Goal: Contribute content: Add original content to the website for others to see

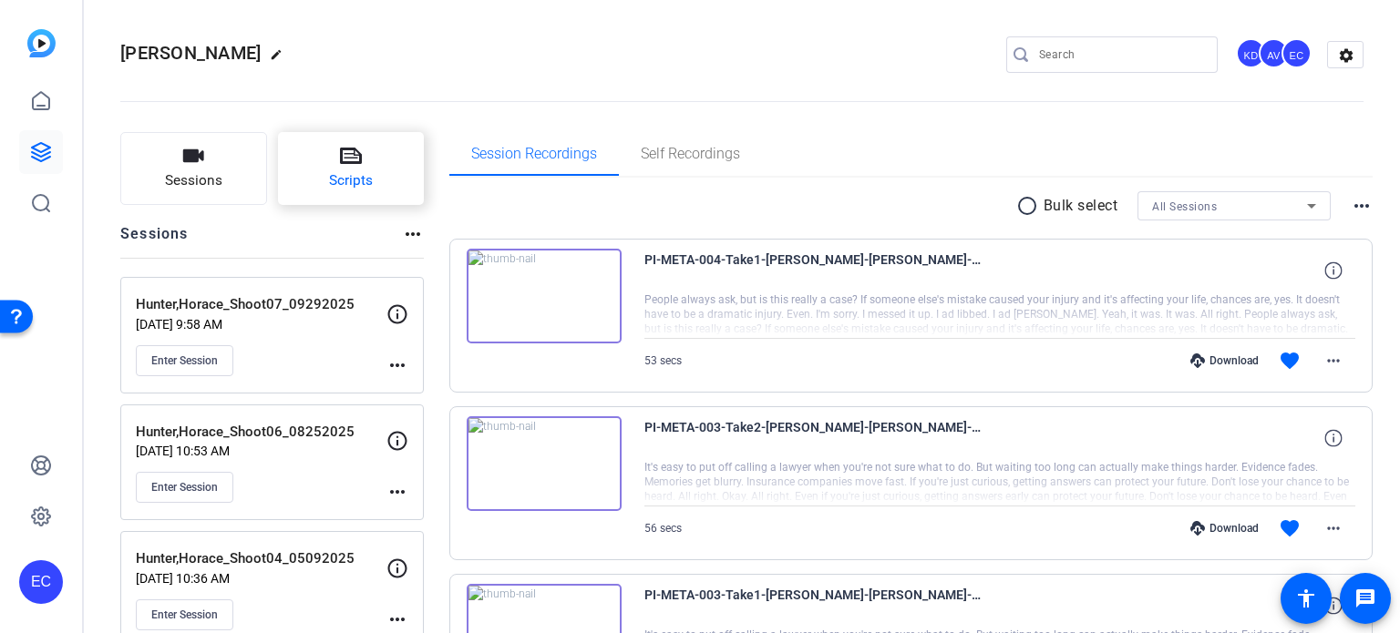
click at [373, 182] on button "Scripts" at bounding box center [351, 168] width 147 height 73
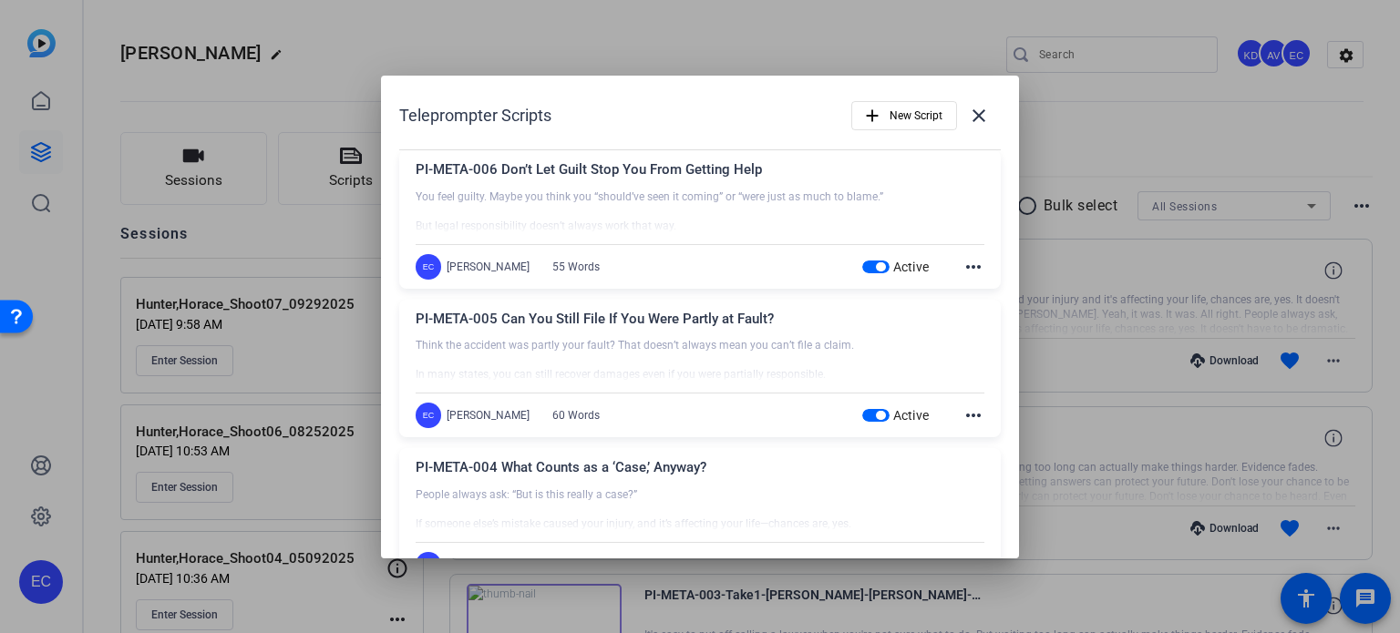
click at [876, 267] on span "button" at bounding box center [880, 266] width 9 height 9
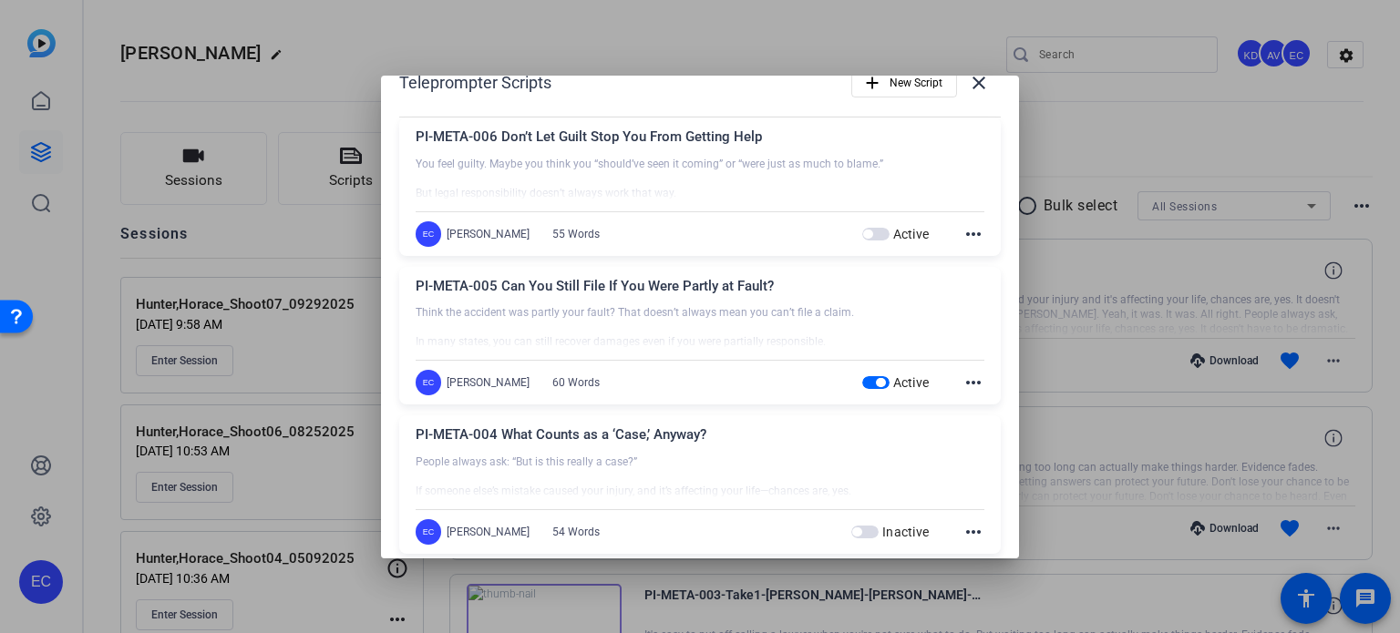
scroll to position [91, 0]
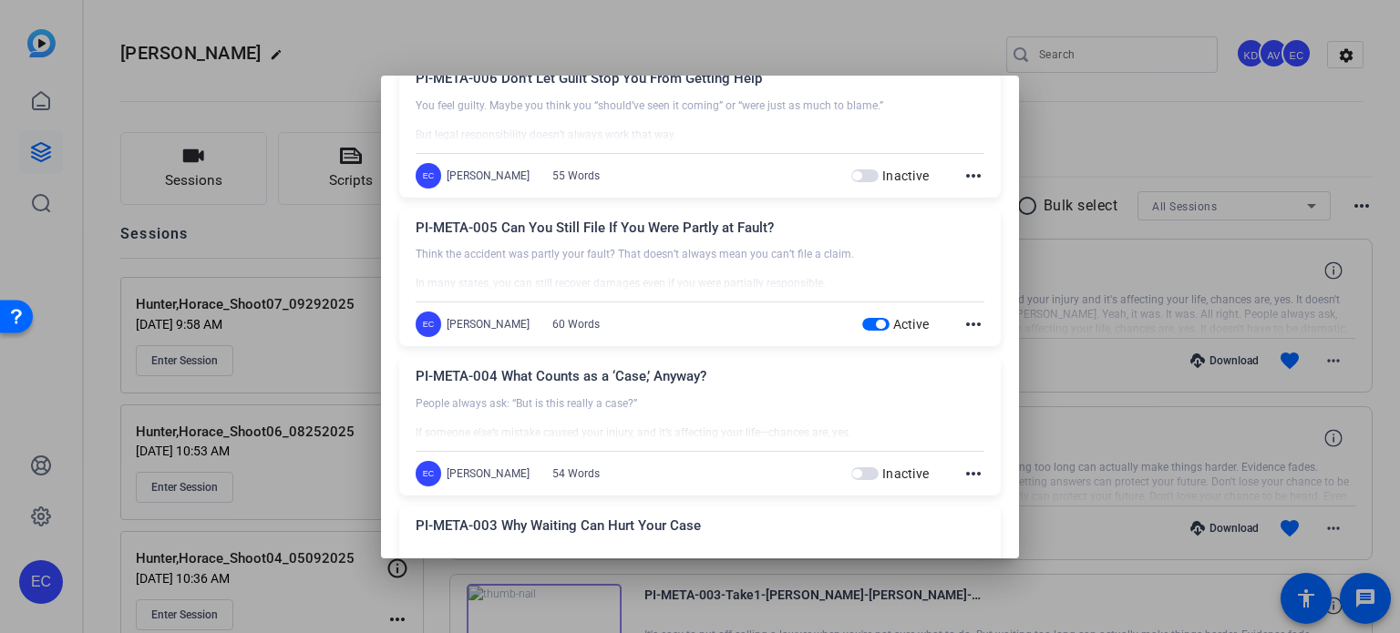
click at [876, 322] on span "button" at bounding box center [880, 324] width 9 height 9
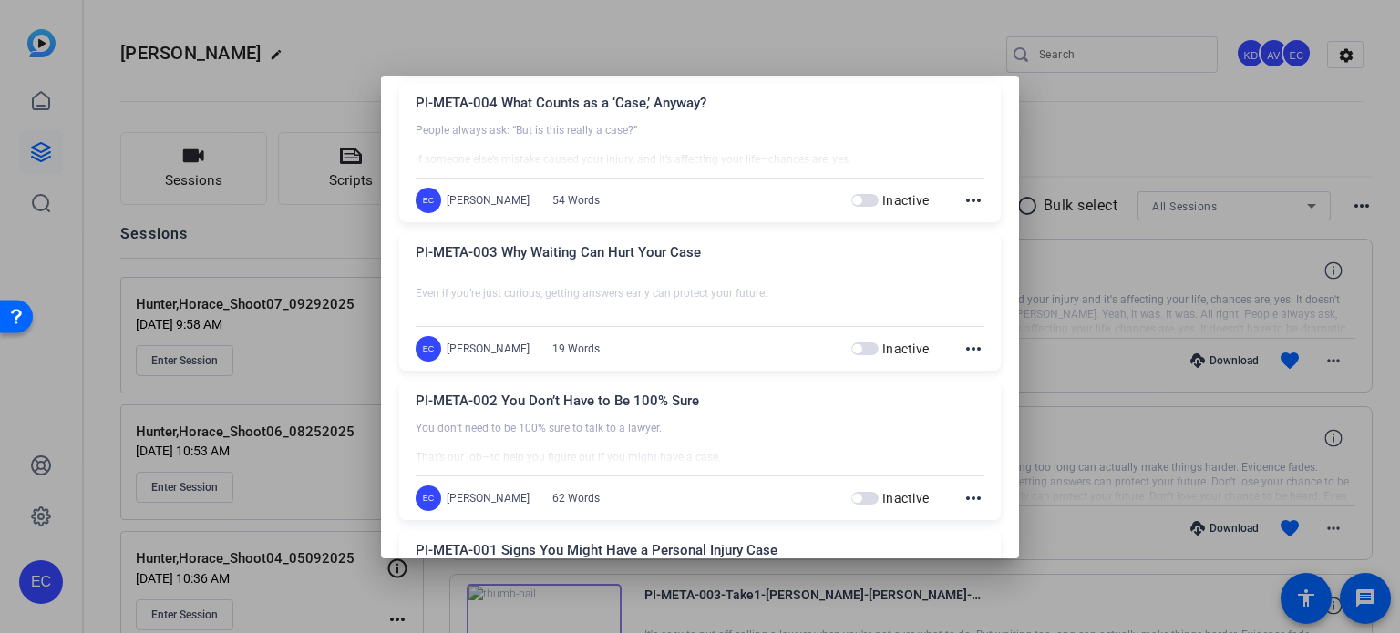
scroll to position [0, 0]
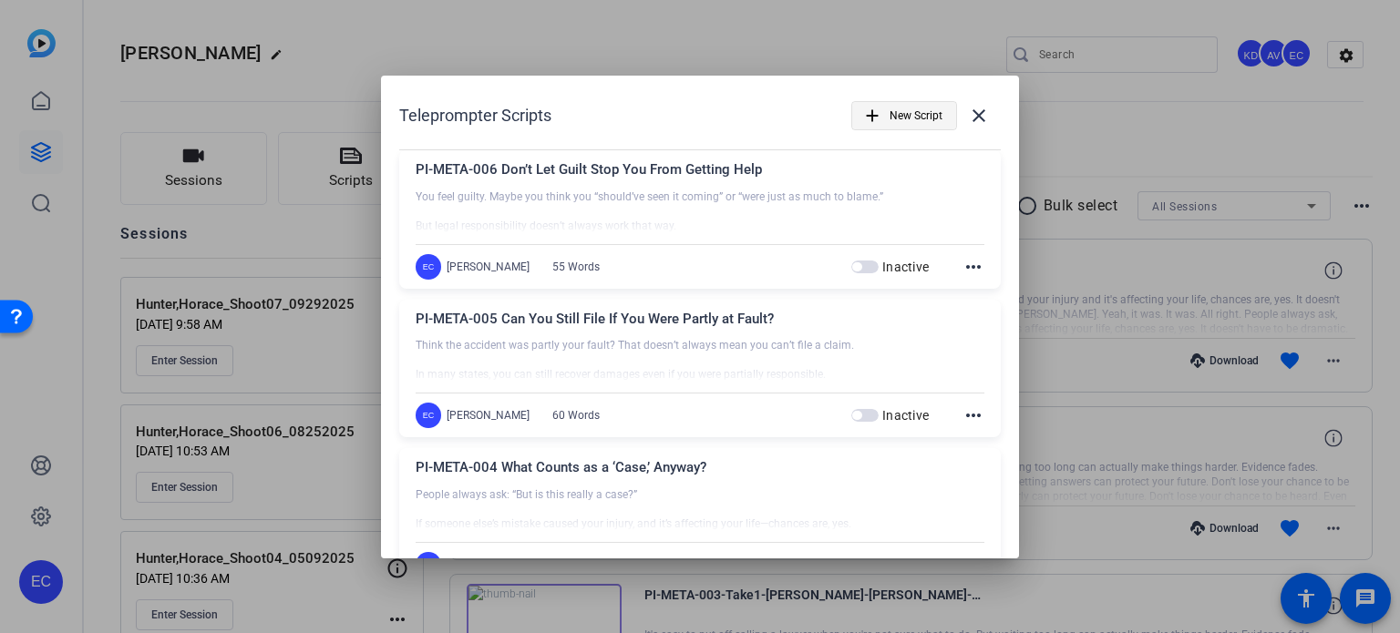
click at [877, 114] on span "button" at bounding box center [904, 116] width 104 height 44
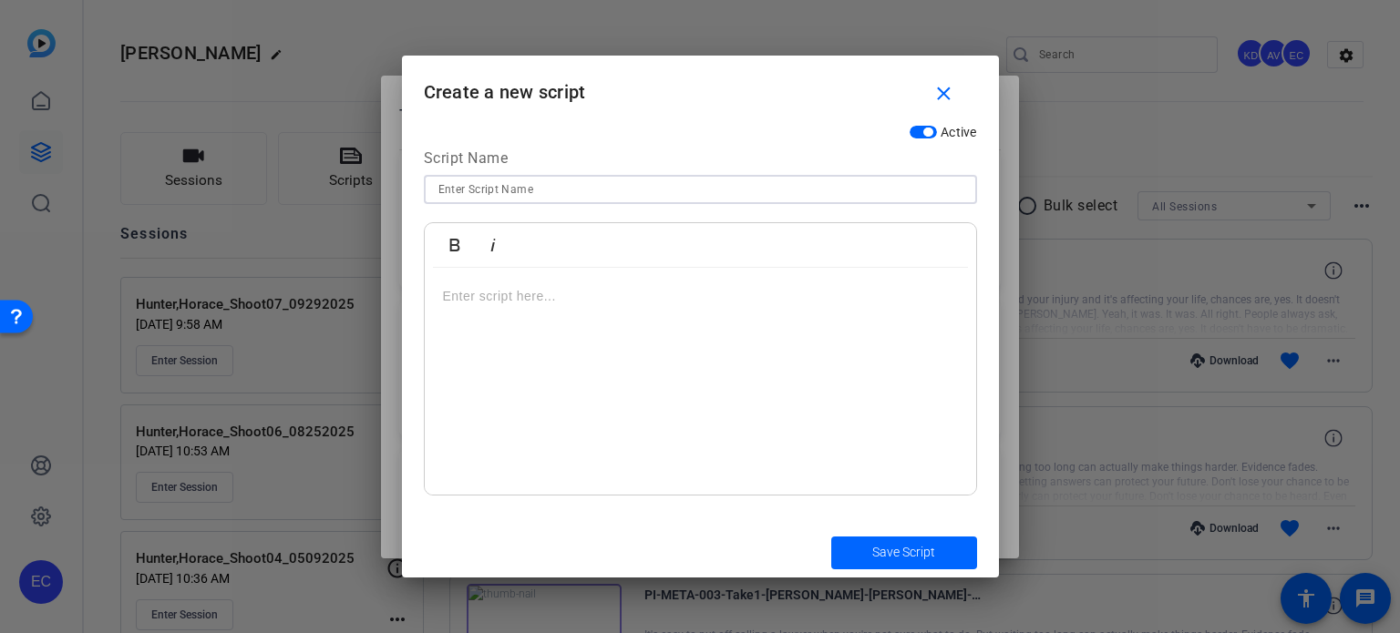
click at [674, 189] on input at bounding box center [700, 190] width 524 height 22
paste input "PI-META-033 — "Can a homeowner be liable if you fall on their property?""
type input "PI-META-033 — "Can a homeowner be liable if you fall on their property?""
click at [728, 375] on div at bounding box center [700, 382] width 551 height 228
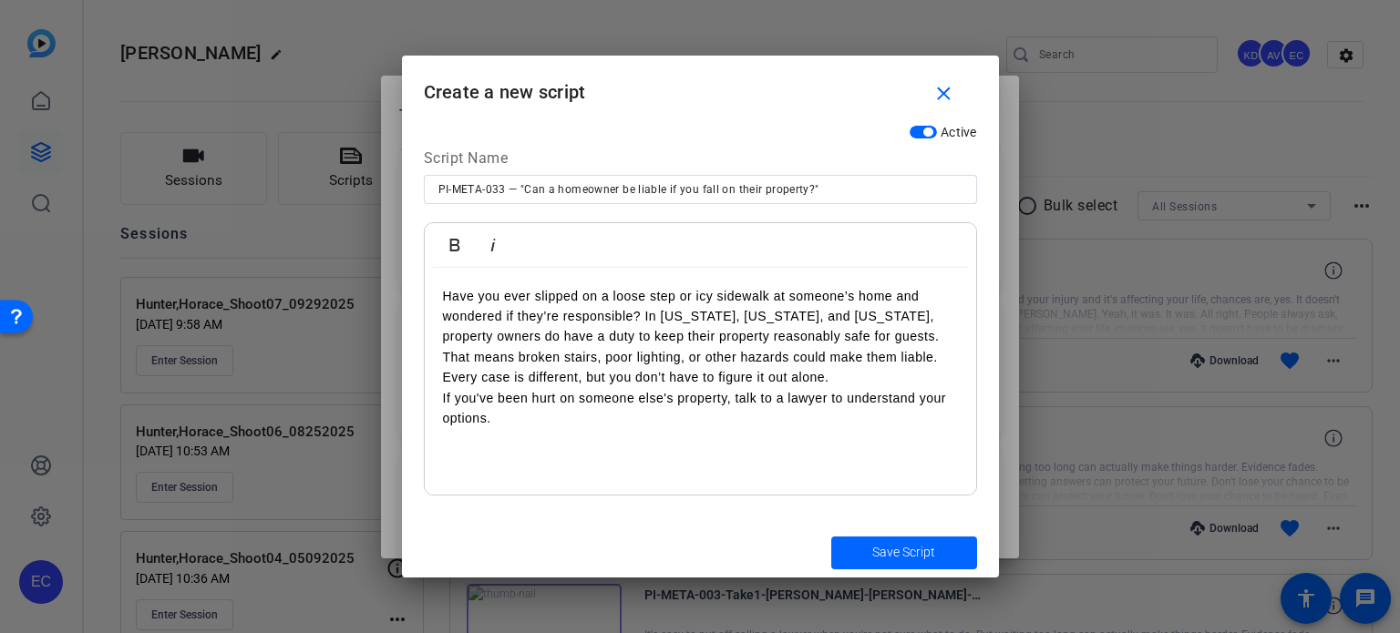
click at [644, 322] on p "Have you ever slipped on a loose step or icy sidewalk at someone’s home and won…" at bounding box center [700, 337] width 515 height 102
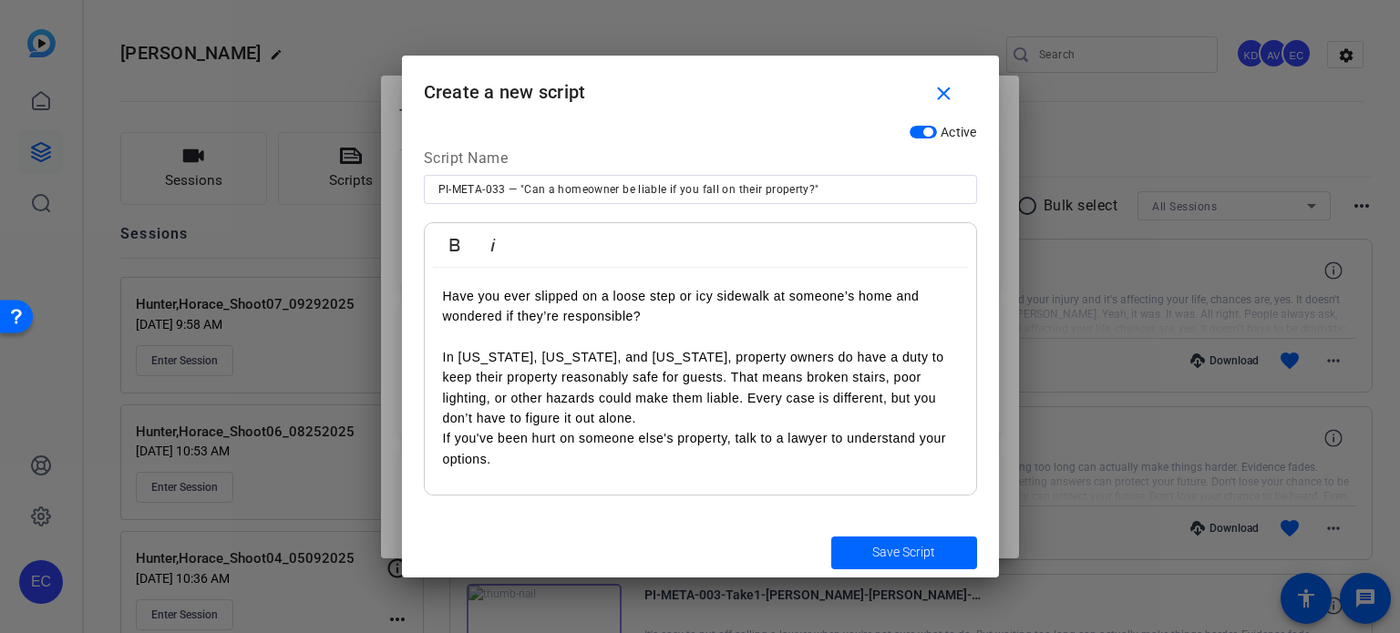
click at [701, 377] on p "In Alabama, North Carolina, and Virginia, property owners do have a duty to kee…" at bounding box center [700, 388] width 515 height 82
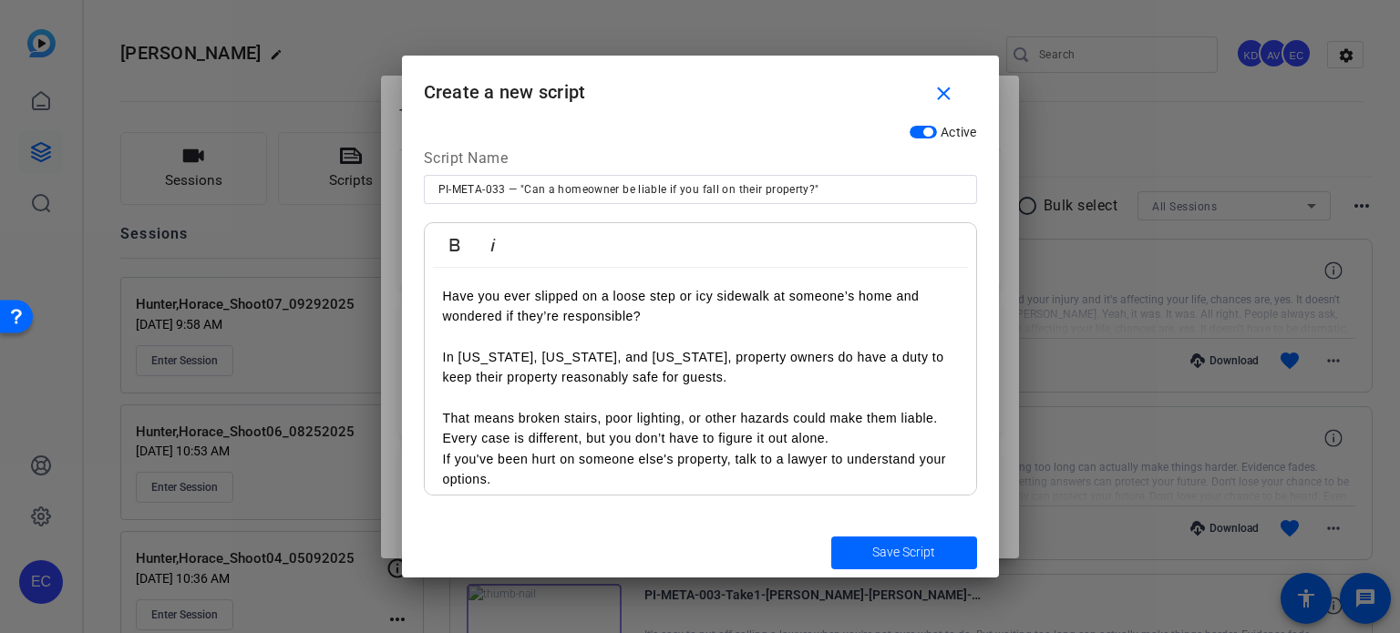
click at [849, 436] on p "That means broken stairs, poor lighting, or other hazards could make them liabl…" at bounding box center [700, 428] width 515 height 41
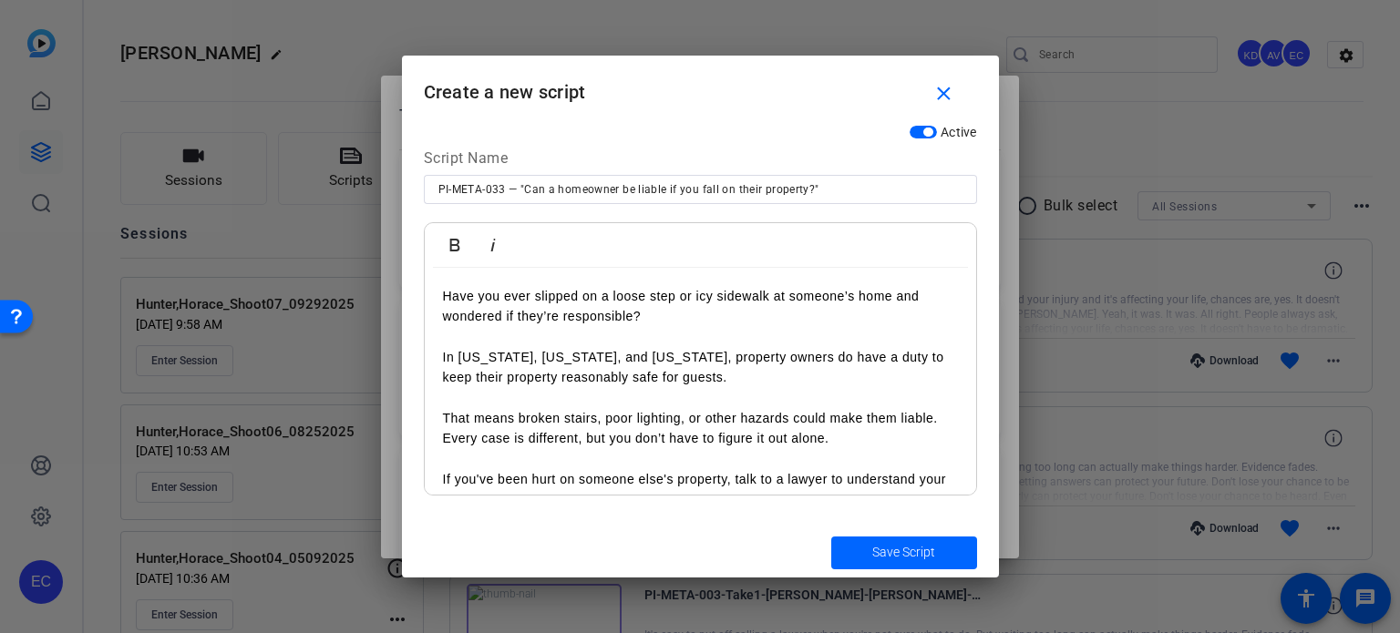
scroll to position [33, 0]
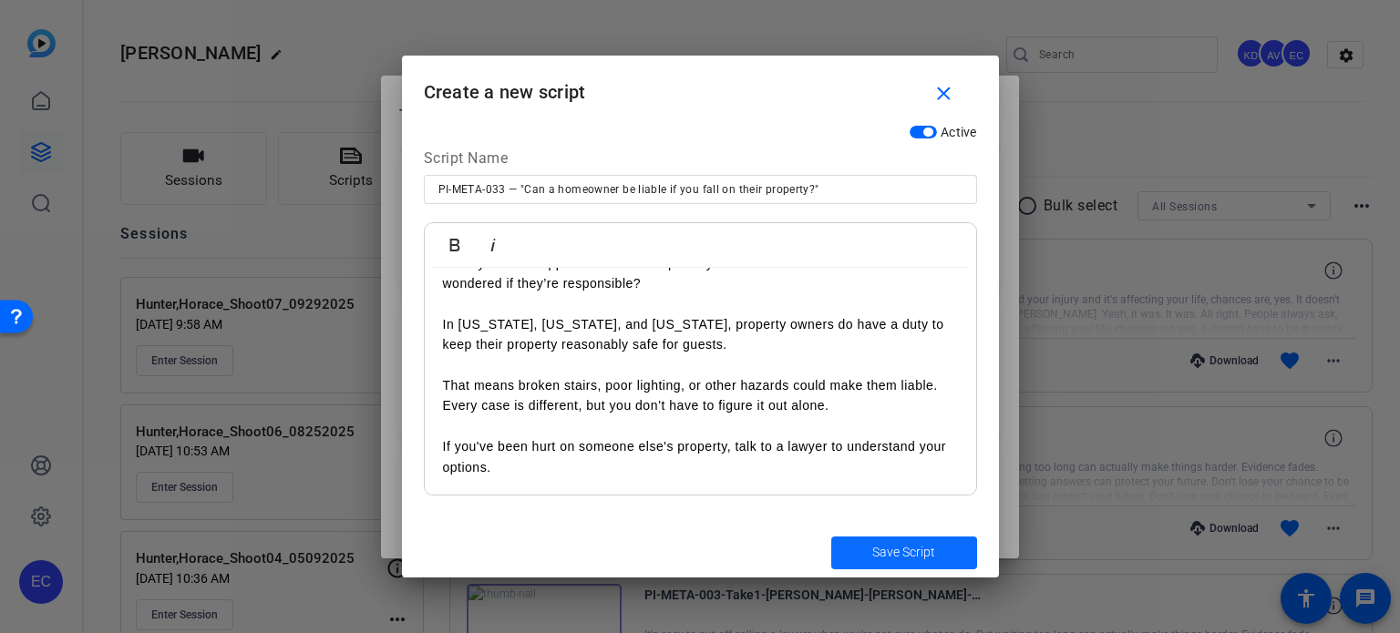
click at [944, 546] on span "submit" at bounding box center [904, 553] width 146 height 44
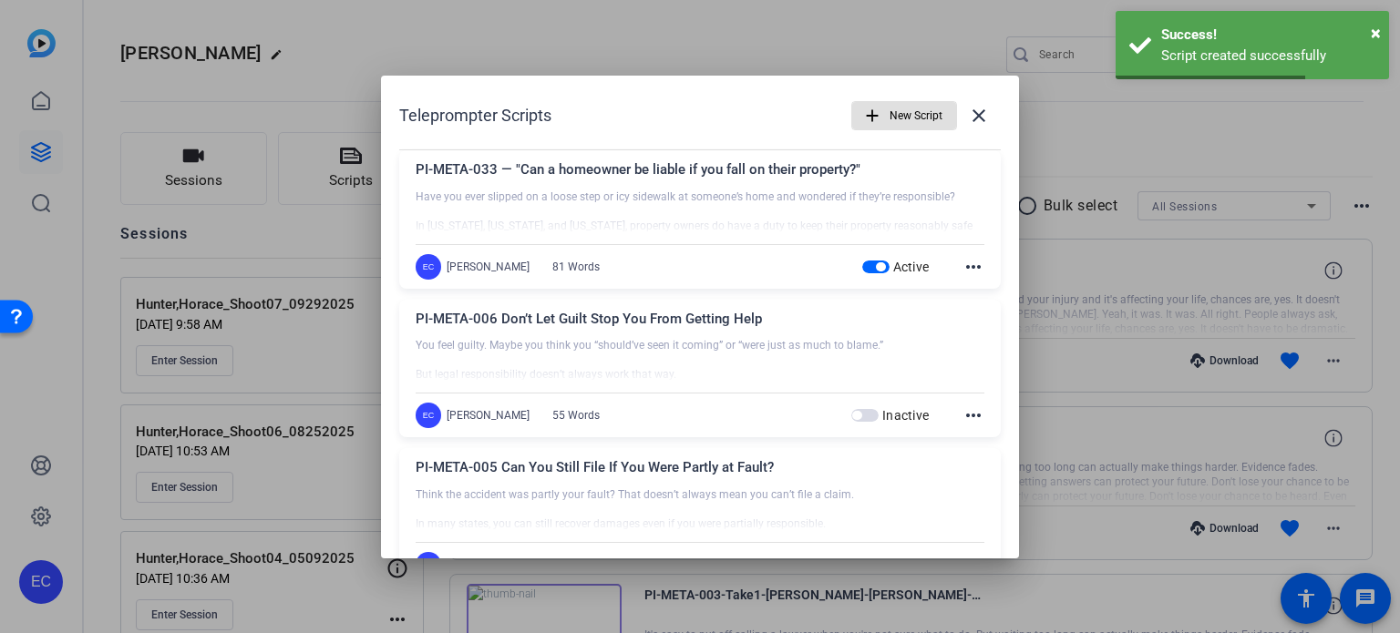
click at [863, 112] on mat-icon "add" at bounding box center [872, 116] width 20 height 20
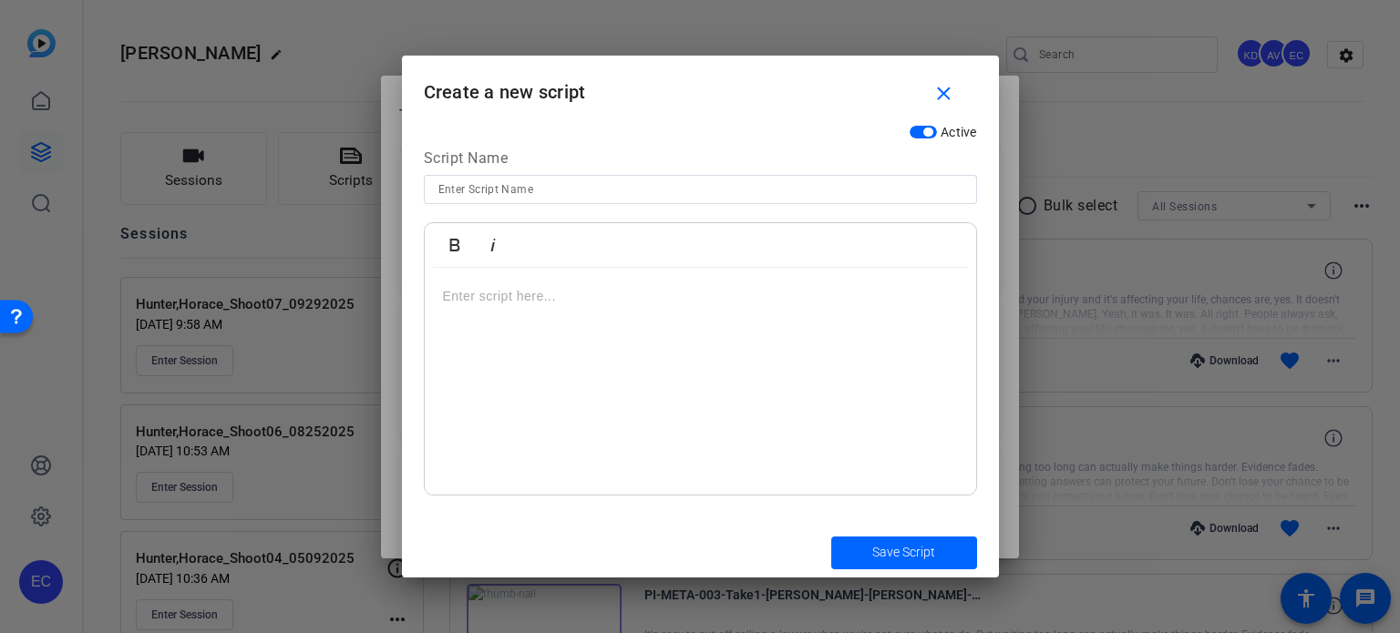
click at [666, 183] on input at bounding box center [700, 190] width 524 height 22
paste input "PI-META-034 — "What to do if you're hurt at someone else's house""
type input "PI-META-034 — "What to do if you're hurt at someone else's house""
click at [775, 312] on div at bounding box center [700, 382] width 551 height 228
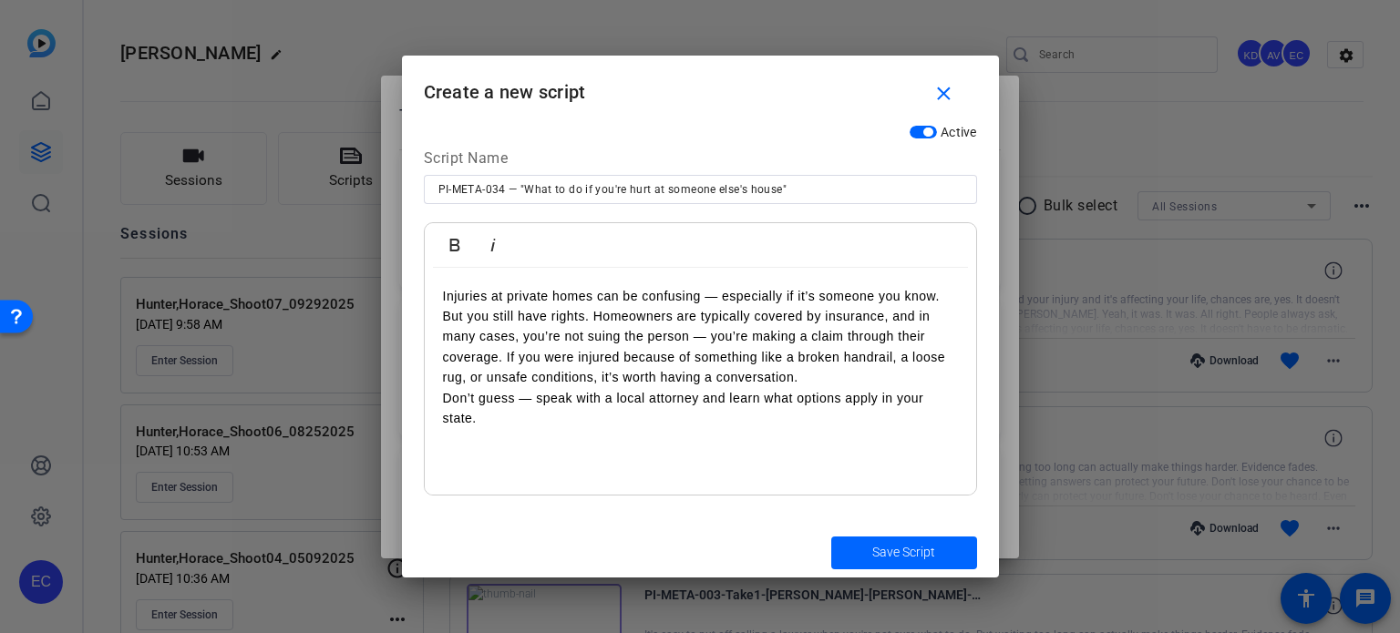
click at [952, 290] on p "Injuries at private homes can be confusing — especially if it’s someone you kno…" at bounding box center [700, 337] width 515 height 102
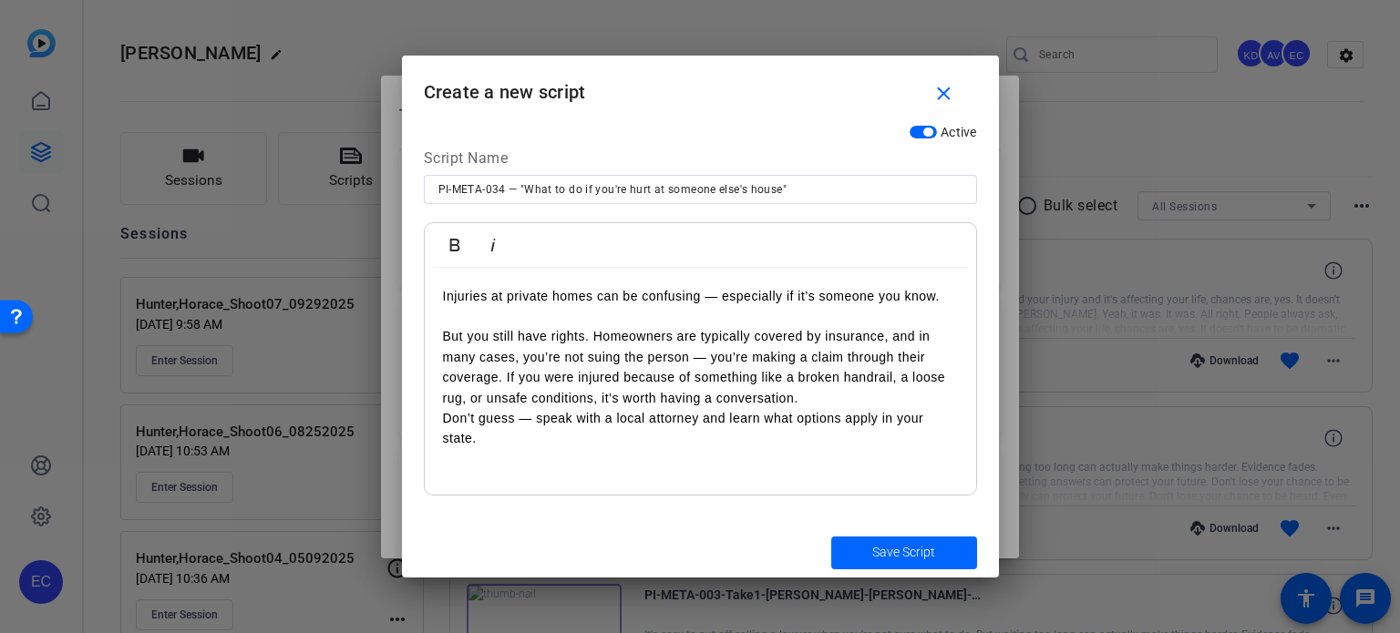
click at [817, 404] on p "But you still have rights. Homeowners are typically covered by insurance, and i…" at bounding box center [700, 367] width 515 height 82
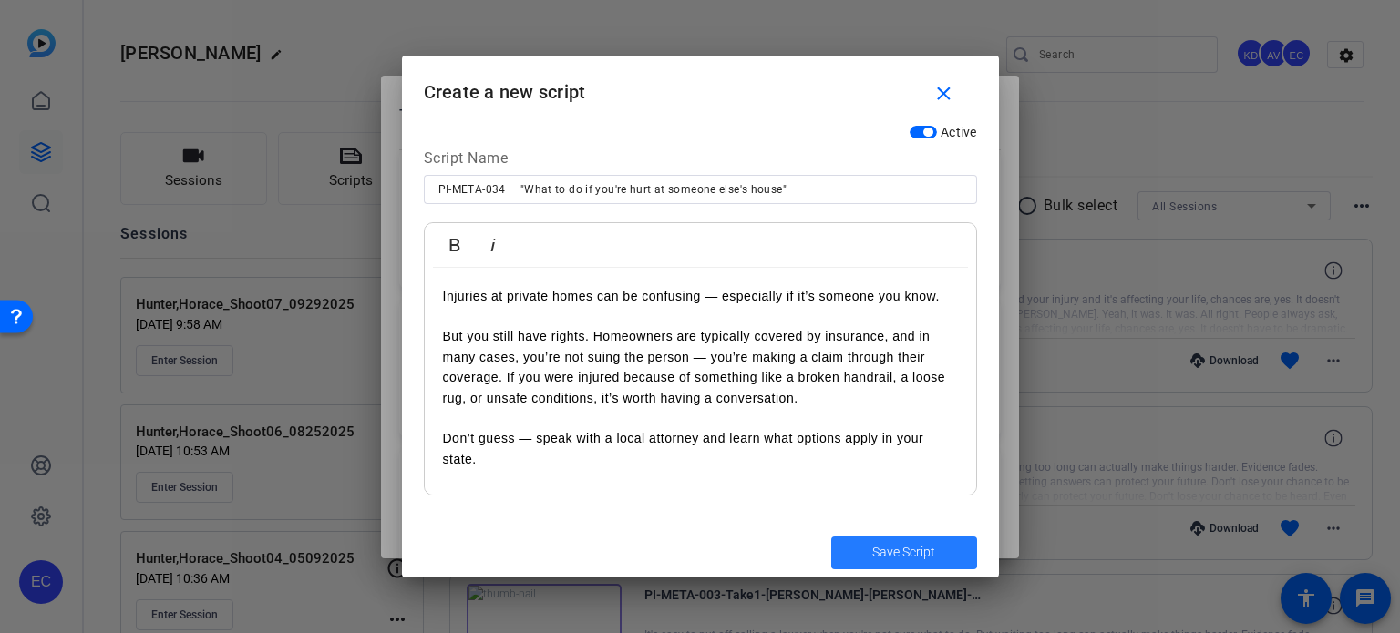
click at [881, 545] on span "Save Script" at bounding box center [903, 552] width 63 height 19
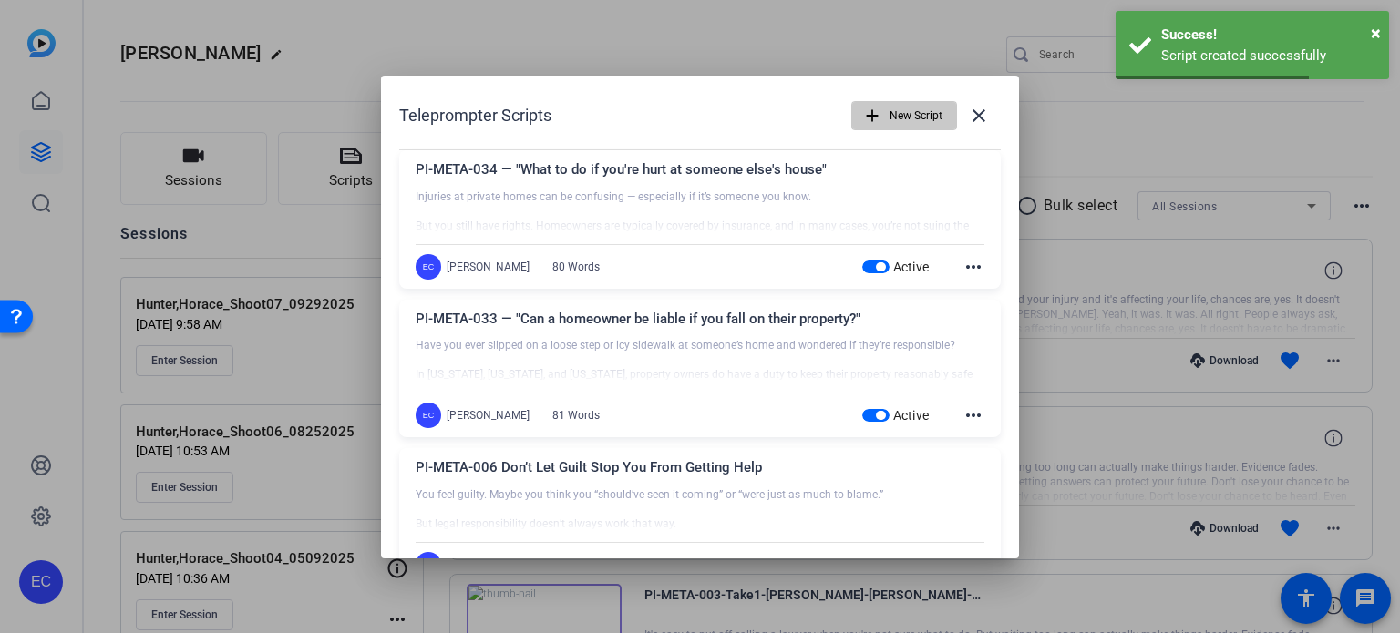
click at [868, 107] on mat-icon "add" at bounding box center [872, 116] width 20 height 20
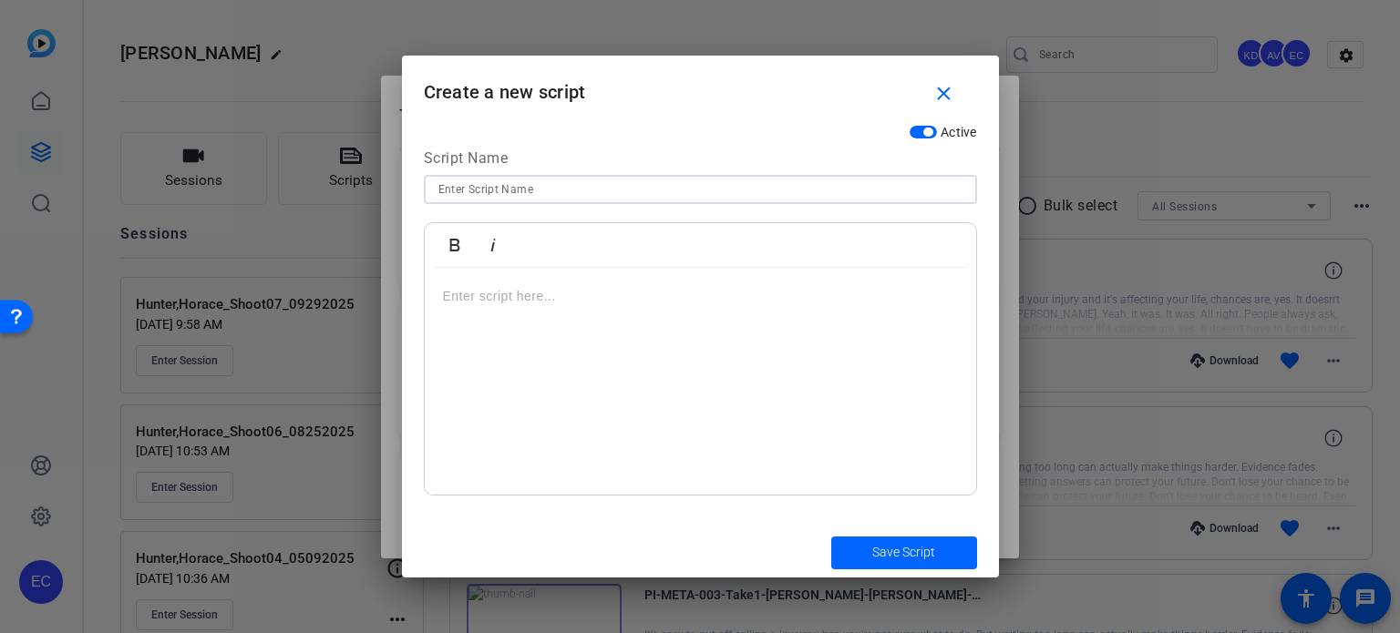
click at [622, 199] on input at bounding box center [700, 190] width 524 height 22
paste input "PI-META-035 — "Slipped in a driveway or walkway? Know your rights""
type input "PI-META-035 — "Slipped in a driveway or walkway? Know your rights""
click at [723, 354] on div at bounding box center [700, 382] width 551 height 228
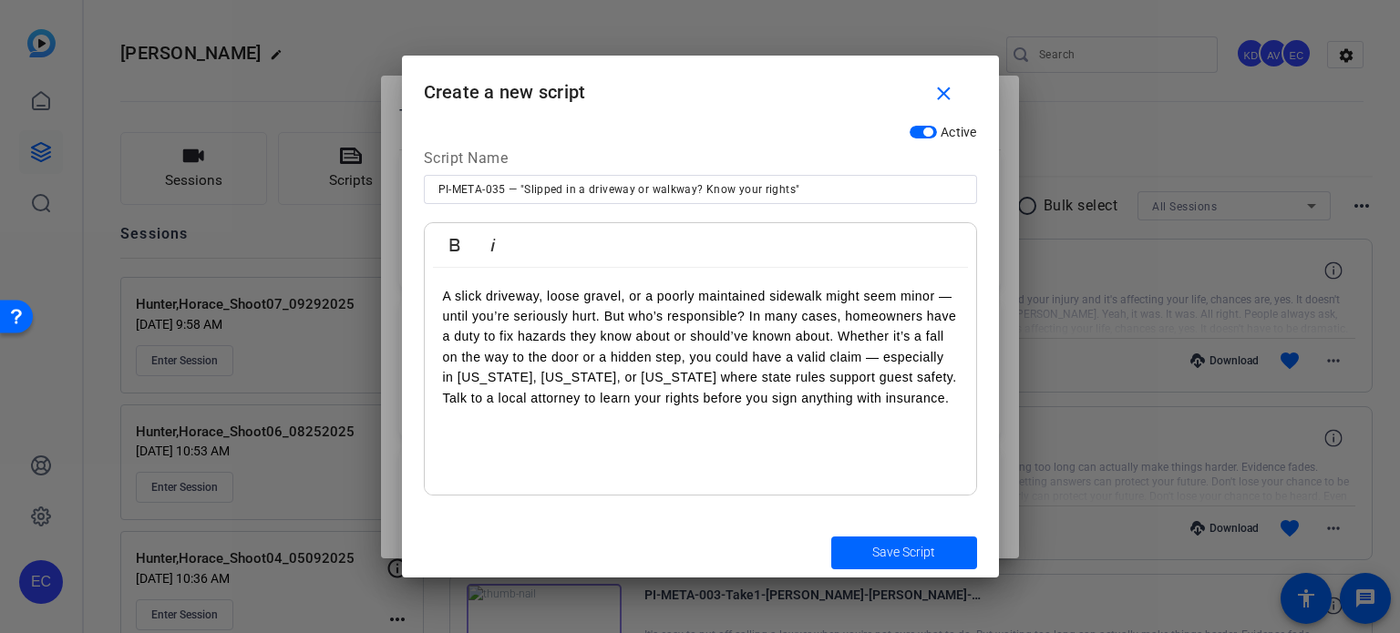
click at [748, 316] on p "A slick driveway, loose gravel, or a poorly maintained sidewalk might seem mino…" at bounding box center [700, 337] width 515 height 102
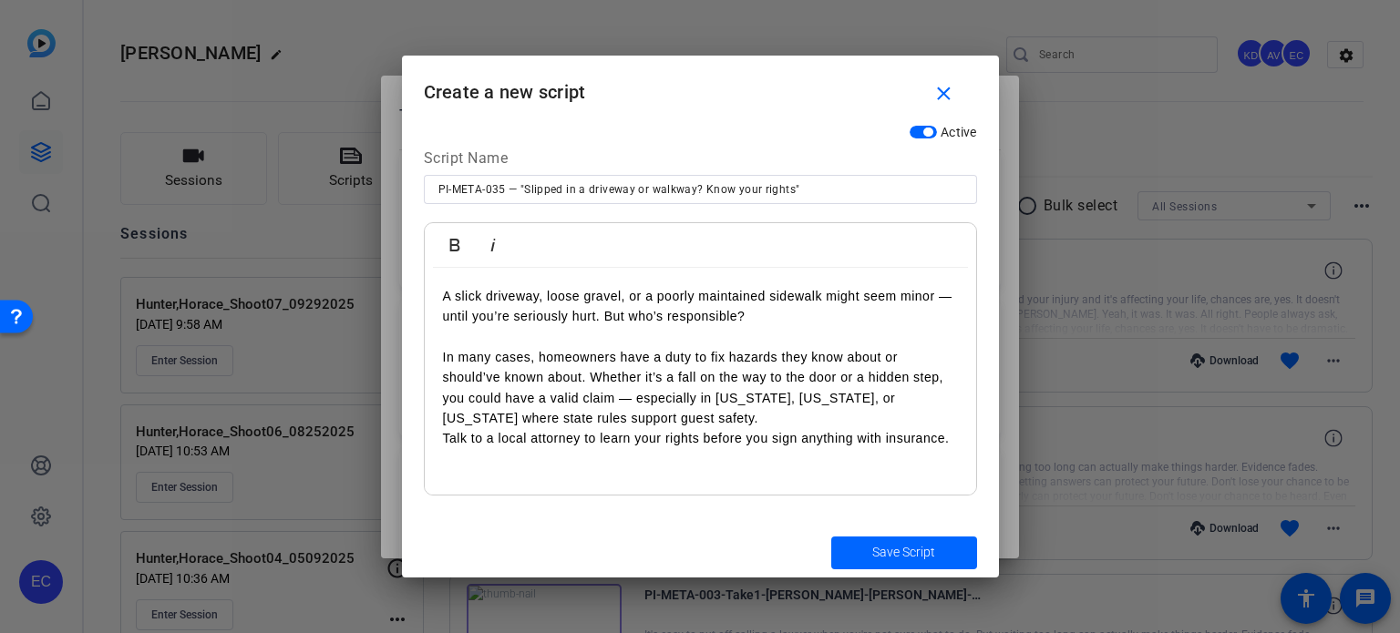
click at [590, 374] on p "In many cases, homeowners have a duty to fix hazards they know about or should’…" at bounding box center [700, 388] width 515 height 82
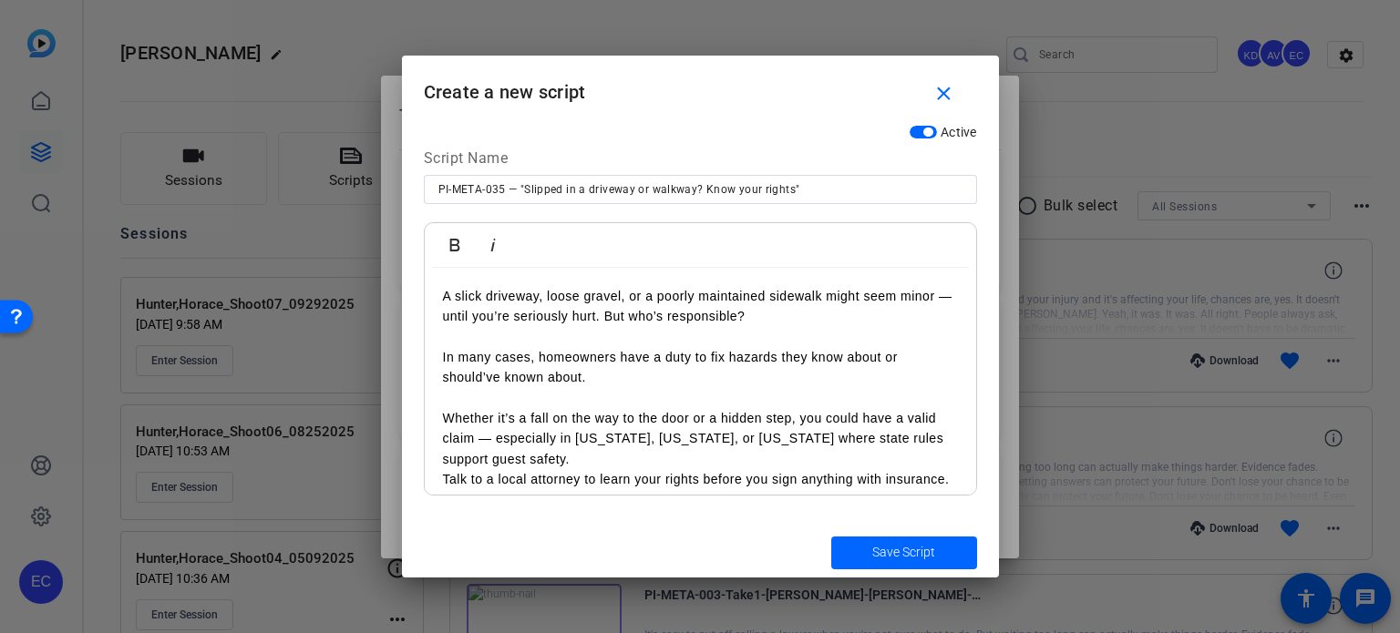
click at [590, 462] on p "Whether it’s a fall on the way to the door or a hidden step, you could have a v…" at bounding box center [700, 438] width 515 height 61
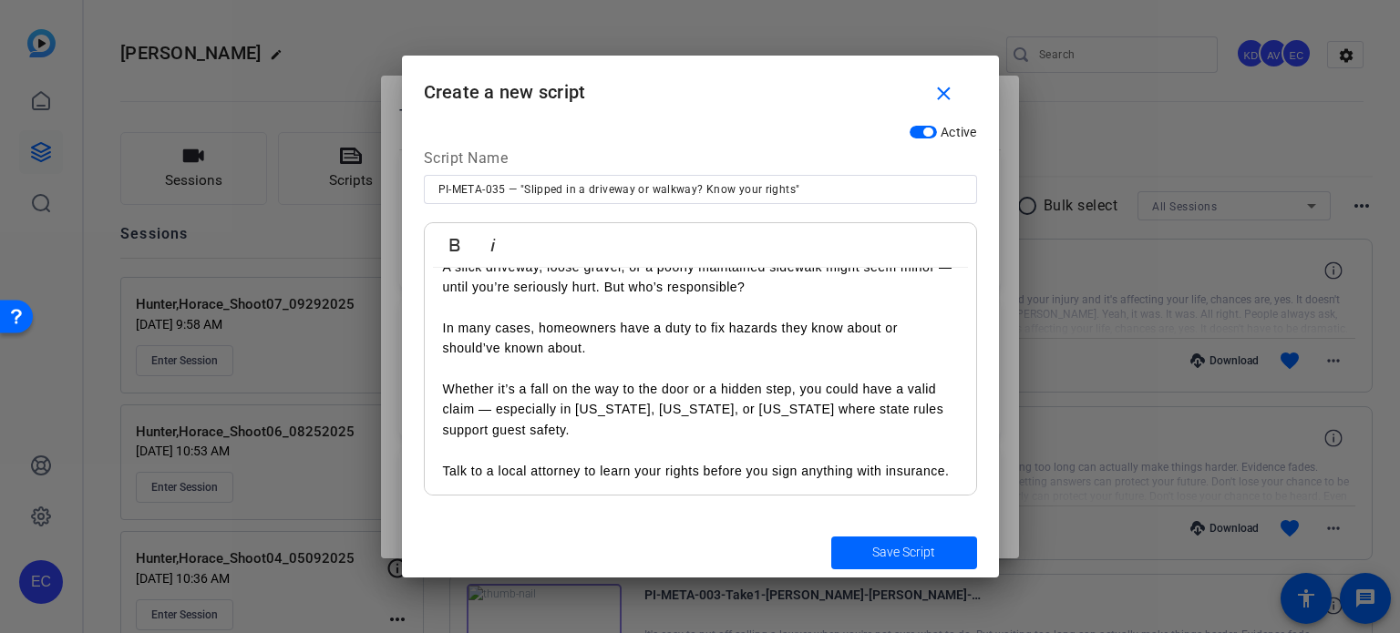
scroll to position [53, 0]
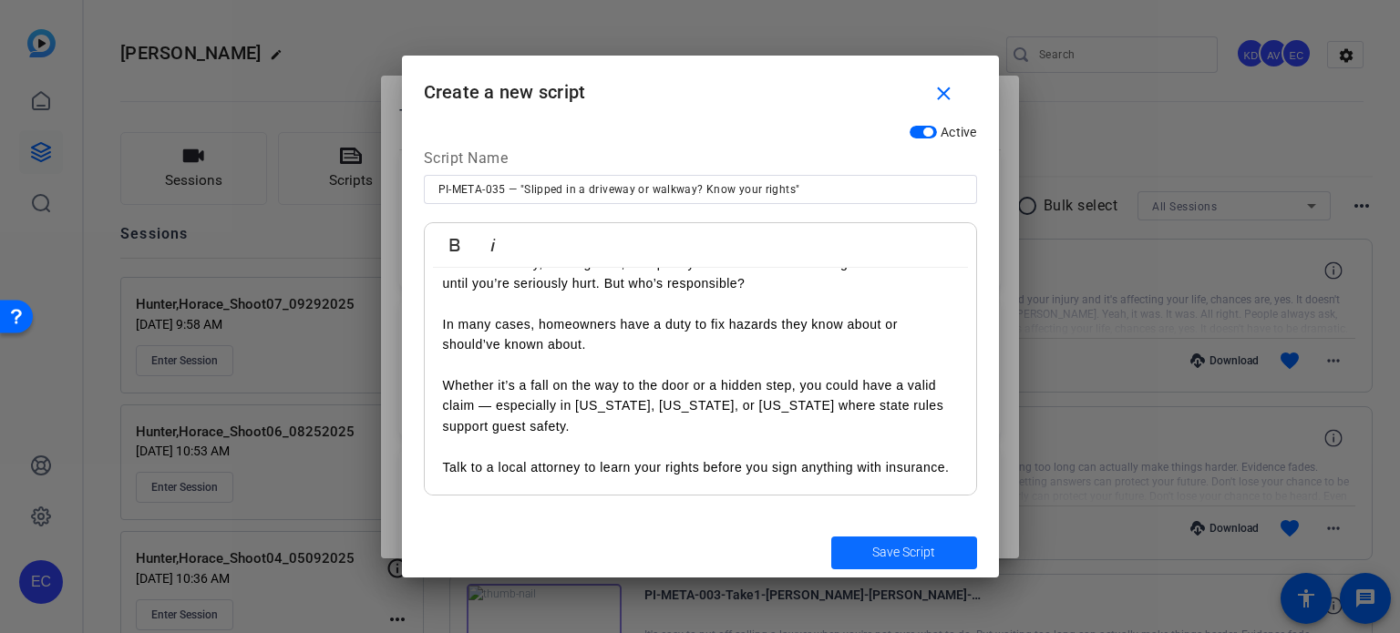
click at [901, 557] on span "Save Script" at bounding box center [903, 552] width 63 height 19
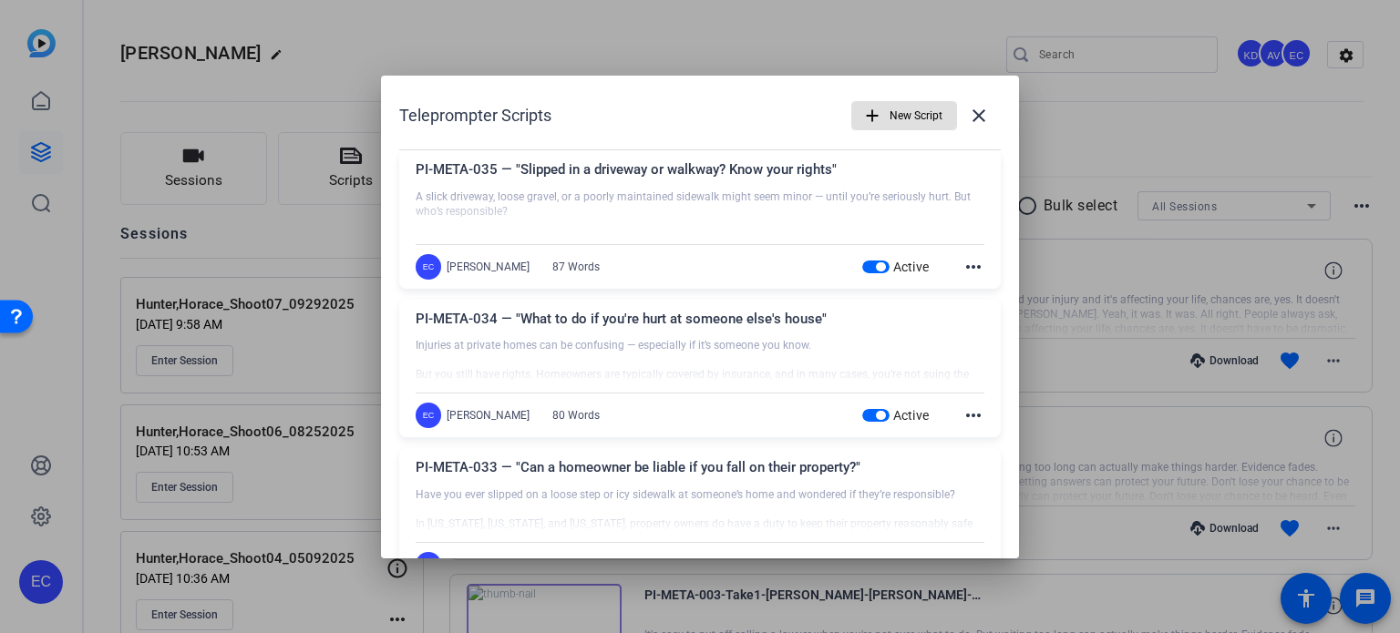
click at [902, 108] on span "New Script" at bounding box center [915, 115] width 53 height 35
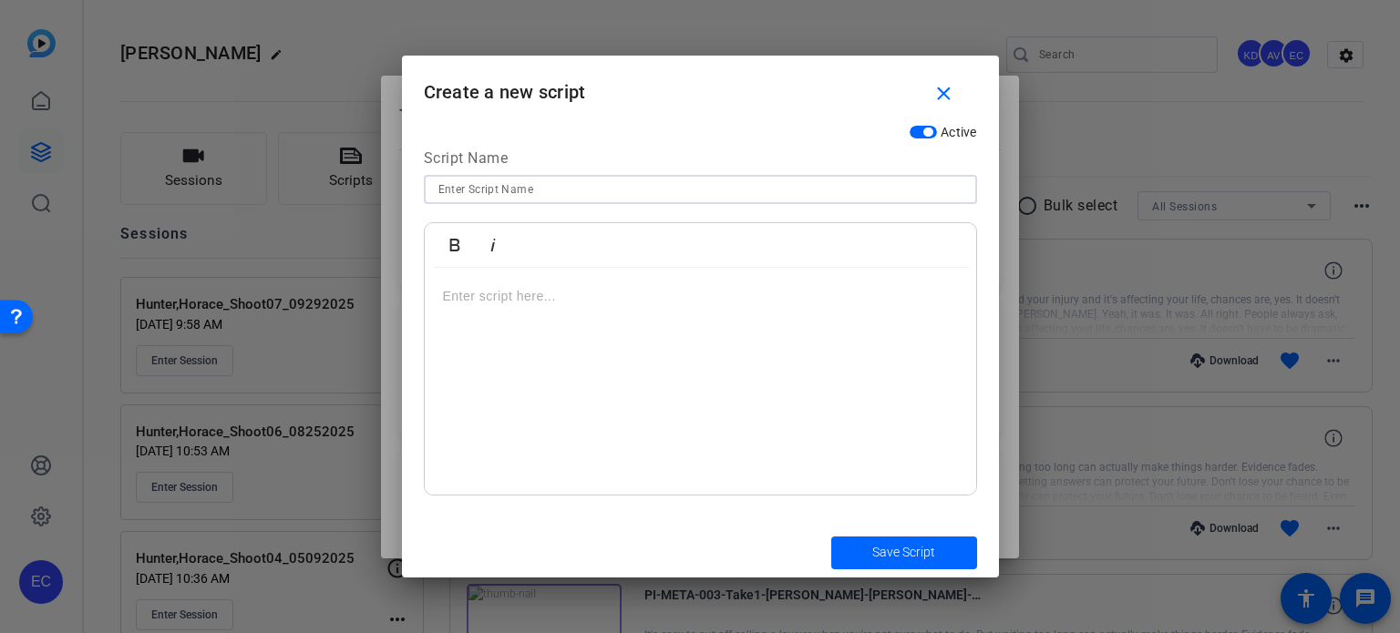
click at [651, 189] on input at bounding box center [700, 190] width 524 height 22
paste input "SSD-META-009"
paste input "Most SSD Applications Get Denied for *This* Reason"
type input "SSD-META-009 Most SSD Applications Get Denied for *This* Reason"
click at [677, 314] on div at bounding box center [700, 382] width 551 height 228
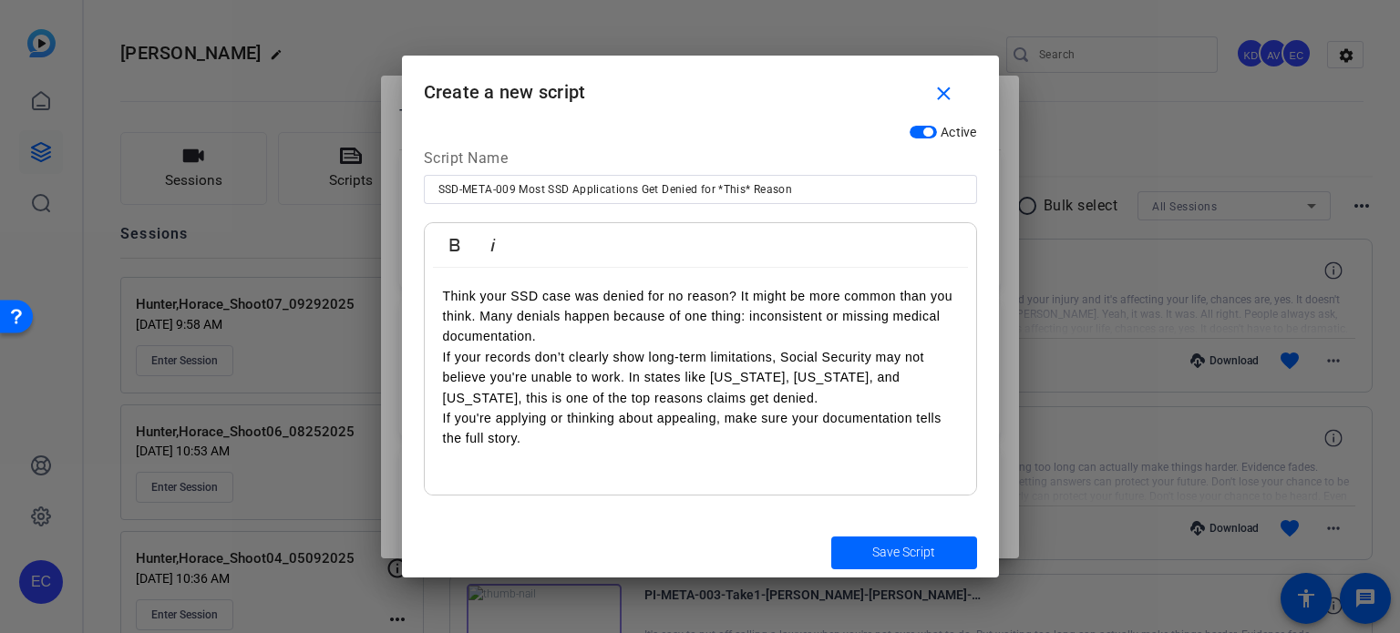
click at [655, 335] on p "Think your SSD case was denied for no reason? It might be more common than you …" at bounding box center [700, 367] width 515 height 163
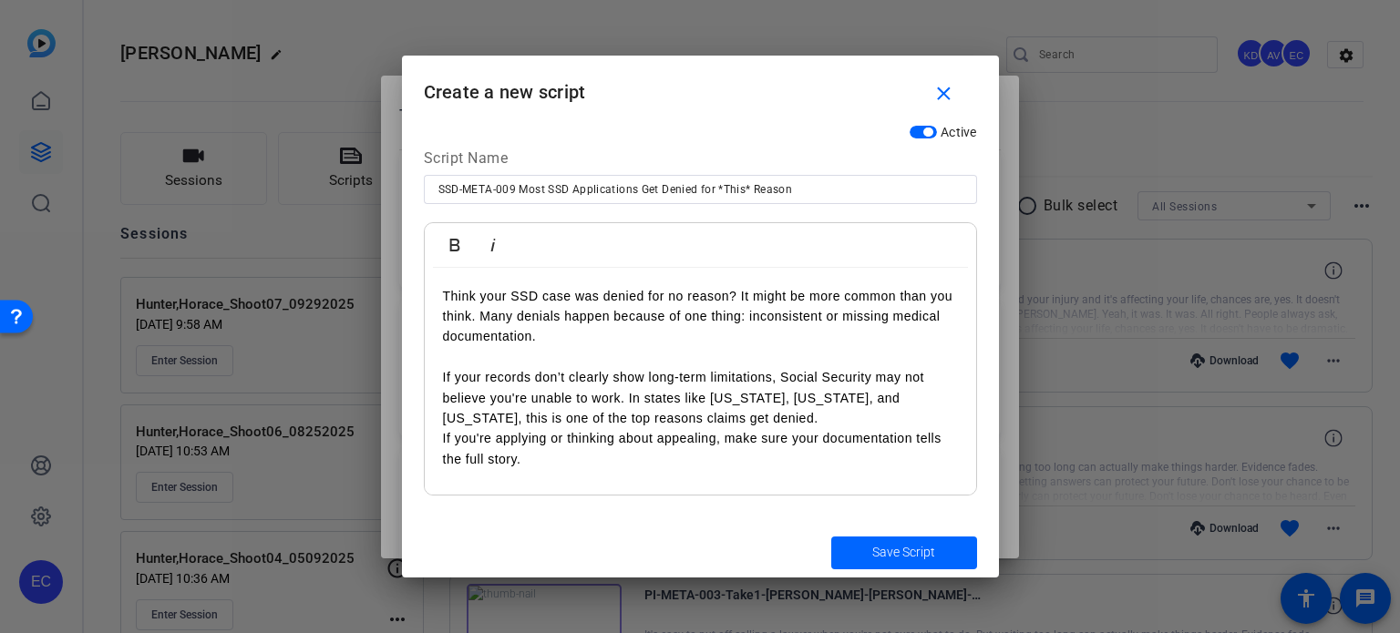
click at [445, 378] on p "If your records don’t clearly show long-term limitations, Social Security may n…" at bounding box center [700, 408] width 515 height 122
click at [775, 409] on p "If your records don’t clearly show long-term limitations, Social Security may n…" at bounding box center [700, 408] width 515 height 122
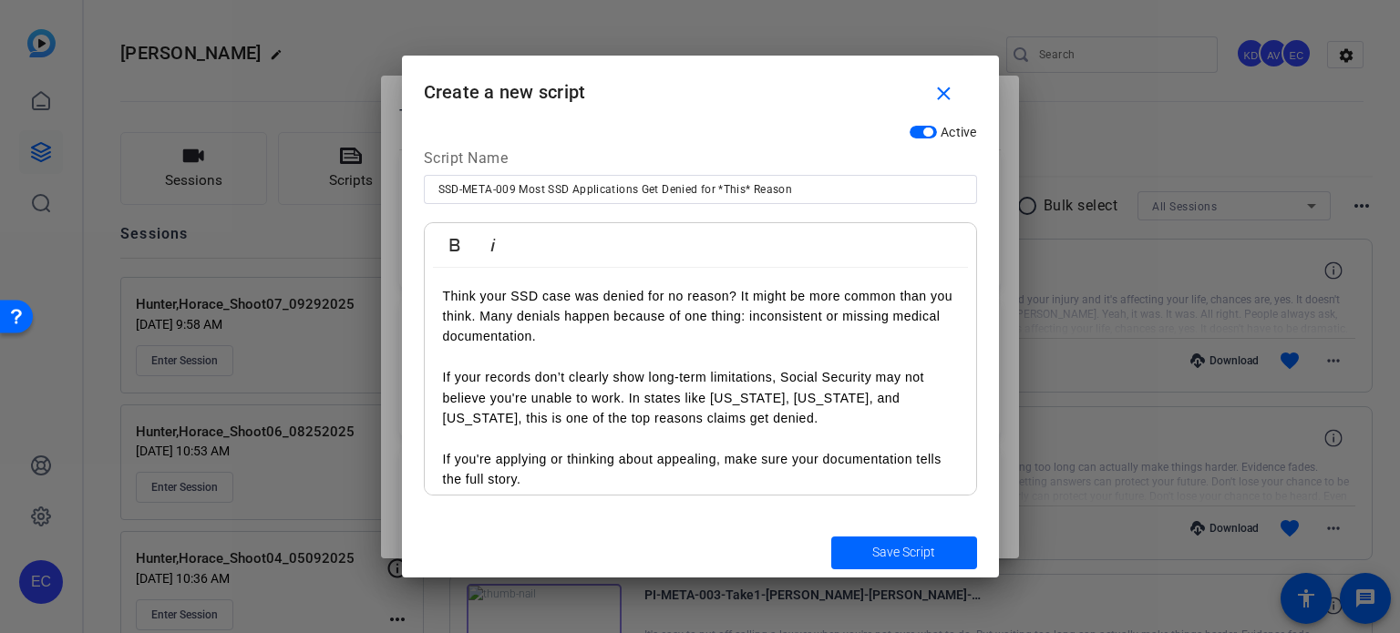
click at [446, 457] on p "If you're applying or thinking about appealing, make sure your documentation te…" at bounding box center [700, 458] width 515 height 61
click at [909, 541] on span "submit" at bounding box center [904, 553] width 146 height 44
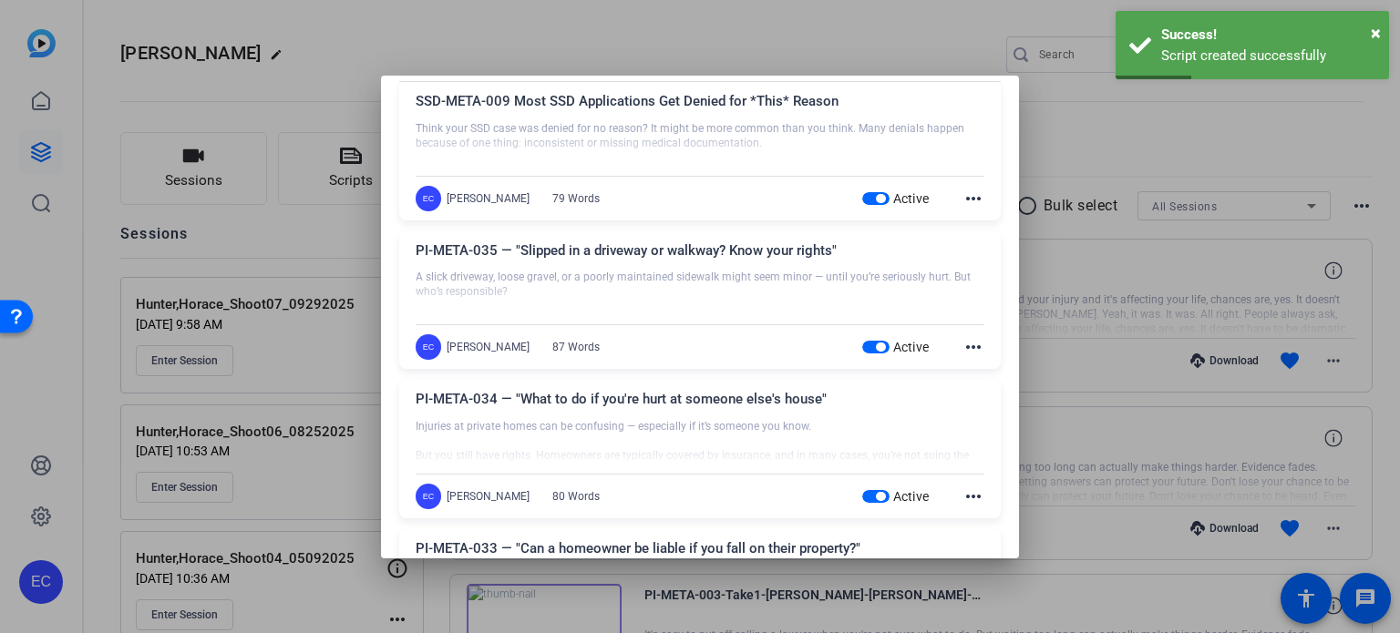
scroll to position [0, 0]
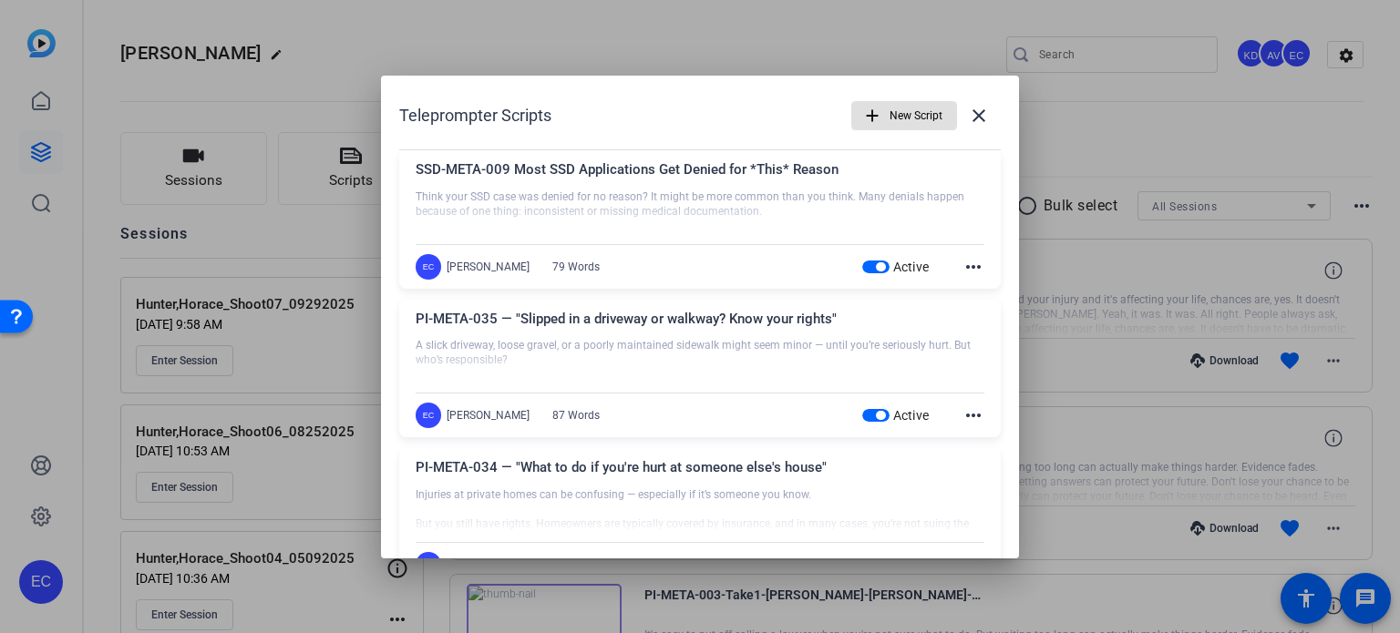
click at [1115, 149] on div at bounding box center [700, 316] width 1400 height 633
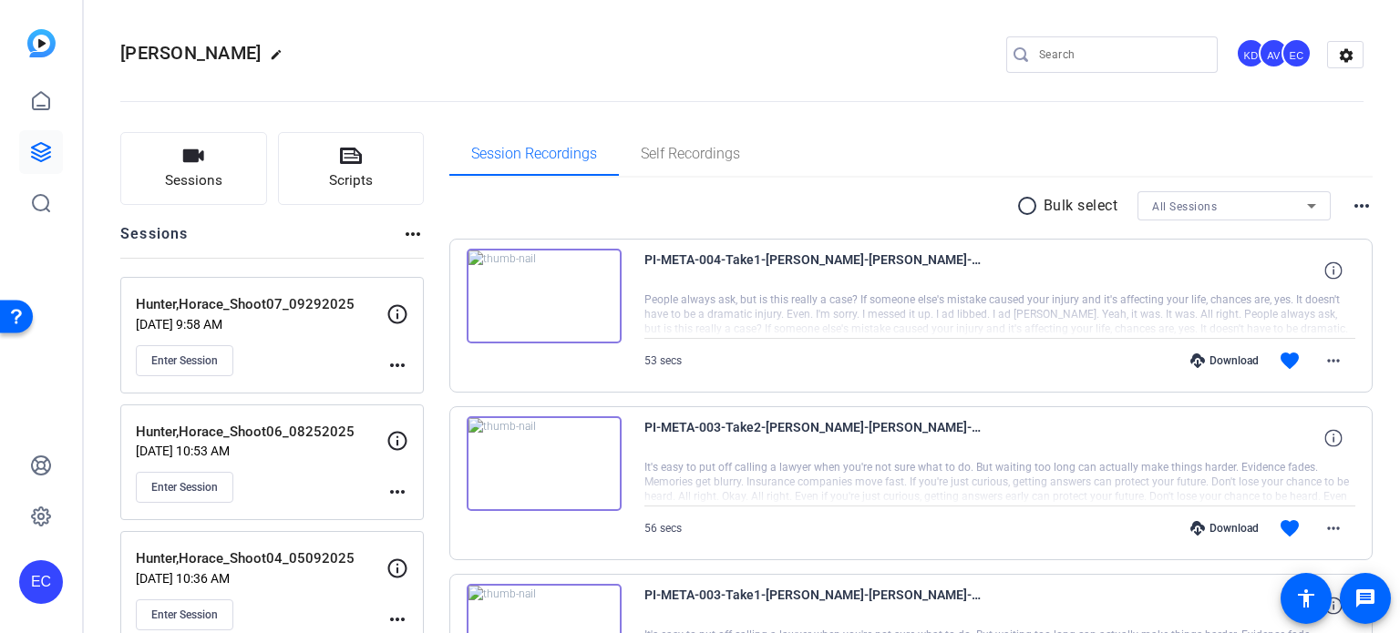
click at [406, 365] on mat-icon "more_horiz" at bounding box center [397, 365] width 22 height 22
click at [394, 381] on button "Edit Session" at bounding box center [442, 391] width 112 height 23
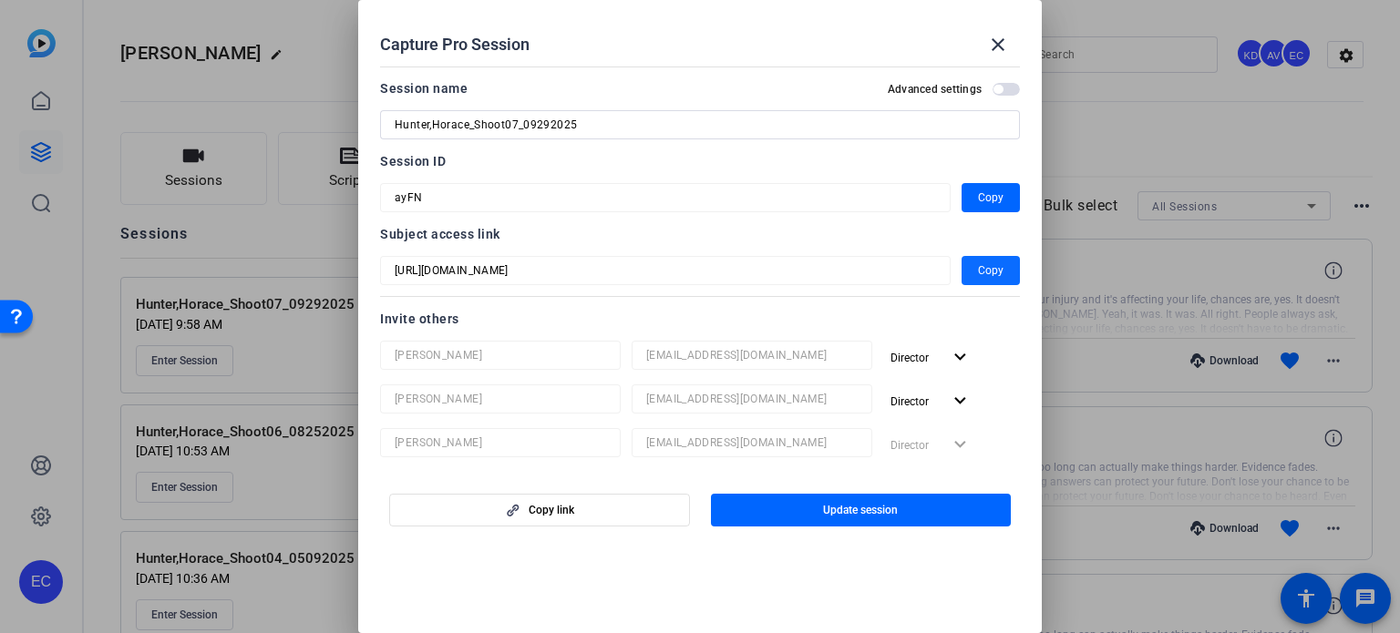
click at [978, 270] on span "Copy" at bounding box center [991, 271] width 26 height 22
click at [1006, 43] on mat-icon "close" at bounding box center [998, 45] width 22 height 22
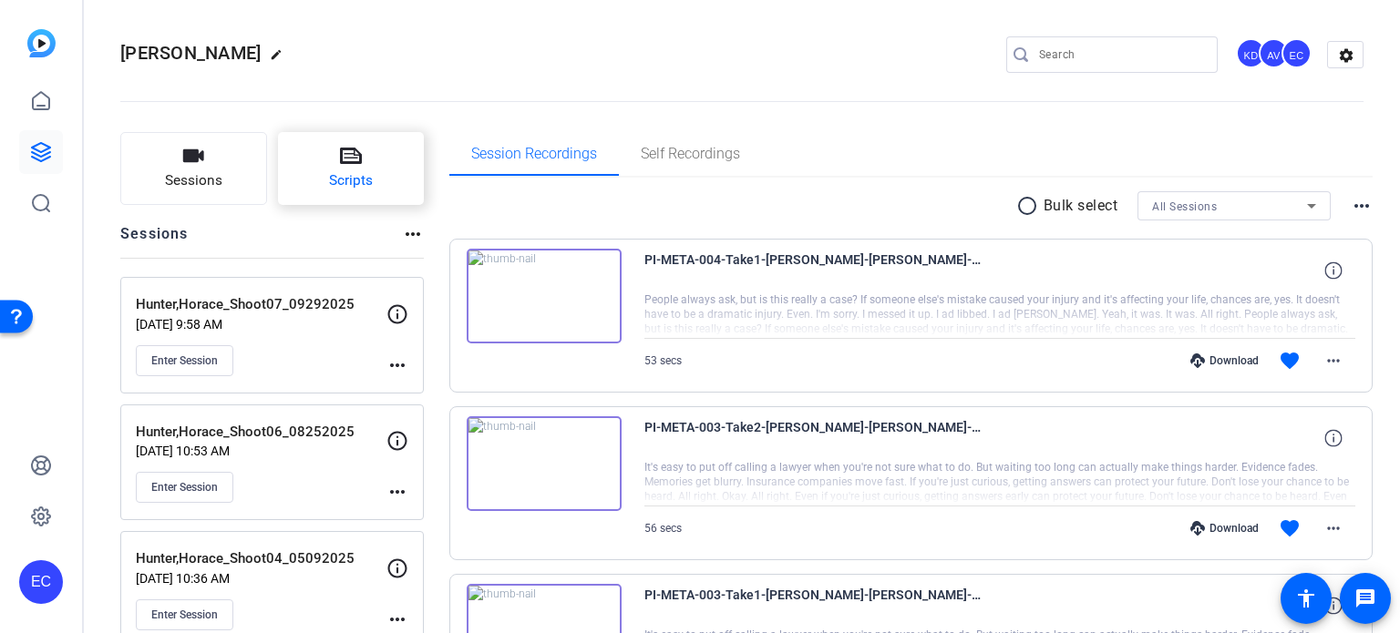
click at [343, 178] on span "Scripts" at bounding box center [351, 180] width 44 height 21
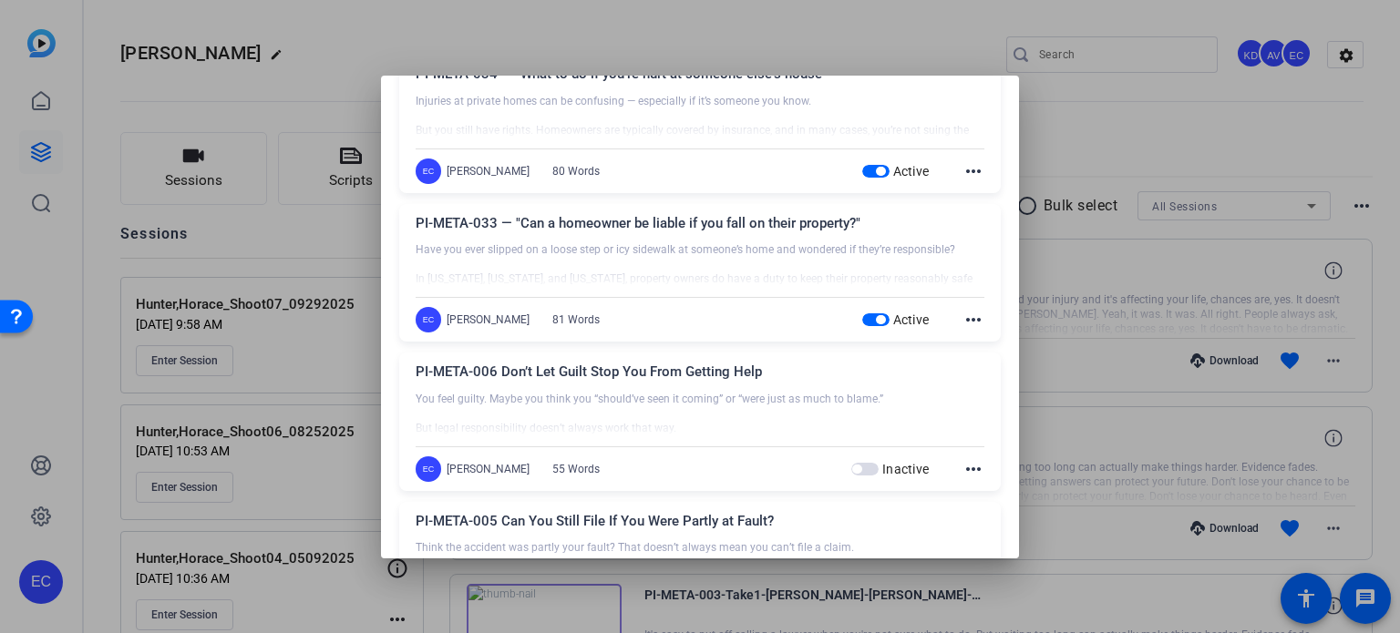
scroll to position [364, 0]
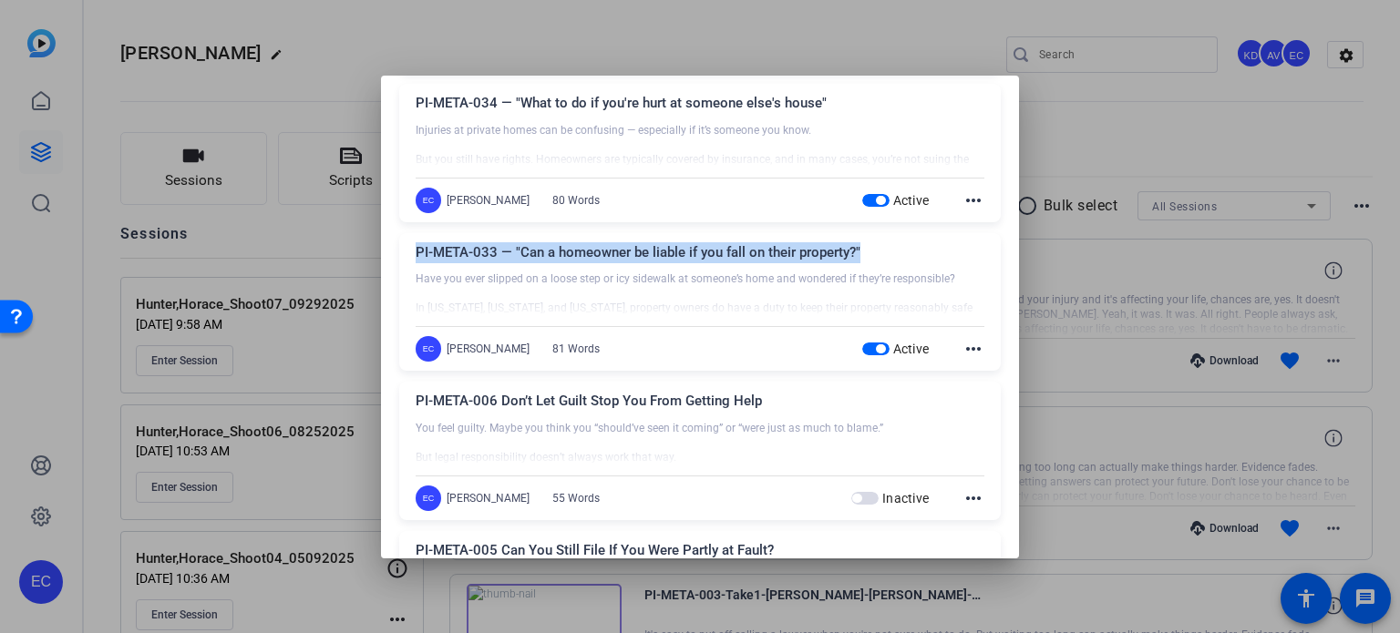
drag, startPoint x: 860, startPoint y: 251, endPoint x: 416, endPoint y: 250, distance: 443.8
click at [416, 250] on div "PI-META-033 — "Can a homeowner be liable if you fall on their property?"" at bounding box center [700, 257] width 569 height 30
copy div "PI-META-033 — "Can a homeowner be liable if you fall on their property?""
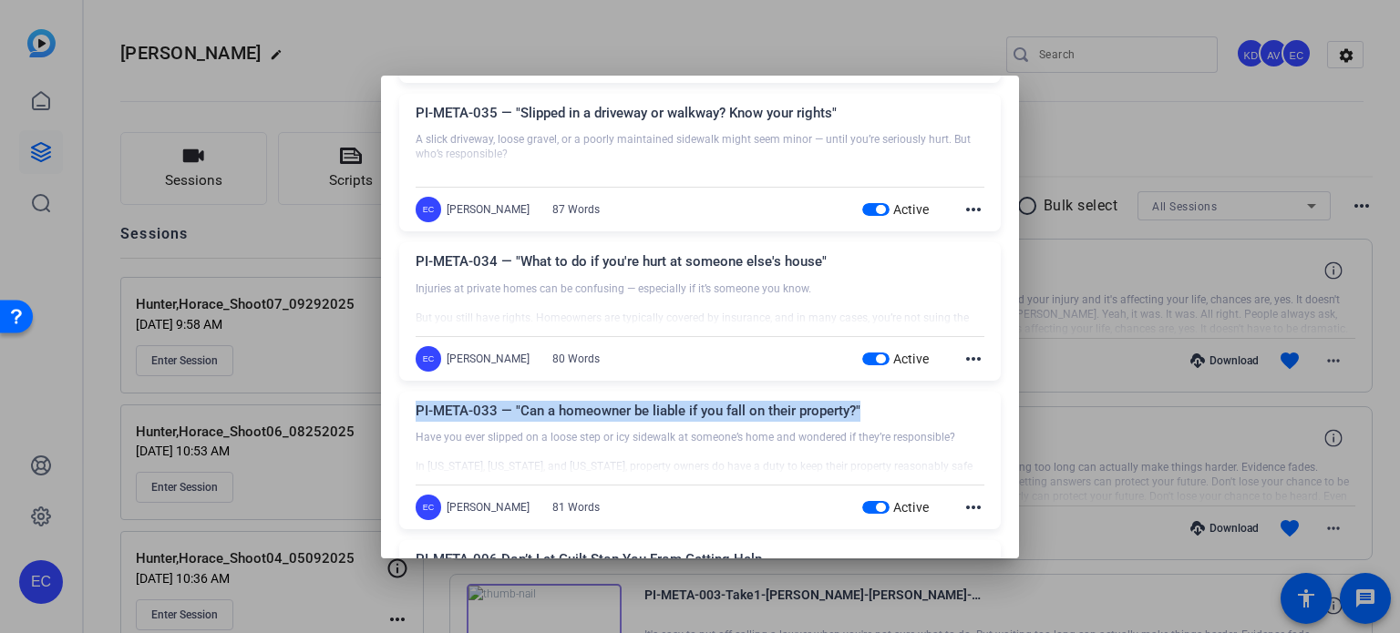
scroll to position [182, 0]
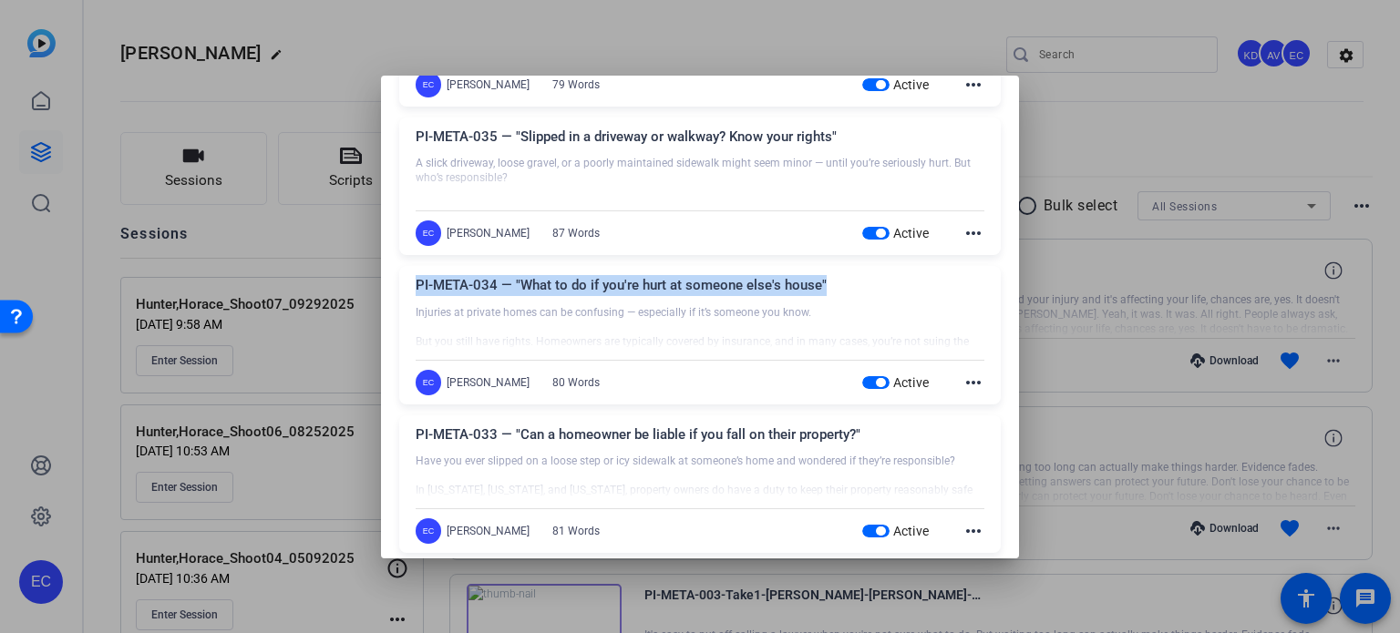
drag, startPoint x: 784, startPoint y: 286, endPoint x: 411, endPoint y: 281, distance: 372.7
click at [411, 281] on div "PI-META-034 — "What to do if you're hurt at someone else's house" Injuries at p…" at bounding box center [699, 335] width 601 height 139
copy div "PI-META-034 — "What to do if you're hurt at someone else's house""
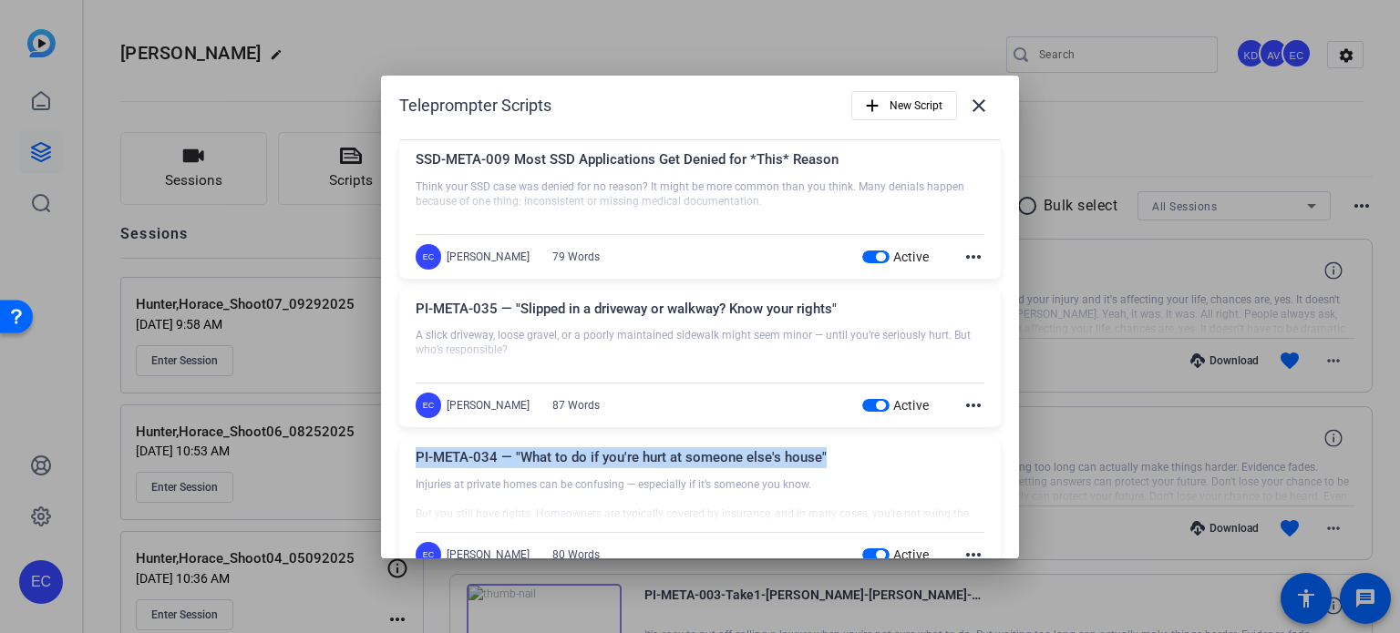
scroll to position [0, 0]
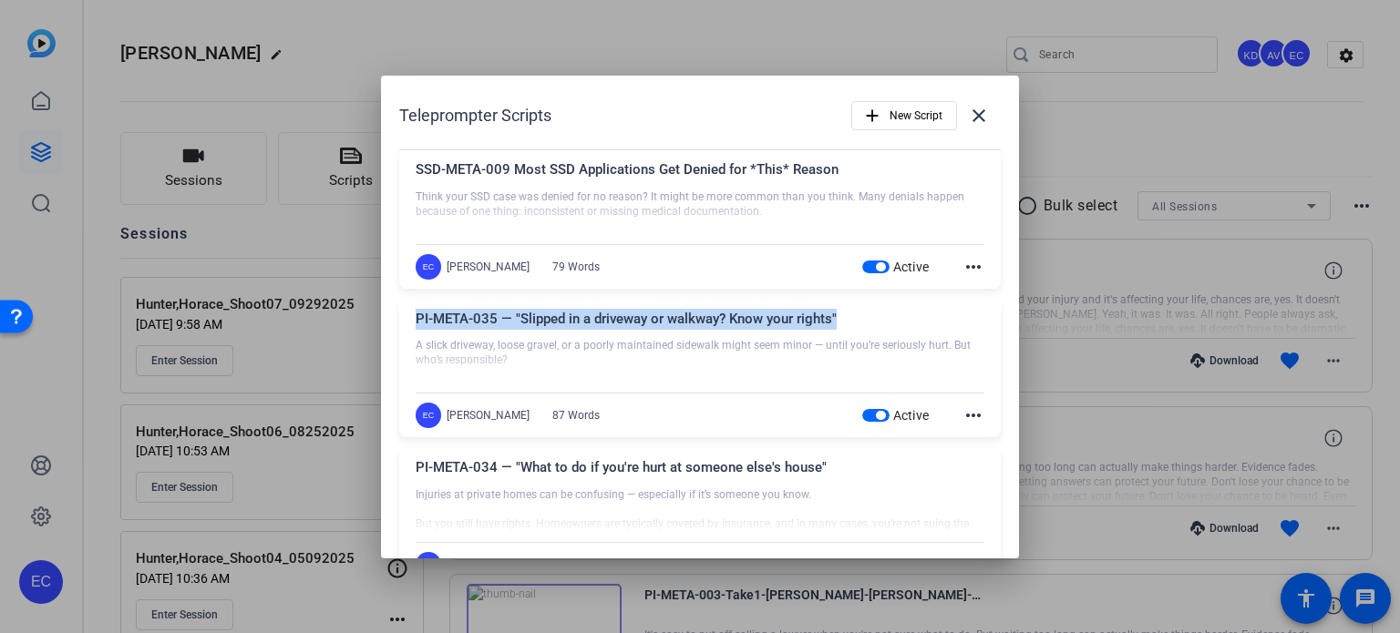
drag, startPoint x: 851, startPoint y: 316, endPoint x: 416, endPoint y: 312, distance: 434.7
click at [416, 312] on div "PI-META-035 — "Slipped in a driveway or walkway? Know your rights"" at bounding box center [700, 324] width 569 height 30
copy div "PI-META-035 — "Slipped in a driveway or walkway? Know your rights""
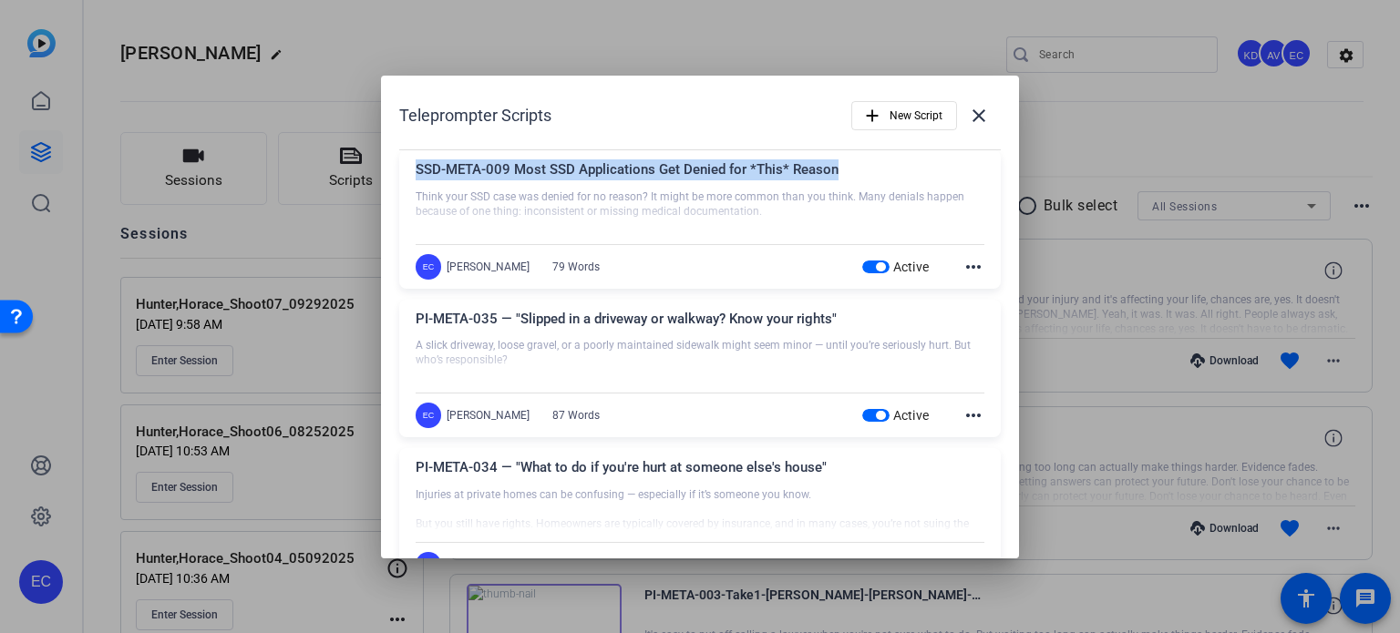
drag, startPoint x: 798, startPoint y: 169, endPoint x: 413, endPoint y: 170, distance: 385.4
click at [413, 170] on div "SSD-META-009 Most SSD Applications Get Denied for *This* Reason Think your SSD …" at bounding box center [699, 219] width 601 height 139
copy div "SSD-META-009 Most SSD Applications Get Denied for *This* Reason"
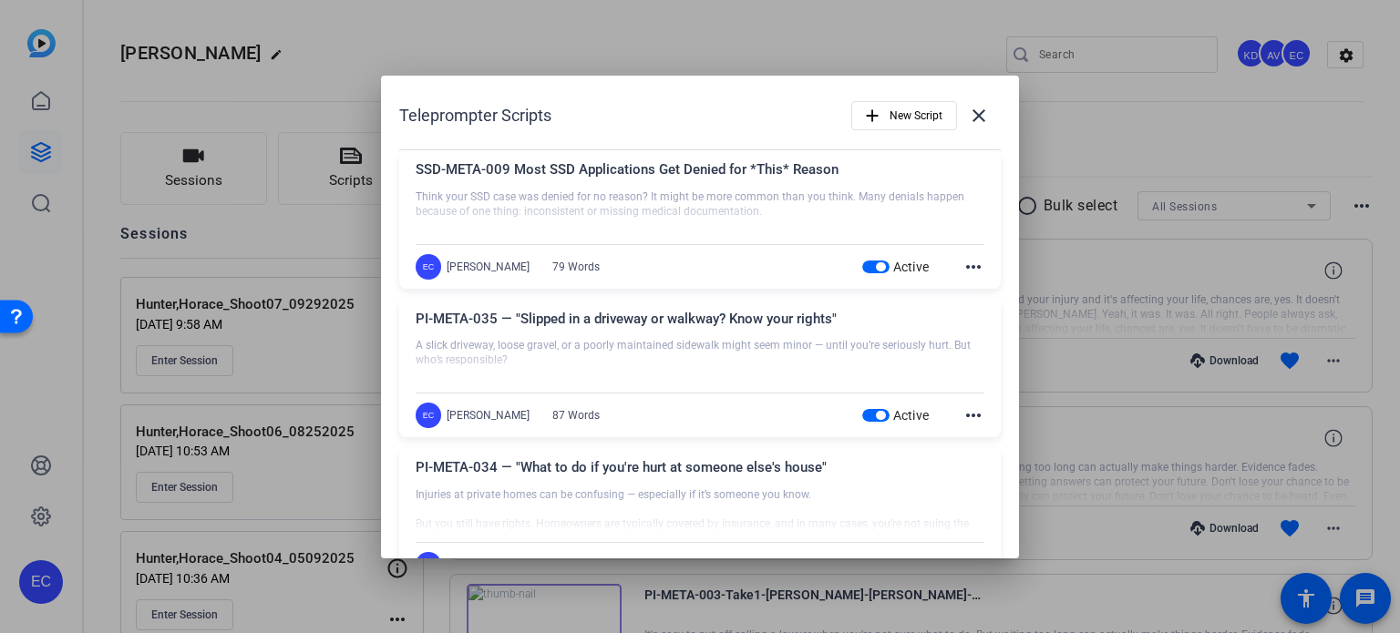
click at [1157, 240] on div at bounding box center [700, 316] width 1400 height 633
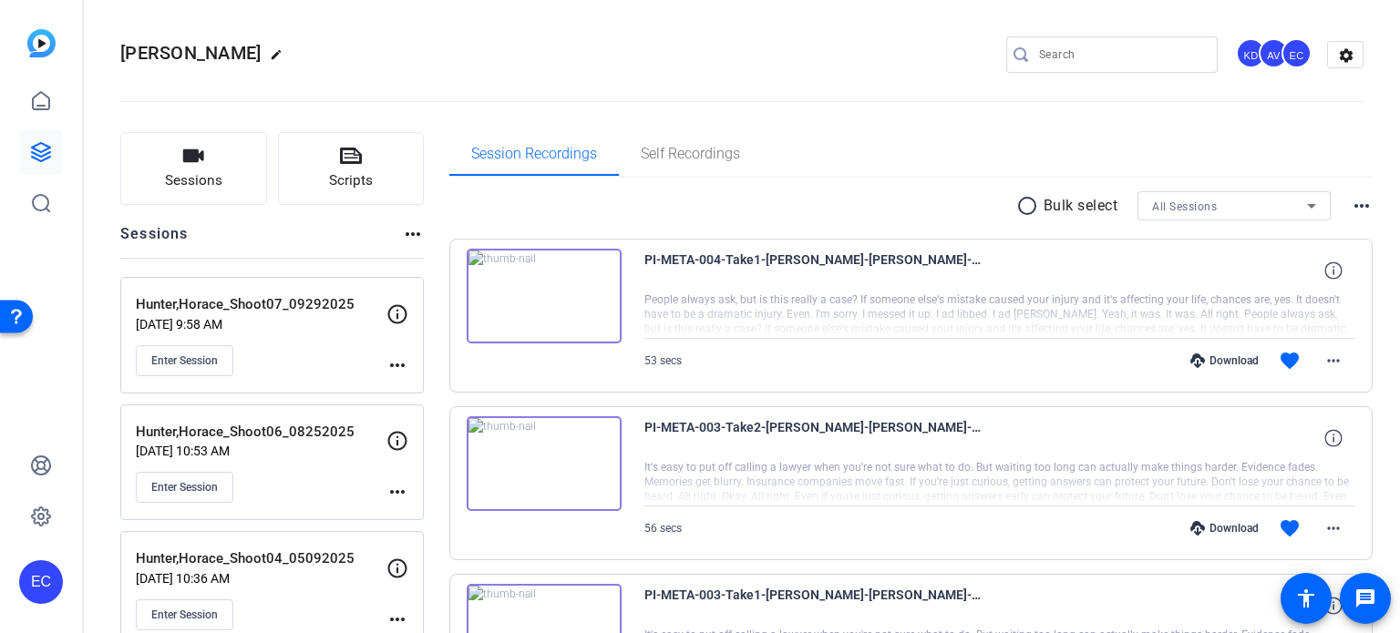
click at [113, 96] on mat-toolbar "Horace Hunter edit KD AV EC settings" at bounding box center [742, 54] width 1316 height 109
click at [214, 370] on button "Enter Session" at bounding box center [184, 360] width 97 height 31
click at [188, 491] on span "Enter Session" at bounding box center [184, 487] width 67 height 15
click at [328, 165] on button "Scripts" at bounding box center [351, 168] width 147 height 73
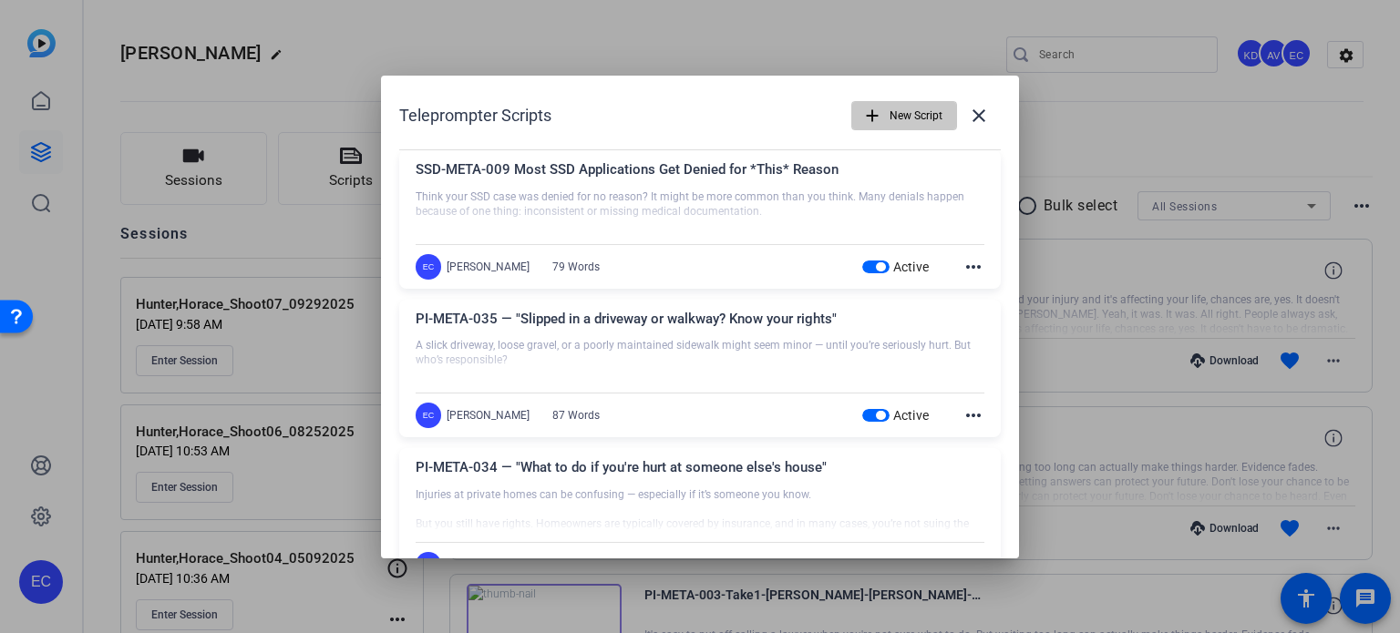
click at [889, 108] on span "New Script" at bounding box center [915, 115] width 53 height 35
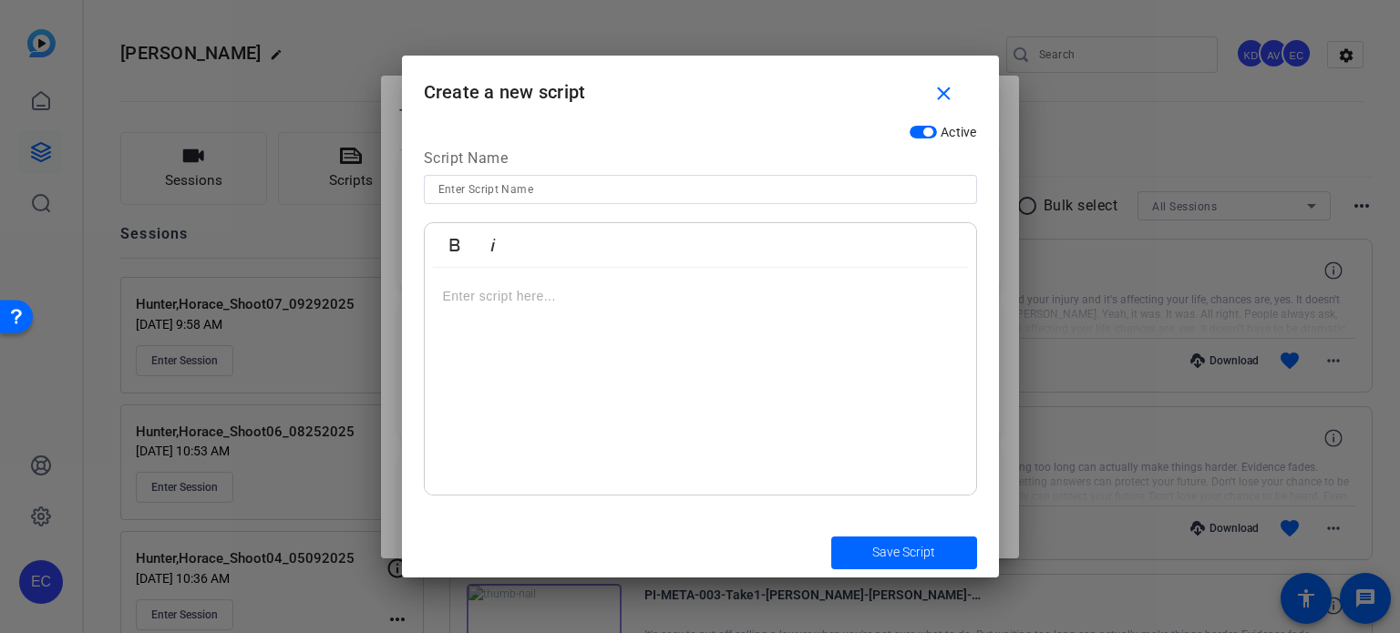
click at [543, 189] on input at bounding box center [700, 190] width 524 height 22
paste input "SSD-META-010 Title: “Missing Medical Visits? Here's How That Affects Your SSD C…"
drag, startPoint x: 548, startPoint y: 189, endPoint x: 519, endPoint y: 200, distance: 30.3
click at [519, 200] on input "SSD-META-010 Title: “Missing Medical Visits? Here's How That Affects Your SSD C…" at bounding box center [700, 190] width 524 height 22
type input "SSD-META-010 “Missing Medical Visits? Here's How That Affects Your SSD Case”"
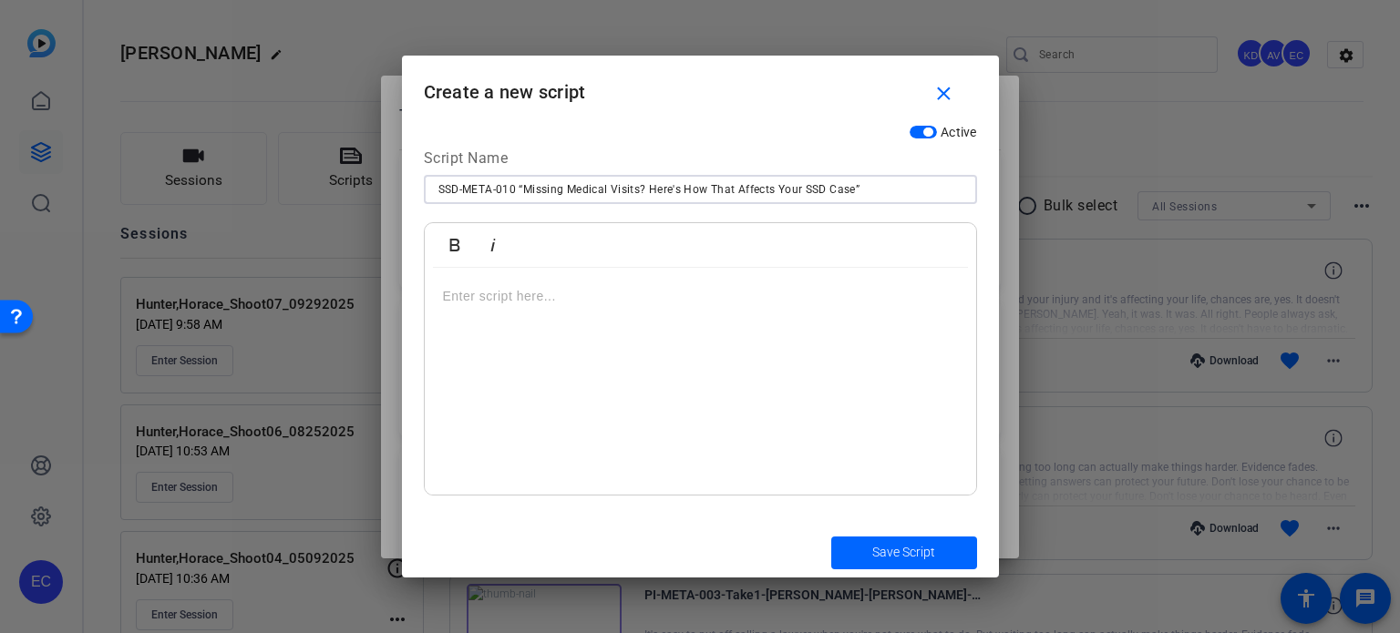
click at [694, 296] on p at bounding box center [700, 296] width 515 height 20
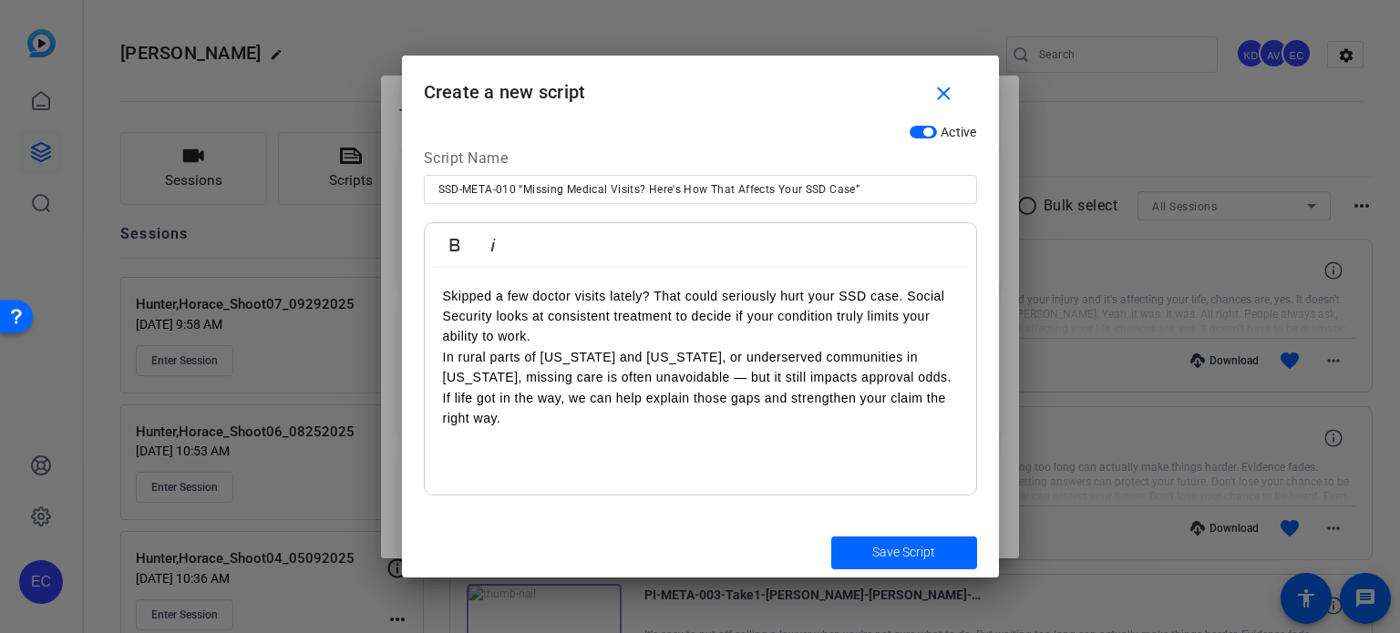
click at [649, 331] on p "Skipped a few doctor visits lately? That could seriously hurt your SSD case. So…" at bounding box center [700, 357] width 515 height 143
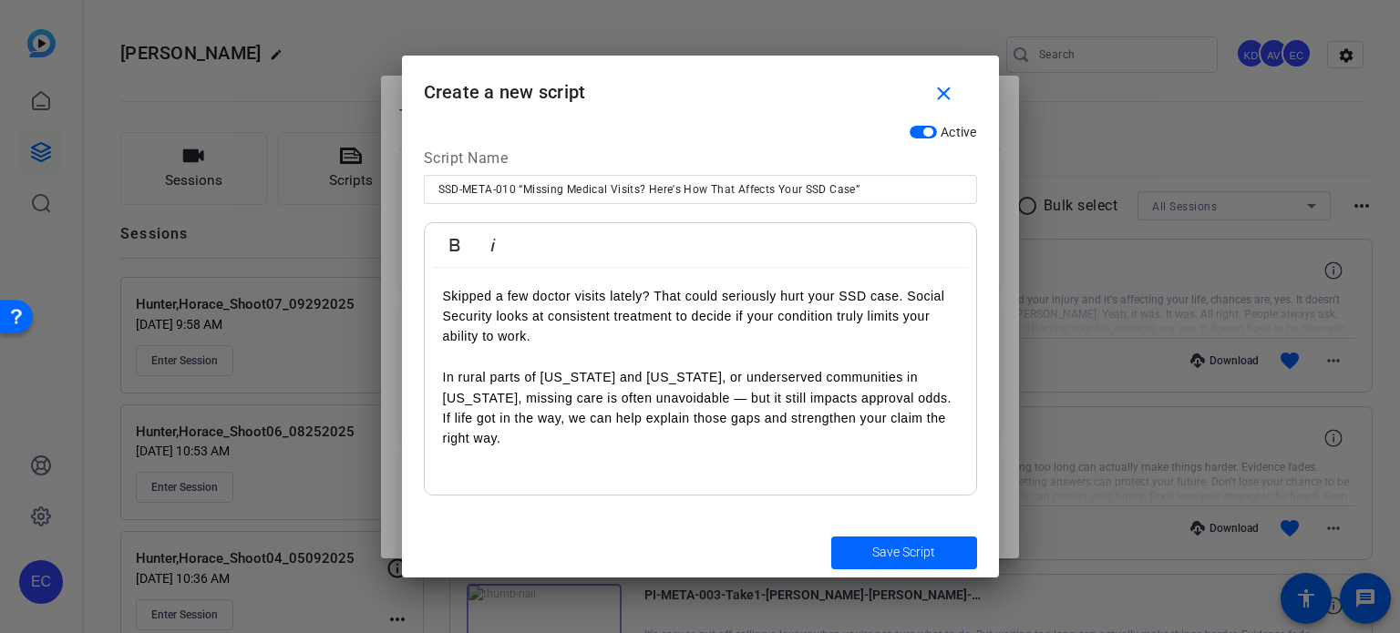
click at [446, 380] on p "In rural parts of Alabama and Virginia, or underserved communities in North Car…" at bounding box center [700, 398] width 515 height 102
click at [959, 392] on div "Skipped a few doctor visits lately? That could seriously hurt your SSD case. So…" at bounding box center [700, 382] width 551 height 228
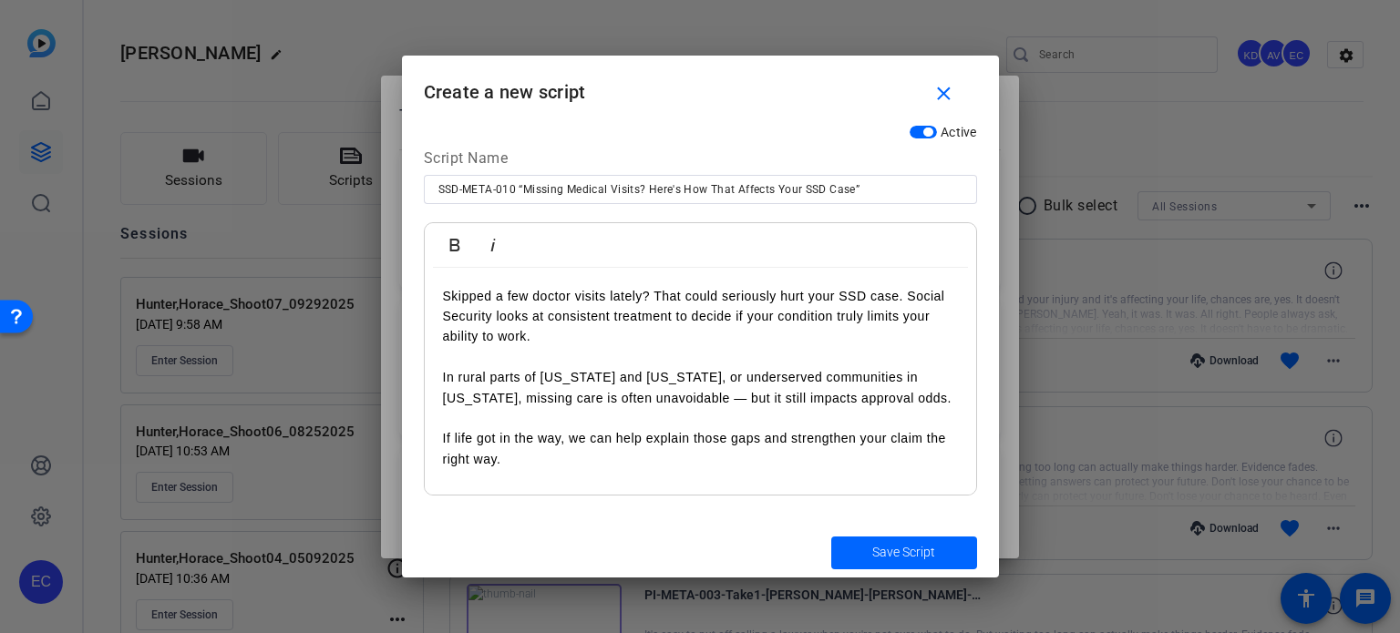
click at [445, 436] on p "If life got in the way, we can help explain those gaps and strengthen your clai…" at bounding box center [700, 438] width 515 height 61
click at [893, 547] on span "Save Script" at bounding box center [903, 552] width 63 height 19
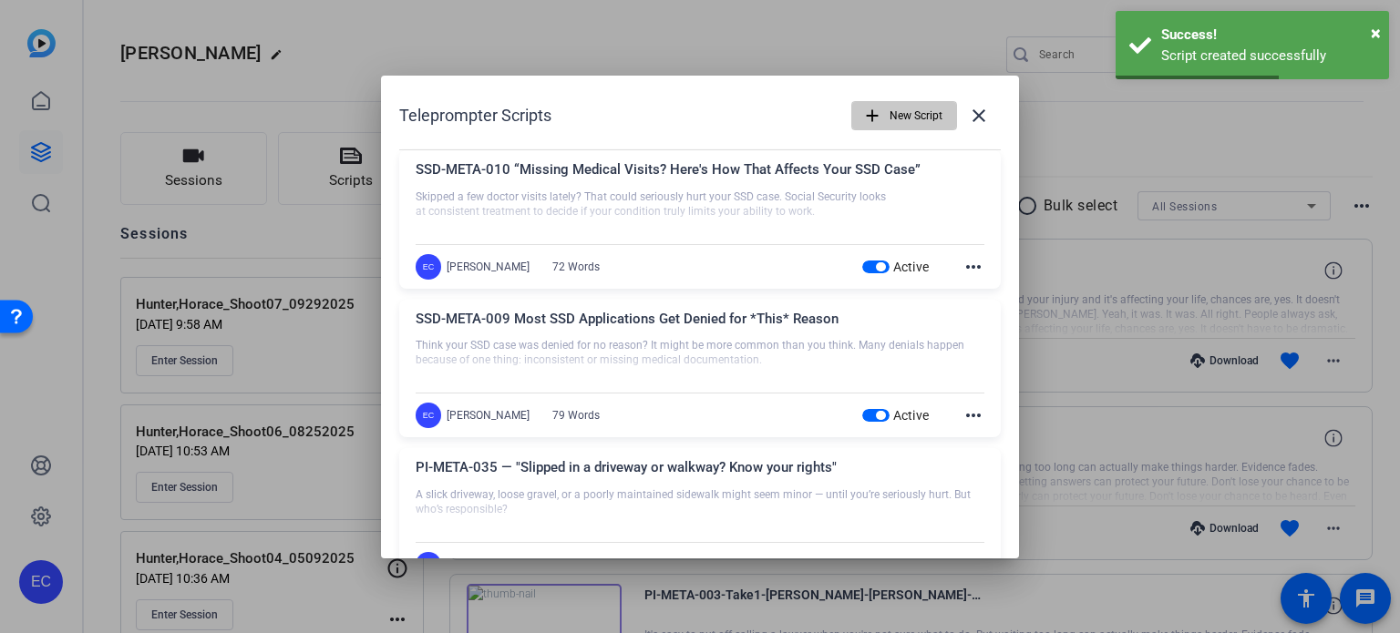
click at [889, 108] on span "New Script" at bounding box center [915, 115] width 53 height 35
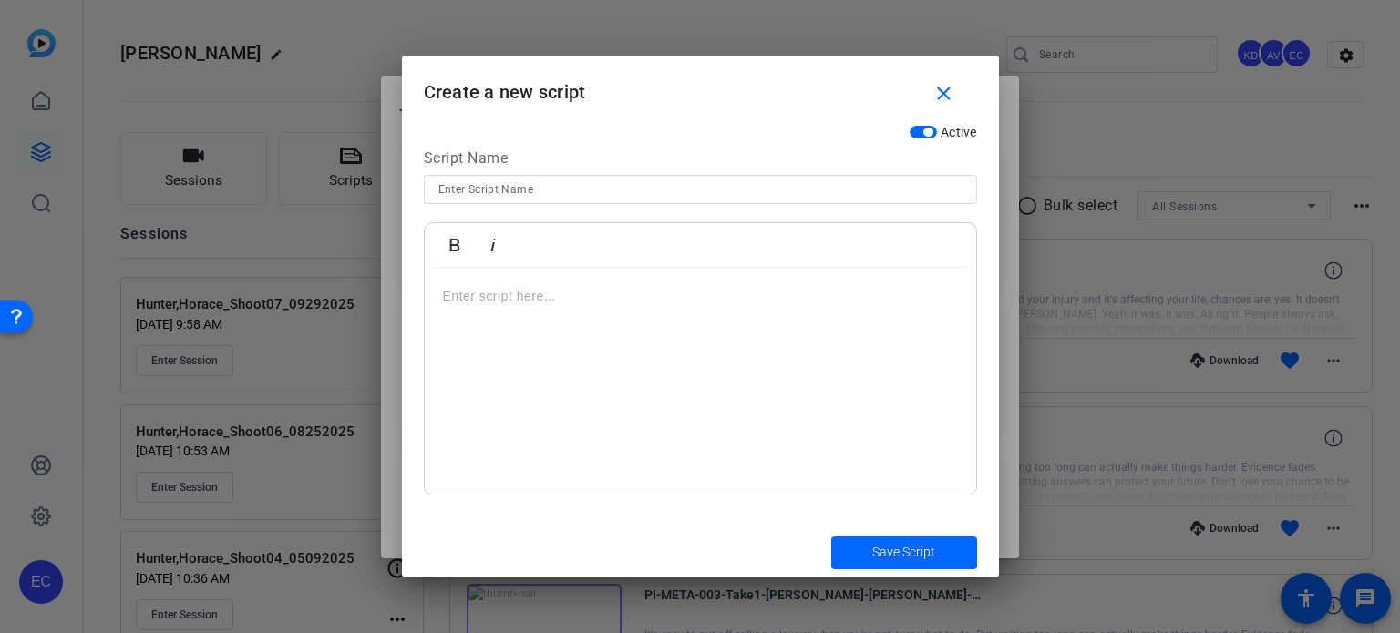
click at [644, 189] on input at bounding box center [700, 190] width 524 height 22
paste input "SSD-META-011 Title: “3 Common SSD Mistakes People Make in AL, NC & VA”"
drag, startPoint x: 550, startPoint y: 191, endPoint x: 515, endPoint y: 192, distance: 35.5
click at [515, 191] on input "SSD-META-011 Title: “3 Common SSD Mistakes People Make in AL, NC & VA”" at bounding box center [700, 190] width 524 height 22
type input "SSD-META-011 "3 Common SSD Mistakes People Make in AL, NC & VA”"
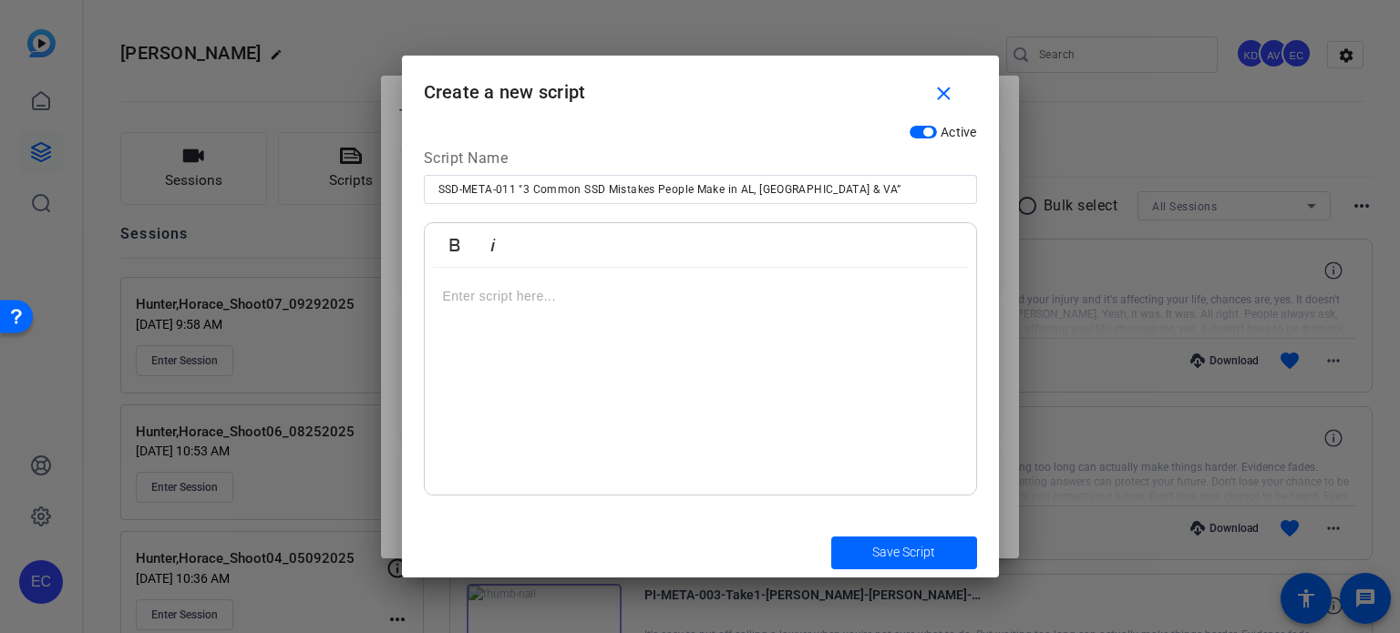
click at [701, 320] on div at bounding box center [700, 382] width 551 height 228
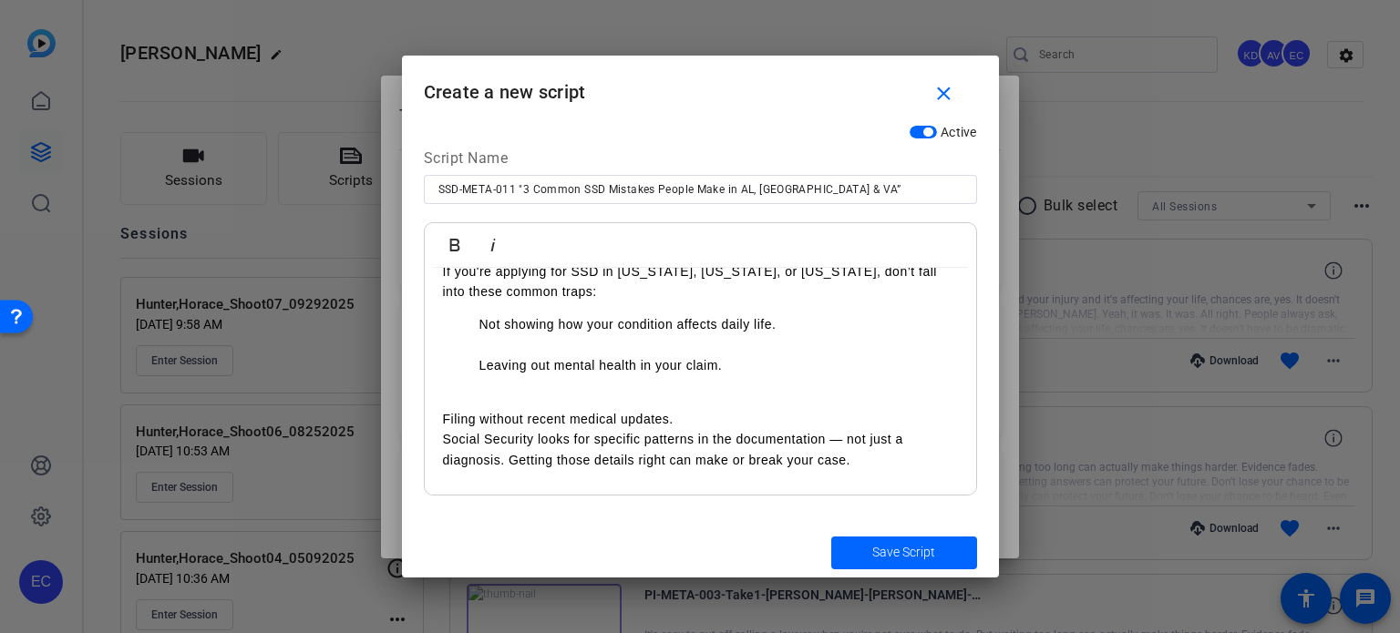
scroll to position [37, 0]
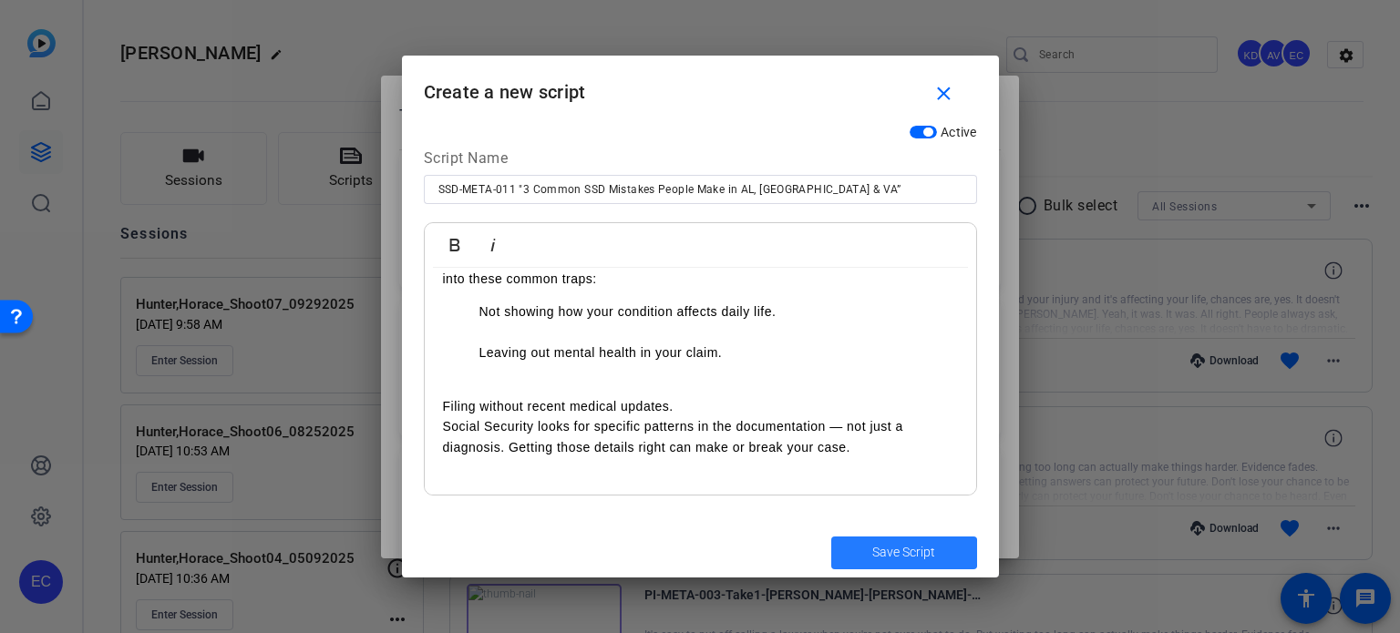
click at [900, 553] on span "Save Script" at bounding box center [903, 552] width 63 height 19
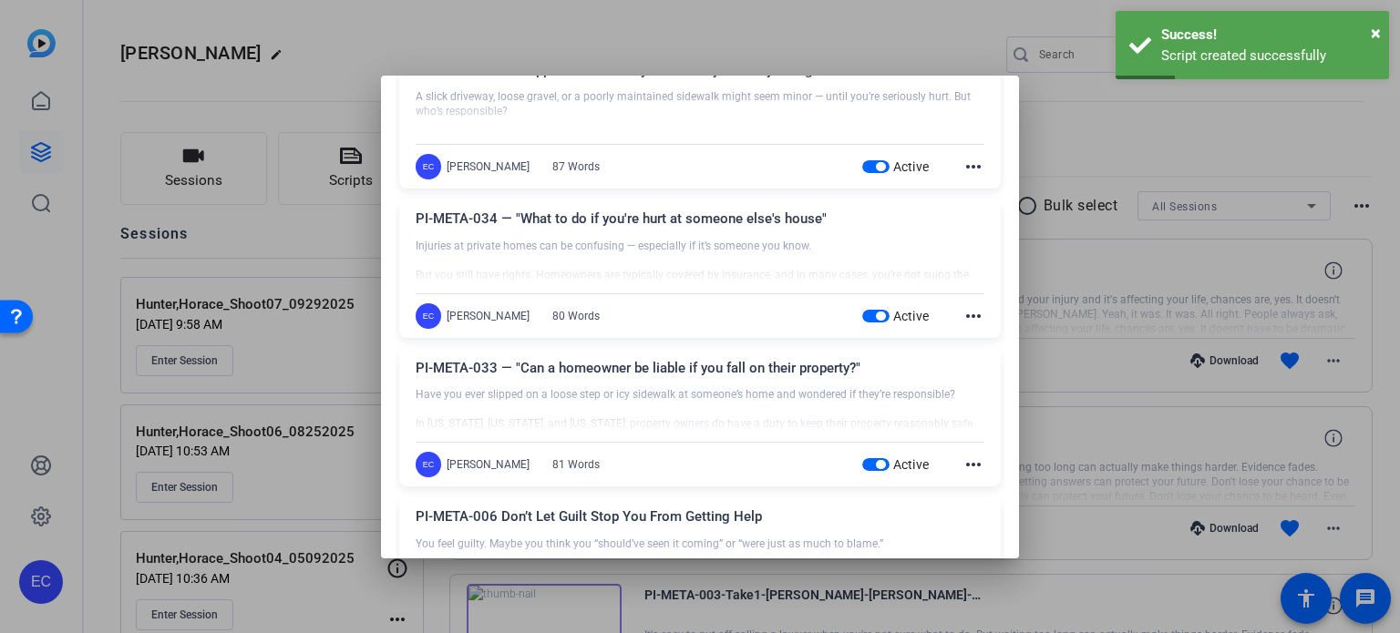
scroll to position [0, 0]
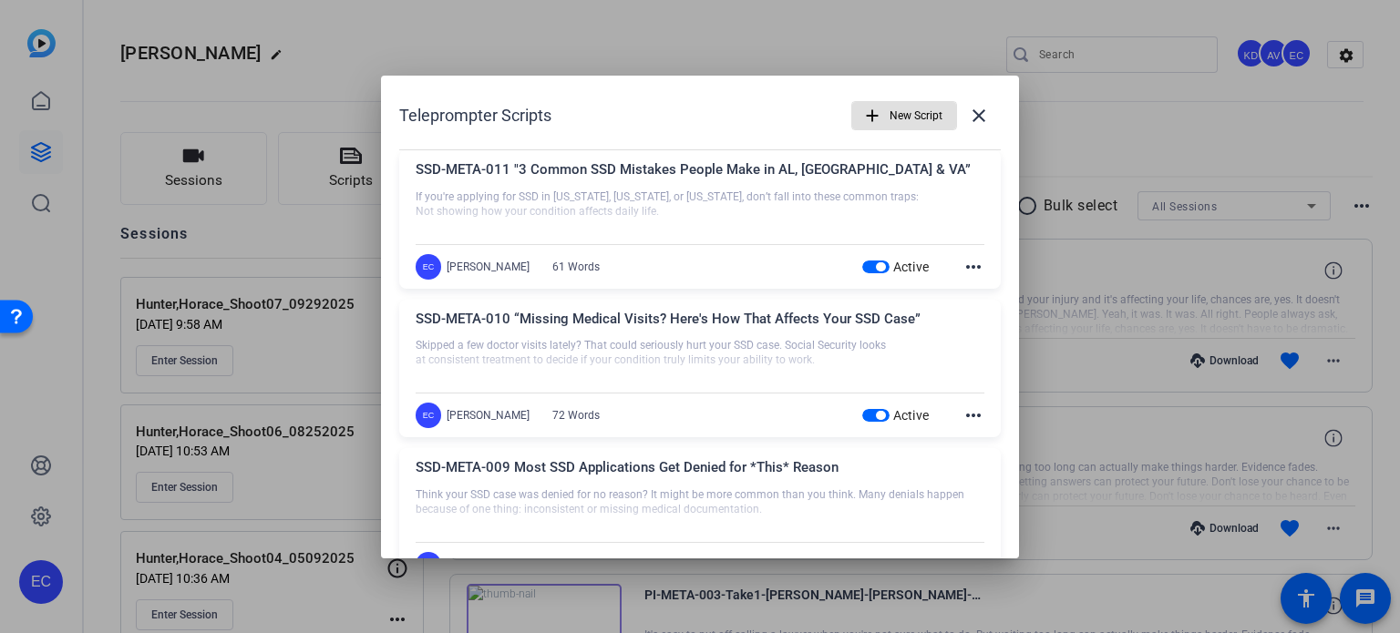
click at [867, 95] on span "button" at bounding box center [904, 116] width 104 height 44
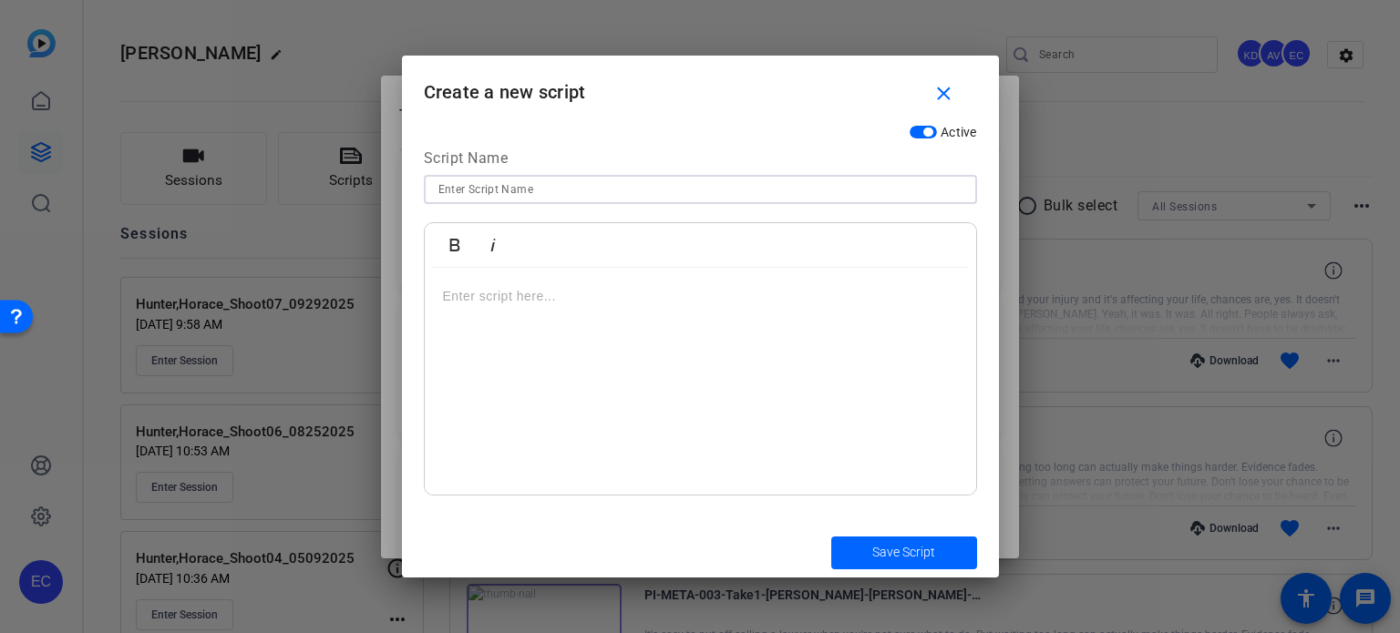
click at [612, 184] on input at bounding box center [700, 190] width 524 height 22
paste input "SSD-META-012 Title: “Does Your Doctor Support Your SSD Claim?”"
drag, startPoint x: 547, startPoint y: 190, endPoint x: 518, endPoint y: 195, distance: 29.7
click at [518, 195] on input "SSD-META-012 Title: “Does Your Doctor Support Your SSD Claim?”" at bounding box center [700, 190] width 524 height 22
type input "SSD-META-012 “Does Your Doctor Support Your SSD Claim?”"
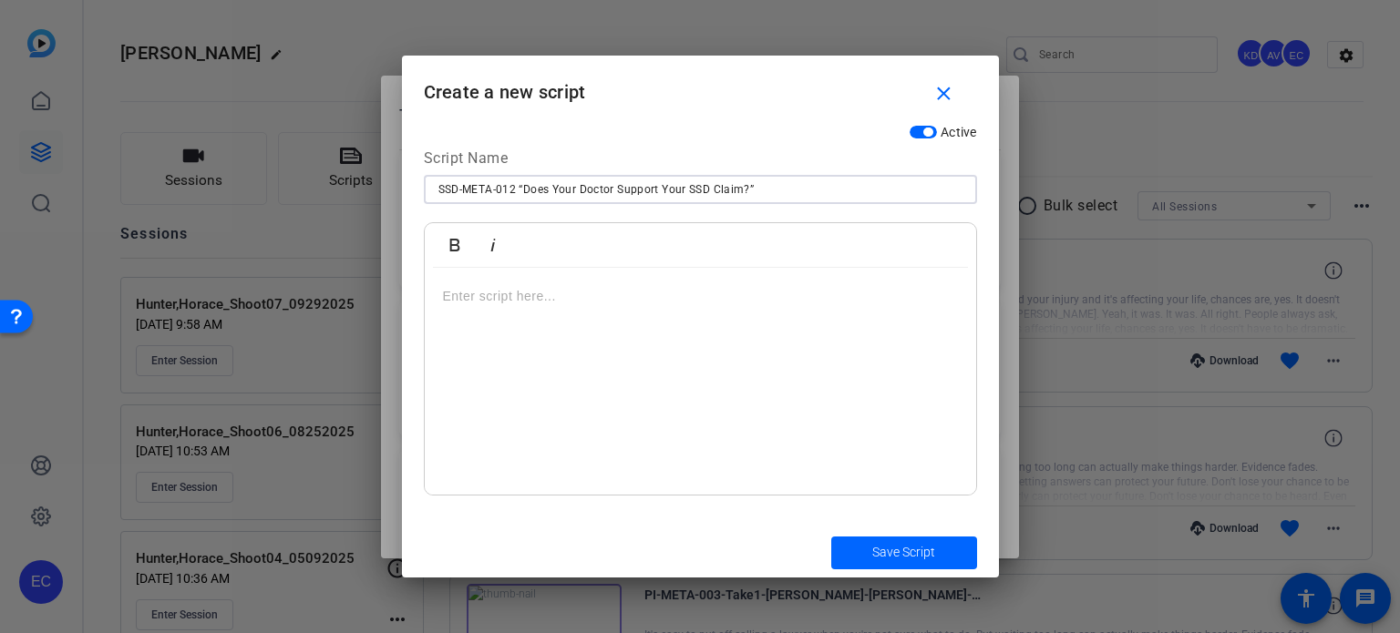
click at [678, 324] on div at bounding box center [700, 382] width 551 height 228
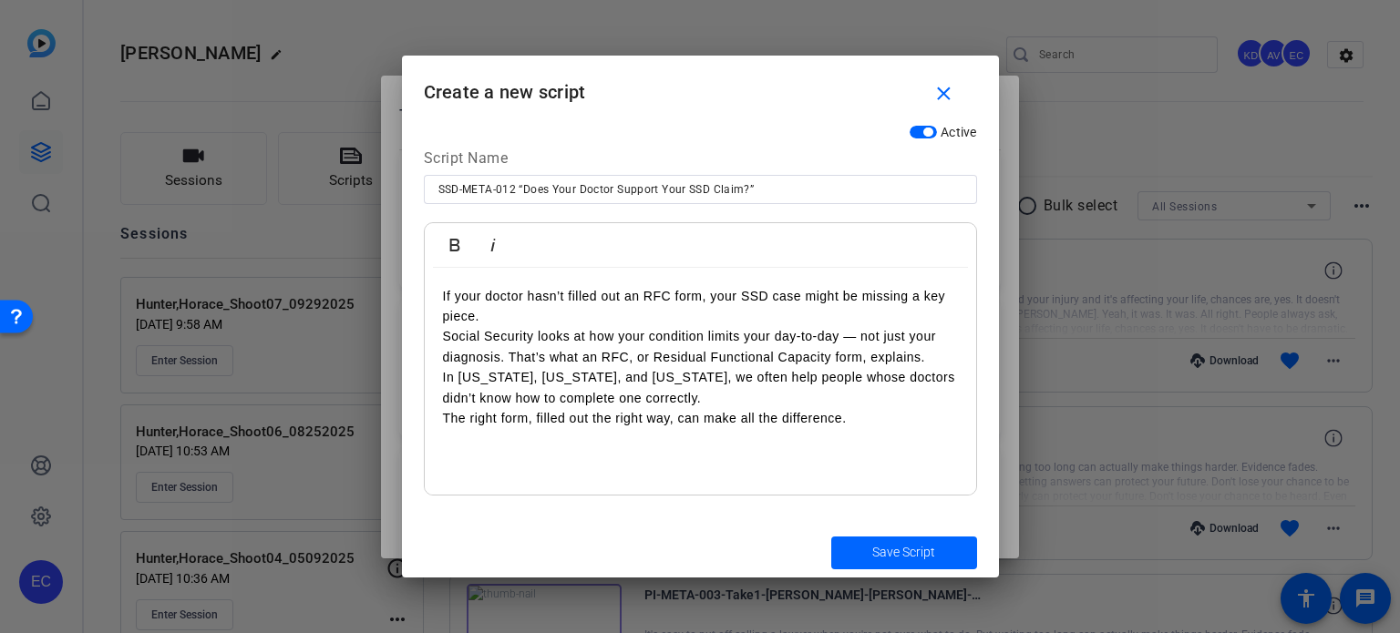
click at [531, 322] on p "If your doctor hasn’t filled out an RFC form, your SSD case might be missing a …" at bounding box center [700, 357] width 515 height 143
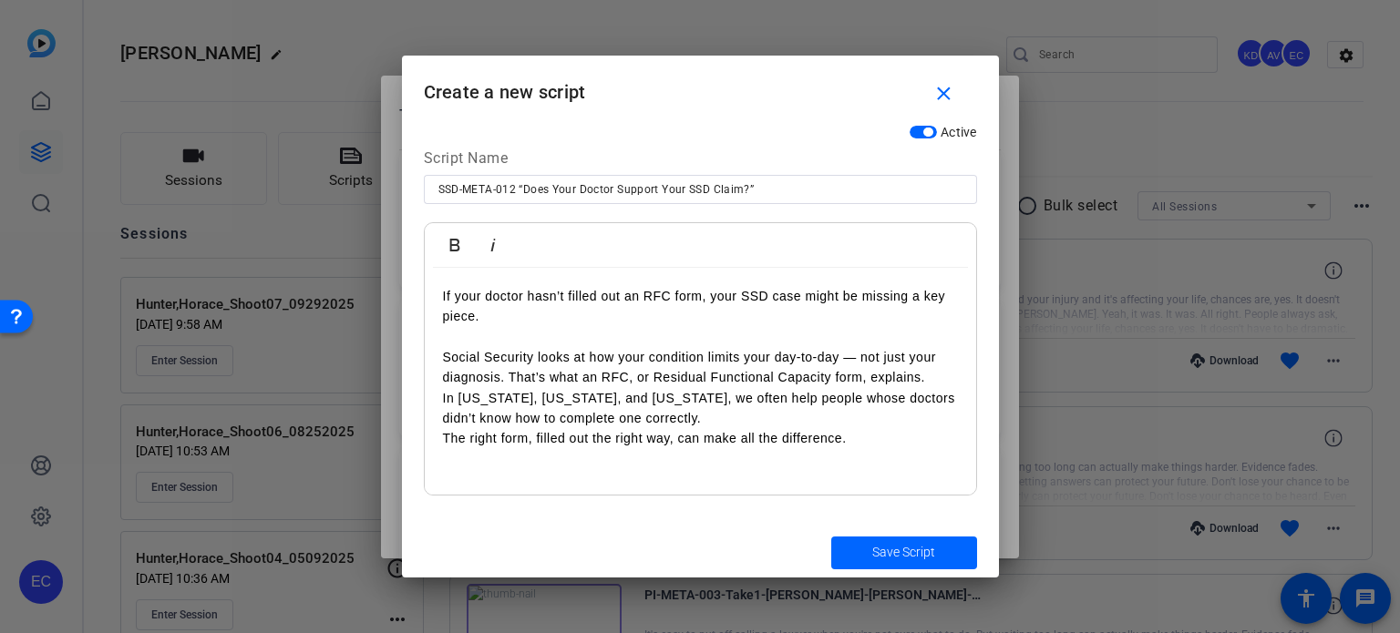
click at [447, 356] on p "Social Security looks at how your condition limits your day-to-day — not just y…" at bounding box center [700, 387] width 515 height 122
click at [942, 376] on p "Social Security looks at how your condition limits your day-to-day — not just y…" at bounding box center [700, 387] width 515 height 122
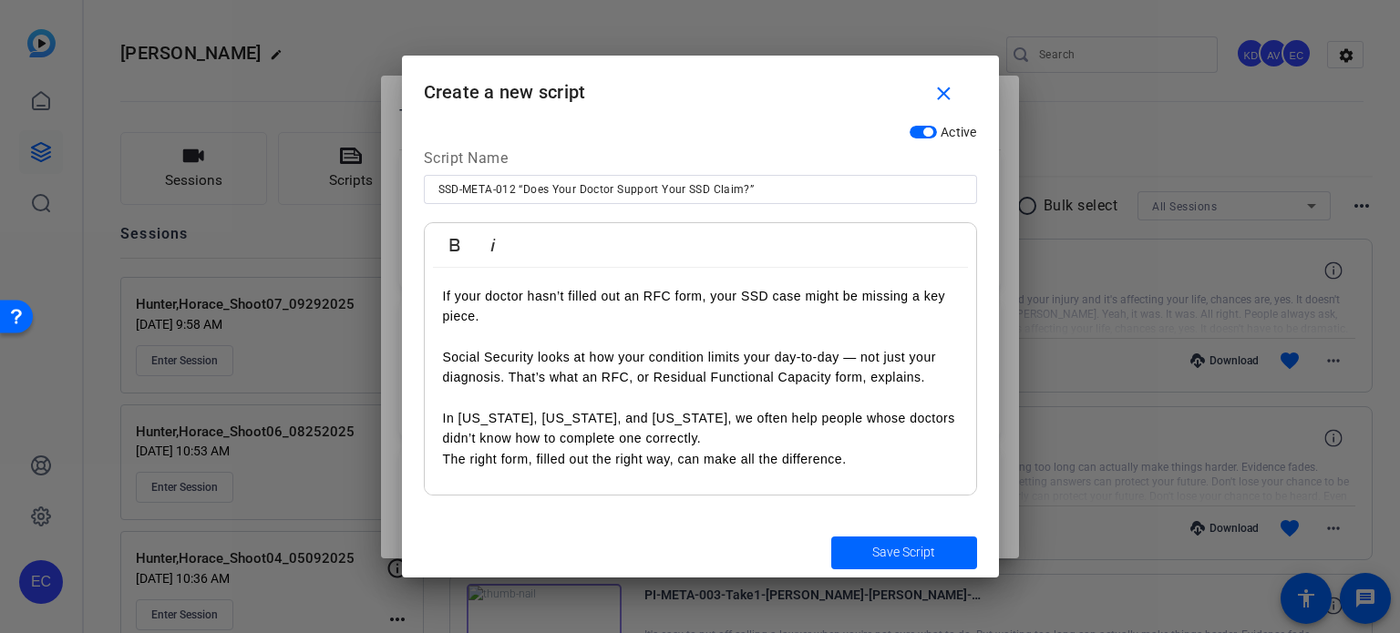
click at [446, 415] on p "In Alabama, North Carolina, and Virginia, we often help people whose doctors di…" at bounding box center [700, 429] width 515 height 82
click at [446, 457] on p "In Alabama, North Carolina, and Virginia, we often help people whose doctors di…" at bounding box center [700, 429] width 515 height 82
click at [744, 446] on p "In Alabama, North Carolina, and Virginia, we often help people whose doctors di…" at bounding box center [700, 429] width 515 height 82
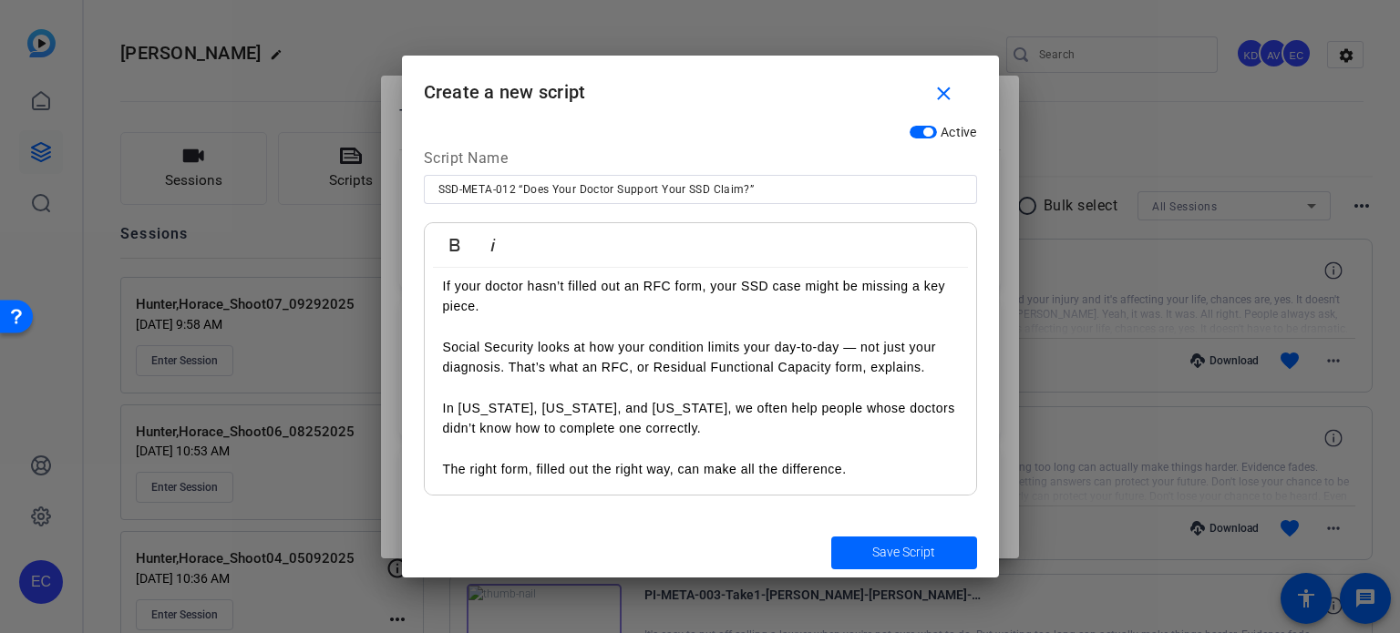
scroll to position [12, 0]
click at [916, 551] on span "Save Script" at bounding box center [903, 552] width 63 height 19
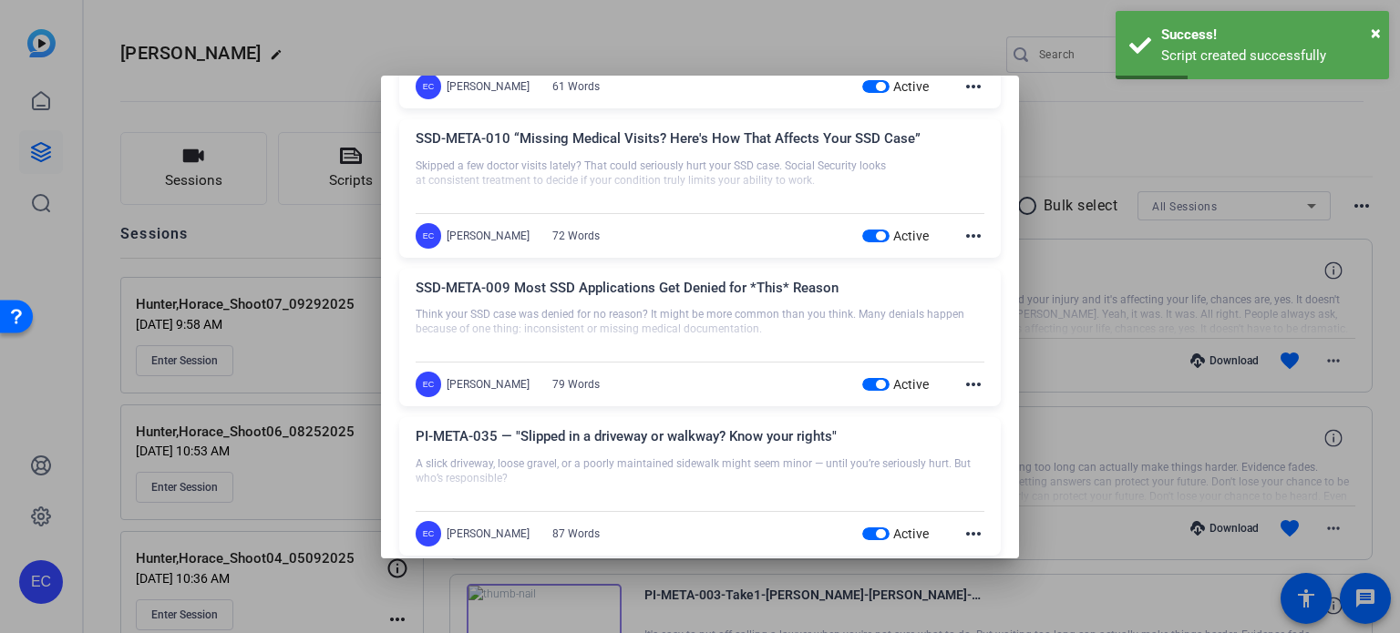
scroll to position [0, 0]
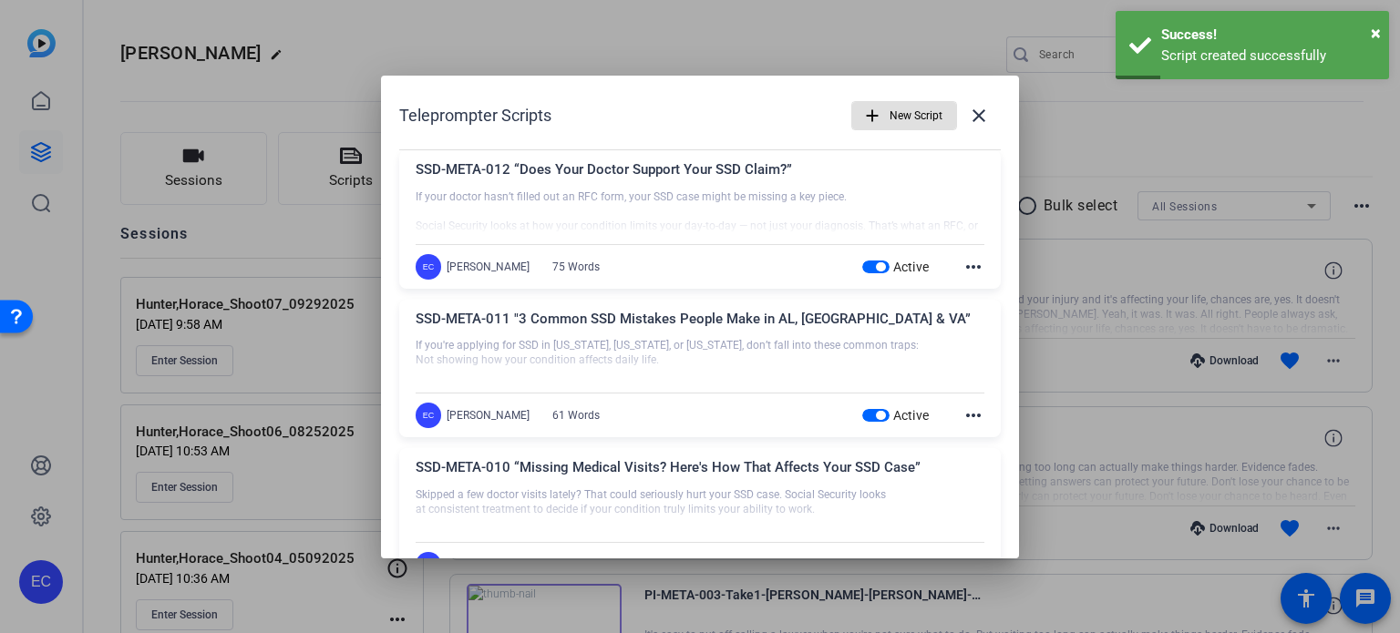
click at [1093, 269] on div at bounding box center [700, 316] width 1400 height 633
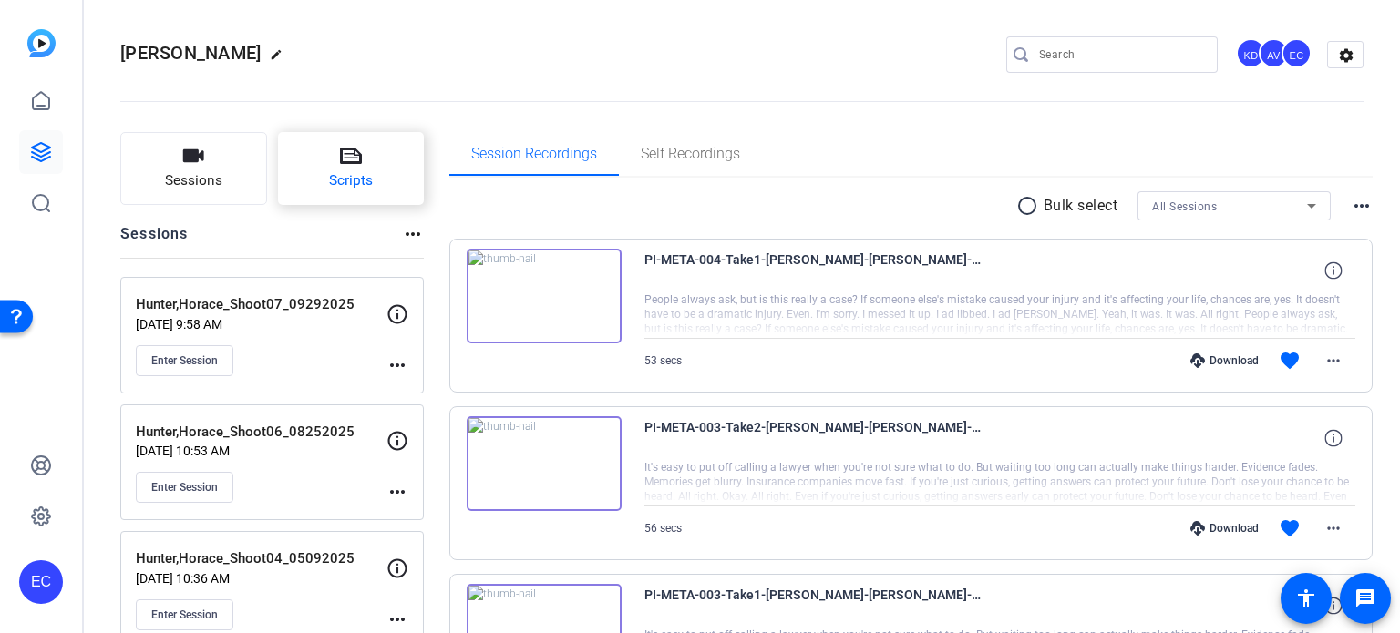
click at [359, 167] on button "Scripts" at bounding box center [351, 168] width 147 height 73
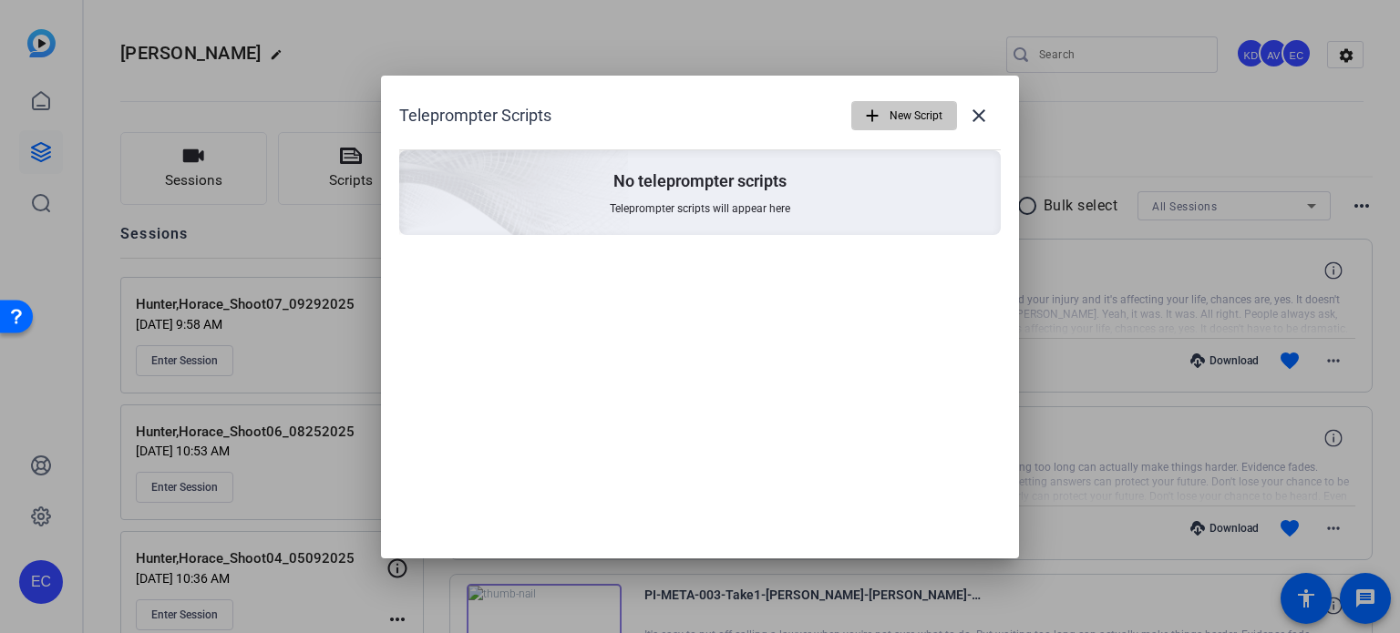
click at [904, 111] on span "New Script" at bounding box center [915, 115] width 53 height 35
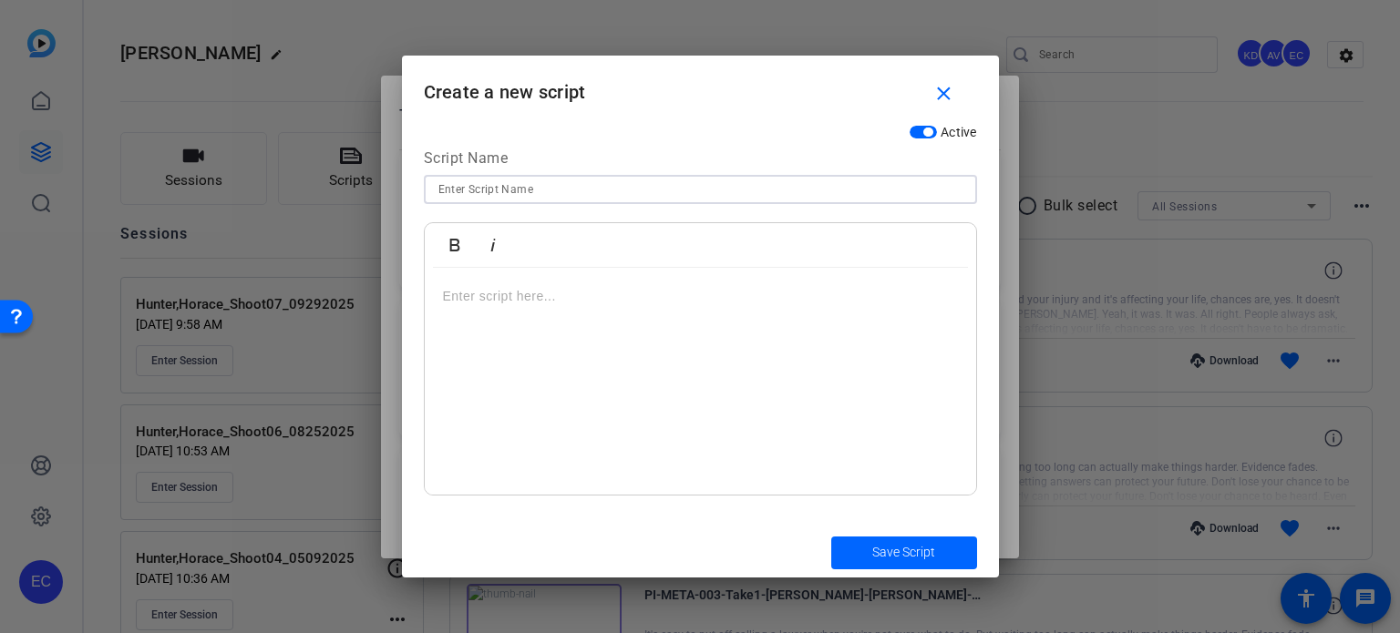
click at [631, 184] on input at bounding box center [700, 190] width 524 height 22
paste input "SSD-META-013 Title: “What Medical Records Do You Actually Need for SSD?”"
drag, startPoint x: 547, startPoint y: 191, endPoint x: 519, endPoint y: 190, distance: 27.4
click at [519, 190] on input "SSD-META-013 Title: “What Medical Records Do You Actually Need for SSD?”" at bounding box center [700, 190] width 524 height 22
type input "SSD-META-013 “What Medical Records Do You Actually Need for SSD?”"
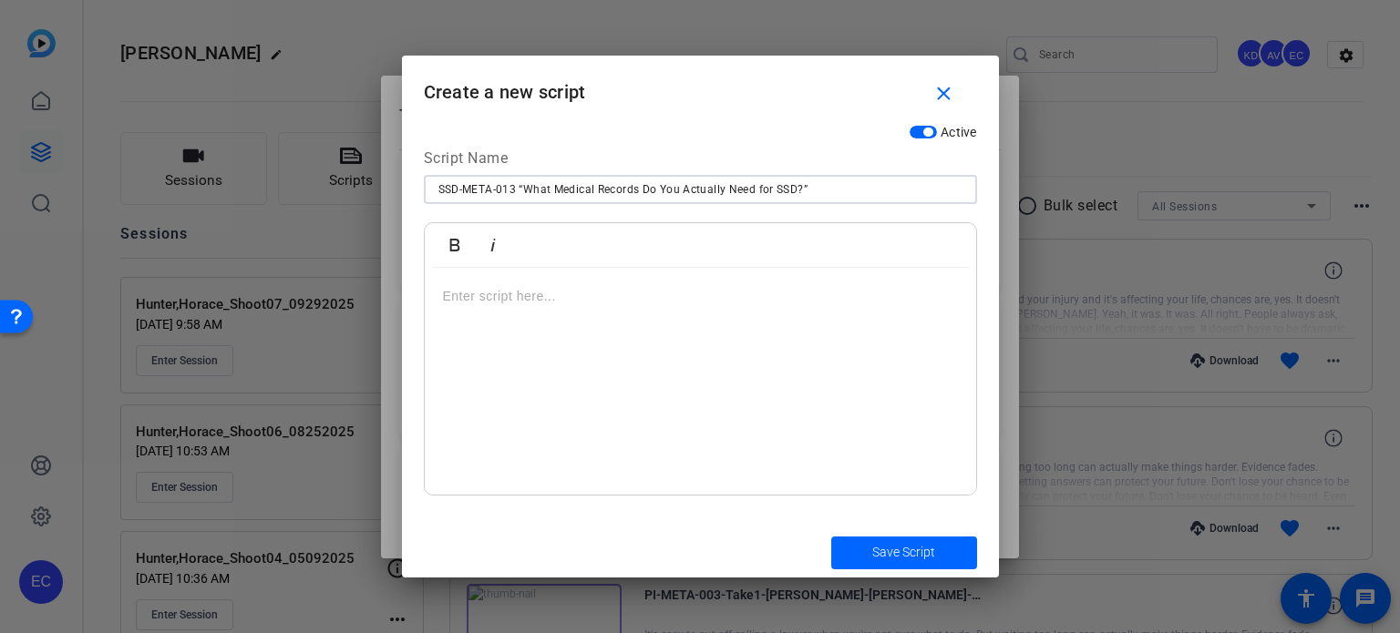
click at [613, 312] on div at bounding box center [700, 382] width 551 height 228
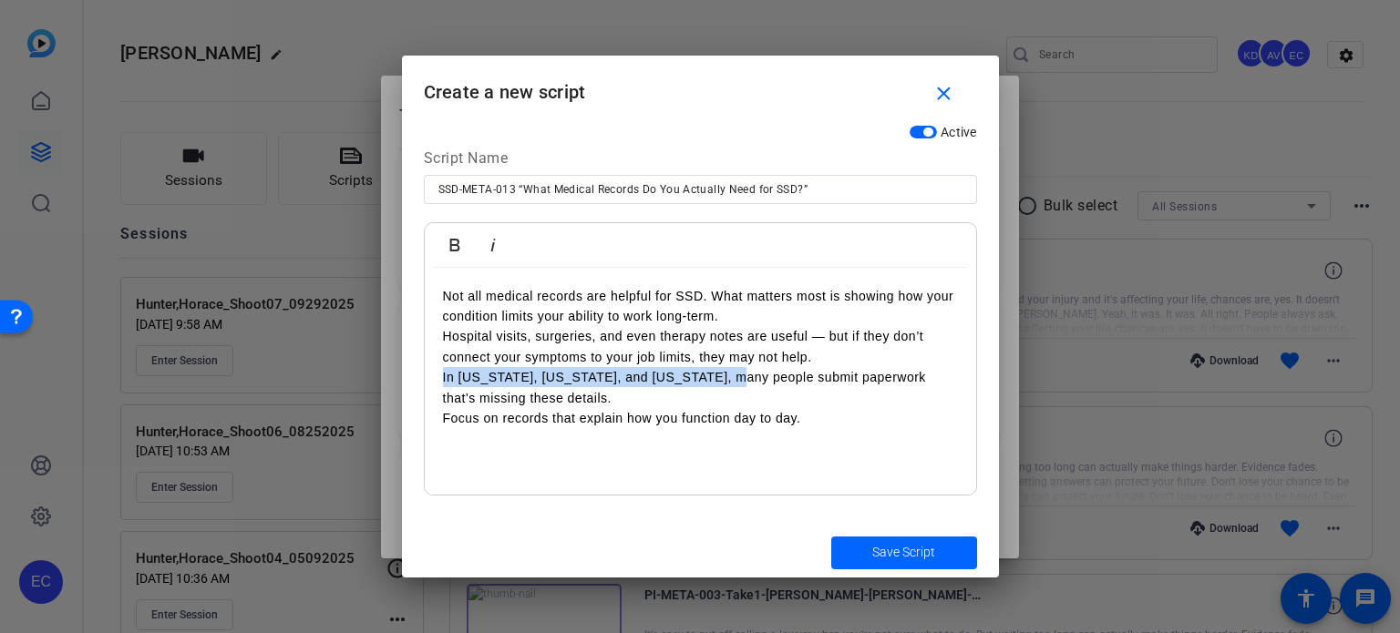
drag, startPoint x: 707, startPoint y: 376, endPoint x: 436, endPoint y: 371, distance: 271.6
click at [436, 371] on div "Not all medical records are helpful for SSD. What matters most is showing how y…" at bounding box center [700, 382] width 551 height 228
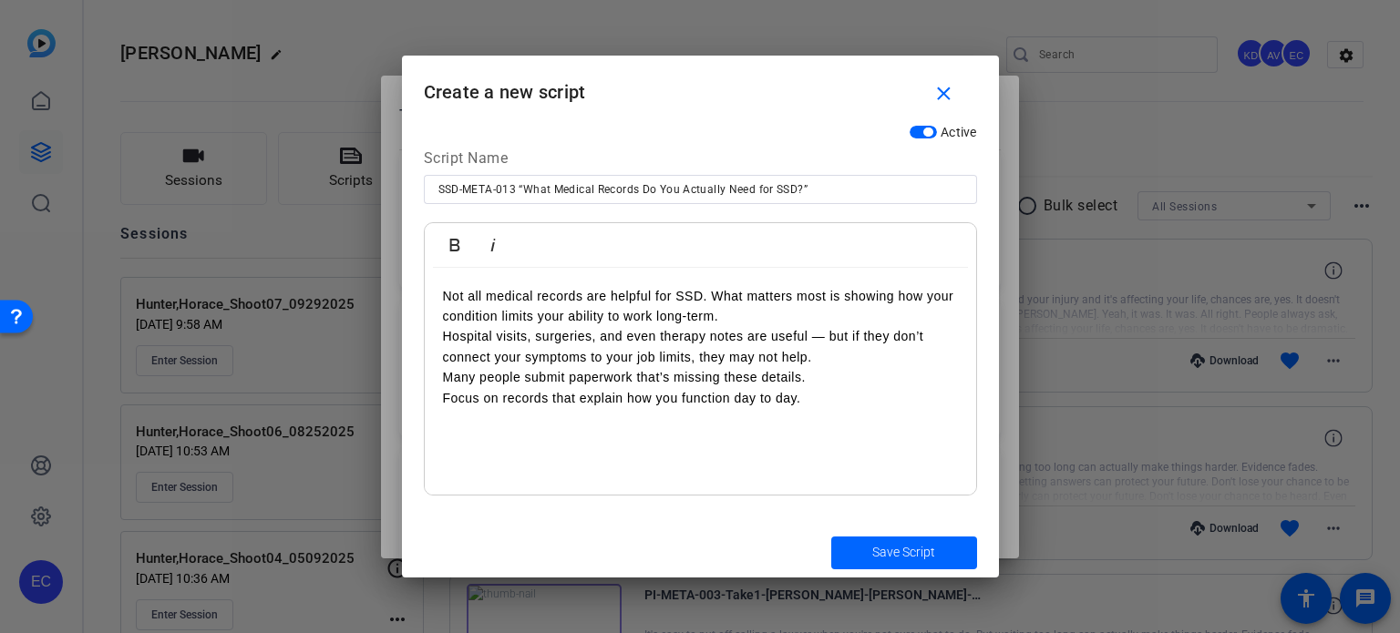
click at [448, 400] on p "Not all medical records are helpful for SSD. What matters most is showing how y…" at bounding box center [700, 347] width 515 height 122
click at [445, 289] on p "Not all medical records are helpful for SSD. What matters most is showing how y…" at bounding box center [700, 347] width 515 height 122
click at [448, 337] on p "- Not all medical records are helpful for SSD. What matters most is showing how…" at bounding box center [700, 347] width 515 height 122
click at [445, 372] on p "- Not all medical records are helpful for SSD. What matters most is showing how…" at bounding box center [700, 347] width 515 height 122
click at [439, 402] on div "- Not all medical records are helpful for SSD. What matters most is showing how…" at bounding box center [700, 382] width 551 height 228
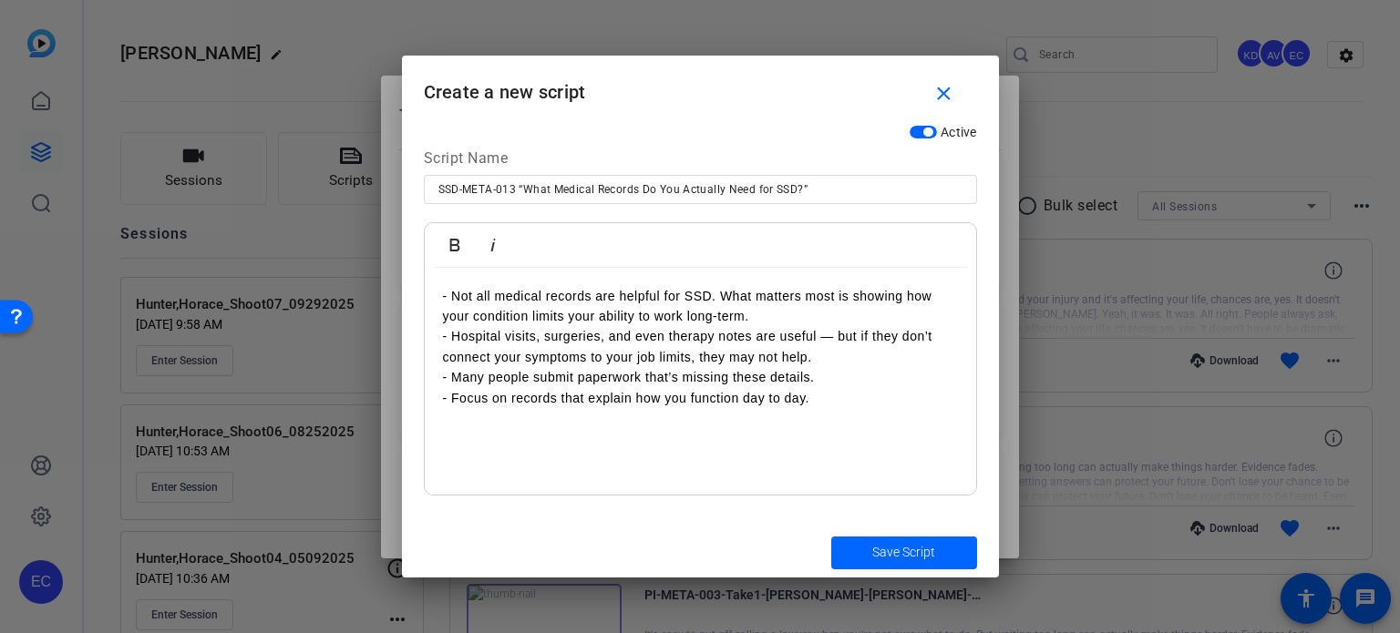
click at [666, 435] on div "- Not all medical records are helpful for SSD. What matters most is showing how…" at bounding box center [700, 382] width 551 height 228
click at [820, 401] on p "- Not all medical records are helpful for SSD. What matters most is showing how…" at bounding box center [700, 347] width 515 height 122
click at [920, 549] on span "Save Script" at bounding box center [903, 552] width 63 height 19
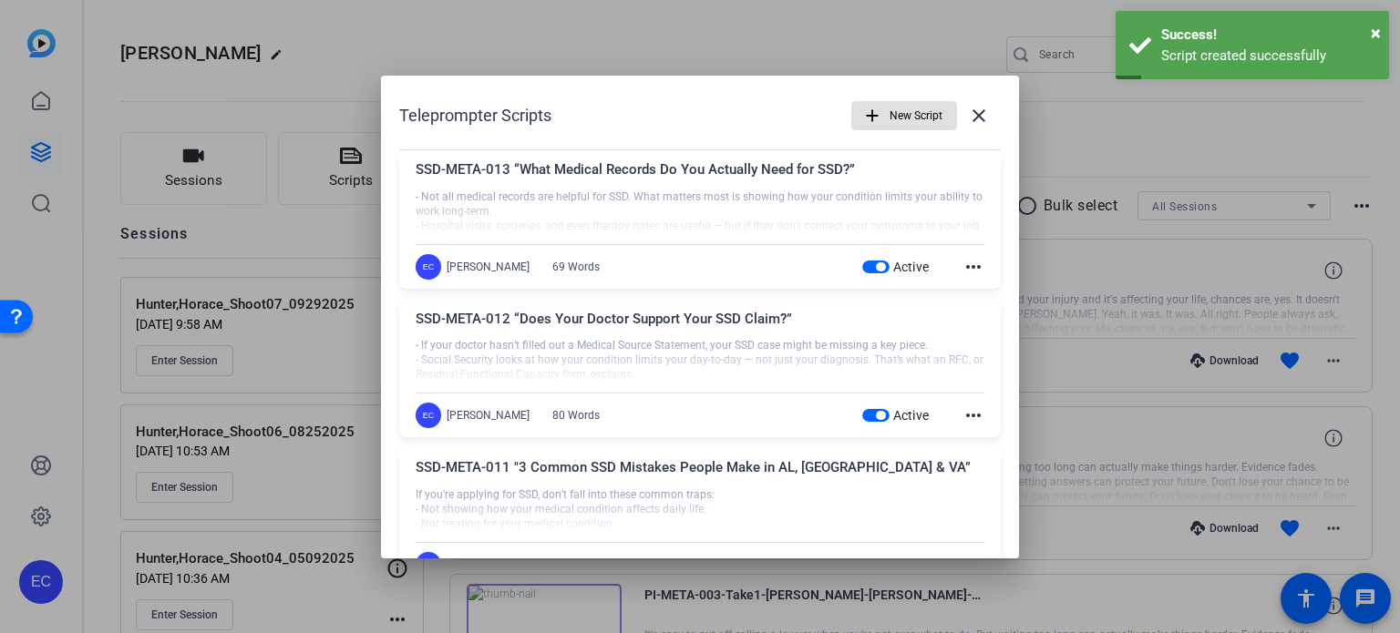
click at [876, 415] on span "button" at bounding box center [880, 415] width 9 height 9
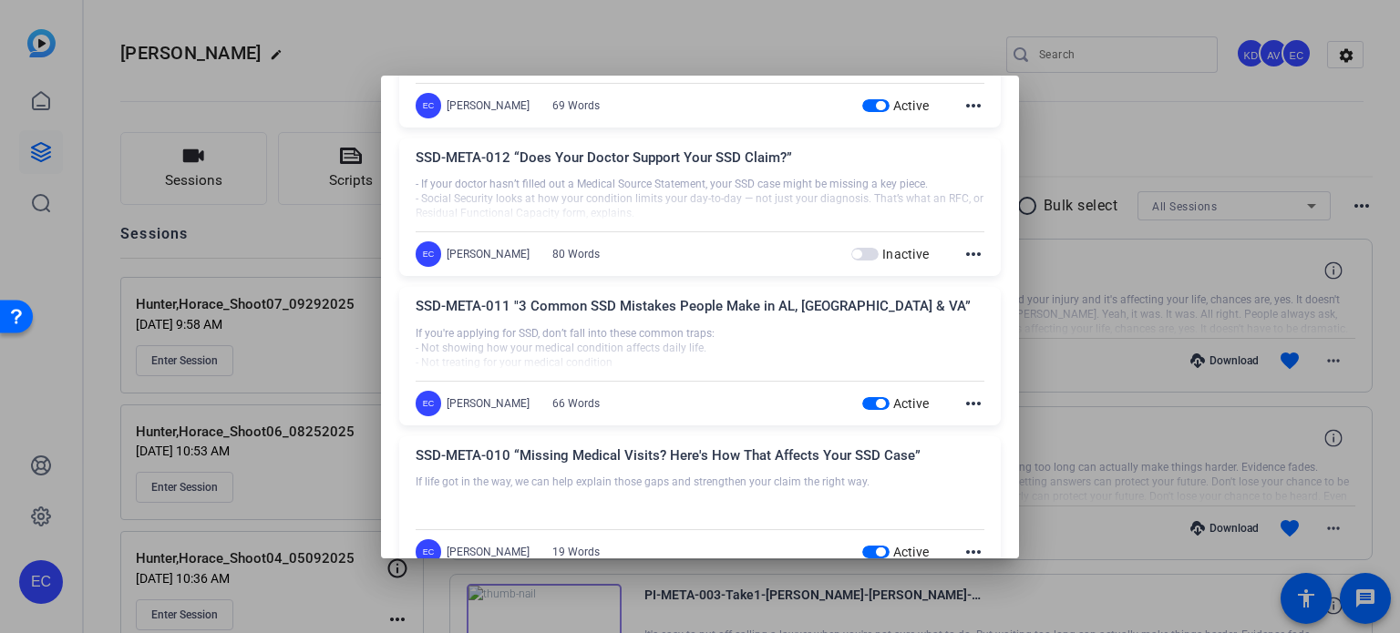
scroll to position [182, 0]
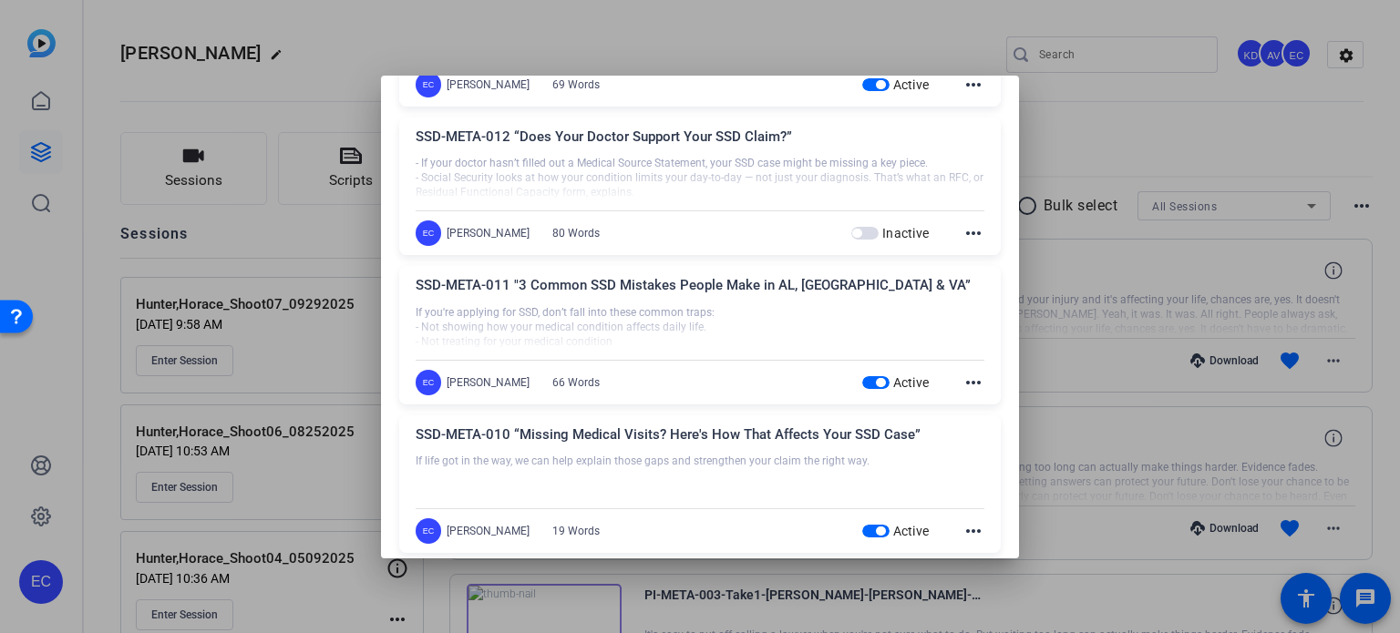
click at [1052, 345] on div at bounding box center [700, 316] width 1400 height 633
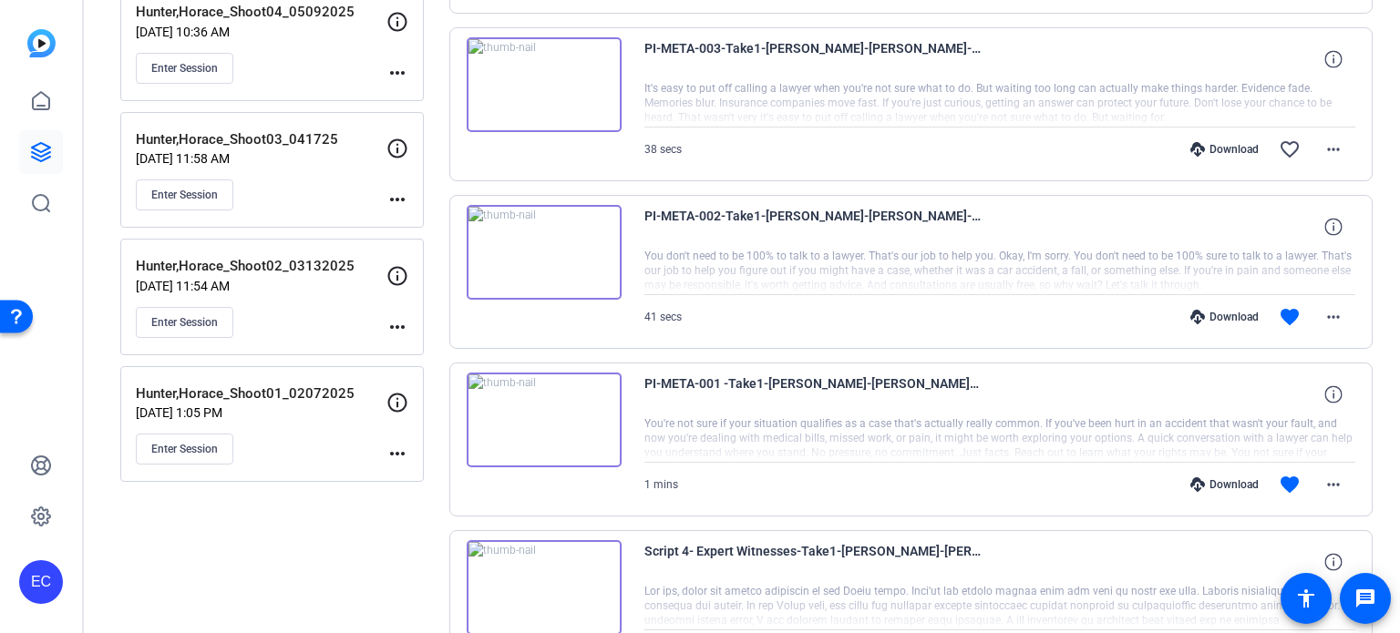
scroll to position [0, 0]
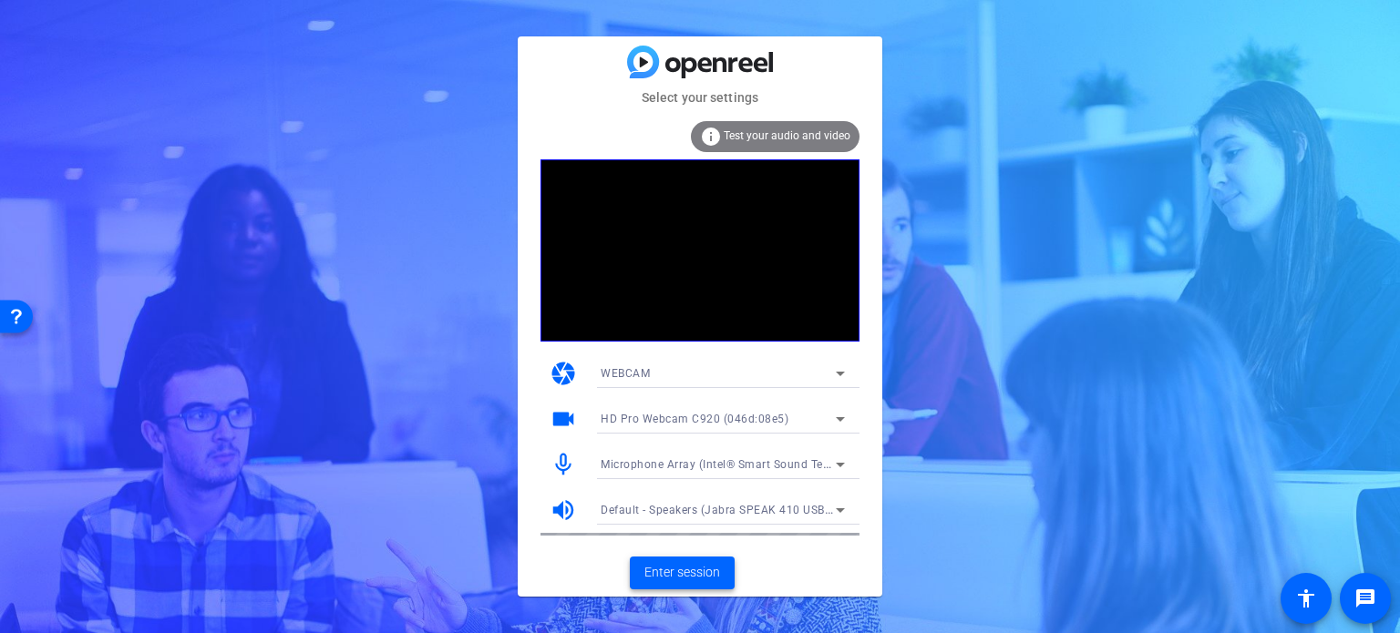
click at [693, 579] on span "Enter session" at bounding box center [682, 572] width 76 height 19
click at [697, 568] on span "Enter session" at bounding box center [682, 572] width 76 height 19
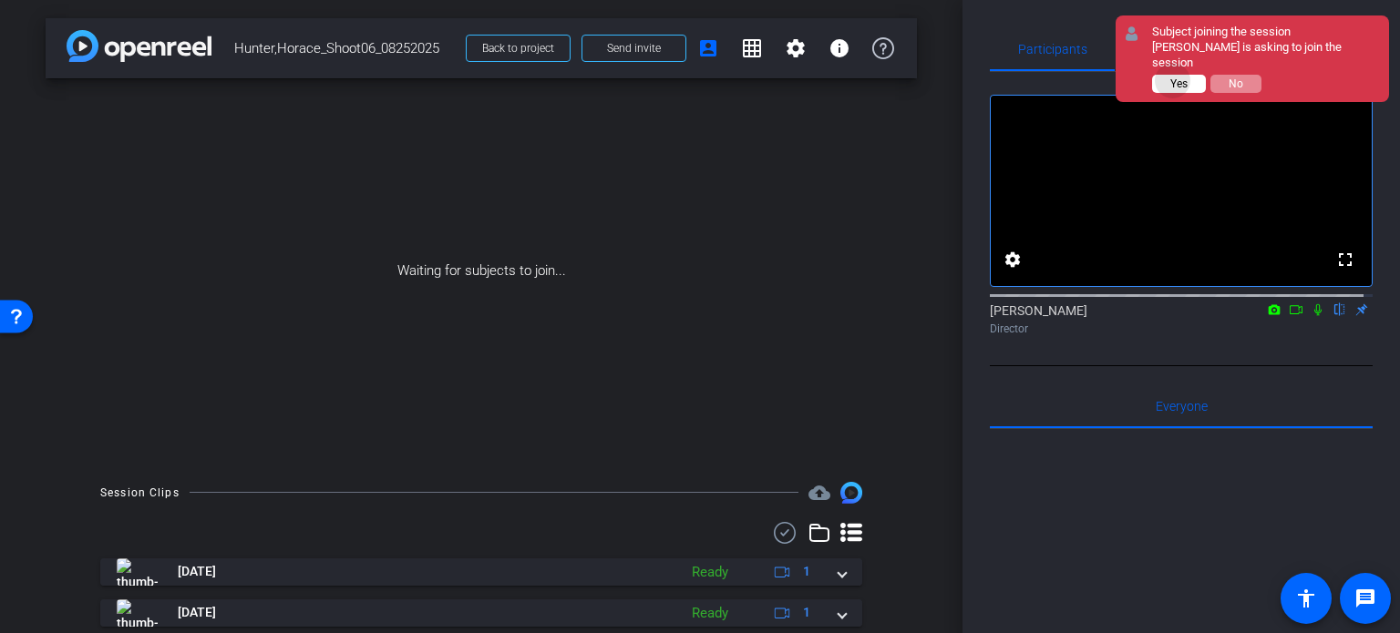
click at [1173, 77] on span "Yes" at bounding box center [1178, 83] width 17 height 13
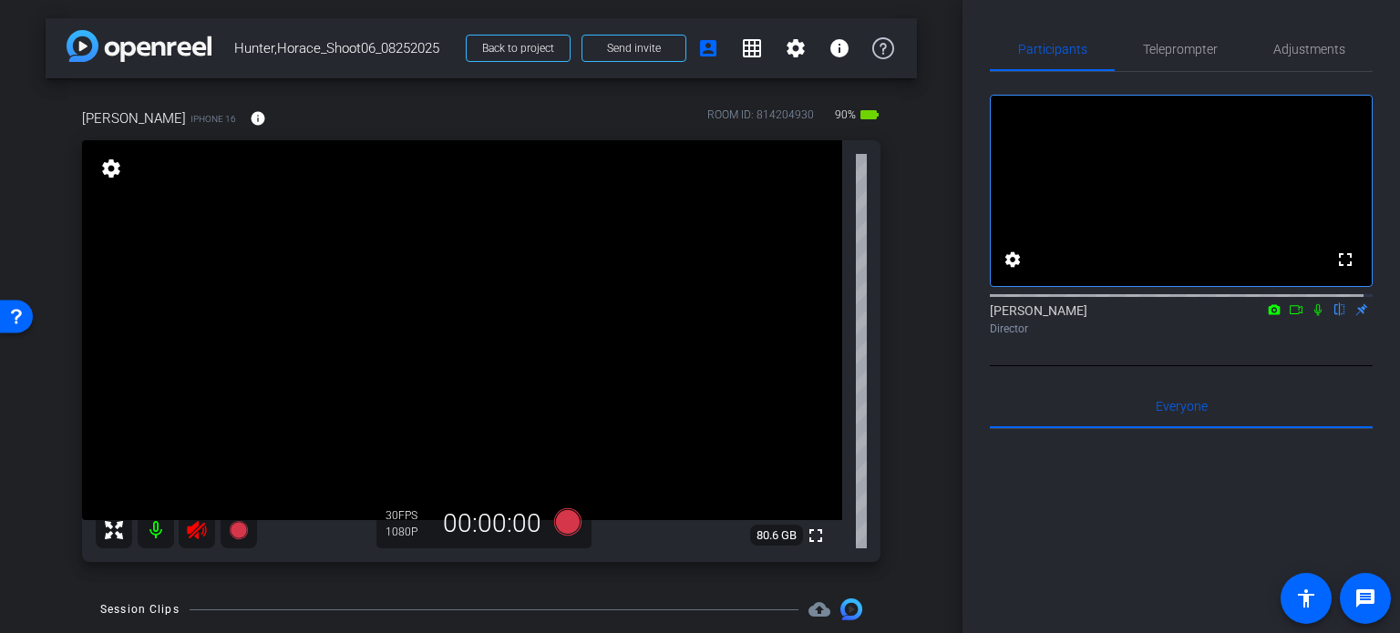
click at [202, 532] on icon at bounding box center [196, 530] width 19 height 18
click at [1305, 44] on span "Adjustments" at bounding box center [1309, 49] width 72 height 13
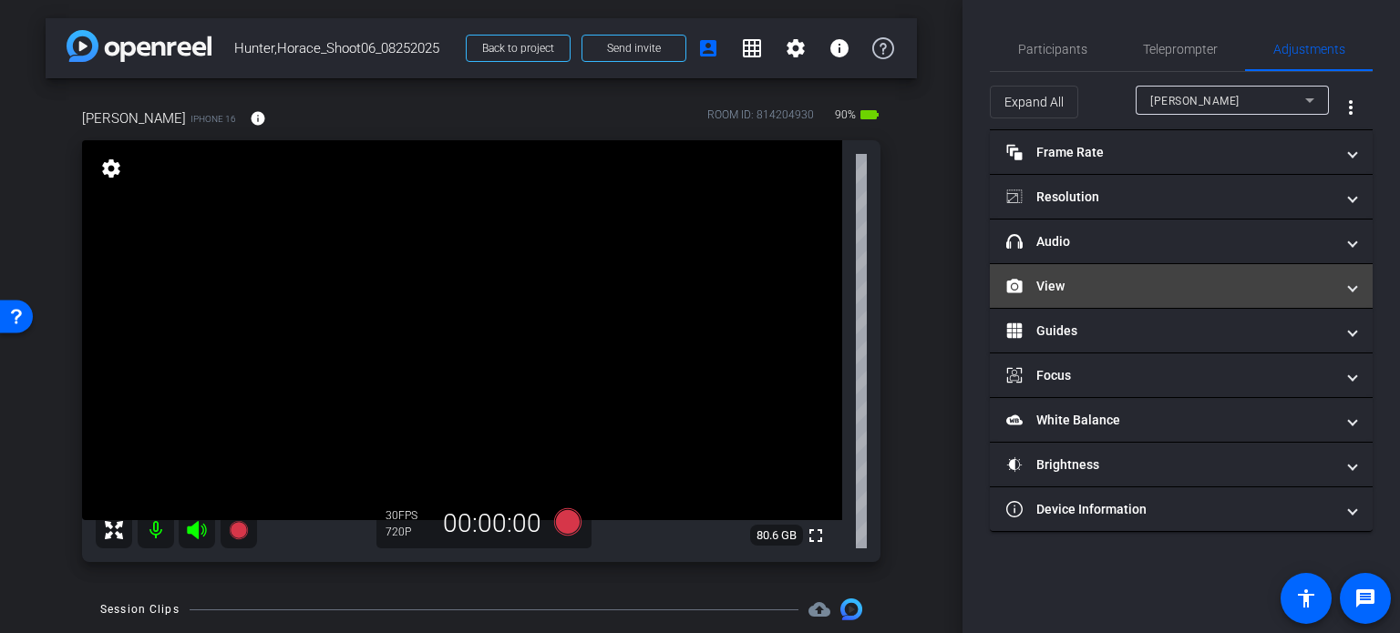
click at [1057, 272] on mat-expansion-panel-header "View" at bounding box center [1181, 286] width 383 height 44
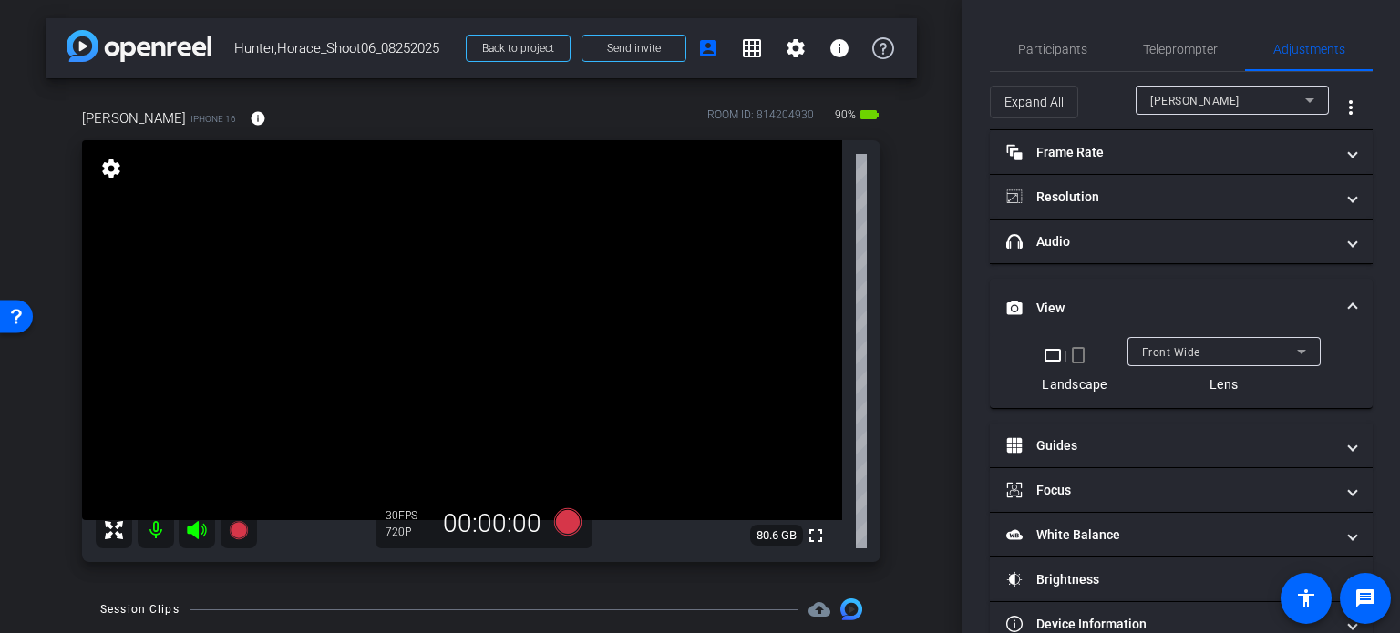
click at [1074, 354] on mat-icon "crop_portrait" at bounding box center [1078, 355] width 22 height 22
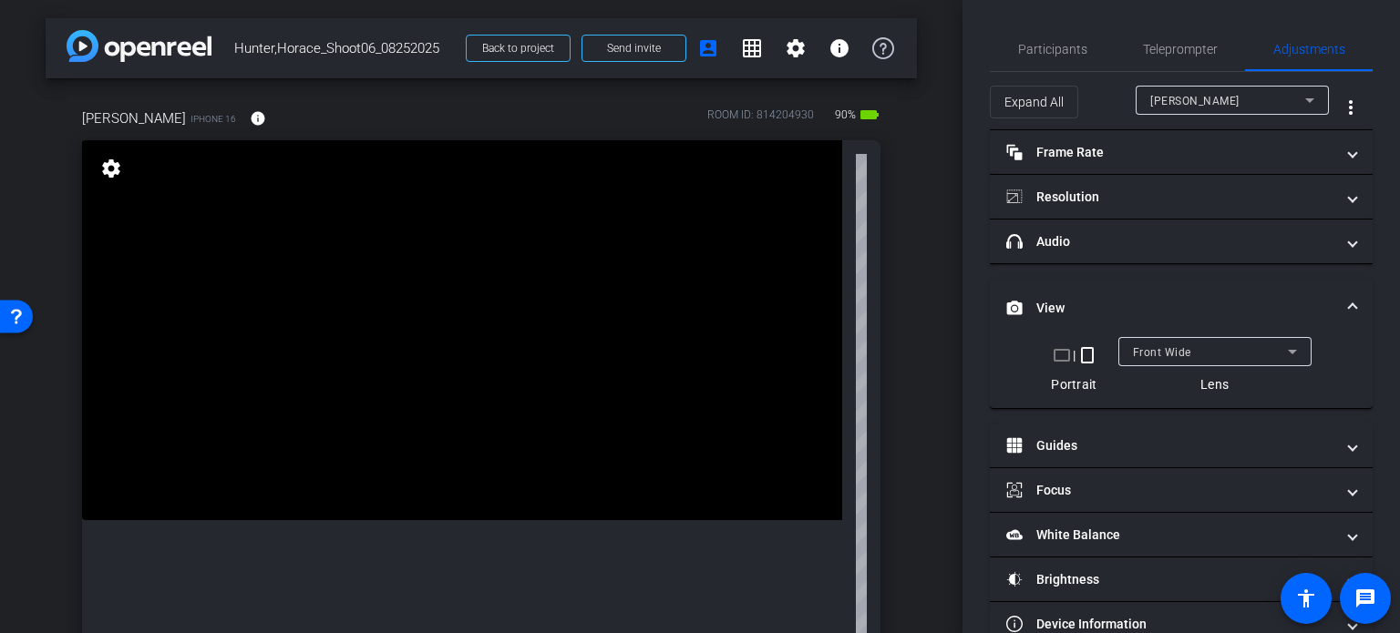
click at [1349, 302] on span at bounding box center [1352, 308] width 7 height 19
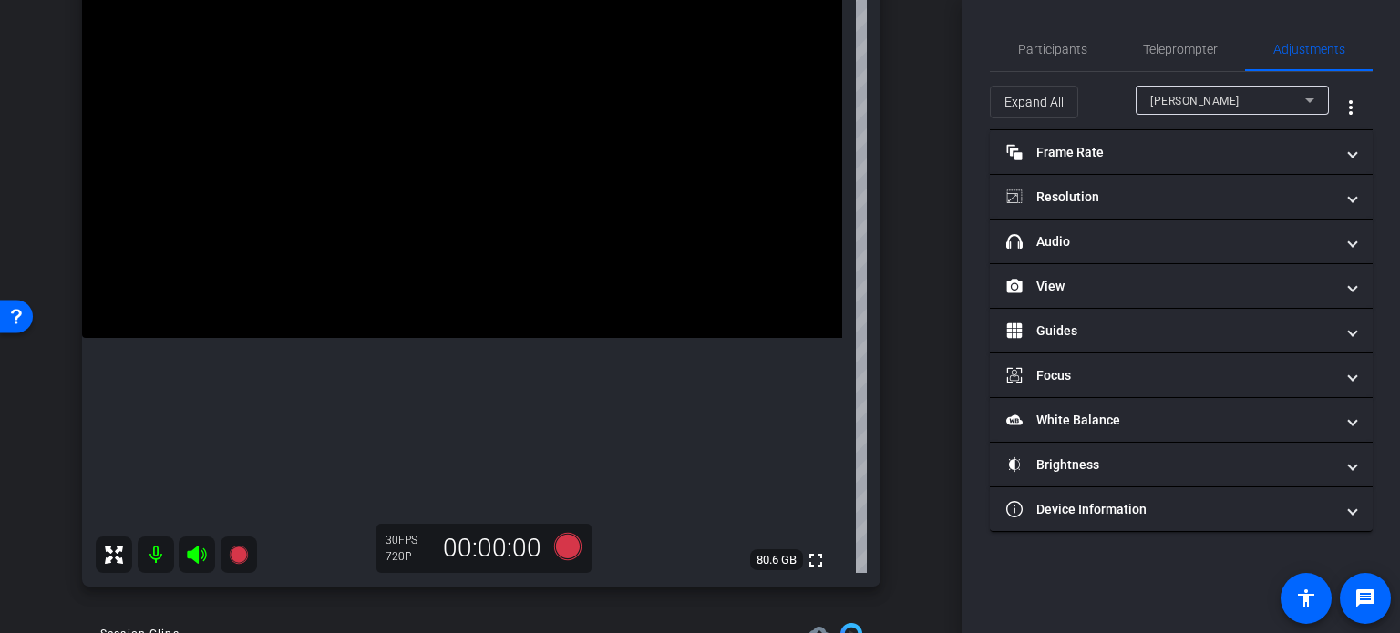
scroll to position [91, 0]
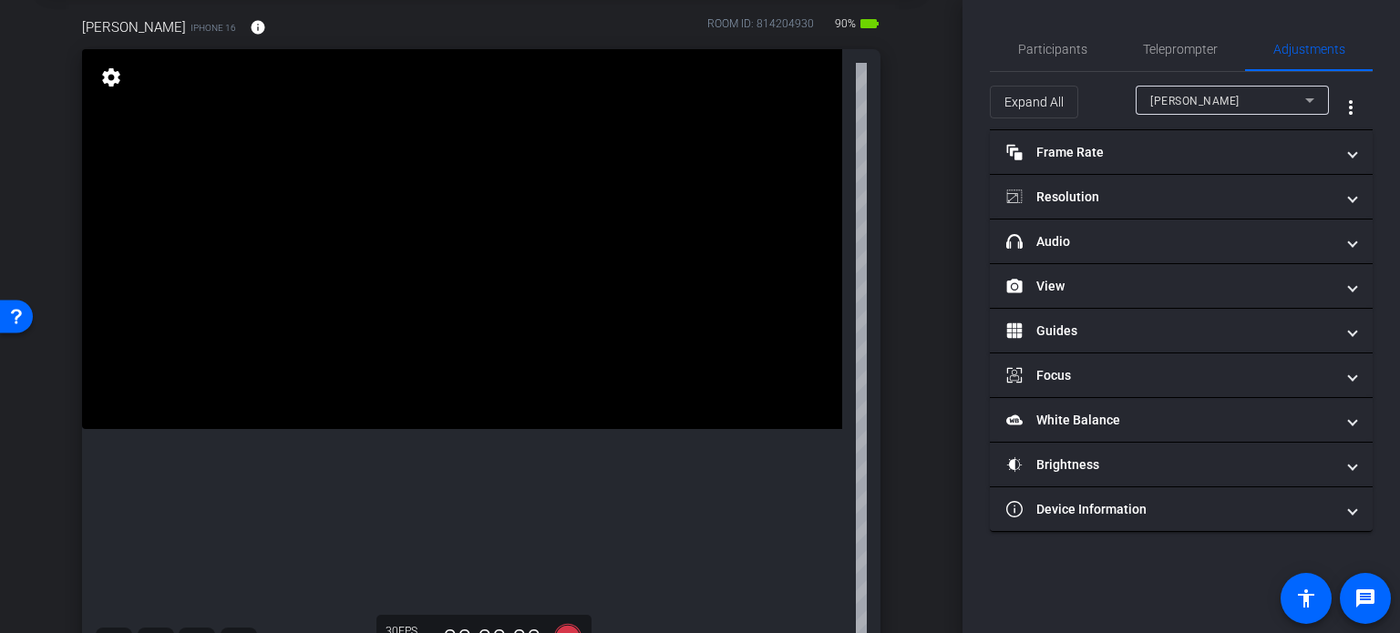
click at [922, 352] on div "arrow_back Hunter,Horace_Shoot06_08252025 Back to project Send invite account_b…" at bounding box center [481, 225] width 962 height 633
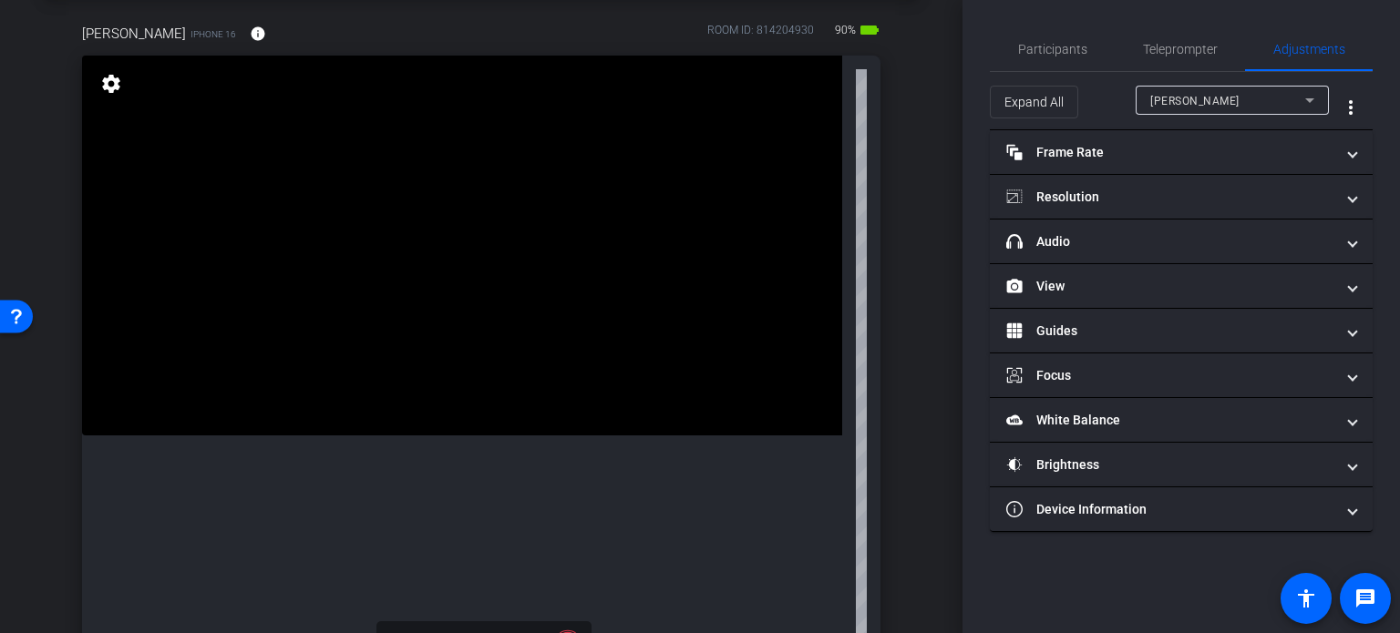
scroll to position [182, 0]
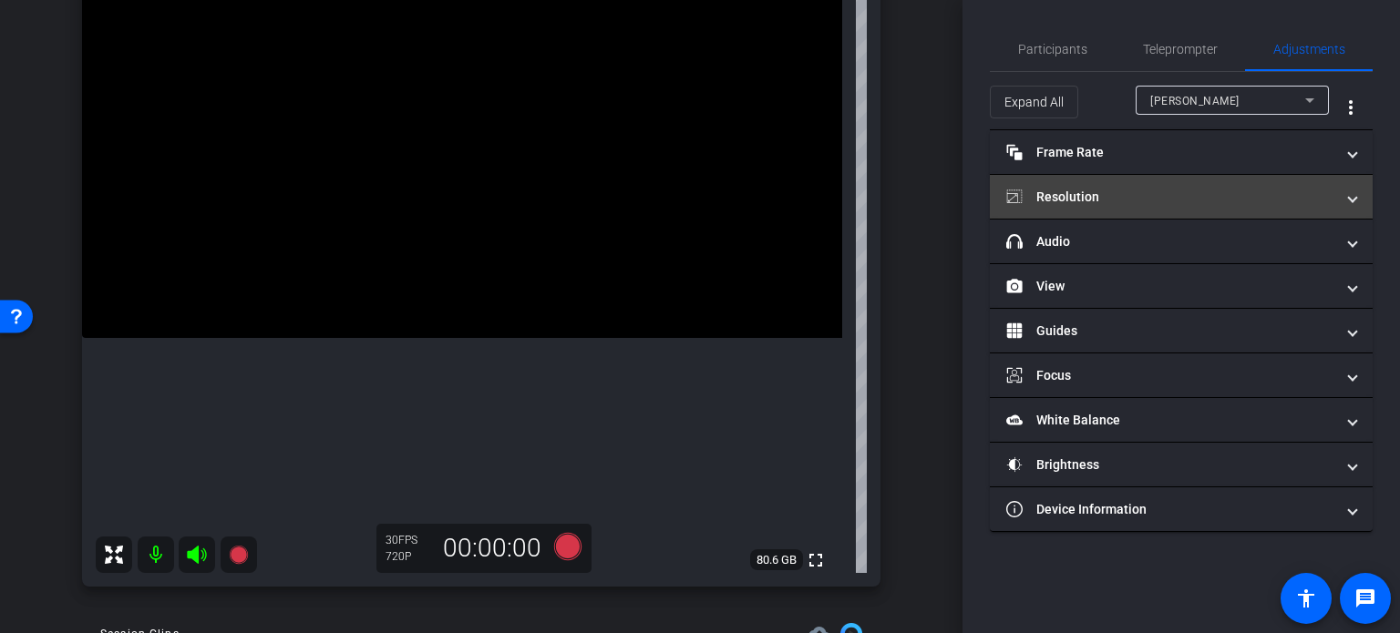
click at [1195, 195] on mat-panel-title "Resolution" at bounding box center [1170, 197] width 328 height 19
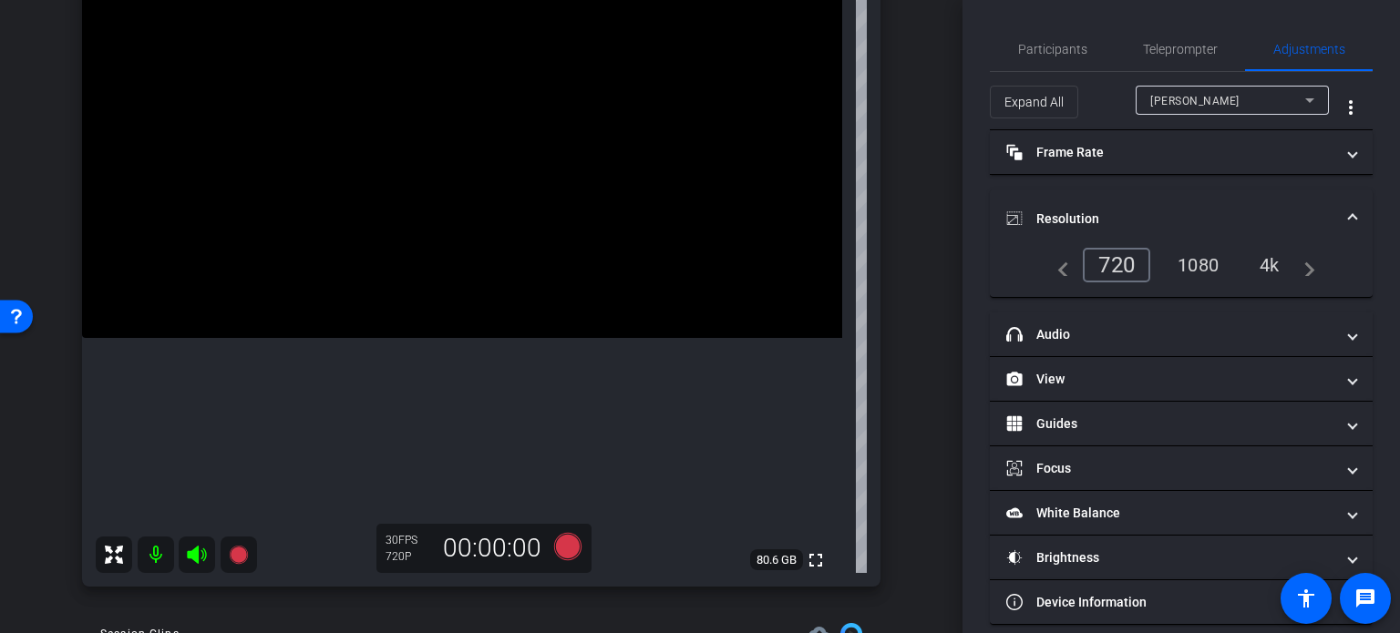
click at [1293, 196] on mat-expansion-panel-header "Resolution" at bounding box center [1181, 219] width 383 height 58
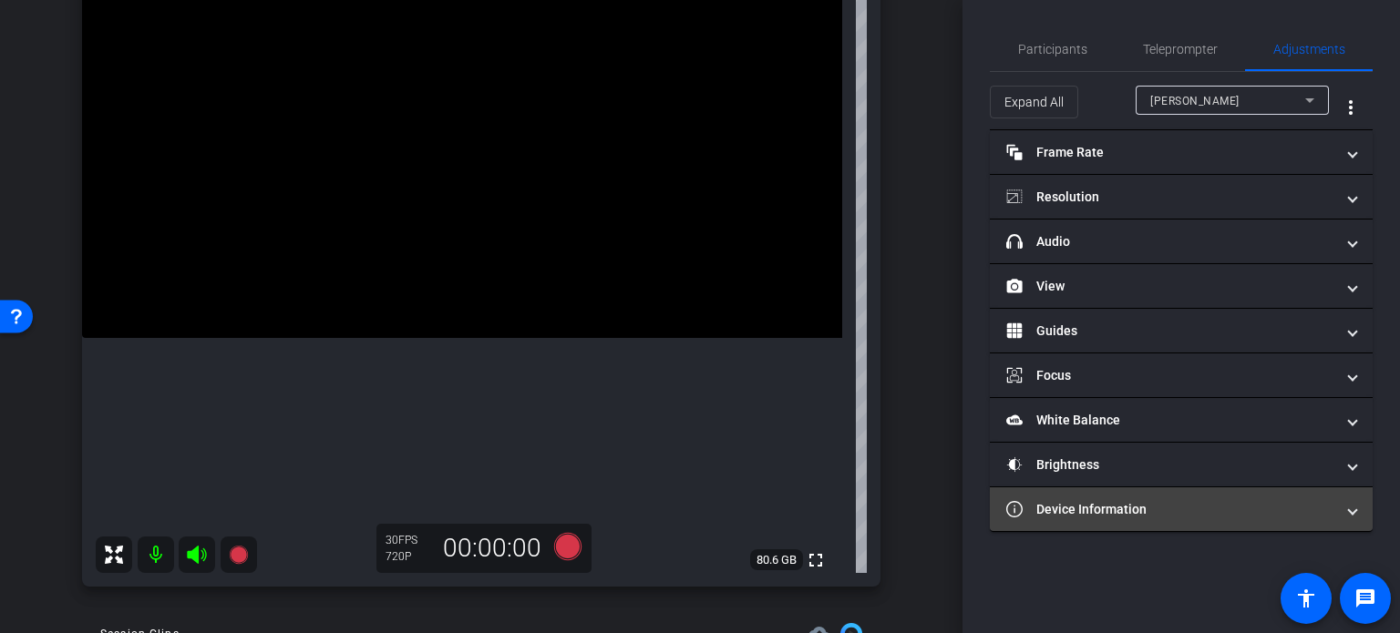
click at [1195, 500] on mat-panel-title "Device Information" at bounding box center [1170, 509] width 328 height 19
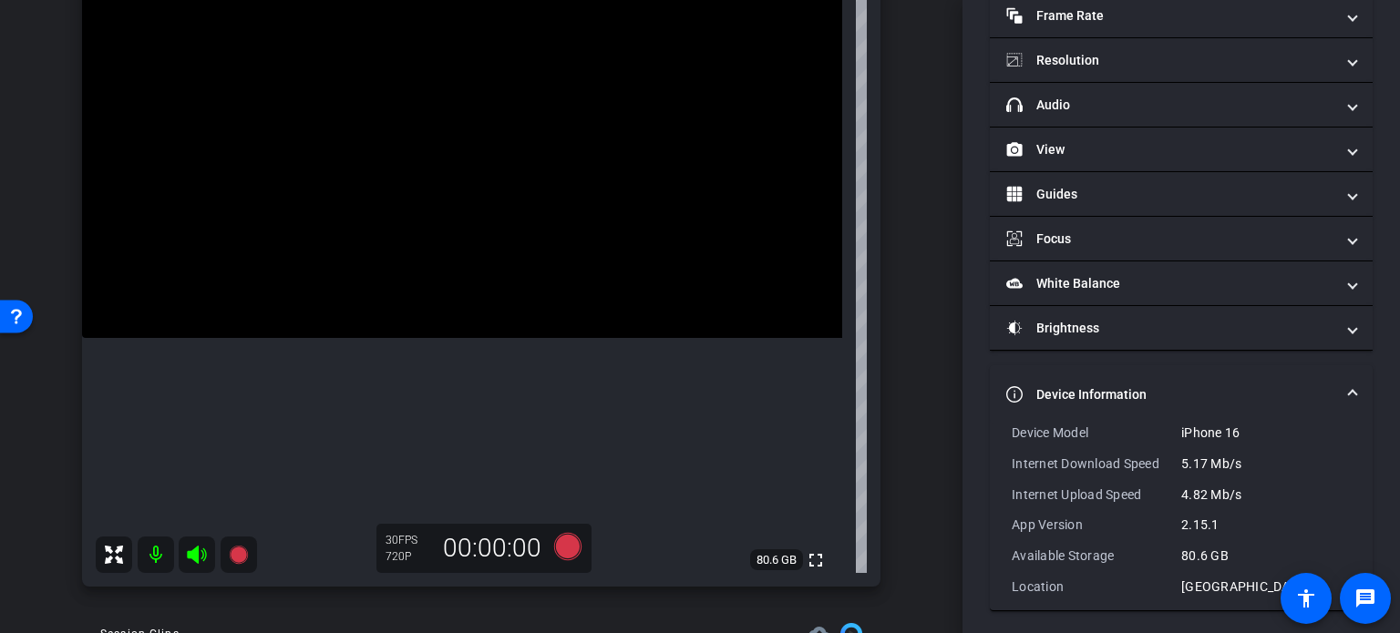
scroll to position [139, 0]
click at [1309, 378] on mat-expansion-panel-header "Device Information" at bounding box center [1181, 392] width 383 height 58
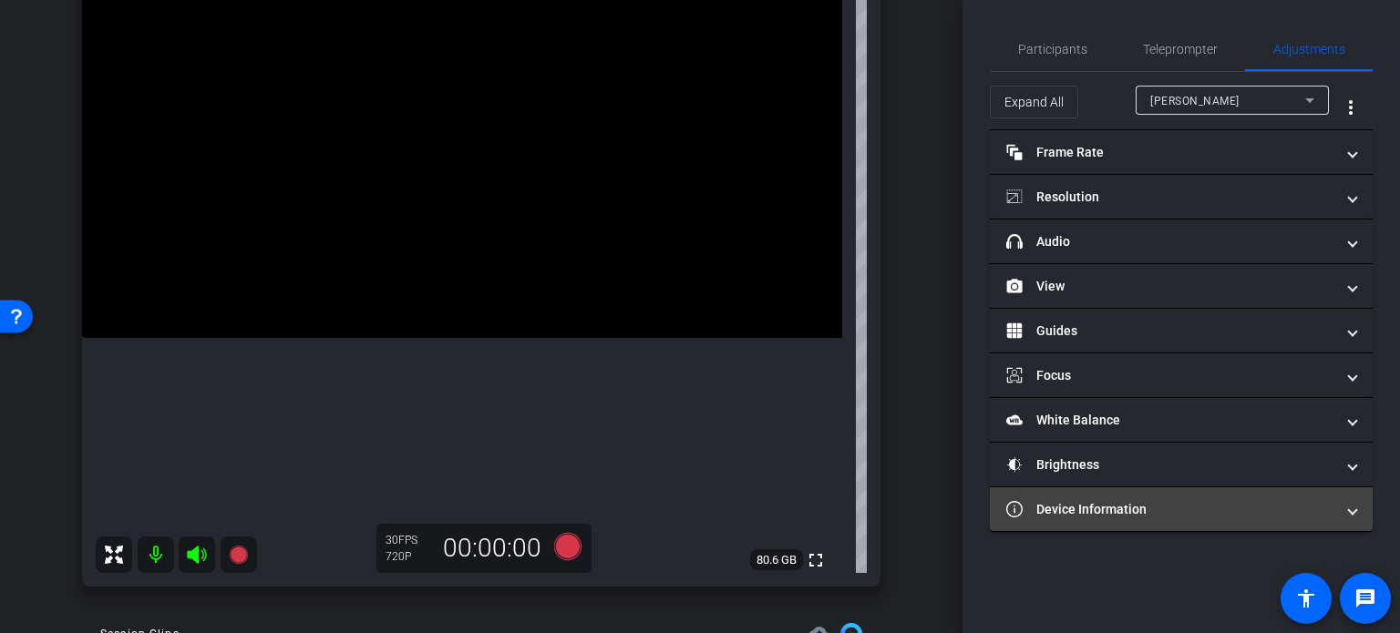
scroll to position [0, 0]
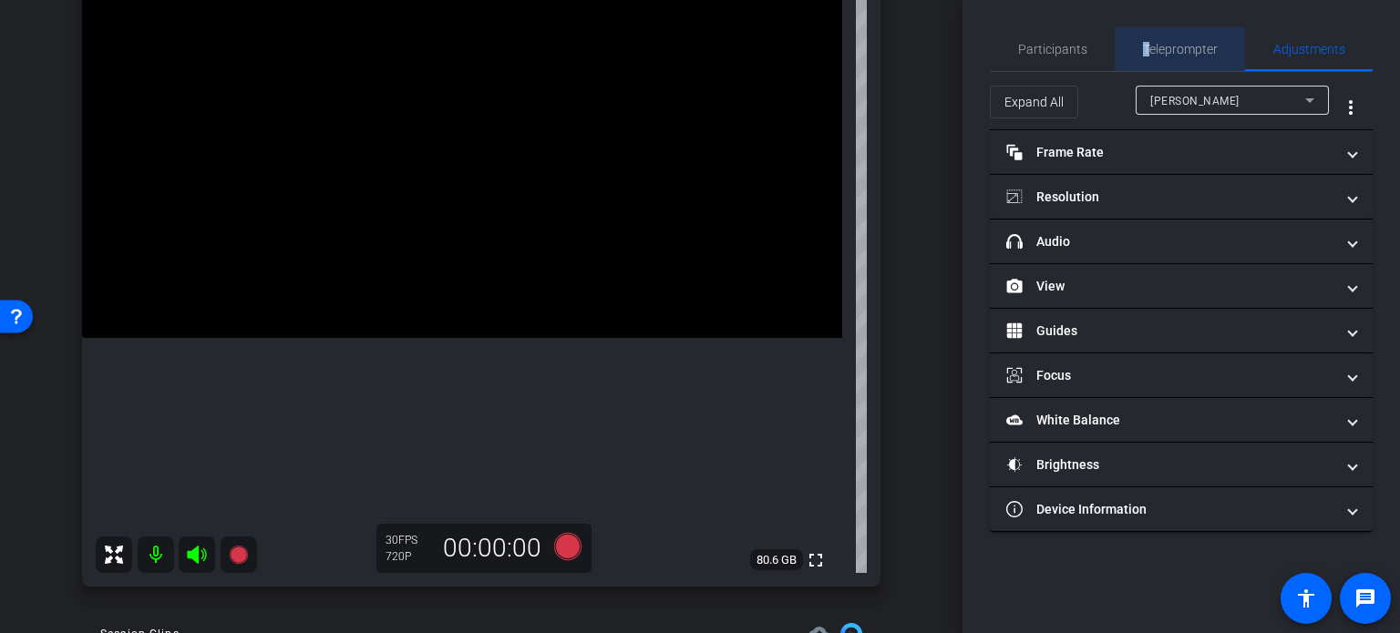
click at [1149, 46] on span "Teleprompter" at bounding box center [1180, 49] width 75 height 13
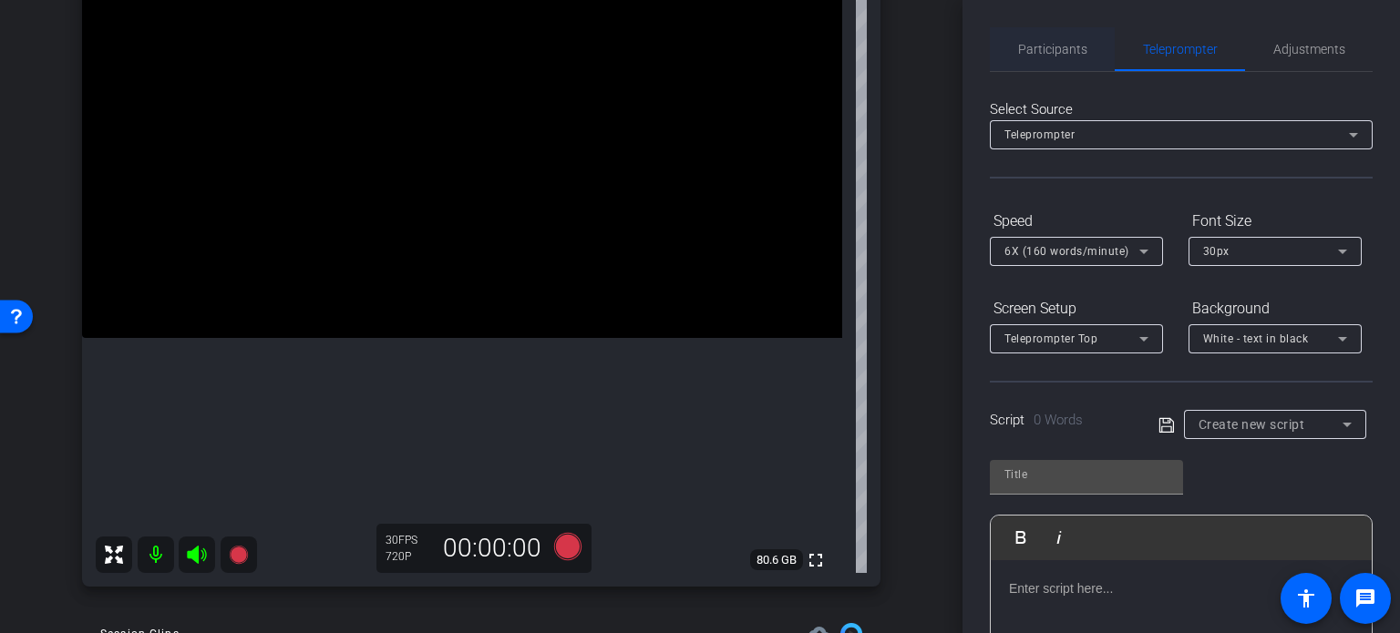
click at [1054, 54] on span "Participants" at bounding box center [1052, 49] width 69 height 13
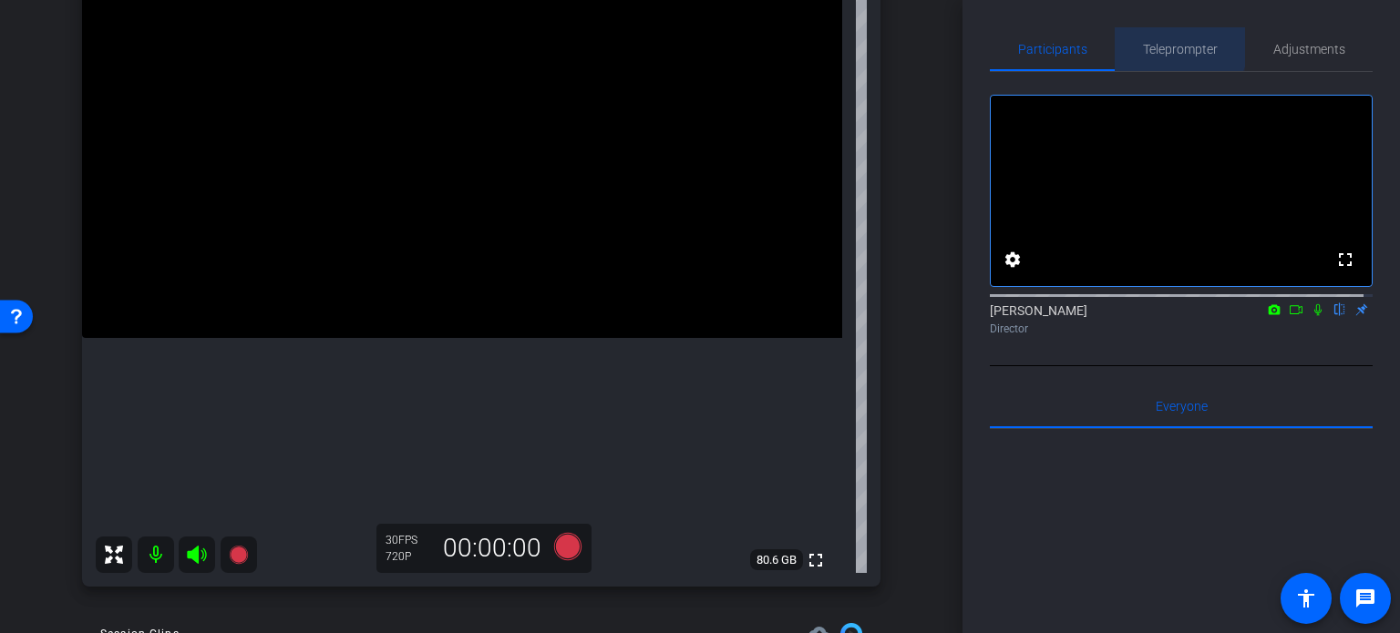
click at [1154, 36] on span "Teleprompter" at bounding box center [1180, 49] width 75 height 44
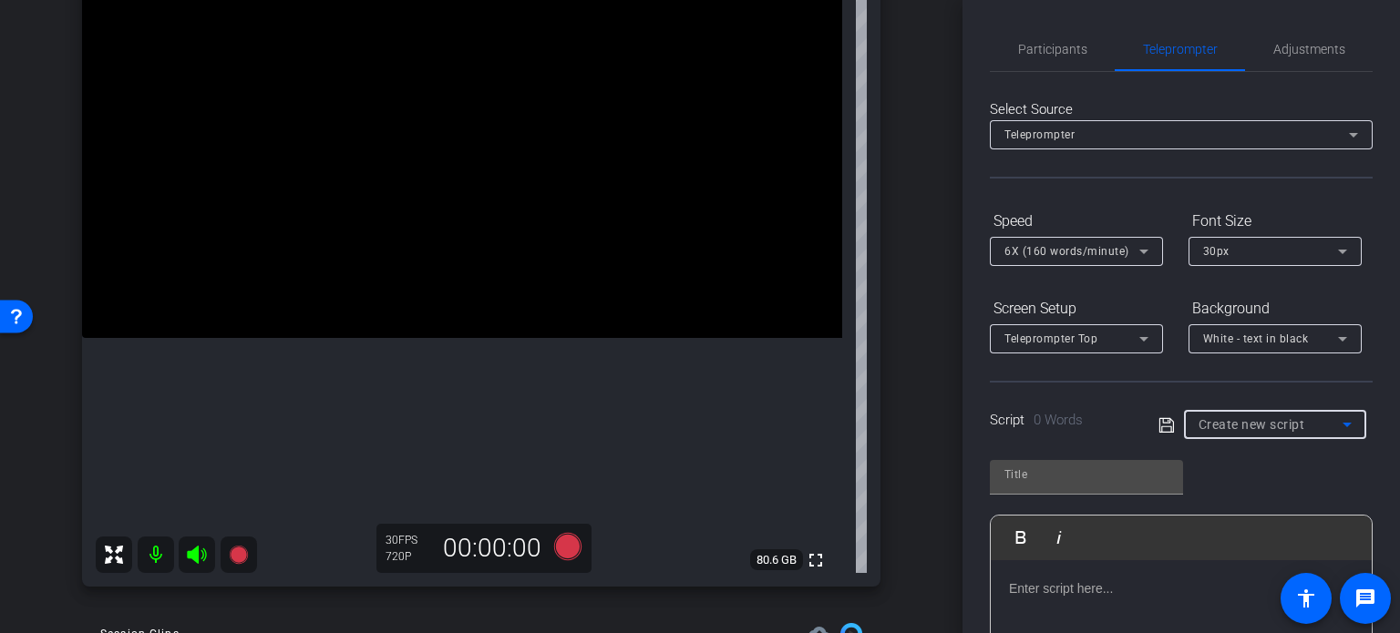
click at [1290, 426] on span "Create new script" at bounding box center [1251, 424] width 107 height 15
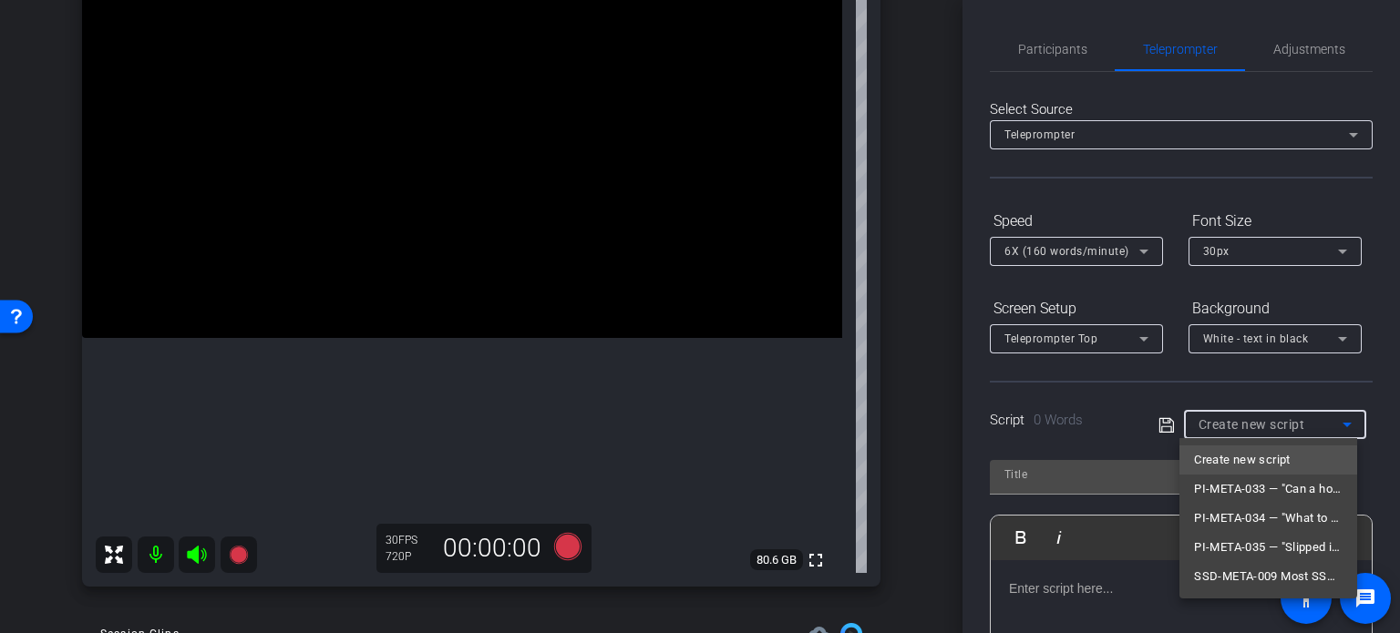
click at [1349, 375] on div at bounding box center [700, 316] width 1400 height 633
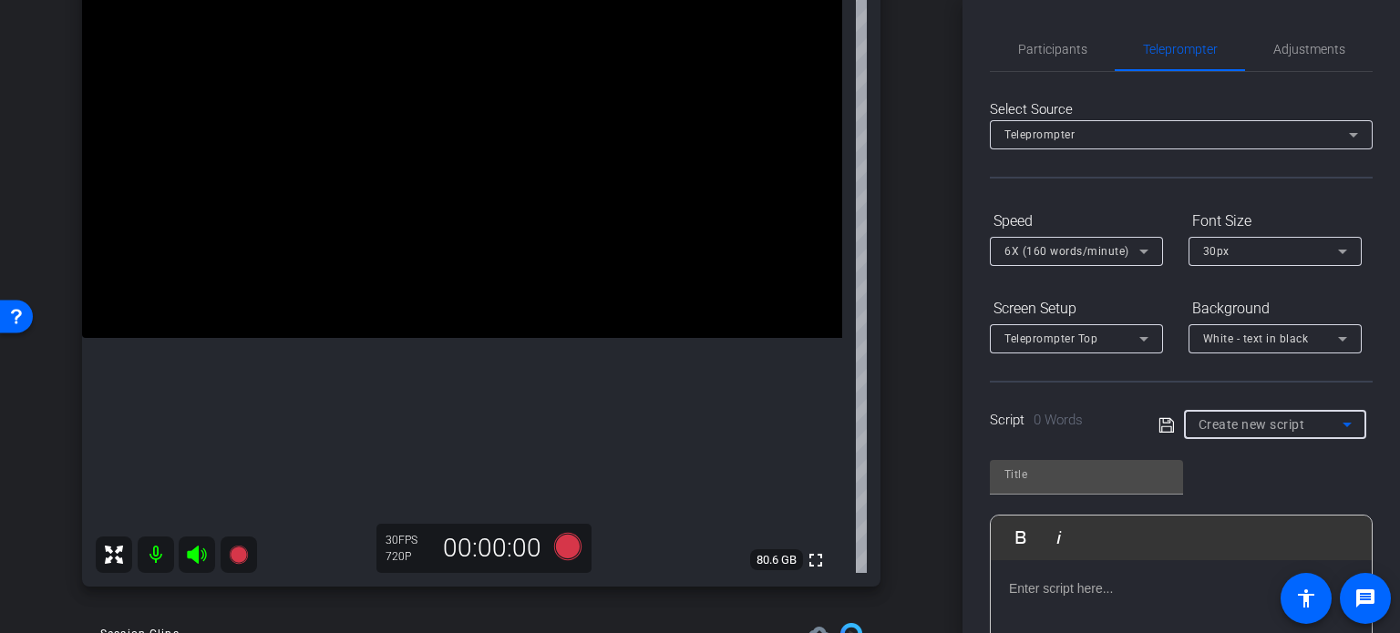
click at [1276, 417] on span "Create new script" at bounding box center [1251, 424] width 107 height 15
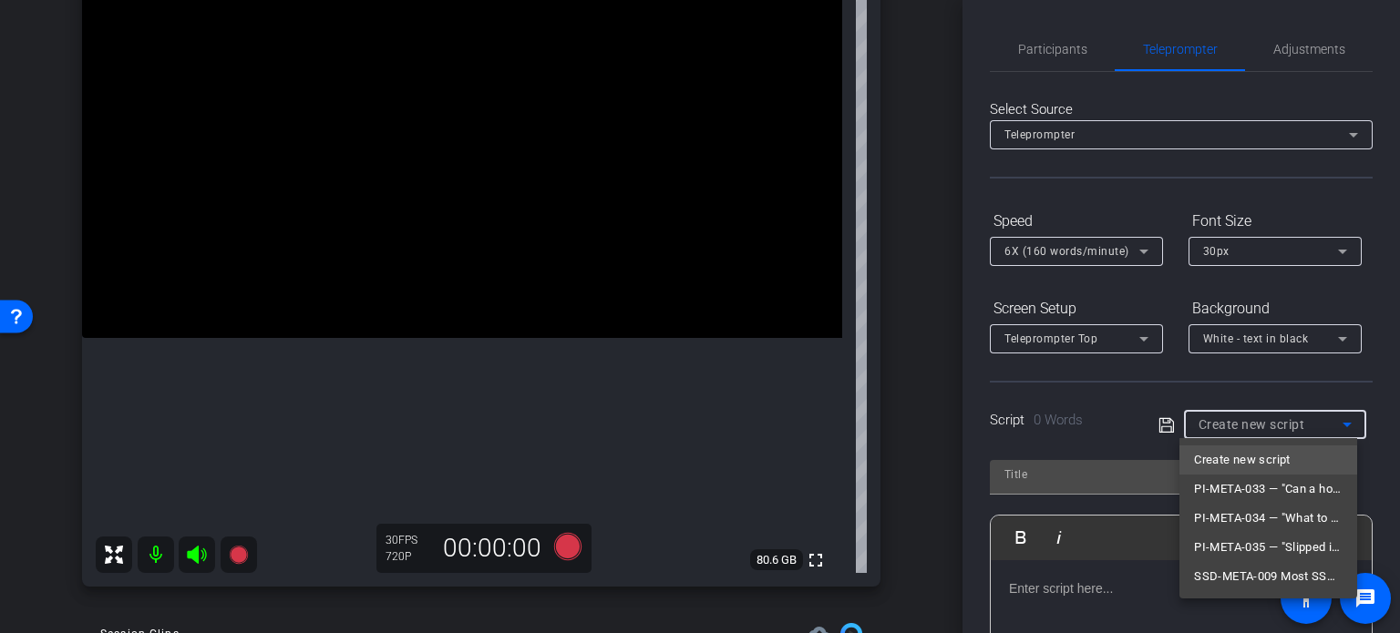
click at [914, 404] on div at bounding box center [700, 316] width 1400 height 633
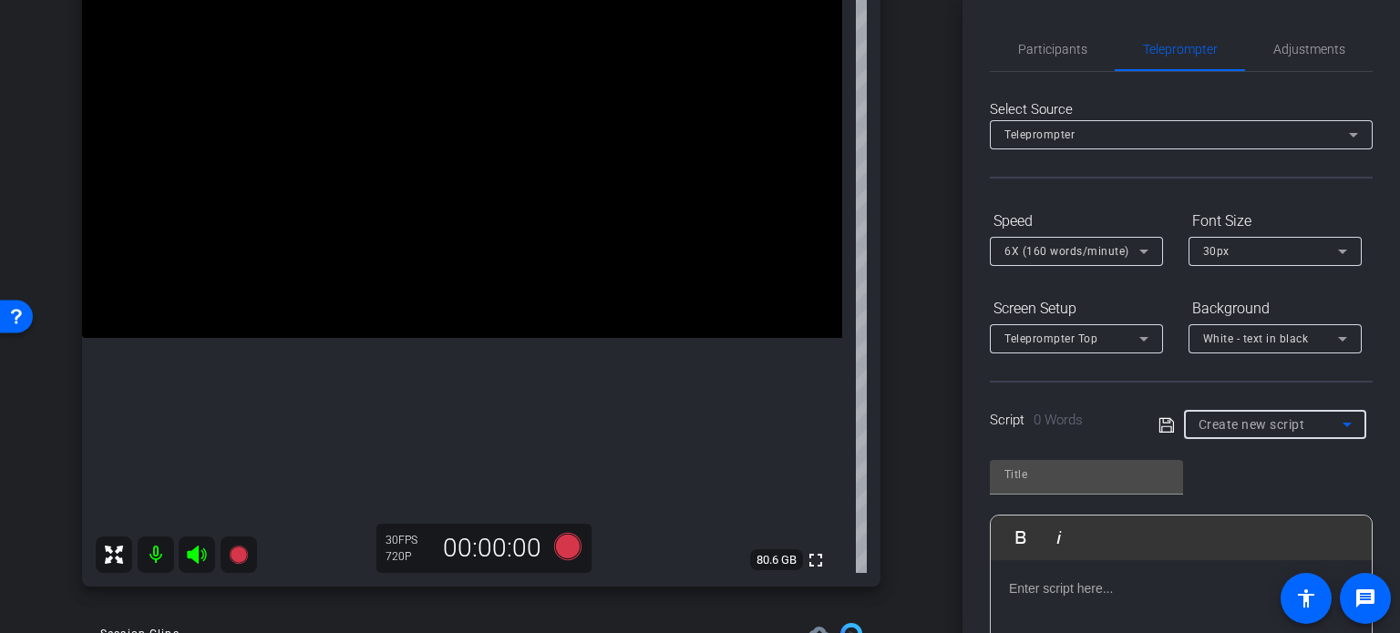
click at [1282, 418] on span "Create new script" at bounding box center [1251, 424] width 107 height 15
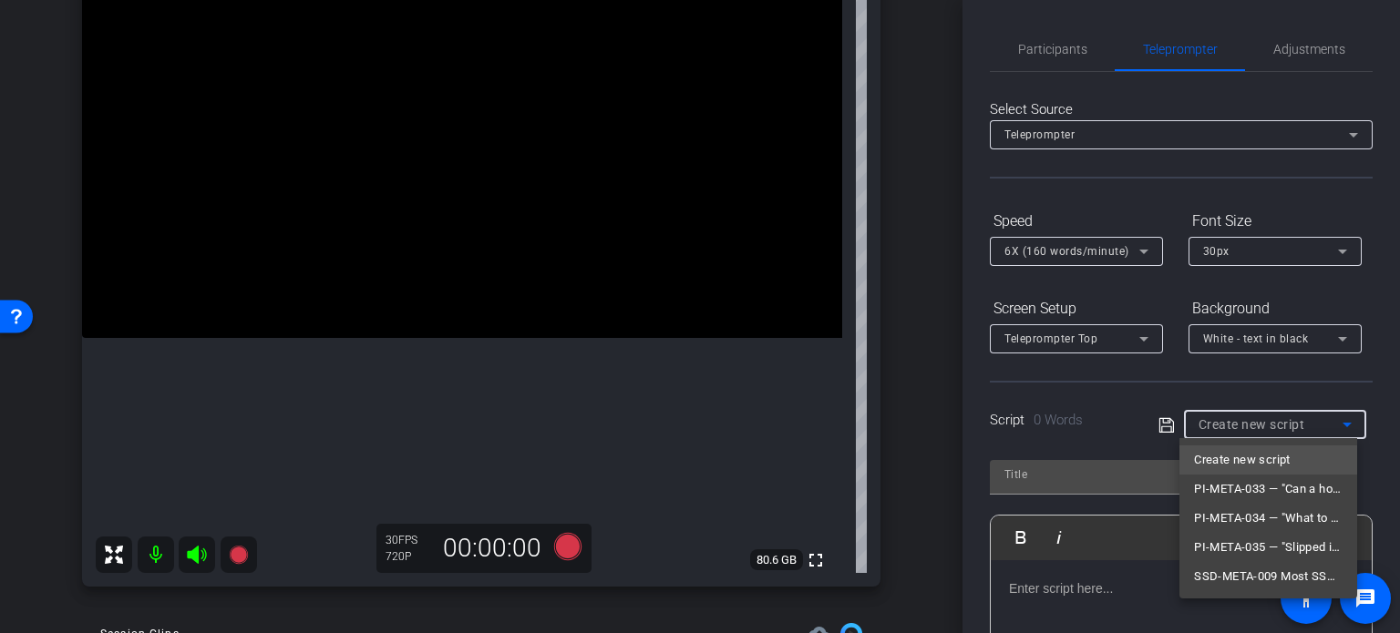
click at [85, 508] on div at bounding box center [700, 316] width 1400 height 633
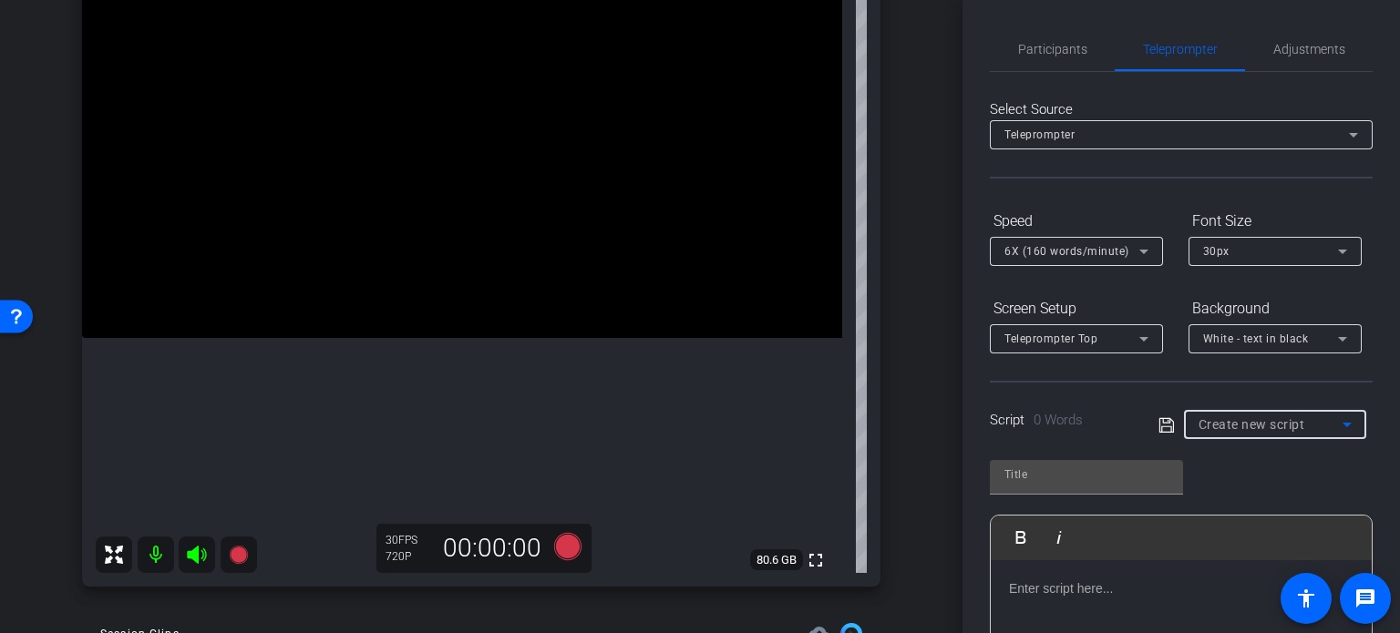
click at [1288, 428] on span "Create new script" at bounding box center [1251, 424] width 107 height 15
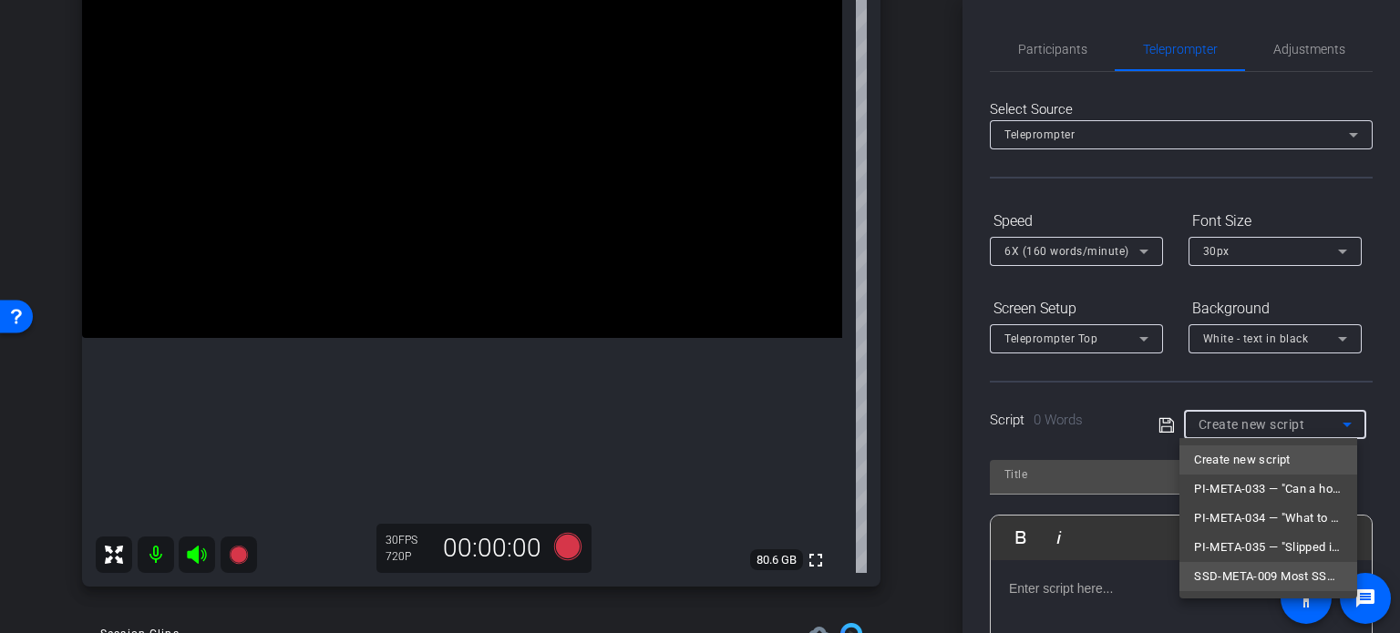
click at [1269, 571] on span "SSD-META-009 Most SSD Applications Get Denied for *This* Reason" at bounding box center [1268, 577] width 149 height 22
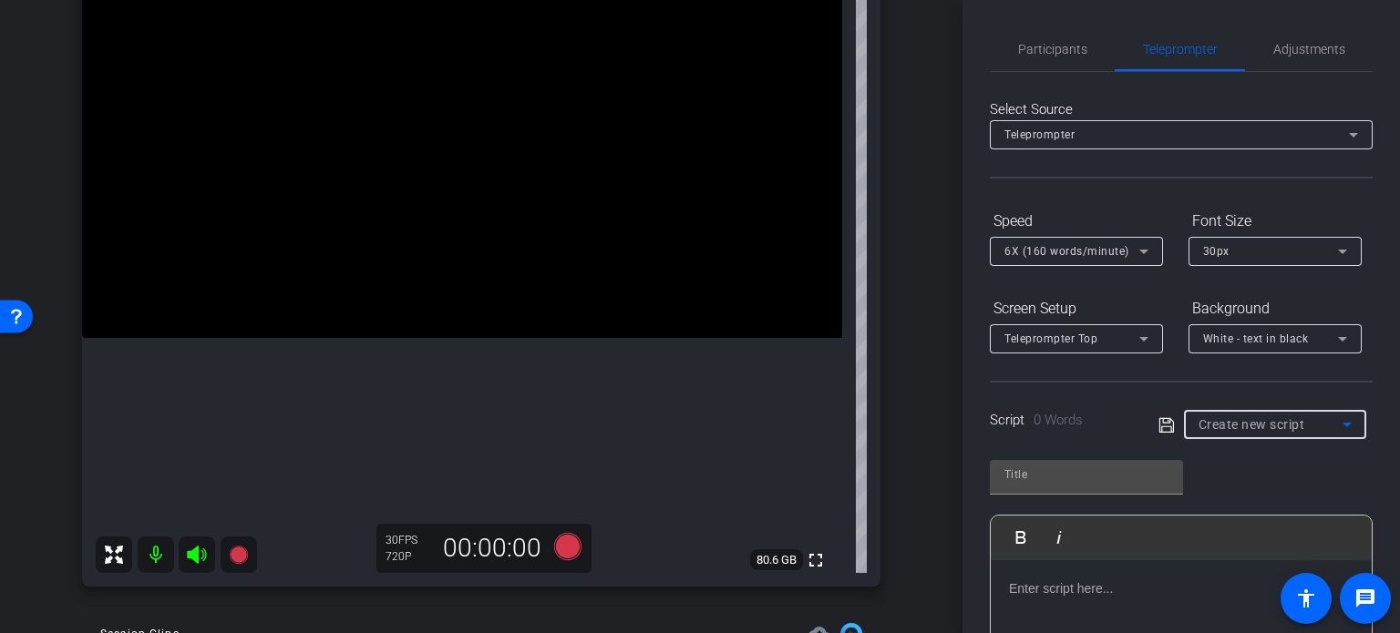
type input "SSD-META-009 Most SSD Applications Get Denied for *This* Reason"
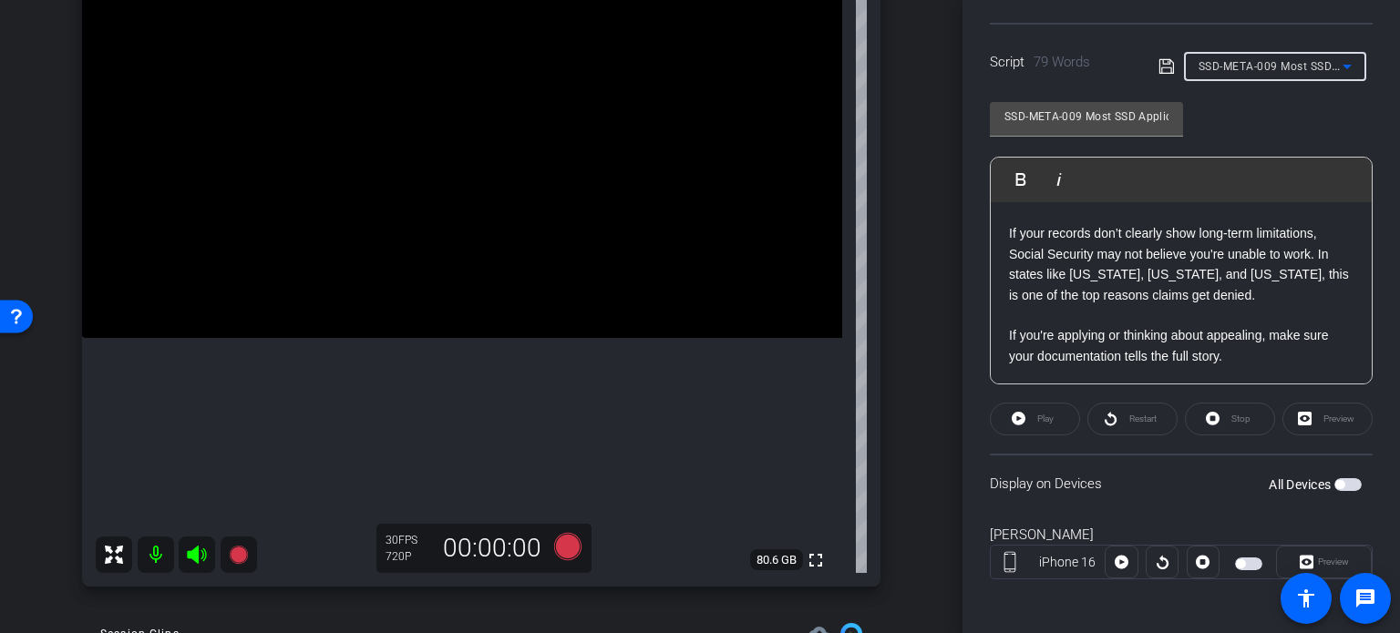
scroll to position [361, 0]
click at [1335, 480] on span "button" at bounding box center [1339, 481] width 9 height 9
click at [1142, 262] on p "If your records don’t clearly show long-term limitations, Social Security may n…" at bounding box center [1181, 251] width 344 height 102
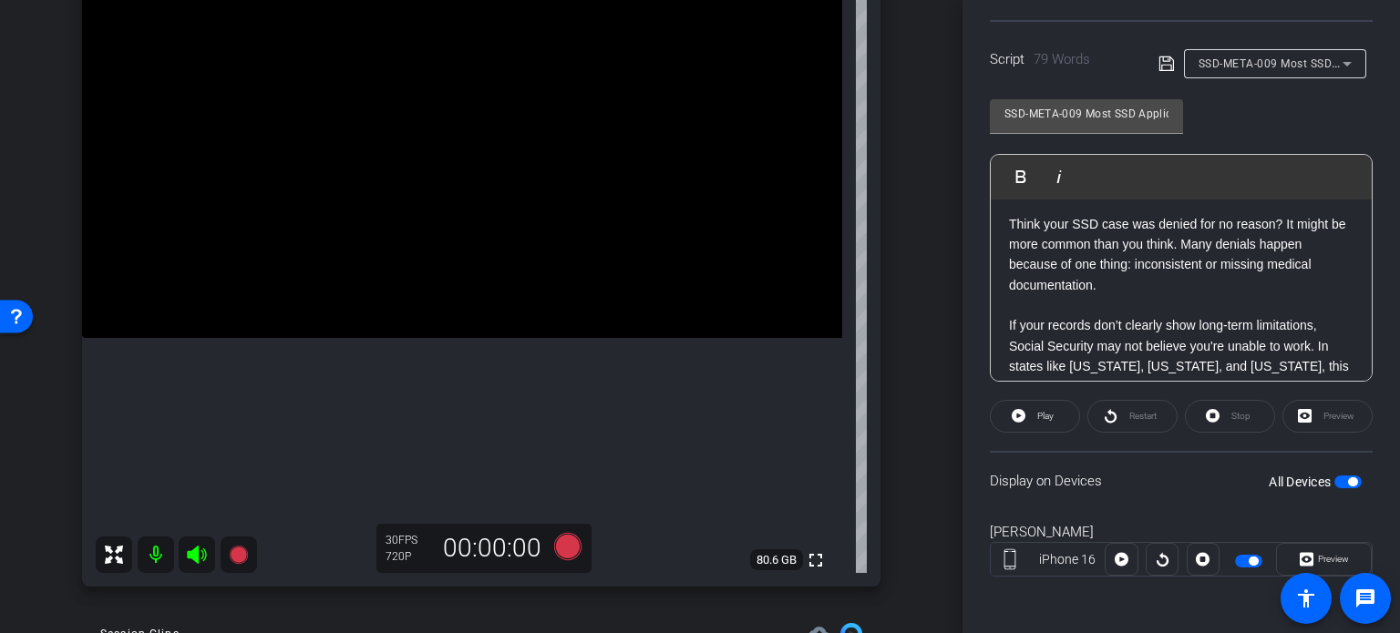
scroll to position [0, 0]
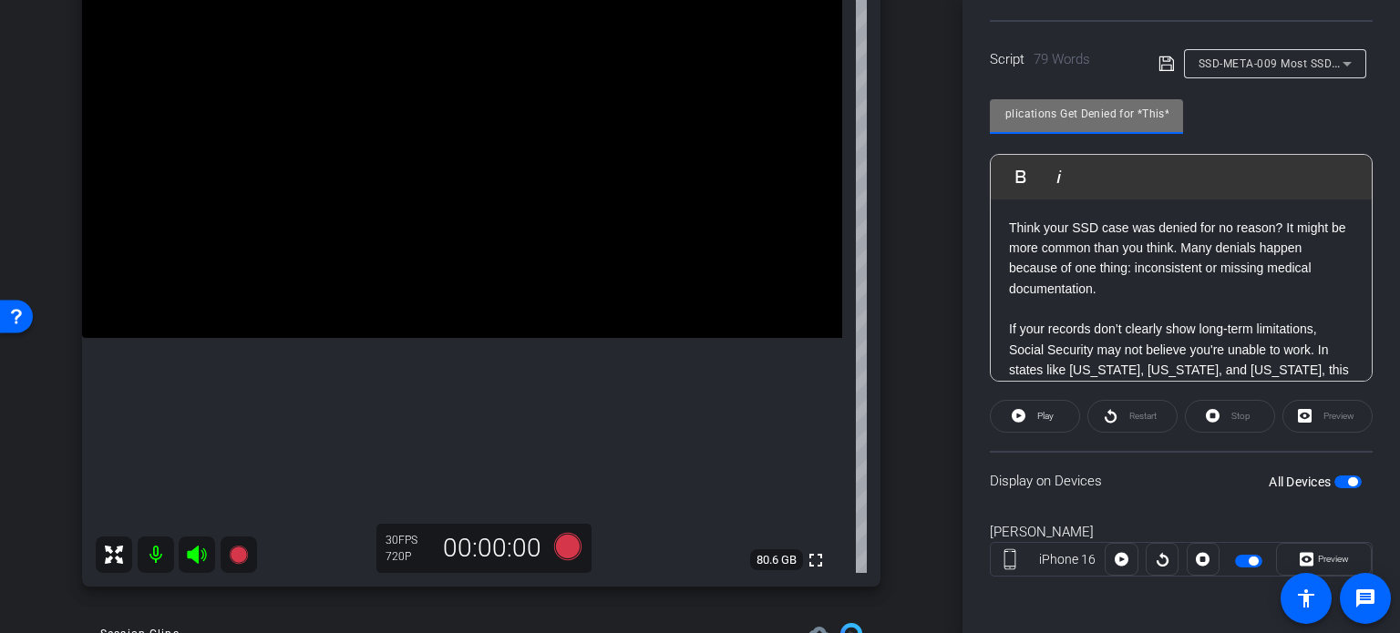
drag, startPoint x: 1115, startPoint y: 112, endPoint x: 1158, endPoint y: 118, distance: 43.3
click at [1158, 118] on input "SSD-META-009 Most SSD Applications Get Denied for *This* Reason" at bounding box center [1086, 114] width 164 height 22
click at [1052, 116] on input "SSD-META-009 Most SSD Applications Get Denied for *This* Reason" at bounding box center [1086, 114] width 164 height 22
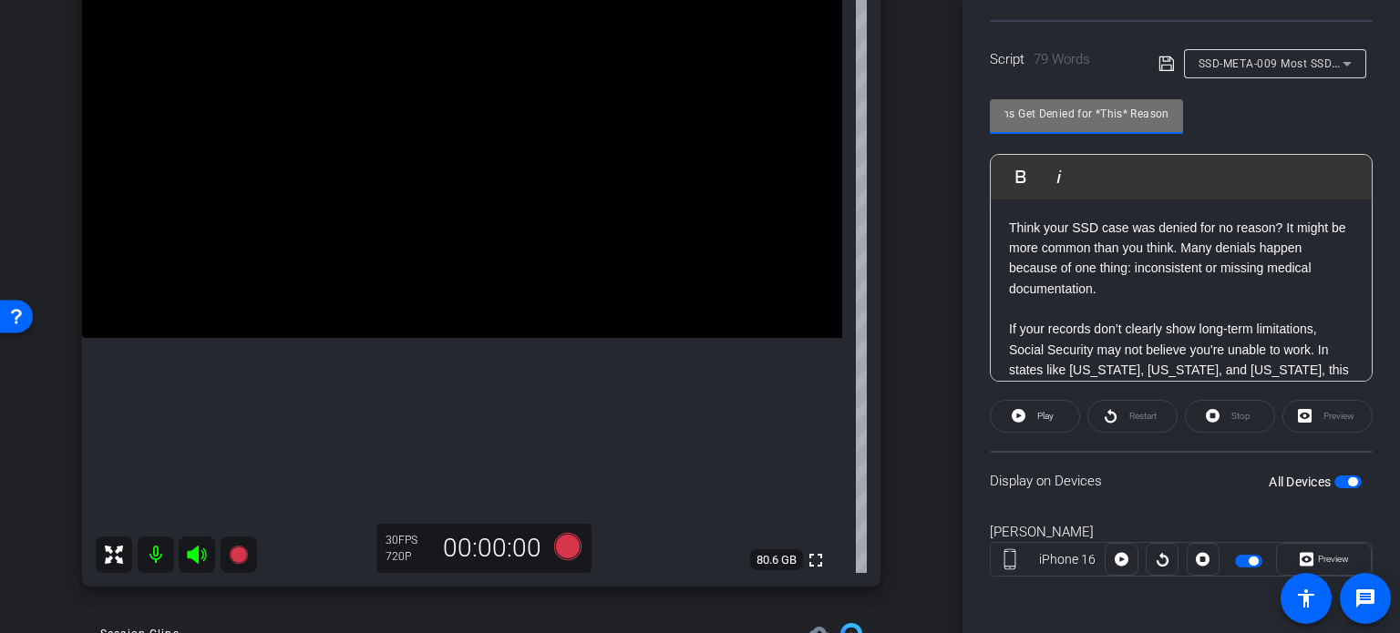
drag, startPoint x: 1170, startPoint y: 116, endPoint x: 1216, endPoint y: 115, distance: 45.6
click at [1216, 115] on div "SSD-META-009 Most SSD Applications Get Denied for *This* Reason Play Play from …" at bounding box center [1181, 234] width 383 height 296
click at [1127, 115] on input "SSD-META-009 Most SSD Applications Get Denied for *This* Reason" at bounding box center [1086, 114] width 164 height 22
drag, startPoint x: 999, startPoint y: 118, endPoint x: 947, endPoint y: 119, distance: 51.9
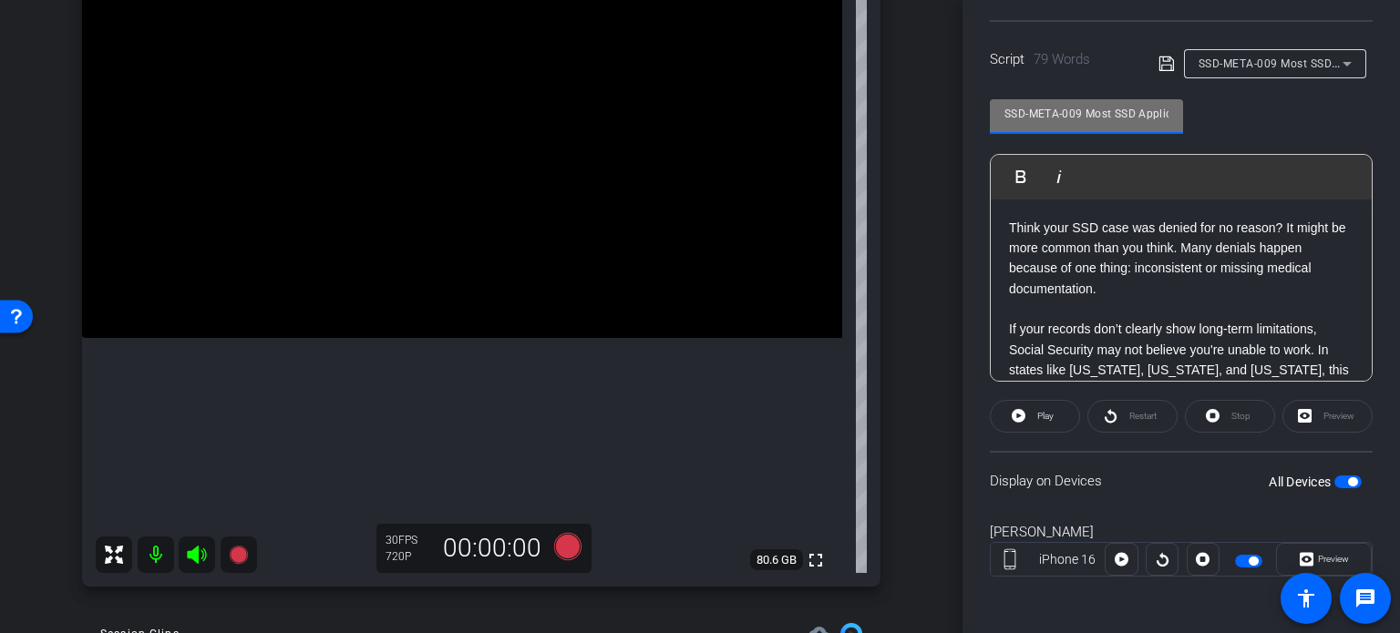
click at [939, 121] on div "arrow_back Hunter,Horace_Shoot06_08252025 Back to project Send invite account_b…" at bounding box center [700, 316] width 1400 height 633
click at [1037, 104] on input "SSD-META-009 Most SSD Applications Get Denied for *This* Reason" at bounding box center [1086, 114] width 164 height 22
click at [1080, 112] on input "SSD-META-009 Most SSD Applications Get Denied for *This* Reason" at bounding box center [1086, 114] width 164 height 22
drag, startPoint x: 1083, startPoint y: 112, endPoint x: 878, endPoint y: 89, distance: 205.4
click at [878, 89] on div "arrow_back Hunter,Horace_Shoot06_08252025 Back to project Send invite account_b…" at bounding box center [700, 316] width 1400 height 633
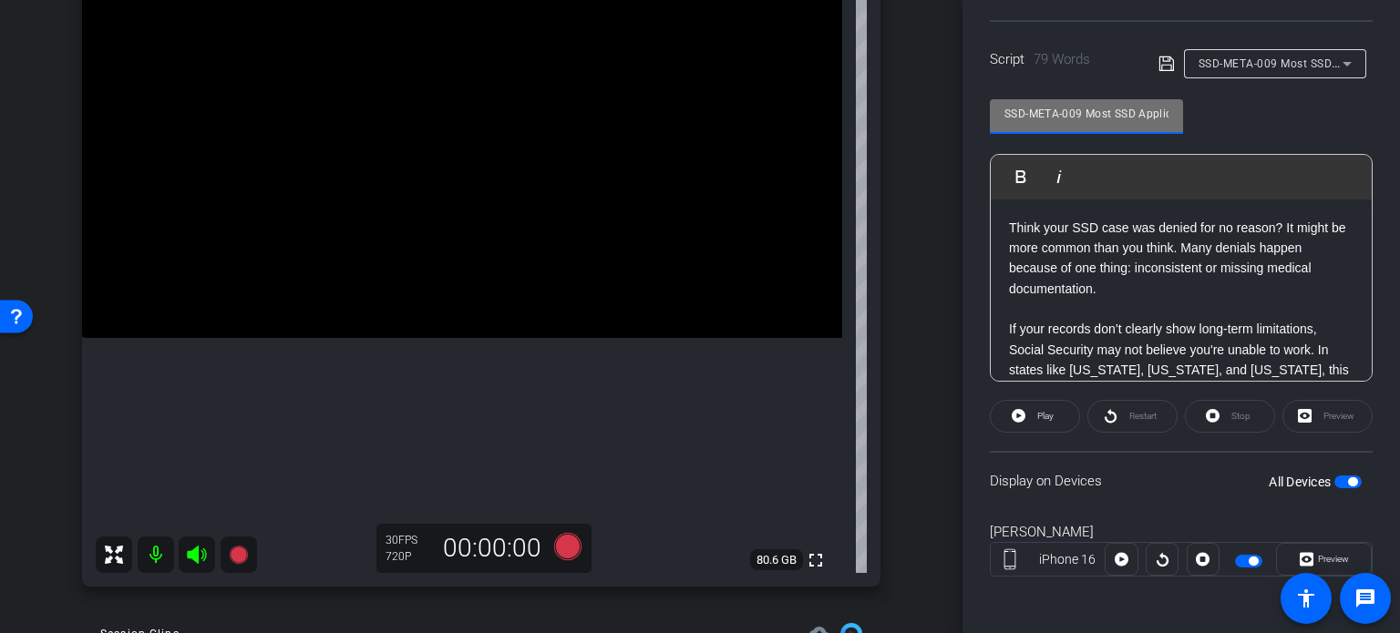
click at [1086, 116] on input "SSD-META-009 Most SSD Applications Get Denied for *This* Reason" at bounding box center [1086, 114] width 164 height 22
drag, startPoint x: 1083, startPoint y: 114, endPoint x: 836, endPoint y: 87, distance: 248.4
click at [836, 87] on div "arrow_back Hunter,Horace_Shoot06_08252025 Back to project Send invite account_b…" at bounding box center [700, 316] width 1400 height 633
click at [919, 298] on div "arrow_back Hunter,Horace_Shoot06_08252025 Back to project Send invite account_b…" at bounding box center [481, 134] width 962 height 633
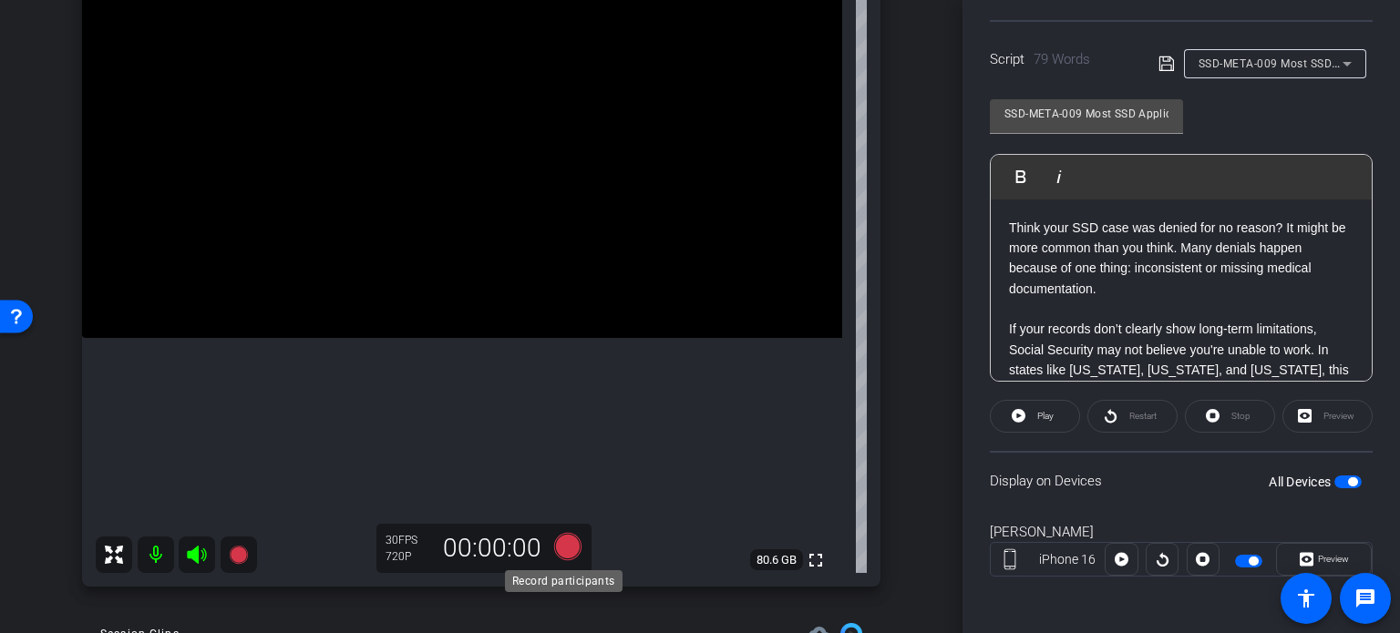
click at [567, 546] on icon at bounding box center [567, 546] width 27 height 27
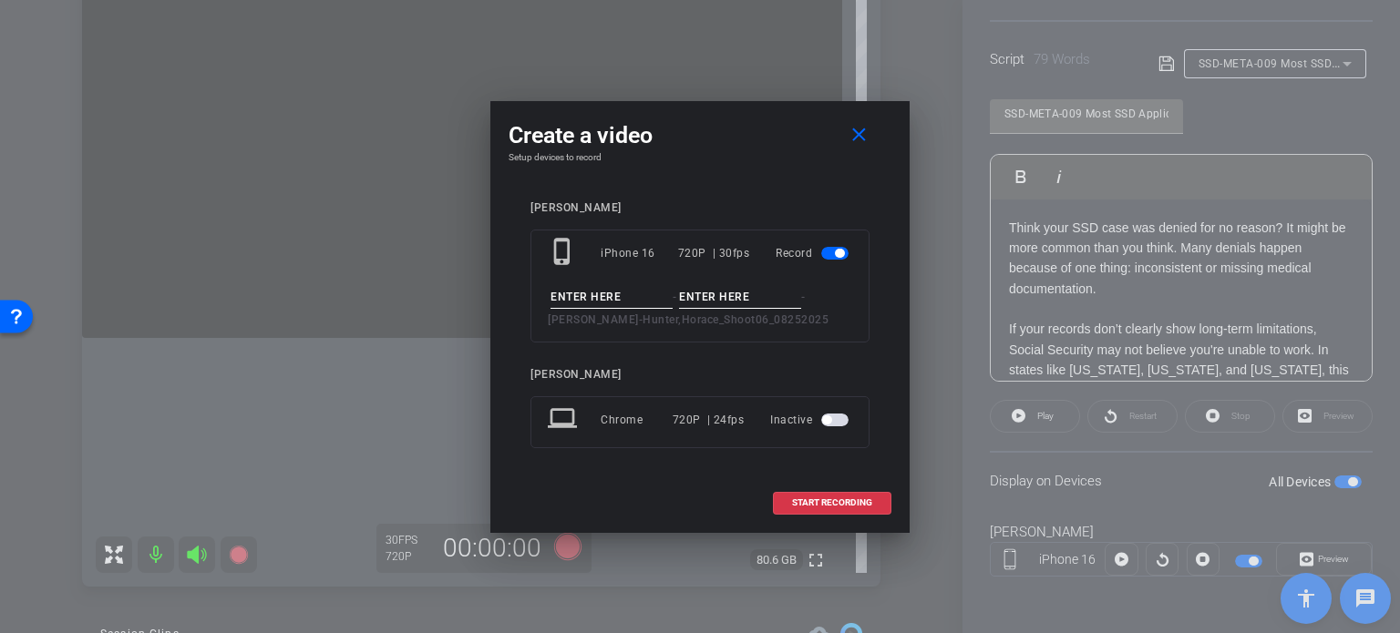
click at [601, 302] on input at bounding box center [611, 297] width 122 height 23
paste input "SSD-META-009"
type input "SSD-META-009"
click at [713, 289] on input at bounding box center [740, 297] width 122 height 23
type input "Take1"
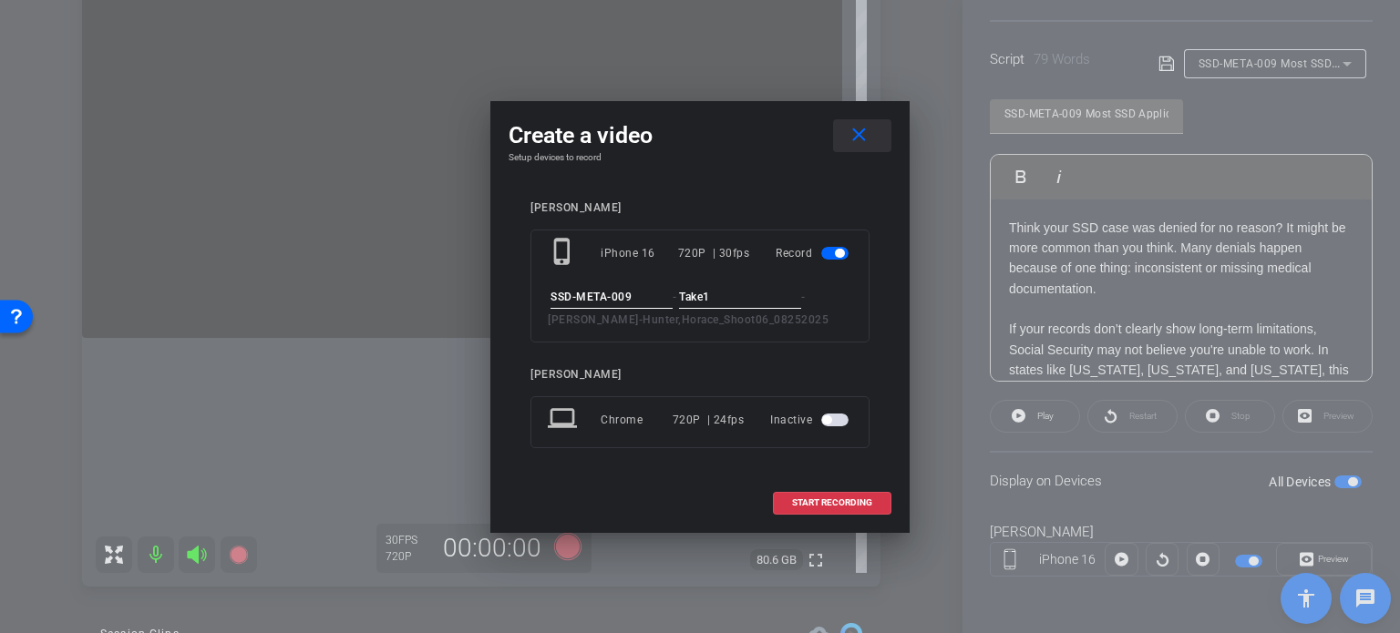
click at [859, 139] on mat-icon "close" at bounding box center [858, 135] width 23 height 23
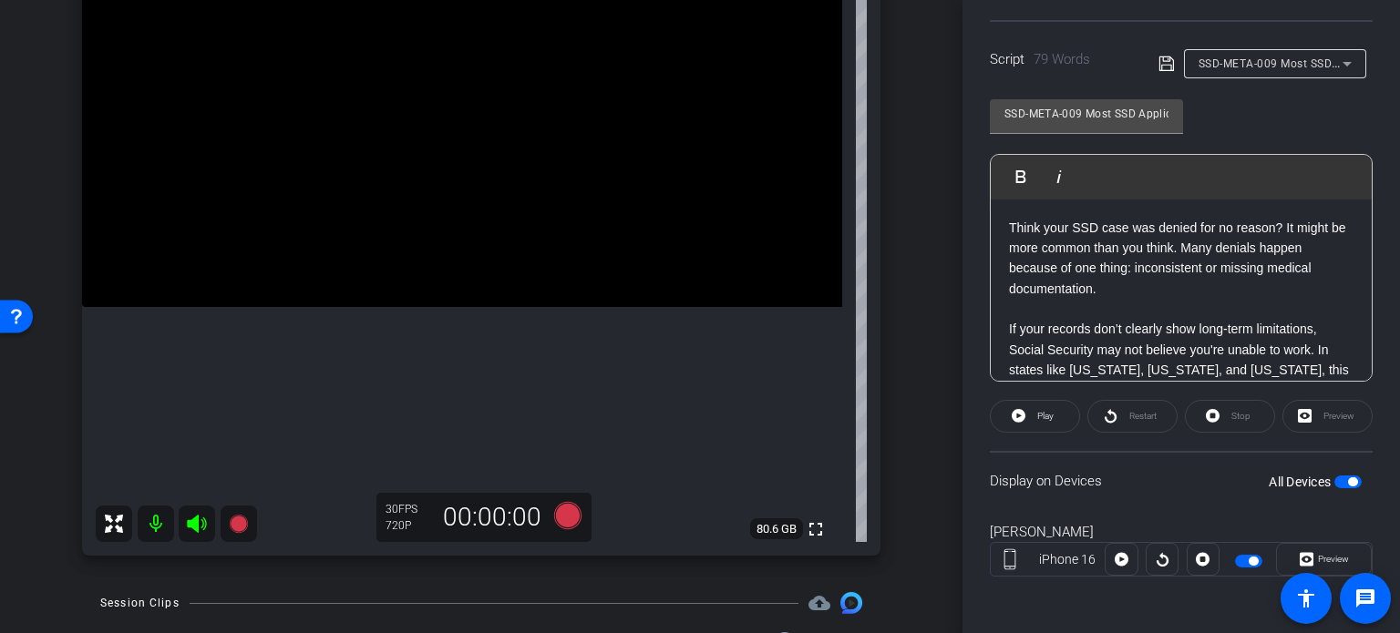
scroll to position [182, 0]
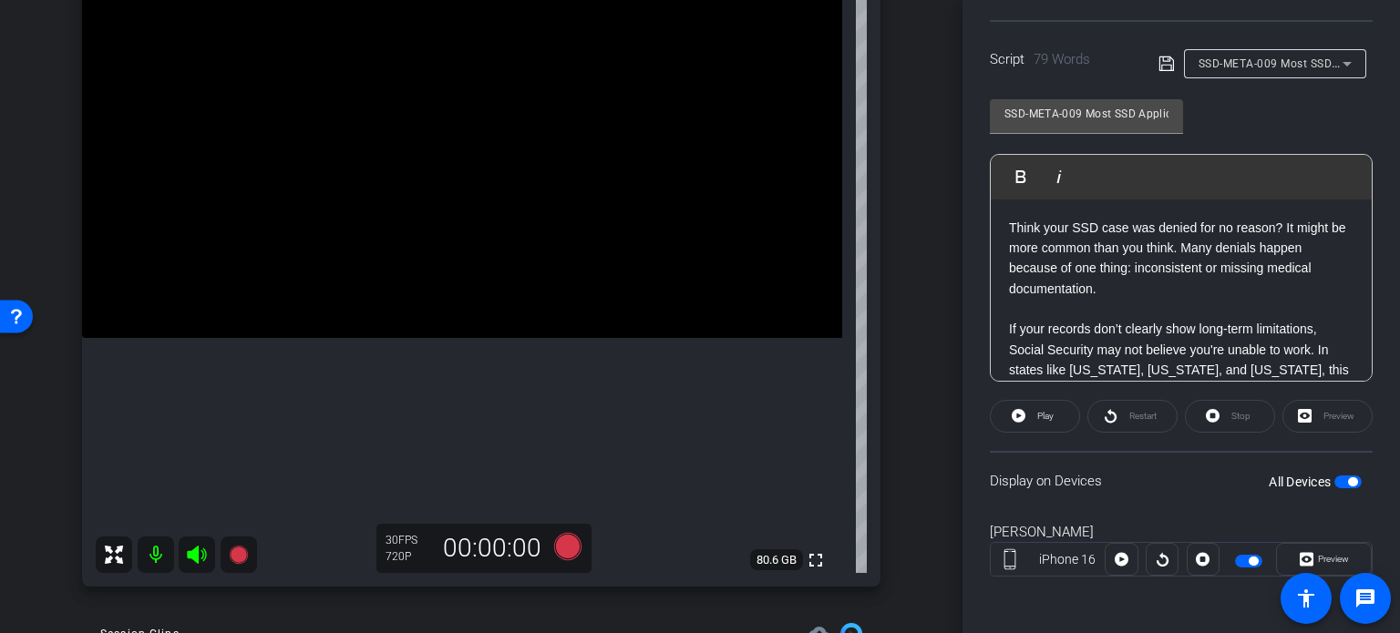
click at [1319, 105] on div "SSD-META-009 Most SSD Applications Get Denied for *This* Reason Play Play from …" at bounding box center [1181, 234] width 383 height 296
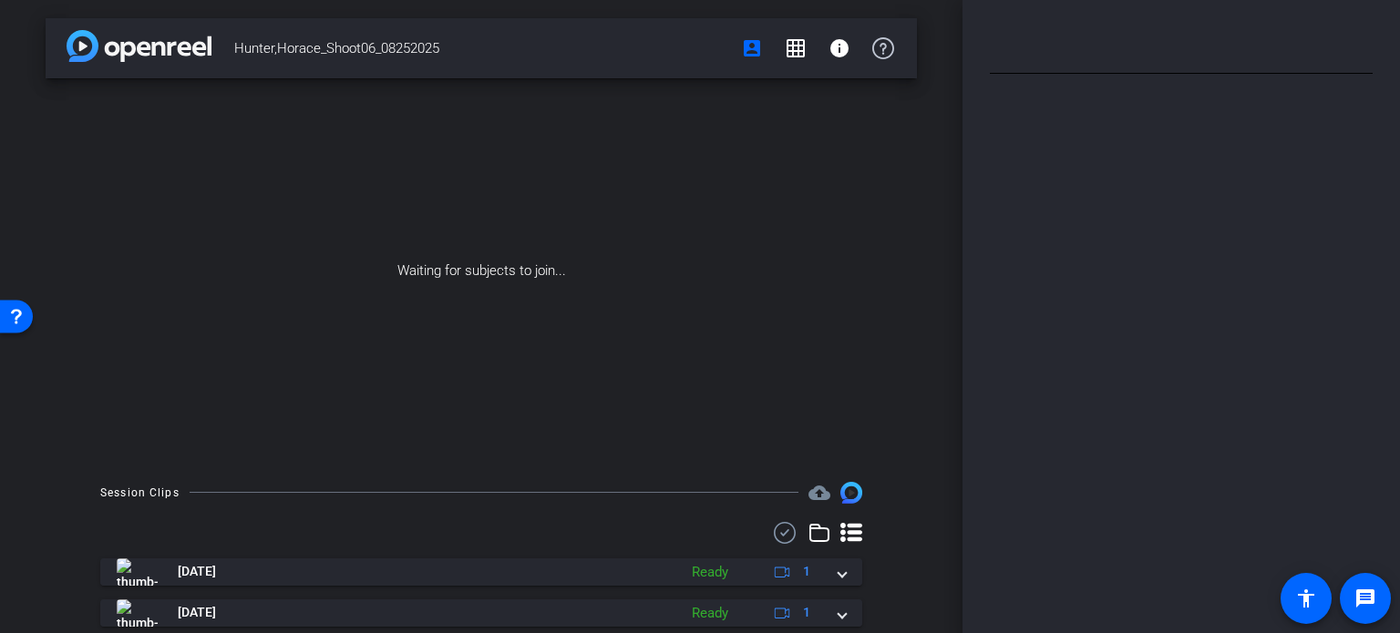
type input "SSD-META-009 Most SSD Applications Get Denied for *This* Reason"
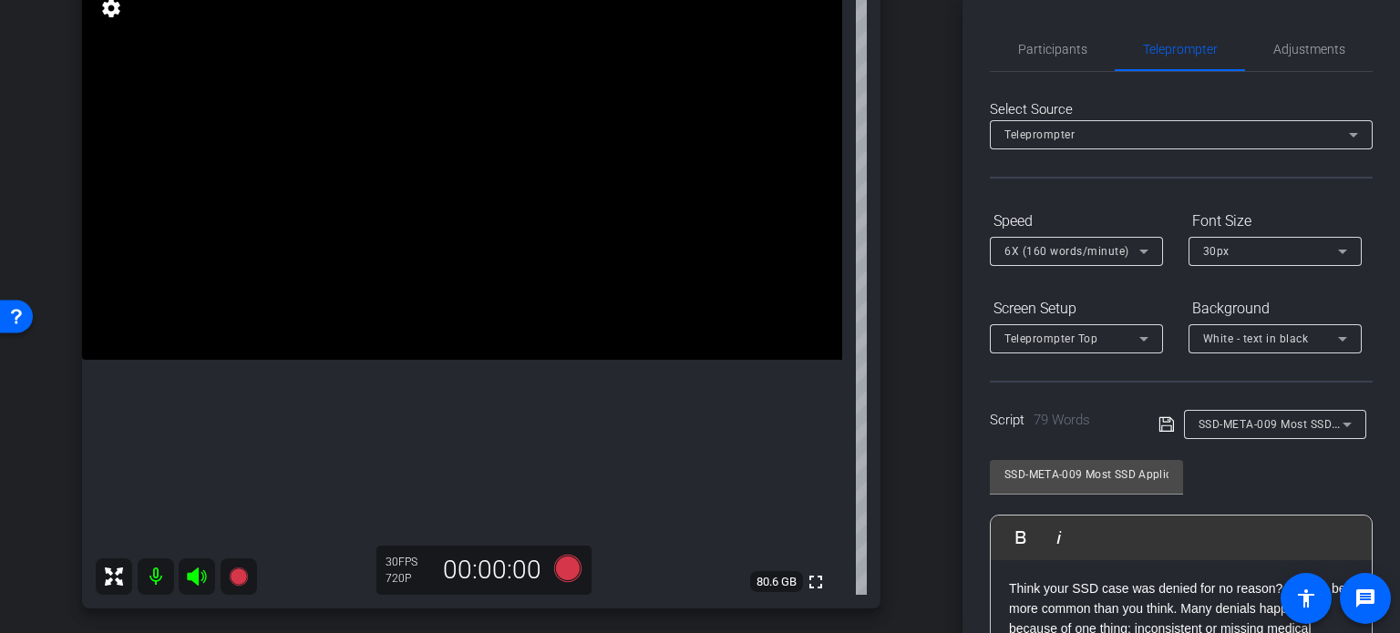
scroll to position [182, 0]
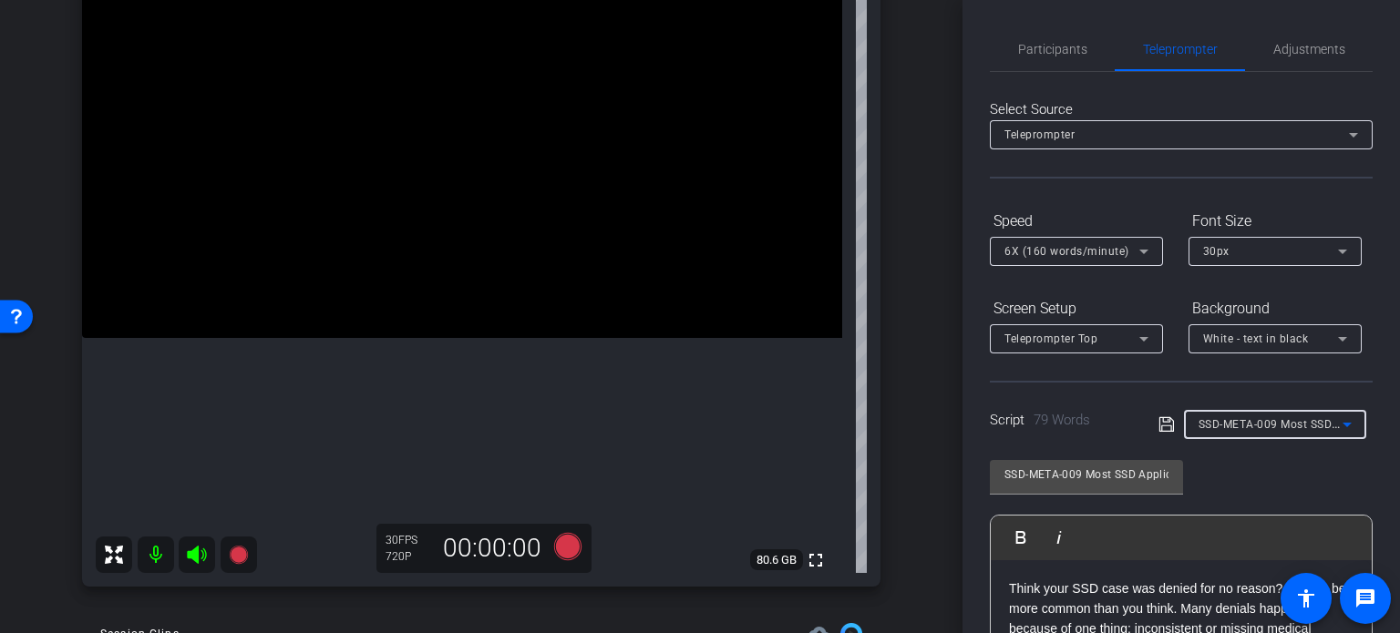
click at [1225, 428] on span "SSD-META-009 Most SSD Applications Get Denied for *This* Reason" at bounding box center [1379, 423] width 362 height 15
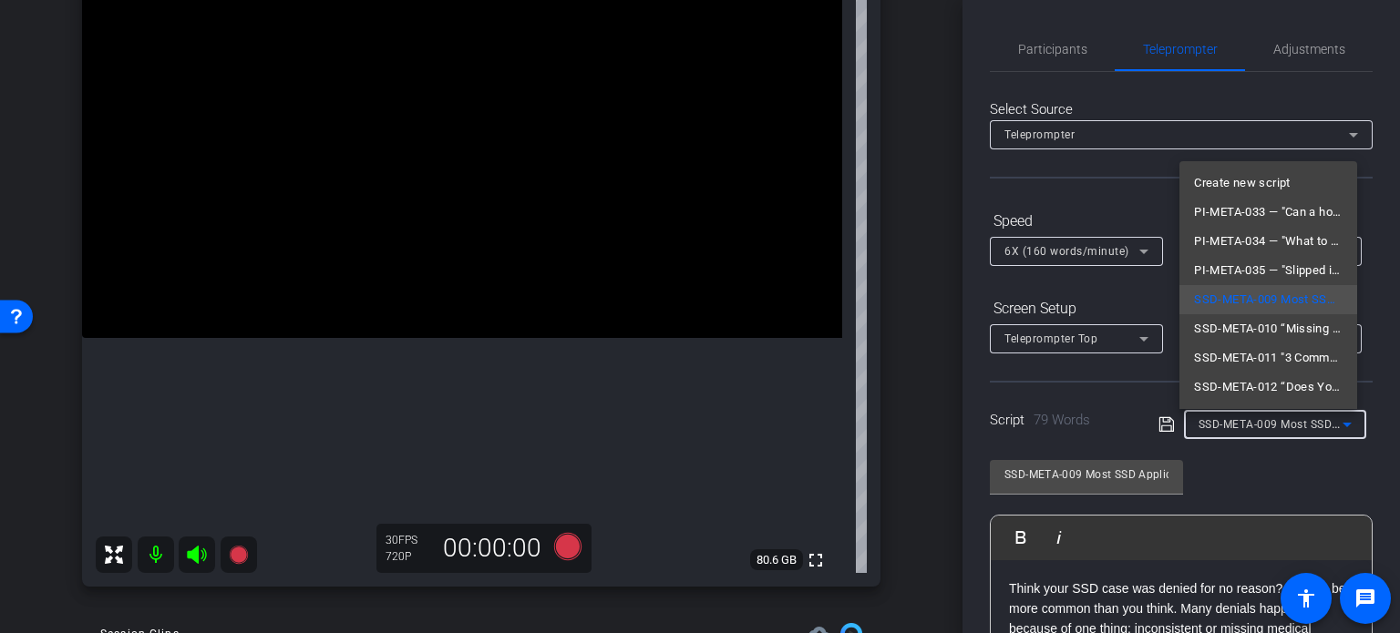
drag, startPoint x: 917, startPoint y: 388, endPoint x: 929, endPoint y: 385, distance: 12.2
click at [922, 388] on div at bounding box center [700, 316] width 1400 height 633
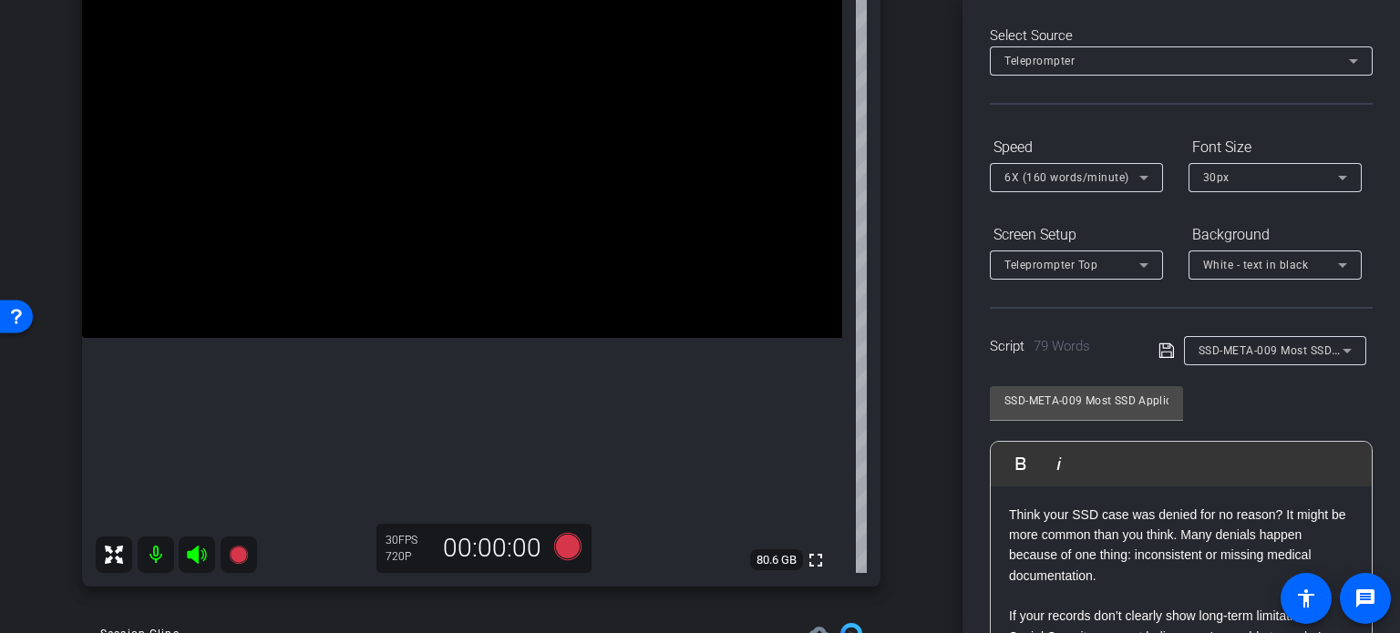
scroll to position [273, 0]
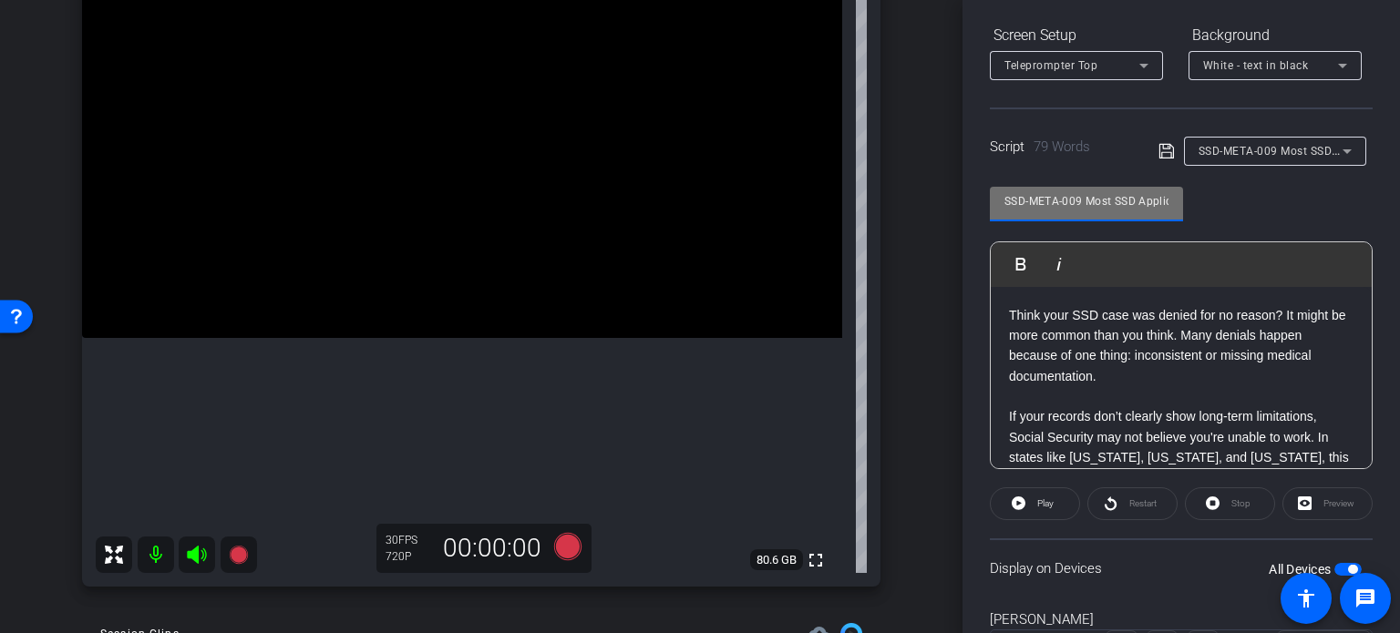
drag, startPoint x: 1080, startPoint y: 192, endPoint x: 875, endPoint y: 151, distance: 209.1
click at [877, 151] on div "arrow_back Hunter,Horace_Shoot06_08252025 Back to project Send invite account_b…" at bounding box center [700, 316] width 1400 height 633
click at [924, 344] on div "arrow_back Hunter,Horace_Shoot06_08252025 Back to project Send invite account_b…" at bounding box center [481, 134] width 962 height 633
click at [911, 418] on div "arrow_back Hunter,Horace_Shoot06_08252025 Back to project Send invite account_b…" at bounding box center [481, 134] width 962 height 633
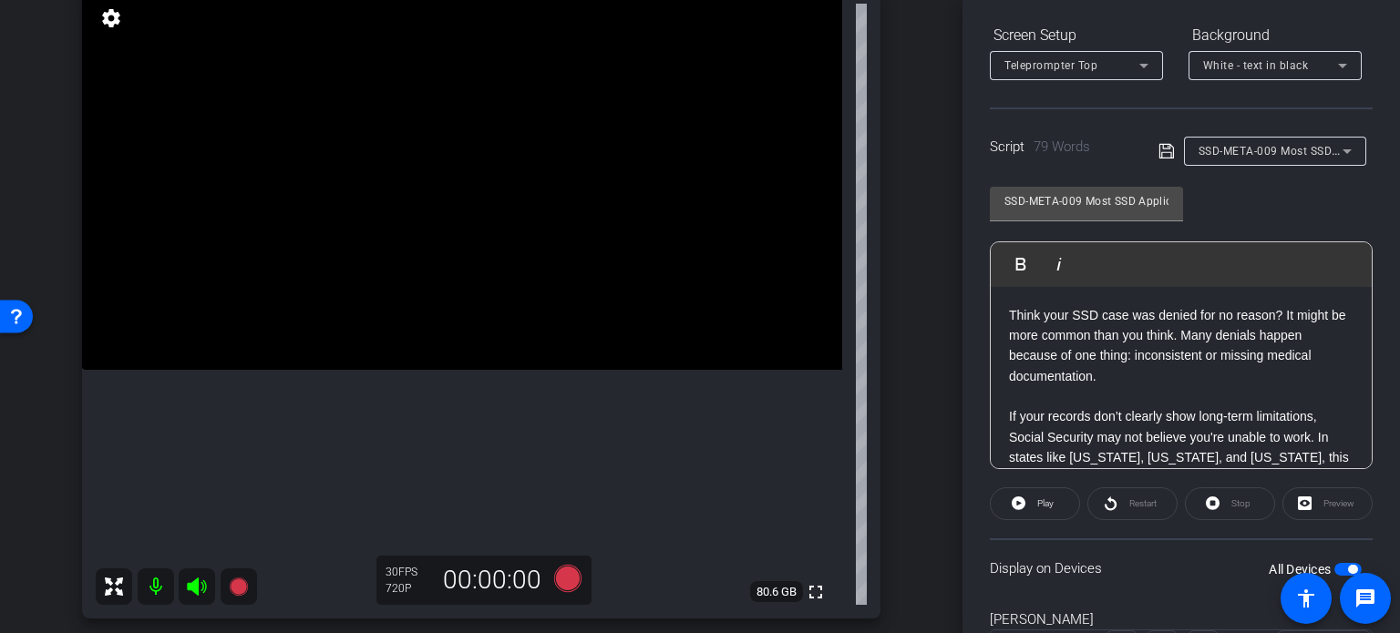
scroll to position [182, 0]
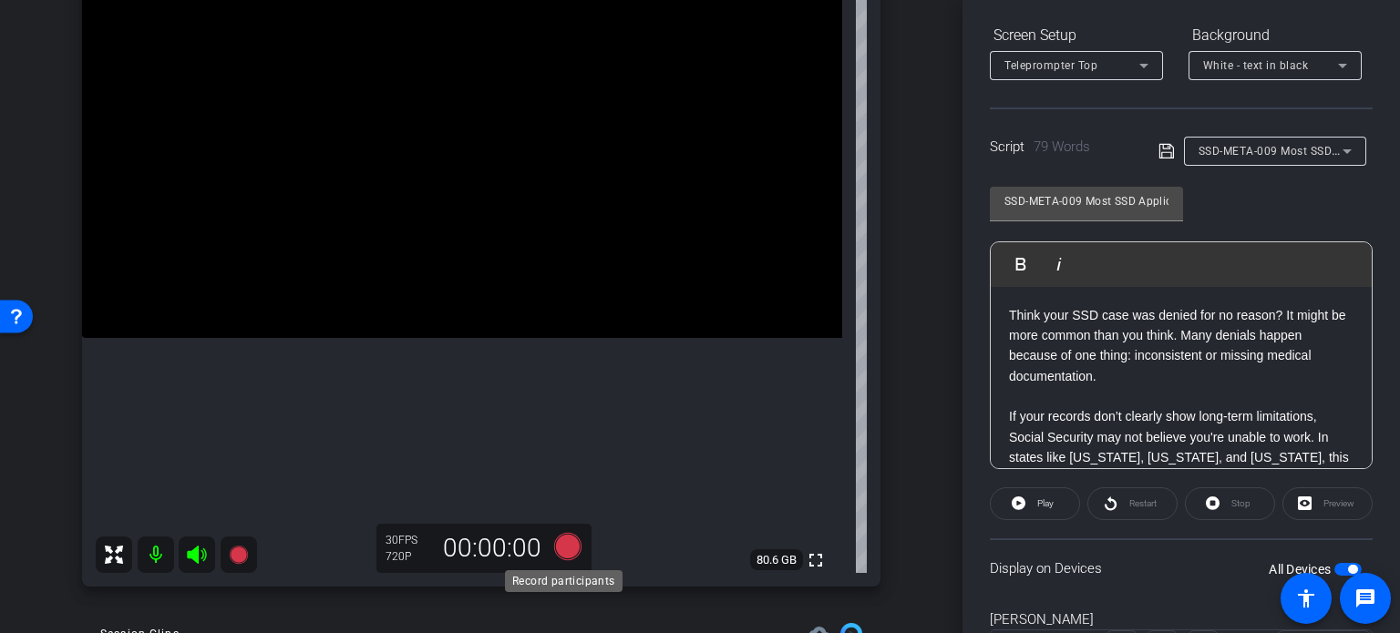
click at [565, 551] on icon at bounding box center [567, 546] width 27 height 27
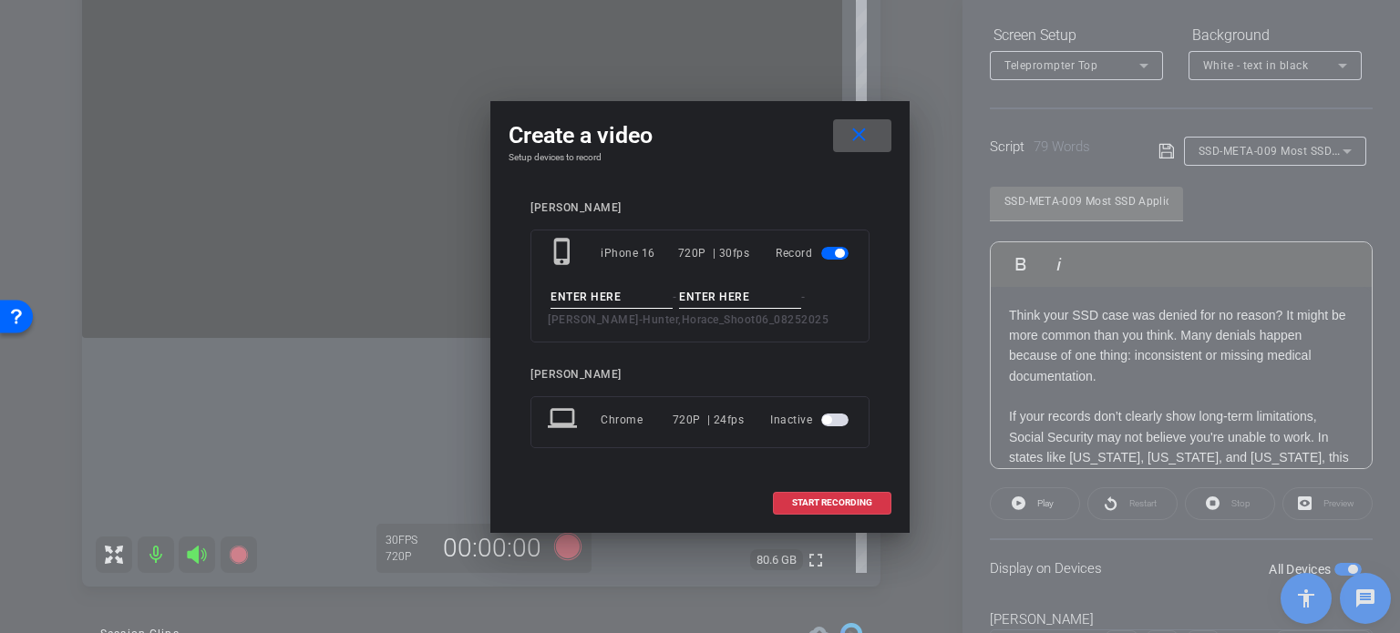
click at [565, 302] on input at bounding box center [611, 297] width 122 height 23
paste input "SSD-META-009"
type input "SSD-META-009"
click at [735, 292] on input at bounding box center [740, 297] width 122 height 23
type input "Take1"
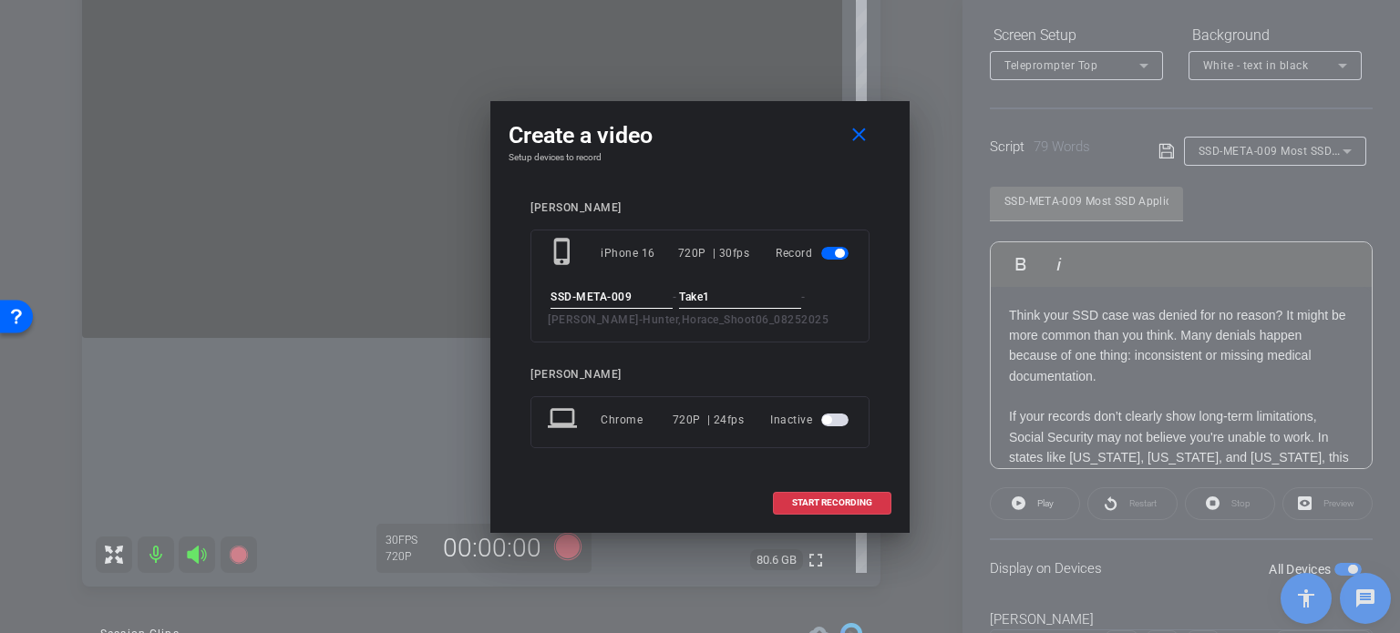
click at [725, 186] on div "Horace Hunter phone_iphone iPhone 16 720P | 30fps Record SSD-META-009 - Take1 -…" at bounding box center [699, 337] width 383 height 309
click at [822, 494] on span at bounding box center [832, 503] width 117 height 44
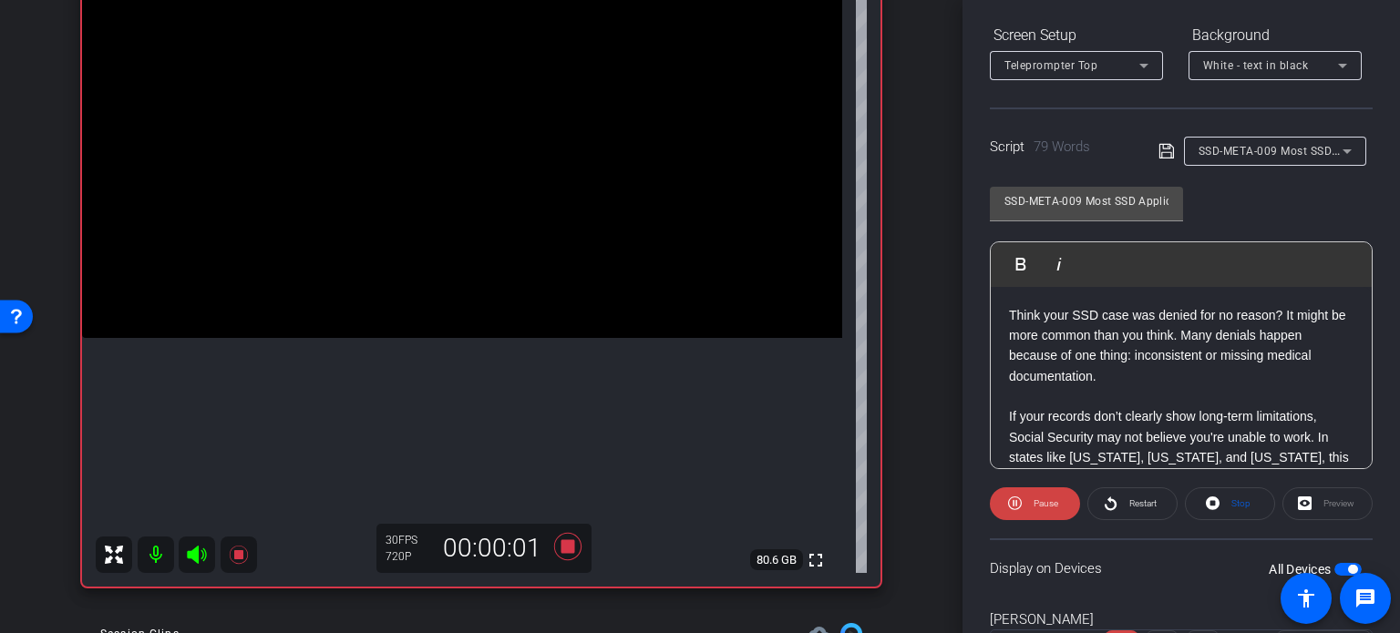
scroll to position [361, 0]
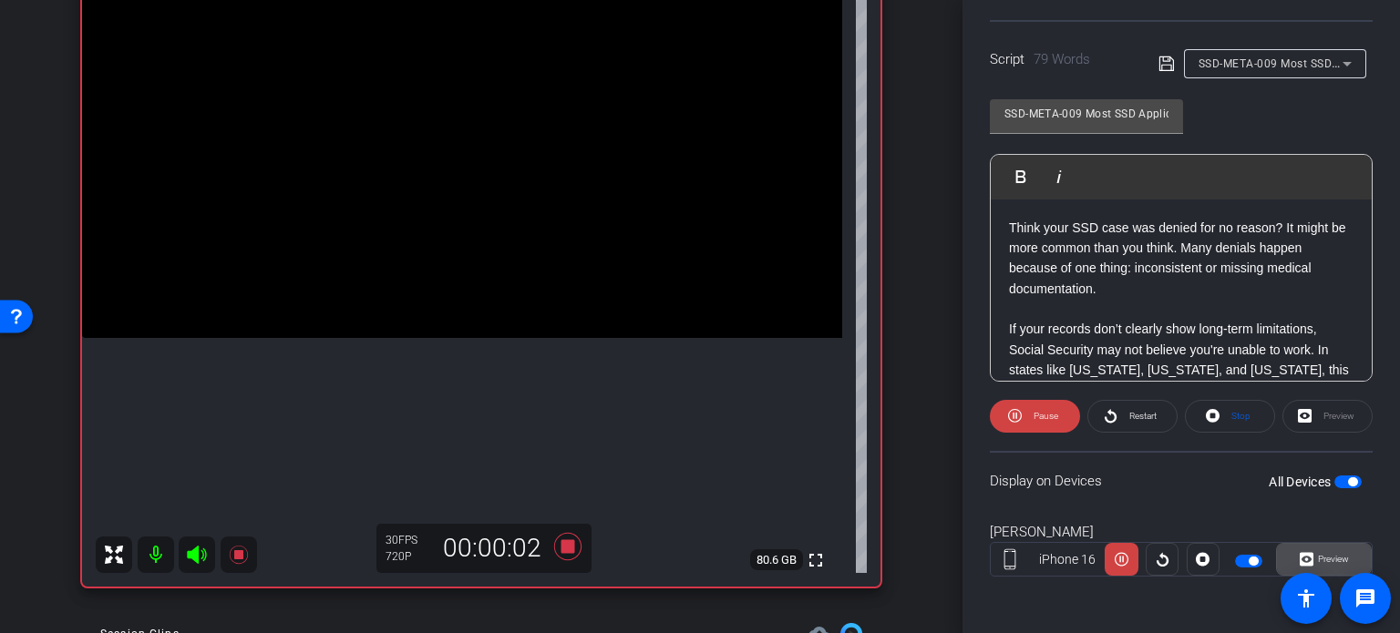
click at [1351, 559] on span at bounding box center [1324, 560] width 94 height 44
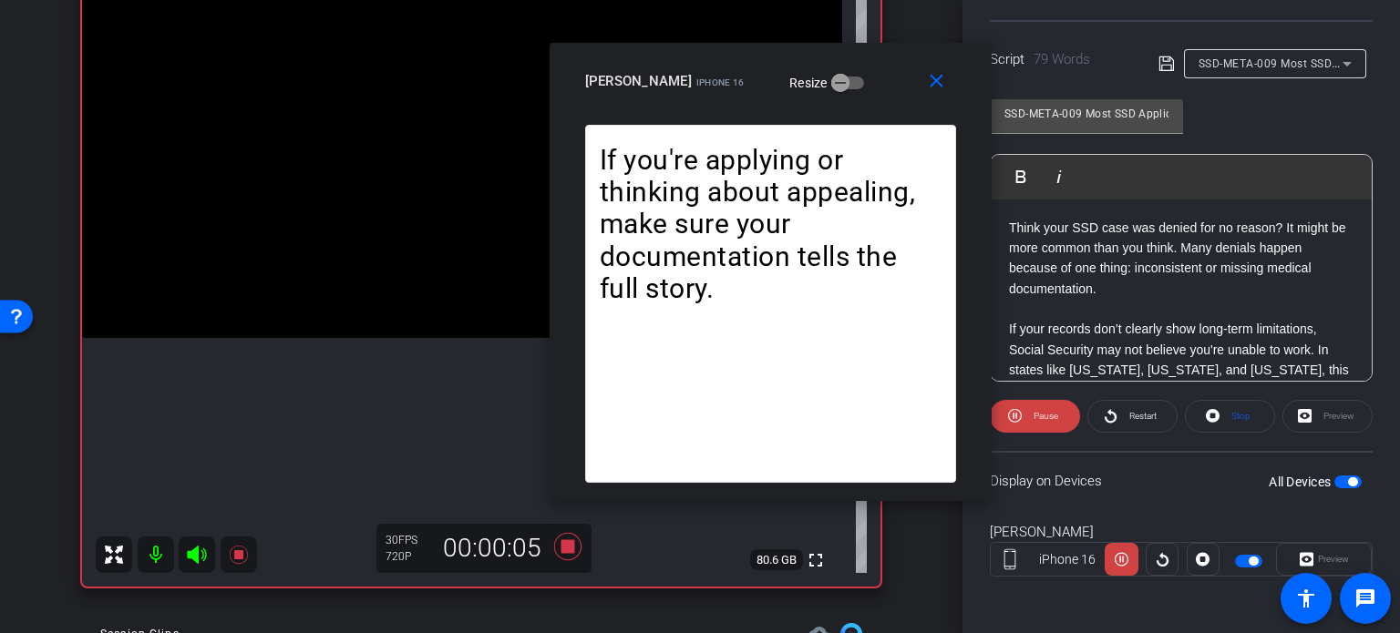
drag, startPoint x: 666, startPoint y: 149, endPoint x: 736, endPoint y: 104, distance: 83.2
click at [736, 104] on div "close Horace Hunter iPhone 16 Resize" at bounding box center [770, 84] width 442 height 82
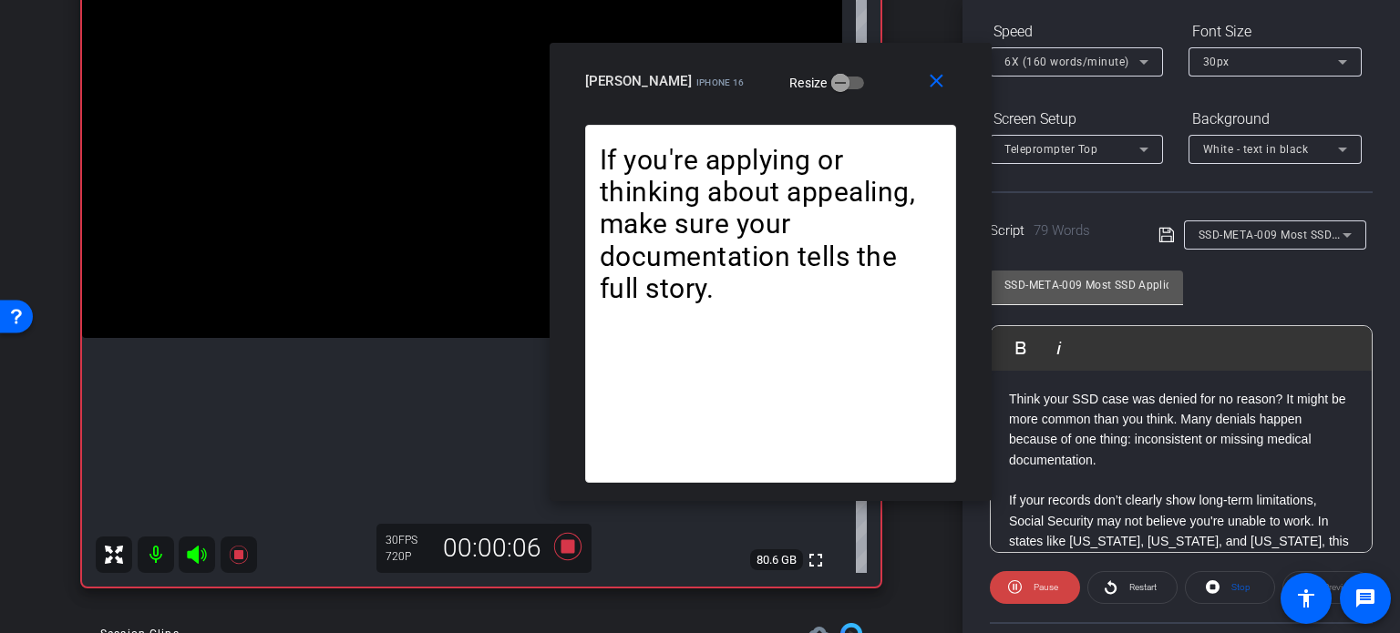
scroll to position [179, 0]
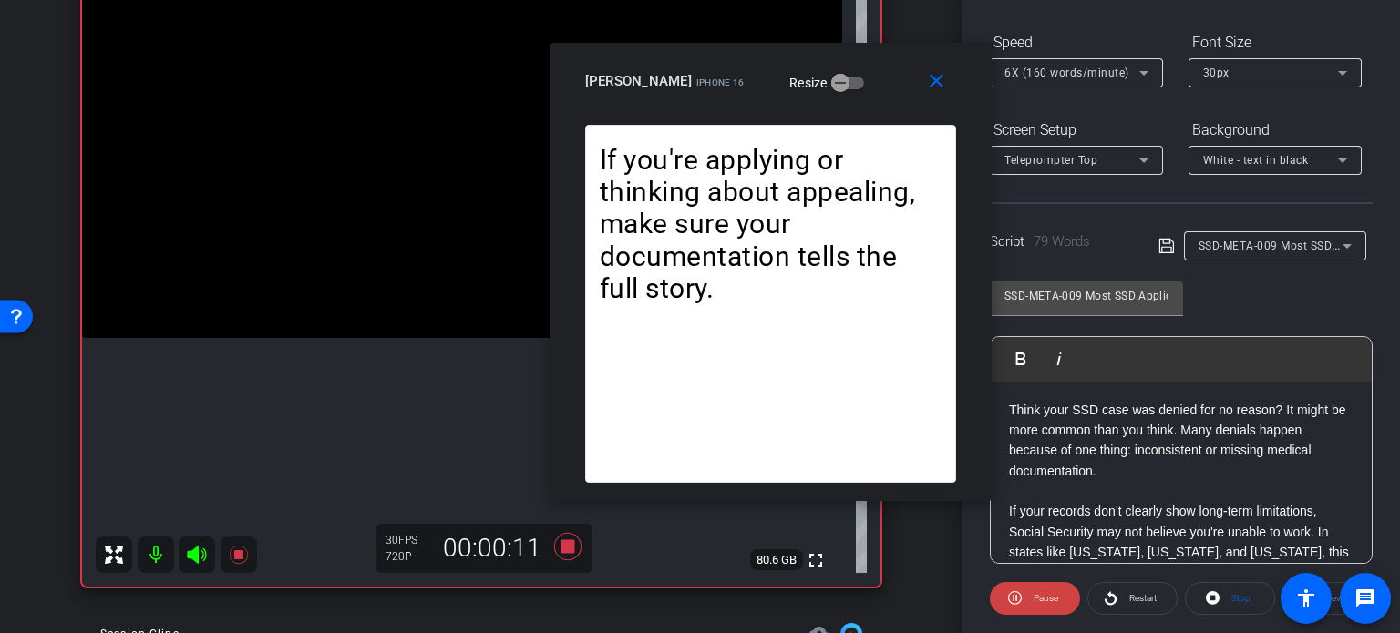
click at [1047, 76] on span "6X (160 words/minute)" at bounding box center [1066, 73] width 125 height 13
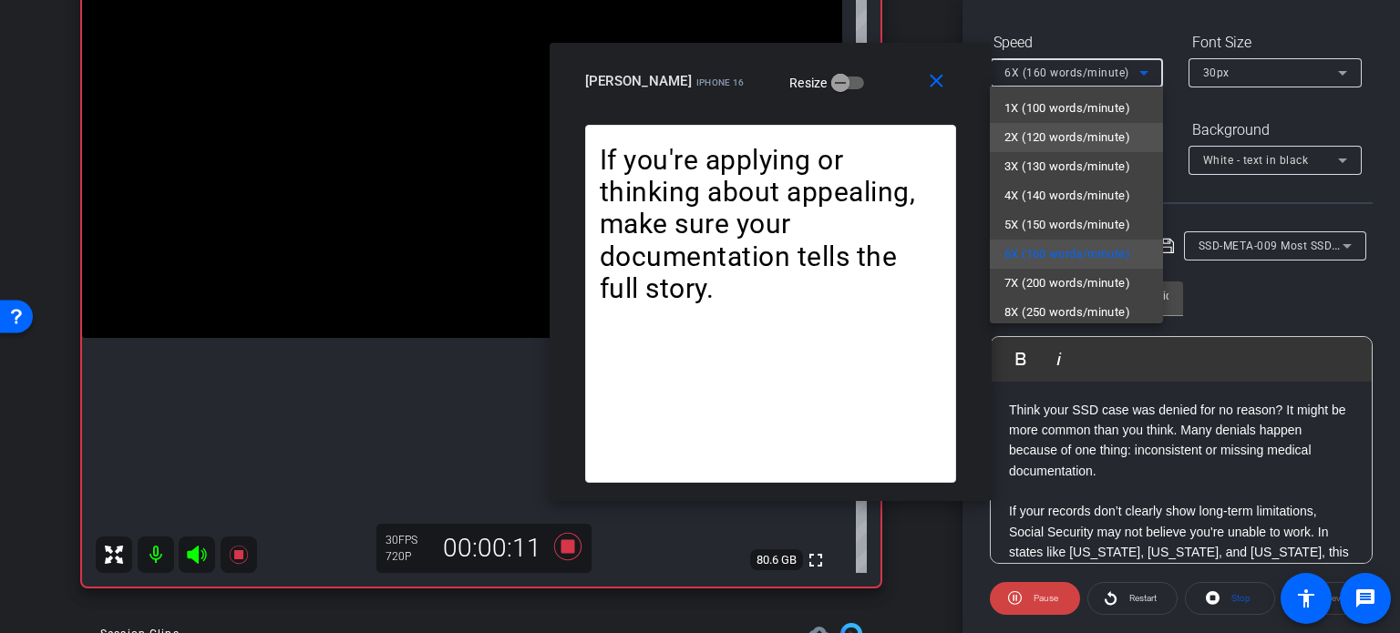
click at [1065, 130] on span "2X (120 words/minute)" at bounding box center [1067, 138] width 126 height 22
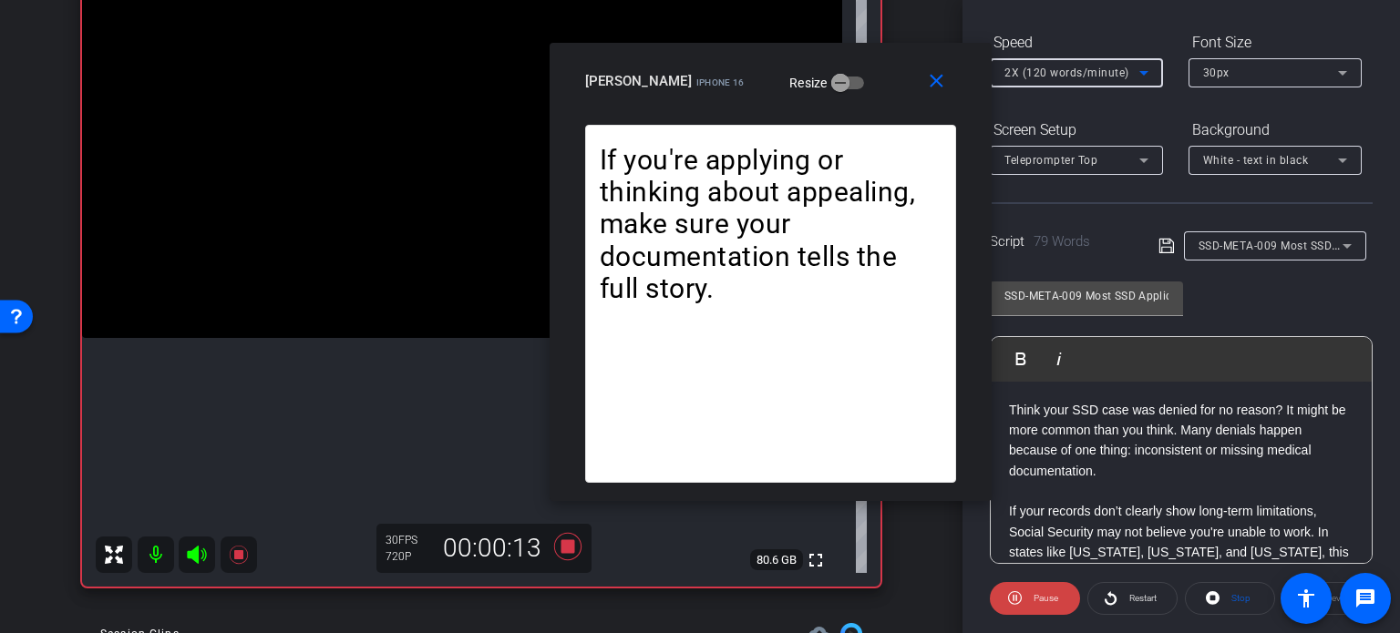
click at [1038, 72] on span "2X (120 words/minute)" at bounding box center [1066, 73] width 125 height 13
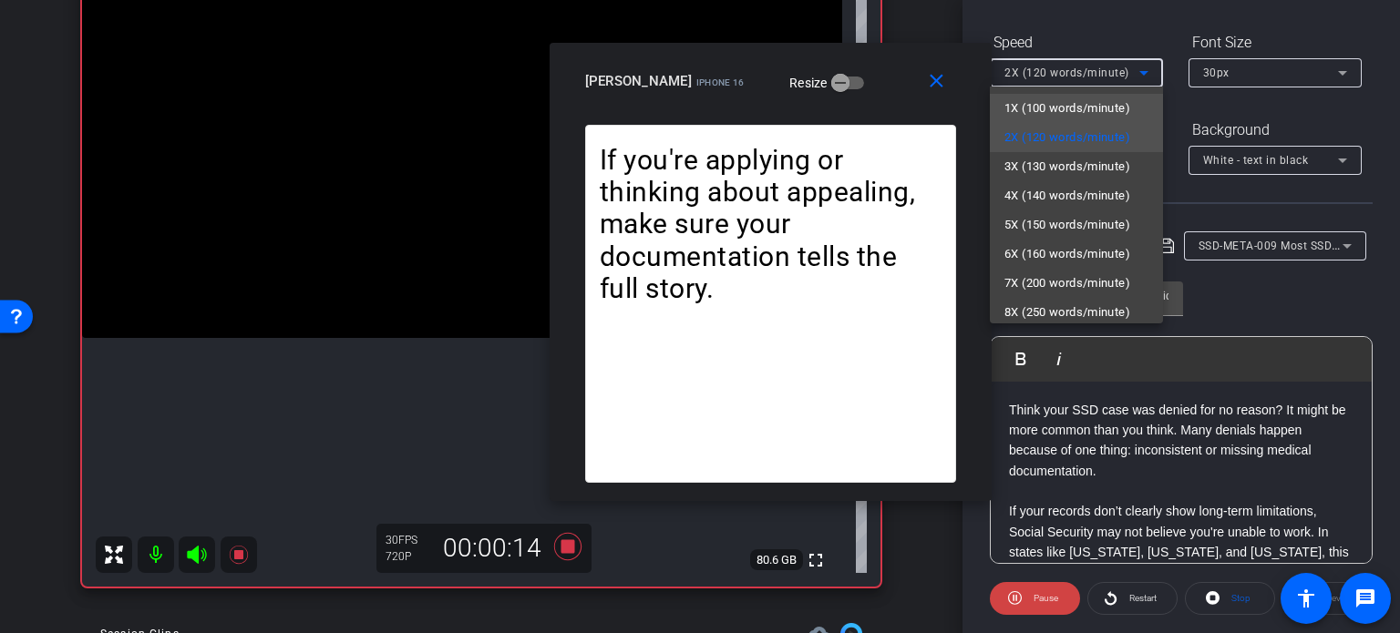
click at [1068, 107] on span "1X (100 words/minute)" at bounding box center [1067, 108] width 126 height 22
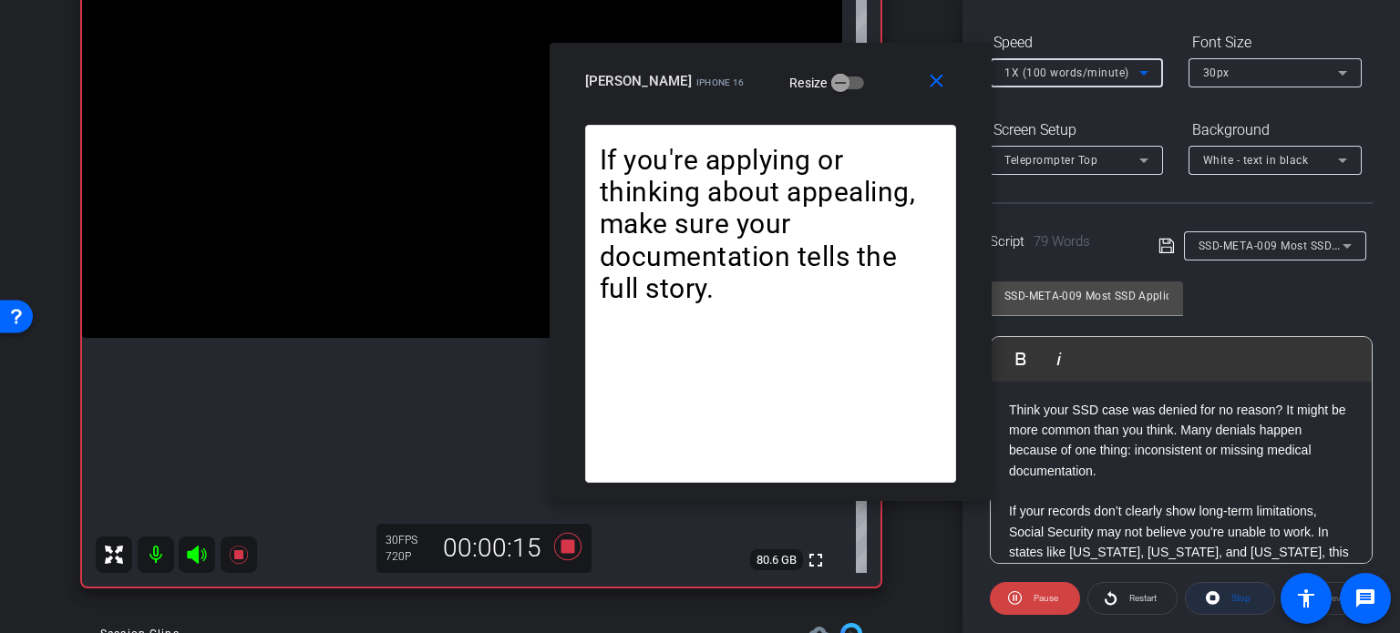
click at [1234, 594] on span "Stop" at bounding box center [1240, 598] width 19 height 10
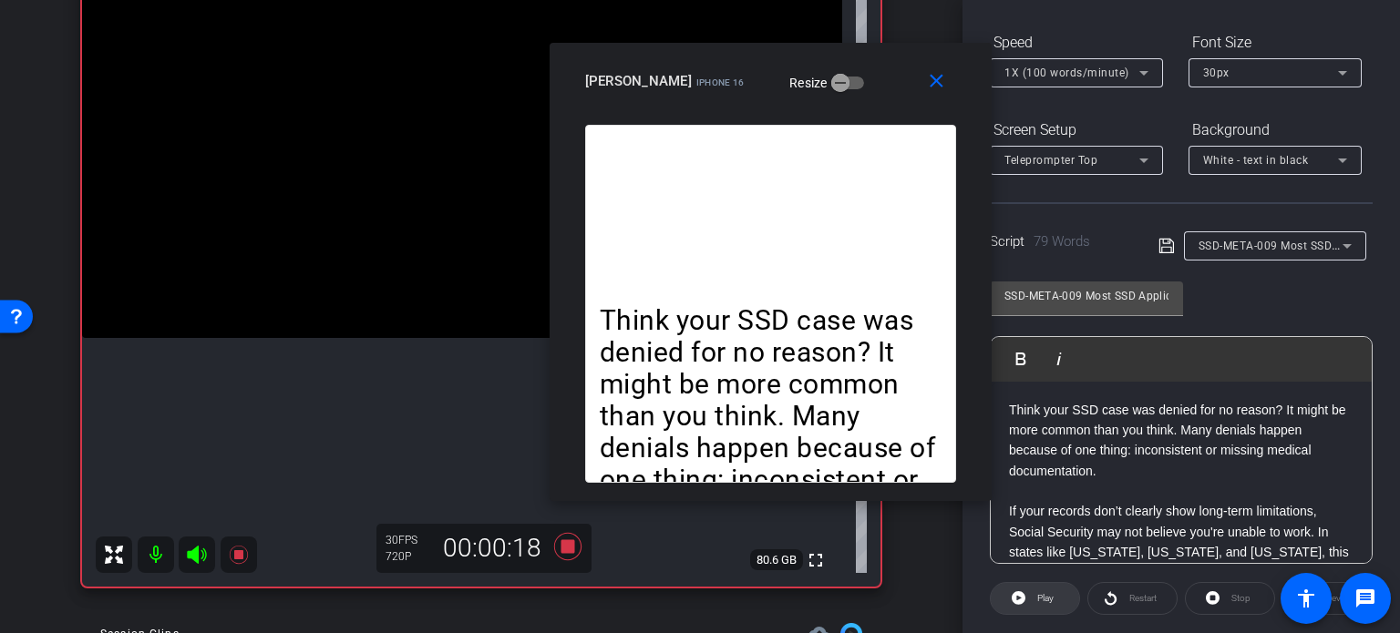
click at [1037, 593] on span "Play" at bounding box center [1045, 598] width 16 height 10
click at [1230, 76] on div "30px" at bounding box center [1270, 72] width 135 height 23
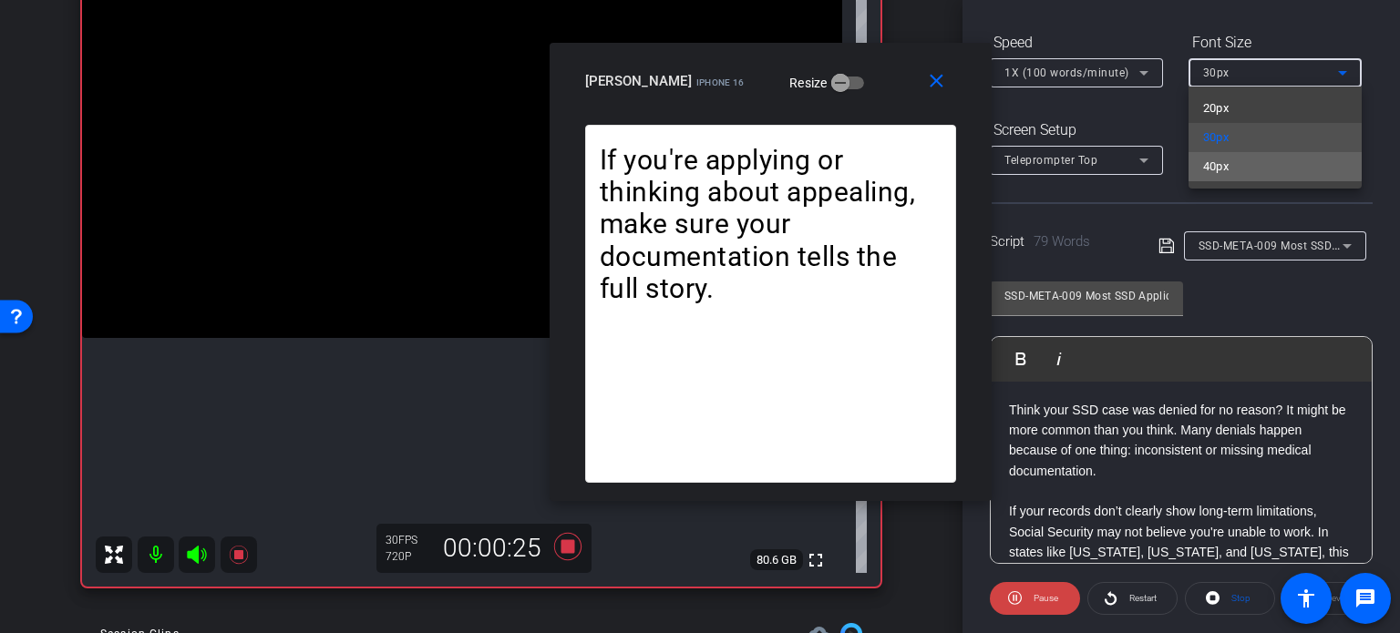
click at [1258, 166] on mat-option "40px" at bounding box center [1274, 166] width 173 height 29
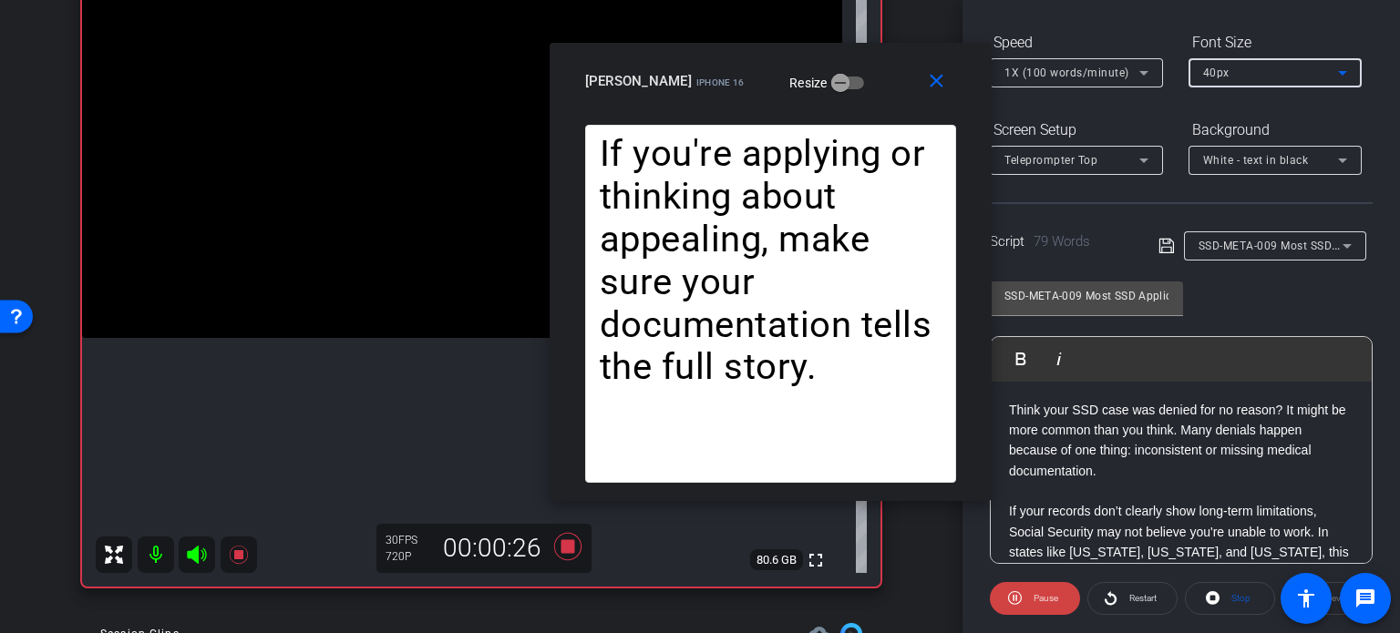
click at [1028, 67] on span "1X (100 words/minute)" at bounding box center [1066, 73] width 125 height 13
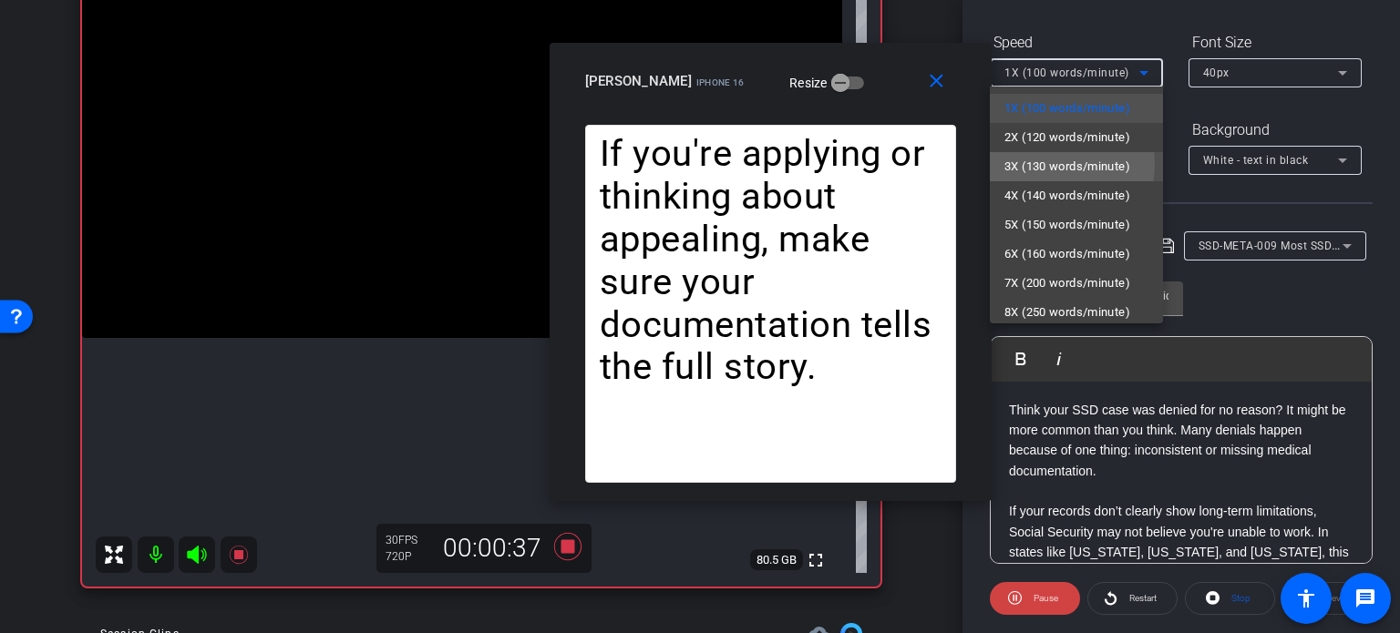
click at [1052, 163] on span "3X (130 words/minute)" at bounding box center [1067, 167] width 126 height 22
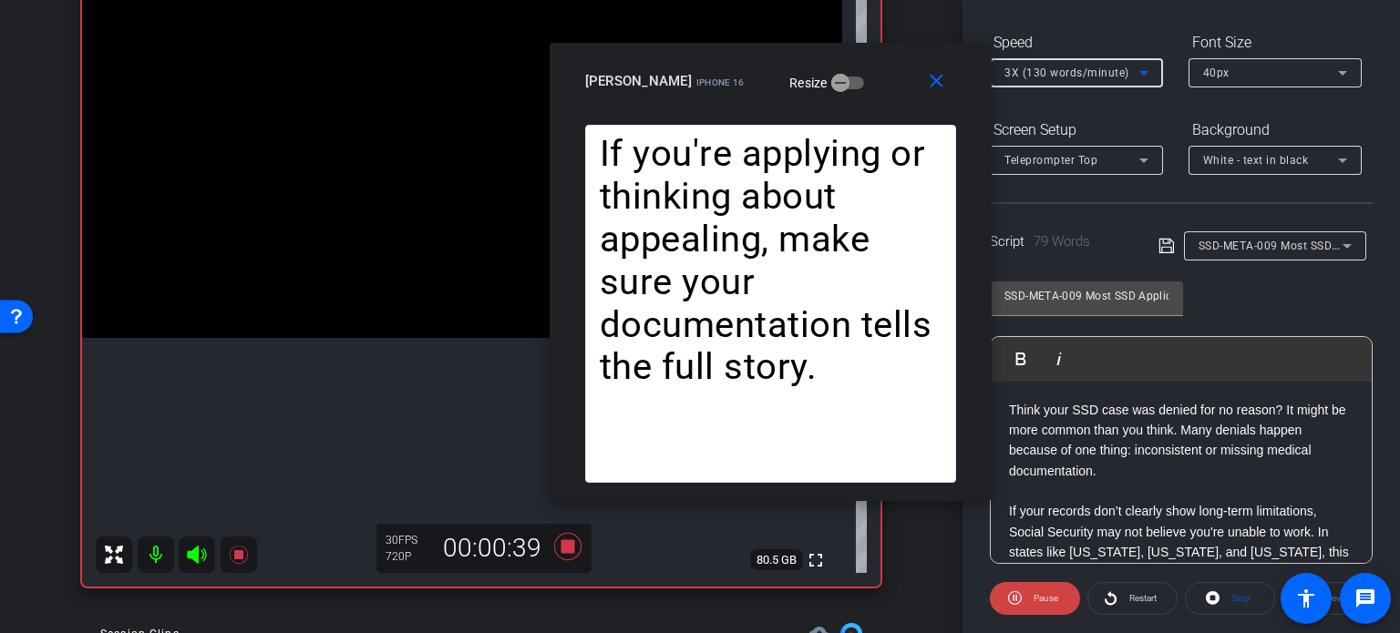
click at [1054, 67] on span "3X (130 words/minute)" at bounding box center [1066, 73] width 125 height 13
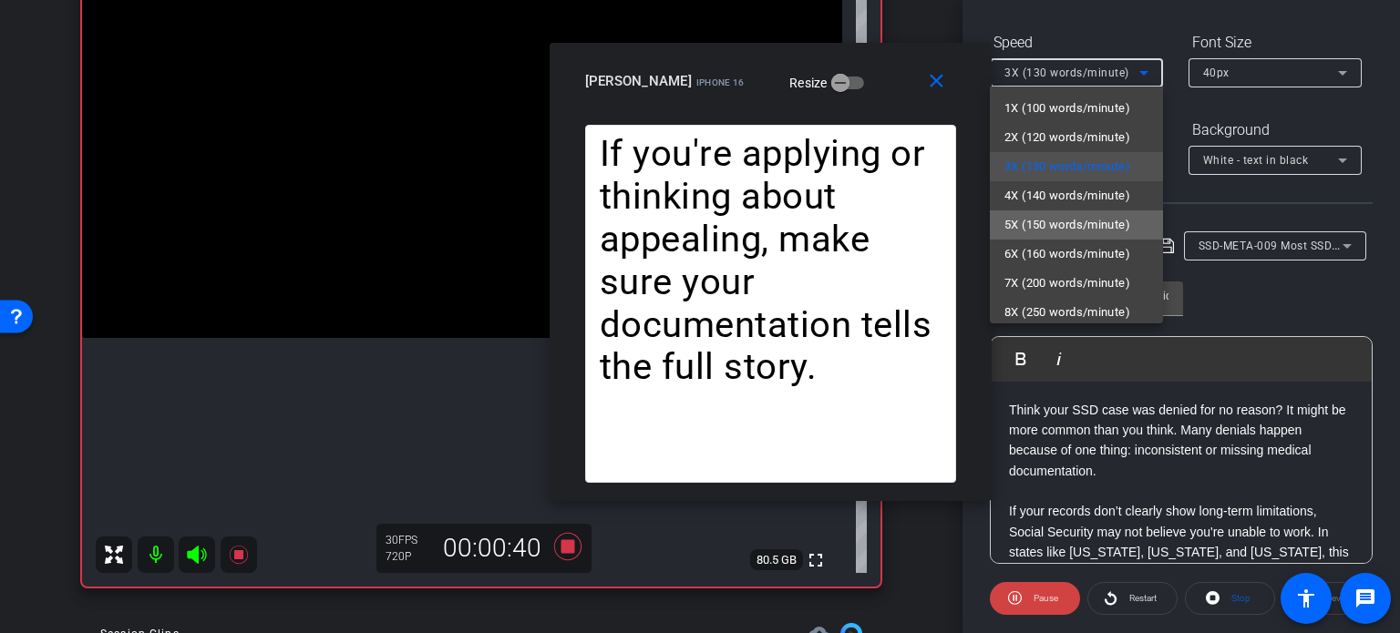
click at [1079, 223] on span "5X (150 words/minute)" at bounding box center [1067, 225] width 126 height 22
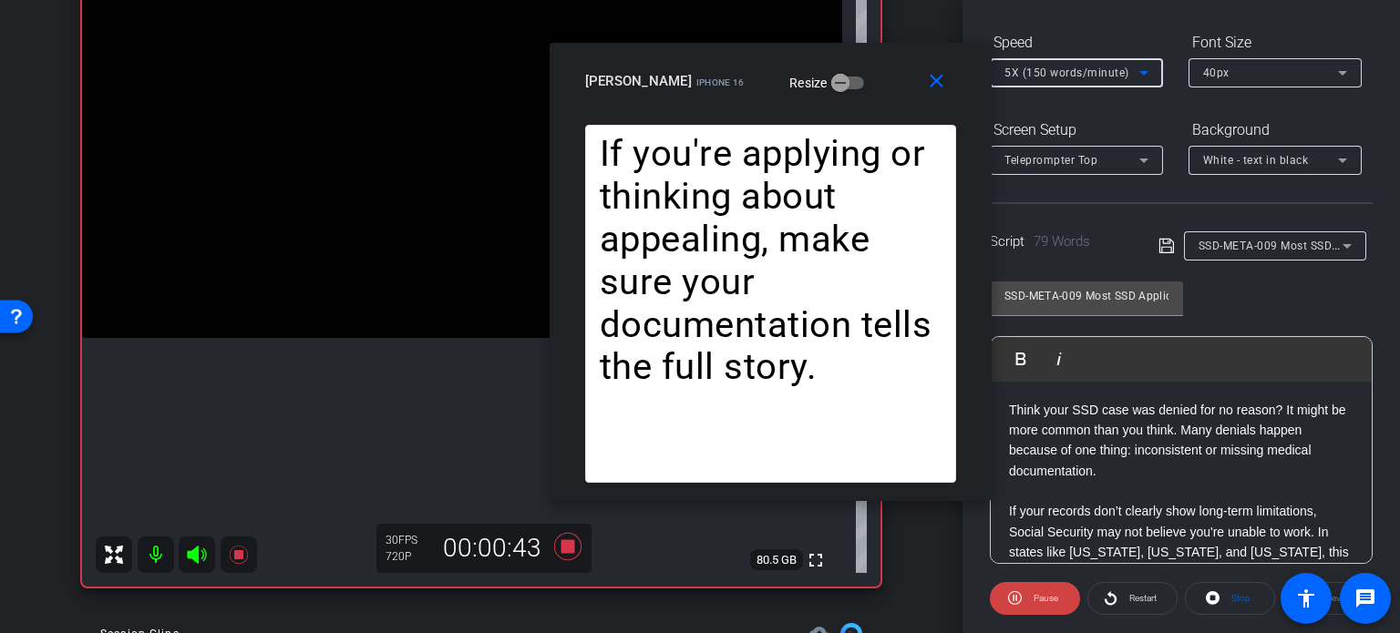
click at [1048, 70] on span "5X (150 words/minute)" at bounding box center [1066, 73] width 125 height 13
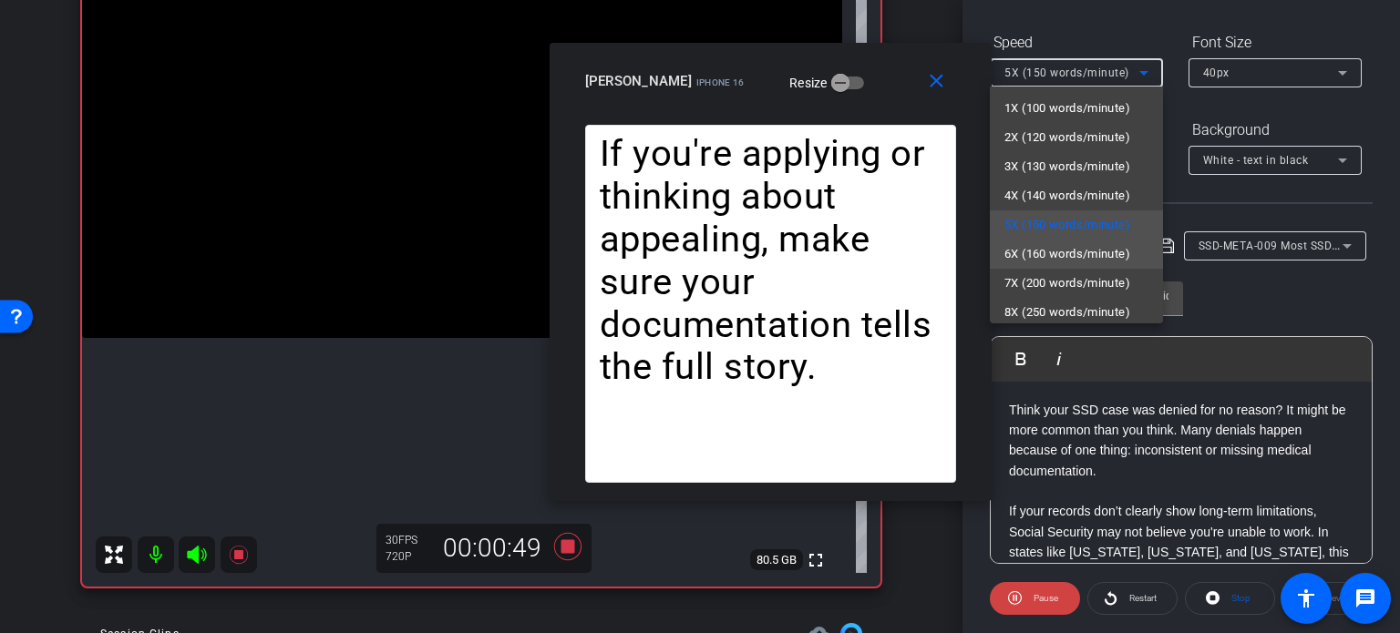
click at [1055, 253] on span "6X (160 words/minute)" at bounding box center [1067, 254] width 126 height 22
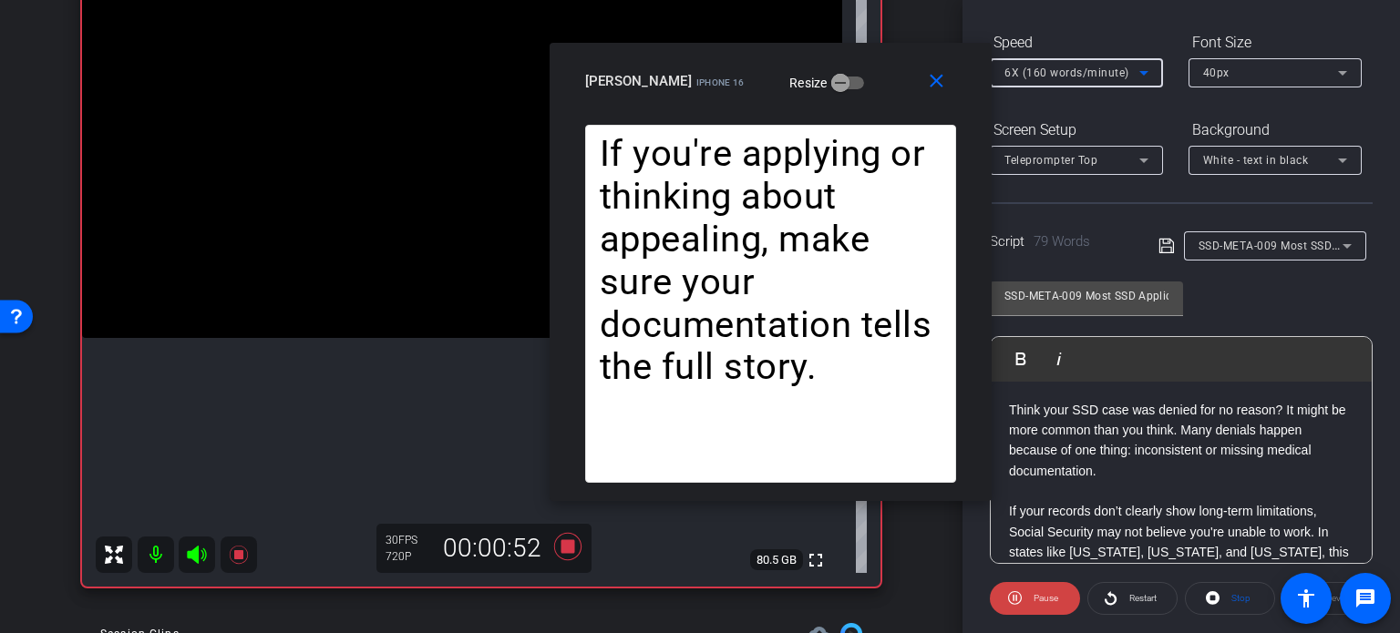
click at [1045, 77] on span "6X (160 words/minute)" at bounding box center [1066, 73] width 125 height 13
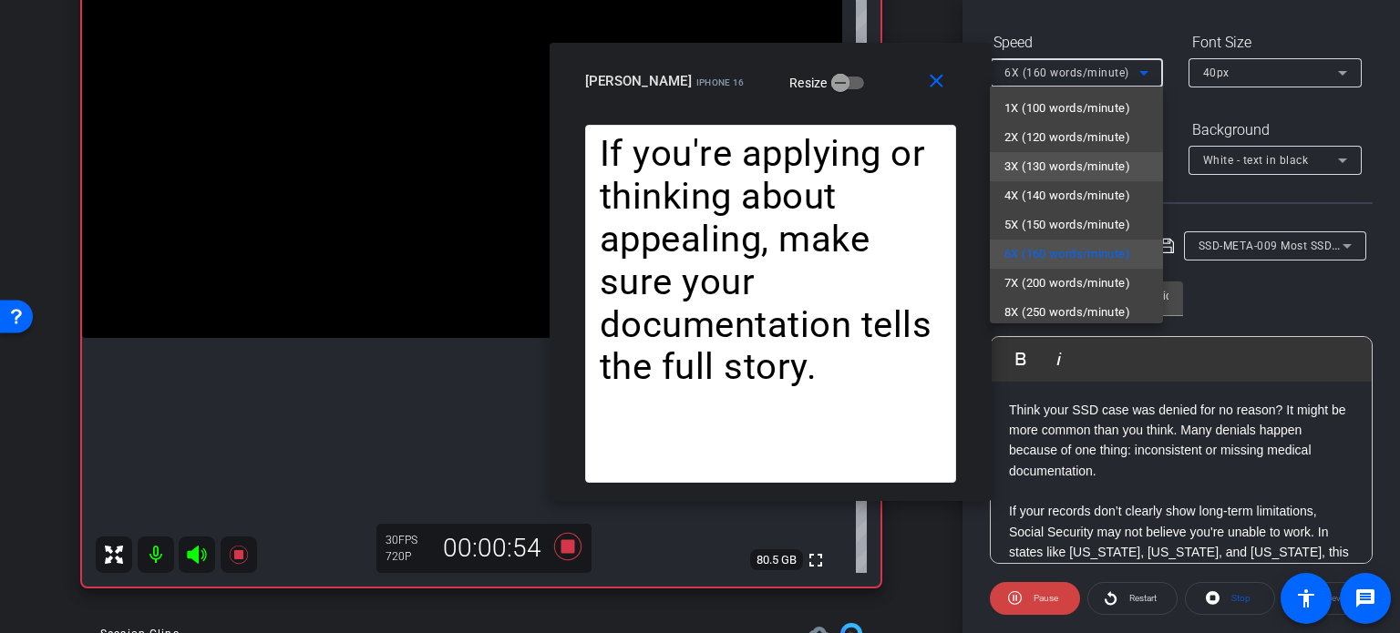
click at [1052, 163] on span "3X (130 words/minute)" at bounding box center [1067, 167] width 126 height 22
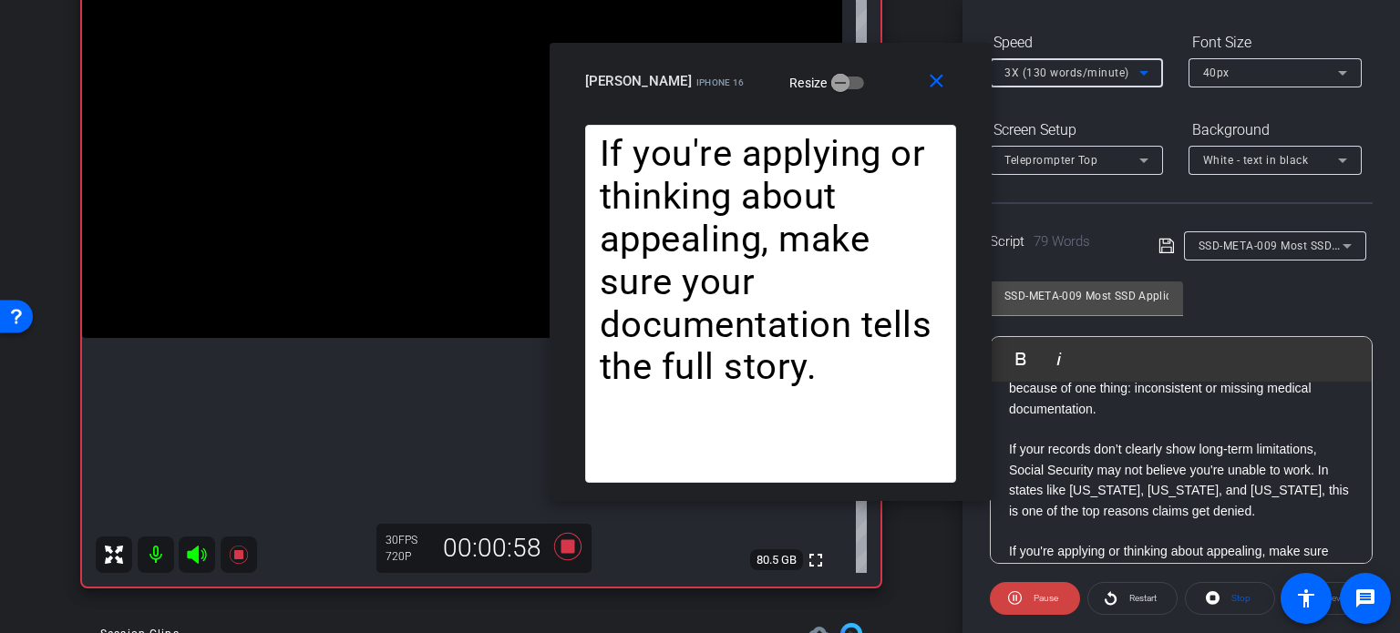
scroll to position [91, 0]
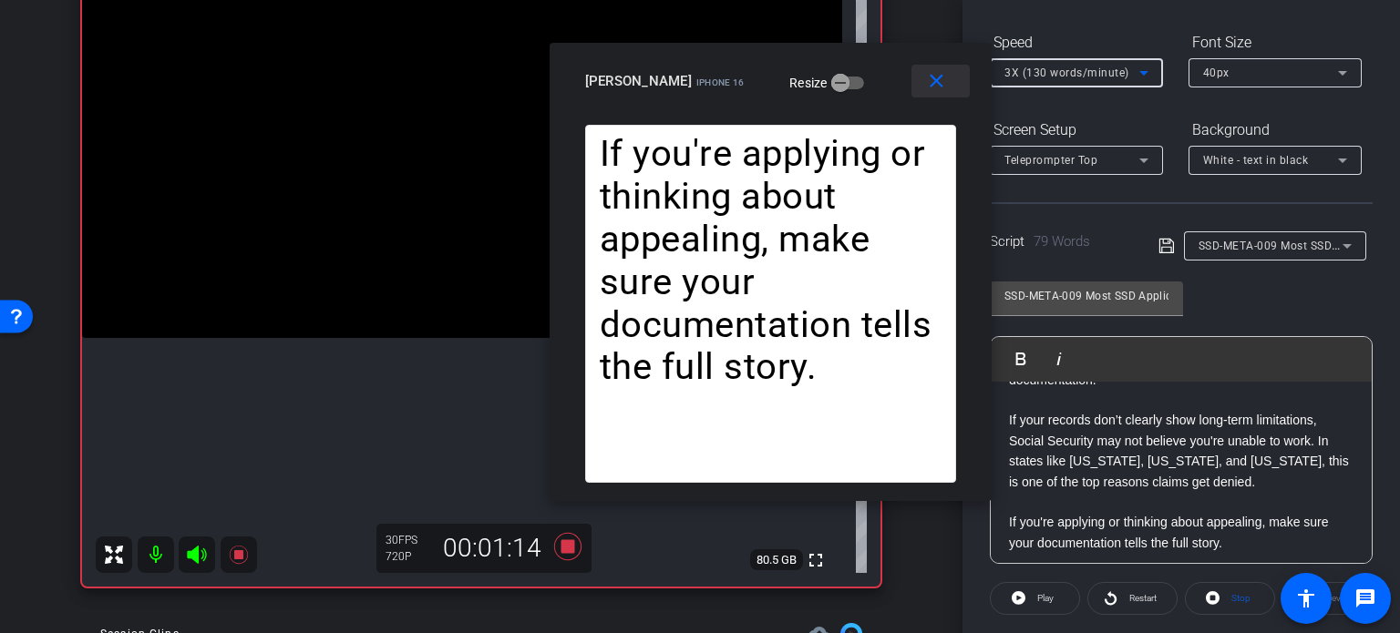
click at [947, 82] on mat-icon "close" at bounding box center [936, 81] width 23 height 23
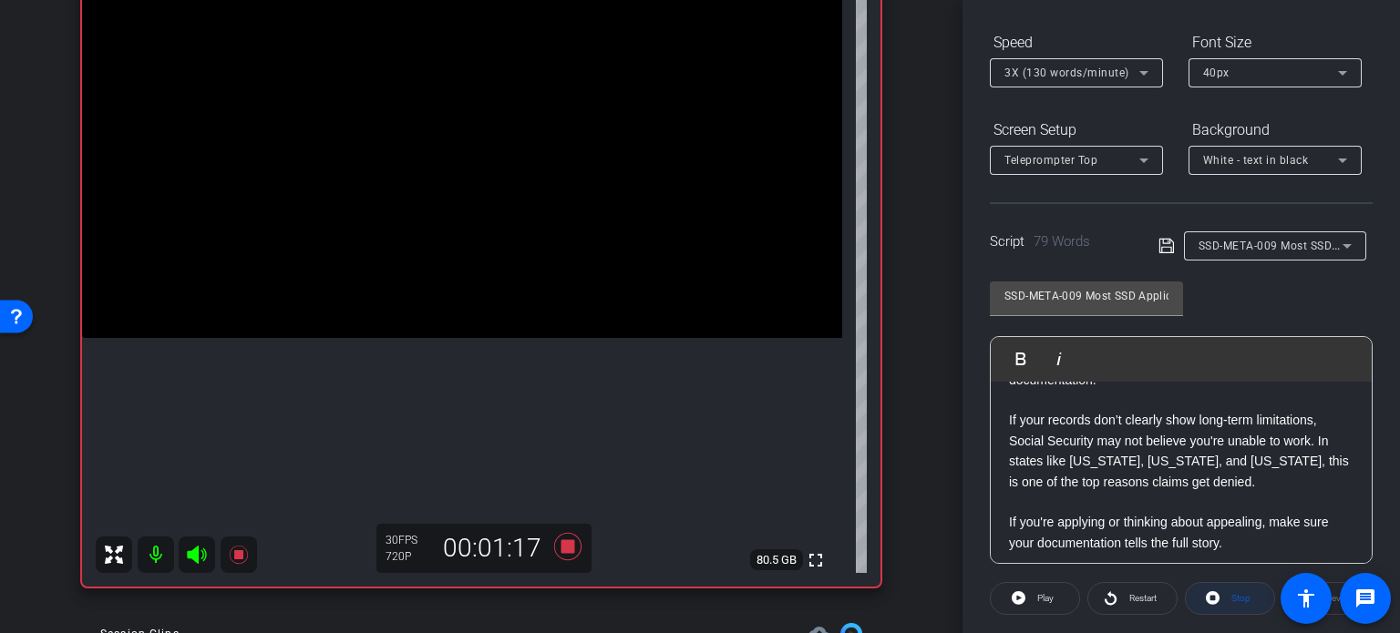
click at [1226, 593] on span "Stop" at bounding box center [1238, 599] width 24 height 26
click at [1033, 591] on span "Play" at bounding box center [1042, 599] width 21 height 26
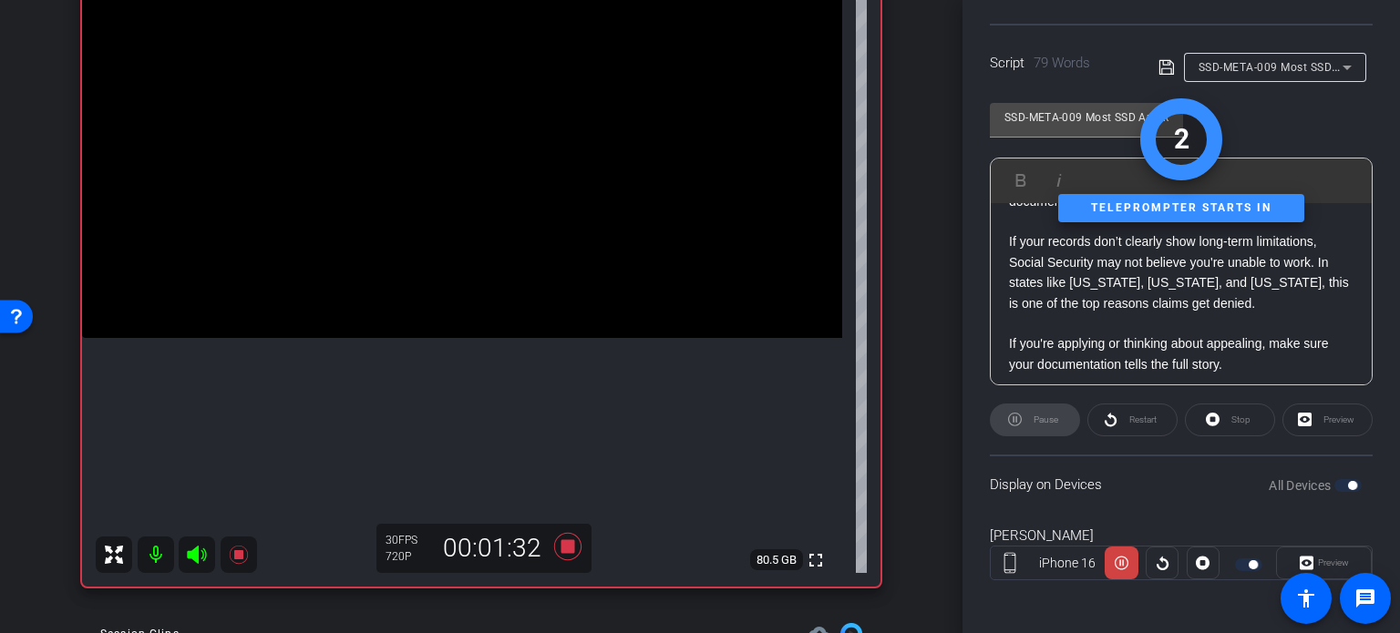
scroll to position [361, 0]
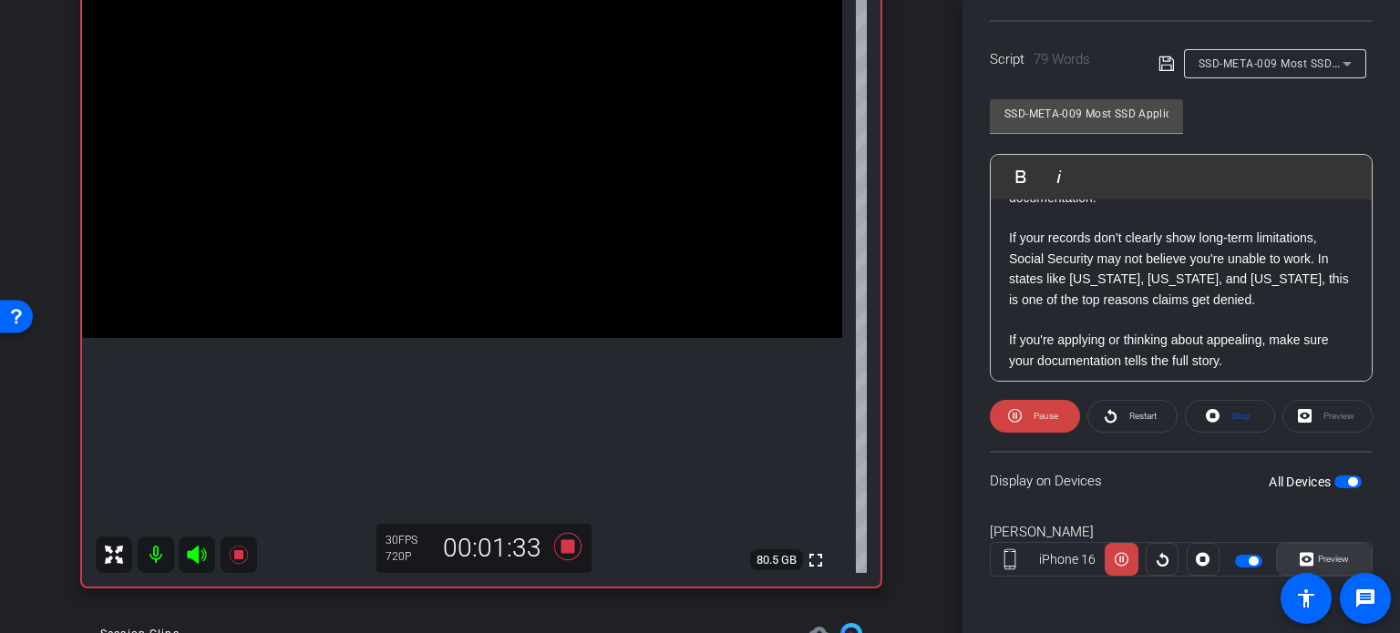
click at [1339, 559] on span "Preview" at bounding box center [1333, 559] width 31 height 10
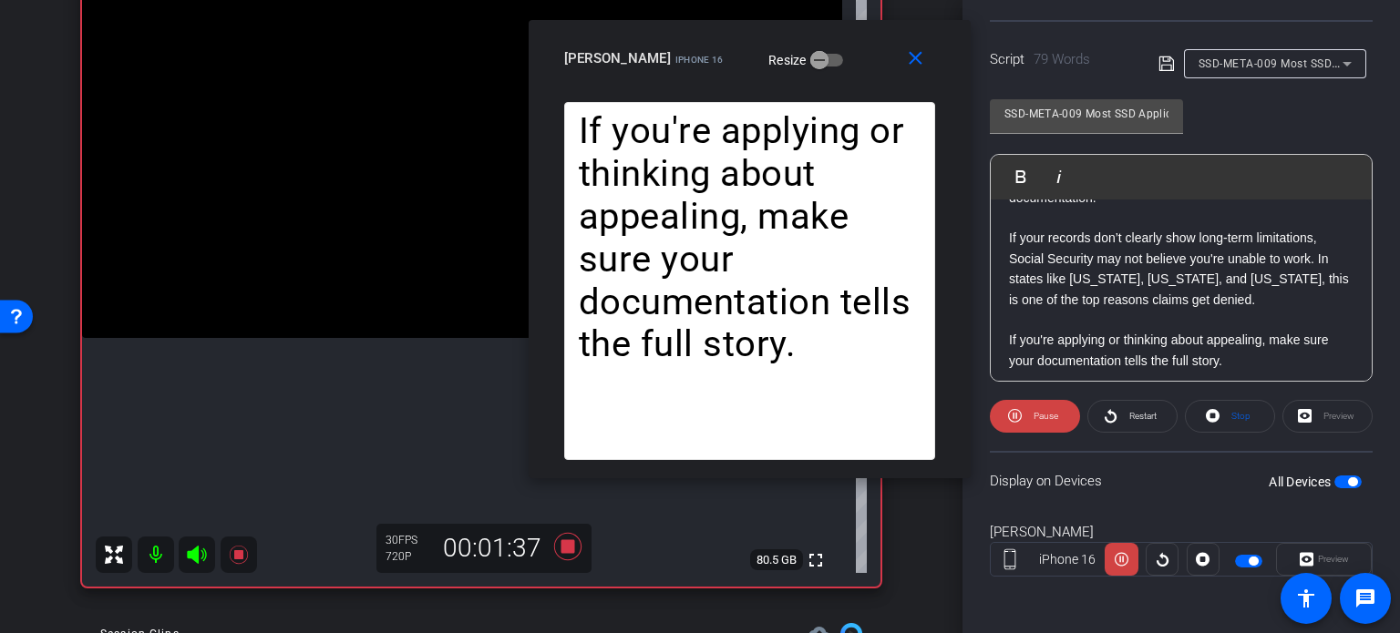
drag, startPoint x: 672, startPoint y: 135, endPoint x: 722, endPoint y: 67, distance: 83.5
click at [722, 67] on div "Horace Hunter iPhone 16 Resize" at bounding box center [756, 58] width 385 height 33
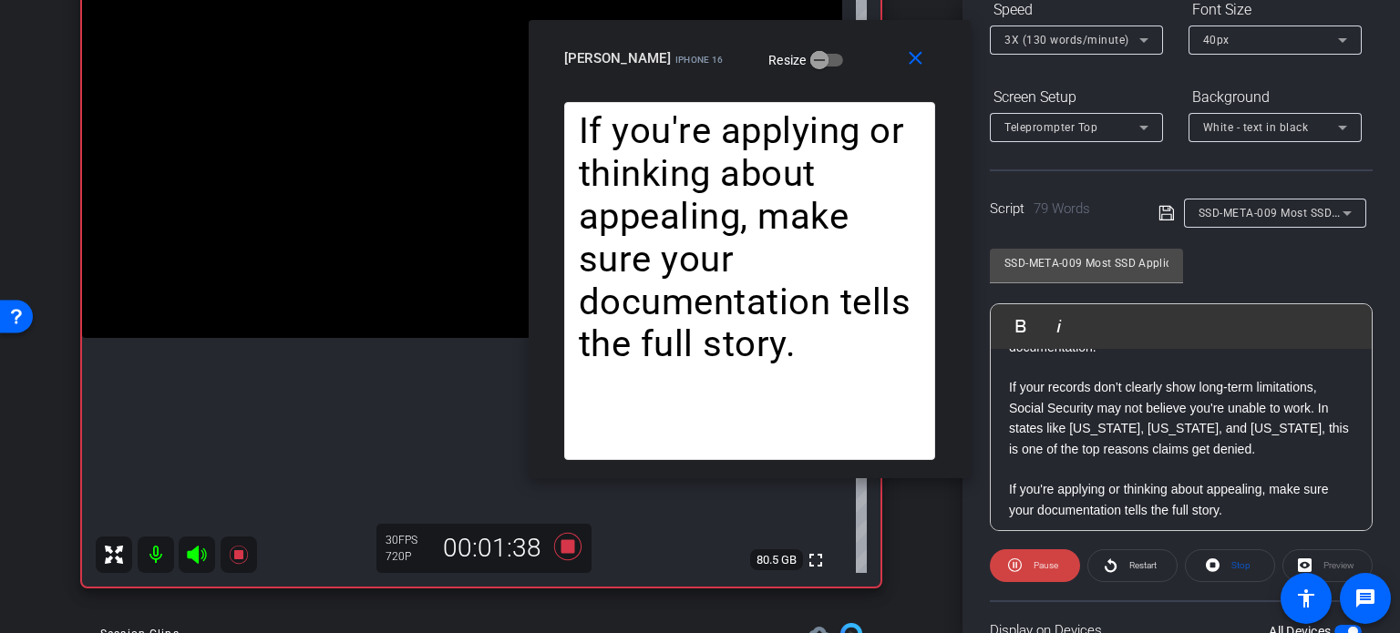
scroll to position [179, 0]
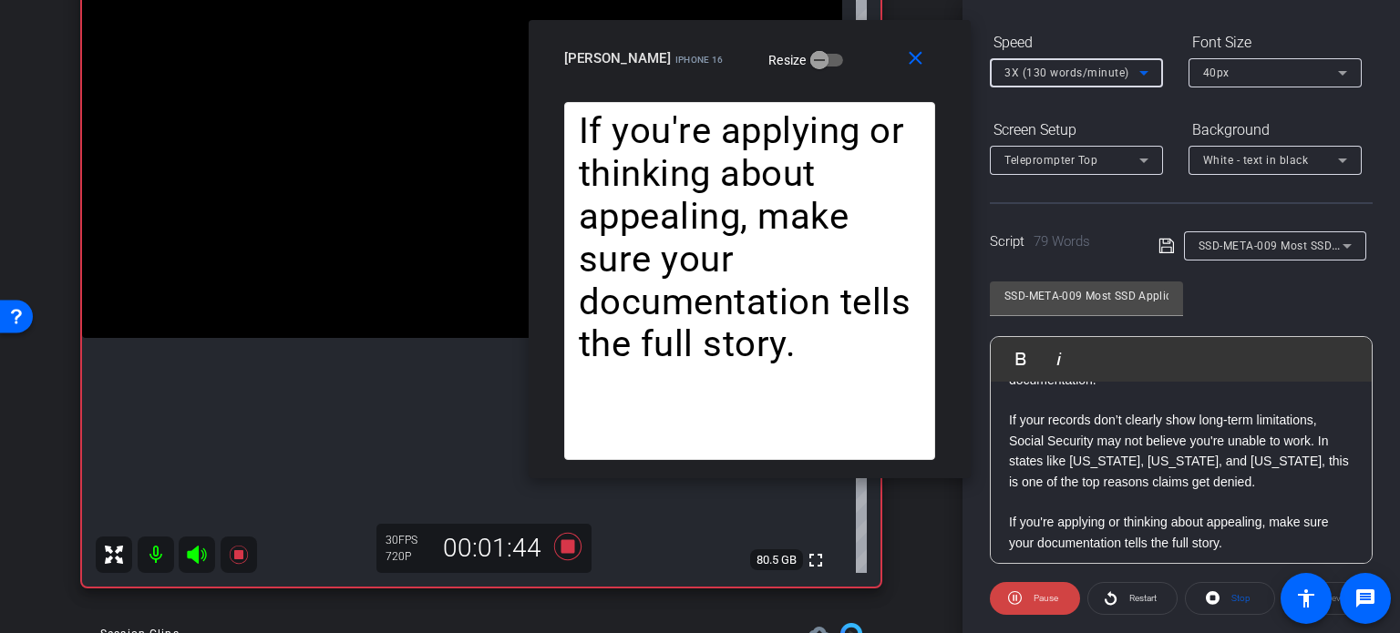
click at [1040, 70] on span "3X (130 words/minute)" at bounding box center [1066, 73] width 125 height 13
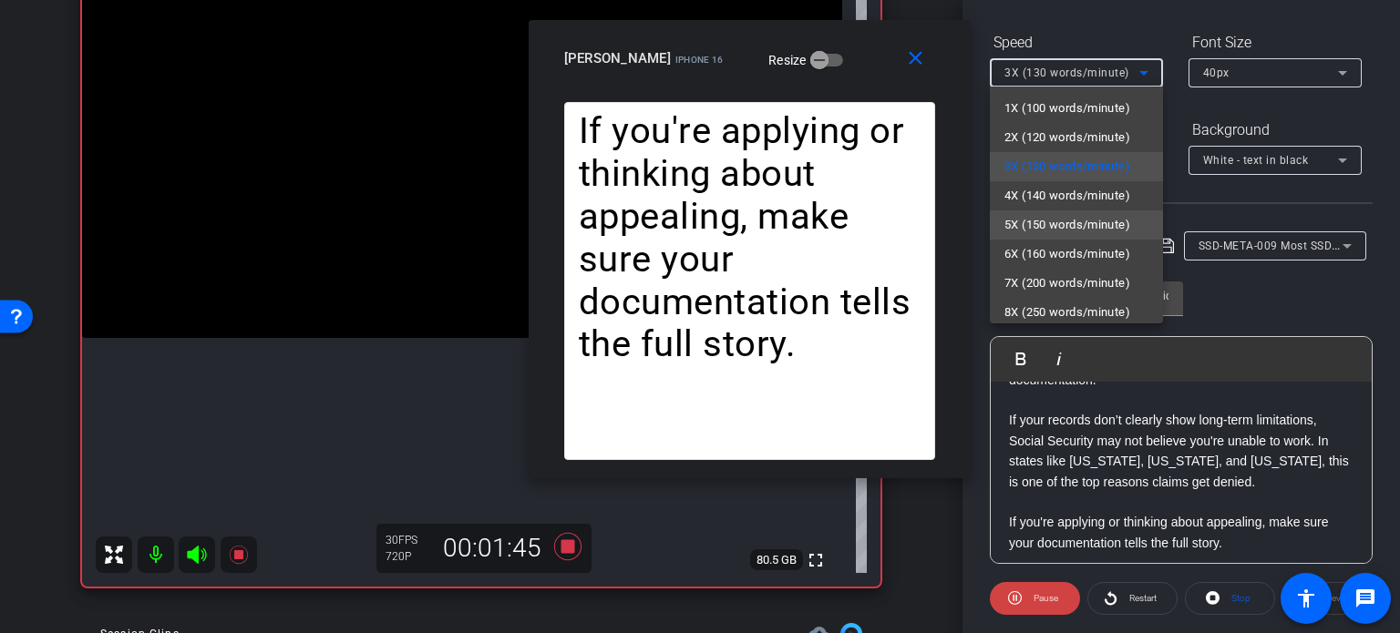
scroll to position [40, 0]
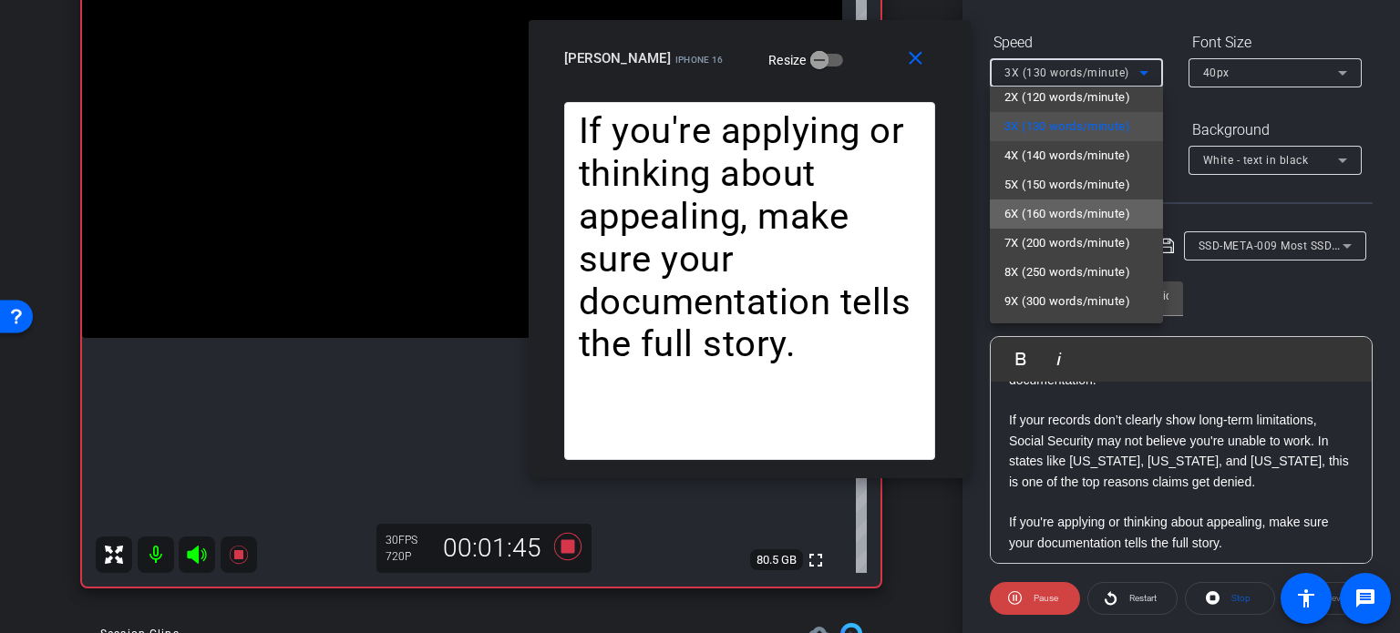
click at [1079, 205] on span "6X (160 words/minute)" at bounding box center [1067, 214] width 126 height 22
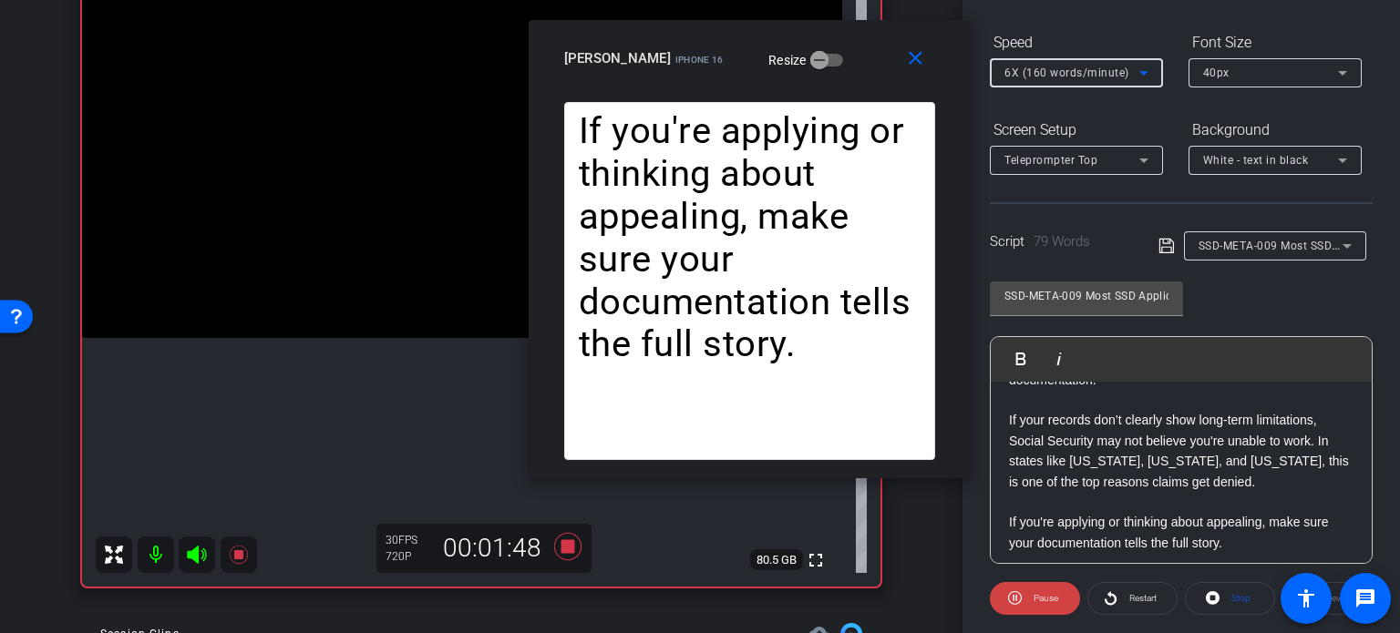
click at [1039, 71] on span "6X (160 words/minute)" at bounding box center [1066, 73] width 125 height 13
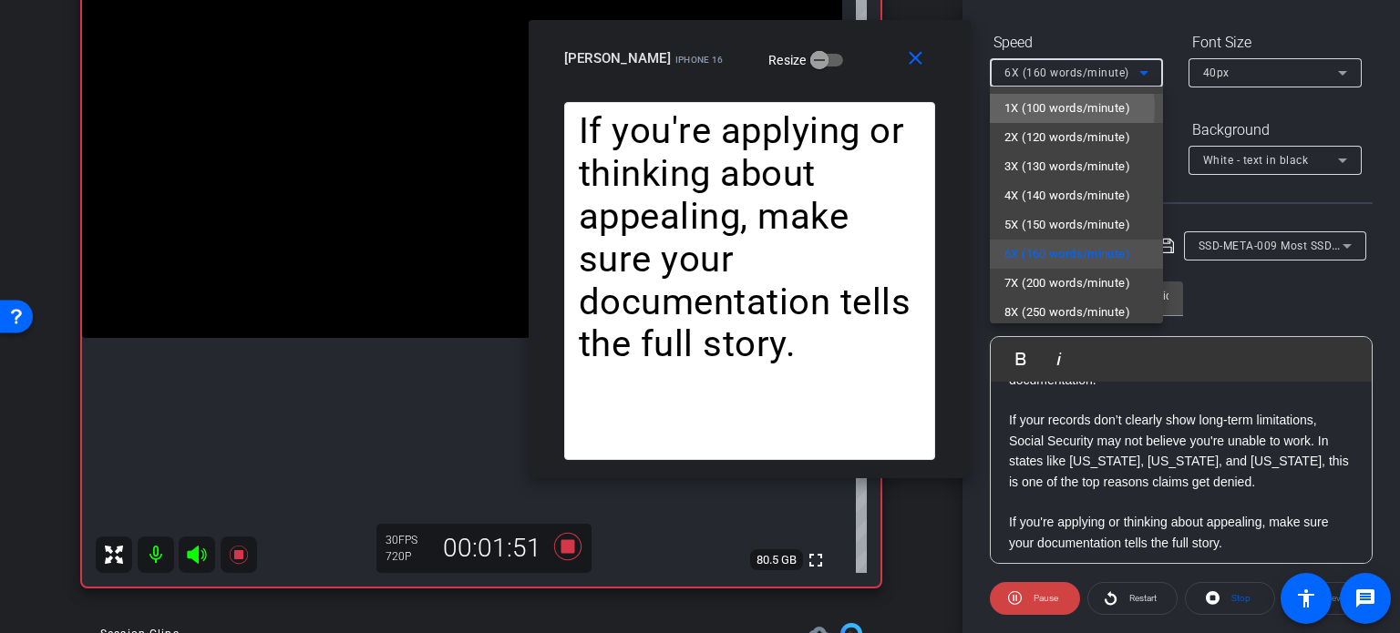
click at [1045, 108] on span "1X (100 words/minute)" at bounding box center [1067, 108] width 126 height 22
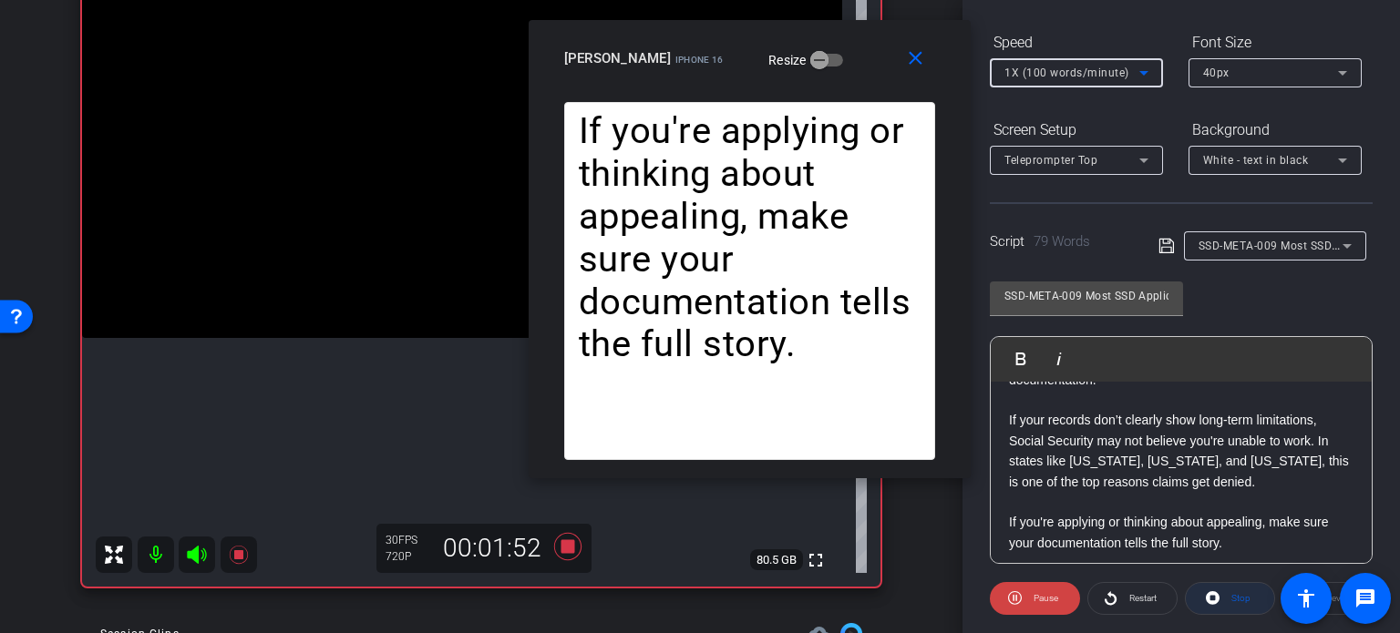
click at [1208, 591] on icon at bounding box center [1213, 598] width 14 height 14
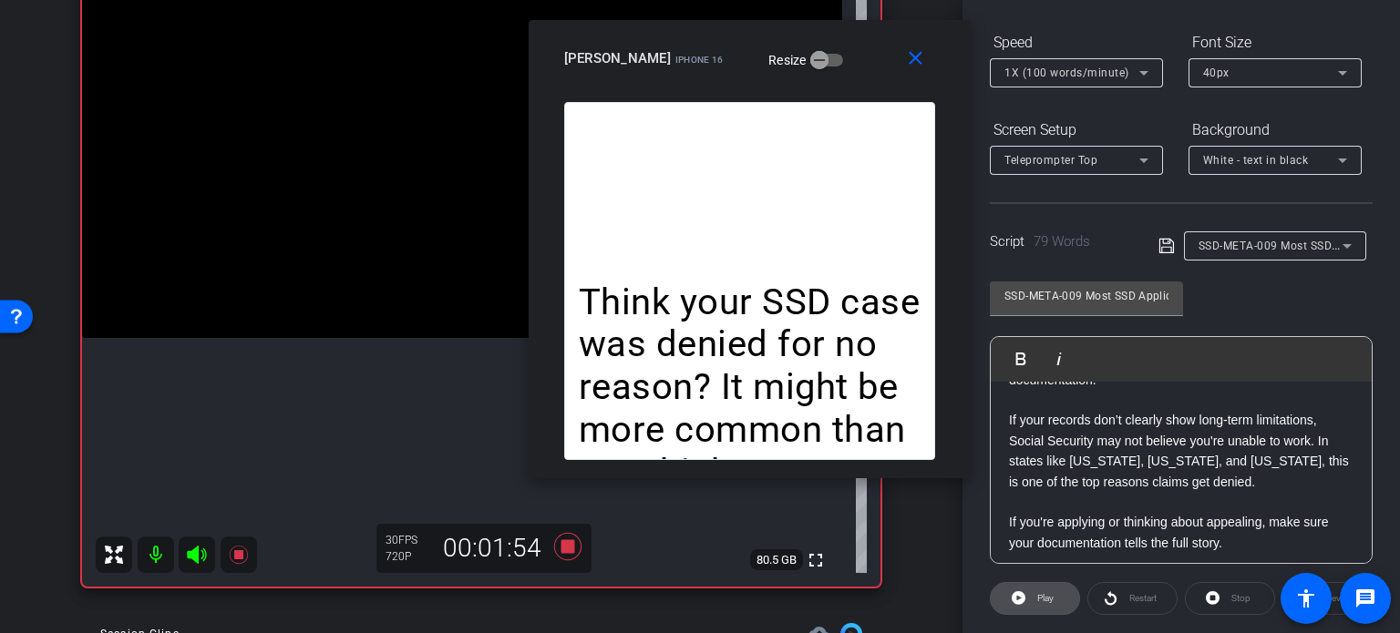
click at [1041, 608] on span "Play" at bounding box center [1042, 599] width 21 height 26
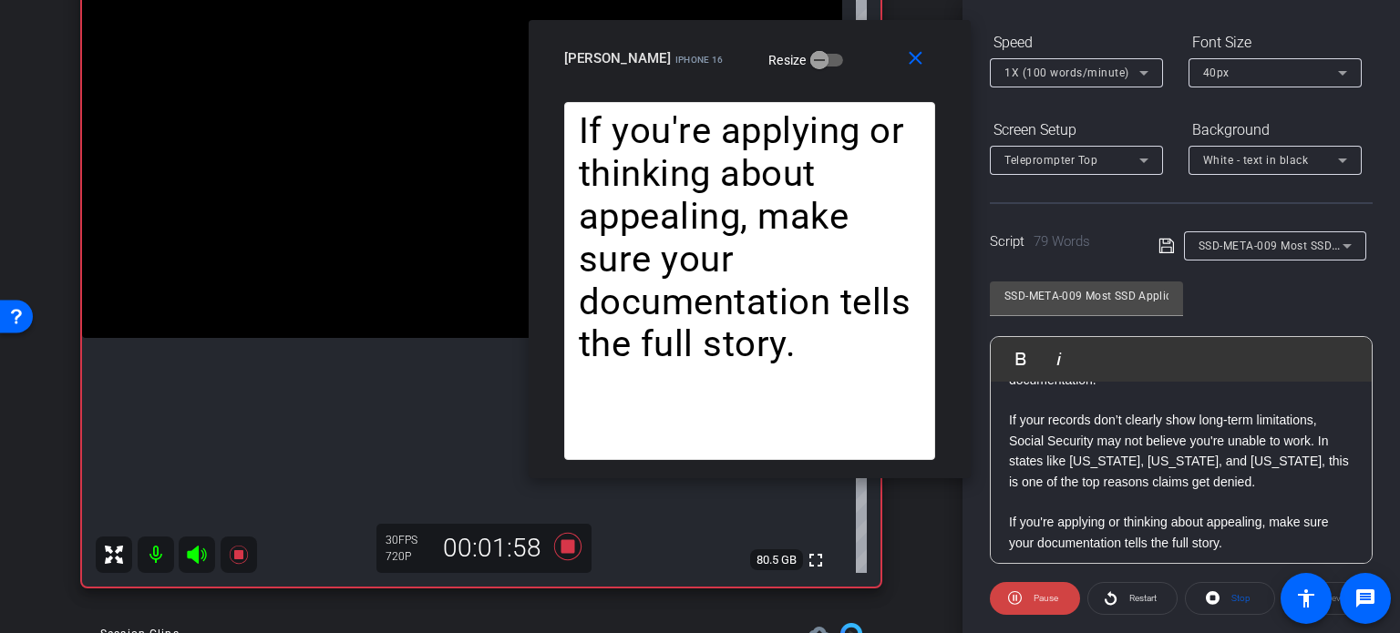
click at [1050, 74] on span "1X (100 words/minute)" at bounding box center [1066, 73] width 125 height 13
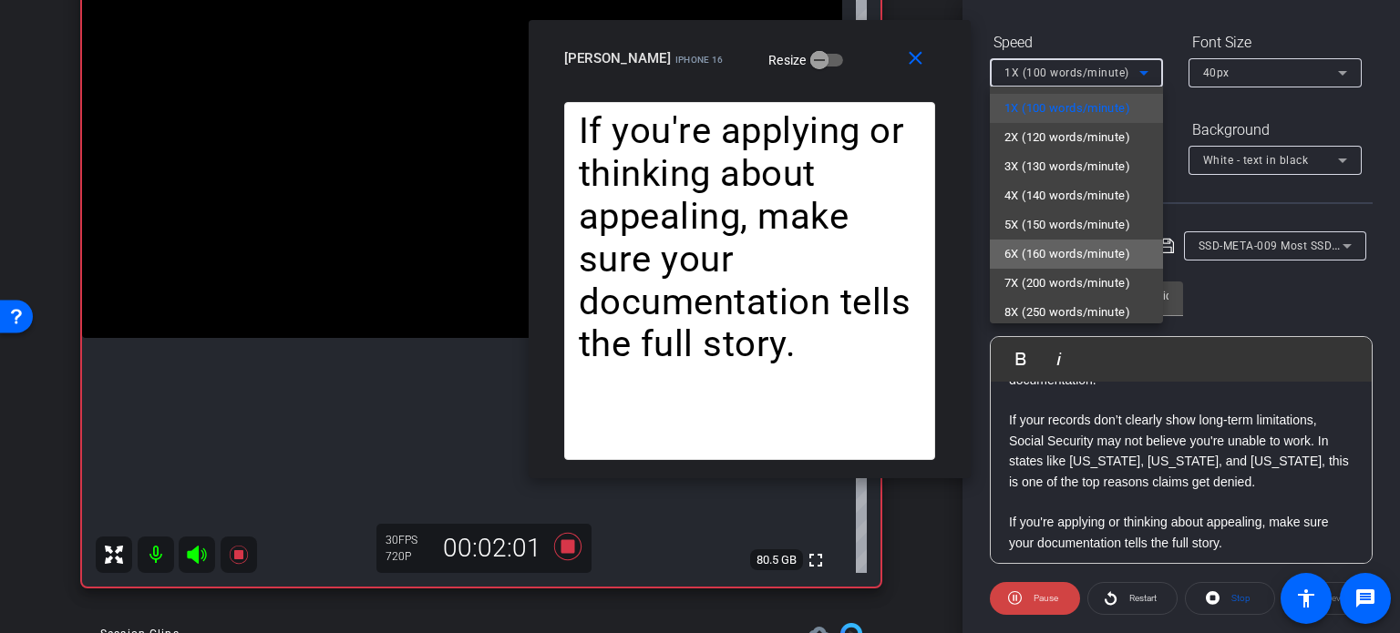
click at [1079, 256] on span "6X (160 words/minute)" at bounding box center [1067, 254] width 126 height 22
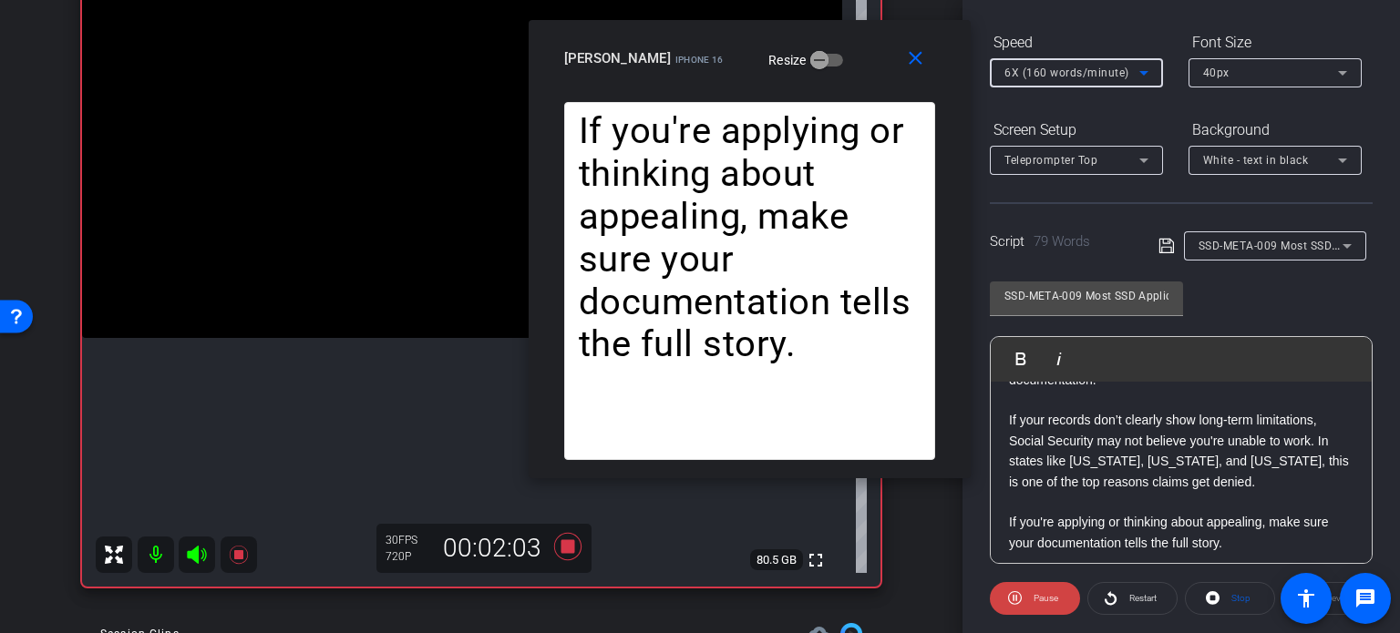
click at [1048, 74] on span "6X (160 words/minute)" at bounding box center [1066, 73] width 125 height 13
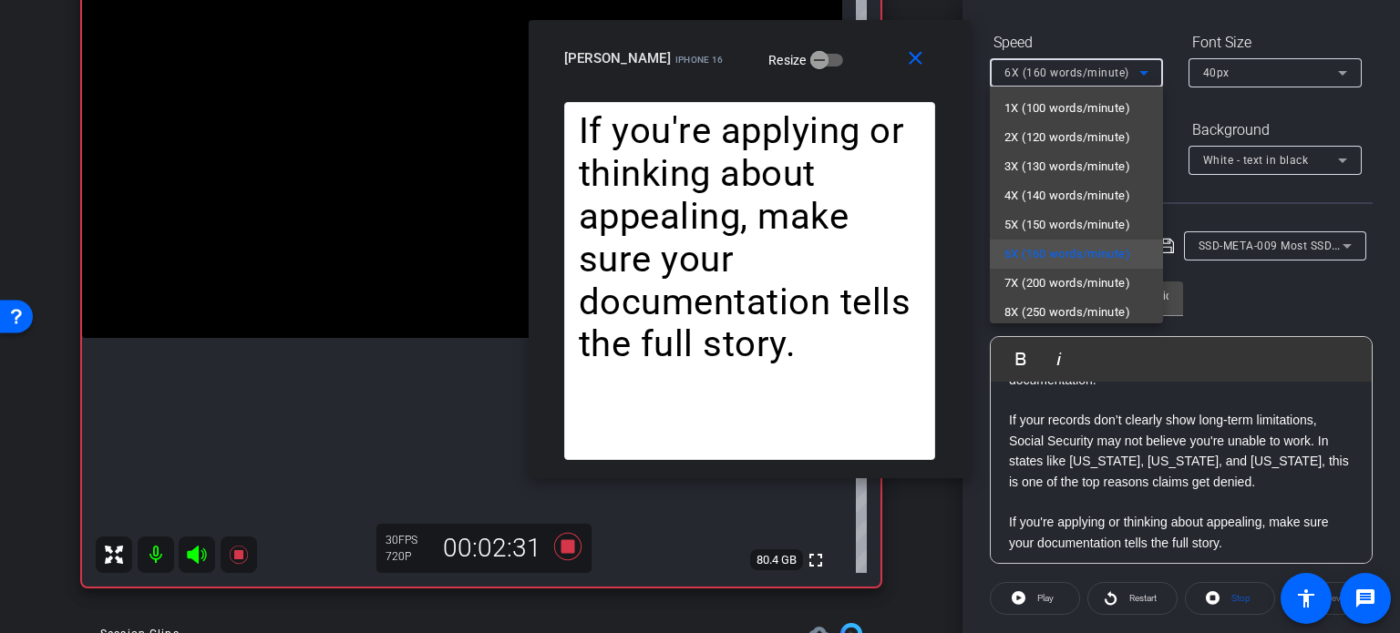
click at [1112, 469] on div at bounding box center [700, 316] width 1400 height 633
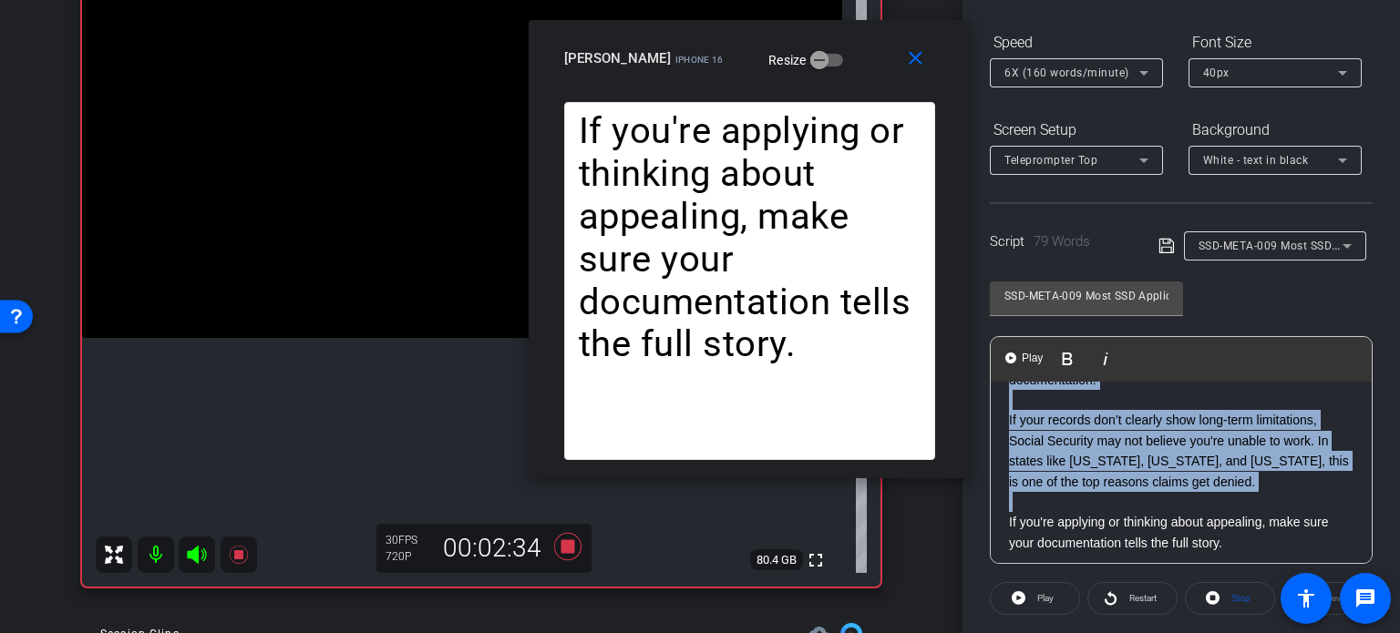
scroll to position [0, 0]
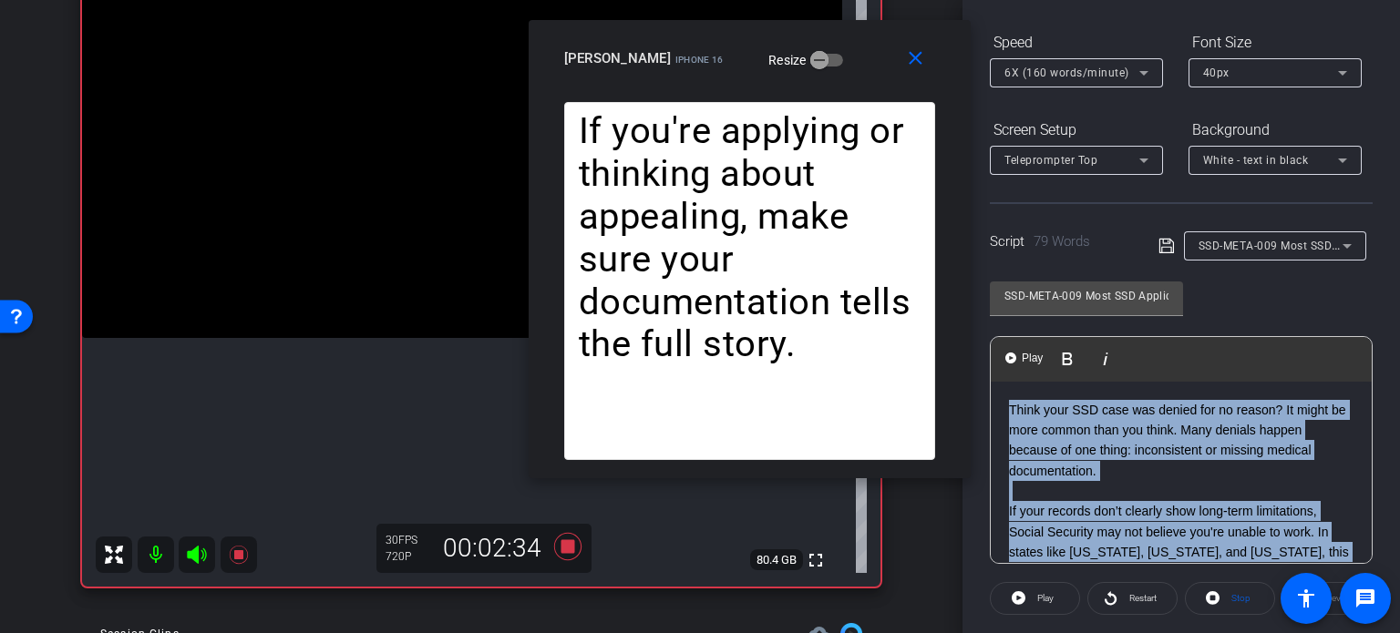
drag, startPoint x: 1002, startPoint y: 524, endPoint x: 966, endPoint y: 332, distance: 195.7
click at [966, 332] on body "Accessibility Screen-Reader Guide, Feedback, and Issue Reporting | New window m…" at bounding box center [700, 316] width 1400 height 633
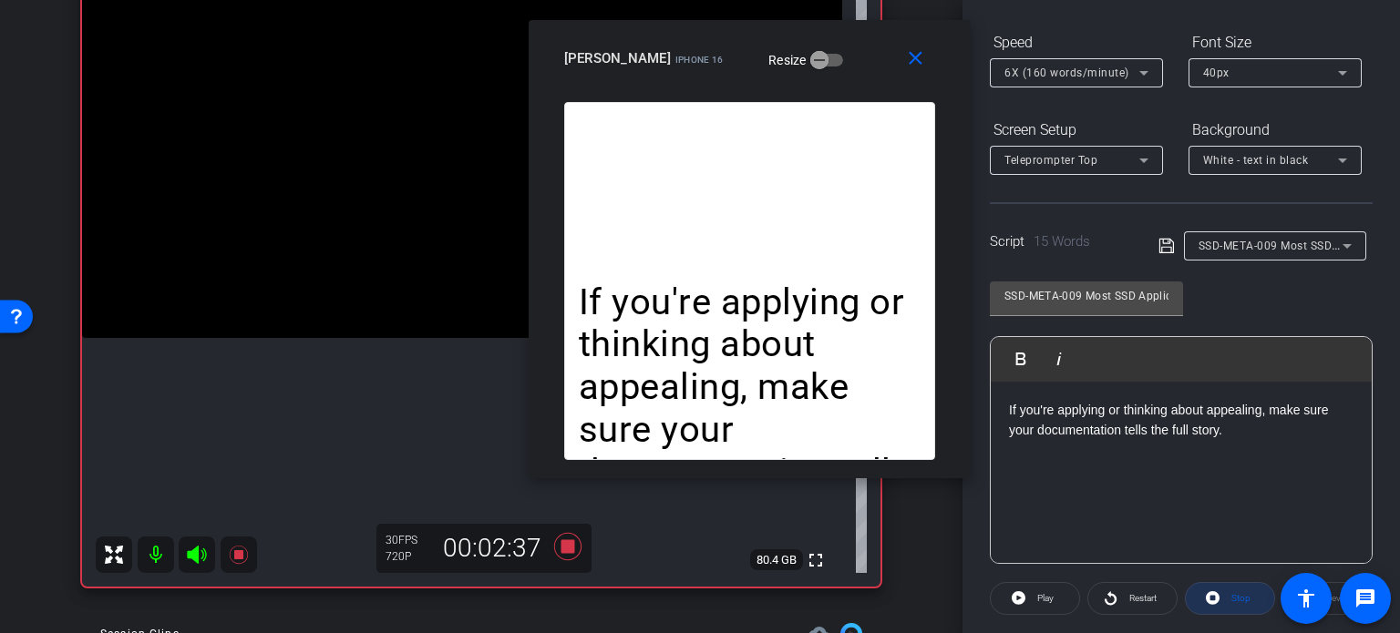
click at [1242, 600] on span "Stop" at bounding box center [1240, 598] width 19 height 10
click at [1021, 599] on icon at bounding box center [1018, 598] width 14 height 14
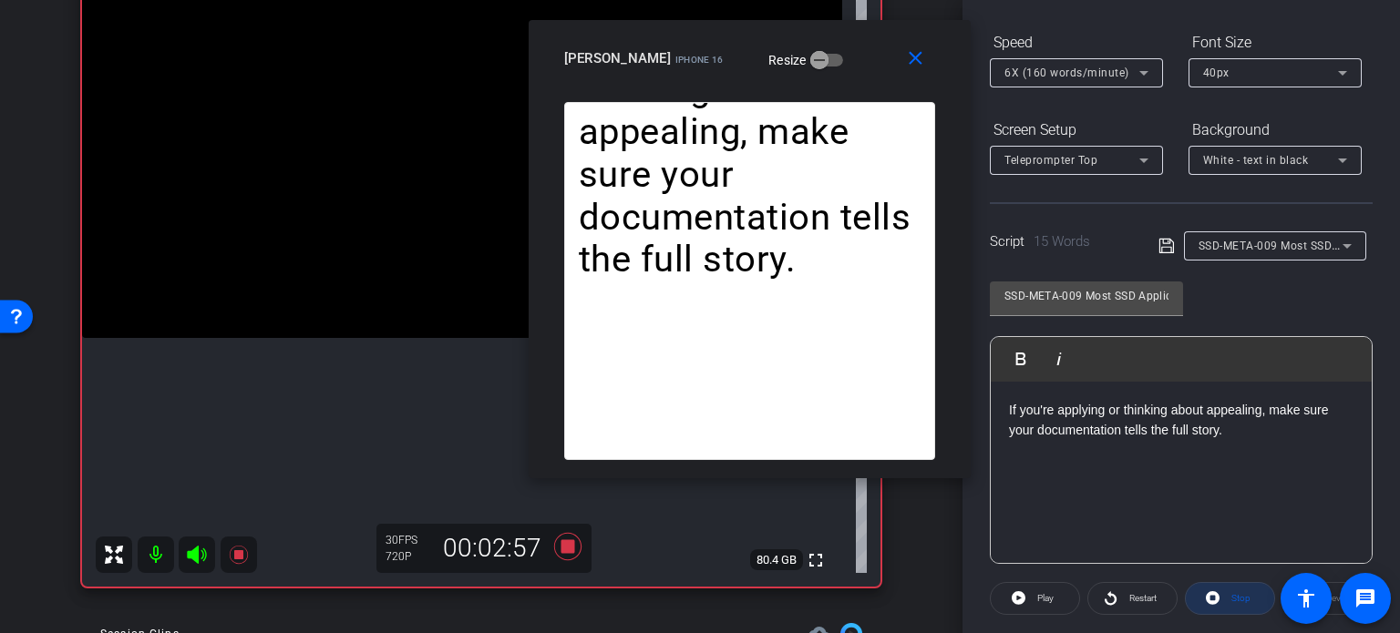
click at [1226, 589] on span "Stop" at bounding box center [1238, 599] width 24 height 26
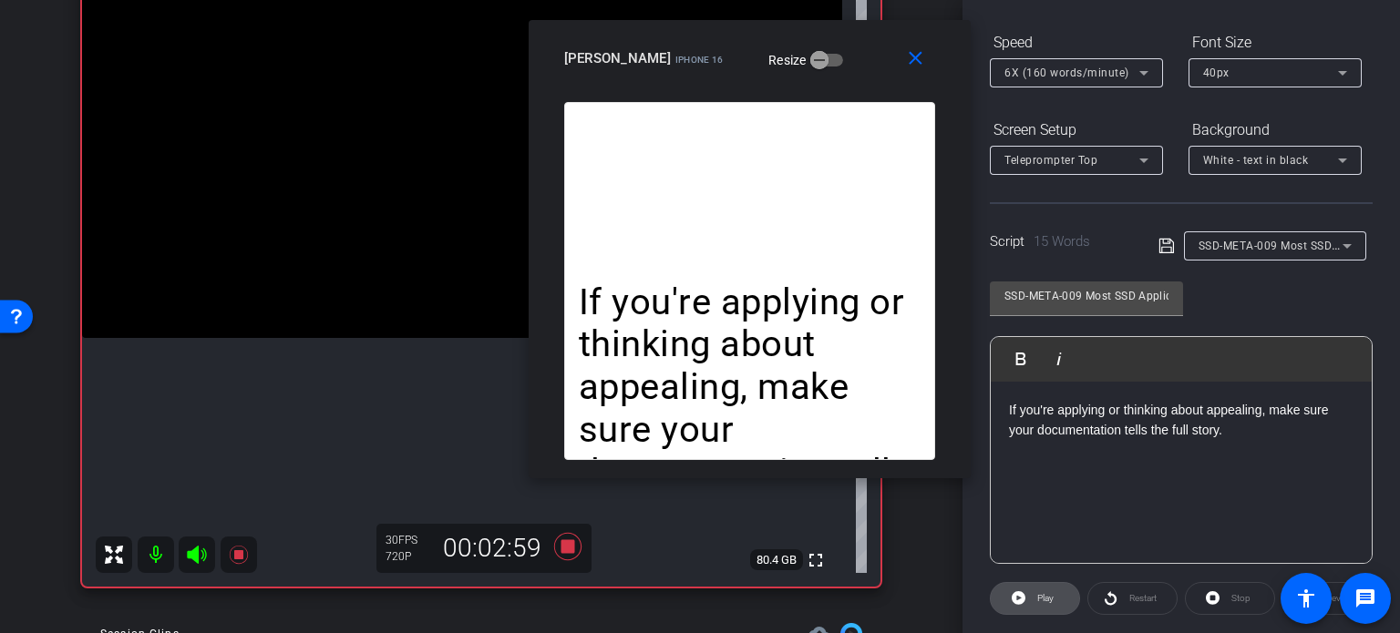
click at [1033, 593] on span "Play" at bounding box center [1042, 599] width 21 height 26
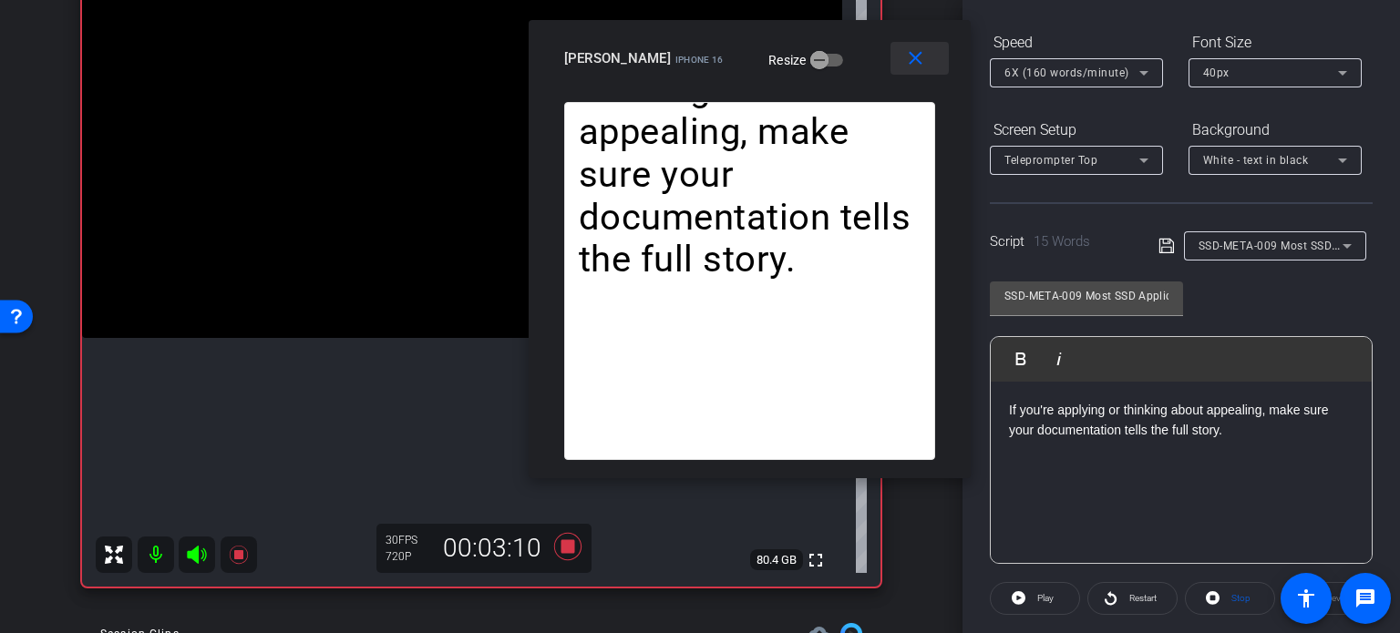
click at [919, 56] on mat-icon "close" at bounding box center [915, 58] width 23 height 23
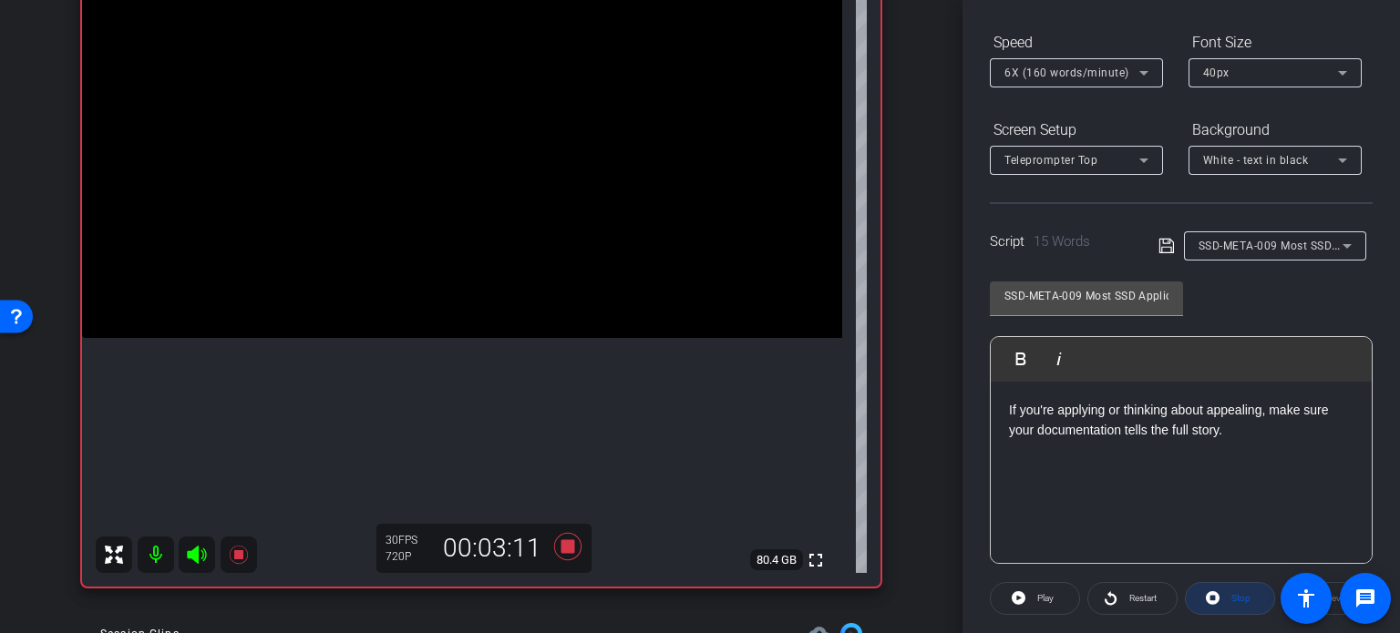
click at [1235, 595] on span "Stop" at bounding box center [1240, 598] width 19 height 10
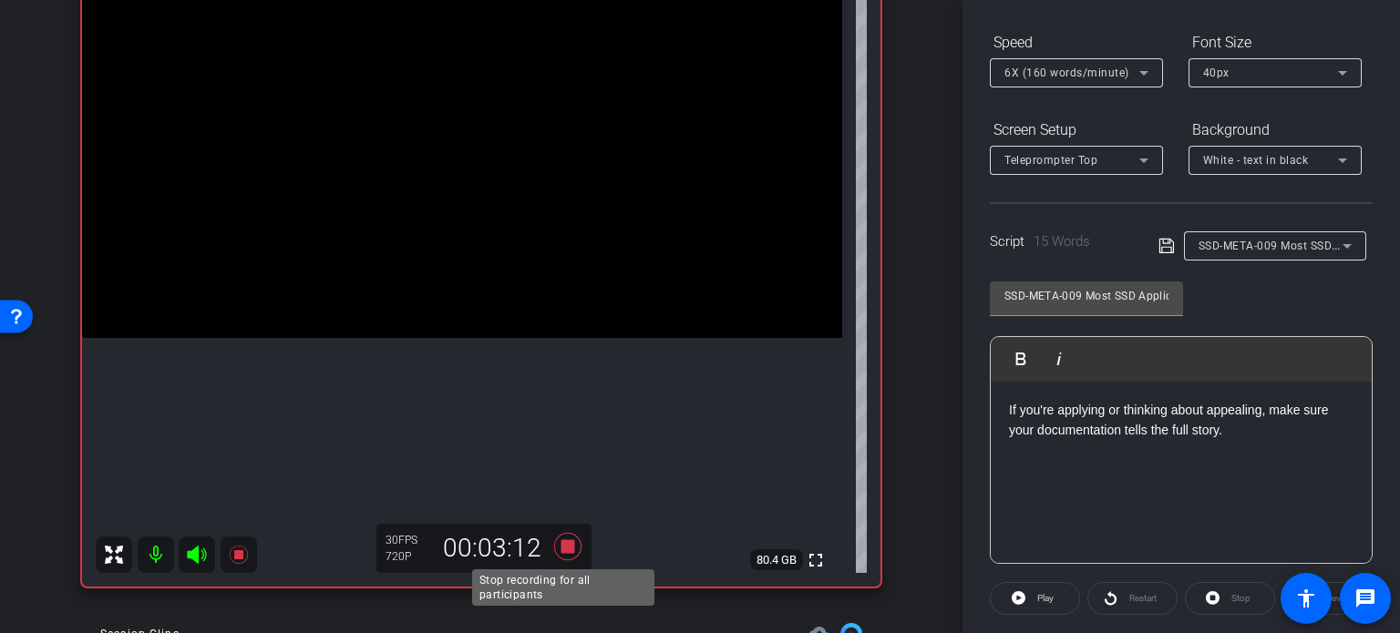
click at [565, 536] on icon at bounding box center [568, 546] width 44 height 33
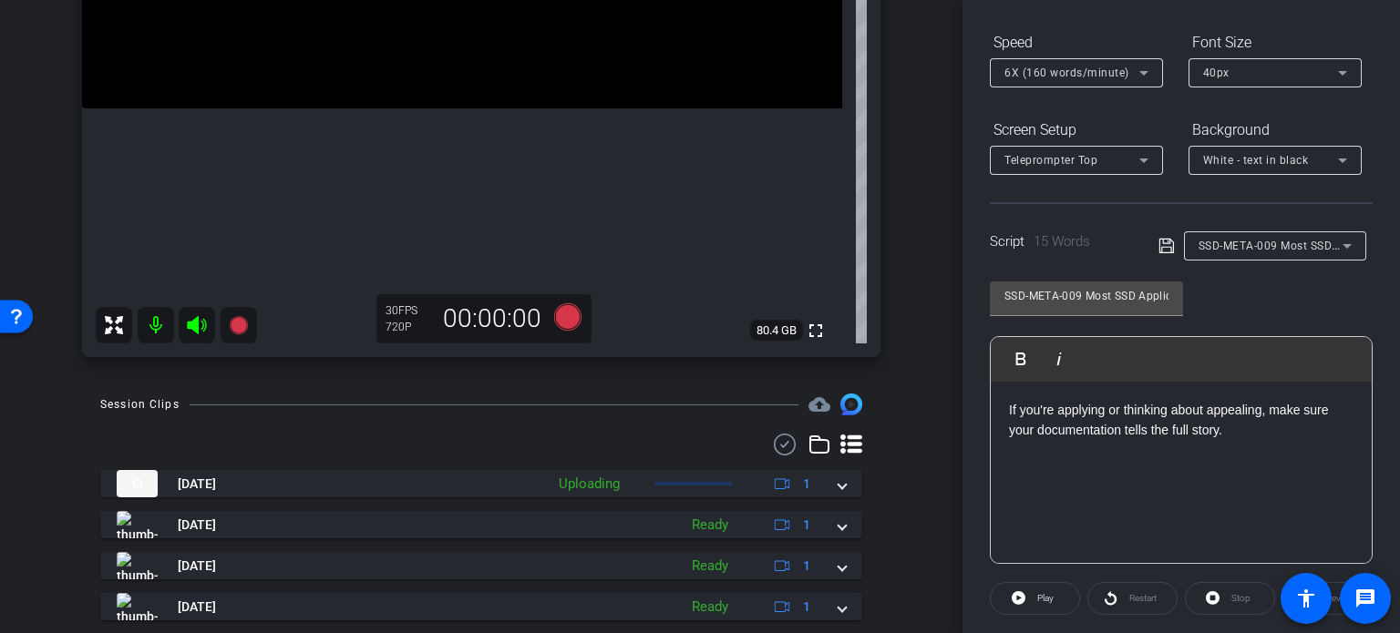
scroll to position [456, 0]
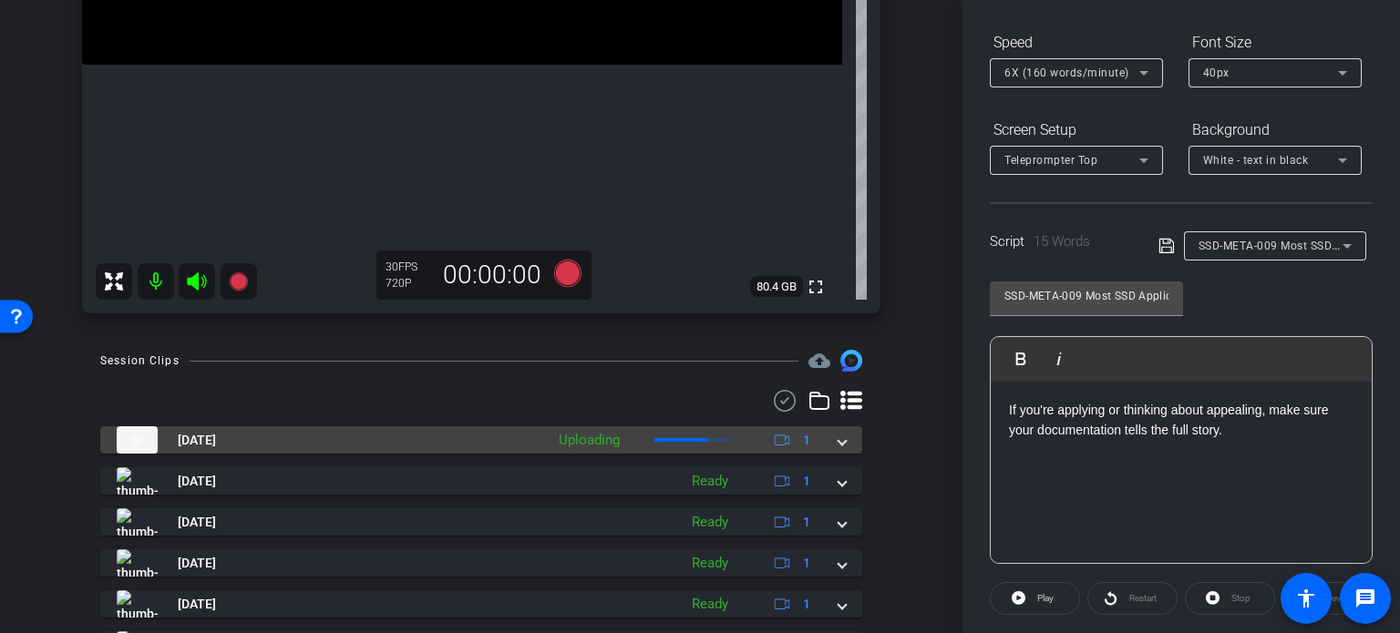
click at [827, 448] on div "Sep 29, 2025 Uploading 1" at bounding box center [478, 439] width 722 height 27
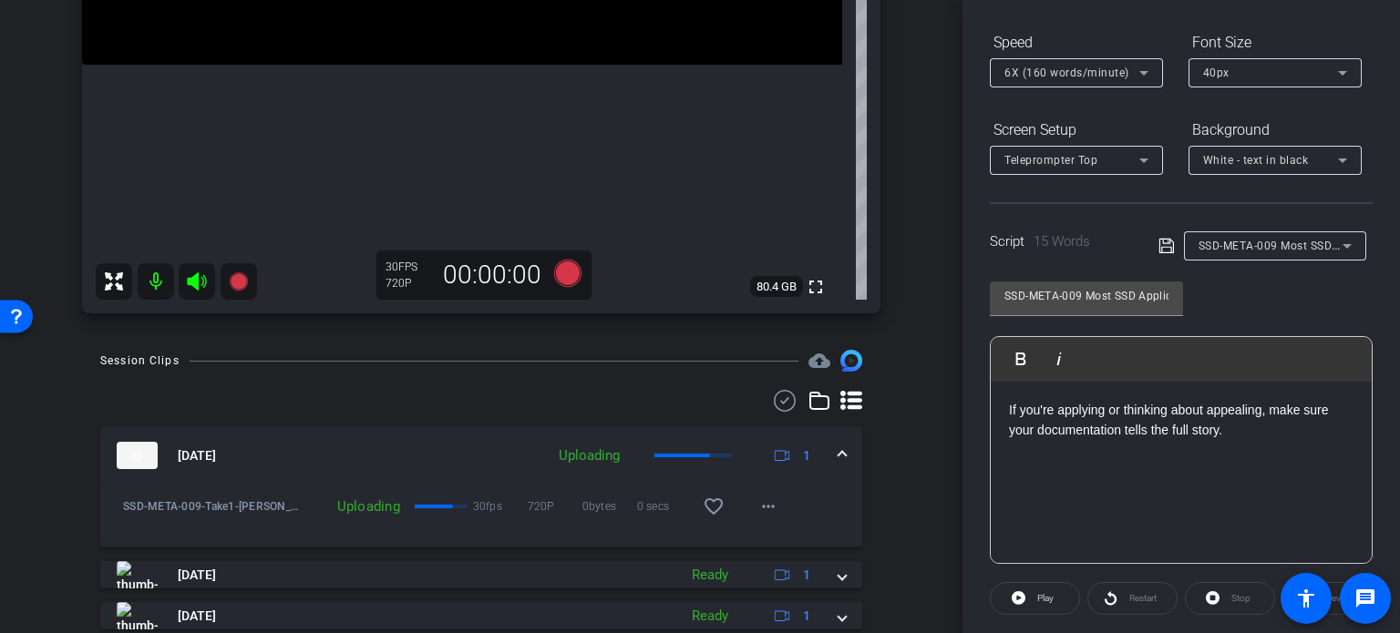
drag, startPoint x: 703, startPoint y: 501, endPoint x: 775, endPoint y: 457, distance: 83.5
click at [703, 500] on mat-icon "favorite_border" at bounding box center [714, 507] width 22 height 22
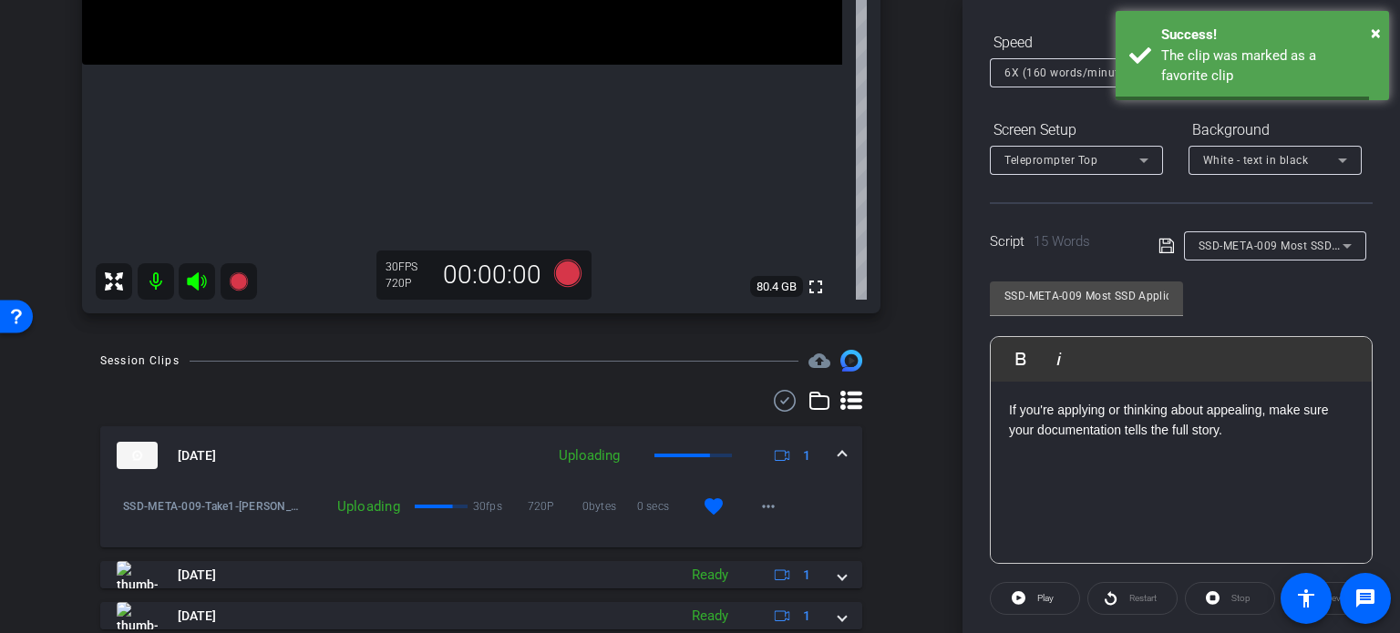
click at [828, 451] on div "Sep 29, 2025 Uploading 1" at bounding box center [478, 455] width 722 height 27
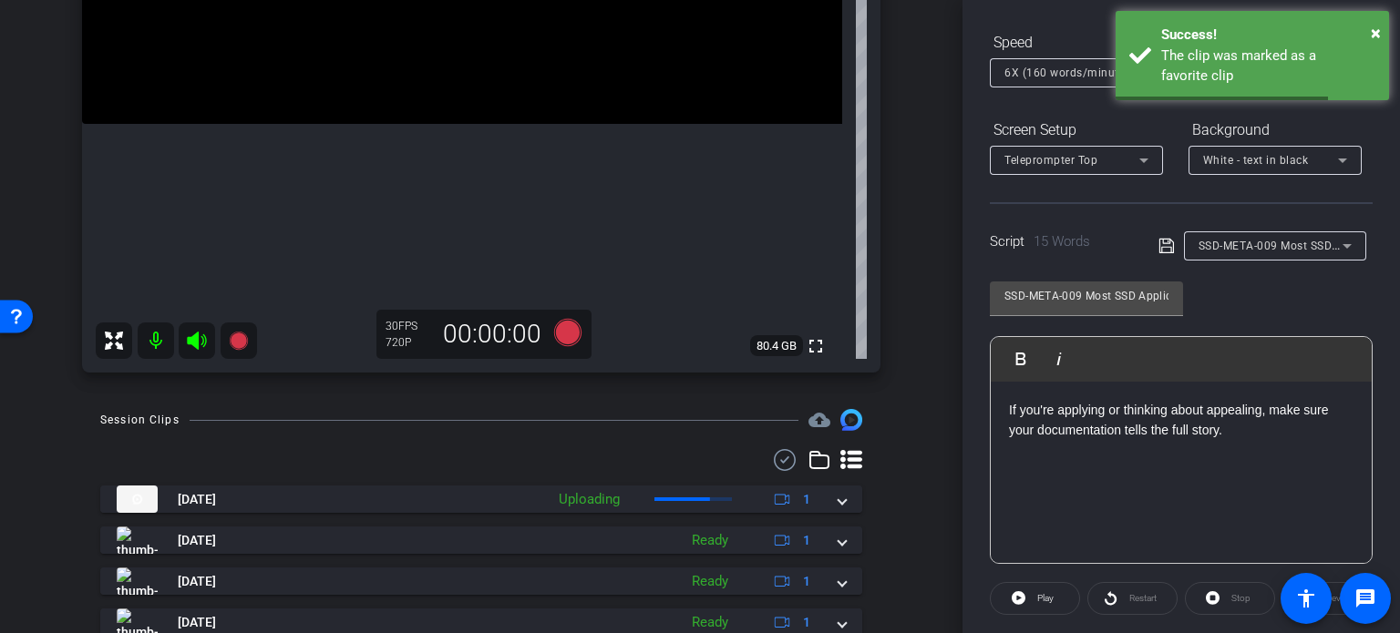
scroll to position [364, 0]
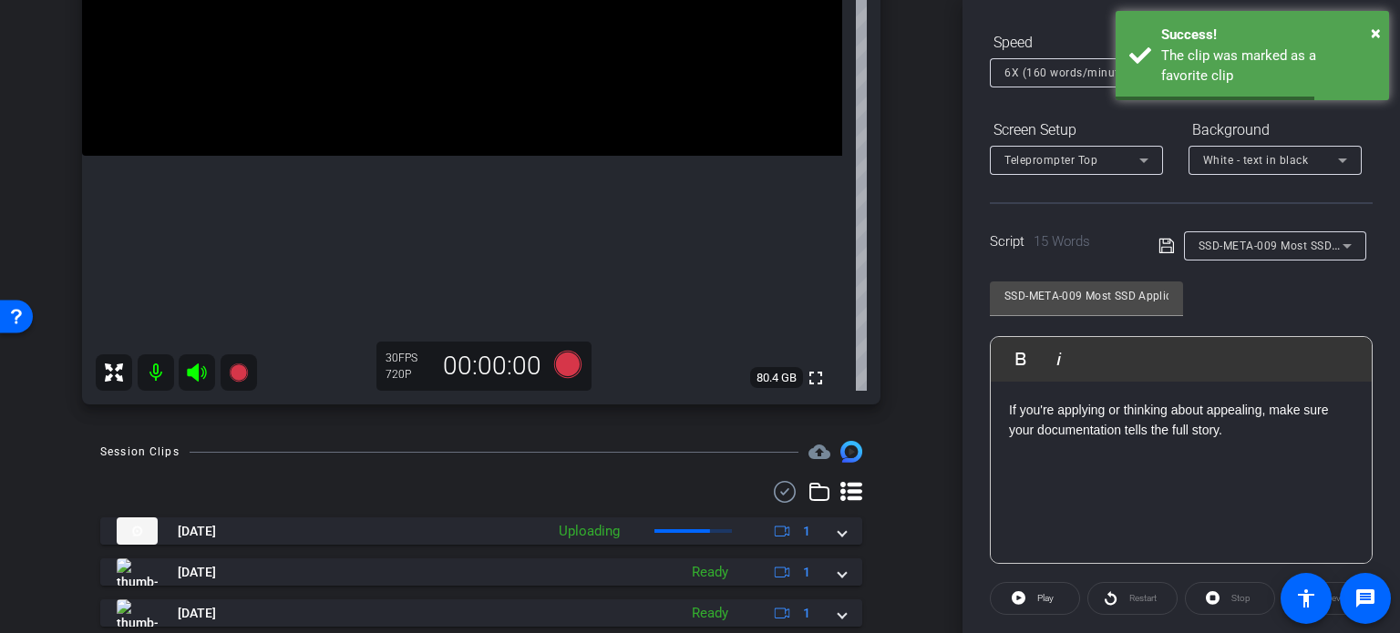
click at [1268, 238] on span "SSD-META-009 Most SSD Applications Get Denied for *This* Reason" at bounding box center [1379, 245] width 362 height 15
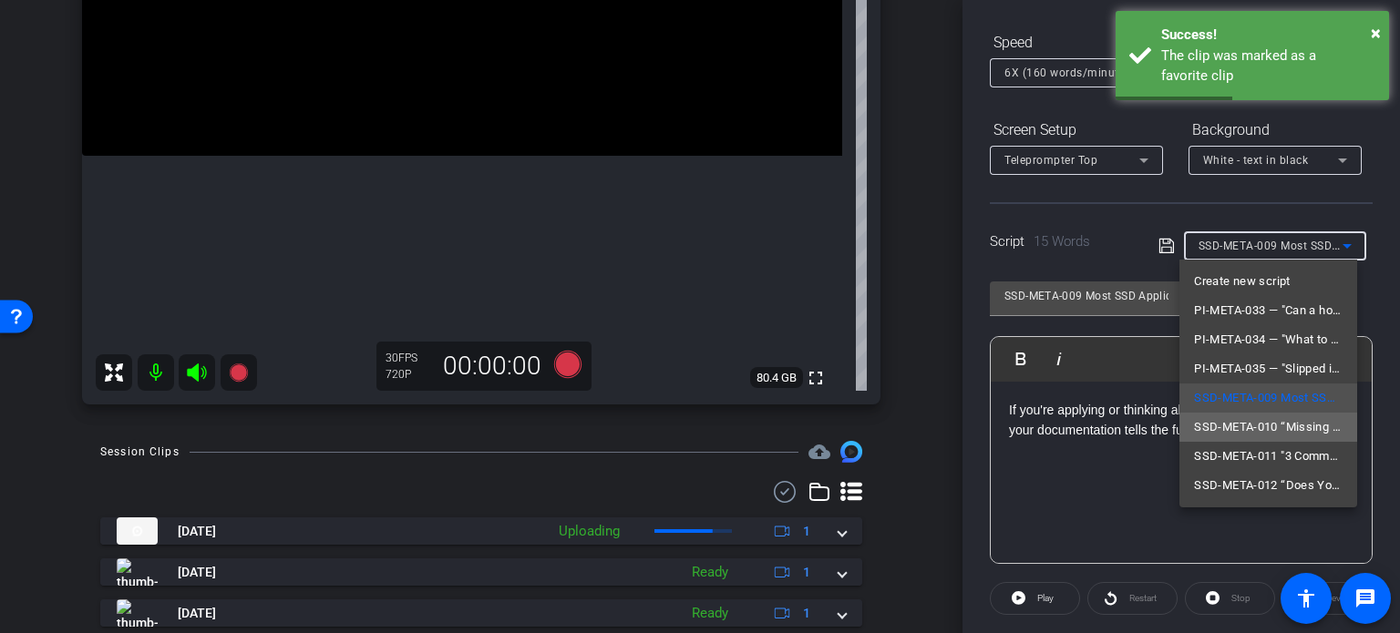
click at [1277, 427] on span "SSD-META-010 “Missing Medical Visits? Here's How That Affects Your SSD Case”" at bounding box center [1268, 427] width 149 height 22
type input "SSD-META-010 “Missing Medical Visits? Here's How That Affects Your SSD Case”"
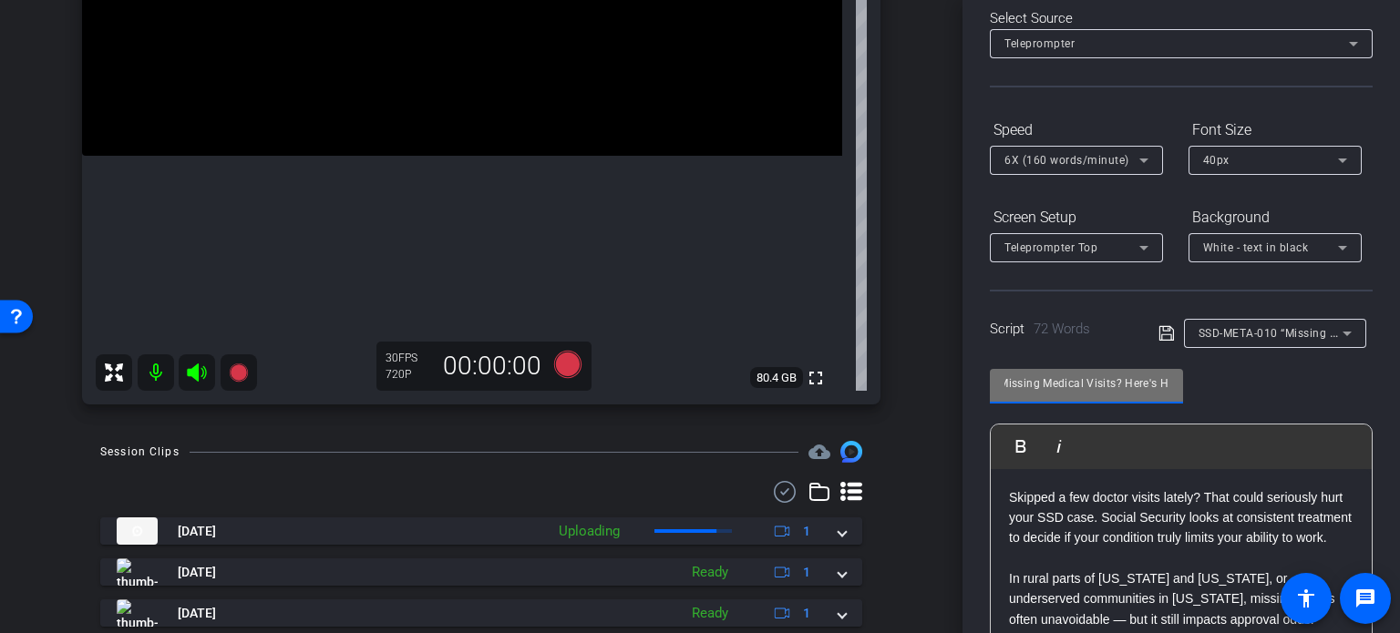
scroll to position [0, 255]
drag, startPoint x: 1119, startPoint y: 387, endPoint x: 1162, endPoint y: 389, distance: 42.9
click at [1162, 389] on input "SSD-META-010 “Missing Medical Visits? Here's How That Affects Your SSD Case”" at bounding box center [1086, 384] width 164 height 22
click at [1093, 375] on input "SSD-META-010 “Missing Medical Visits? Here's How That Affects Your SSD Case”" at bounding box center [1086, 384] width 164 height 22
click at [1083, 380] on input "SSD-META-010 “Missing Medical Visits? Here's How That Affects Your SSD Case”" at bounding box center [1086, 384] width 164 height 22
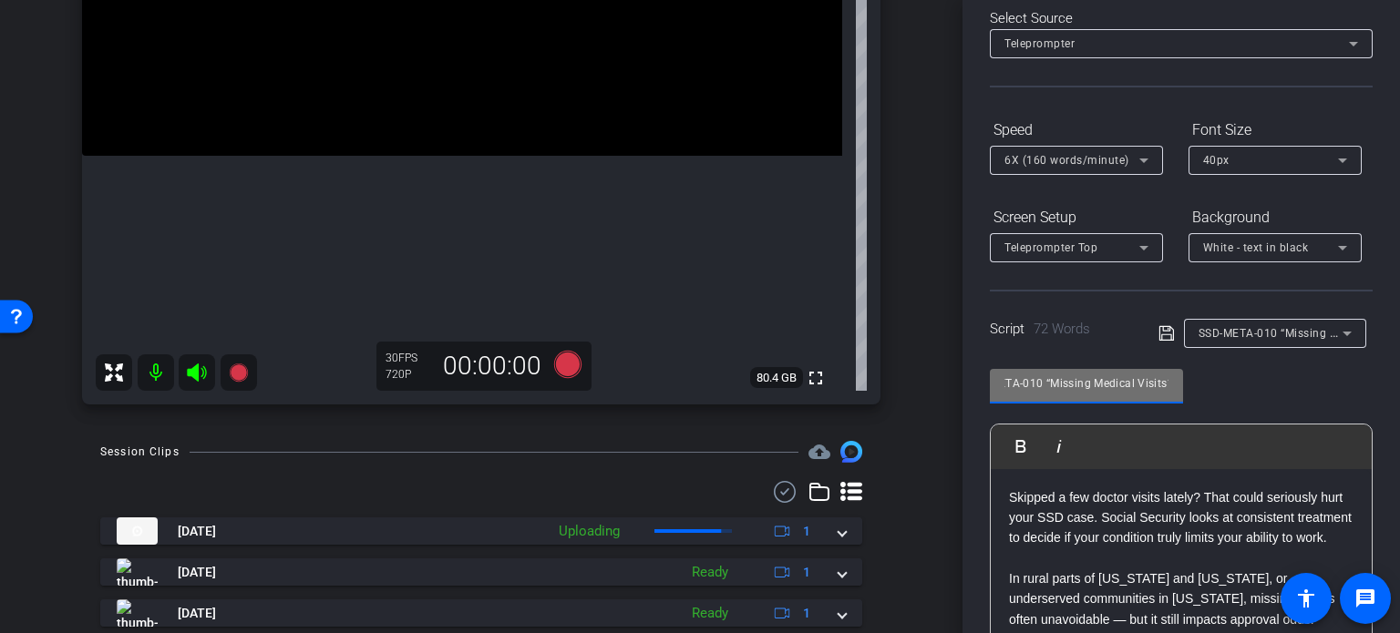
scroll to position [0, 0]
drag, startPoint x: 1024, startPoint y: 380, endPoint x: 984, endPoint y: 393, distance: 42.1
click at [984, 393] on div "Participants Teleprompter Adjustments settings Erika Centeno flip Director Ever…" at bounding box center [1180, 316] width 437 height 633
click at [1042, 380] on input "SSD-META-010 “Missing Medical Visits? Here's How That Affects Your SSD Case”" at bounding box center [1086, 384] width 164 height 22
drag, startPoint x: 1082, startPoint y: 385, endPoint x: 882, endPoint y: 356, distance: 201.5
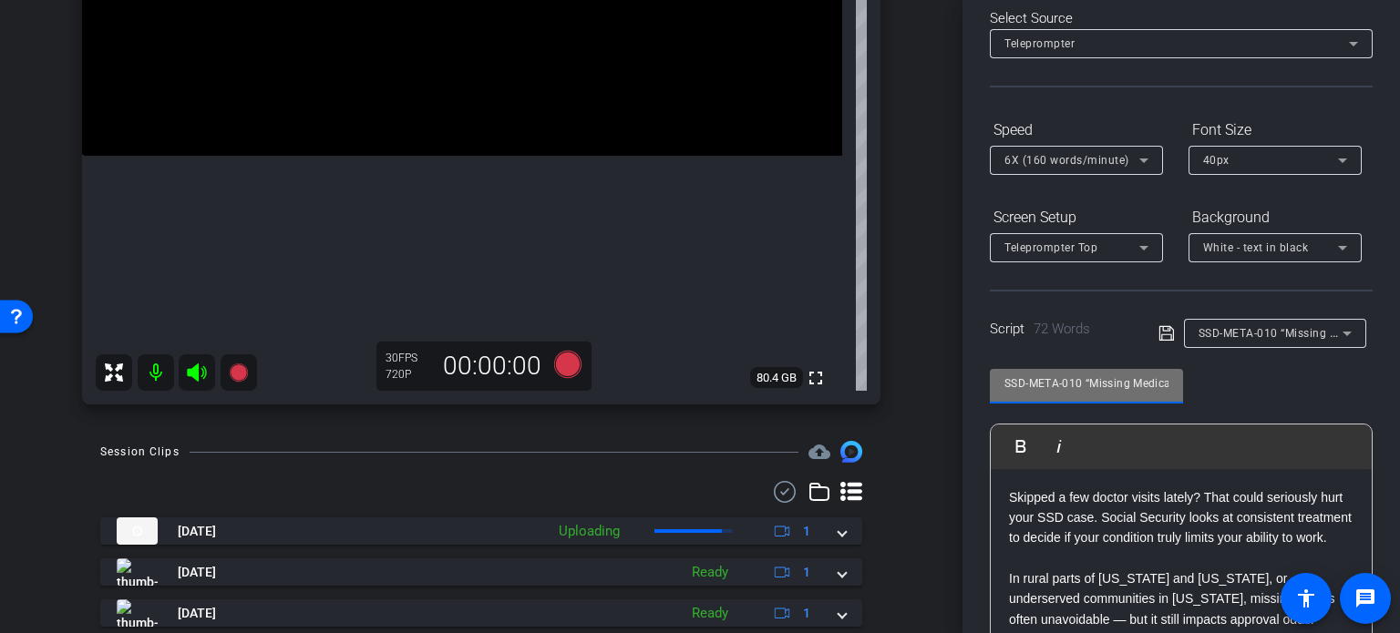
click at [883, 356] on div "arrow_back Hunter,Horace_Shoot06_08252025 Back to project Send invite account_b…" at bounding box center [700, 316] width 1400 height 633
click at [933, 473] on div "arrow_back Hunter,Horace_Shoot06_08252025 Back to project Send invite account_b…" at bounding box center [481, 316] width 962 height 633
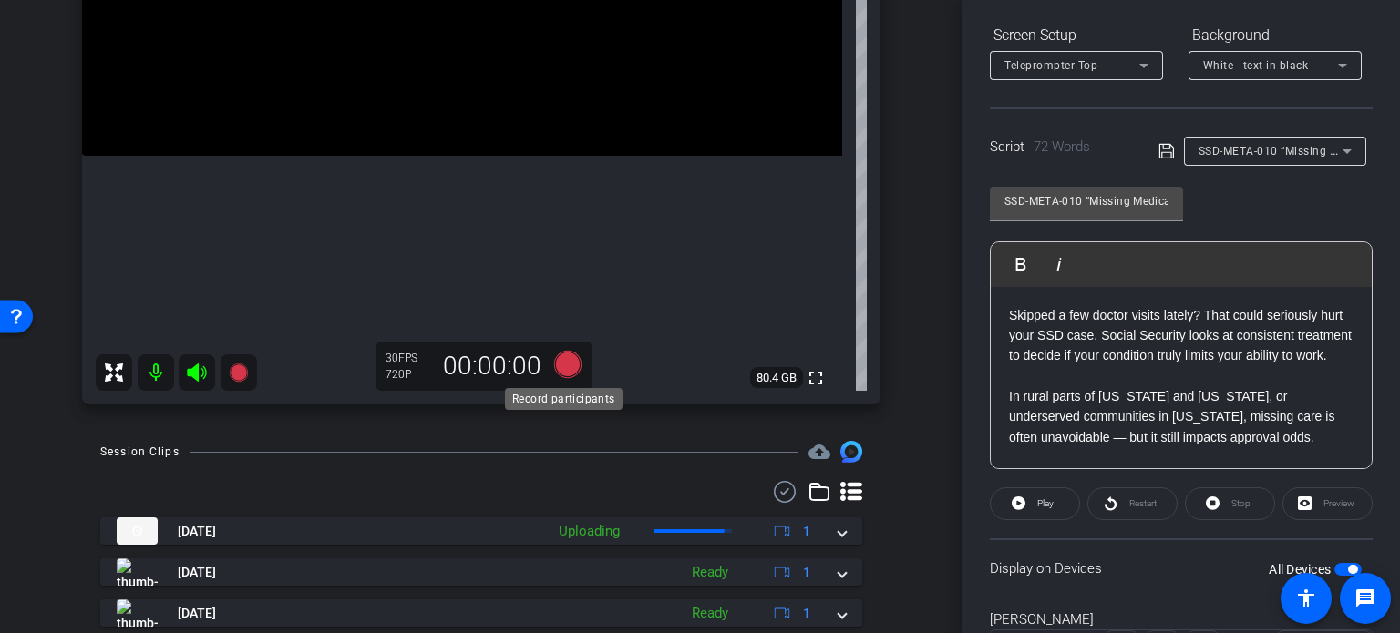
click at [572, 363] on icon at bounding box center [567, 364] width 27 height 27
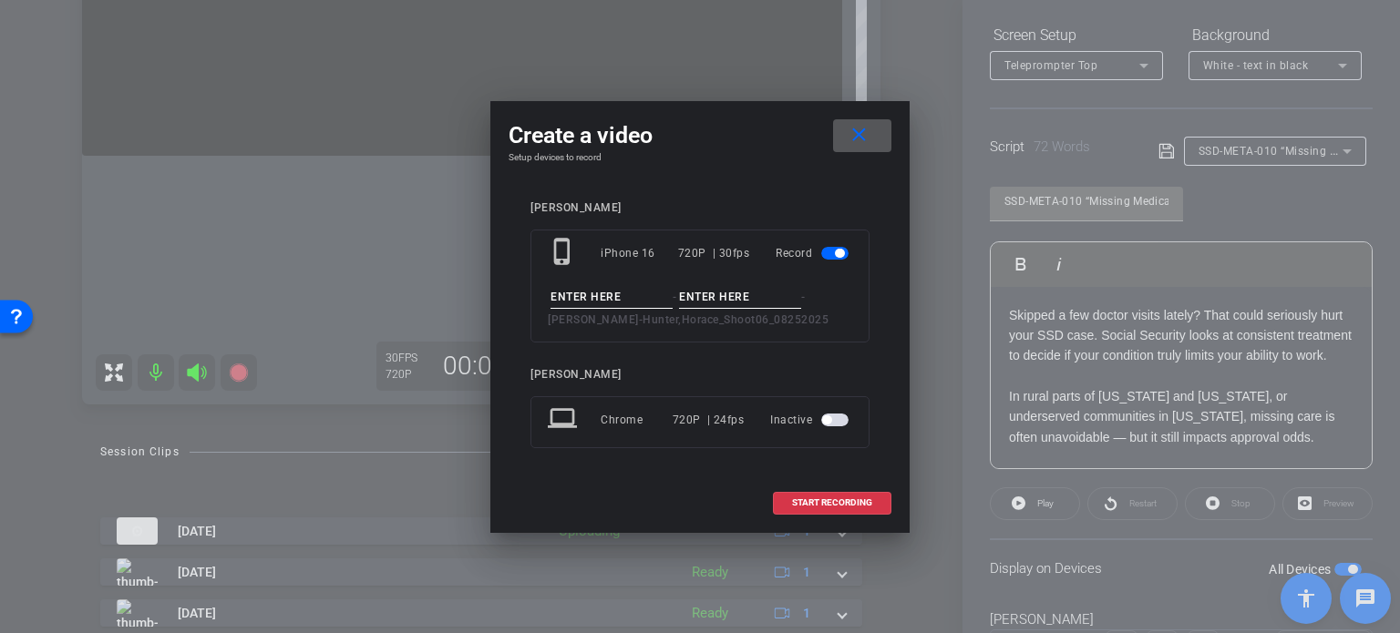
click at [637, 298] on input at bounding box center [611, 297] width 122 height 23
paste input "SSD-META-010"
type input "SSD-META-010"
click at [717, 300] on input at bounding box center [740, 297] width 122 height 23
type input "Take1"
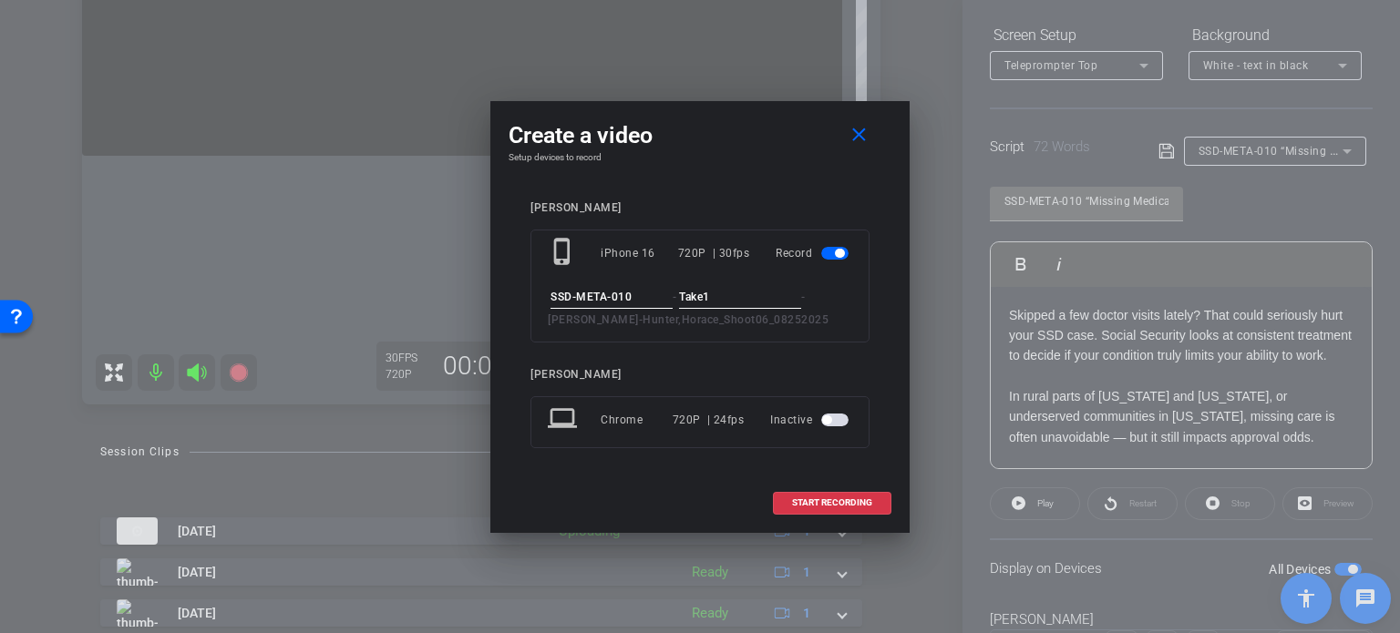
click at [681, 335] on div "phone_iphone iPhone 16 720P | 30fps Record SSD-META-010 - Take1 - Horace Hunter…" at bounding box center [699, 286] width 339 height 113
click at [870, 498] on span "START RECORDING" at bounding box center [832, 502] width 80 height 9
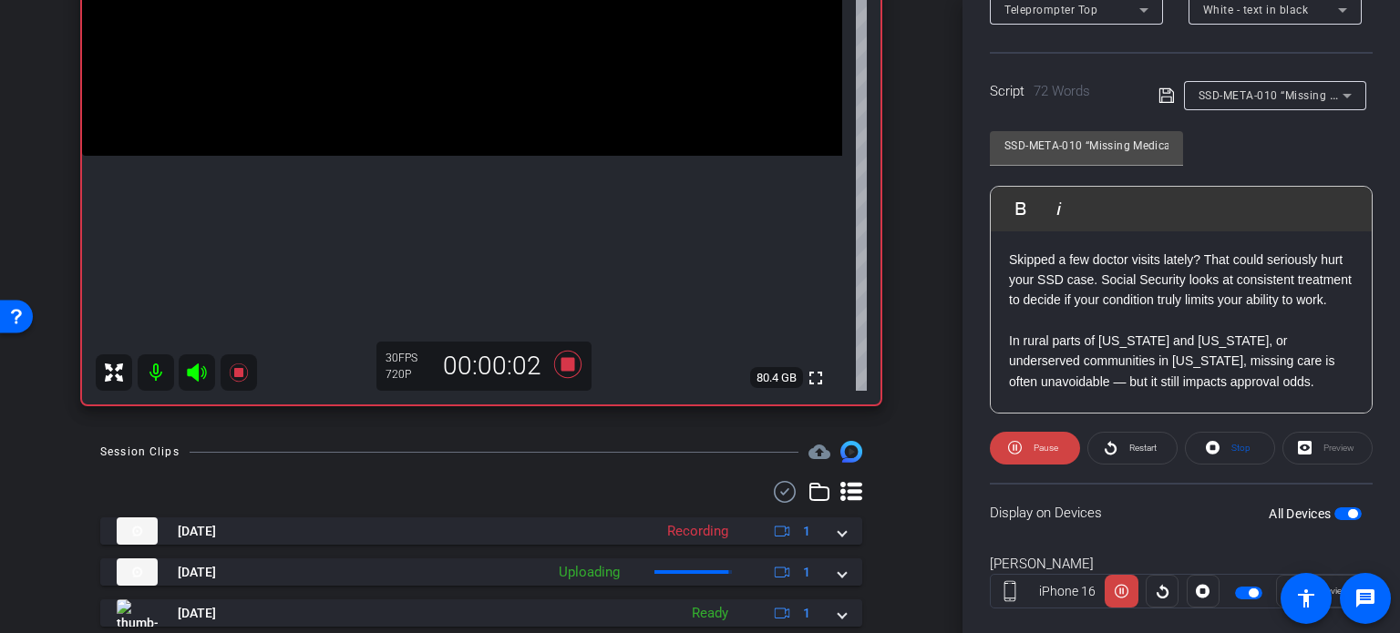
scroll to position [361, 0]
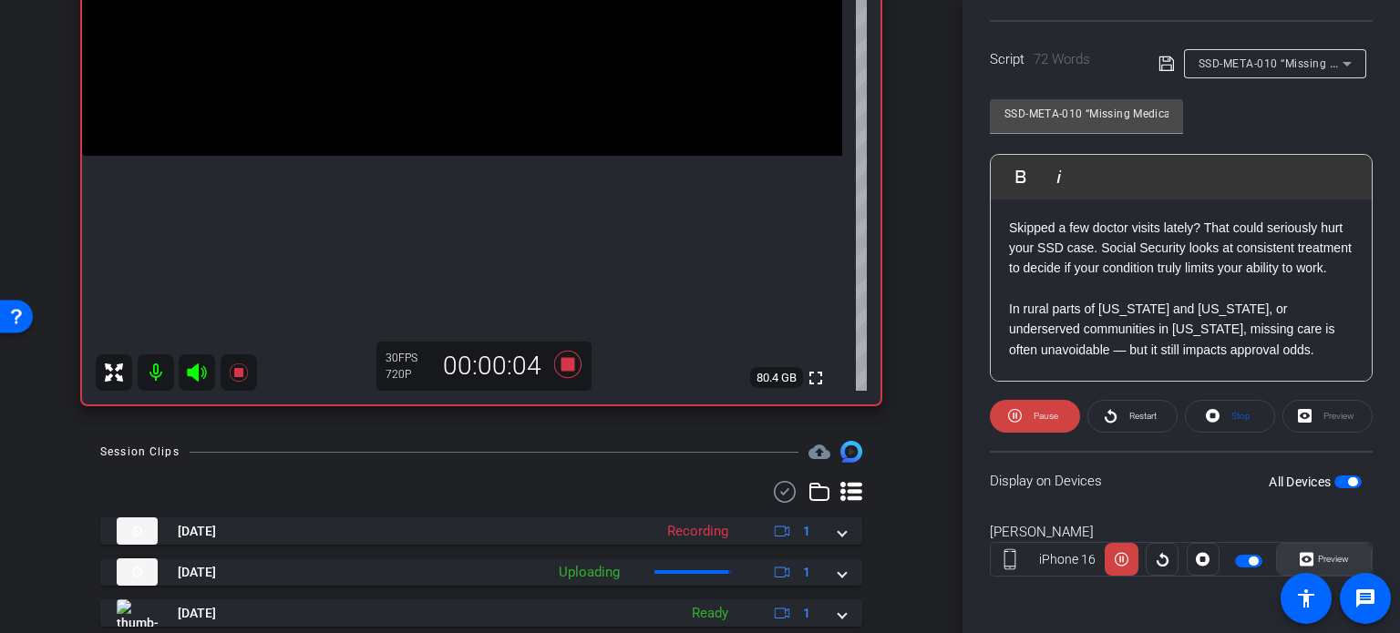
click at [1338, 554] on span "Preview" at bounding box center [1333, 559] width 31 height 10
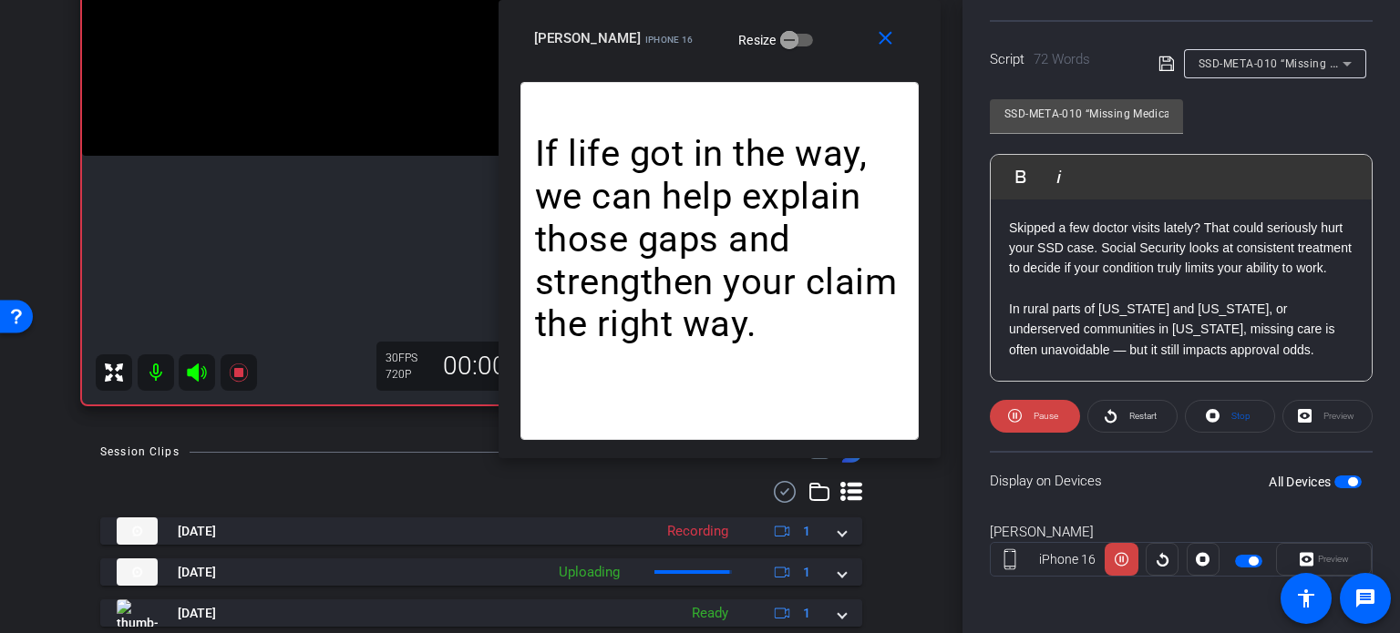
drag, startPoint x: 798, startPoint y: 138, endPoint x: 817, endPoint y: 46, distance: 93.1
click at [817, 46] on div "Horace Hunter iPhone 16 Resize" at bounding box center [726, 38] width 385 height 33
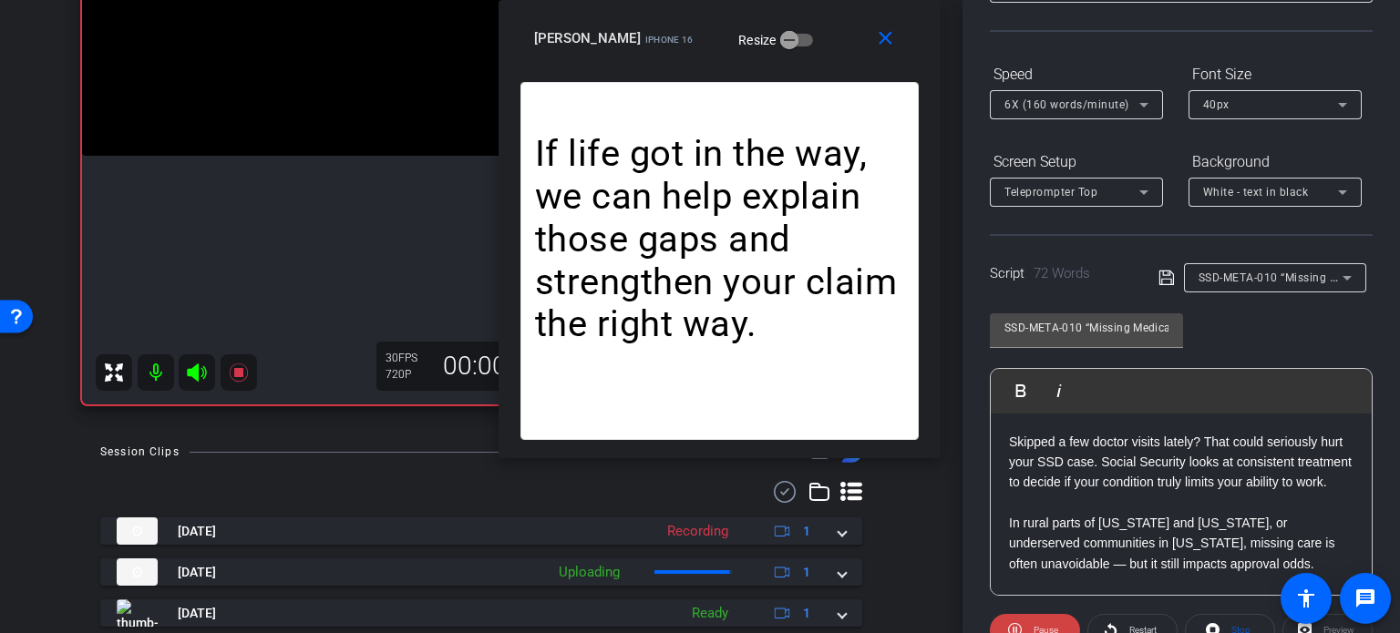
scroll to position [87, 0]
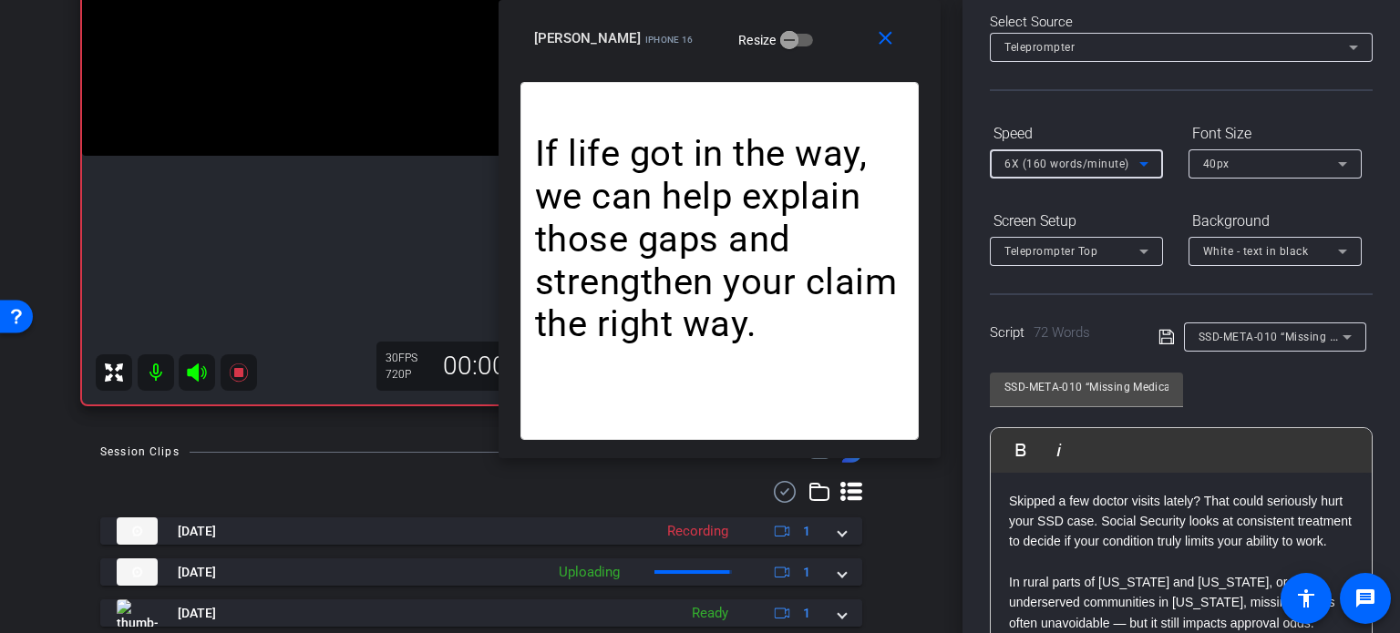
click at [1052, 161] on span "6X (160 words/minute)" at bounding box center [1066, 164] width 125 height 13
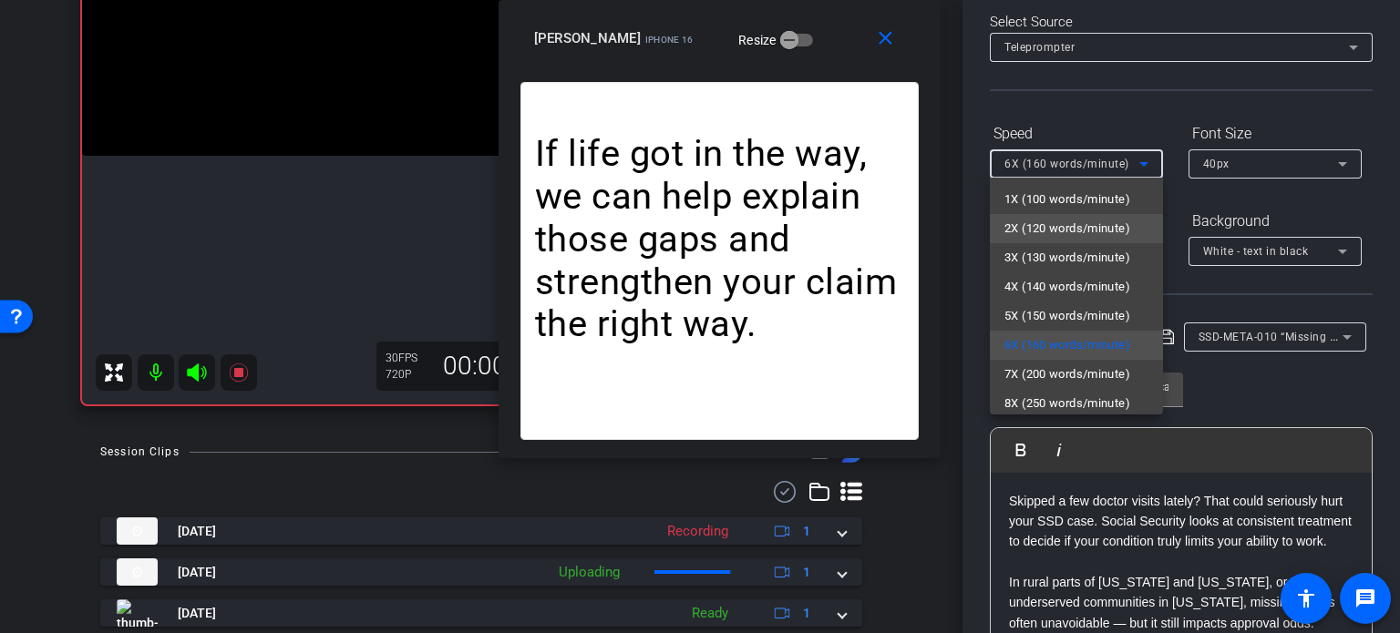
click at [1086, 235] on span "2X (120 words/minute)" at bounding box center [1067, 229] width 126 height 22
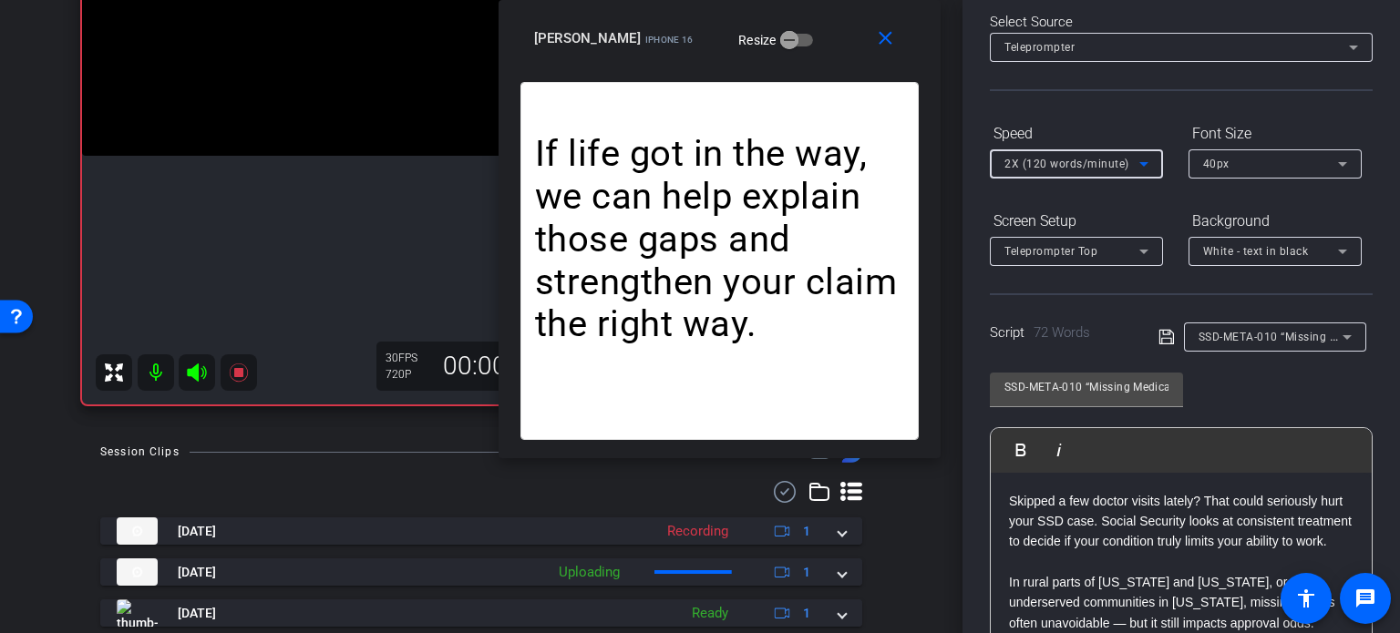
click at [1064, 169] on span "2X (120 words/minute)" at bounding box center [1066, 164] width 125 height 13
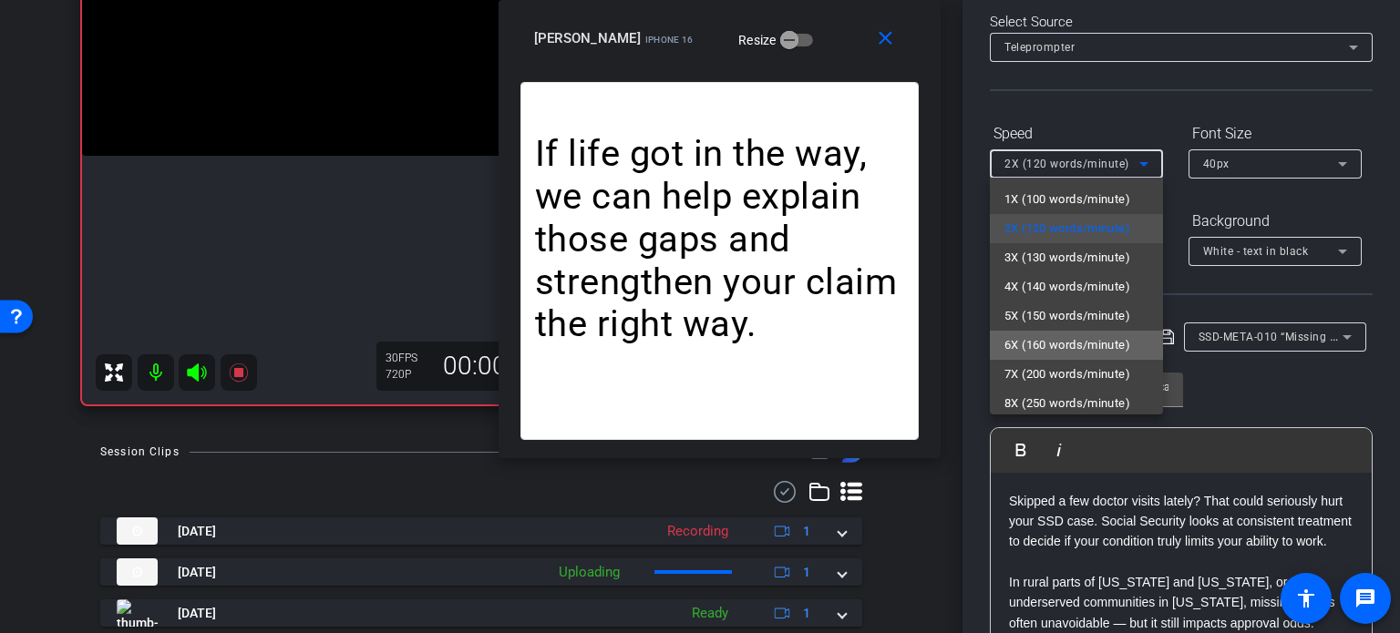
click at [1083, 343] on span "6X (160 words/minute)" at bounding box center [1067, 345] width 126 height 22
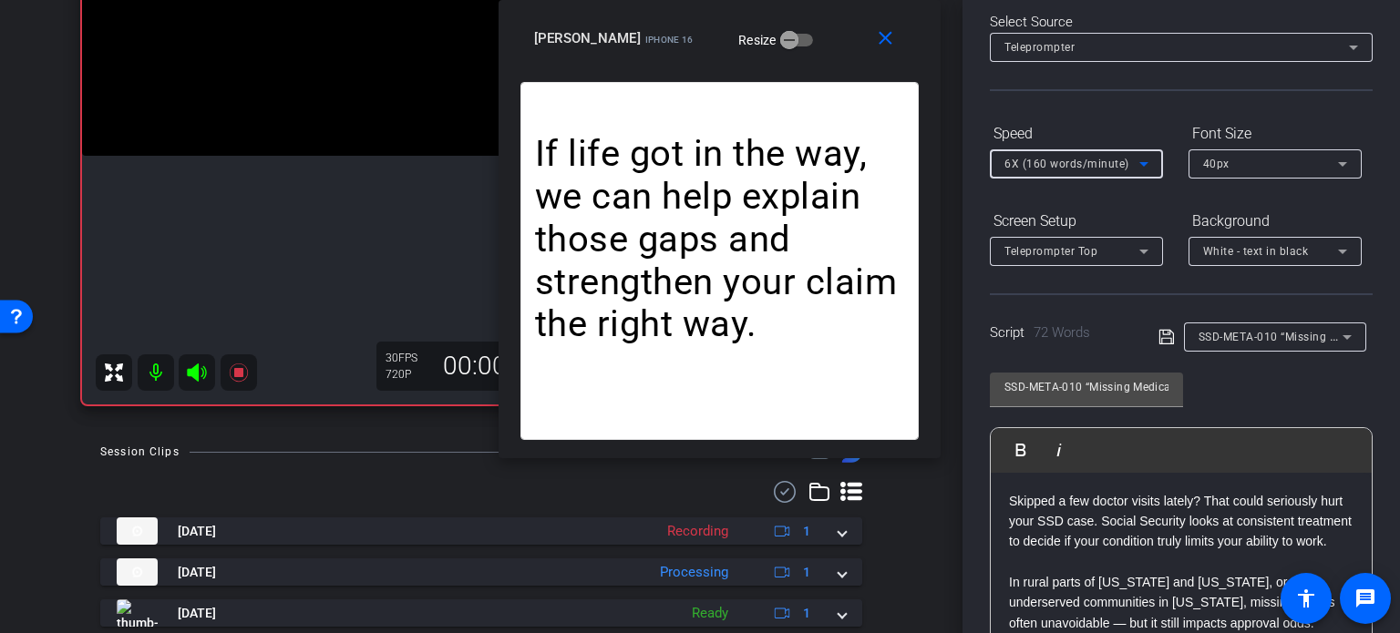
scroll to position [0, 0]
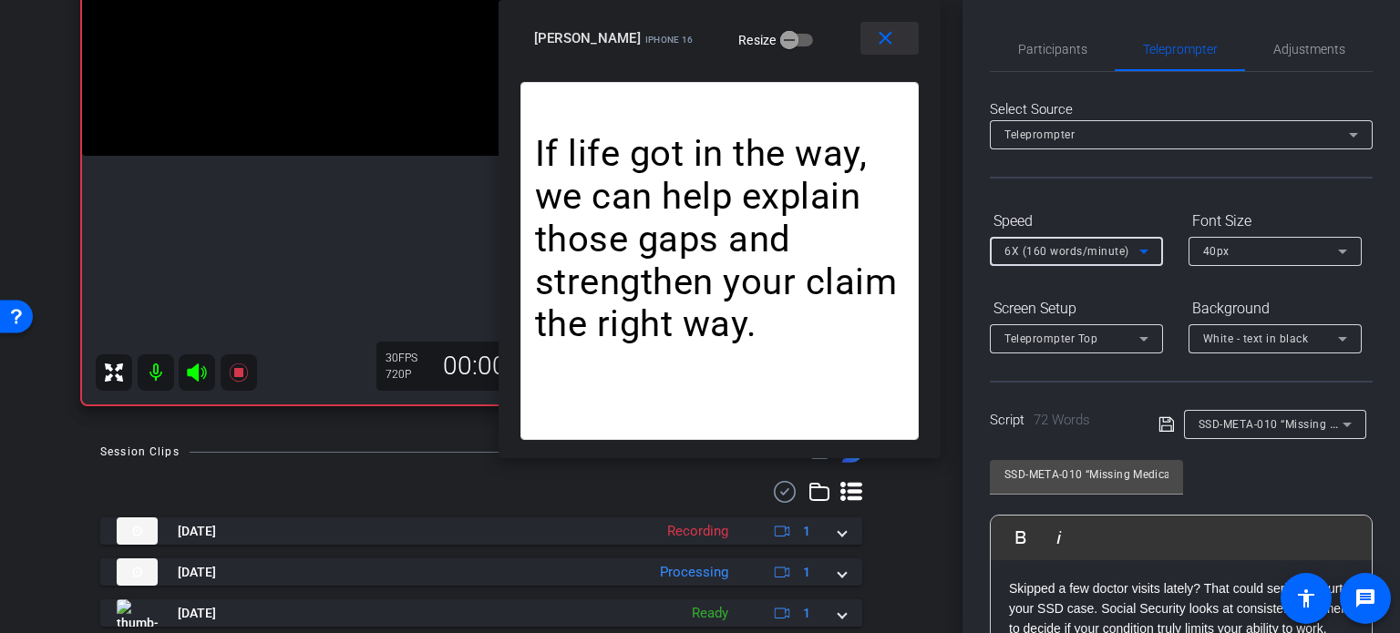
drag, startPoint x: 871, startPoint y: 38, endPoint x: 1248, endPoint y: 181, distance: 403.5
click at [871, 38] on span at bounding box center [889, 38] width 58 height 44
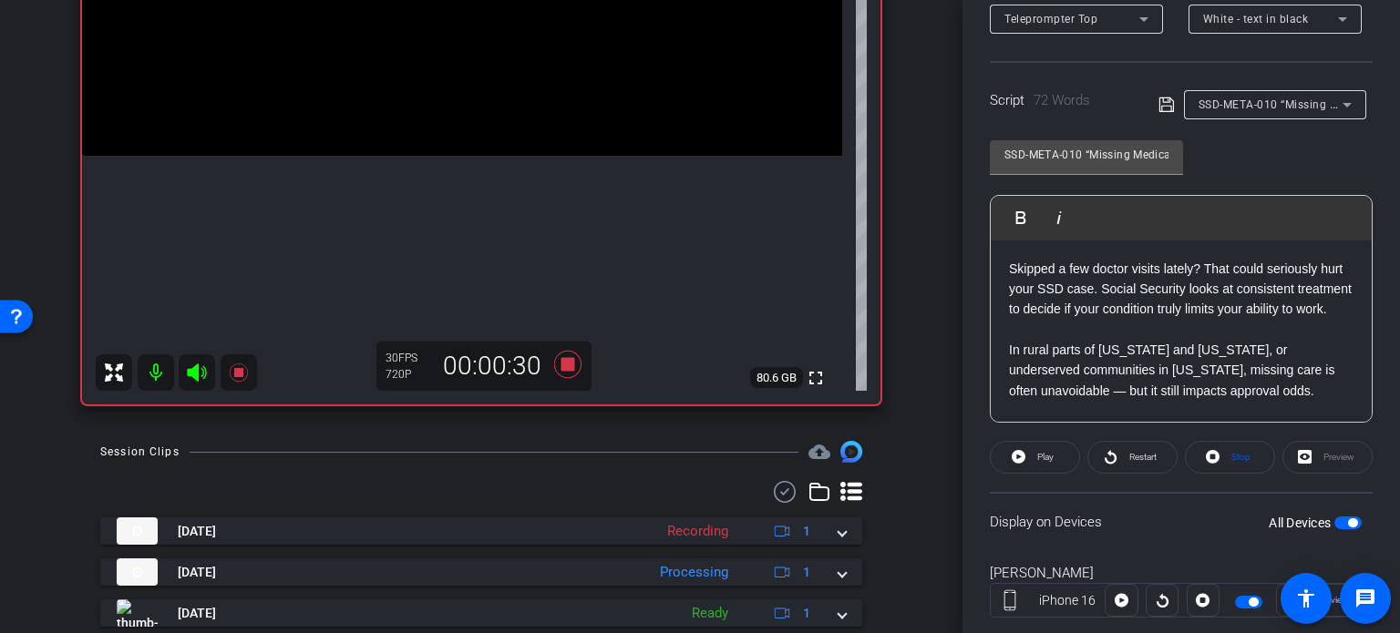
scroll to position [361, 0]
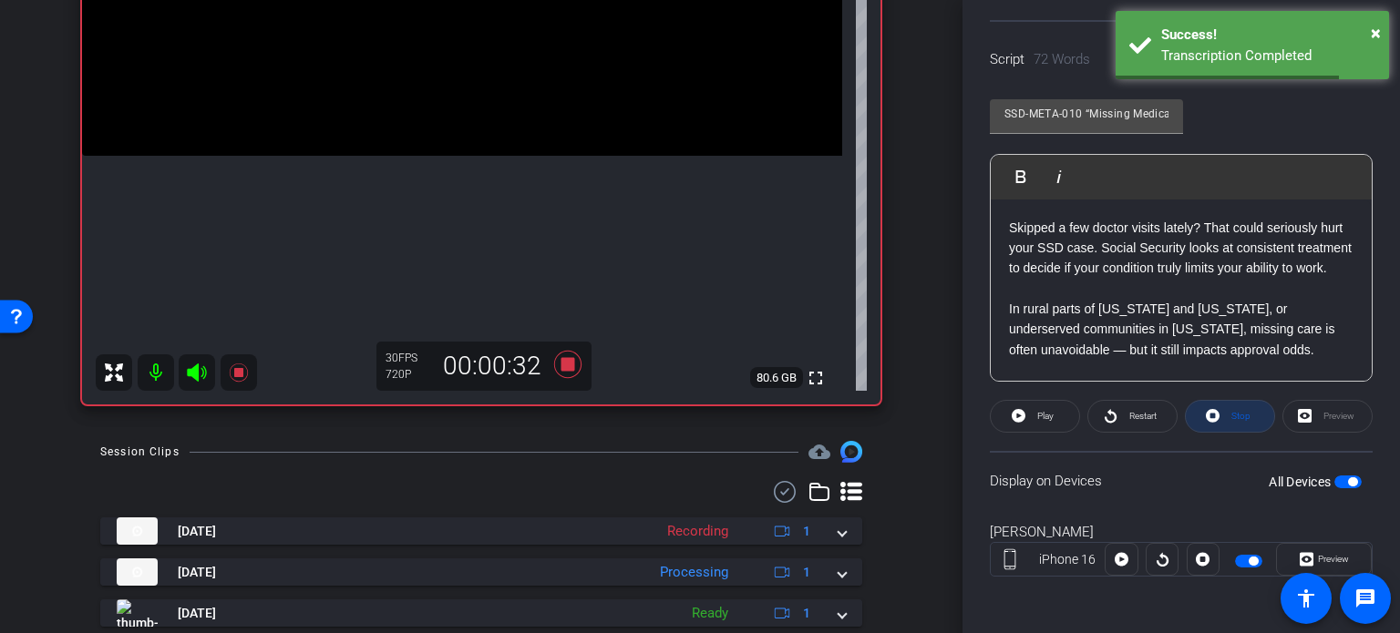
click at [1244, 407] on span at bounding box center [1229, 417] width 88 height 44
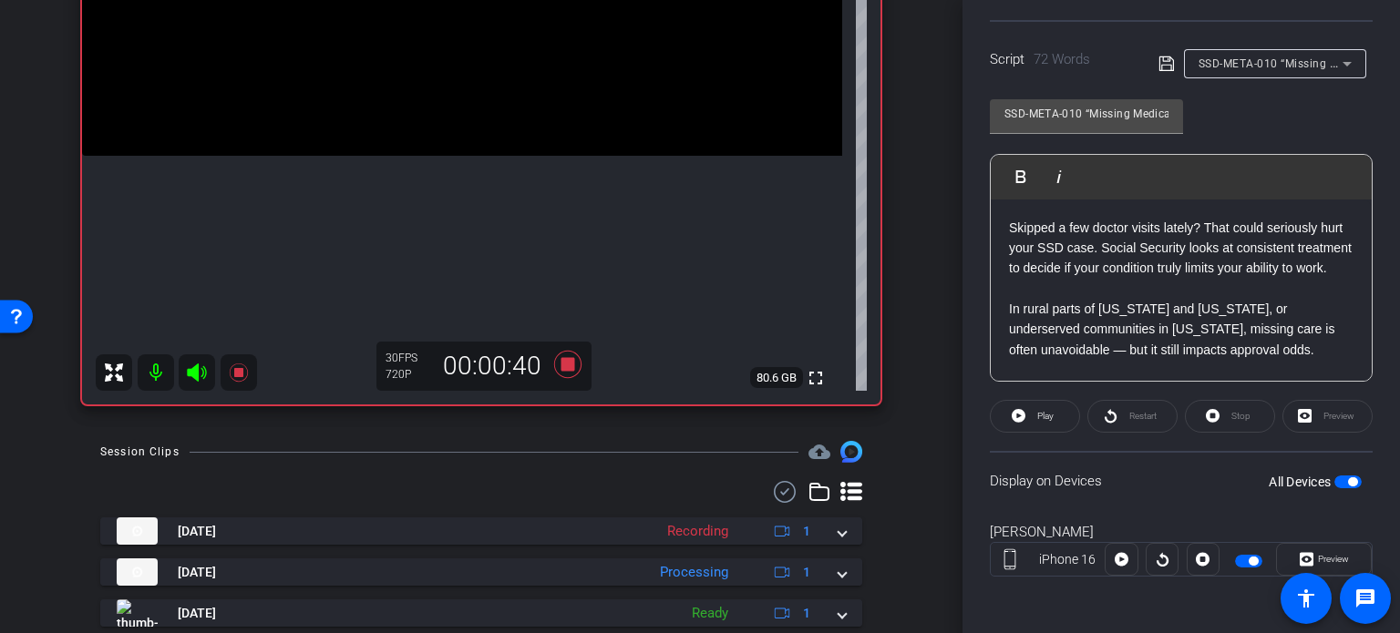
scroll to position [78, 0]
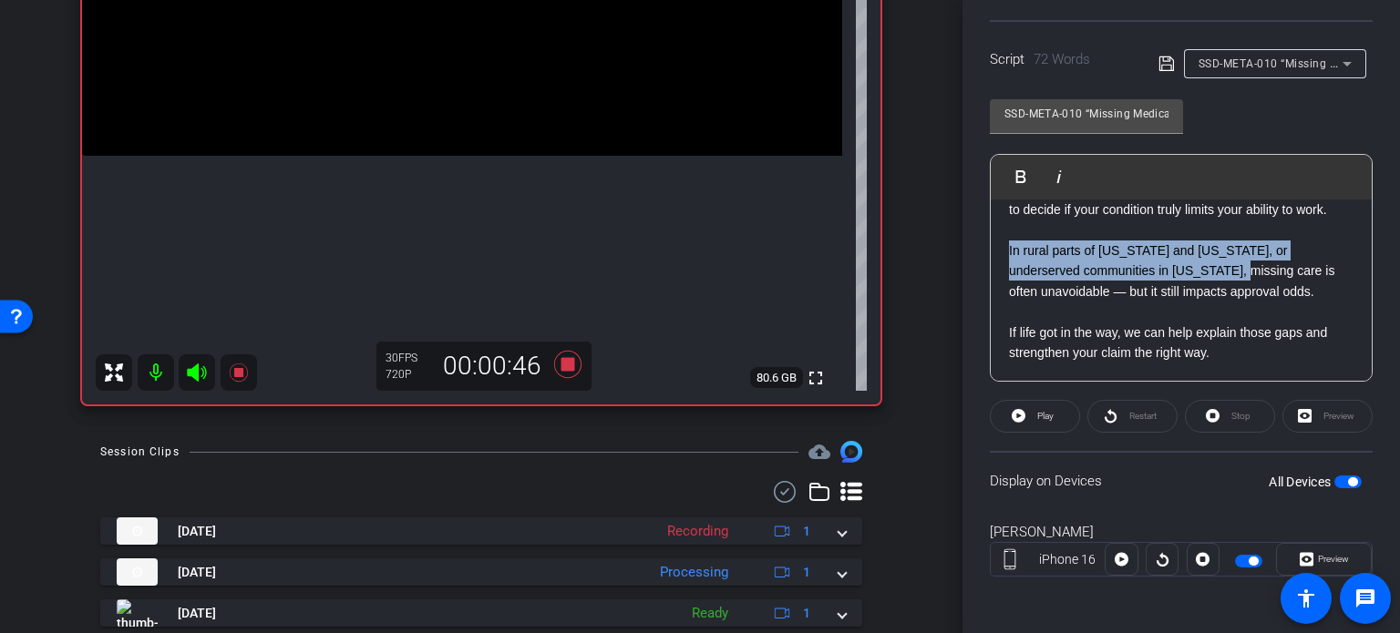
drag, startPoint x: 1195, startPoint y: 272, endPoint x: 994, endPoint y: 251, distance: 202.5
click at [994, 251] on div "Skipped a few doctor visits lately? That could seriously hurt your SSD case. So…" at bounding box center [1180, 261] width 381 height 241
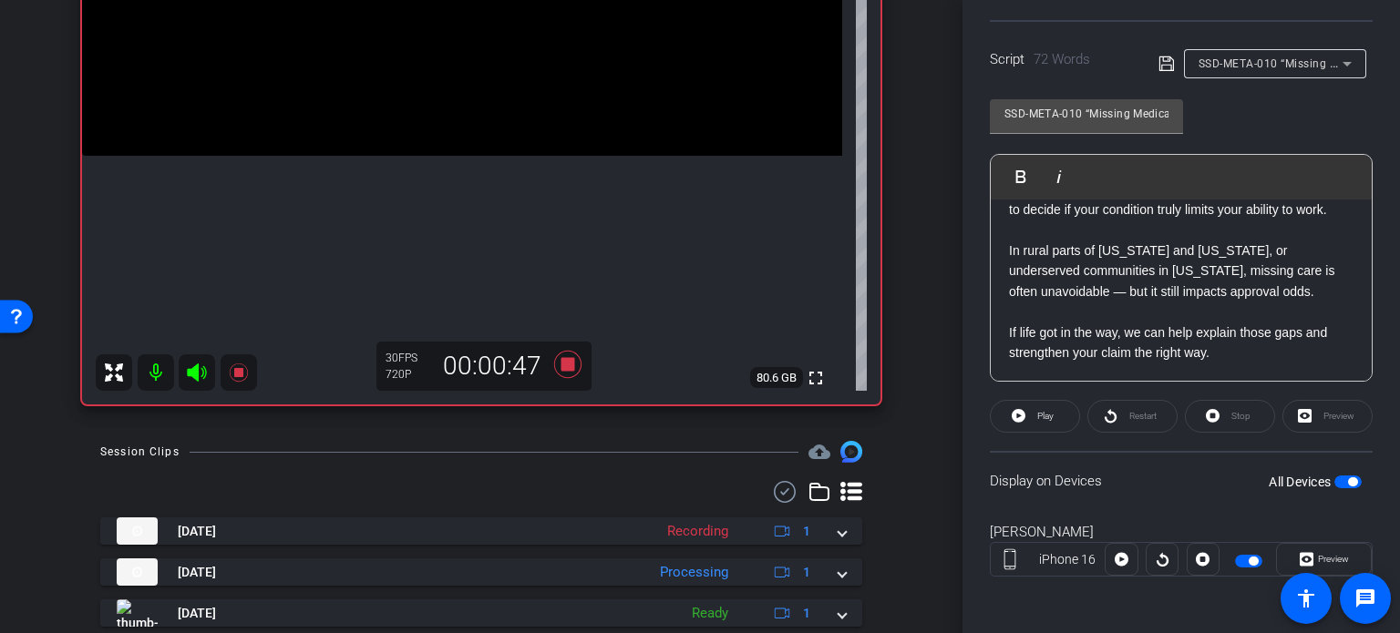
scroll to position [58, 0]
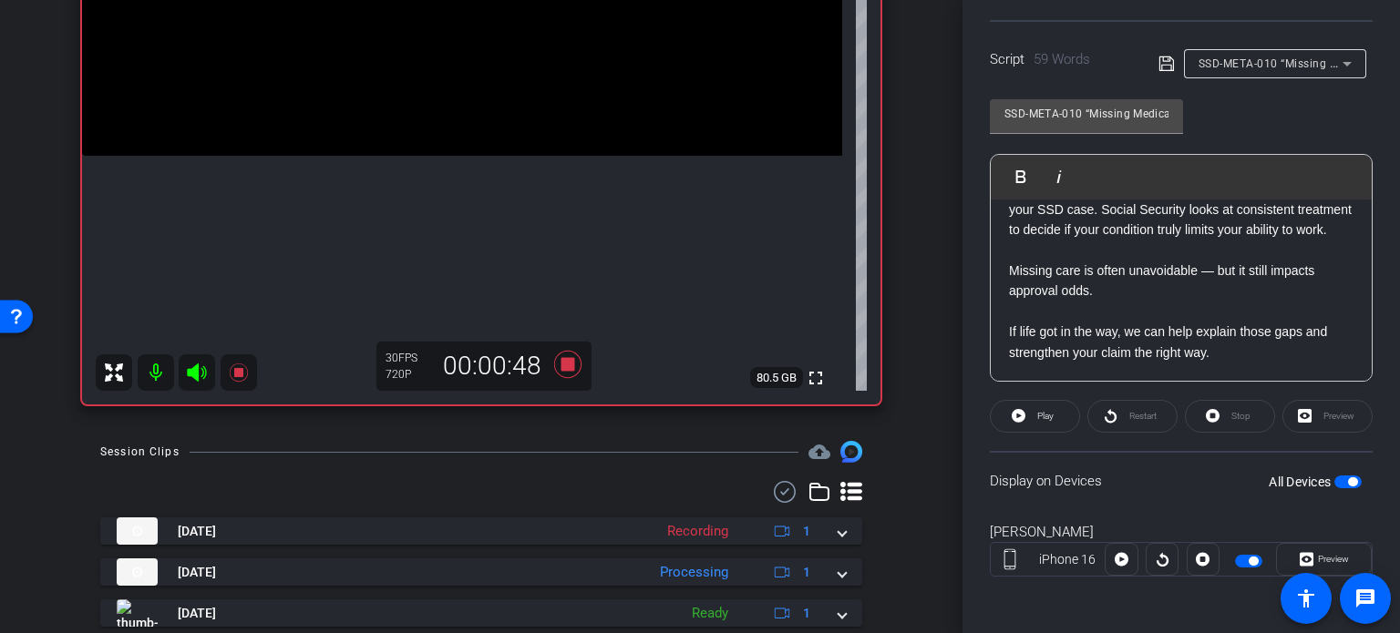
click at [1336, 476] on span "button" at bounding box center [1347, 482] width 27 height 13
click at [1009, 270] on p "Missing care is often unavoidable — but it still impacts approval odds." at bounding box center [1181, 271] width 344 height 61
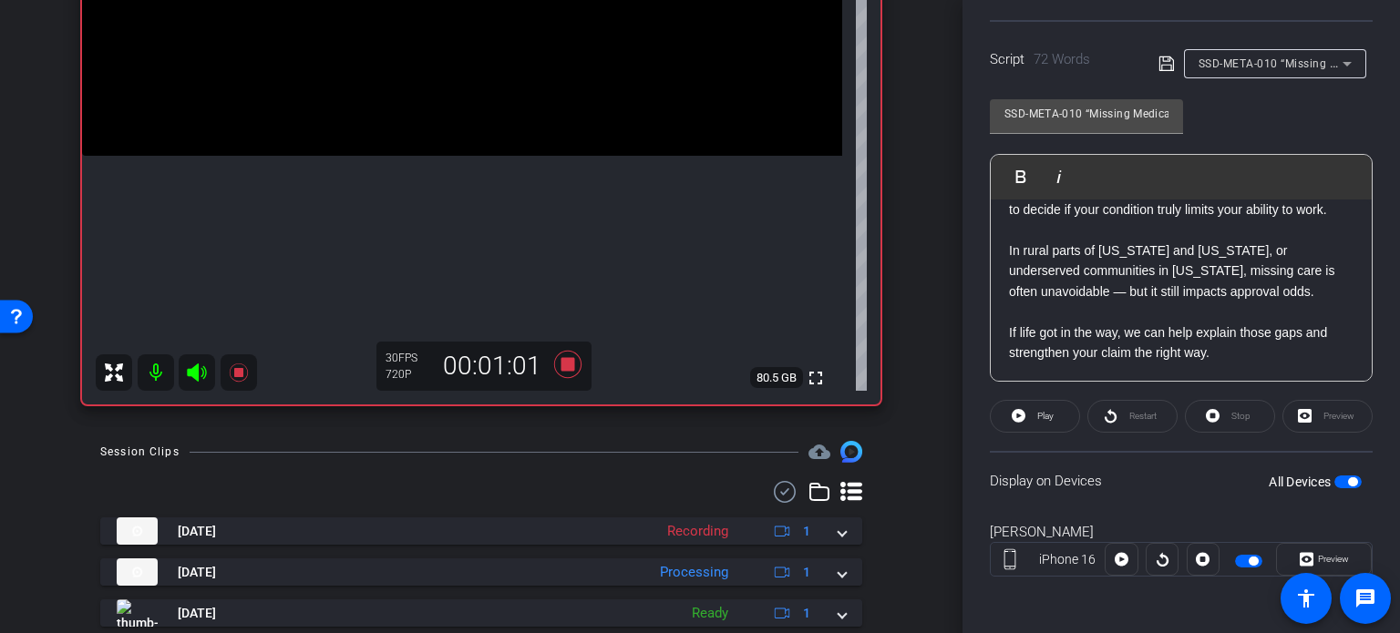
click at [1146, 298] on p "In rural parts of Alabama and Virginia, or underserved communities in North Car…" at bounding box center [1181, 262] width 344 height 82
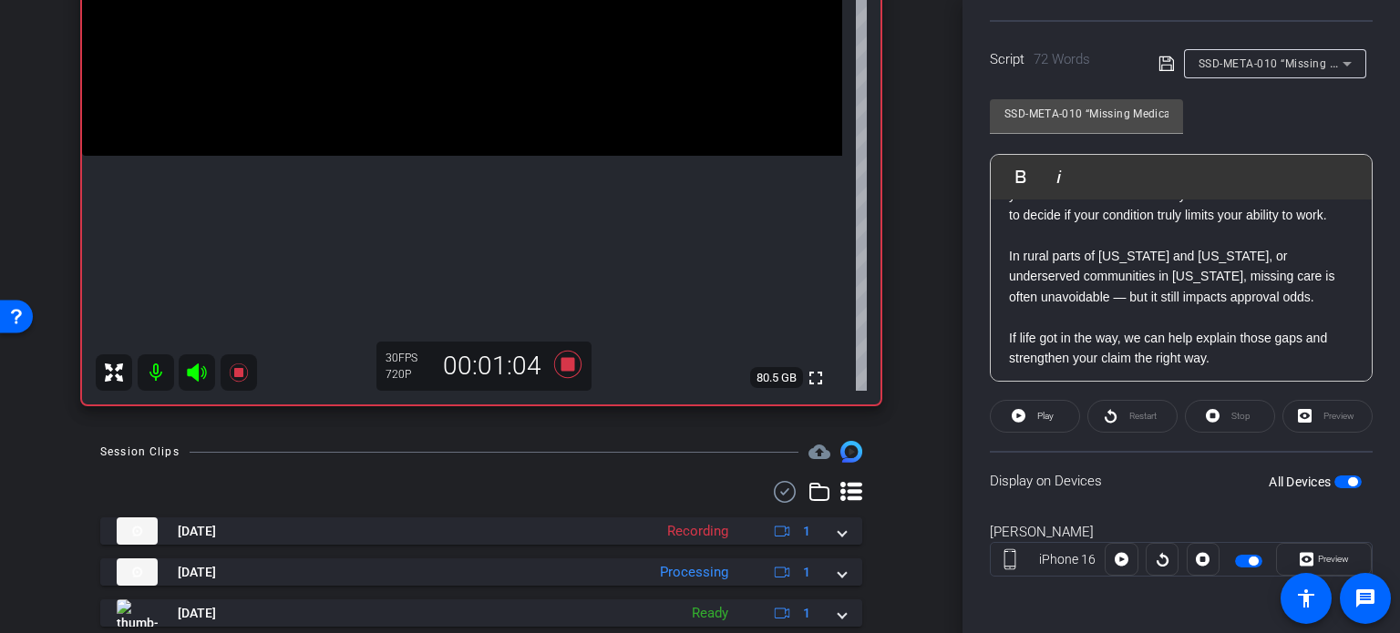
scroll to position [78, 0]
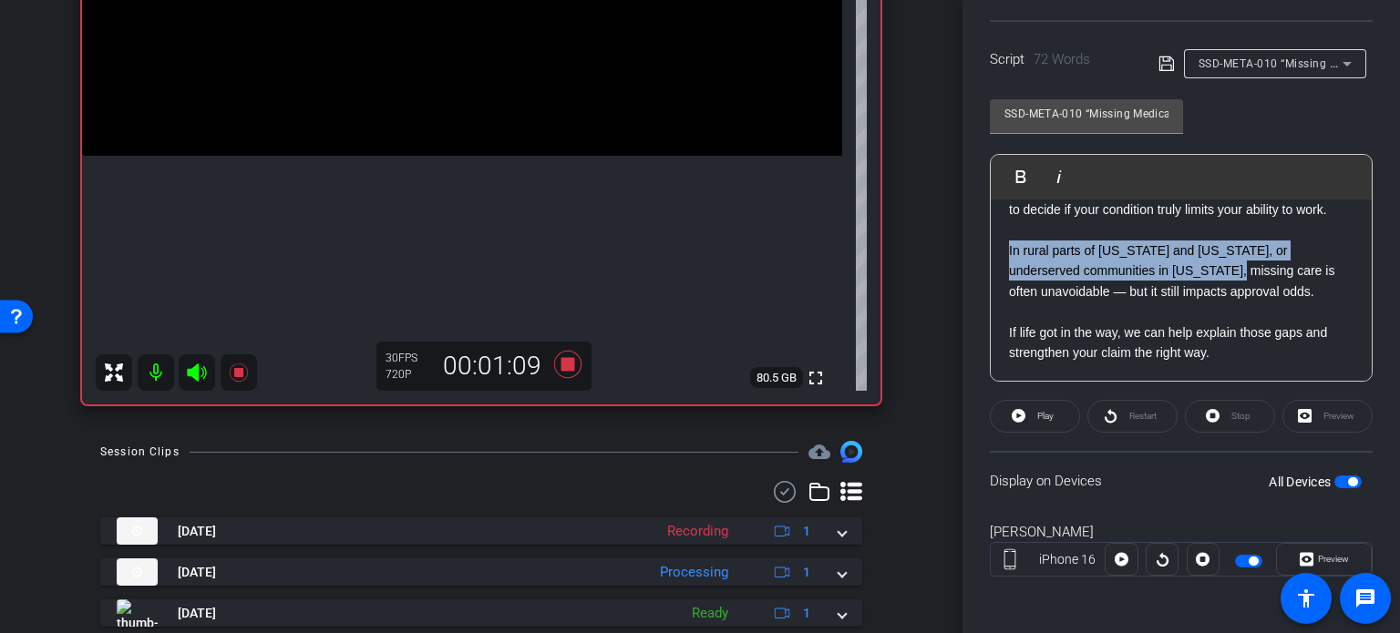
drag, startPoint x: 1188, startPoint y: 272, endPoint x: 1002, endPoint y: 251, distance: 187.2
click at [1002, 251] on div "Skipped a few doctor visits lately? That could seriously hurt your SSD case. So…" at bounding box center [1180, 261] width 381 height 241
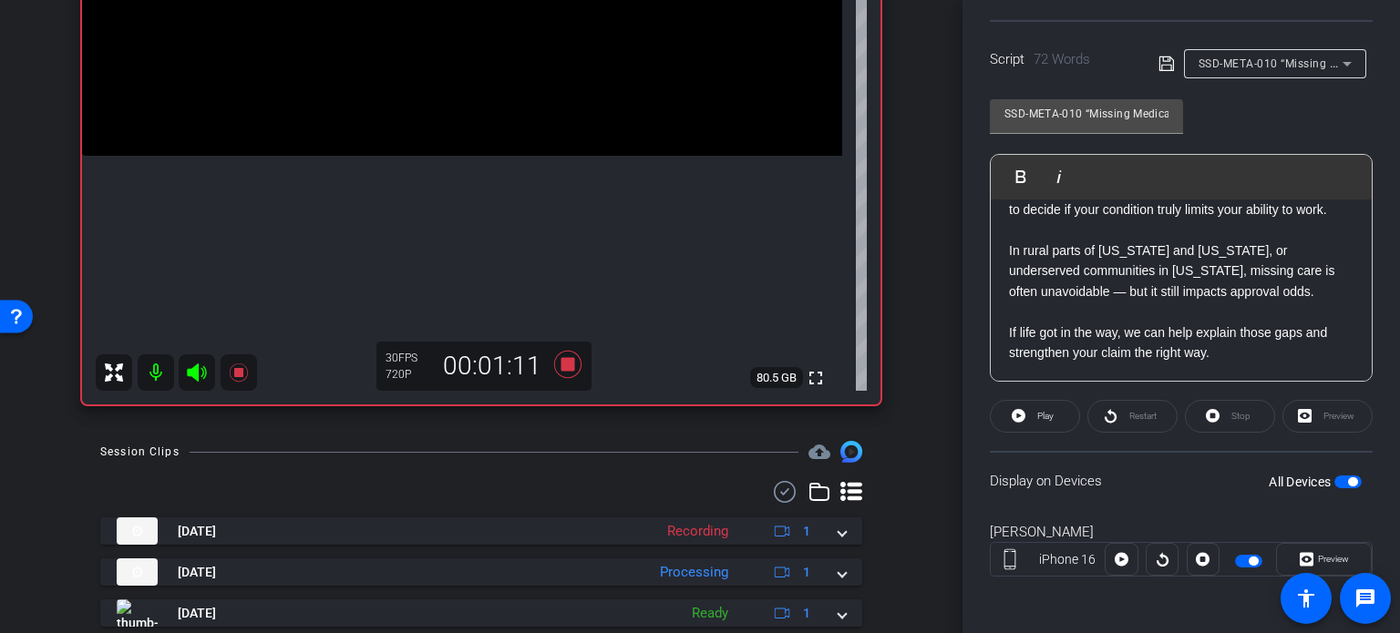
scroll to position [58, 0]
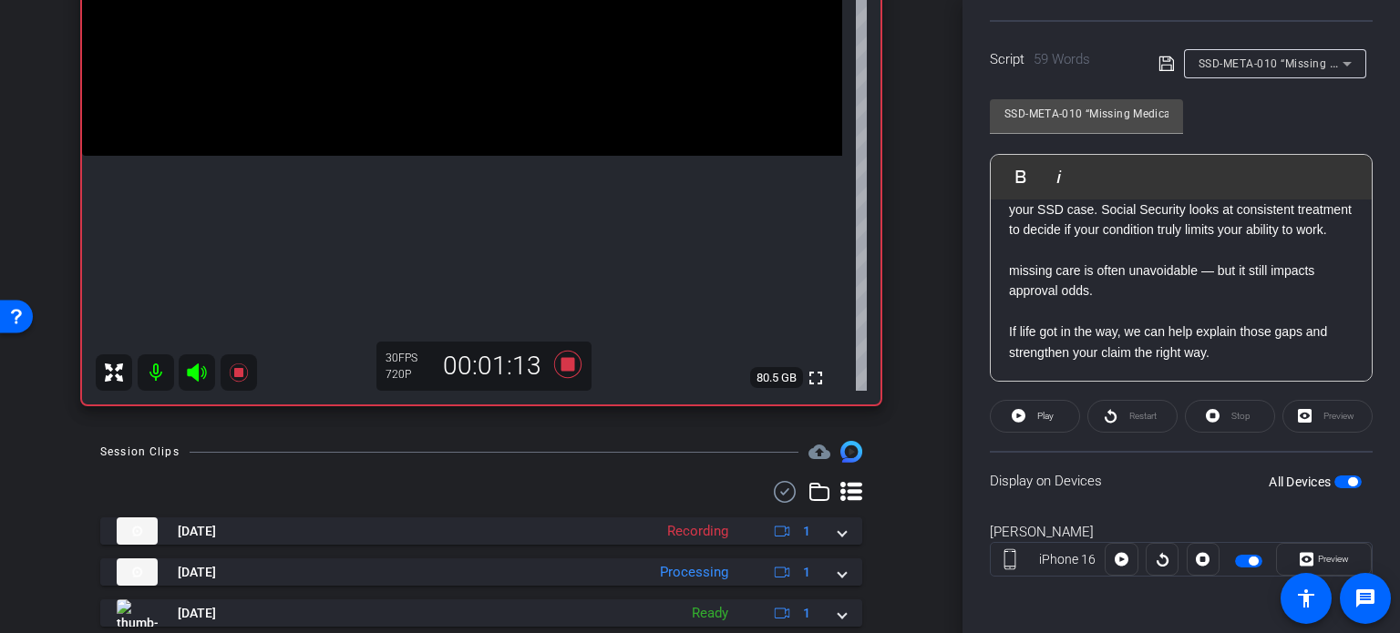
click at [1015, 266] on p "missing care is often unavoidable — but it still impacts approval odds." at bounding box center [1181, 271] width 344 height 61
click at [1348, 480] on span "button" at bounding box center [1352, 481] width 9 height 9
click at [1345, 480] on span "button" at bounding box center [1347, 482] width 27 height 13
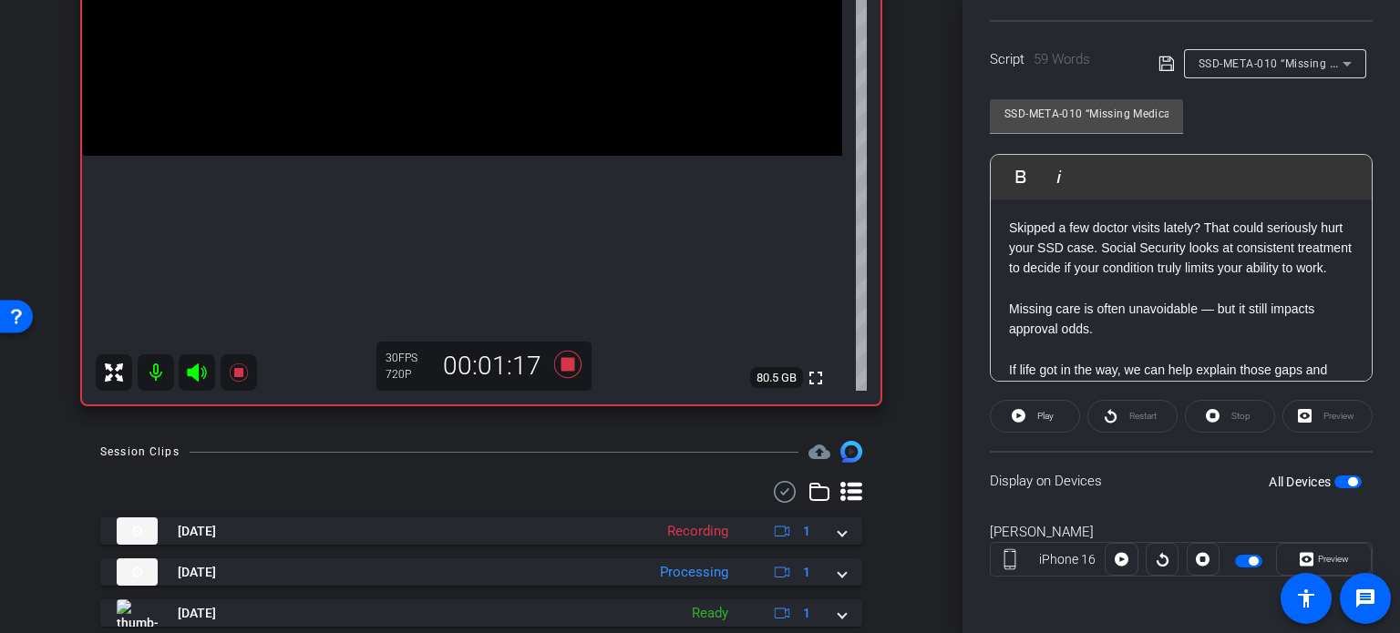
scroll to position [0, 0]
click at [1348, 480] on span "button" at bounding box center [1352, 481] width 9 height 9
click at [1346, 480] on span "button" at bounding box center [1347, 482] width 27 height 13
click at [1241, 416] on div "Stop" at bounding box center [1230, 416] width 90 height 33
click at [1028, 414] on span at bounding box center [1034, 417] width 88 height 44
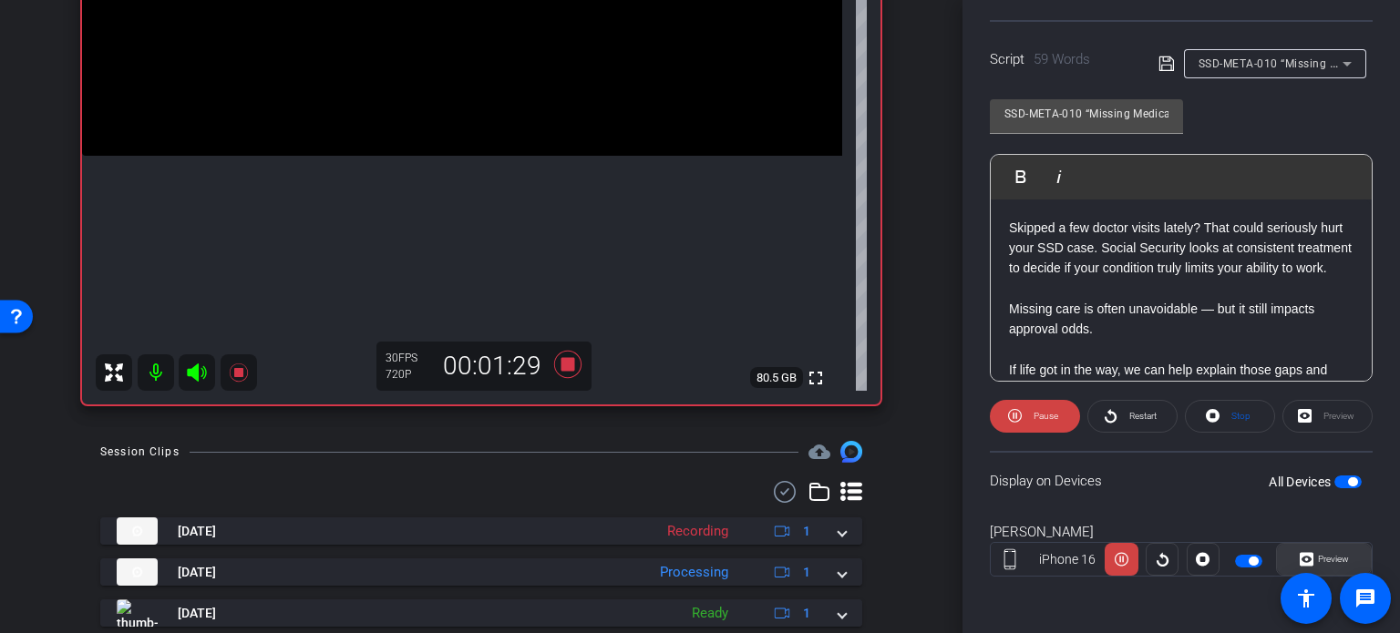
click at [1313, 547] on span "Preview" at bounding box center [1331, 560] width 36 height 26
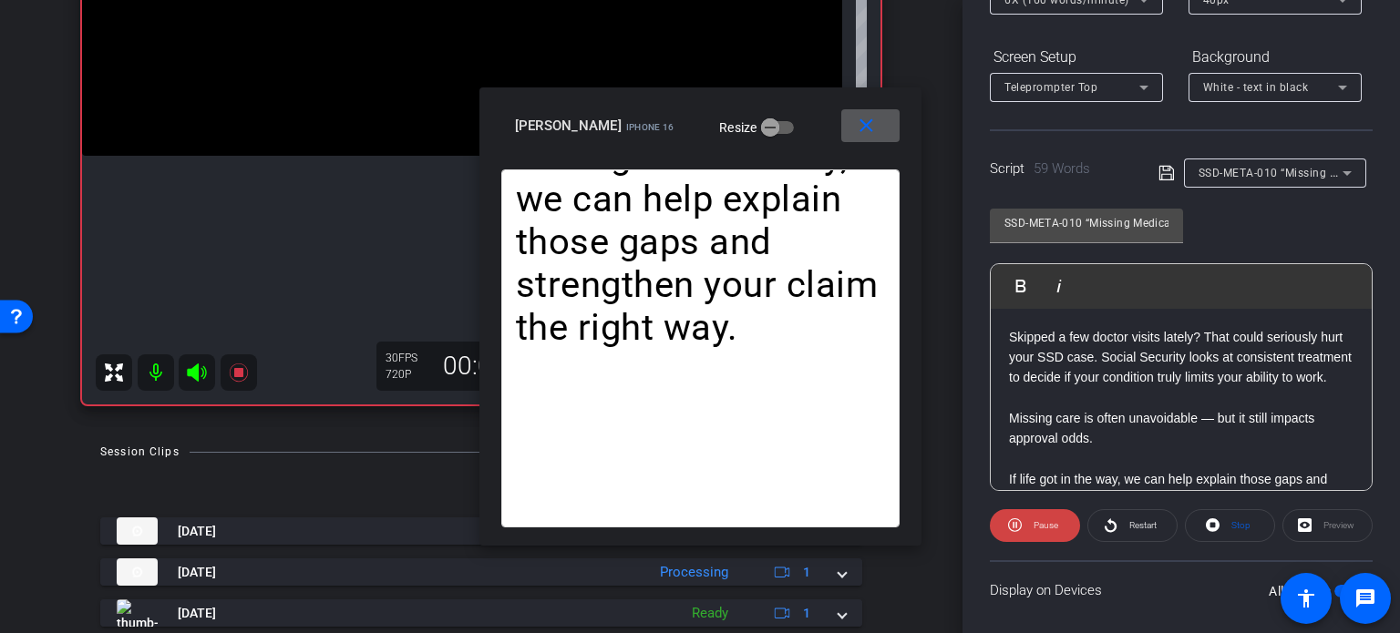
scroll to position [179, 0]
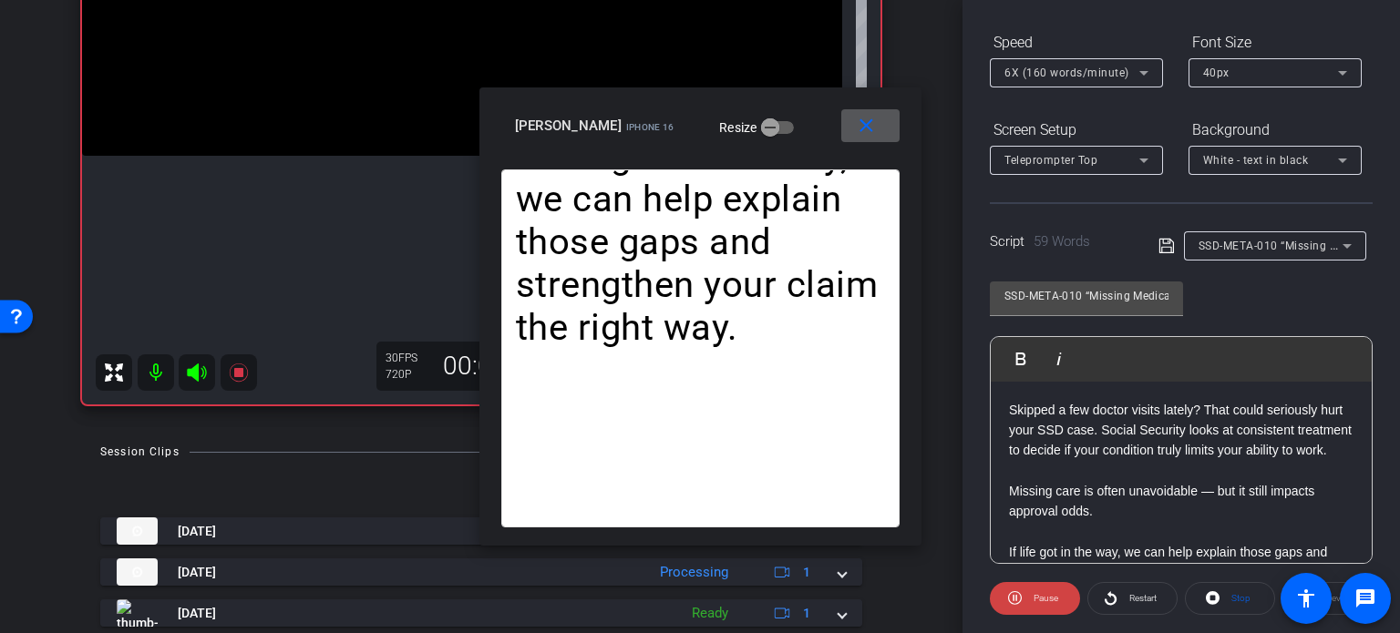
click at [1104, 68] on span "6X (160 words/minute)" at bounding box center [1066, 73] width 125 height 13
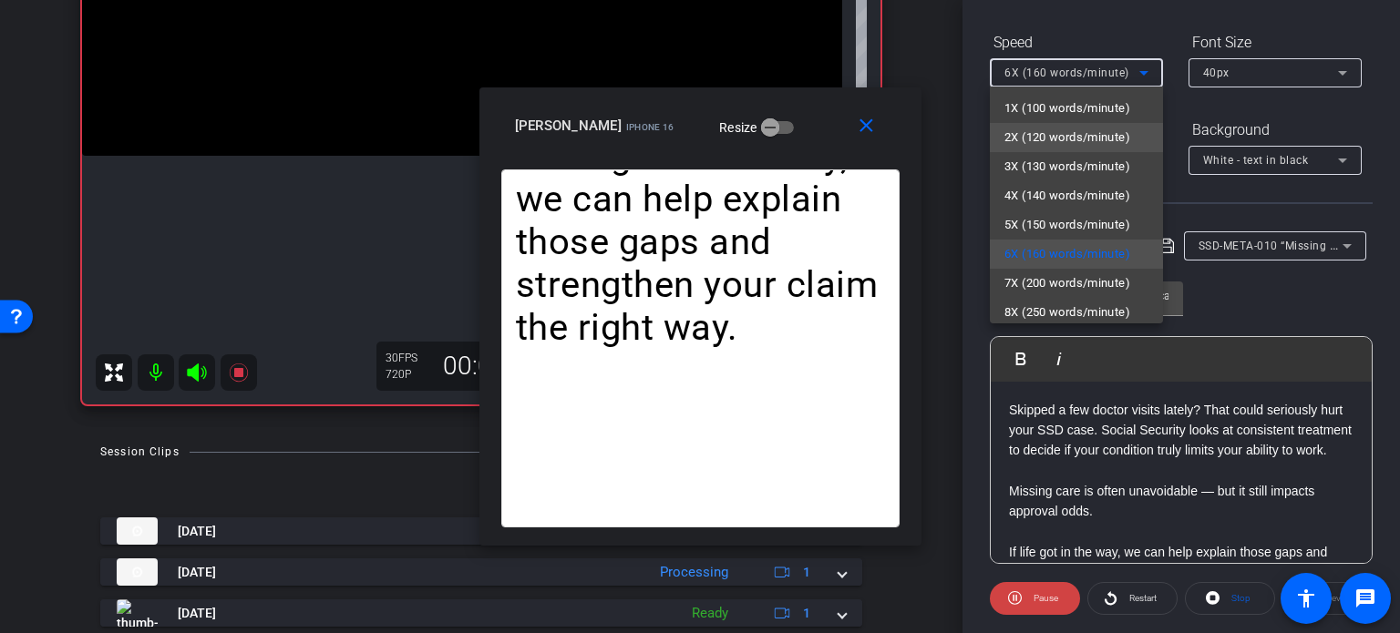
click at [1077, 149] on mat-option "2X (120 words/minute)" at bounding box center [1076, 137] width 173 height 29
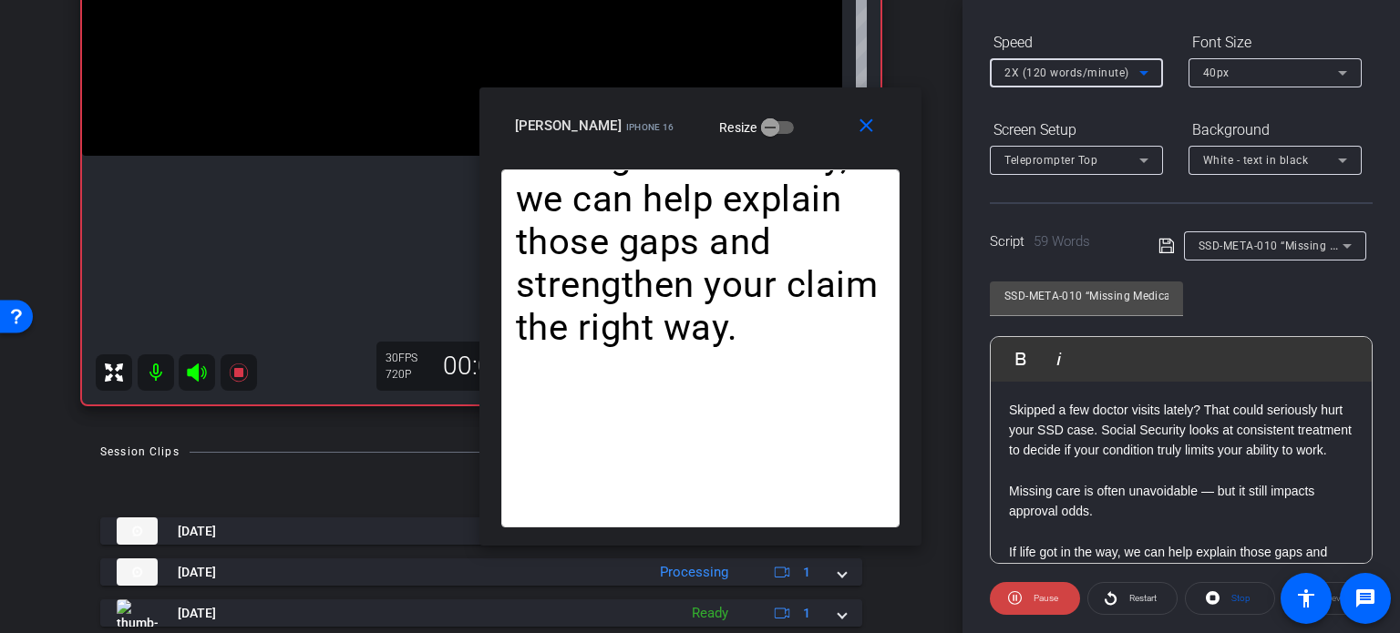
click at [1070, 67] on span "2X (120 words/minute)" at bounding box center [1066, 73] width 125 height 13
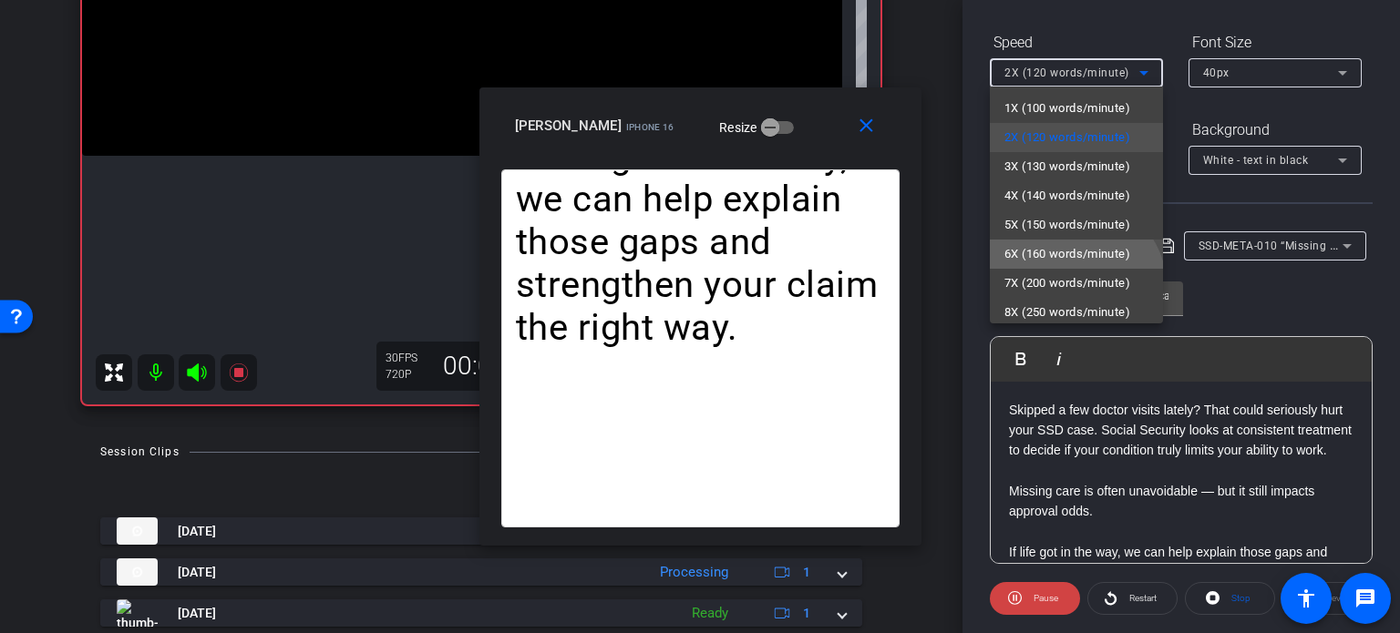
click at [1068, 251] on span "6X (160 words/minute)" at bounding box center [1067, 254] width 126 height 22
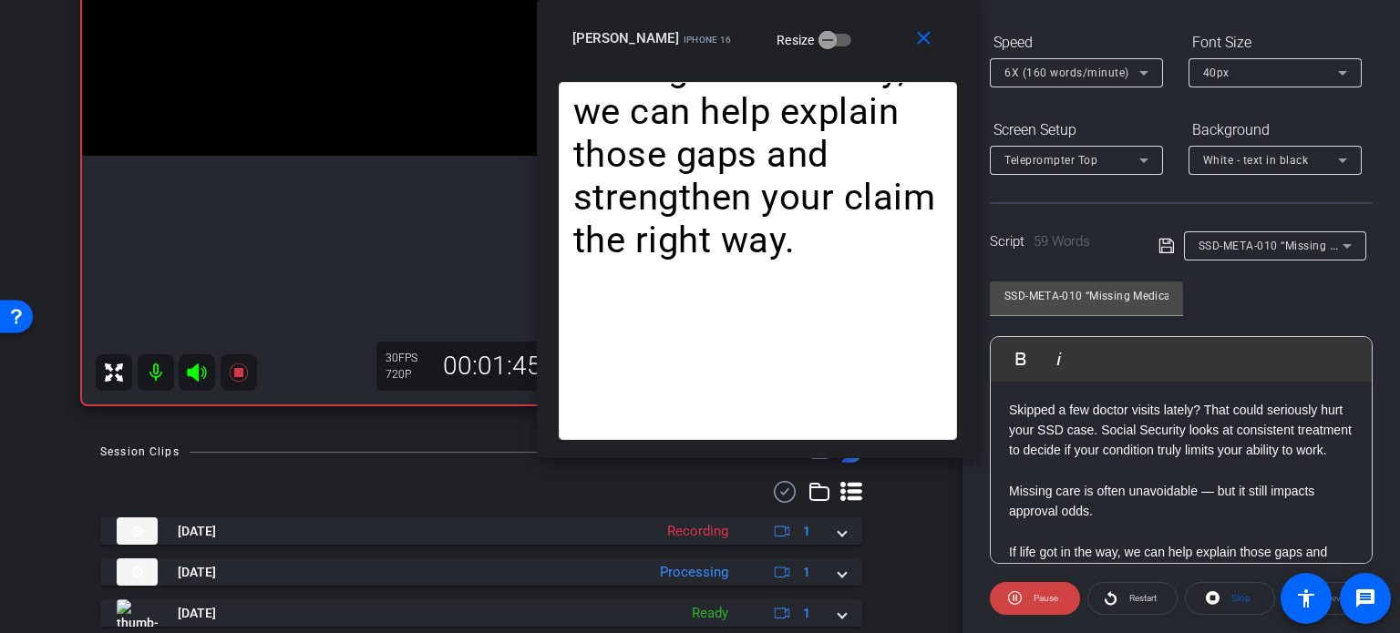
drag, startPoint x: 825, startPoint y: 141, endPoint x: 882, endPoint y: 28, distance: 126.7
click at [882, 28] on div "Horace Hunter iPhone 16 Resize" at bounding box center [764, 38] width 385 height 33
click at [1240, 595] on span "Stop" at bounding box center [1240, 598] width 19 height 10
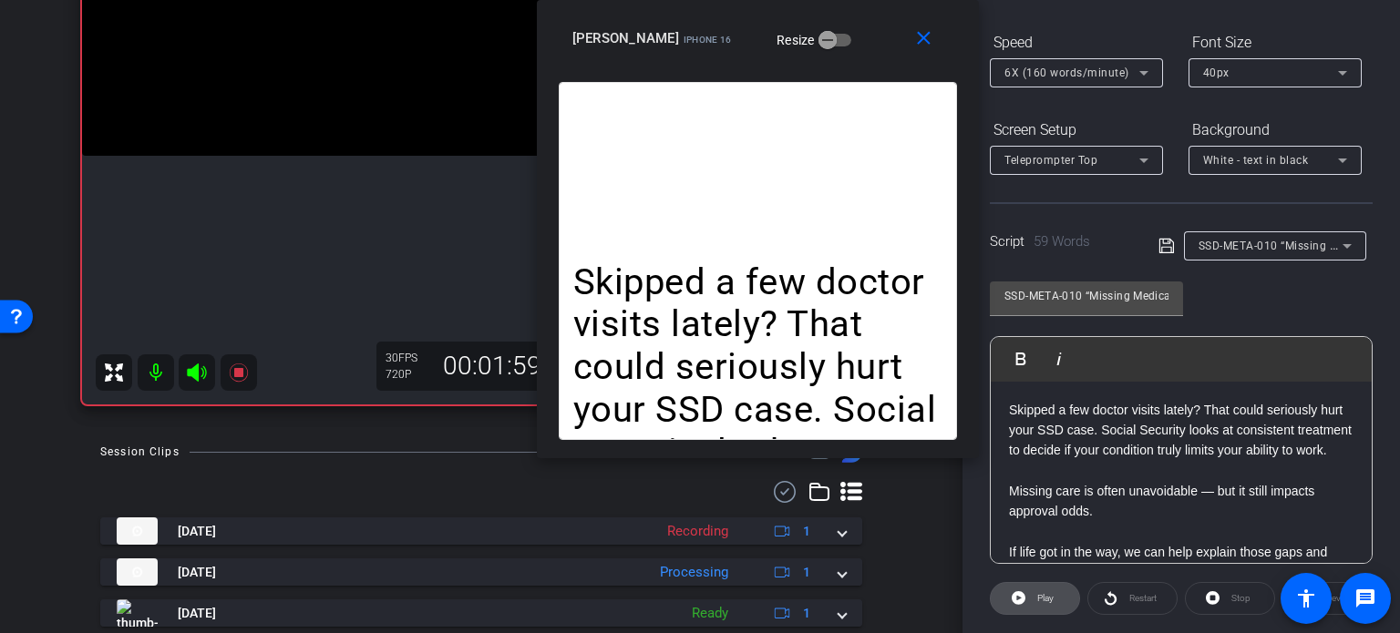
click at [1041, 593] on span "Play" at bounding box center [1045, 598] width 16 height 10
click at [1097, 68] on span "6X (160 words/minute)" at bounding box center [1066, 73] width 125 height 13
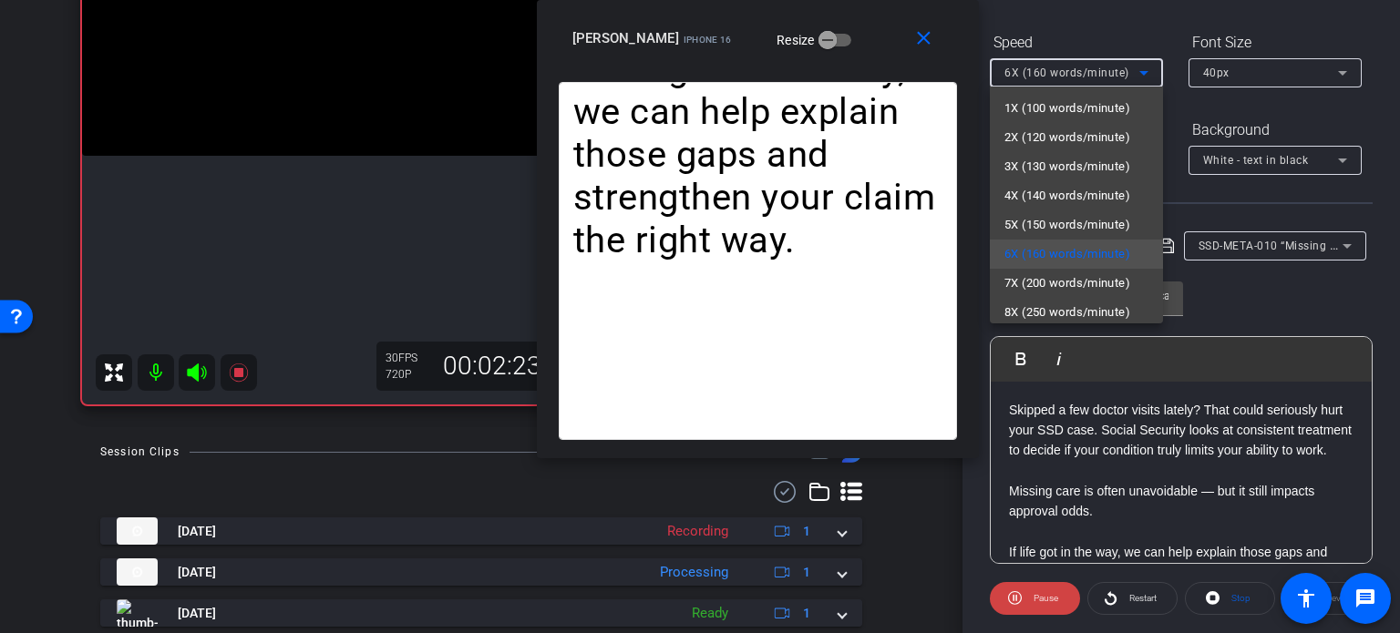
click at [1095, 492] on div at bounding box center [700, 316] width 1400 height 633
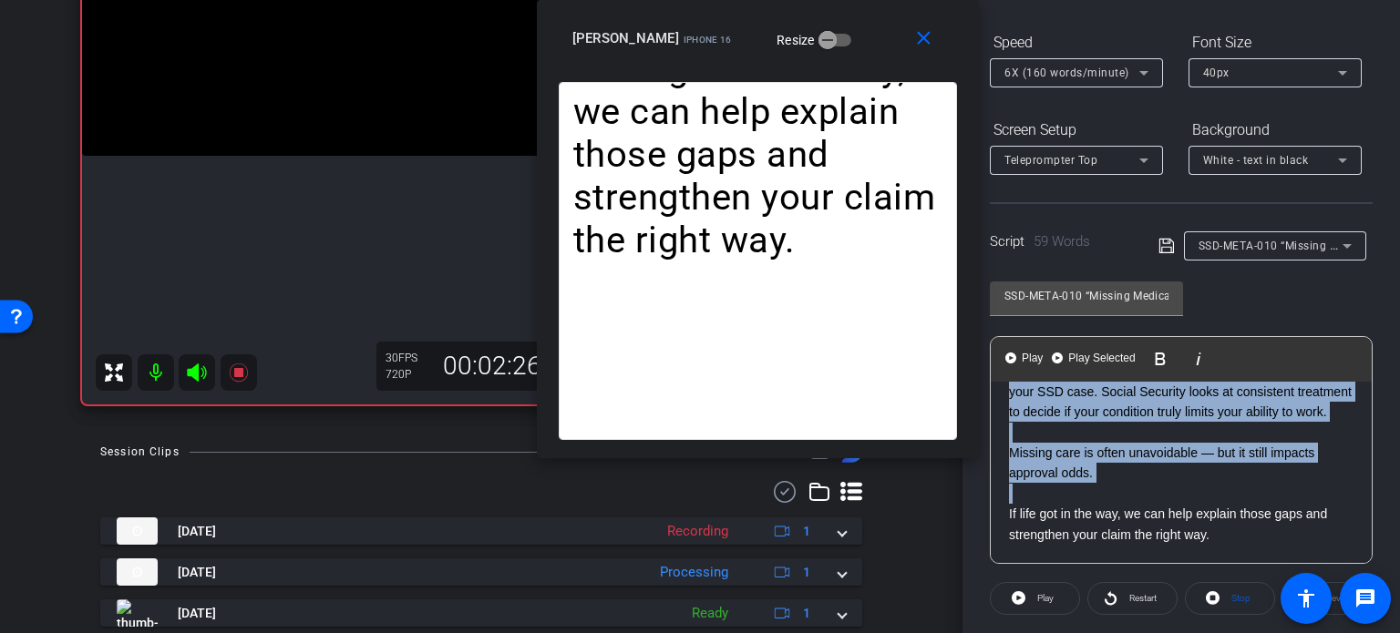
scroll to position [0, 0]
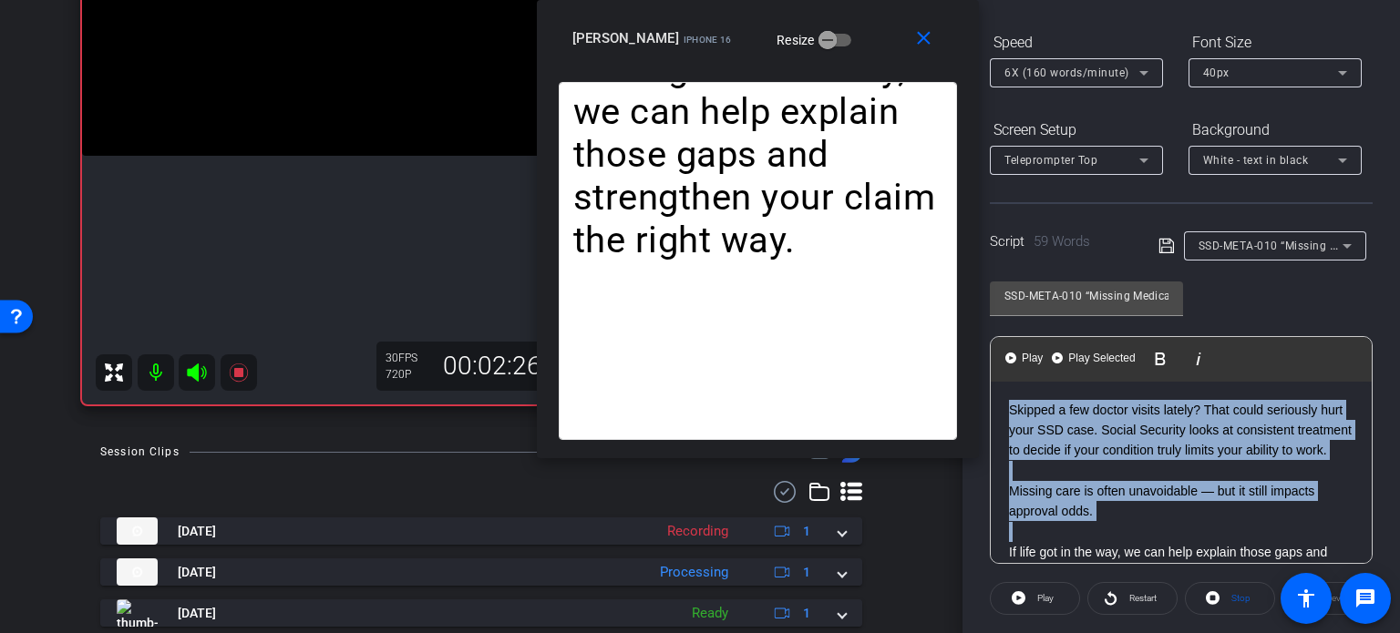
drag, startPoint x: 1002, startPoint y: 520, endPoint x: 985, endPoint y: 350, distance: 171.3
click at [985, 350] on div "Participants Teleprompter Adjustments settings Erika Centeno flip Director Ever…" at bounding box center [1180, 316] width 437 height 633
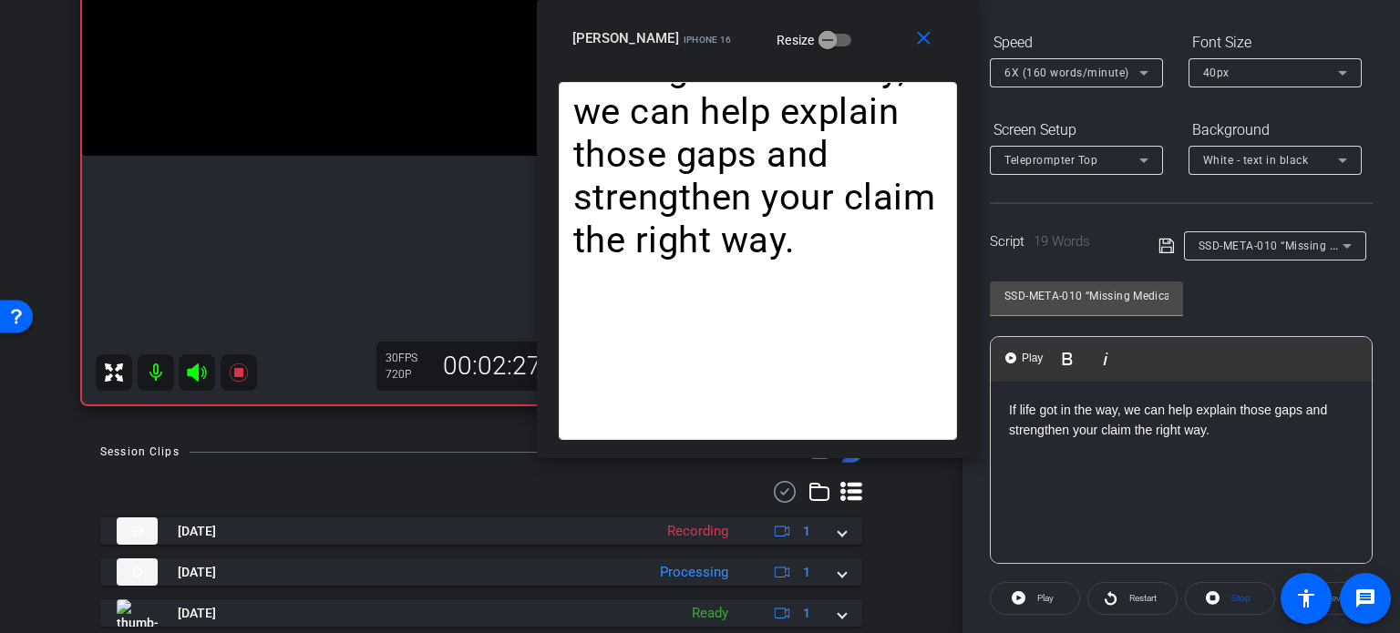
scroll to position [270, 0]
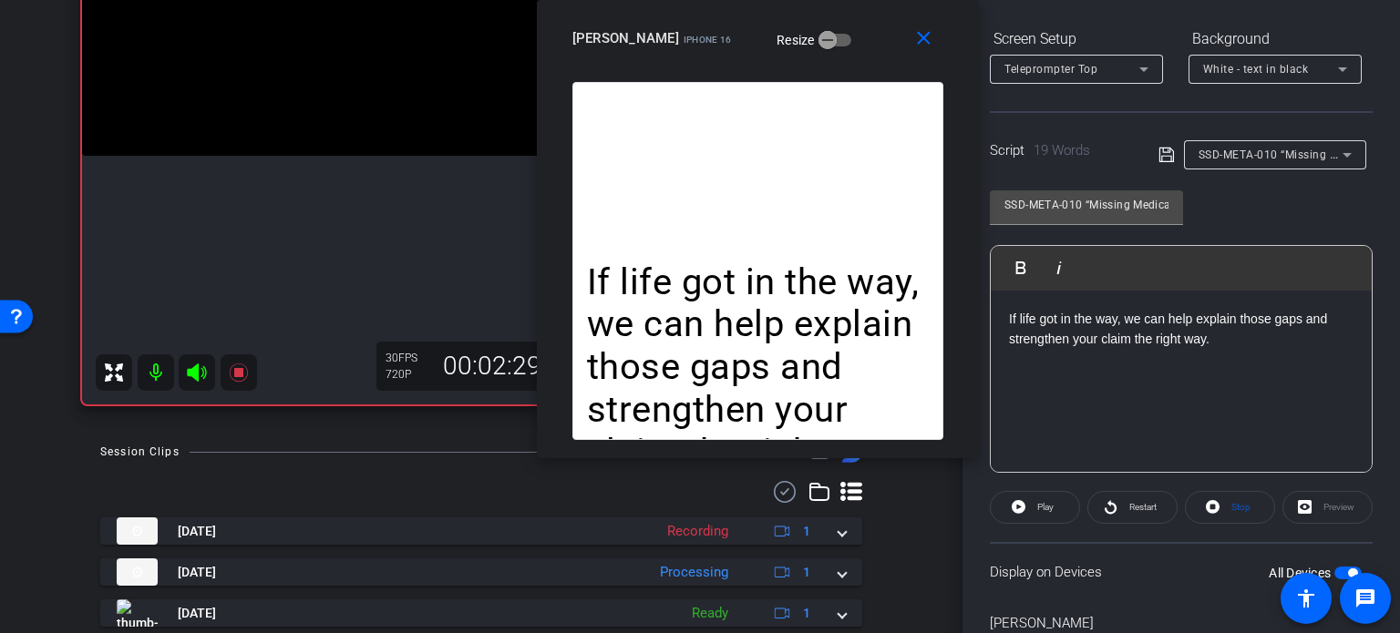
click at [1348, 572] on span "button" at bounding box center [1352, 573] width 9 height 9
click at [1338, 572] on span "button" at bounding box center [1347, 573] width 27 height 13
click at [1236, 506] on span "Stop" at bounding box center [1240, 507] width 19 height 10
click at [1042, 508] on span "Play" at bounding box center [1045, 507] width 16 height 10
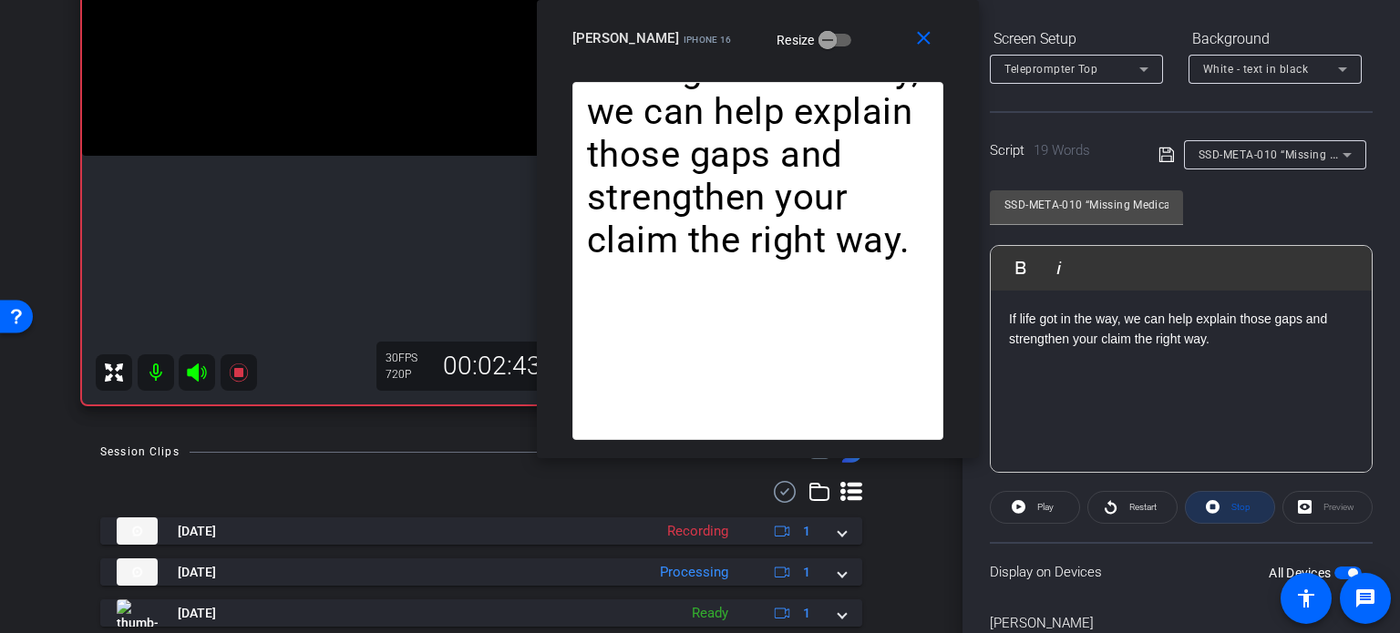
click at [1257, 508] on span at bounding box center [1229, 508] width 88 height 44
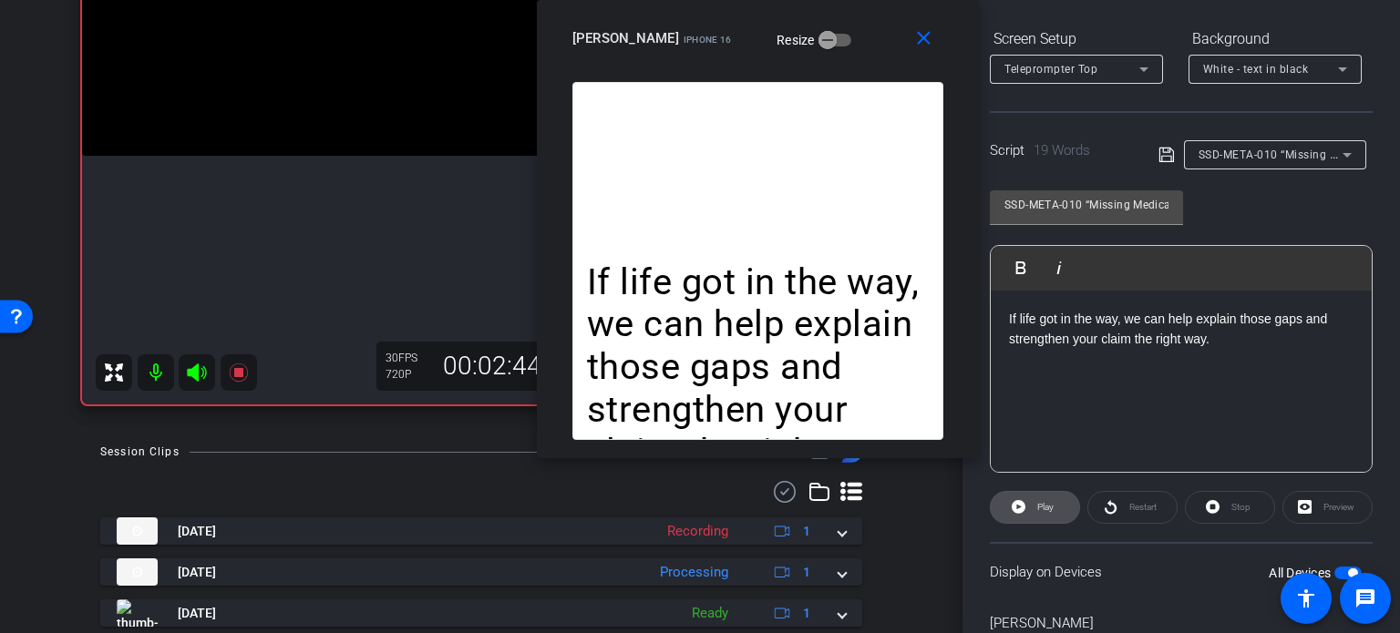
click at [1043, 496] on span "Play" at bounding box center [1042, 508] width 21 height 26
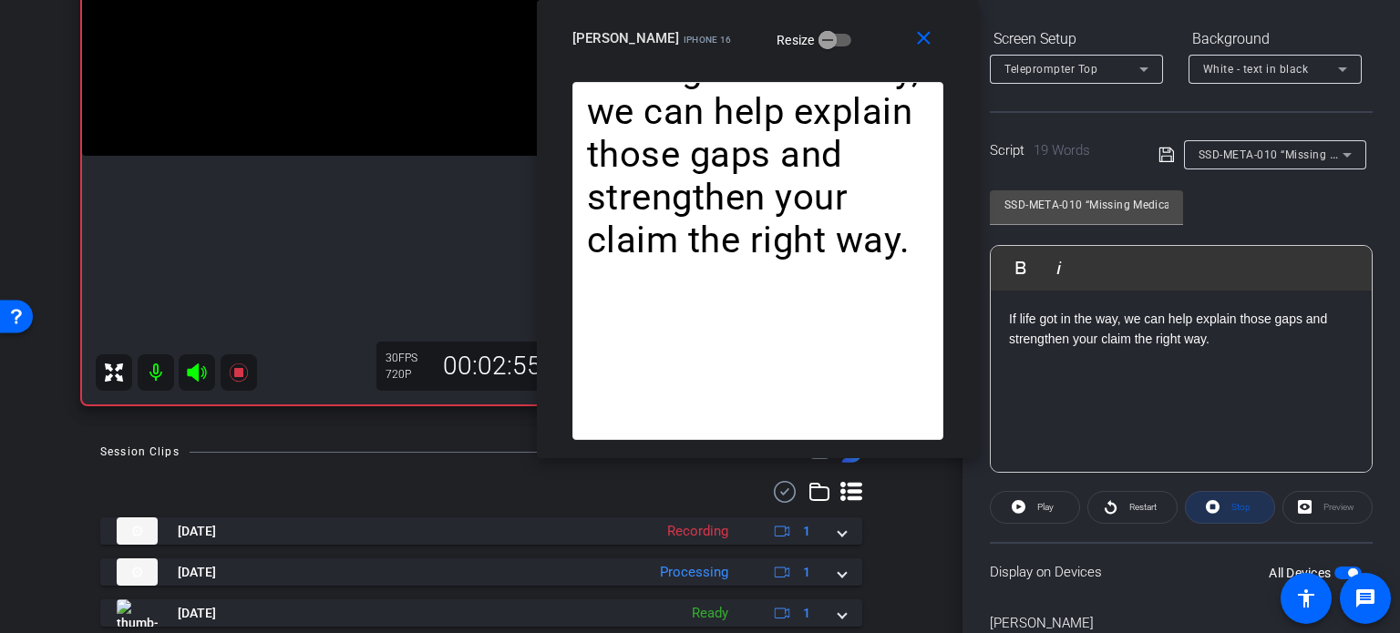
click at [1225, 520] on span at bounding box center [1229, 508] width 88 height 44
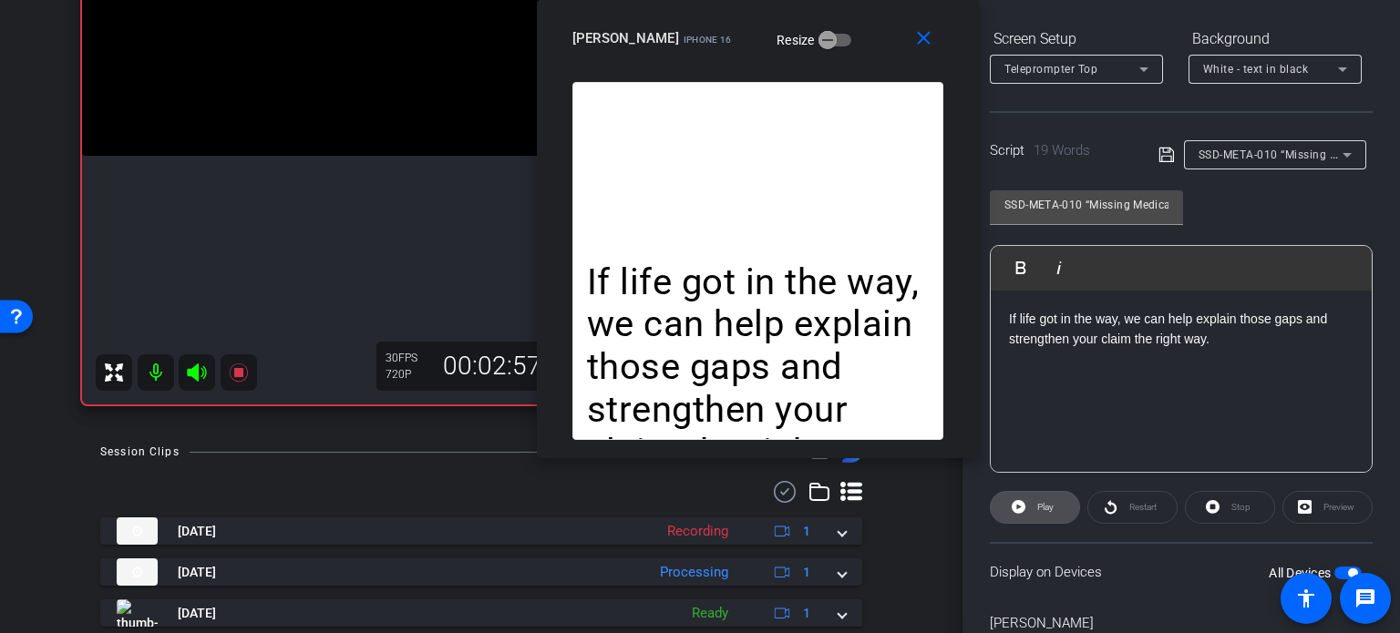
click at [1044, 508] on span "Play" at bounding box center [1045, 507] width 16 height 10
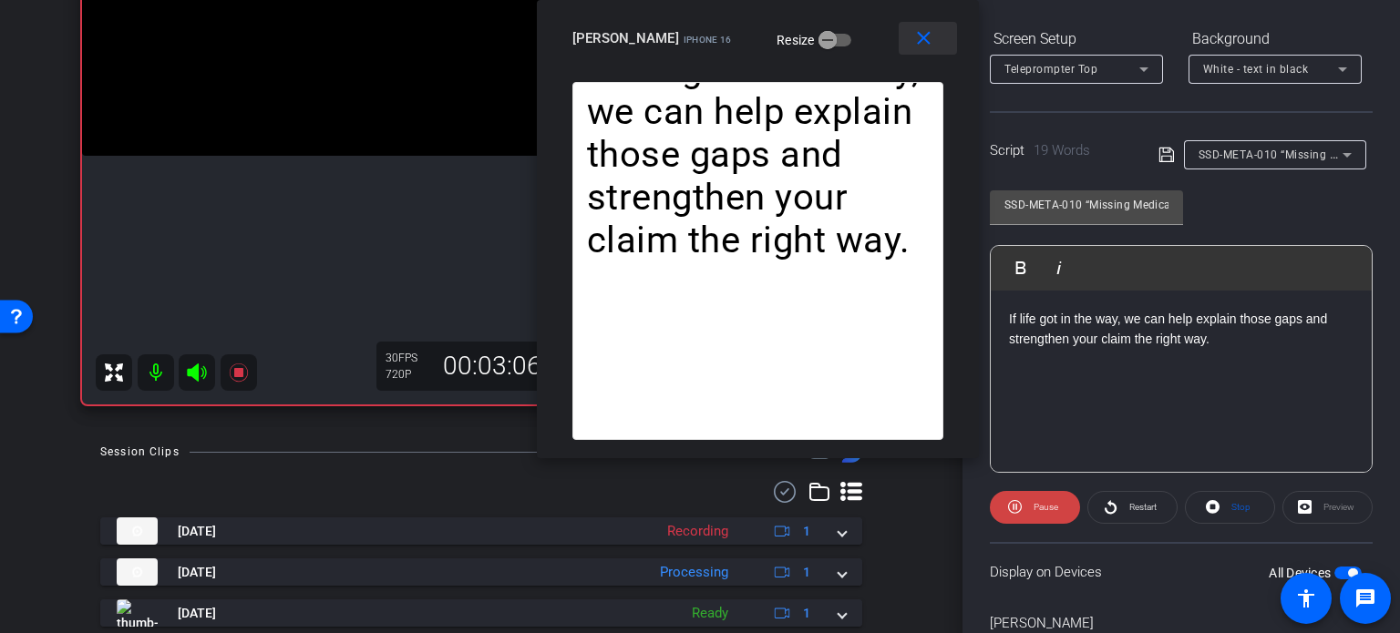
click at [926, 27] on mat-icon "close" at bounding box center [923, 38] width 23 height 23
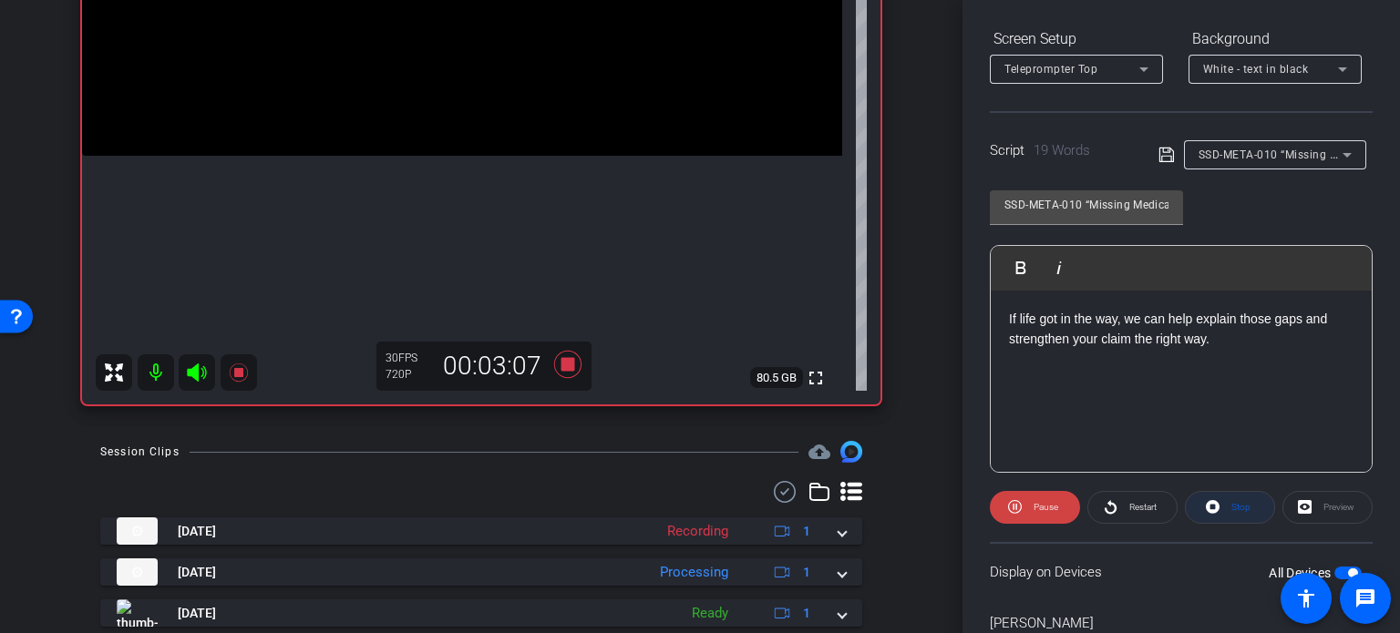
click at [1218, 498] on span at bounding box center [1229, 508] width 88 height 44
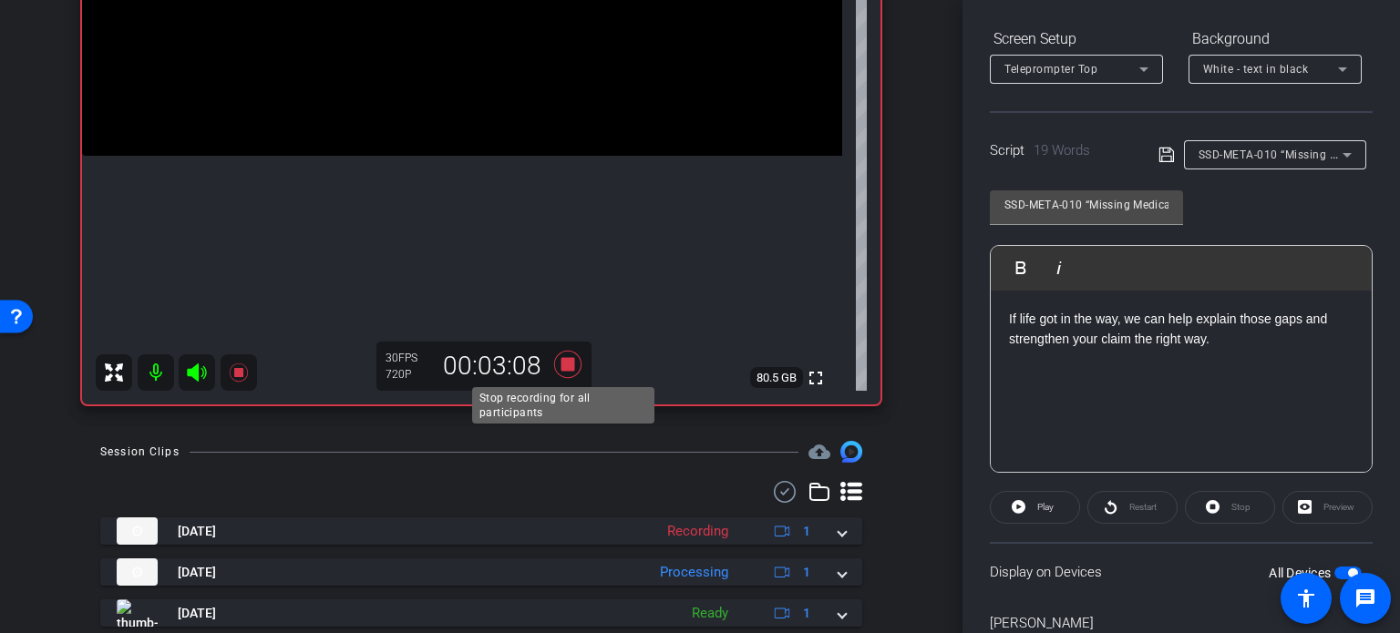
click at [573, 361] on icon at bounding box center [568, 364] width 44 height 33
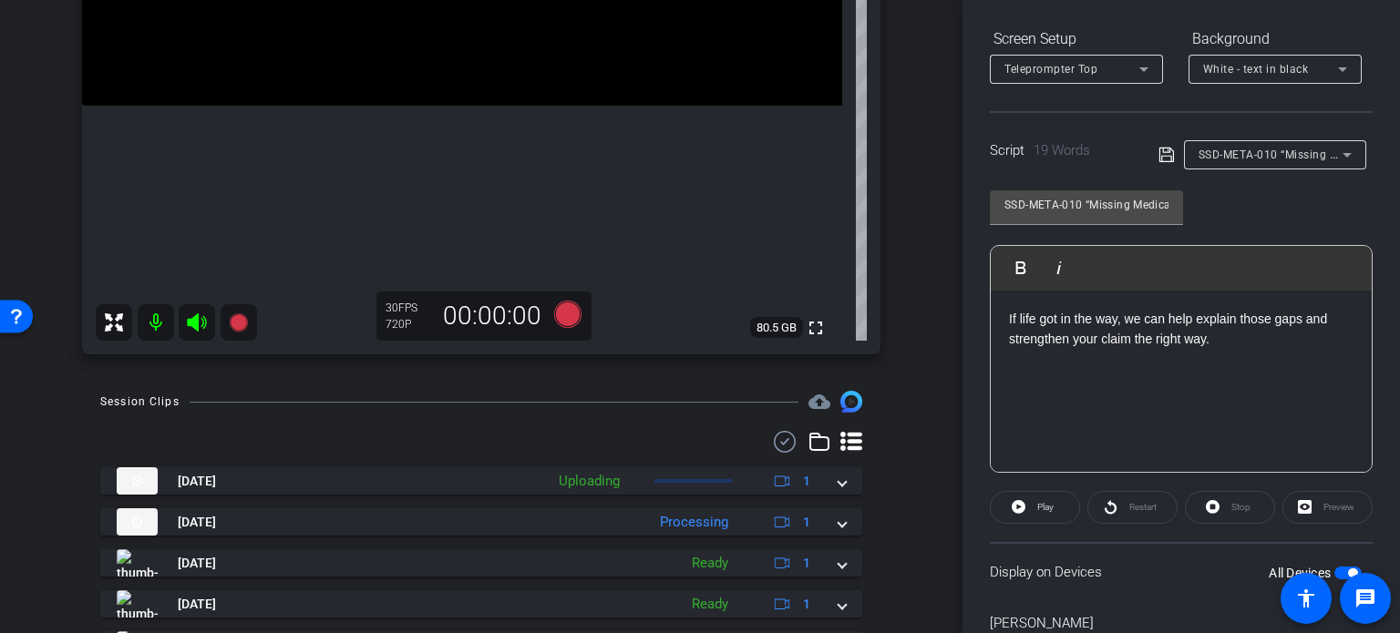
scroll to position [547, 0]
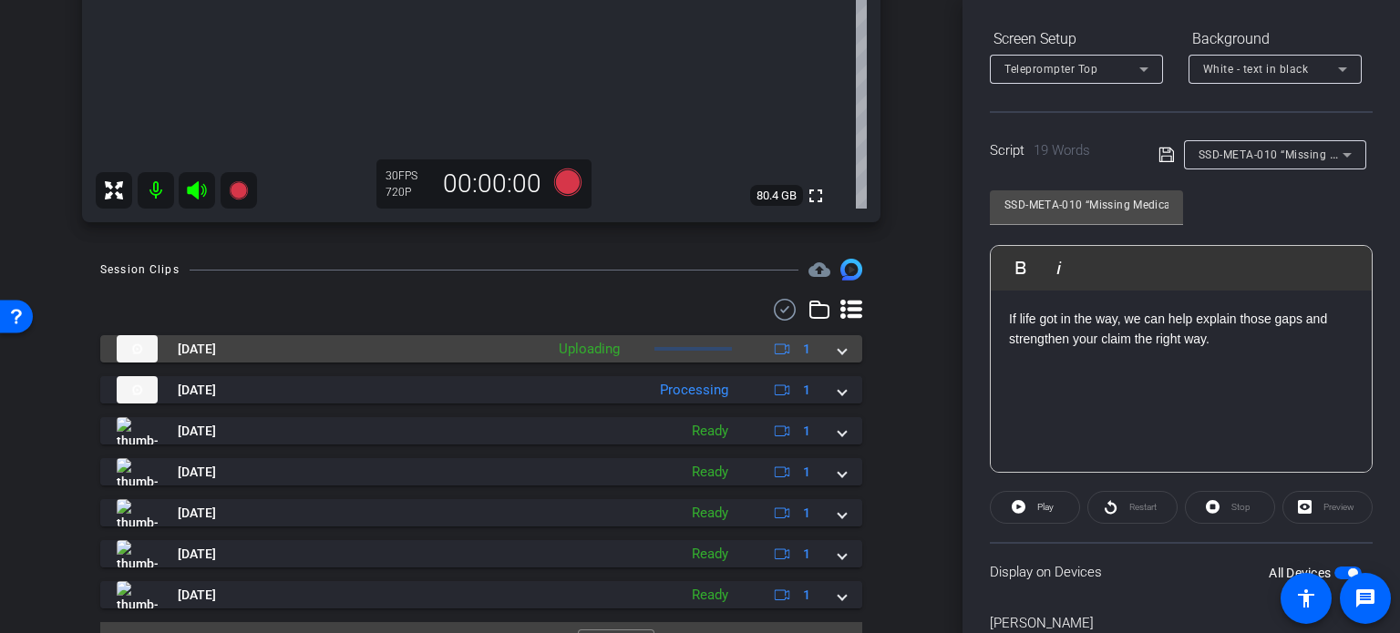
click at [840, 352] on mat-expansion-panel-header "Sep 29, 2025 Uploading 1" at bounding box center [481, 348] width 762 height 27
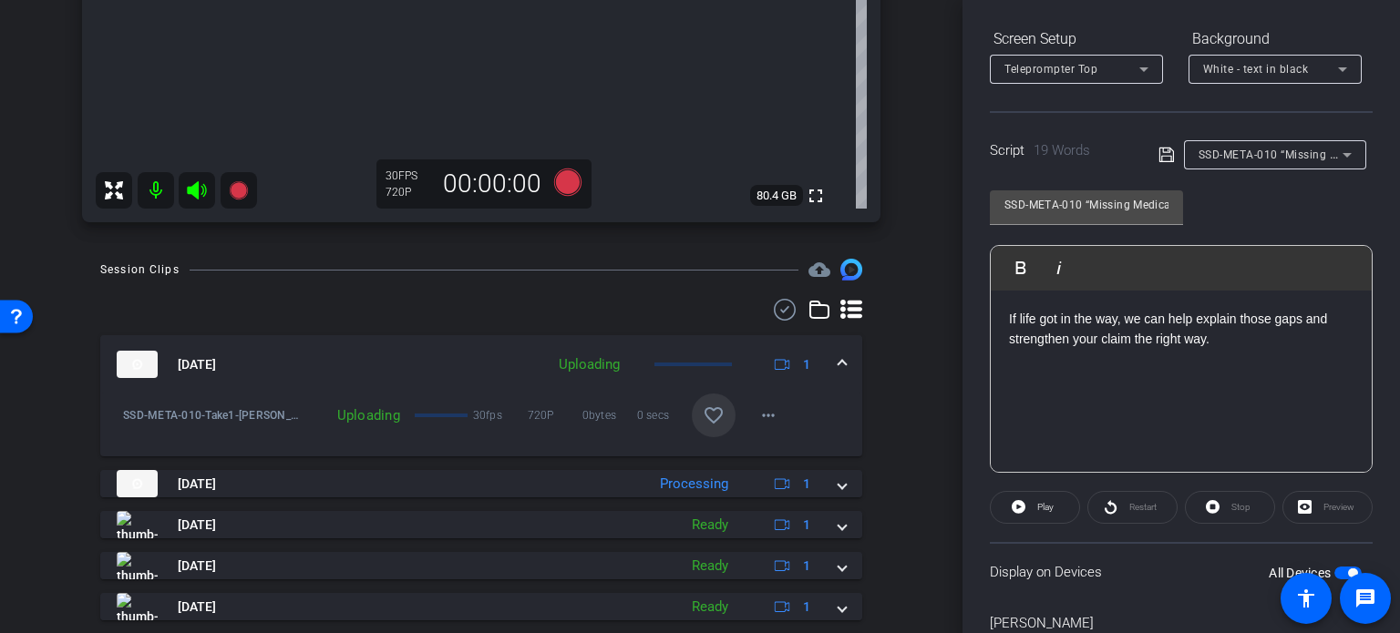
click at [707, 424] on mat-icon "favorite_border" at bounding box center [714, 416] width 22 height 22
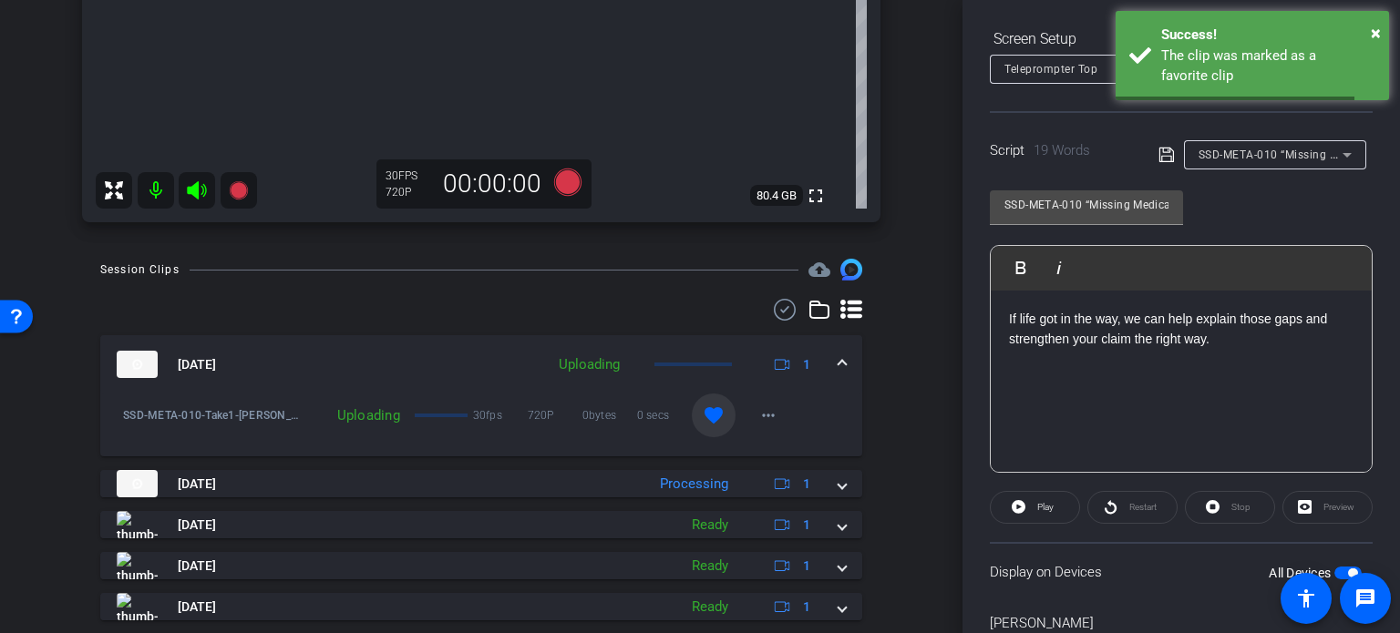
click at [829, 353] on mat-expansion-panel-header "Sep 29, 2025 Uploading 1" at bounding box center [481, 364] width 762 height 58
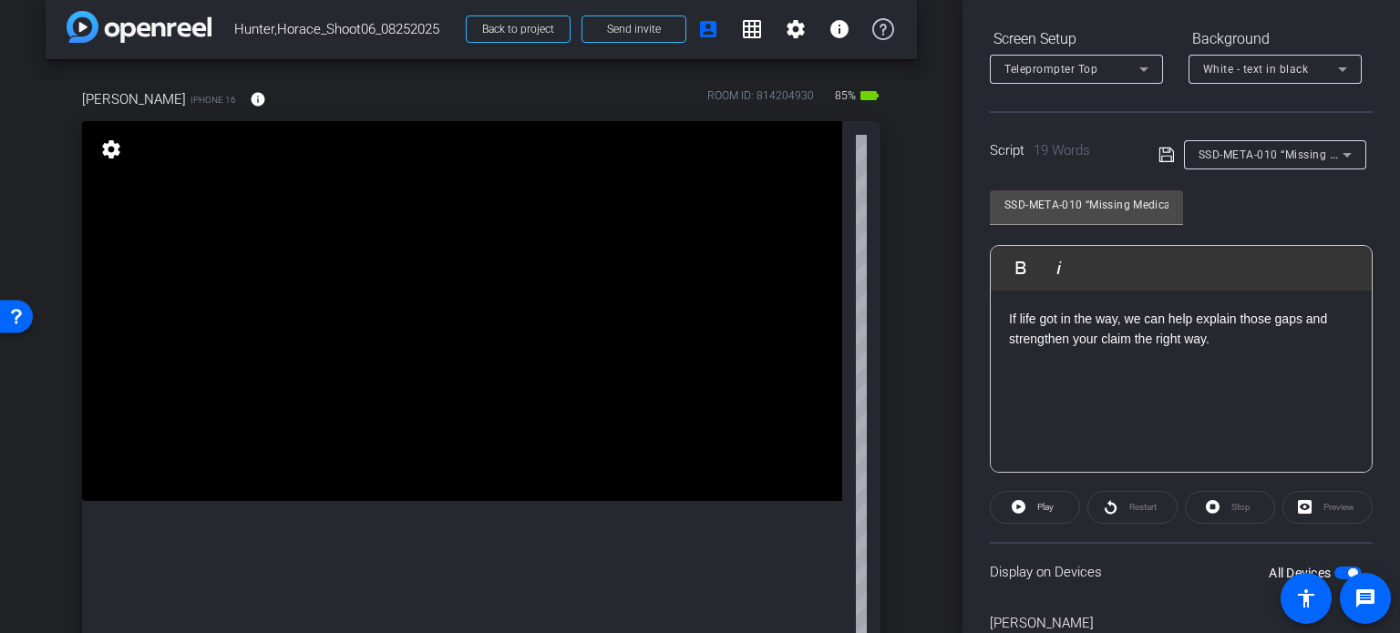
scroll to position [0, 0]
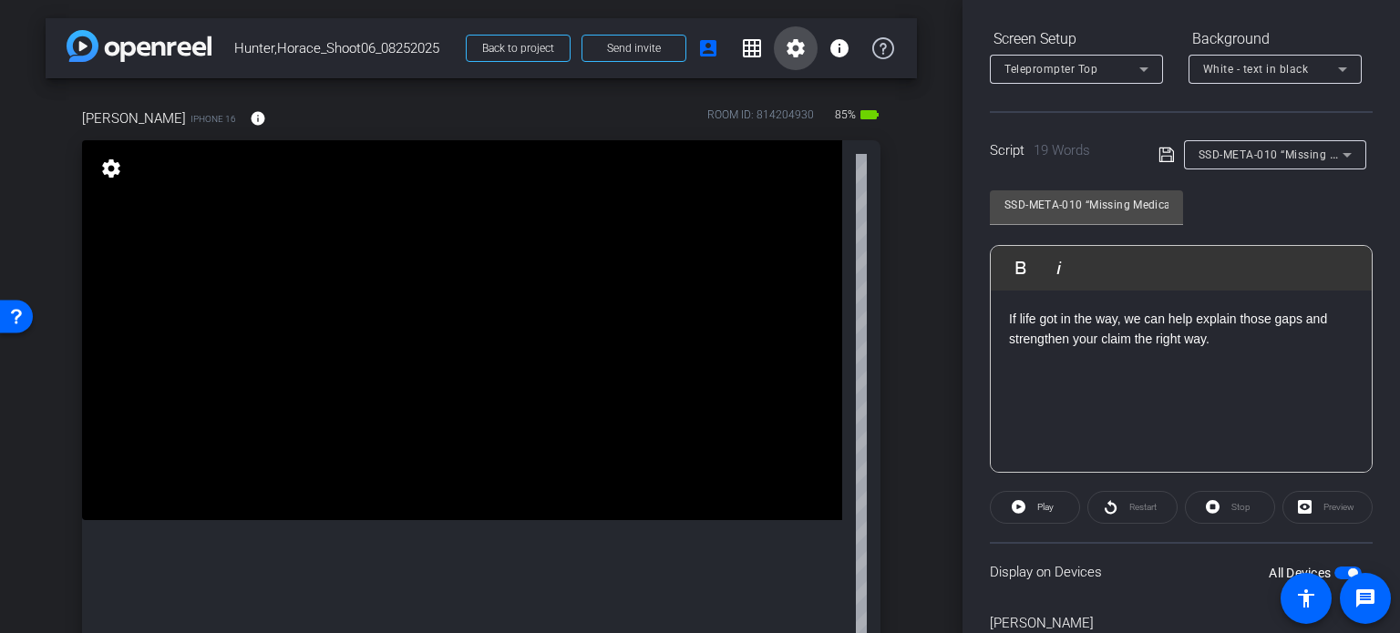
click at [785, 46] on mat-icon "settings" at bounding box center [796, 48] width 22 height 22
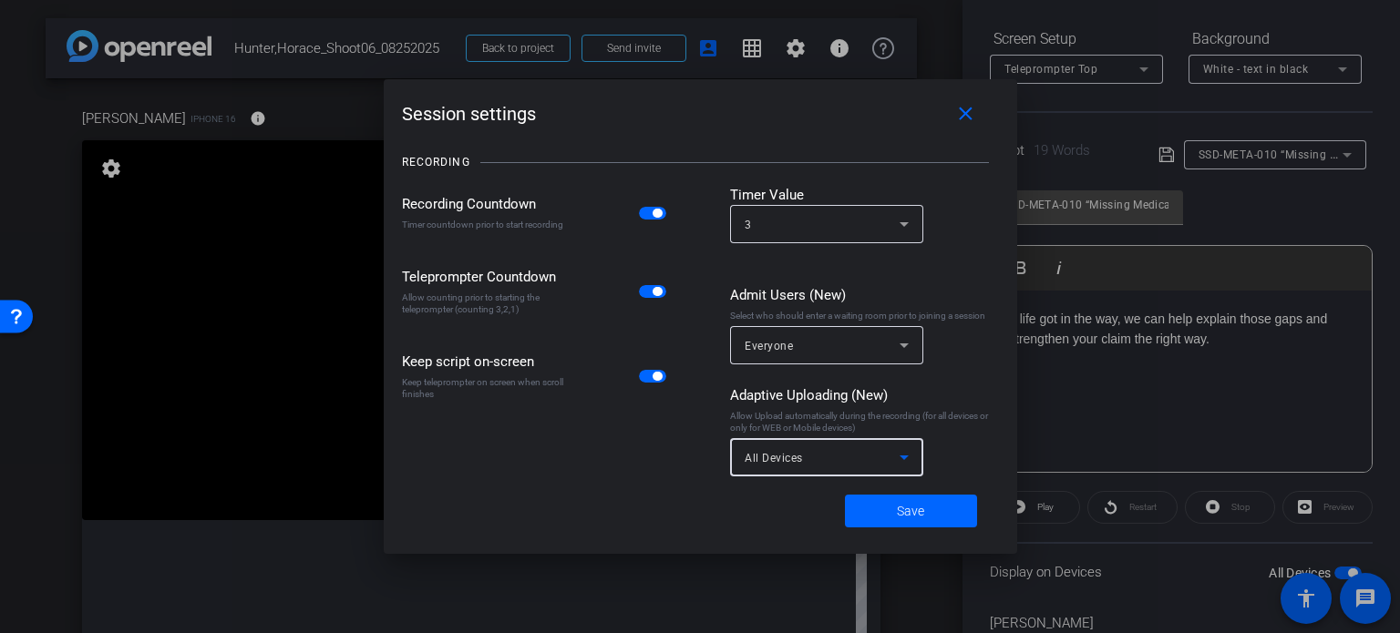
click at [793, 461] on span "All Devices" at bounding box center [773, 458] width 58 height 13
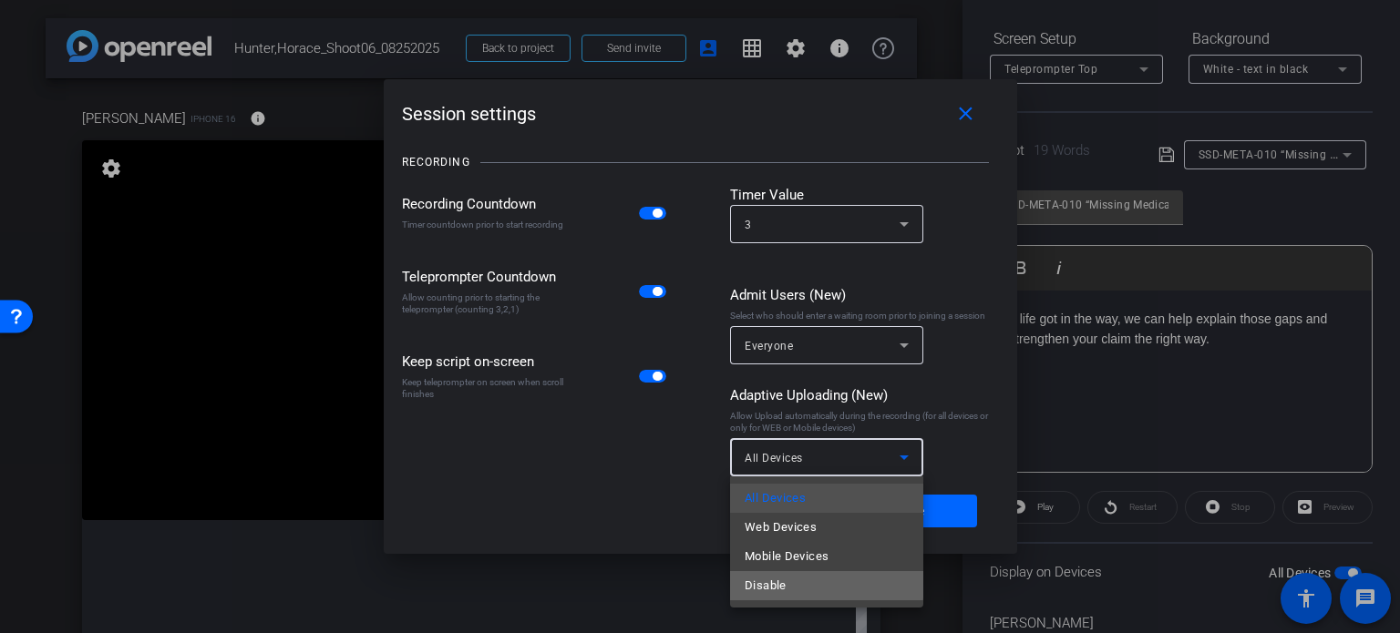
click at [780, 582] on span "Disable" at bounding box center [765, 586] width 42 height 22
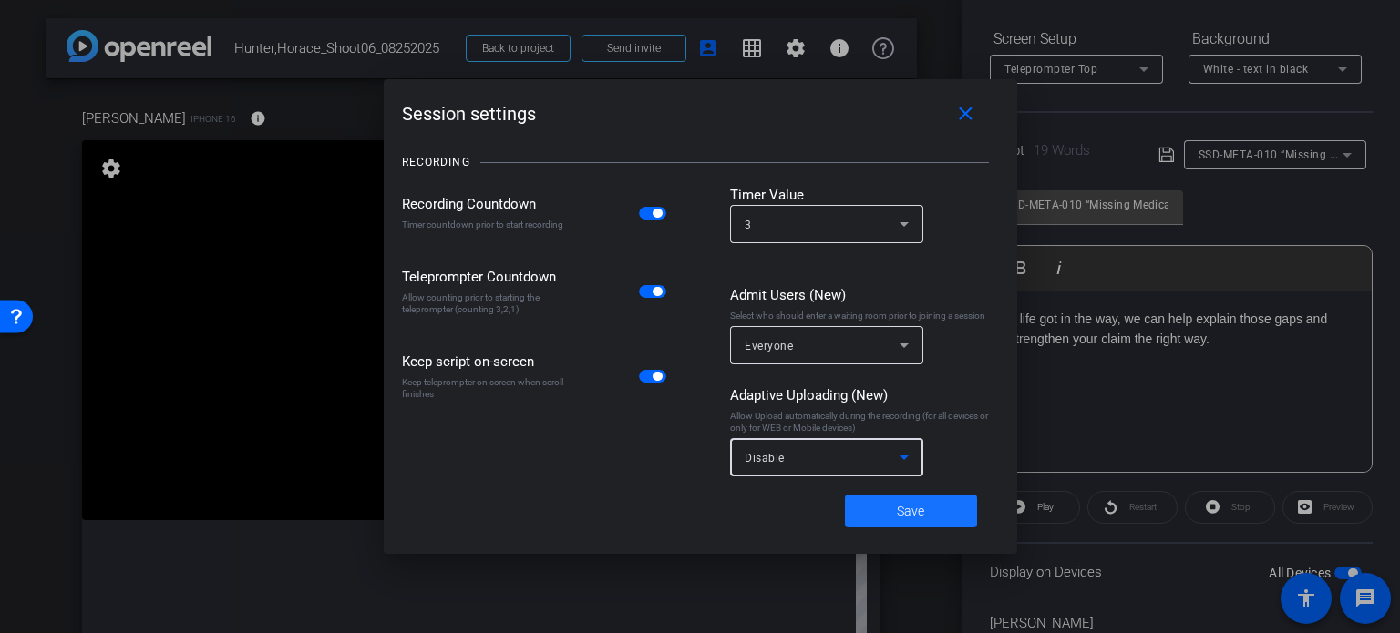
click at [904, 507] on span "Save" at bounding box center [910, 511] width 27 height 19
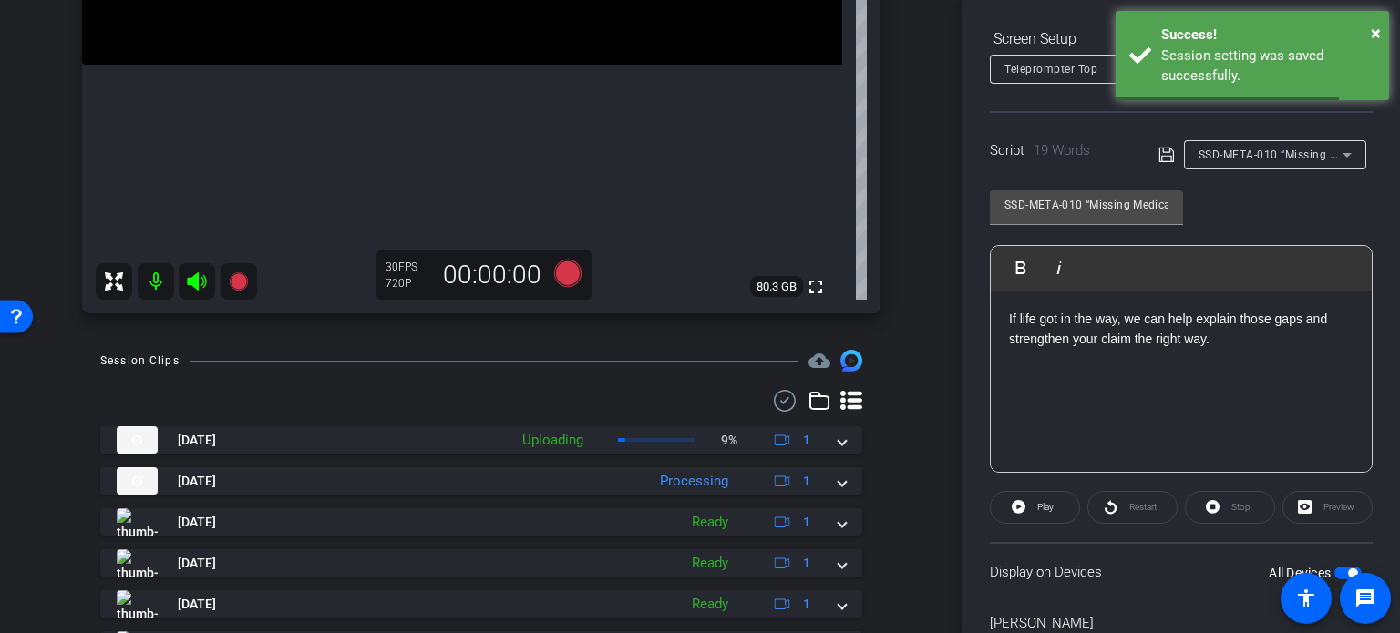
click at [911, 524] on div "arrow_back Hunter,Horace_Shoot06_08252025 Back to project Send invite account_b…" at bounding box center [481, 316] width 962 height 633
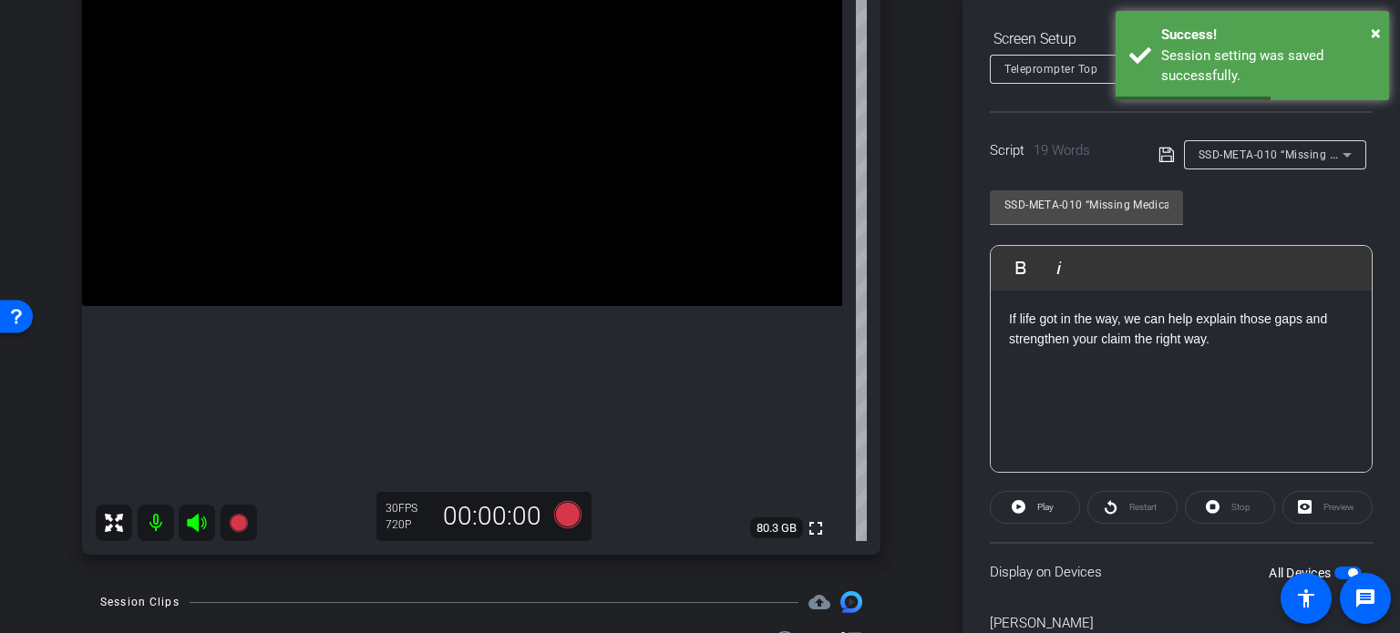
scroll to position [182, 0]
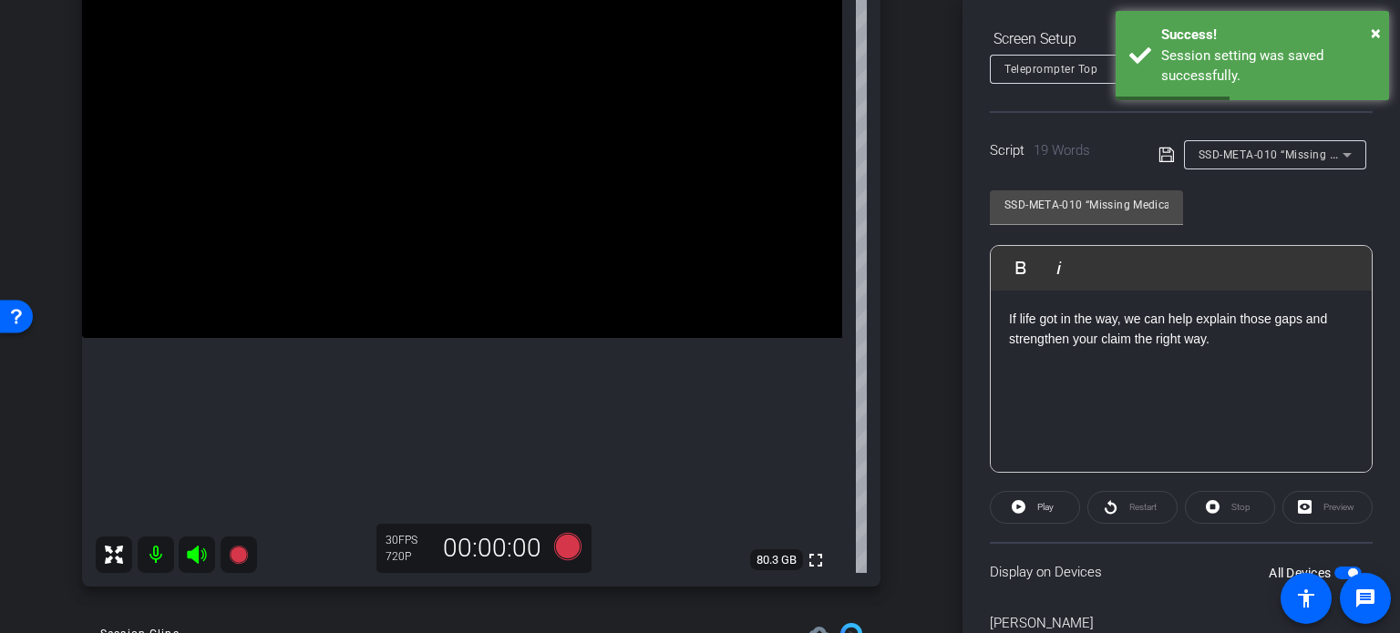
click at [1267, 150] on span "SSD-META-010 “Missing Medical Visits? Here's How That Affects Your SSD Case”" at bounding box center [1413, 154] width 430 height 15
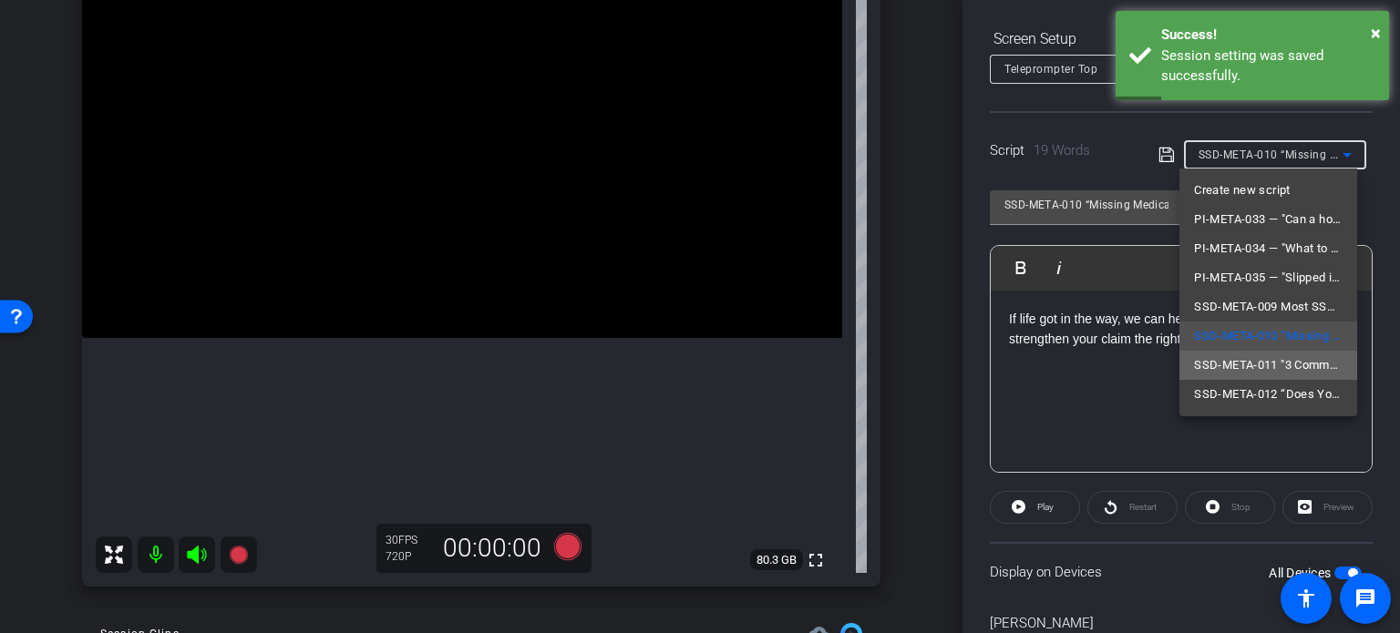
click at [1272, 369] on span "SSD-META-011 "3 Common SSD Mistakes People Make in AL, NC & VA”" at bounding box center [1268, 365] width 149 height 22
type input "SSD-META-011 "3 Common SSD Mistakes People Make in AL, NC & VA”"
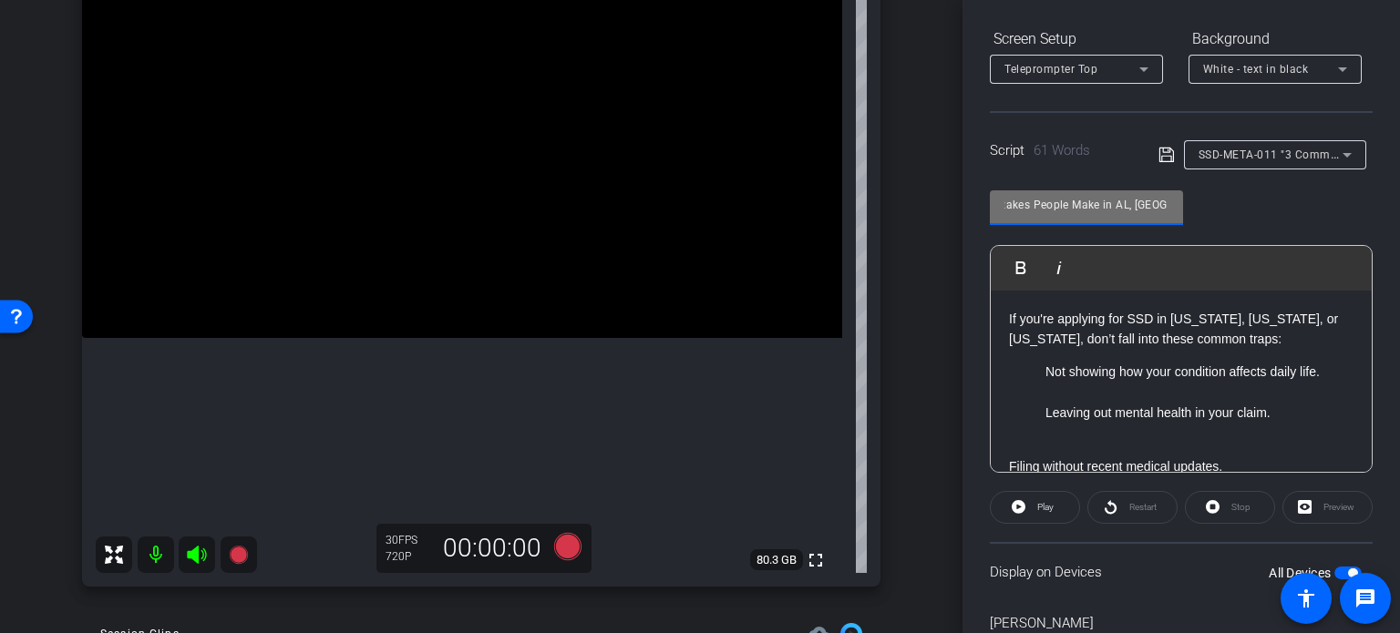
scroll to position [0, 202]
drag, startPoint x: 1127, startPoint y: 214, endPoint x: 1178, endPoint y: 221, distance: 51.5
click at [1178, 221] on div "SSD-META-011 "3 Common SSD Mistakes People Make in AL, NC & VA”" at bounding box center [1086, 207] width 193 height 35
click at [1104, 198] on input "SSD-META-011 "3 Common SSD Mistakes People Make in AL, NC & VA”" at bounding box center [1086, 205] width 164 height 22
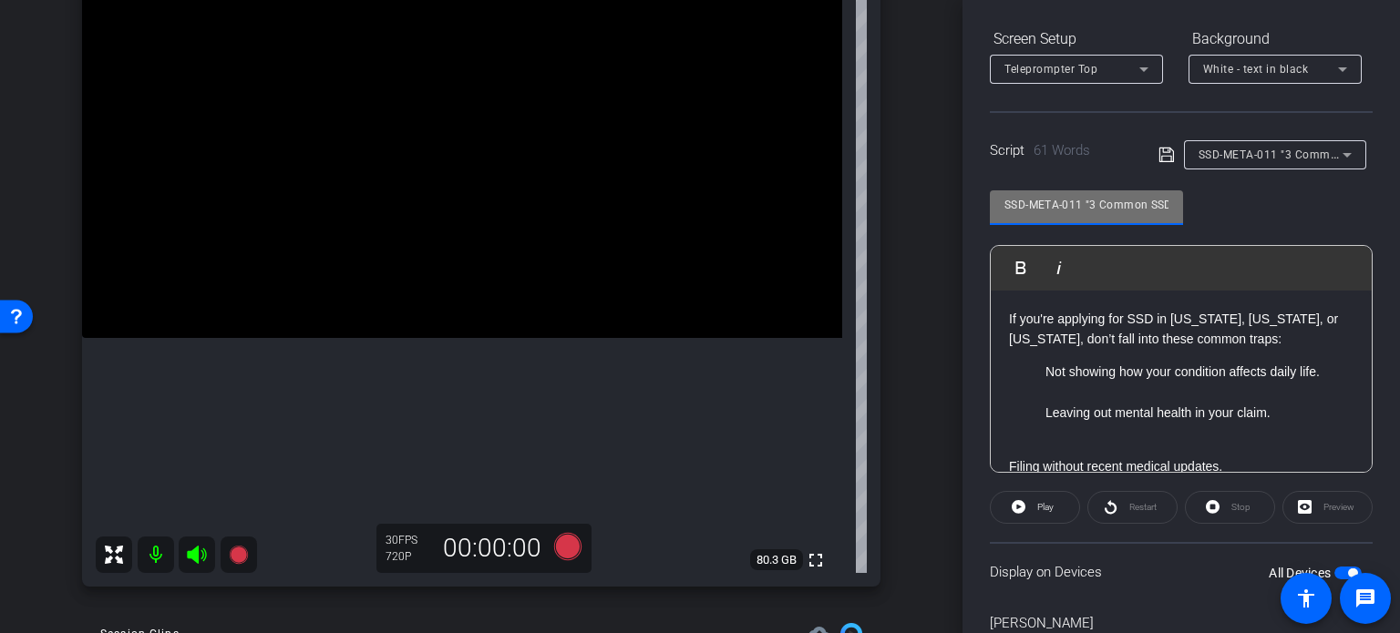
drag, startPoint x: 1101, startPoint y: 200, endPoint x: 937, endPoint y: 188, distance: 164.4
click at [937, 188] on div "arrow_back Hunter,Horace_Shoot06_08252025 Back to project Send invite account_b…" at bounding box center [700, 316] width 1400 height 633
click at [1150, 339] on p "If you're applying for SSD in Alabama, North Carolina, or Virginia, don’t fall …" at bounding box center [1181, 329] width 344 height 41
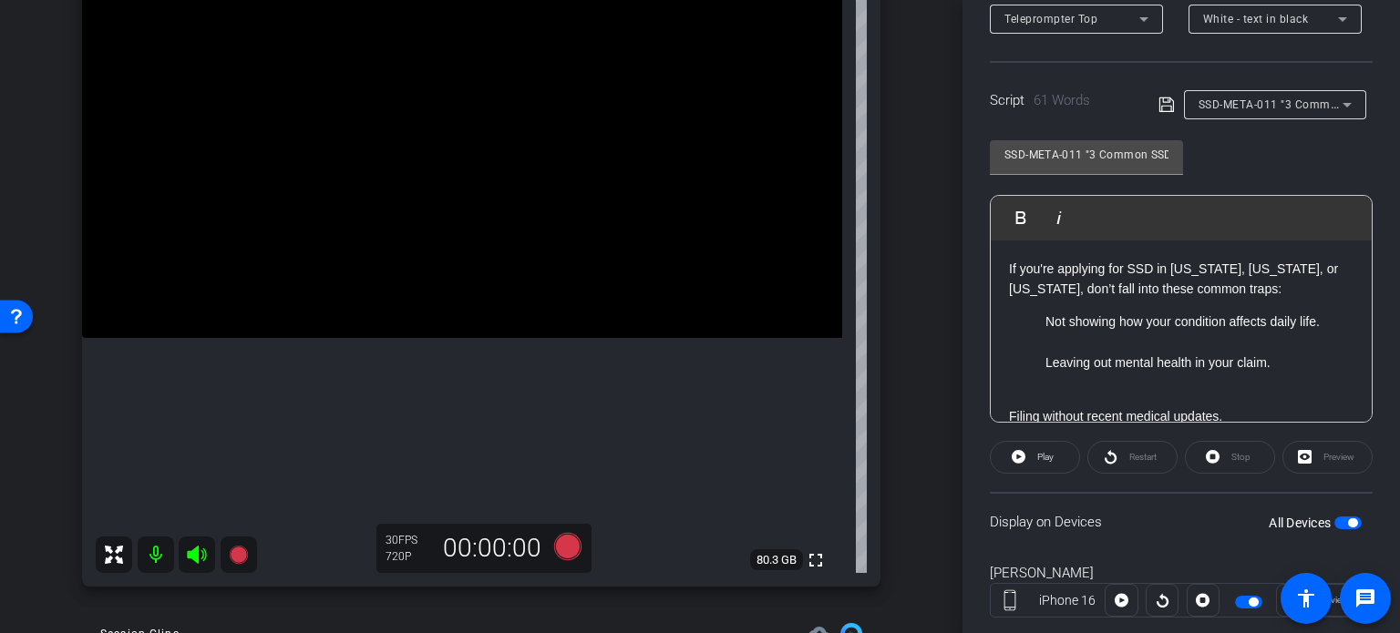
scroll to position [361, 0]
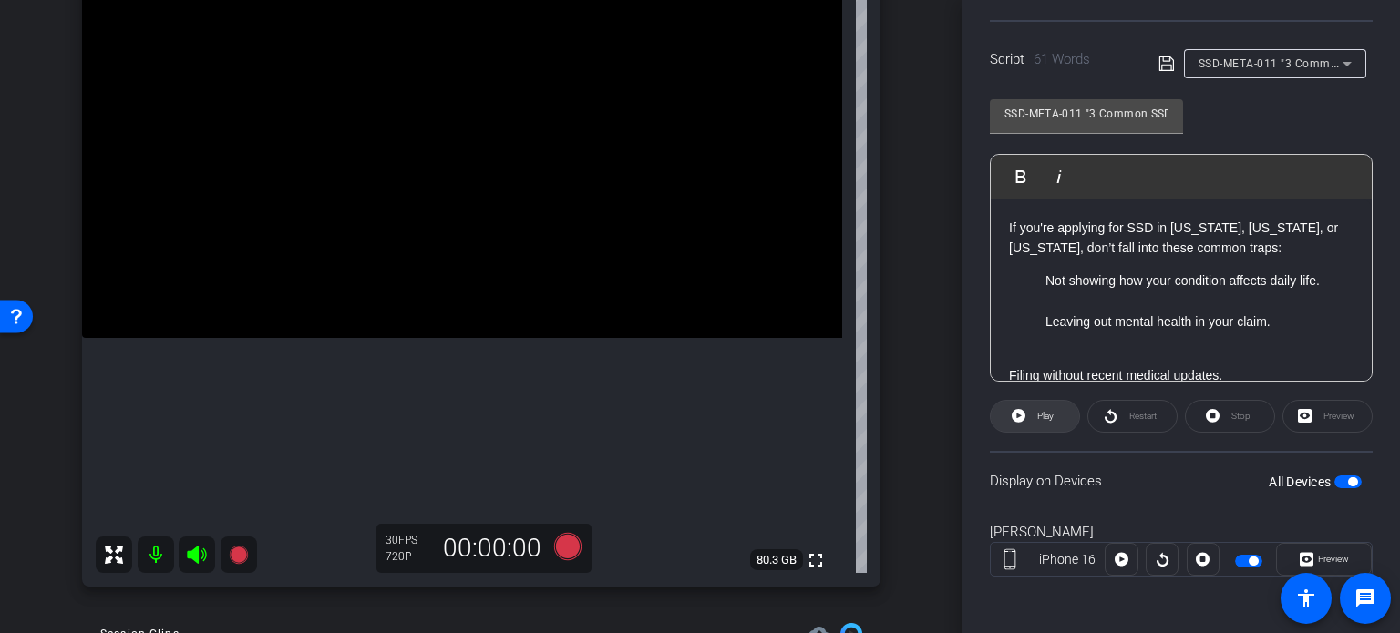
click at [1042, 418] on span "Play" at bounding box center [1045, 416] width 16 height 10
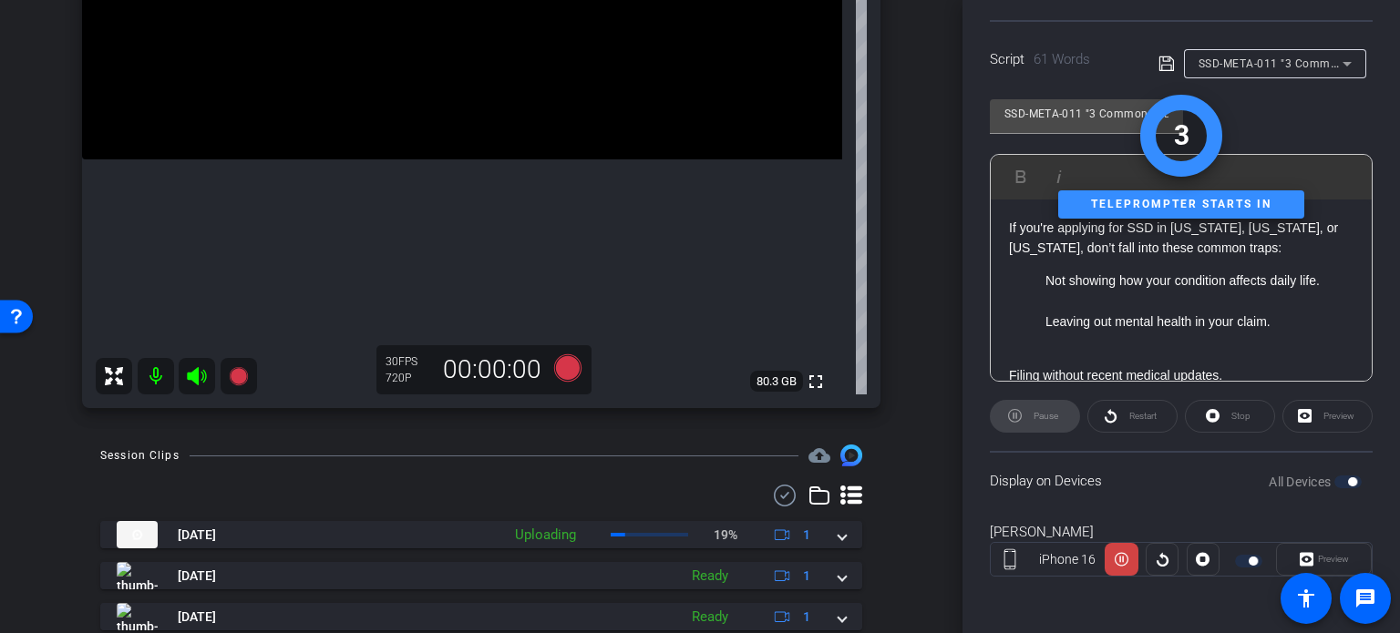
scroll to position [364, 0]
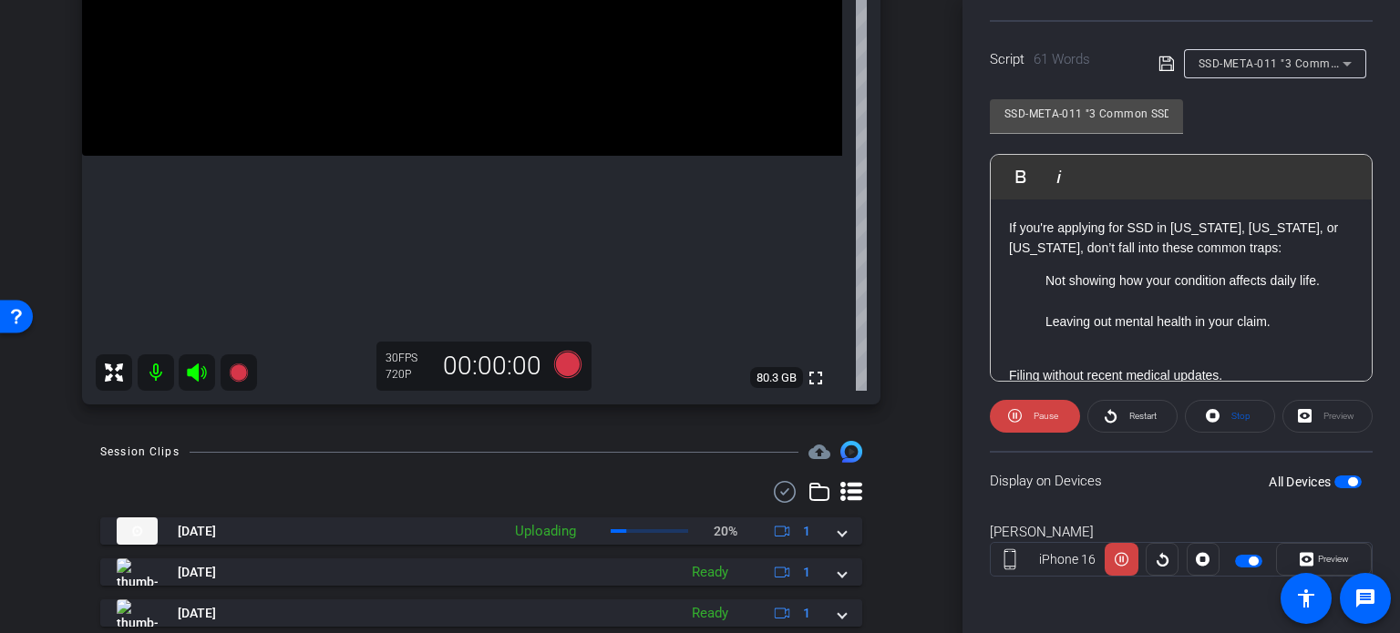
click at [1326, 556] on span "Preview" at bounding box center [1333, 559] width 31 height 10
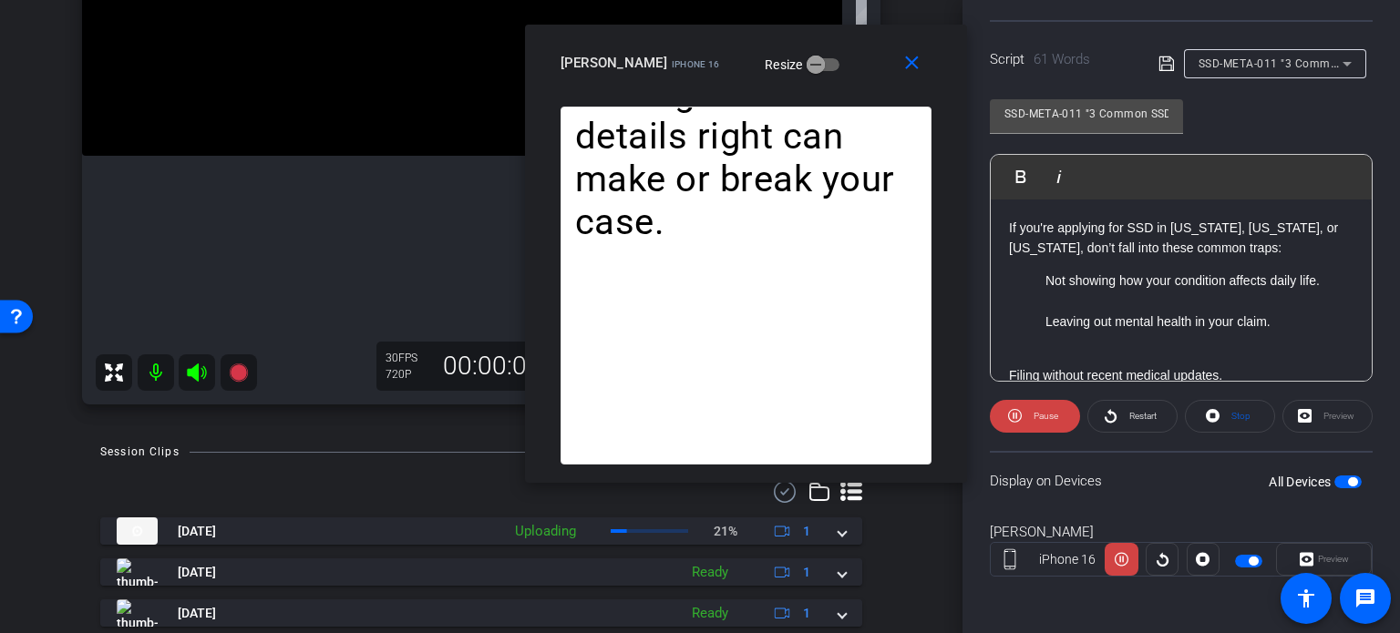
drag, startPoint x: 665, startPoint y: 150, endPoint x: 740, endPoint y: 28, distance: 143.1
click at [739, 28] on div "close Horace Hunter iPhone 16 Resize" at bounding box center [746, 66] width 442 height 82
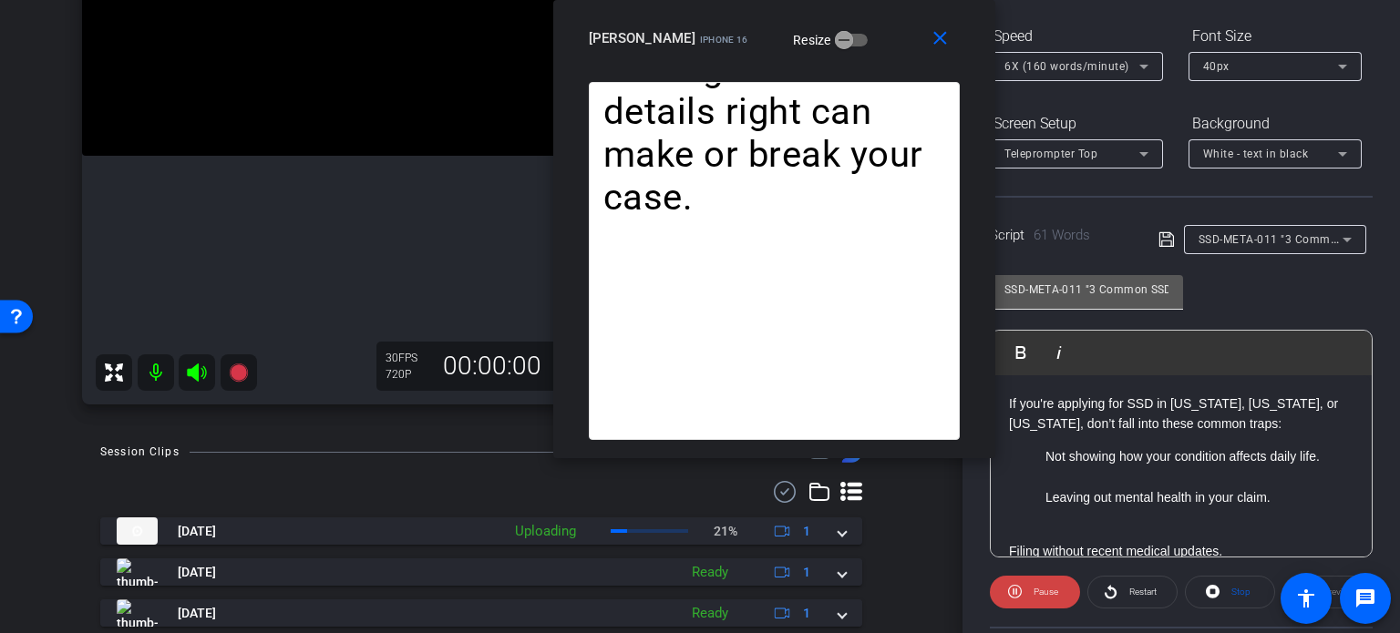
scroll to position [179, 0]
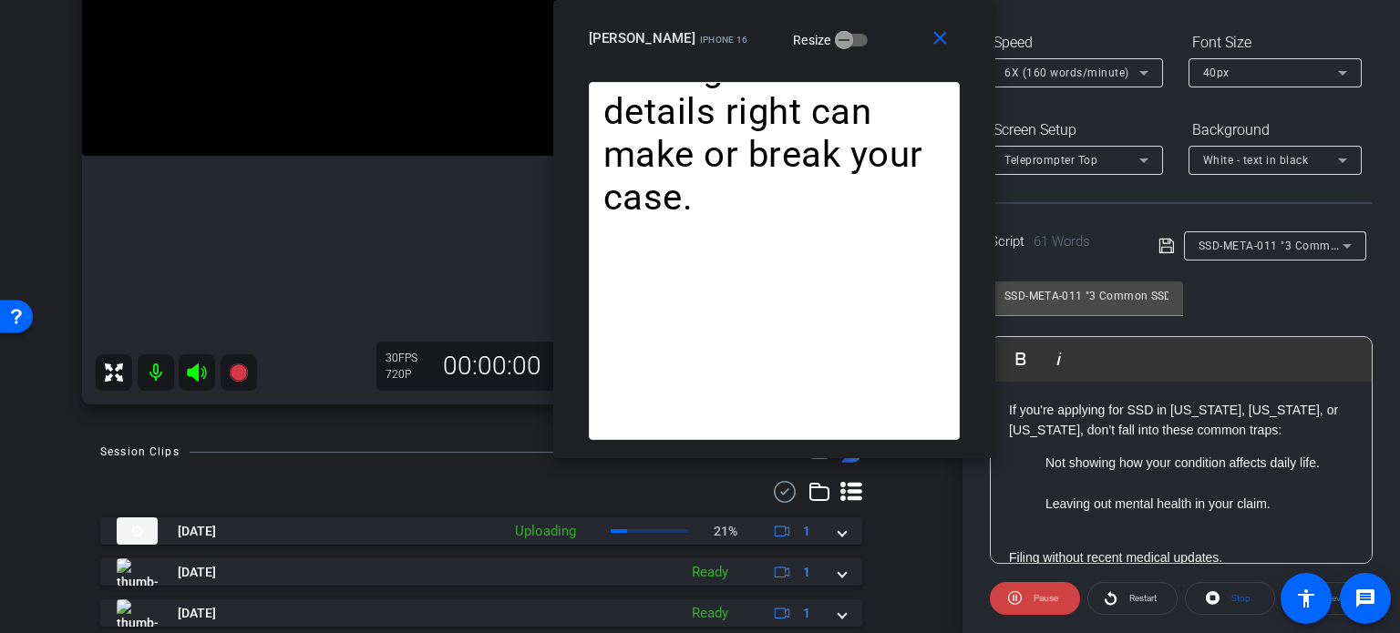
click at [1044, 70] on span "6X (160 words/minute)" at bounding box center [1066, 73] width 125 height 13
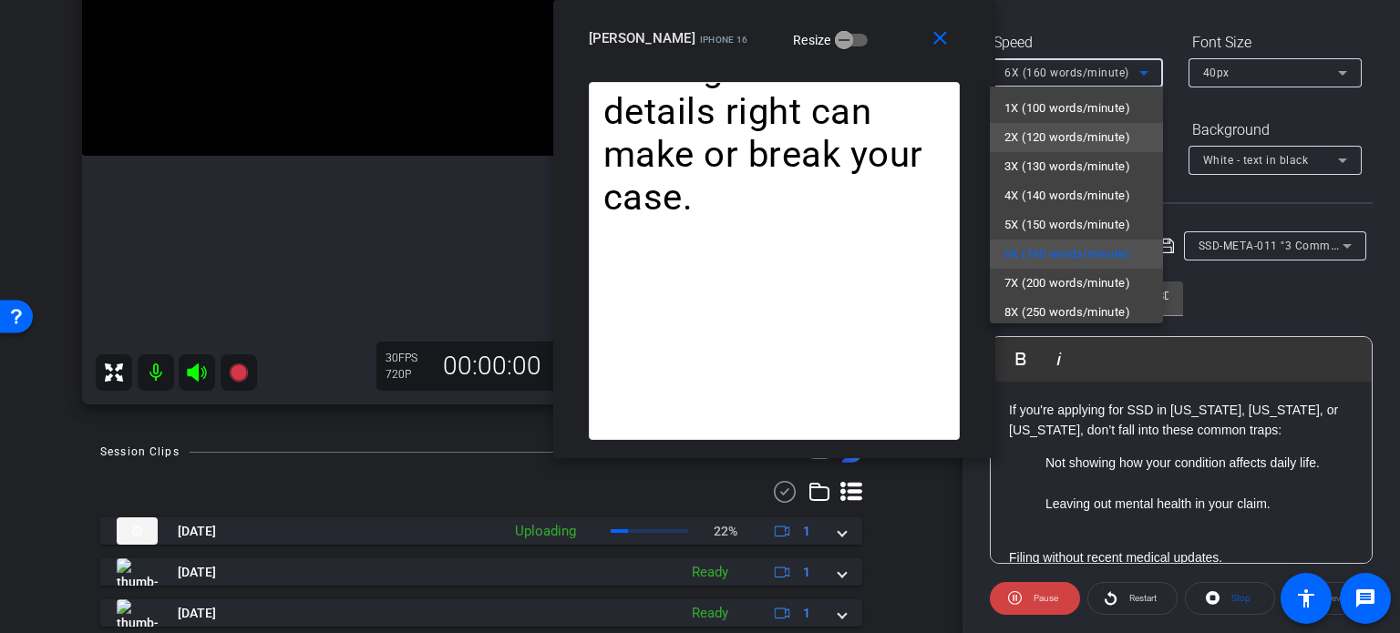
click at [1081, 134] on span "2X (120 words/minute)" at bounding box center [1067, 138] width 126 height 22
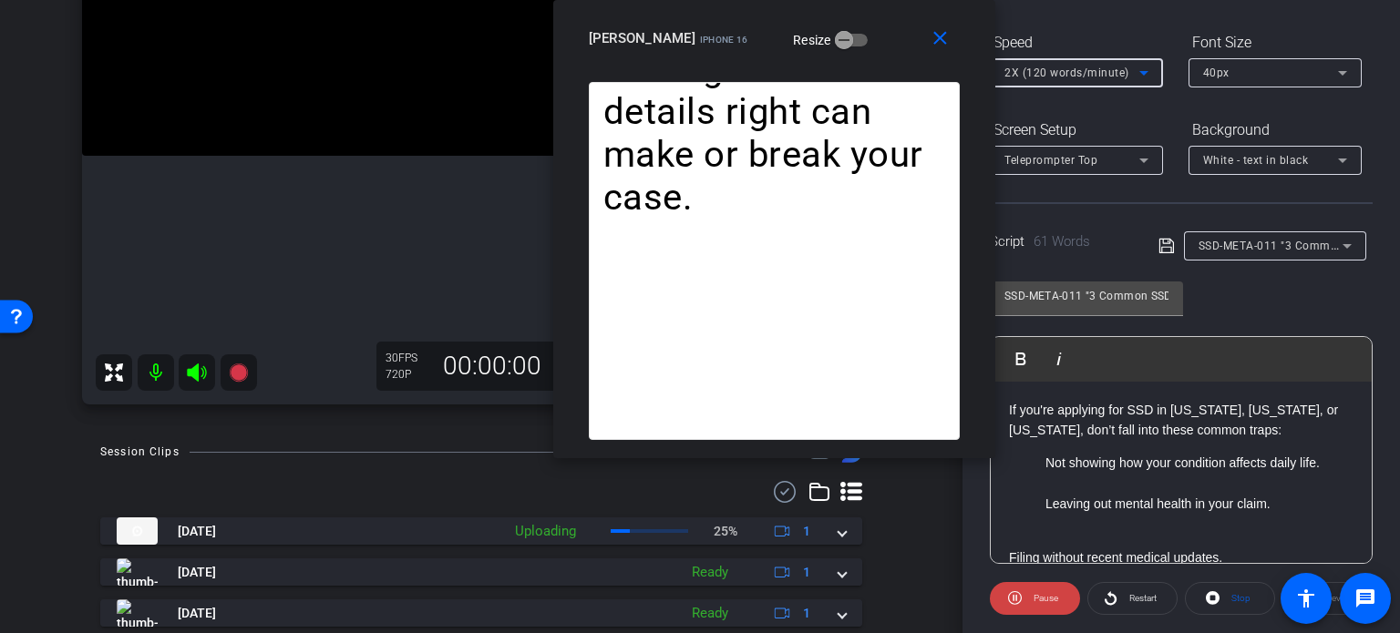
click at [1052, 79] on span "2X (120 words/minute)" at bounding box center [1066, 73] width 125 height 13
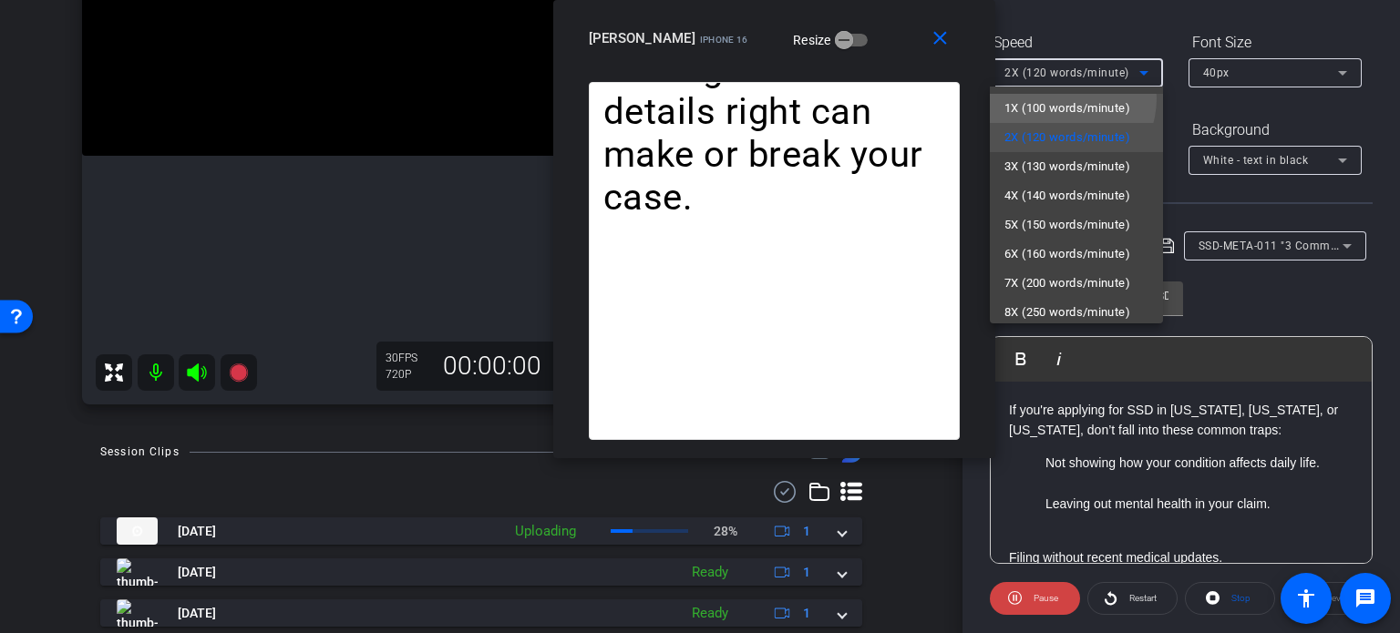
click at [1060, 98] on span "1X (100 words/minute)" at bounding box center [1067, 108] width 126 height 22
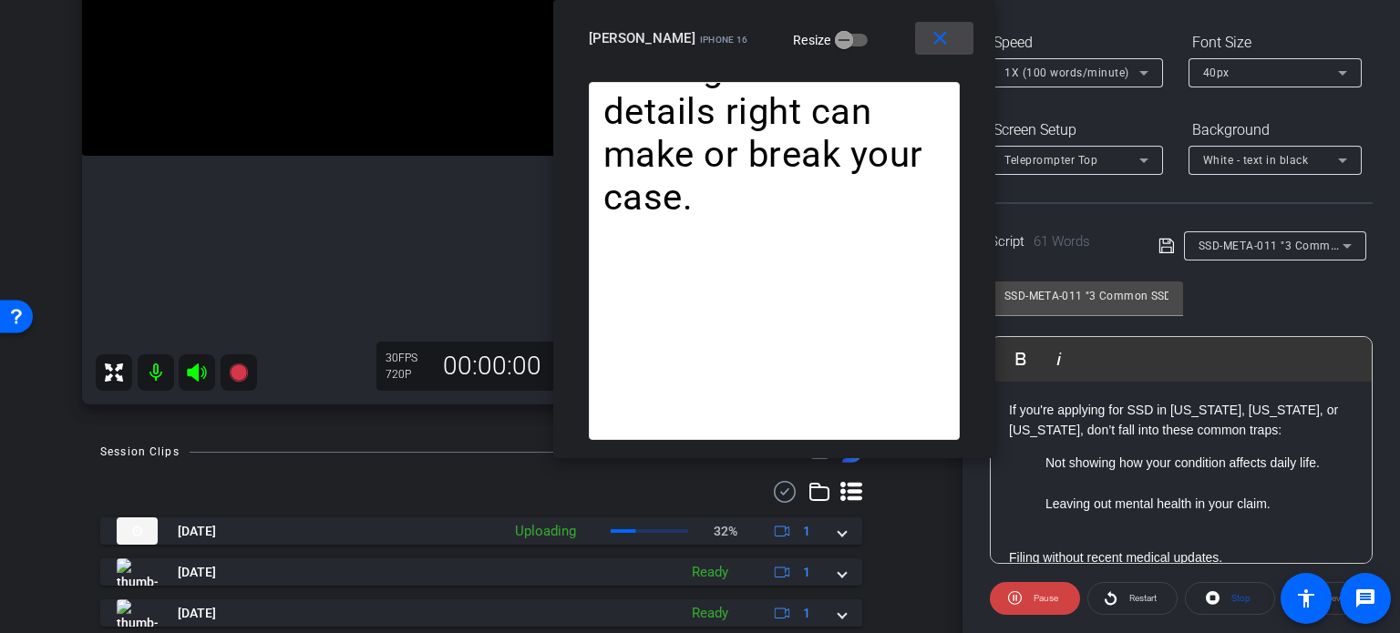
click at [949, 36] on mat-icon "close" at bounding box center [940, 38] width 23 height 23
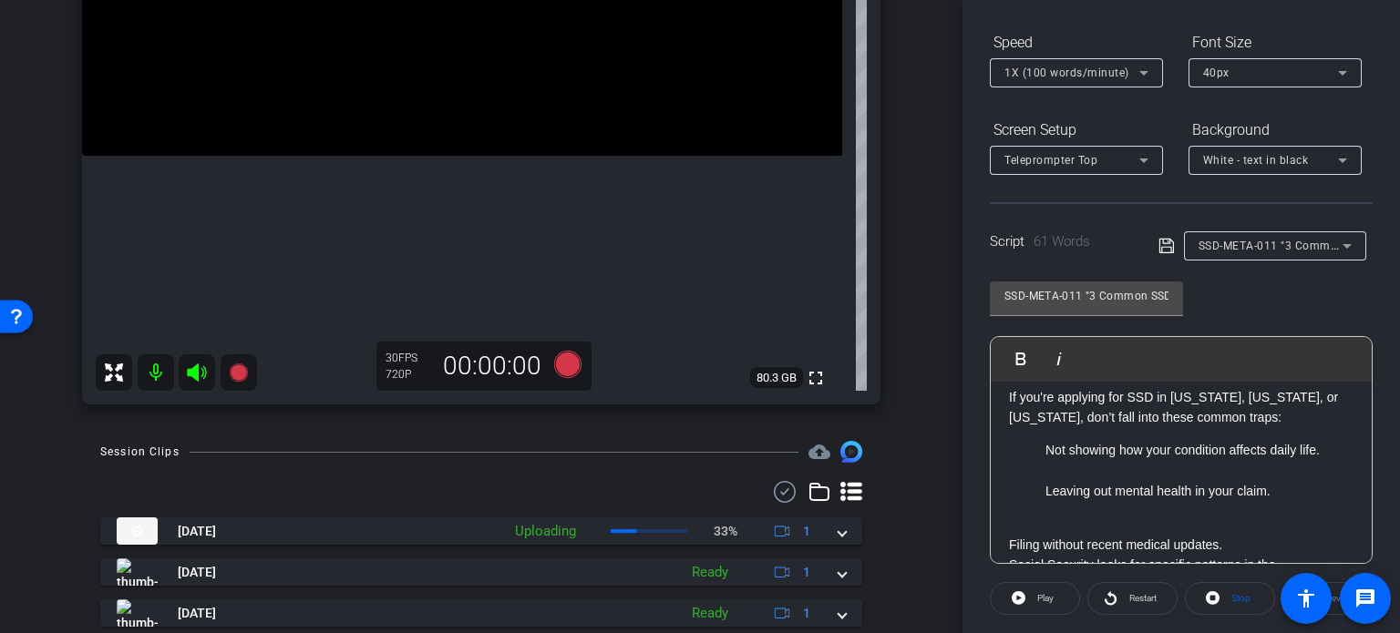
scroll to position [0, 0]
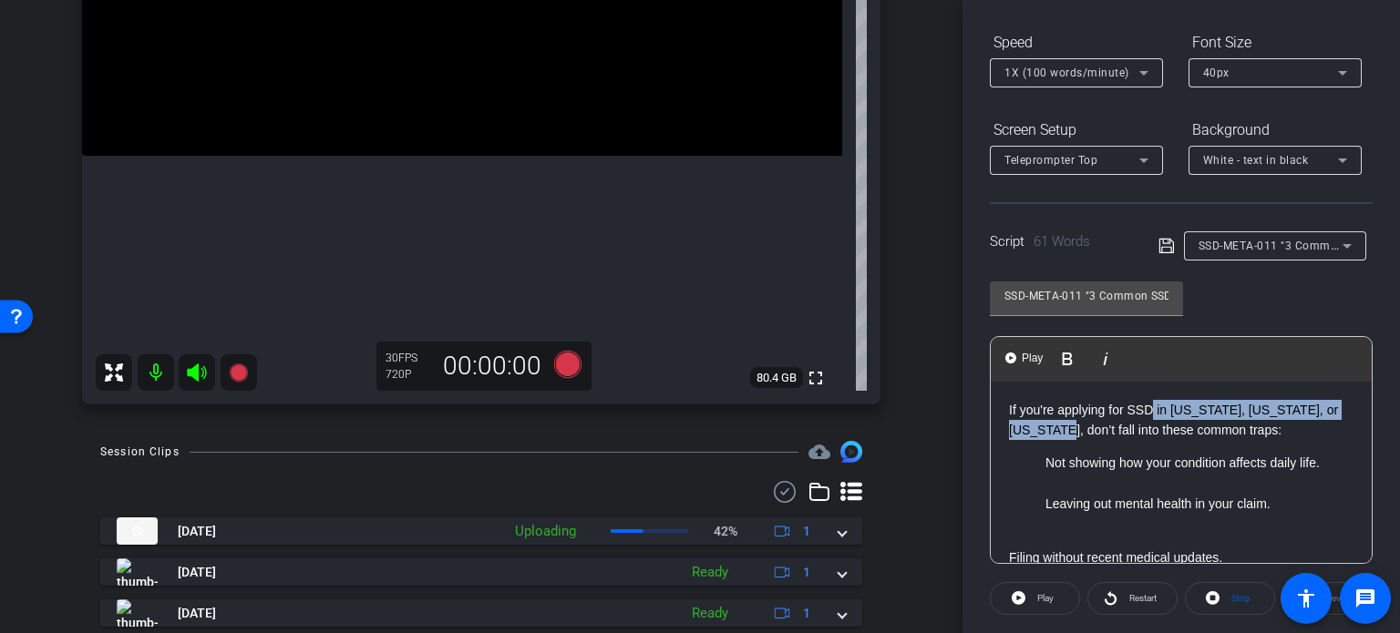
drag, startPoint x: 1048, startPoint y: 431, endPoint x: 1153, endPoint y: 408, distance: 107.2
click at [1153, 408] on p "If you're applying for SSD in Alabama, North Carolina, or Virginia, don’t fall …" at bounding box center [1181, 420] width 344 height 41
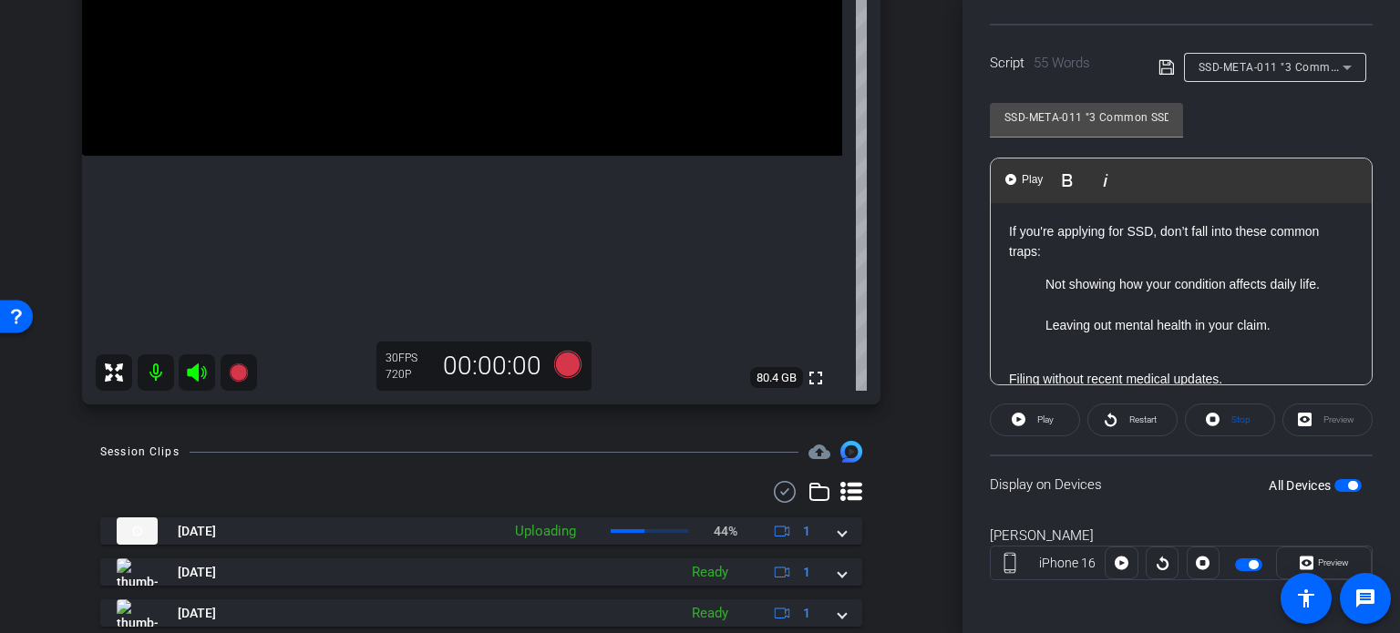
scroll to position [361, 0]
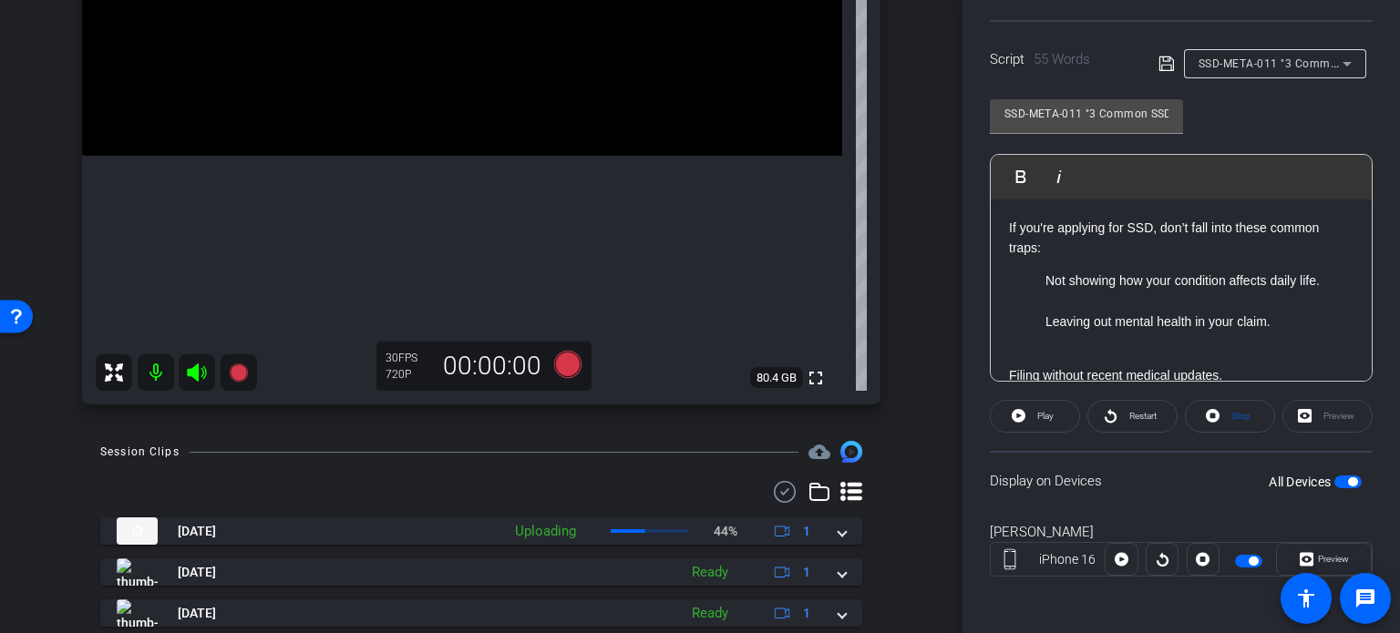
click at [1334, 480] on span "button" at bounding box center [1347, 482] width 27 height 13
click at [1335, 480] on span "button" at bounding box center [1339, 481] width 9 height 9
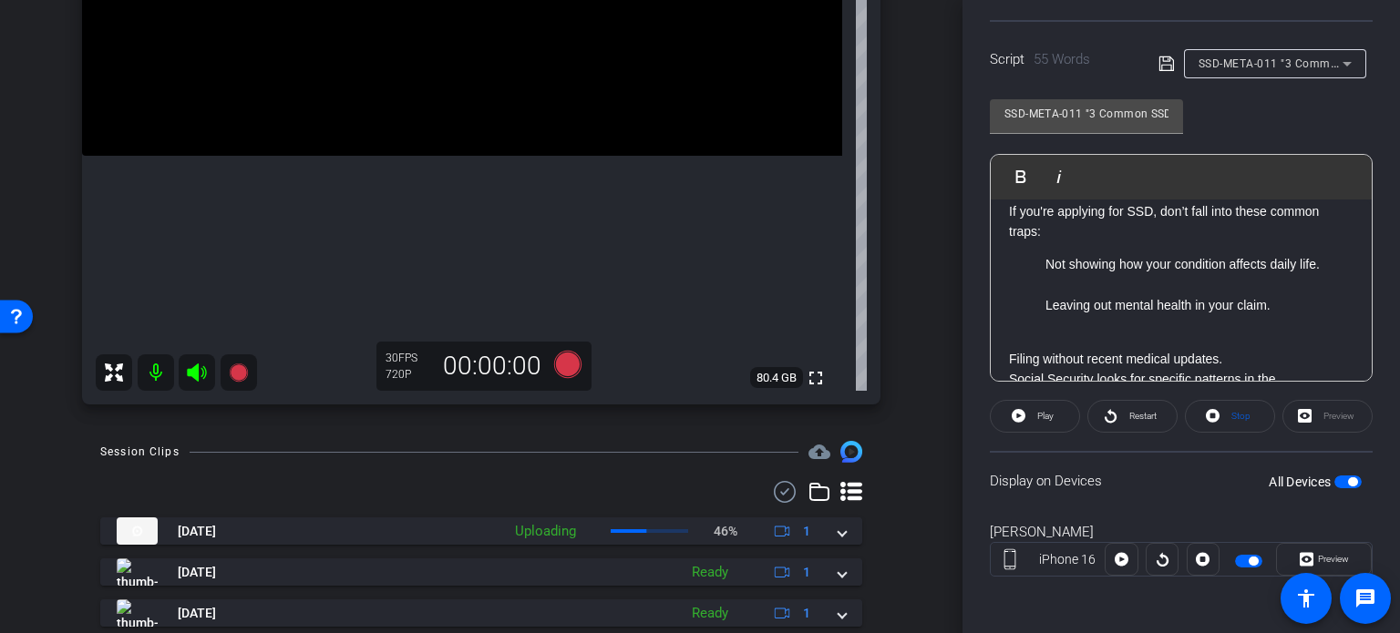
scroll to position [0, 0]
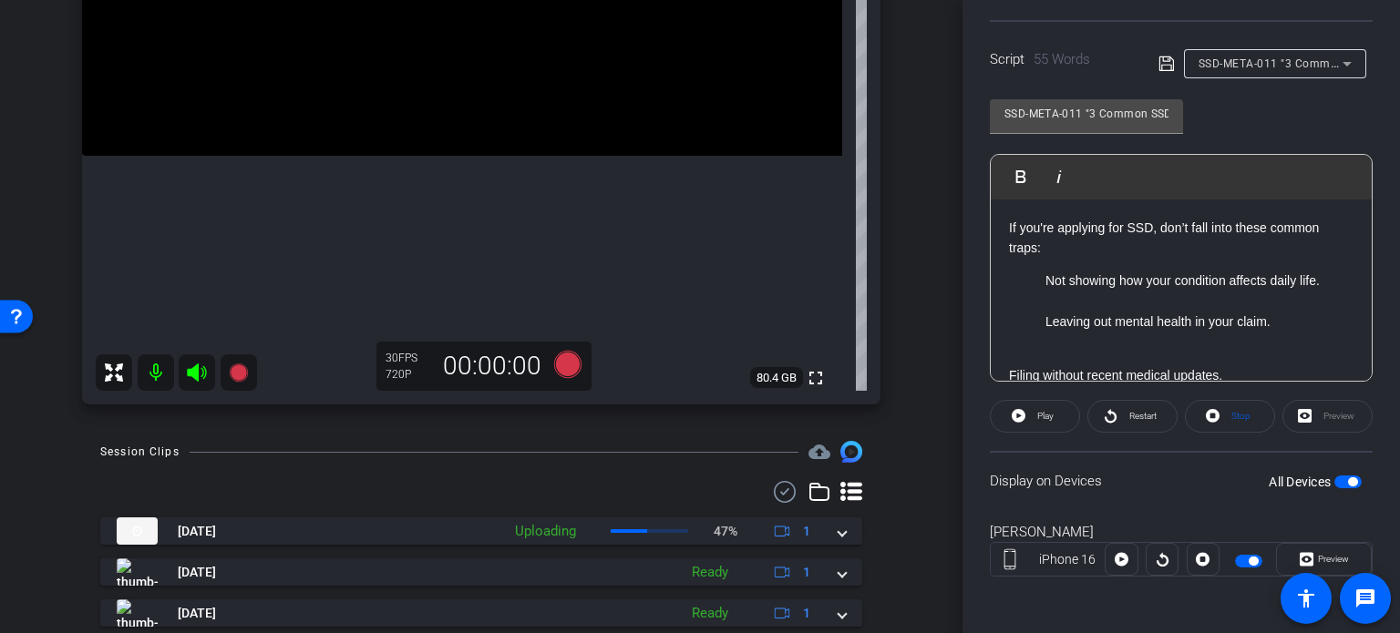
click at [1334, 279] on p "Not showing how your condition affects daily life." at bounding box center [1199, 291] width 308 height 41
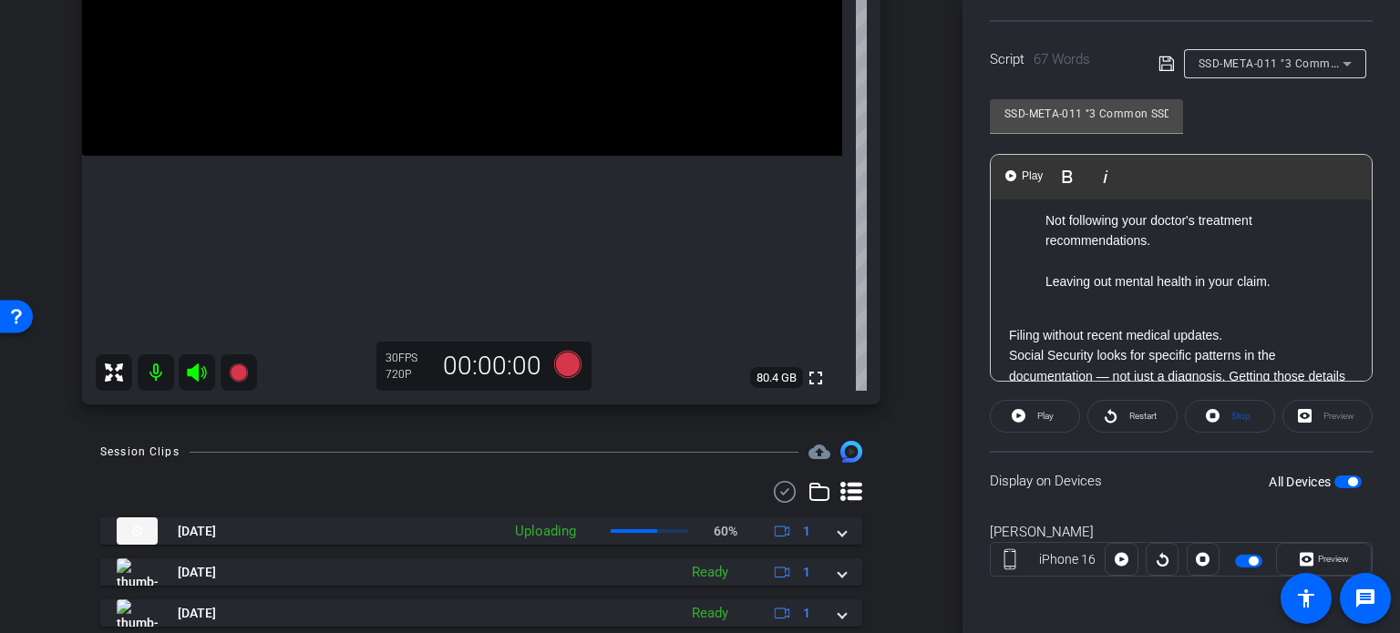
scroll to position [115, 0]
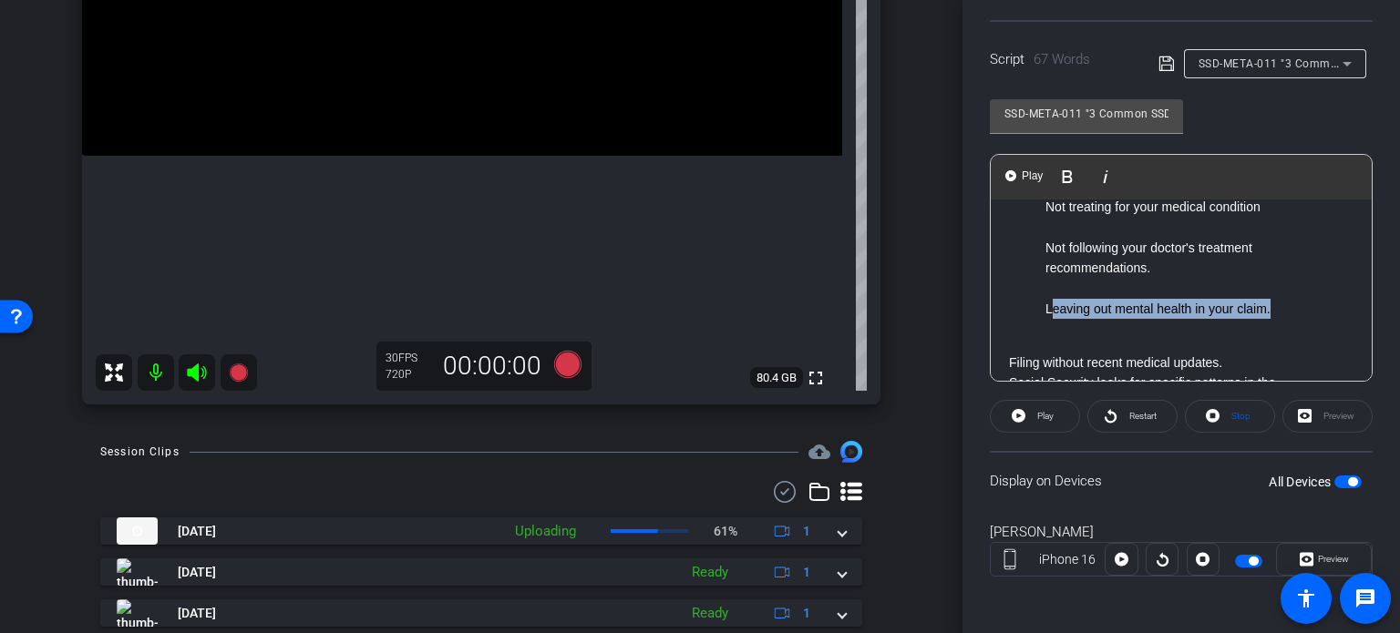
drag, startPoint x: 1282, startPoint y: 314, endPoint x: 1049, endPoint y: 299, distance: 233.8
click at [1049, 299] on p "Leaving out mental health in your claim." at bounding box center [1199, 319] width 308 height 41
click at [1010, 362] on p "Filing without recent medical updates." at bounding box center [1181, 363] width 344 height 20
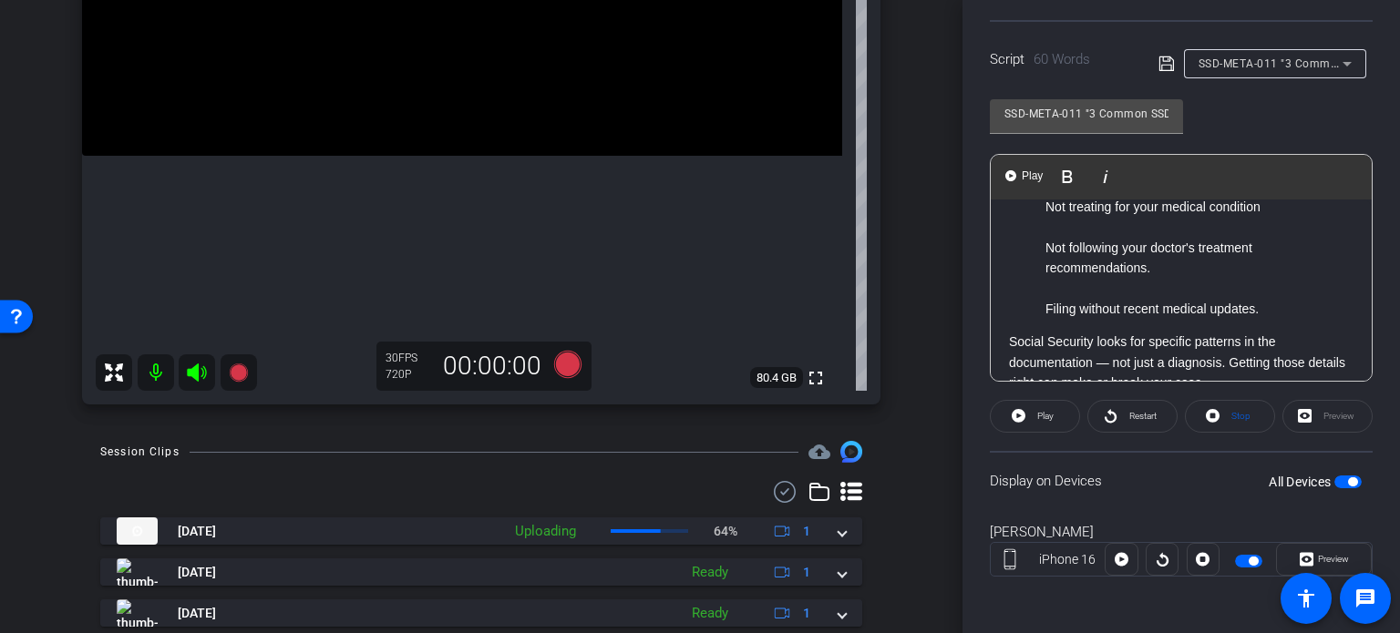
scroll to position [165, 0]
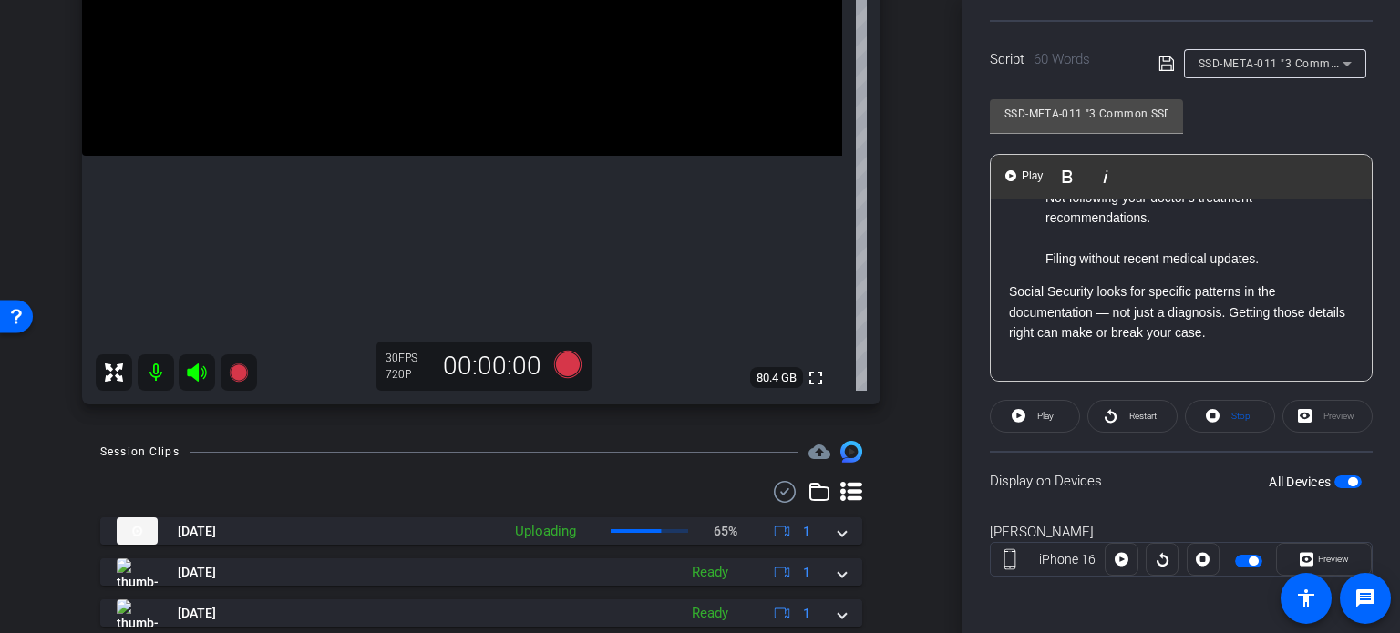
click at [1012, 284] on p "Social Security looks for specific patterns in the documentation — not just a d…" at bounding box center [1181, 312] width 344 height 61
click at [1348, 481] on span "button" at bounding box center [1352, 481] width 9 height 9
click at [1344, 481] on span "button" at bounding box center [1347, 482] width 27 height 13
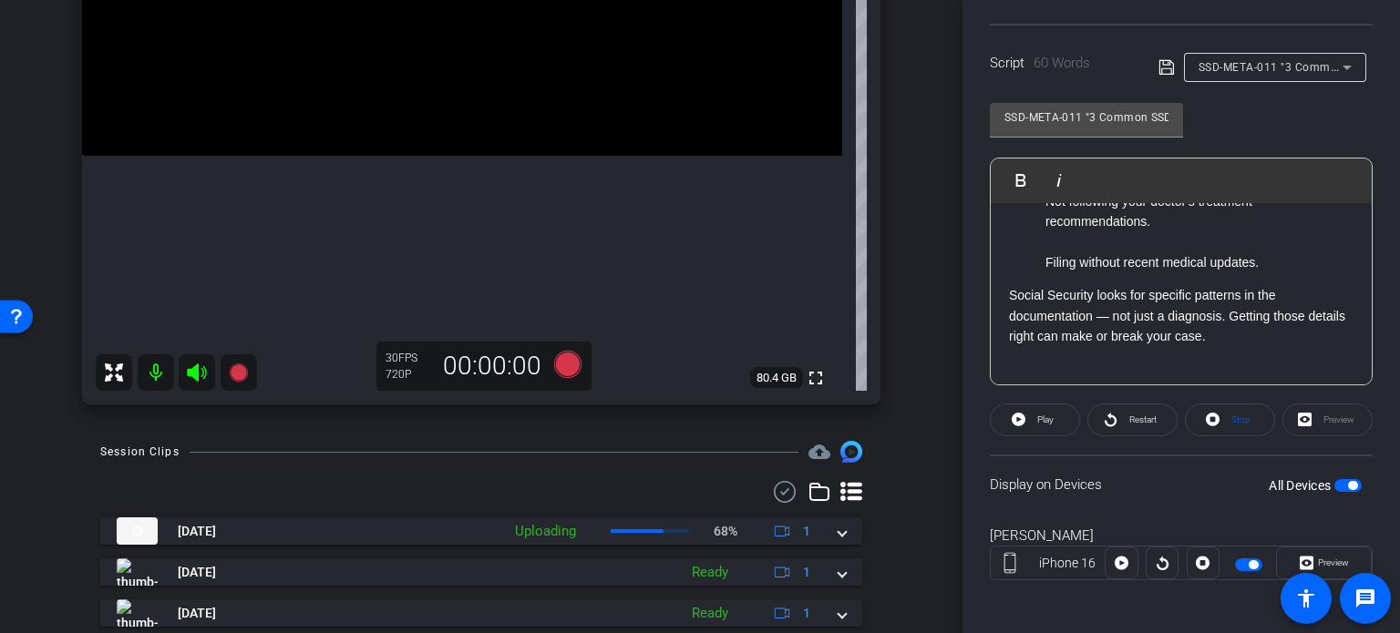
scroll to position [361, 0]
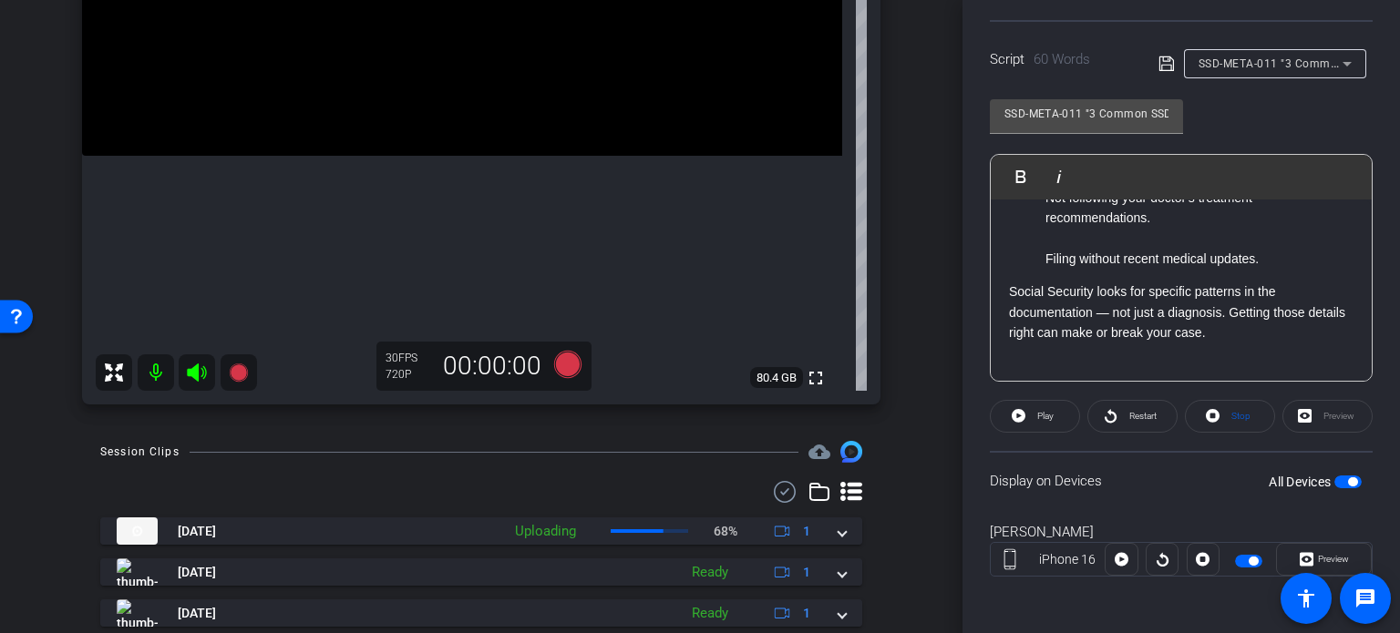
click at [1348, 478] on span "button" at bounding box center [1352, 481] width 9 height 9
click at [1339, 478] on span "button" at bounding box center [1347, 482] width 27 height 13
click at [1226, 414] on span "Stop" at bounding box center [1238, 417] width 24 height 26
click at [1041, 416] on span "Play" at bounding box center [1045, 416] width 16 height 10
click at [1319, 554] on span "Preview" at bounding box center [1333, 559] width 31 height 10
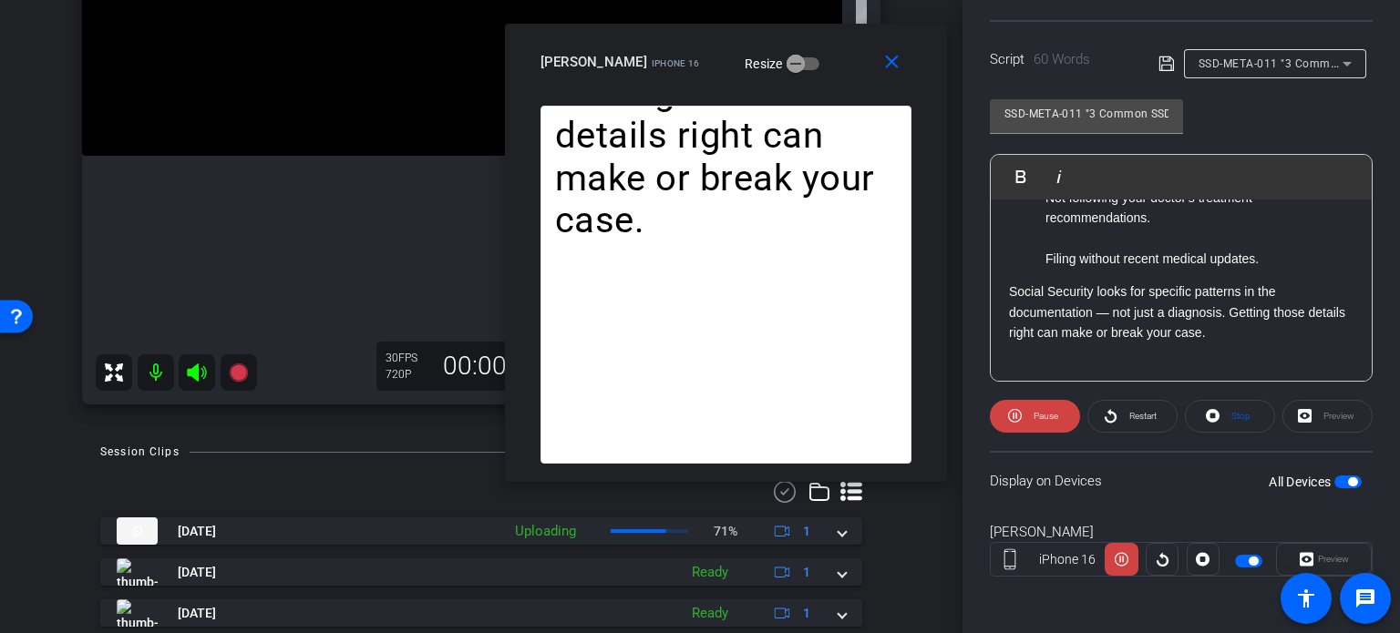
drag, startPoint x: 780, startPoint y: 163, endPoint x: 916, endPoint y: 76, distance: 161.5
click at [810, 76] on div "close Horace Hunter iPhone 16 Resize" at bounding box center [726, 65] width 442 height 82
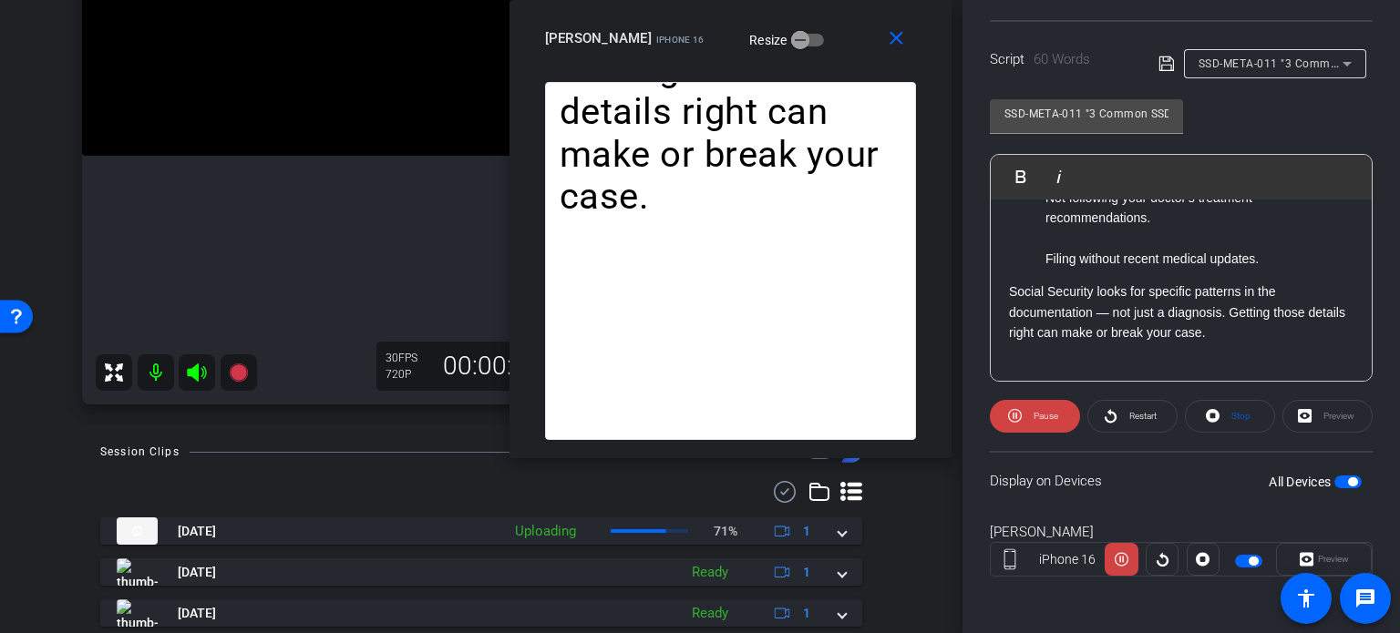
scroll to position [87, 0]
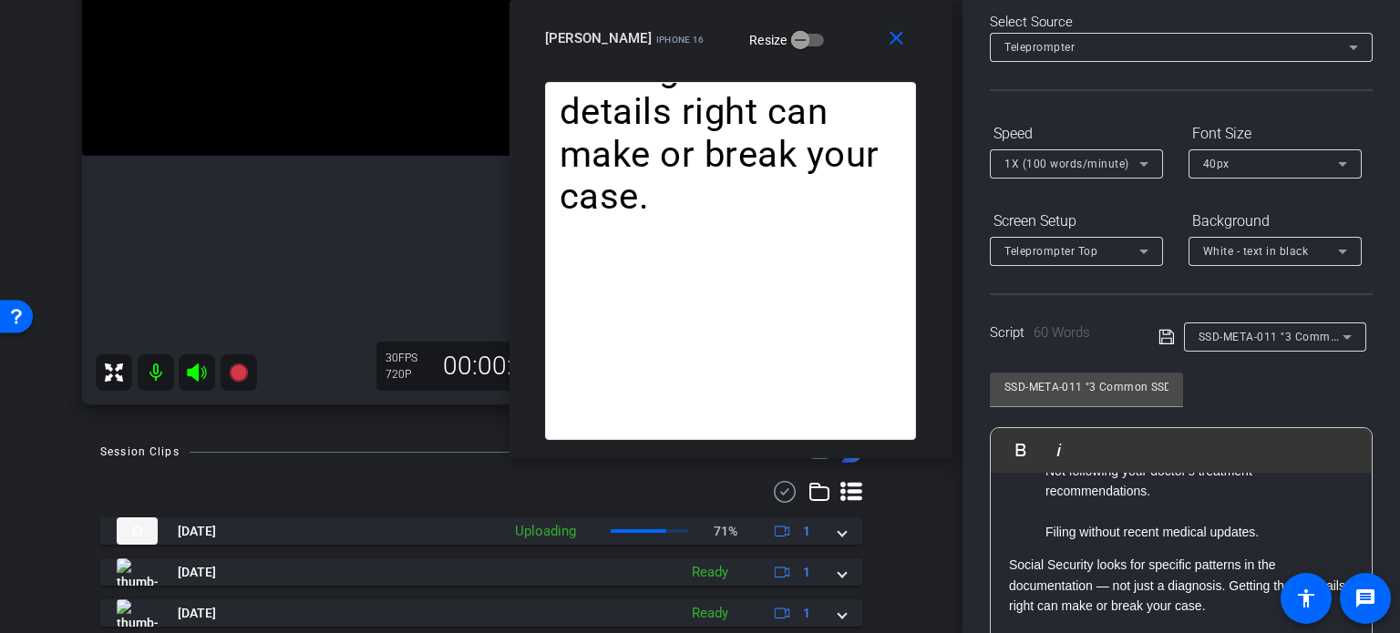
click at [1053, 153] on div "1X (100 words/minute)" at bounding box center [1071, 163] width 135 height 23
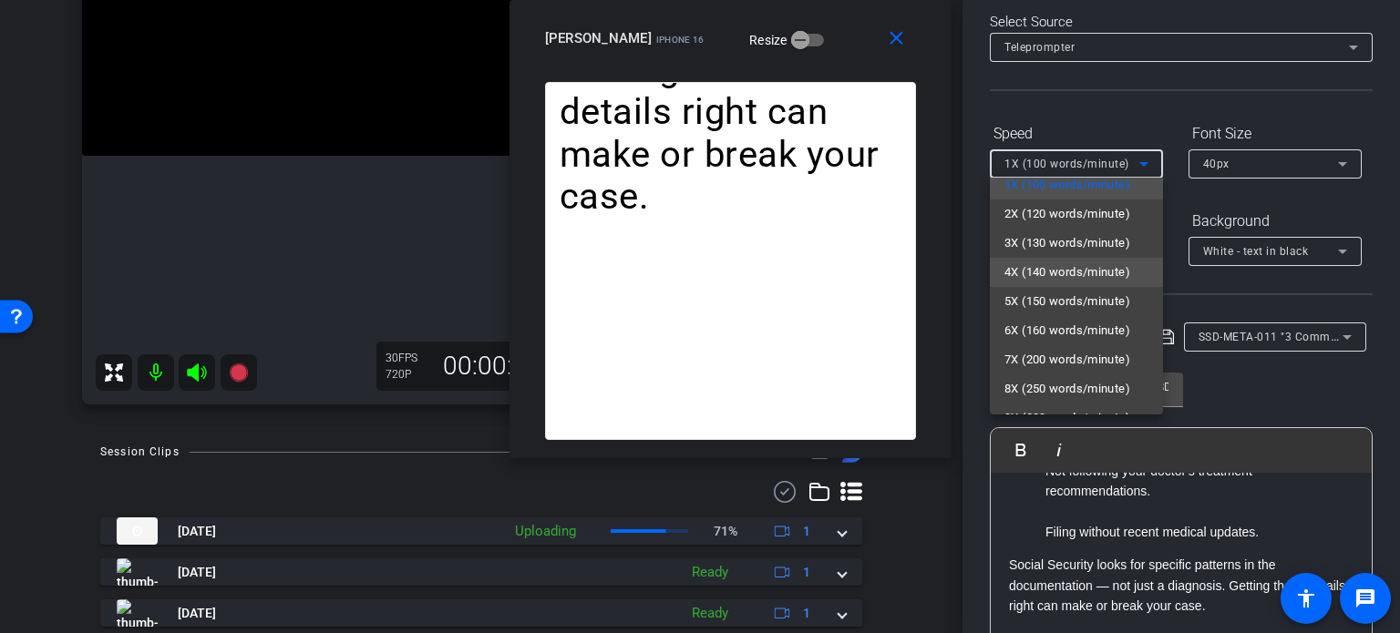
scroll to position [40, 0]
click at [1062, 294] on span "6X (160 words/minute)" at bounding box center [1067, 305] width 126 height 22
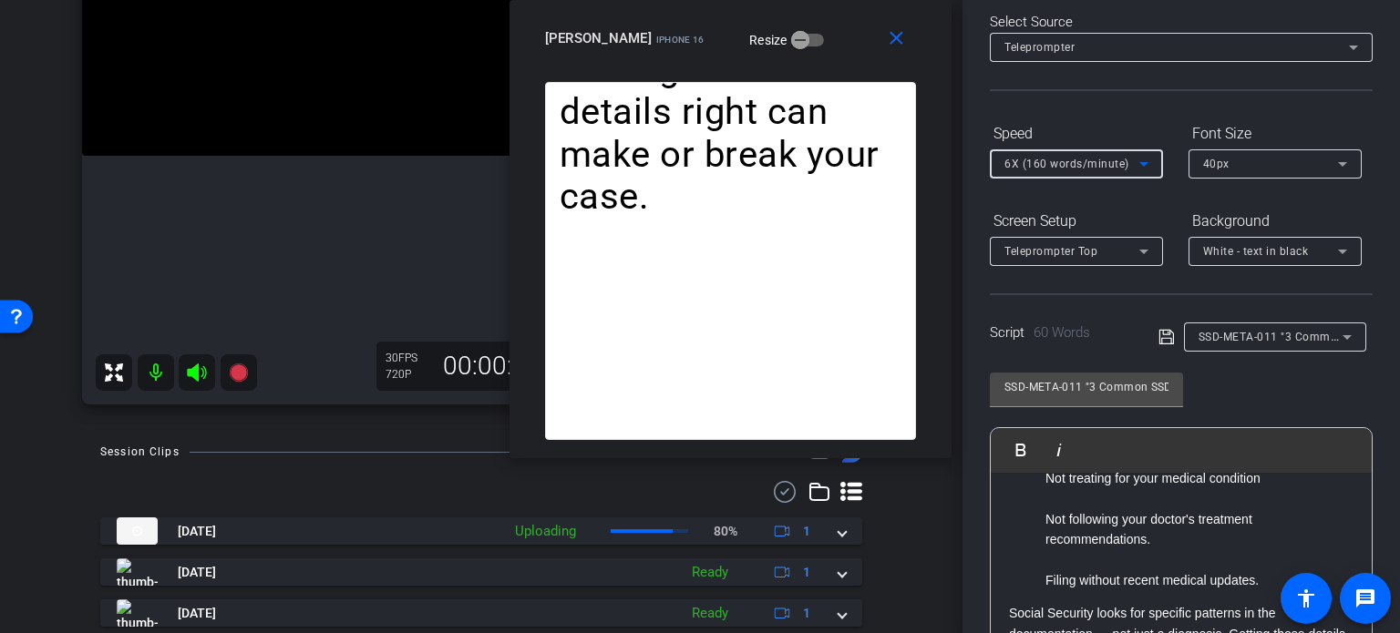
scroll to position [0, 0]
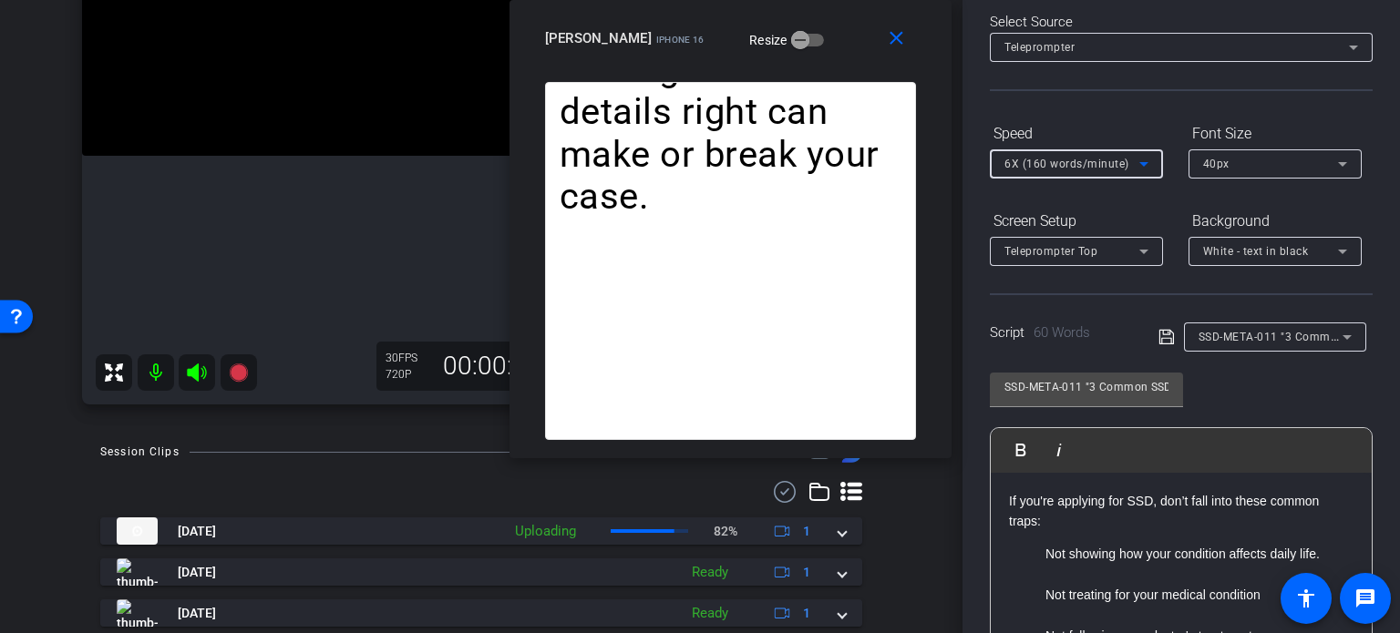
click at [1173, 548] on p "Not showing how your condition affects daily life." at bounding box center [1199, 554] width 308 height 20
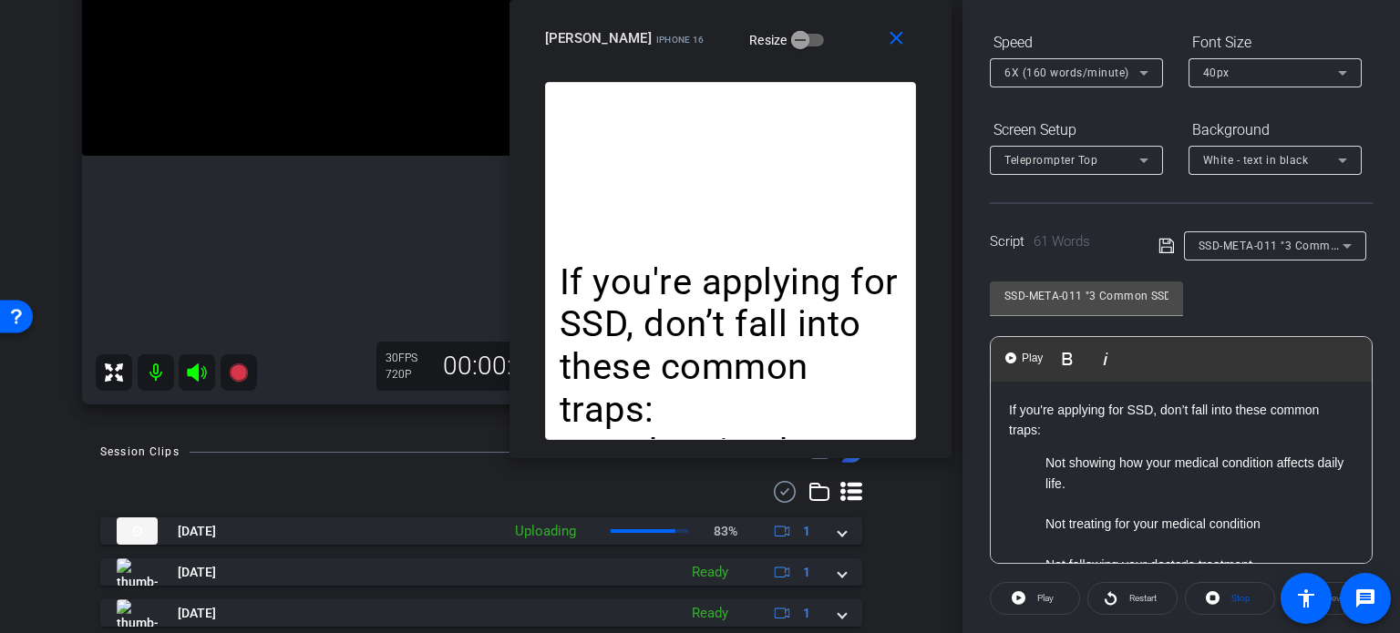
scroll to position [270, 0]
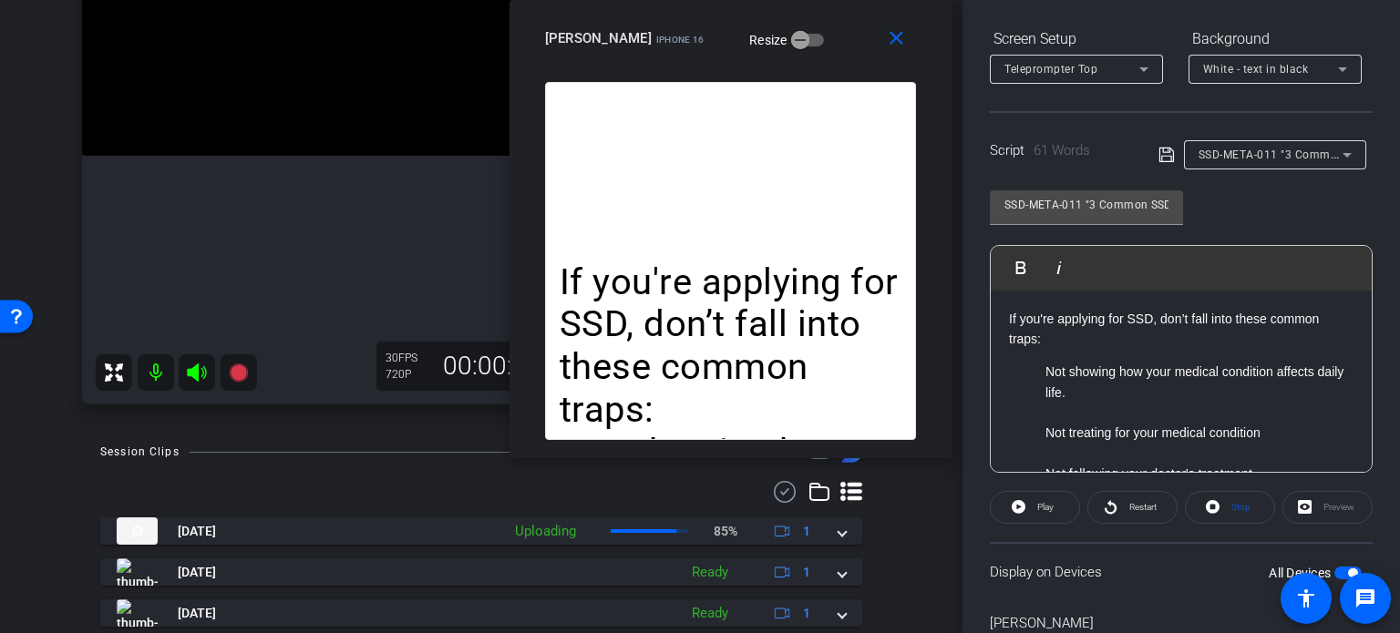
click at [1334, 571] on span "button" at bounding box center [1347, 573] width 27 height 13
click at [1335, 571] on span "button" at bounding box center [1339, 573] width 9 height 9
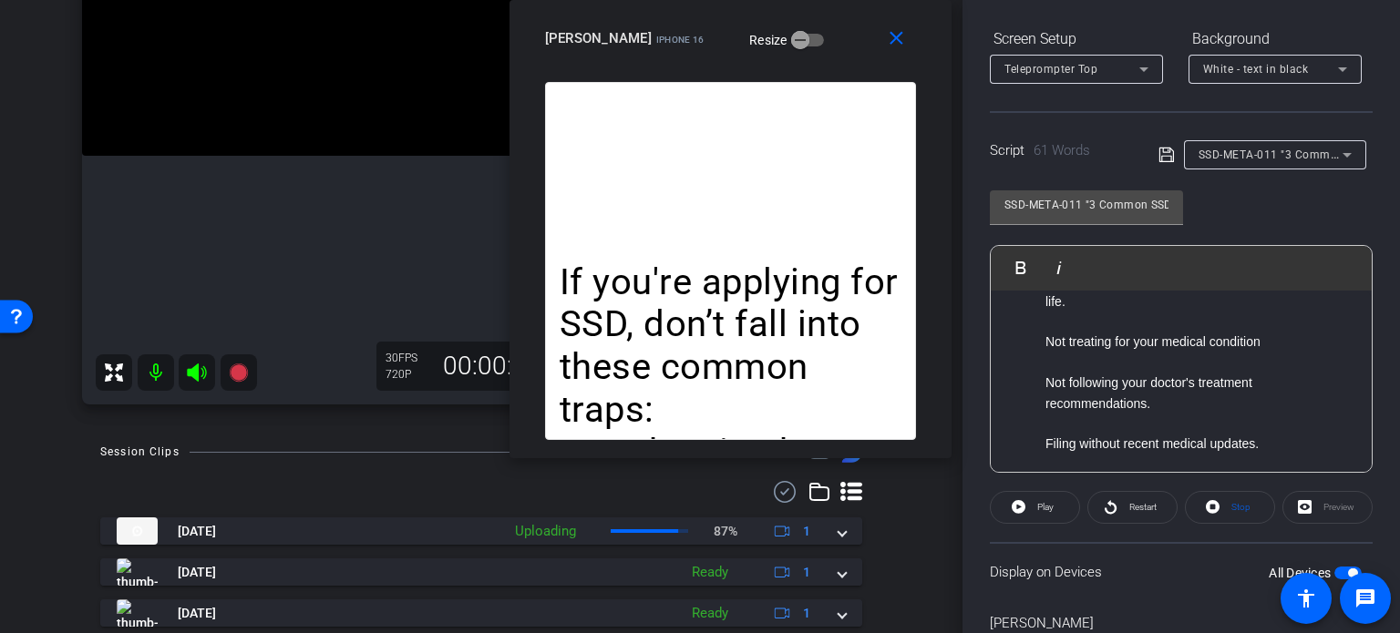
scroll to position [182, 0]
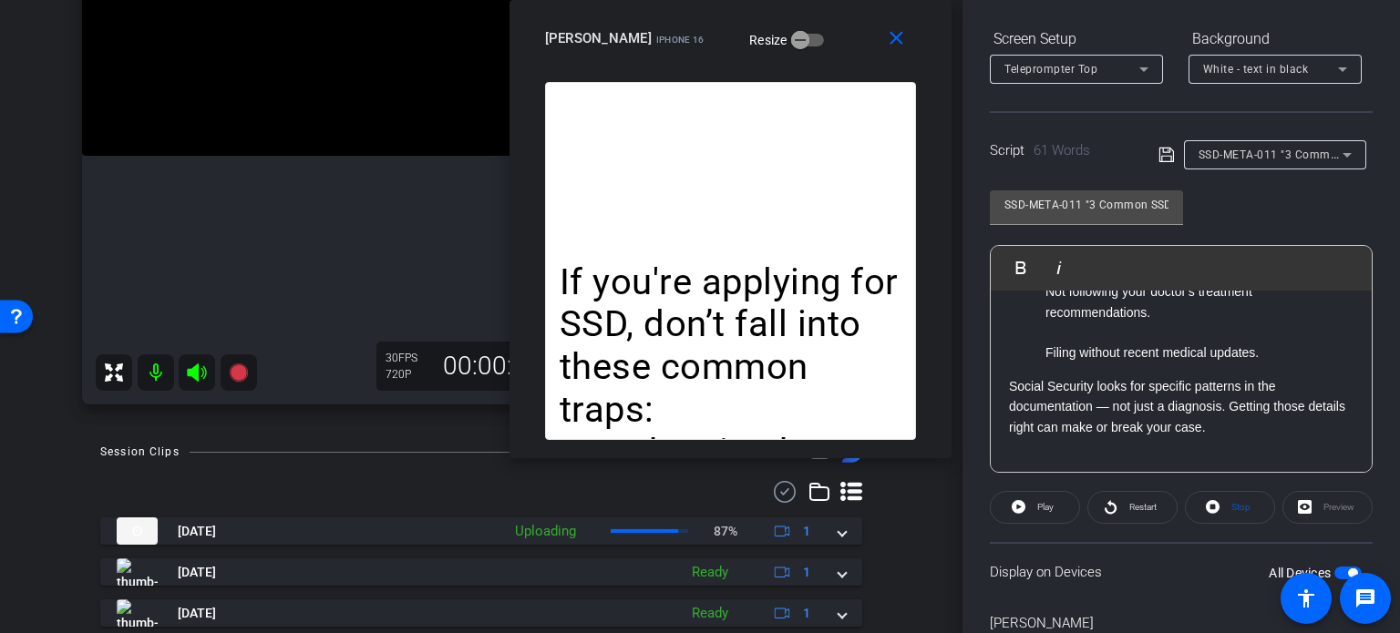
click at [1010, 385] on p "Social Security looks for specific patterns in the documentation — not just a d…" at bounding box center [1181, 406] width 344 height 61
click at [1348, 569] on span "button" at bounding box center [1352, 573] width 9 height 9
click at [1339, 569] on span "button" at bounding box center [1347, 573] width 27 height 13
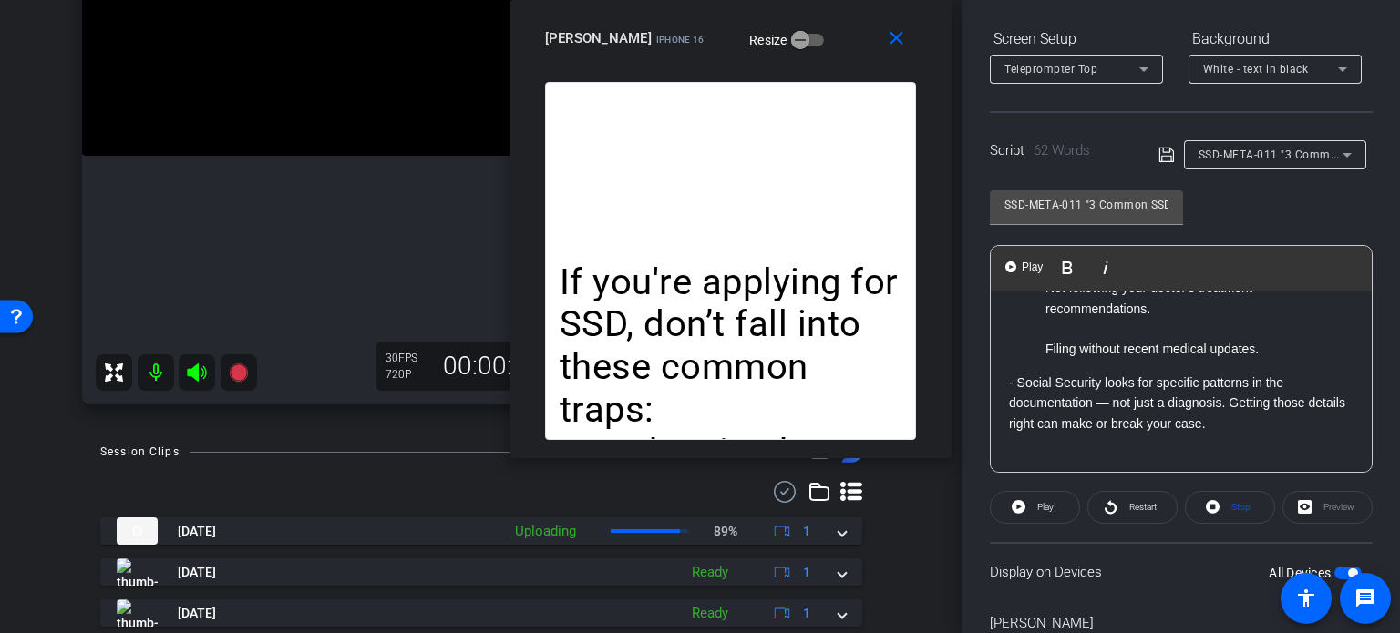
click at [1250, 422] on p "- Social Security looks for specific patterns in the documentation — not just a…" at bounding box center [1181, 403] width 344 height 61
drag, startPoint x: 1249, startPoint y: 421, endPoint x: 1212, endPoint y: 418, distance: 37.5
click at [1212, 418] on p "- Social Security looks for specific patterns in the documentation — not just a…" at bounding box center [1181, 403] width 344 height 61
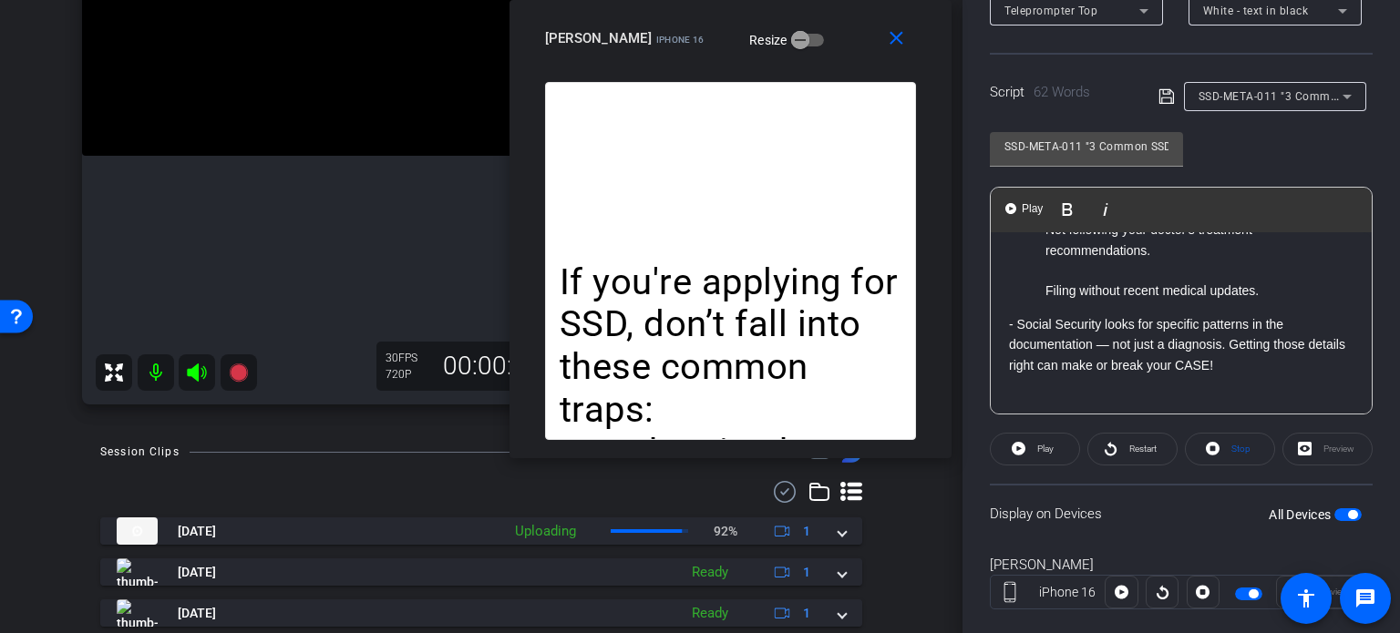
scroll to position [361, 0]
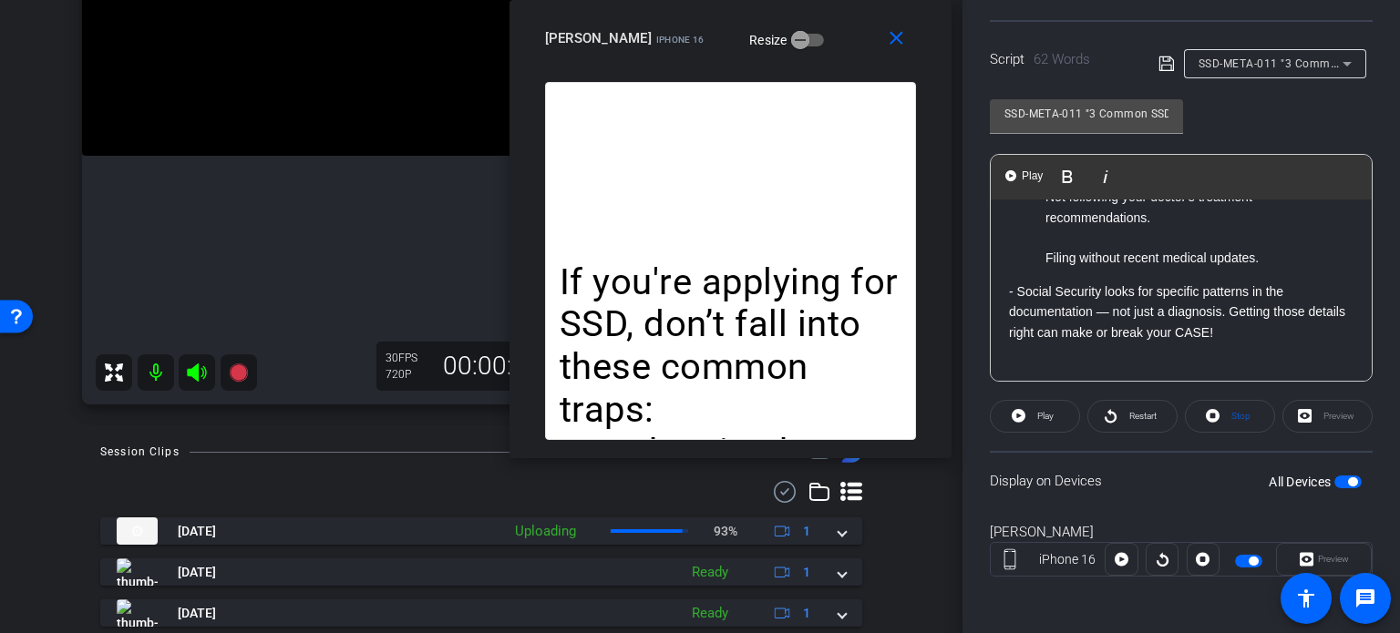
click at [1336, 480] on span "button" at bounding box center [1347, 482] width 27 height 13
click at [888, 31] on mat-icon "close" at bounding box center [896, 38] width 23 height 23
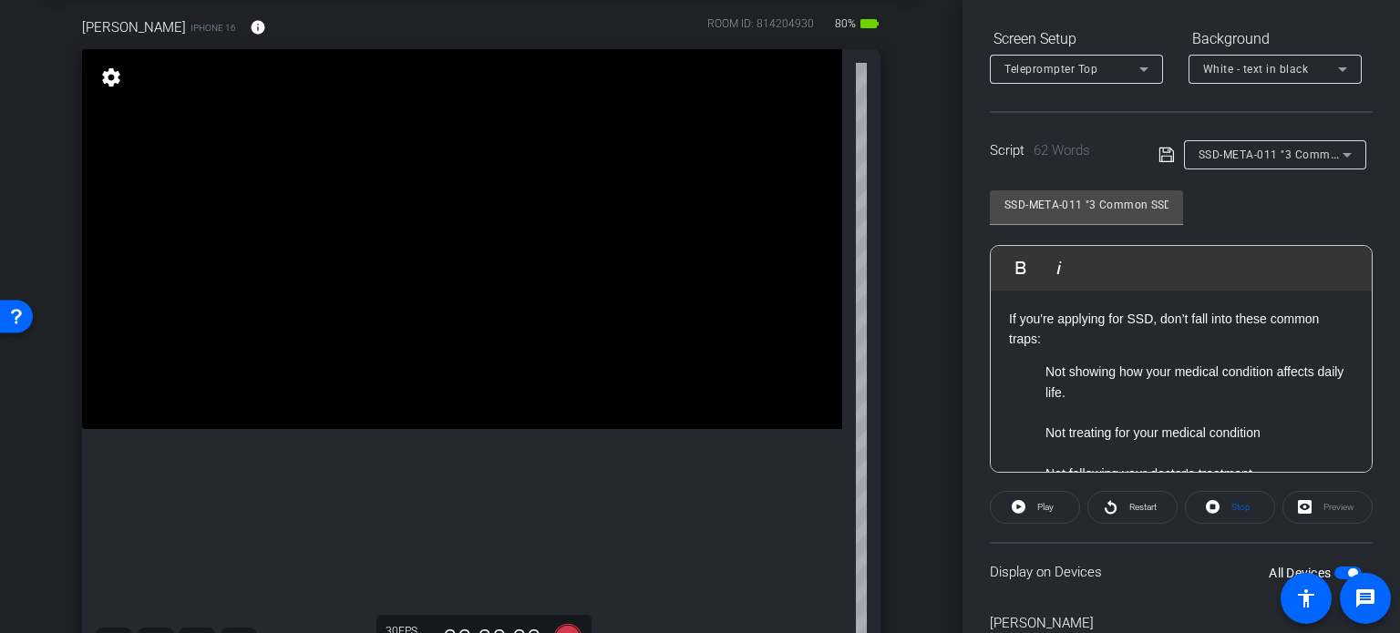
scroll to position [0, 0]
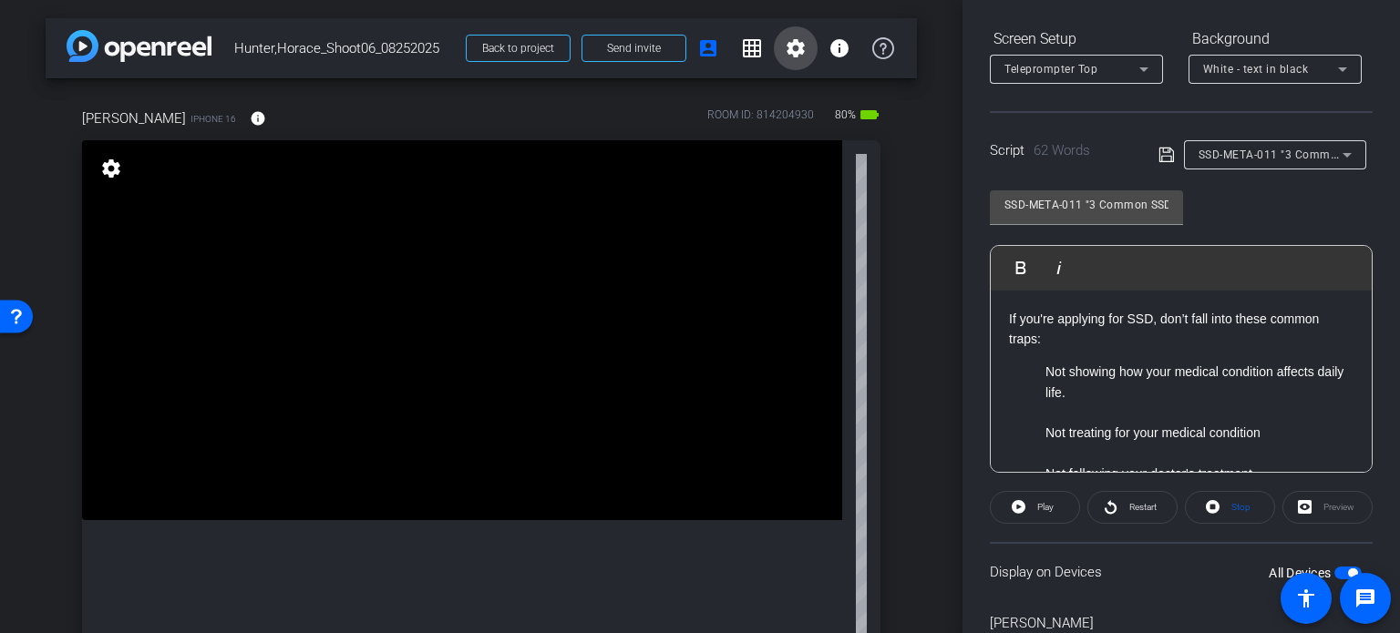
click at [794, 49] on mat-icon "settings" at bounding box center [796, 48] width 22 height 22
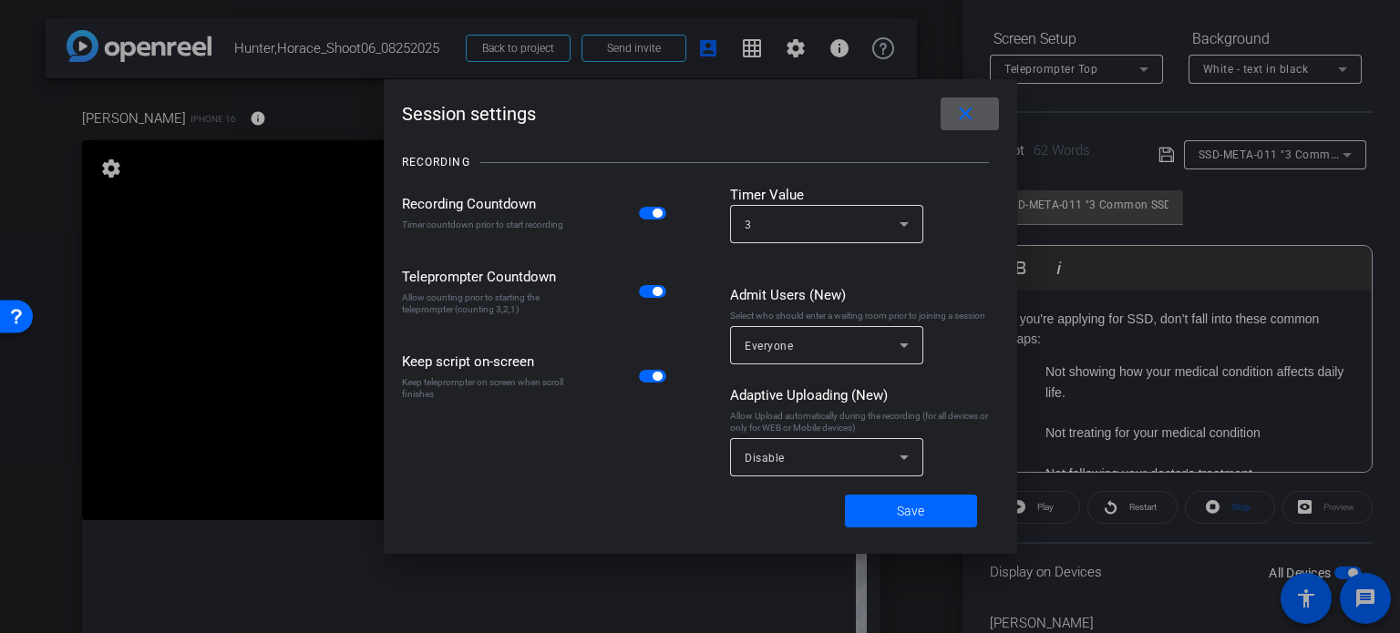
click at [813, 444] on div "Disable" at bounding box center [826, 457] width 164 height 38
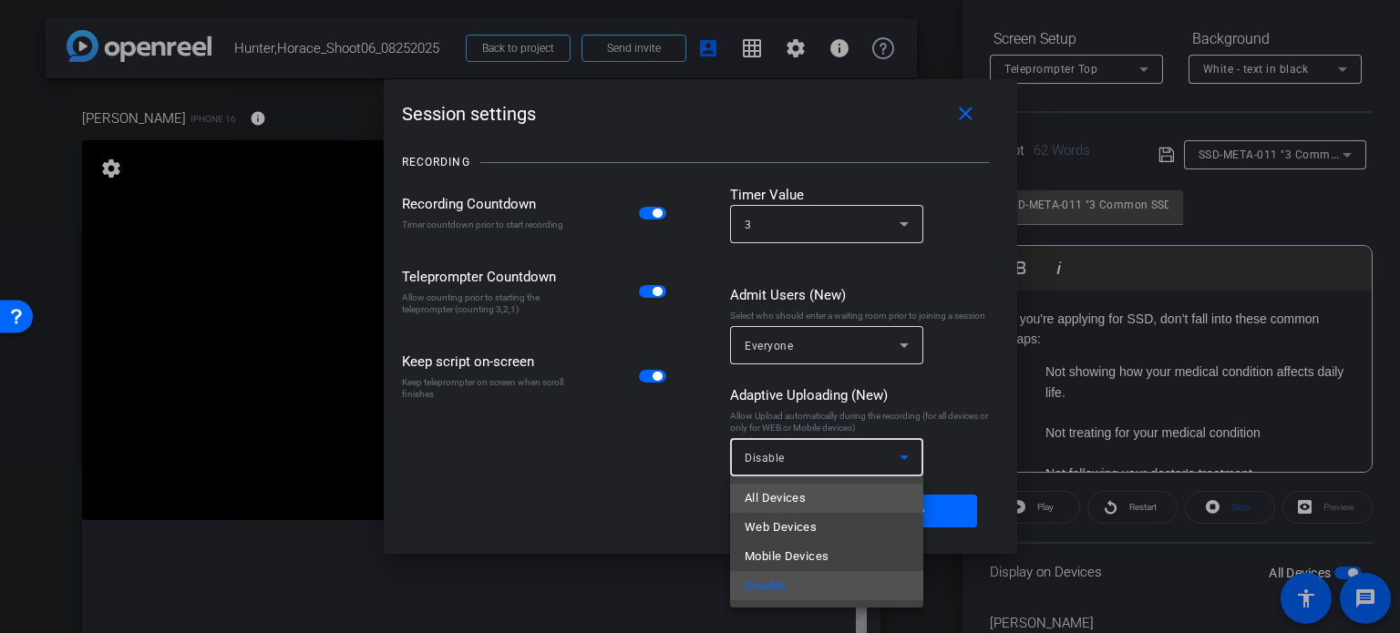
click at [813, 497] on mat-option "All Devices" at bounding box center [826, 498] width 193 height 29
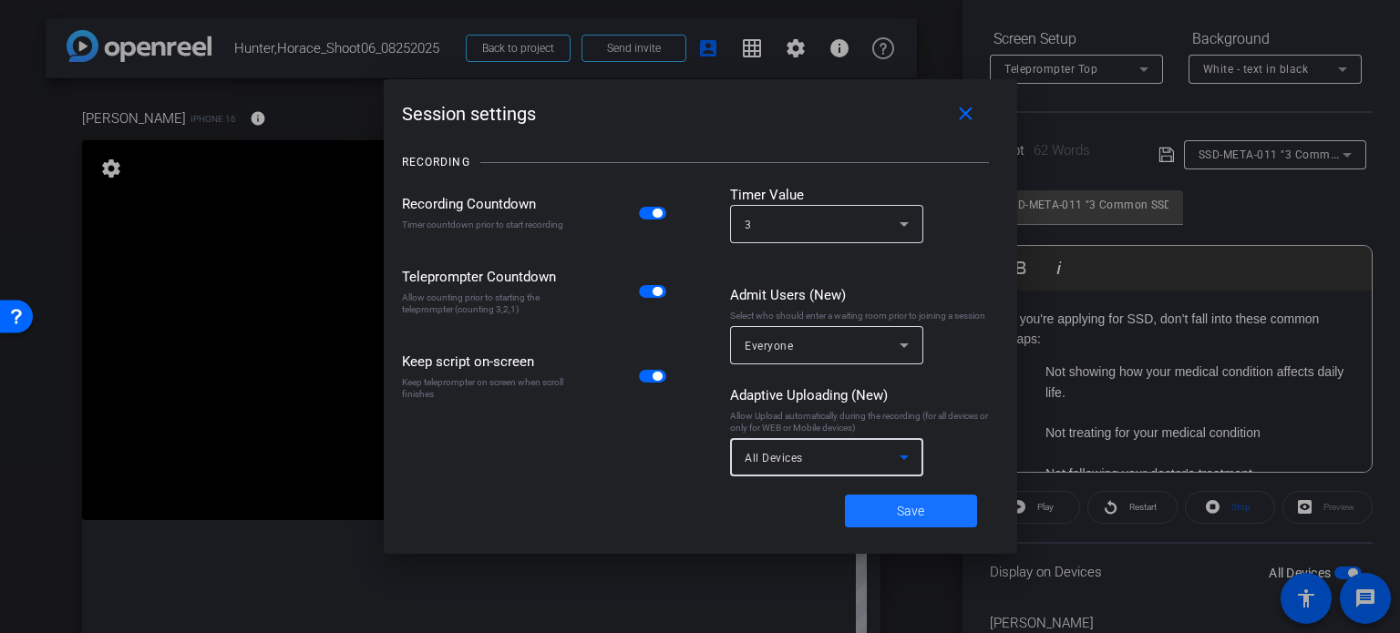
click at [883, 503] on span at bounding box center [911, 511] width 132 height 44
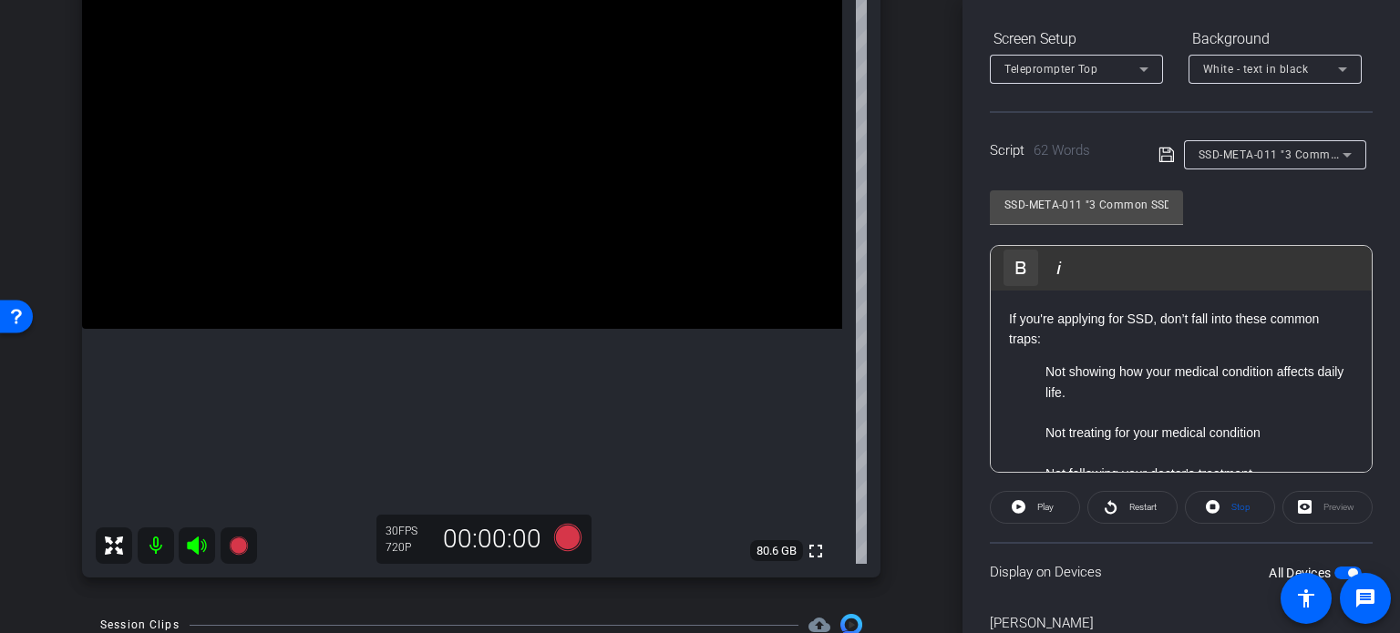
scroll to position [182, 0]
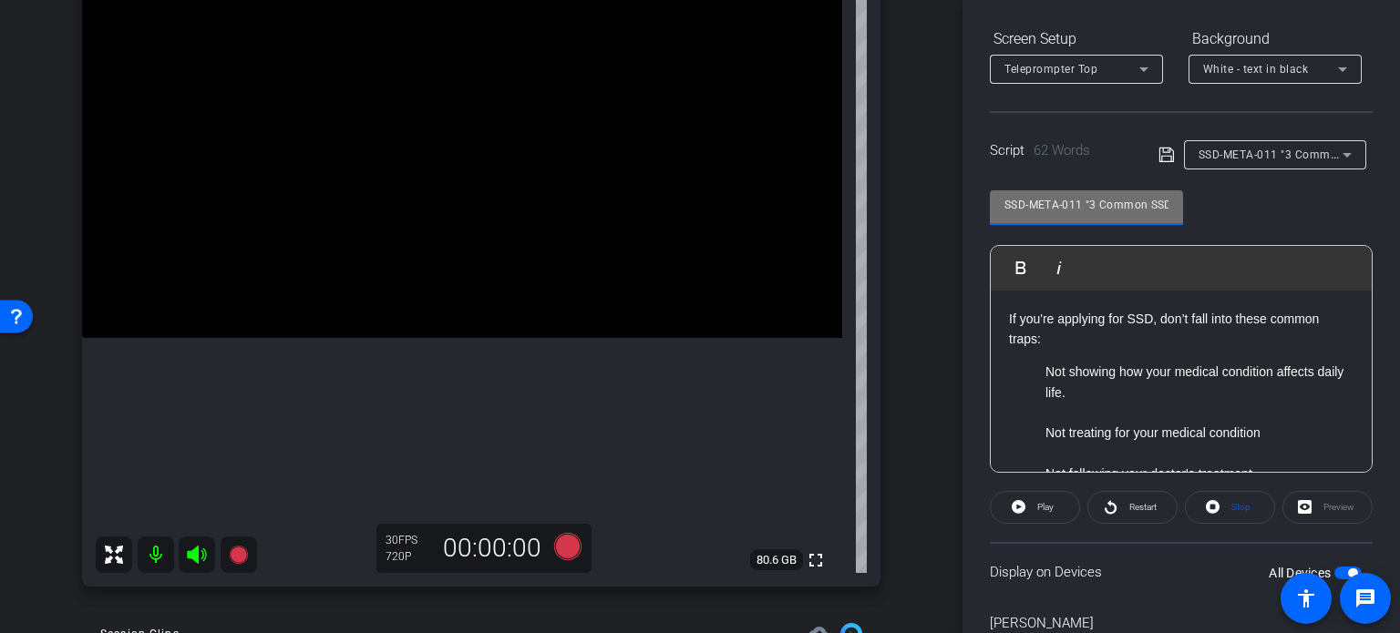
drag, startPoint x: 1082, startPoint y: 198, endPoint x: 842, endPoint y: 120, distance: 251.8
click at [844, 120] on div "arrow_back Hunter,Horace_Shoot06_08252025 Back to project Send invite account_b…" at bounding box center [700, 316] width 1400 height 633
click at [926, 425] on div "arrow_back Hunter,Horace_Shoot06_08252025 Back to project Send invite account_b…" at bounding box center [481, 134] width 962 height 633
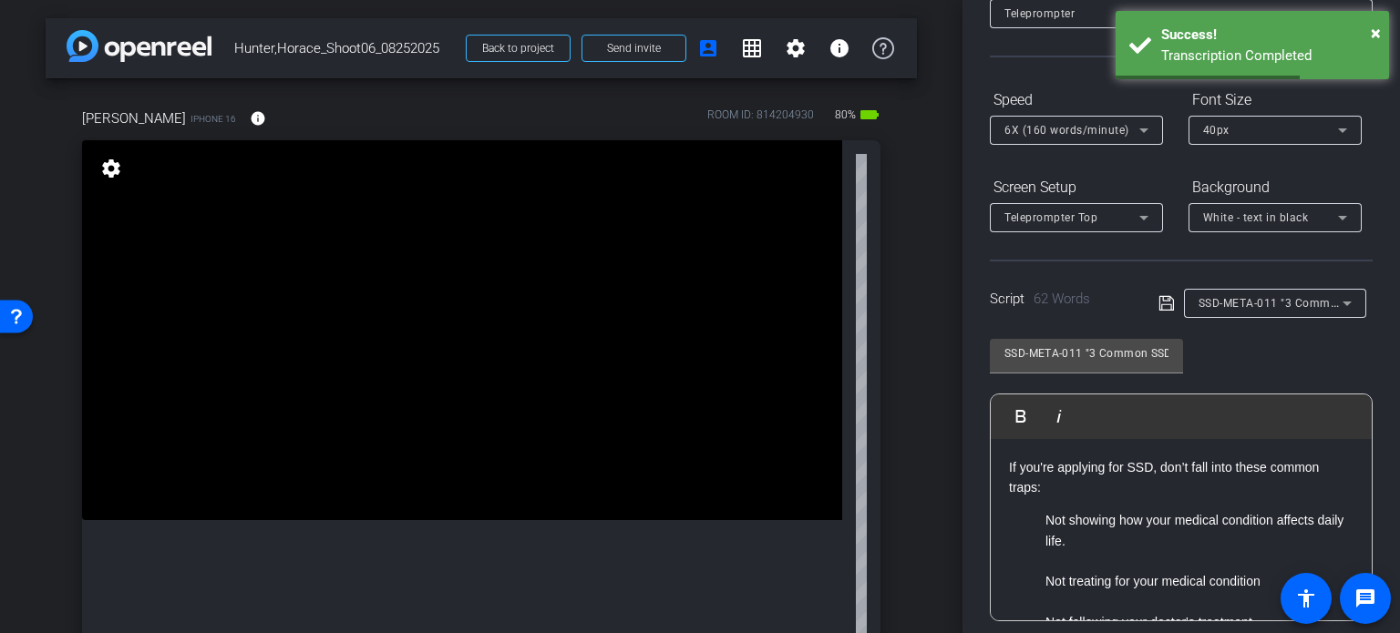
scroll to position [87, 0]
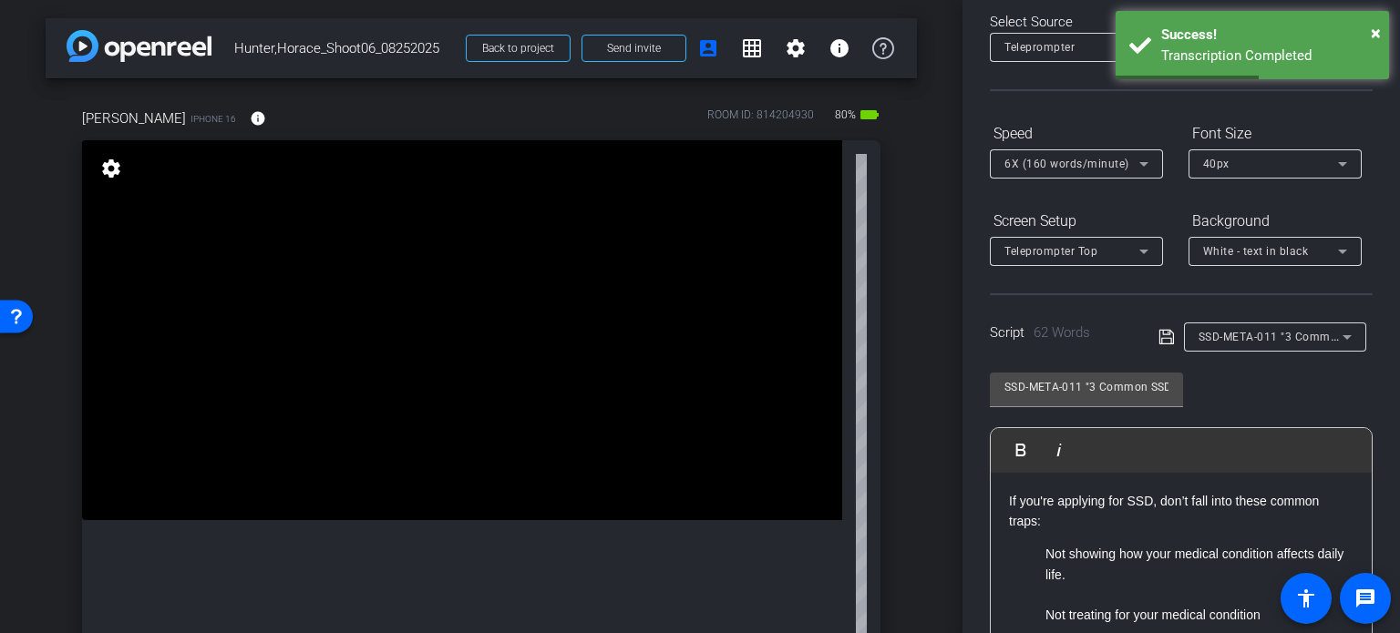
click at [915, 273] on div "arrow_back Hunter,Horace_Shoot06_08252025 Back to project Send invite account_b…" at bounding box center [481, 316] width 962 height 633
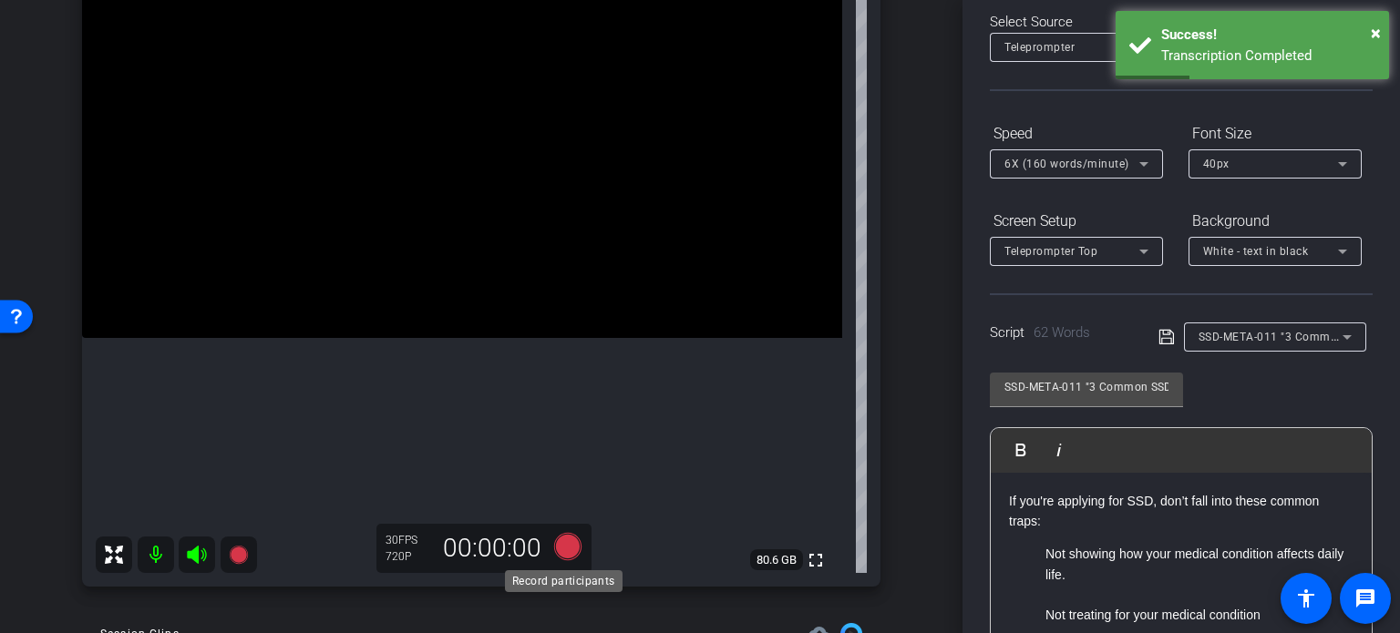
click at [562, 541] on icon at bounding box center [567, 546] width 27 height 27
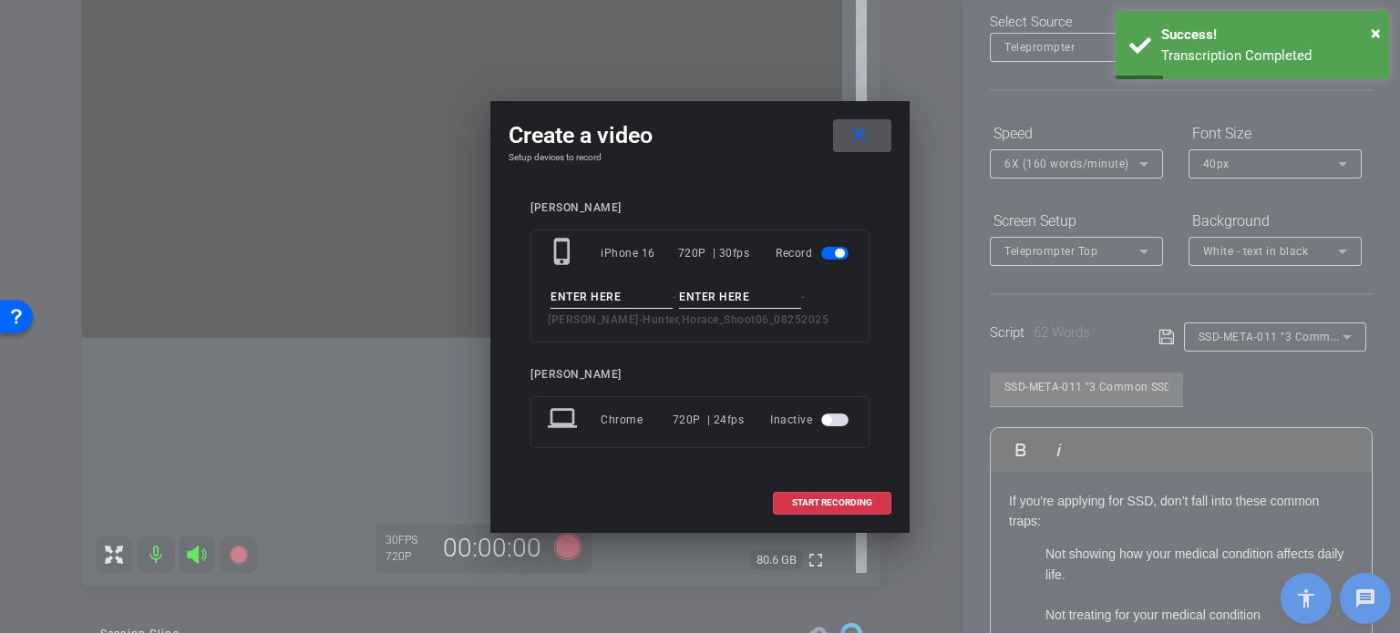
click at [608, 292] on input at bounding box center [611, 297] width 122 height 23
paste input "SSD-META-011"
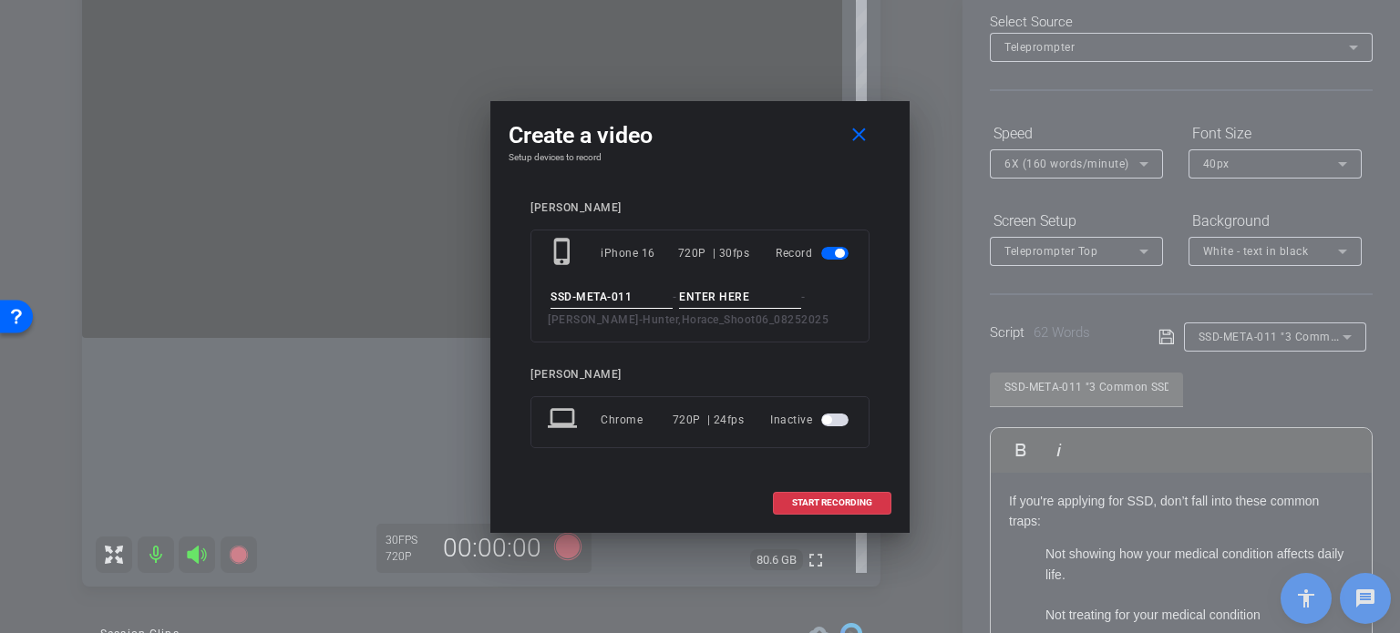
type input "SSD-META-011"
click at [697, 299] on input at bounding box center [740, 297] width 122 height 23
type input "Take1"
click at [706, 157] on h4 "Setup devices to record" at bounding box center [699, 157] width 383 height 11
click at [841, 508] on span at bounding box center [832, 503] width 117 height 44
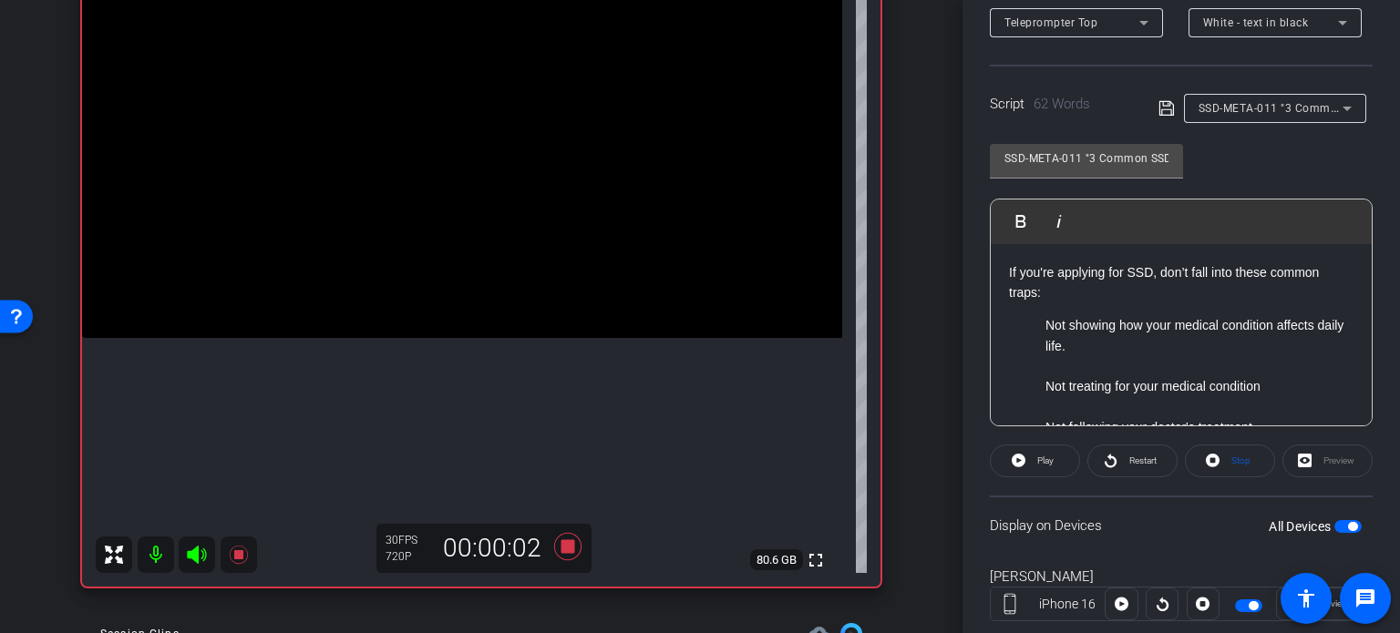
scroll to position [361, 0]
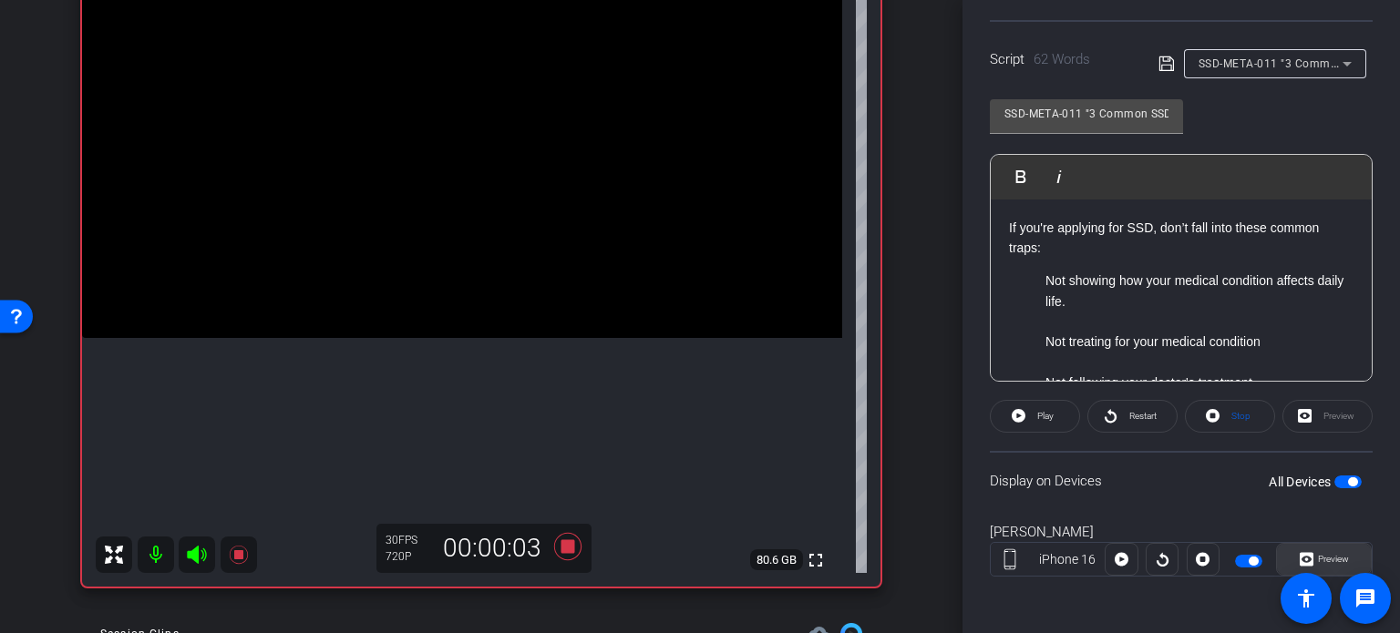
click at [1334, 557] on span "Preview" at bounding box center [1333, 559] width 31 height 10
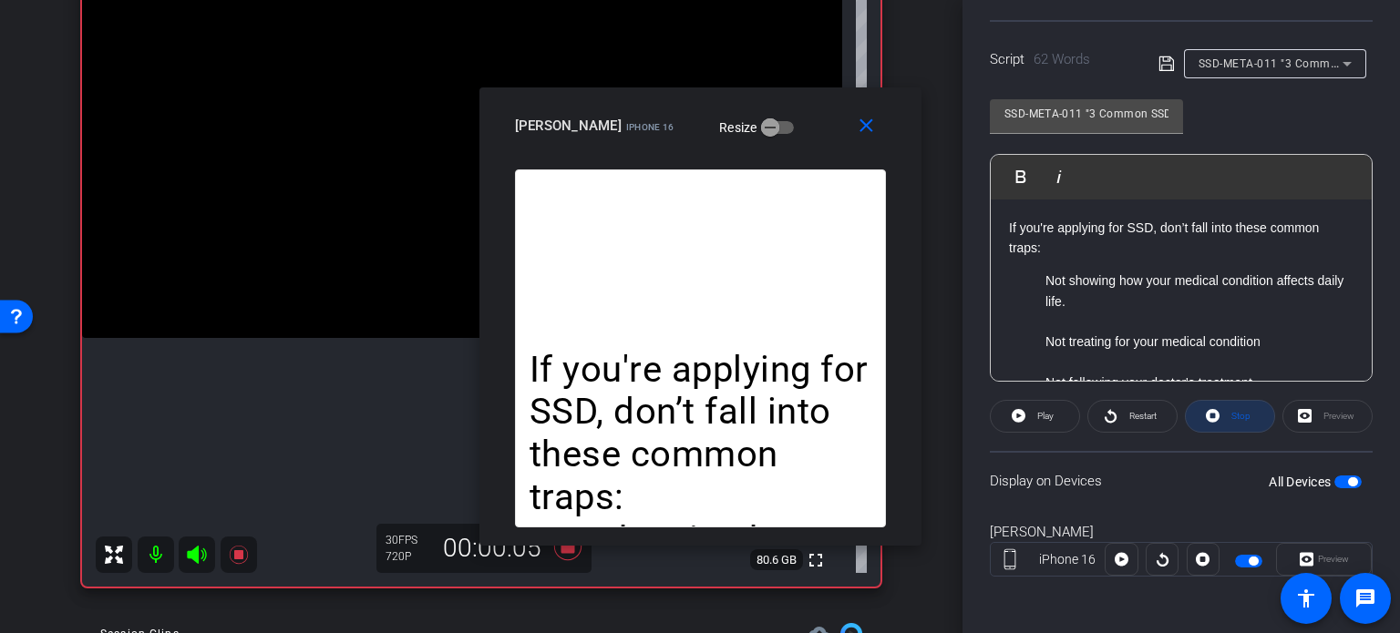
click at [1231, 411] on span "Stop" at bounding box center [1240, 416] width 19 height 10
click at [1037, 419] on span "Play" at bounding box center [1045, 416] width 16 height 10
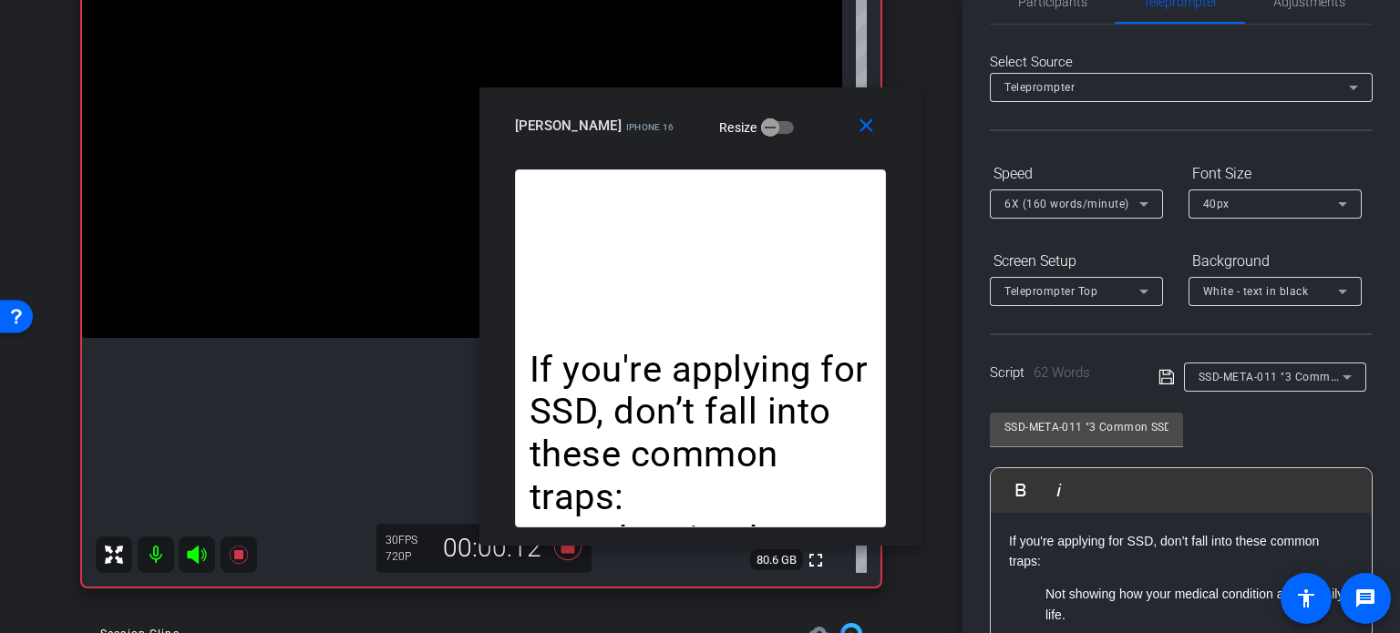
scroll to position [0, 0]
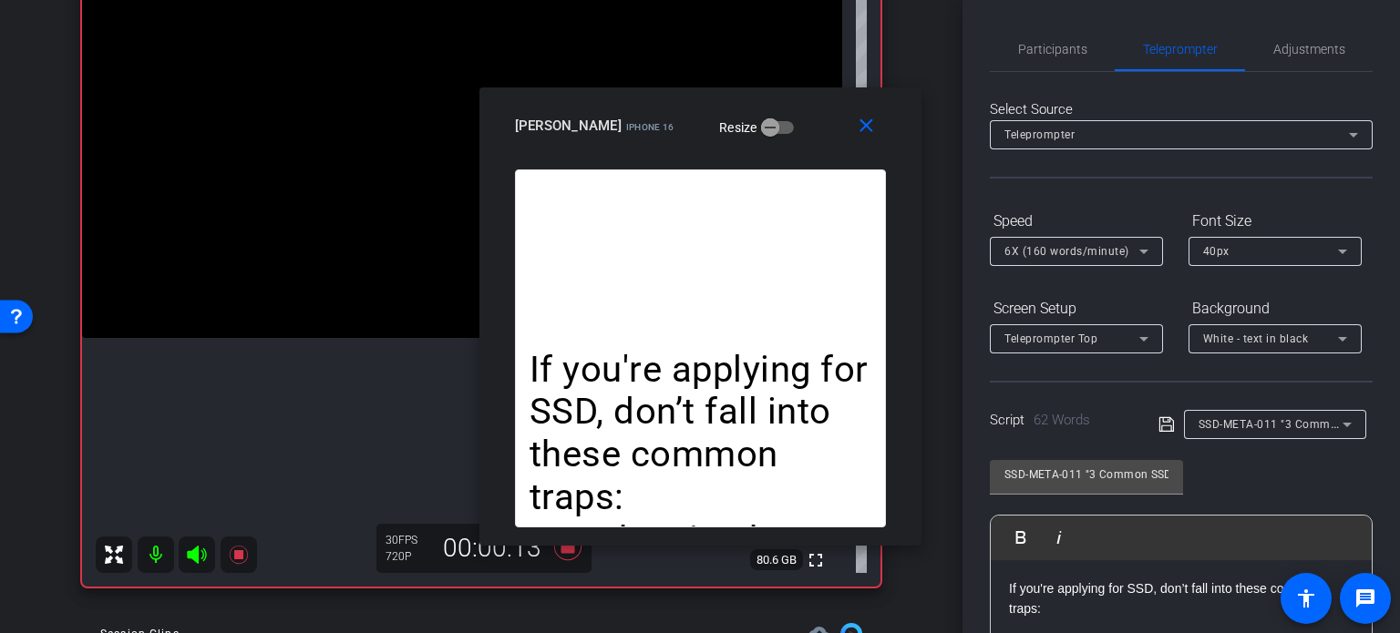
click at [1060, 250] on span "6X (160 words/minute)" at bounding box center [1066, 251] width 125 height 13
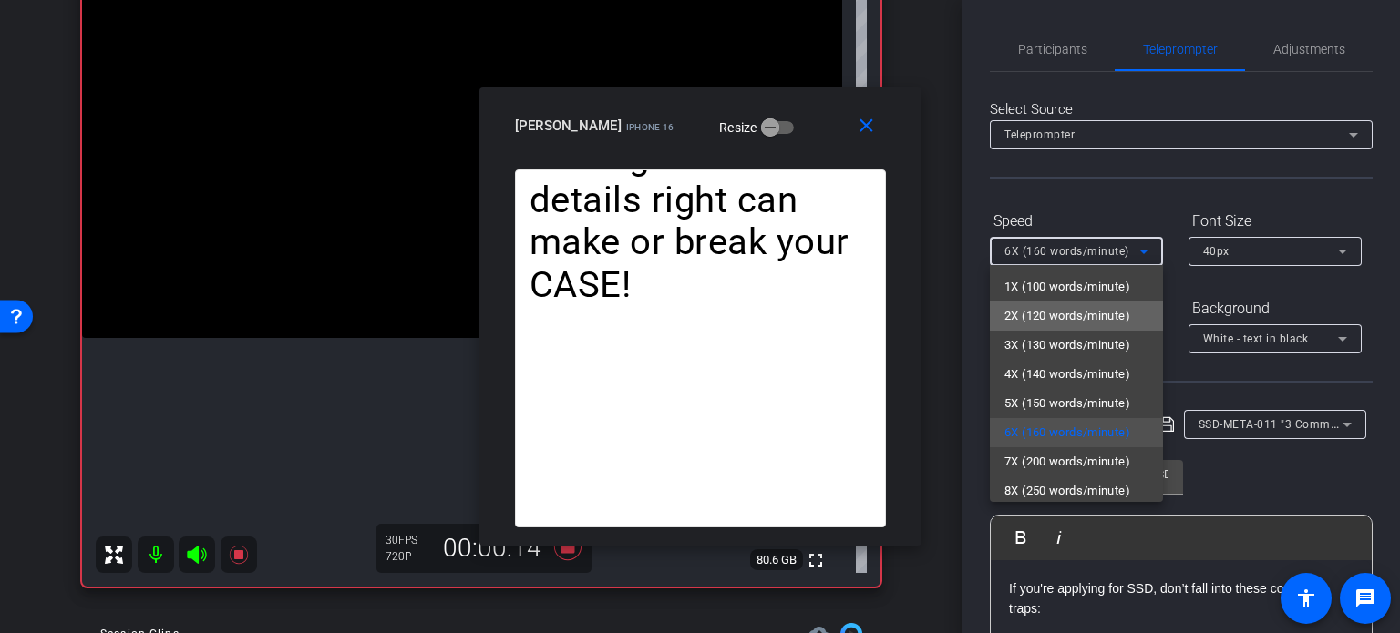
click at [1079, 313] on span "2X (120 words/minute)" at bounding box center [1067, 316] width 126 height 22
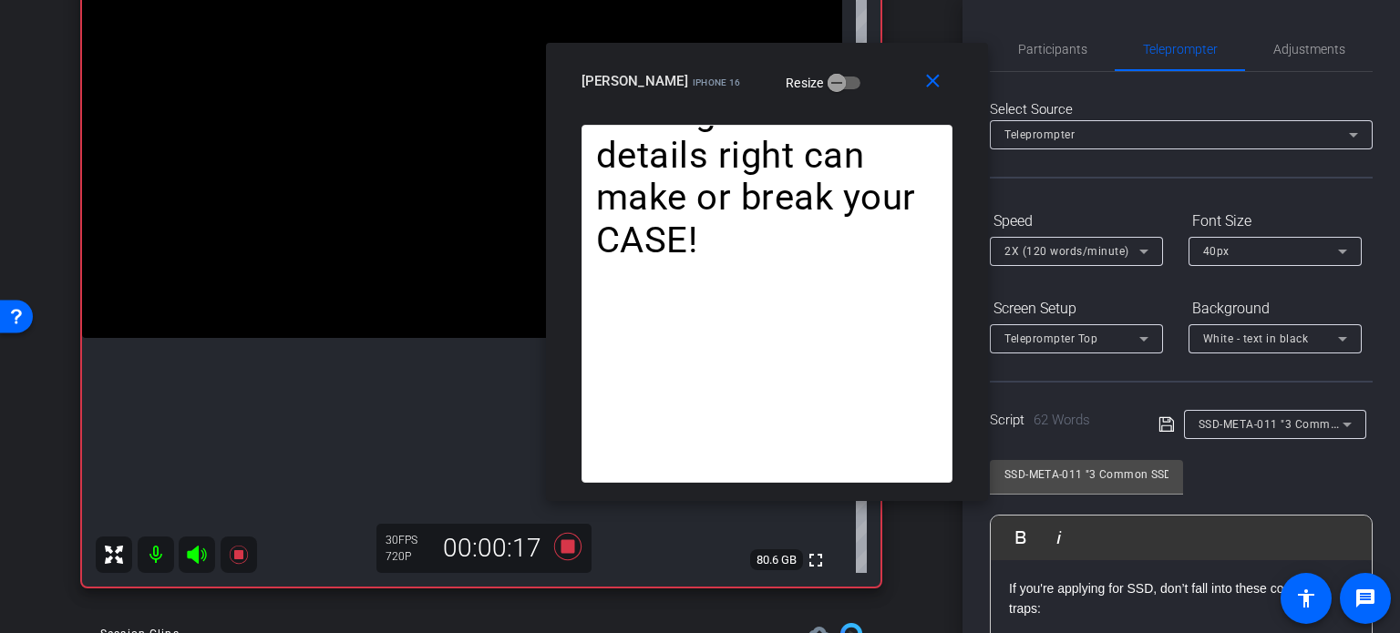
drag, startPoint x: 804, startPoint y: 134, endPoint x: 870, endPoint y: 89, distance: 80.1
click at [870, 89] on div "Horace Hunter iPhone 16 Resize" at bounding box center [773, 81] width 385 height 33
click at [1092, 247] on span "2X (120 words/minute)" at bounding box center [1066, 251] width 125 height 13
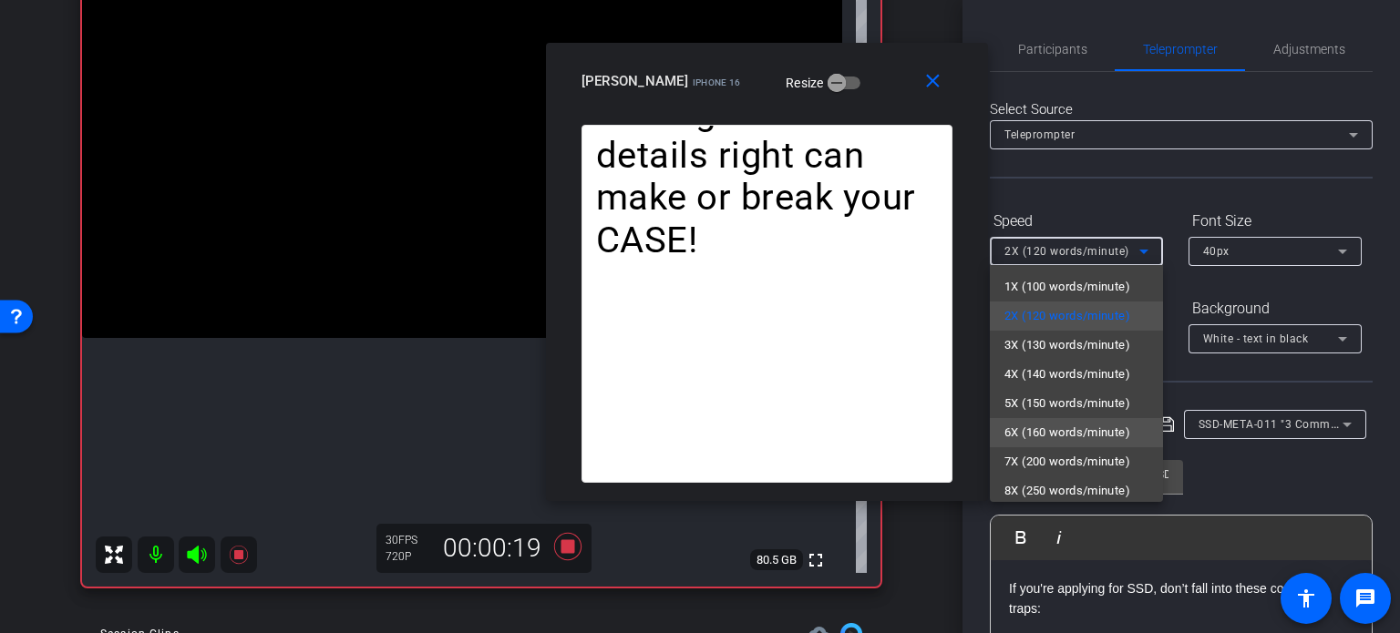
click at [1096, 426] on span "6X (160 words/minute)" at bounding box center [1067, 433] width 126 height 22
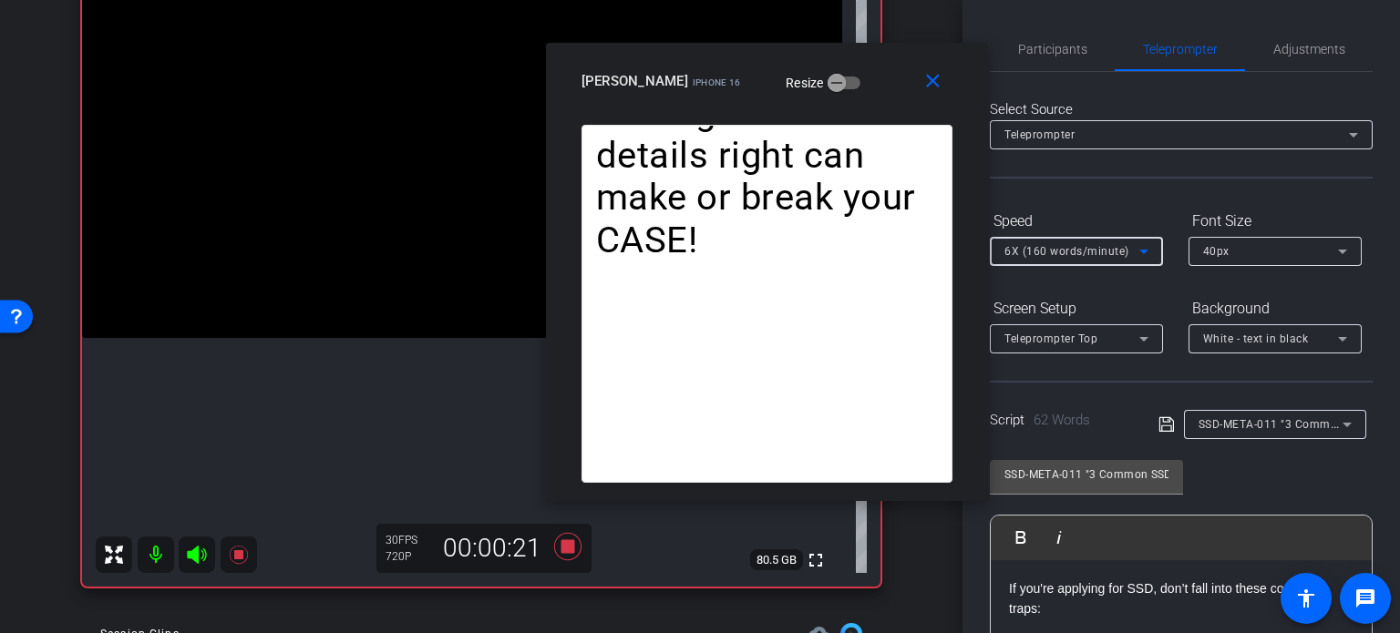
click at [1031, 256] on span "6X (160 words/minute)" at bounding box center [1066, 251] width 125 height 13
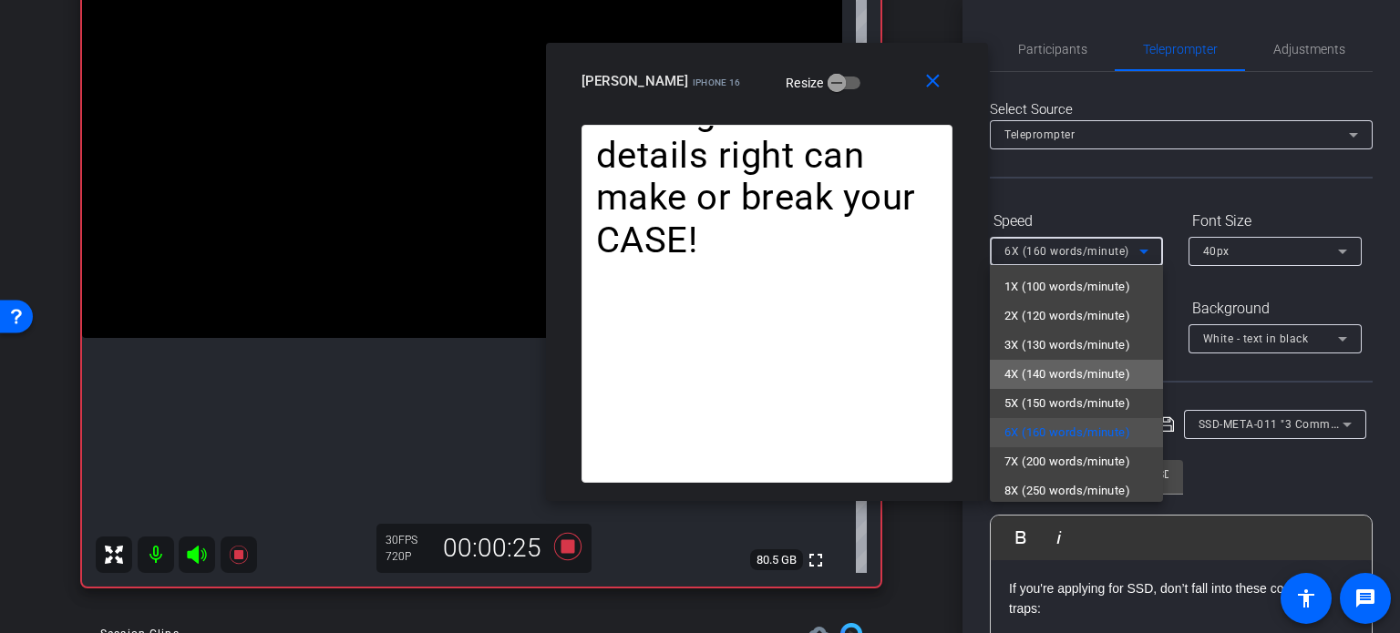
click at [1076, 371] on span "4X (140 words/minute)" at bounding box center [1067, 375] width 126 height 22
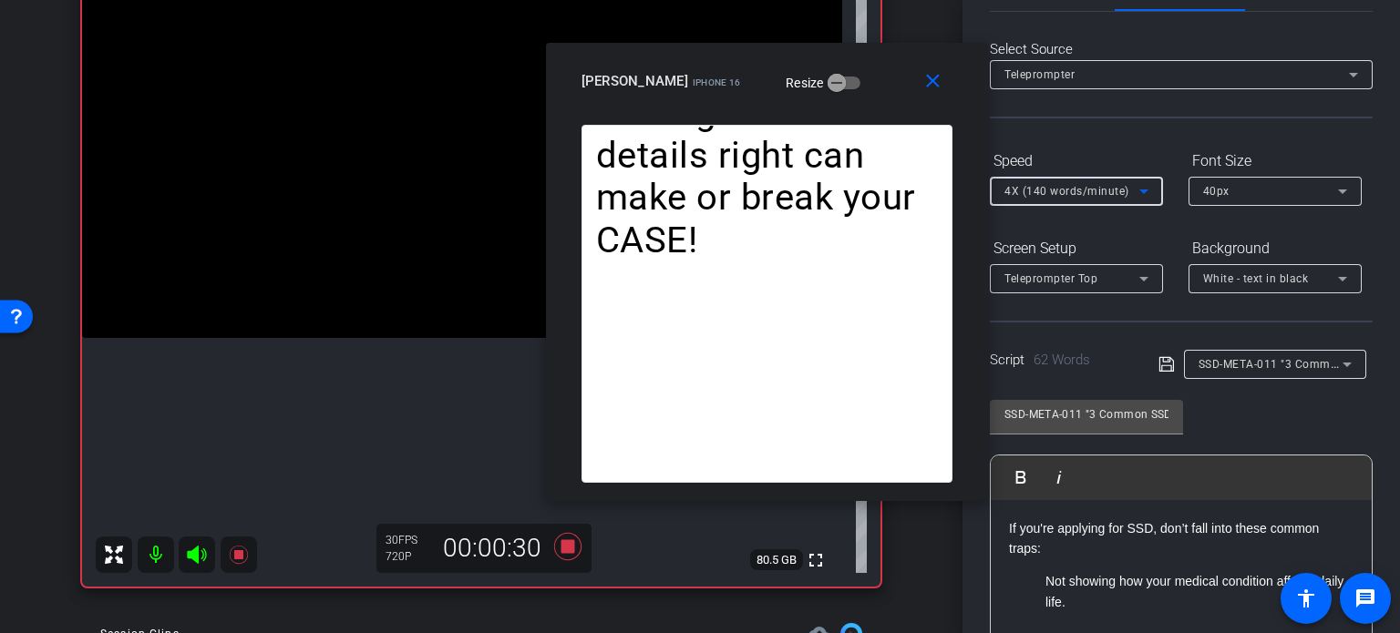
scroll to position [273, 0]
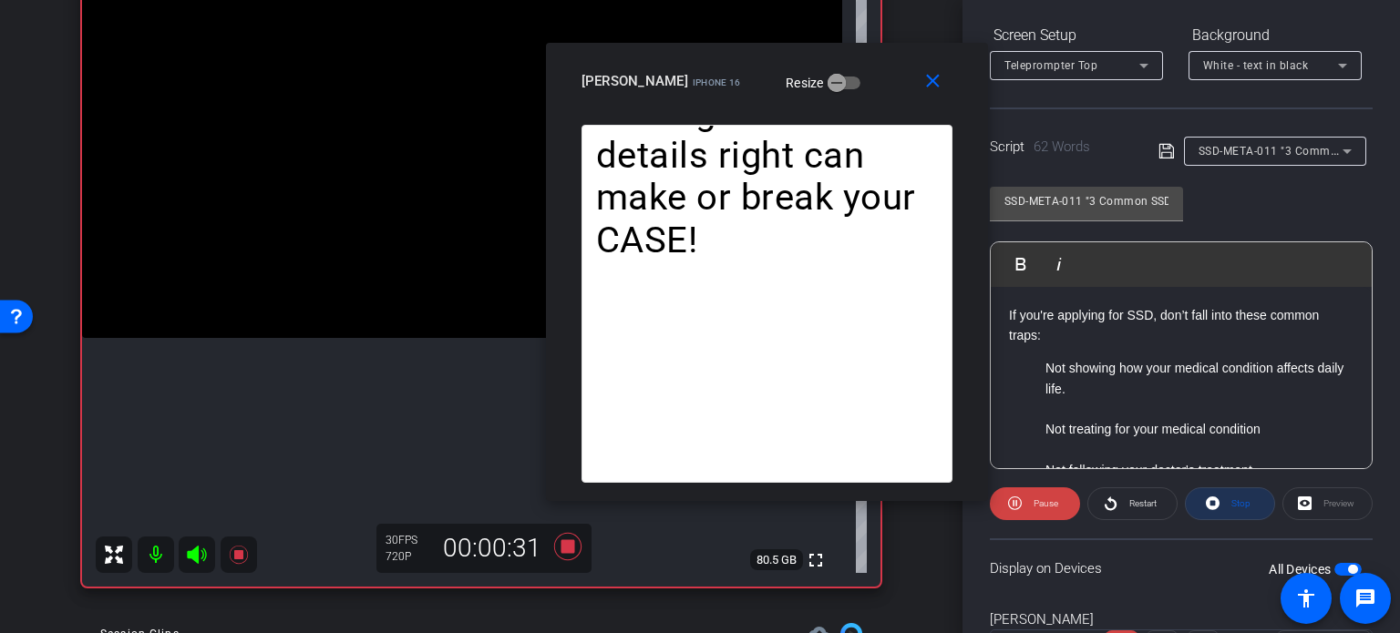
click at [1226, 509] on span "Stop" at bounding box center [1238, 504] width 24 height 26
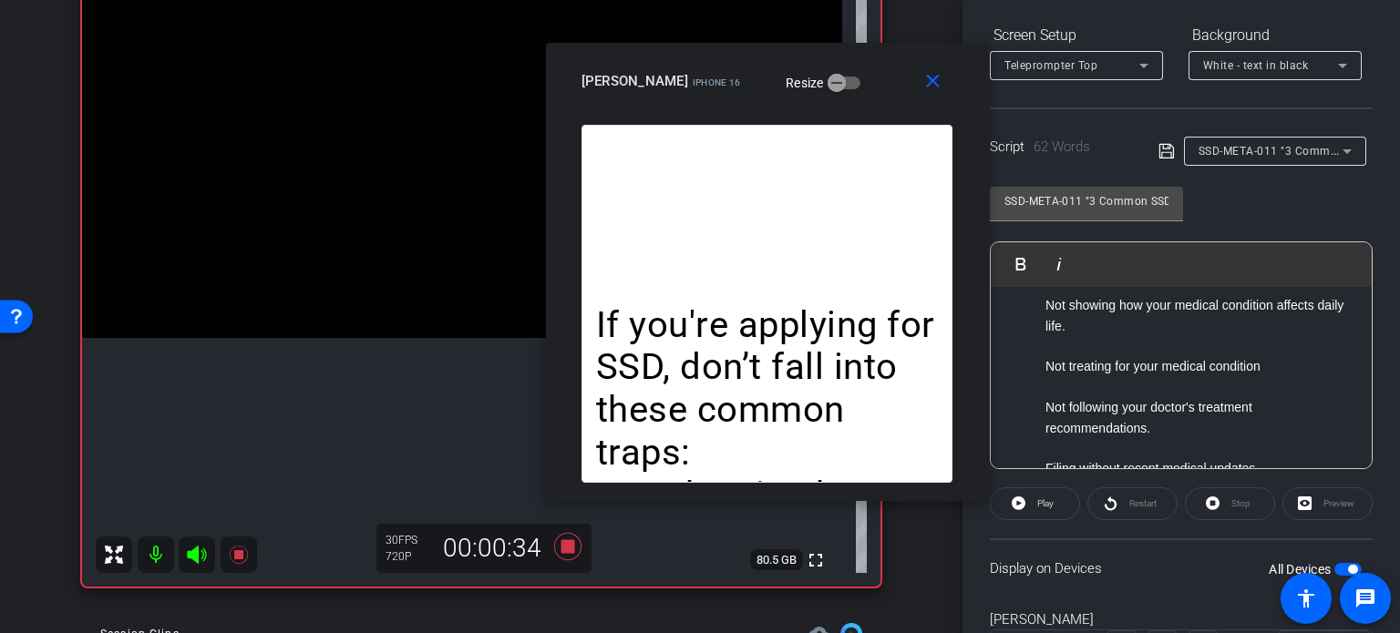
scroll to position [0, 0]
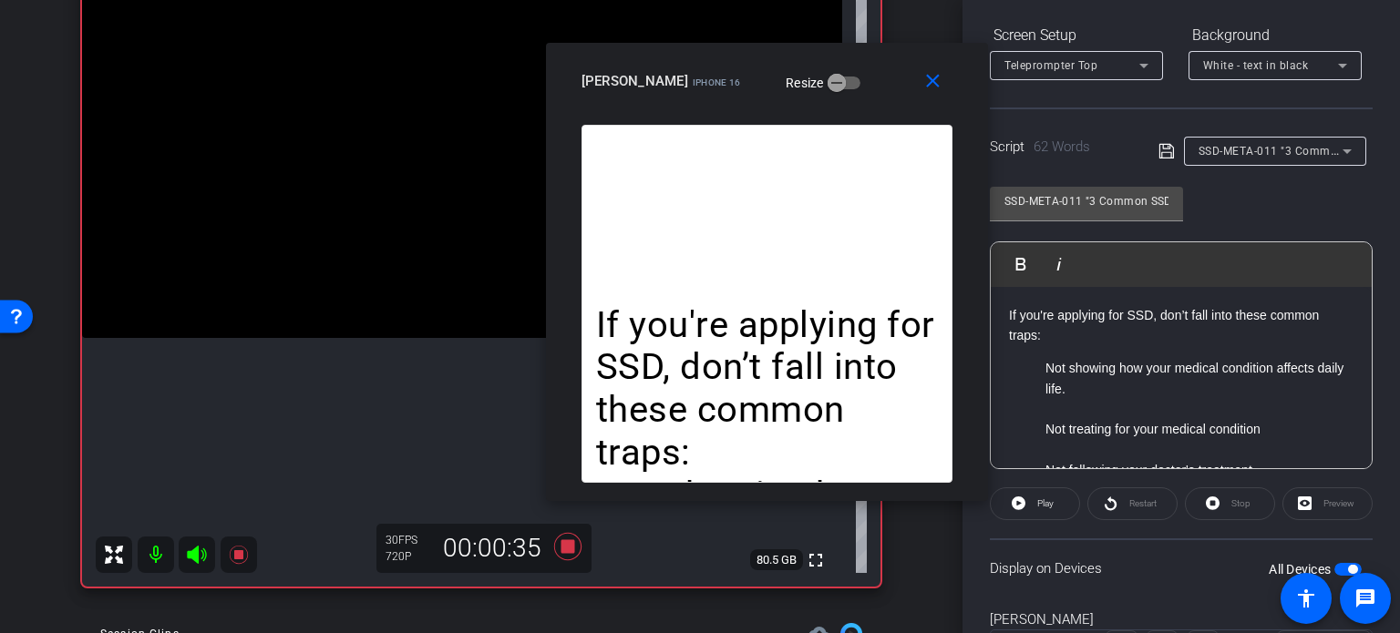
click at [1081, 408] on p at bounding box center [1199, 409] width 308 height 20
click at [1041, 367] on ol "Not showing how your medical condition affects daily life. Not treating for you…" at bounding box center [1181, 439] width 344 height 163
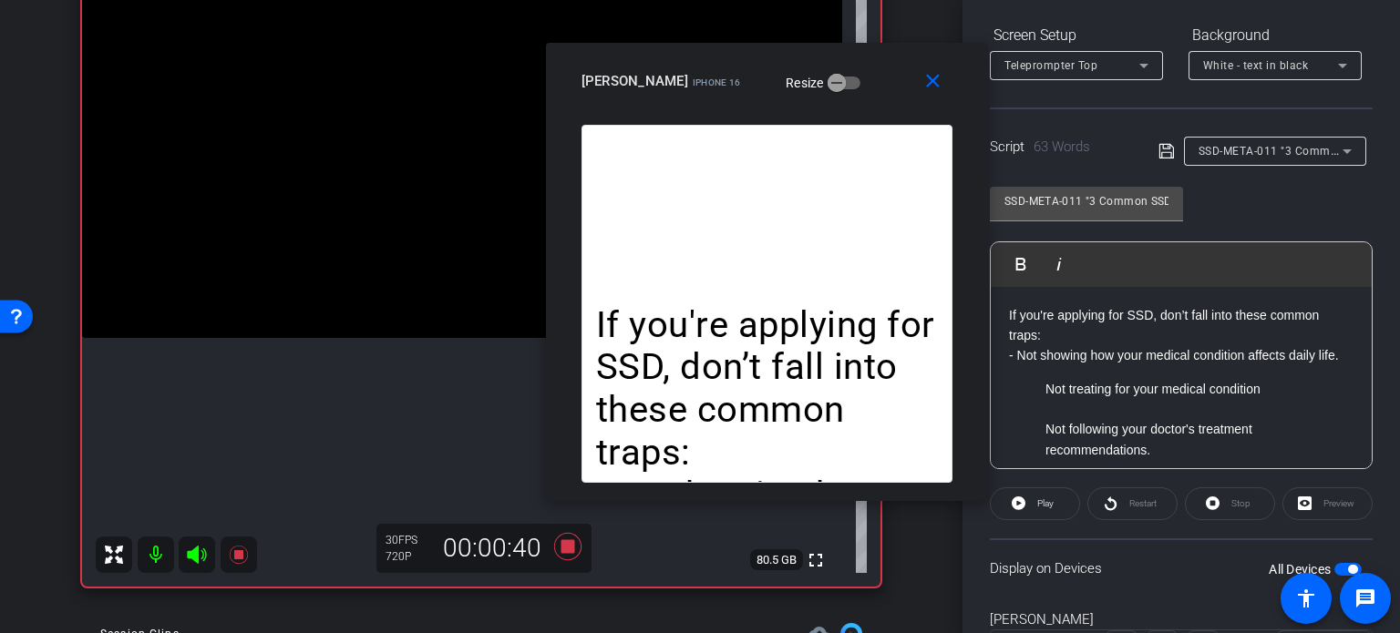
click at [1046, 399] on p "Not treating for your medical condition" at bounding box center [1199, 389] width 308 height 20
click at [1042, 442] on ol "Not following your doctor's treatment recommendations. Filing without recent me…" at bounding box center [1181, 450] width 344 height 102
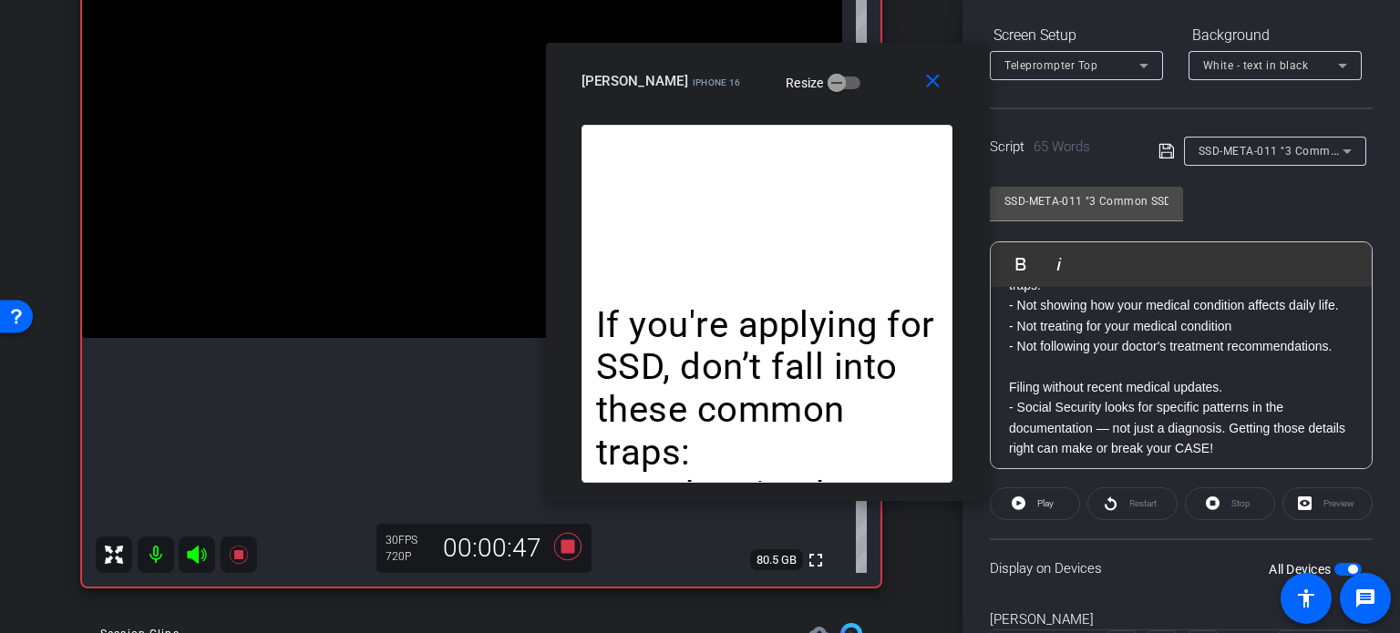
scroll to position [91, 0]
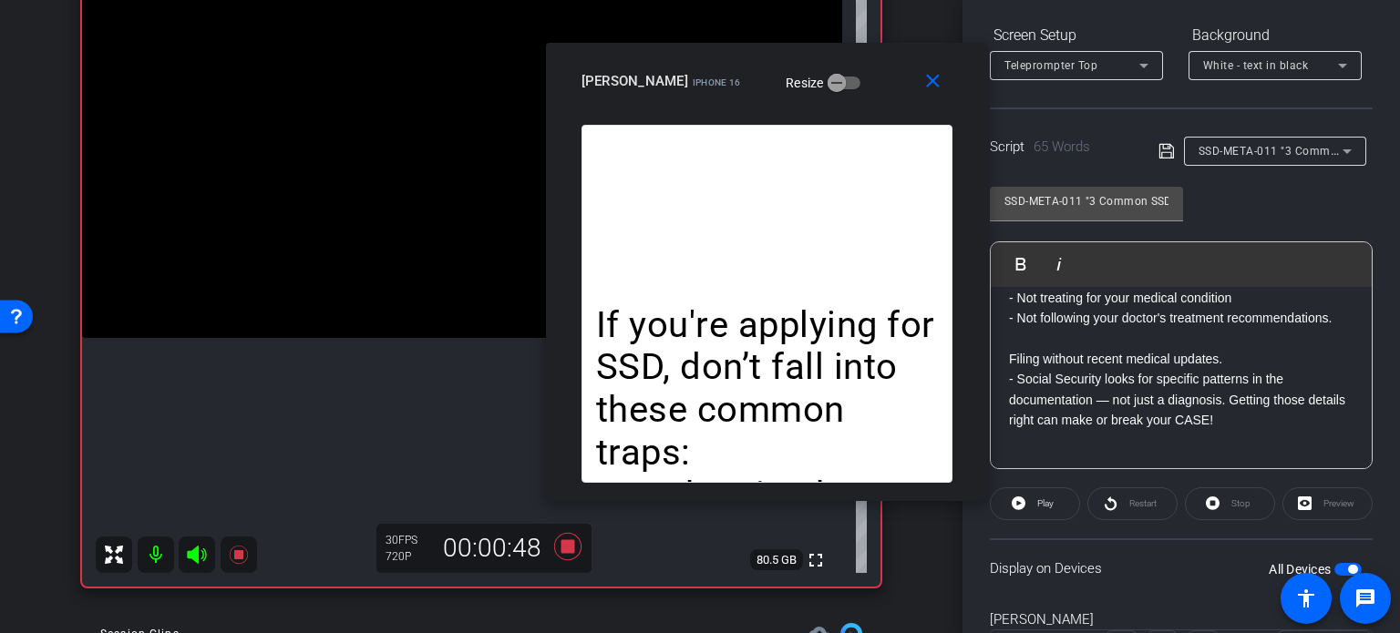
click at [1006, 357] on div "If you're applying for SSD, don’t fall into these common traps: - Not showing h…" at bounding box center [1180, 339] width 381 height 261
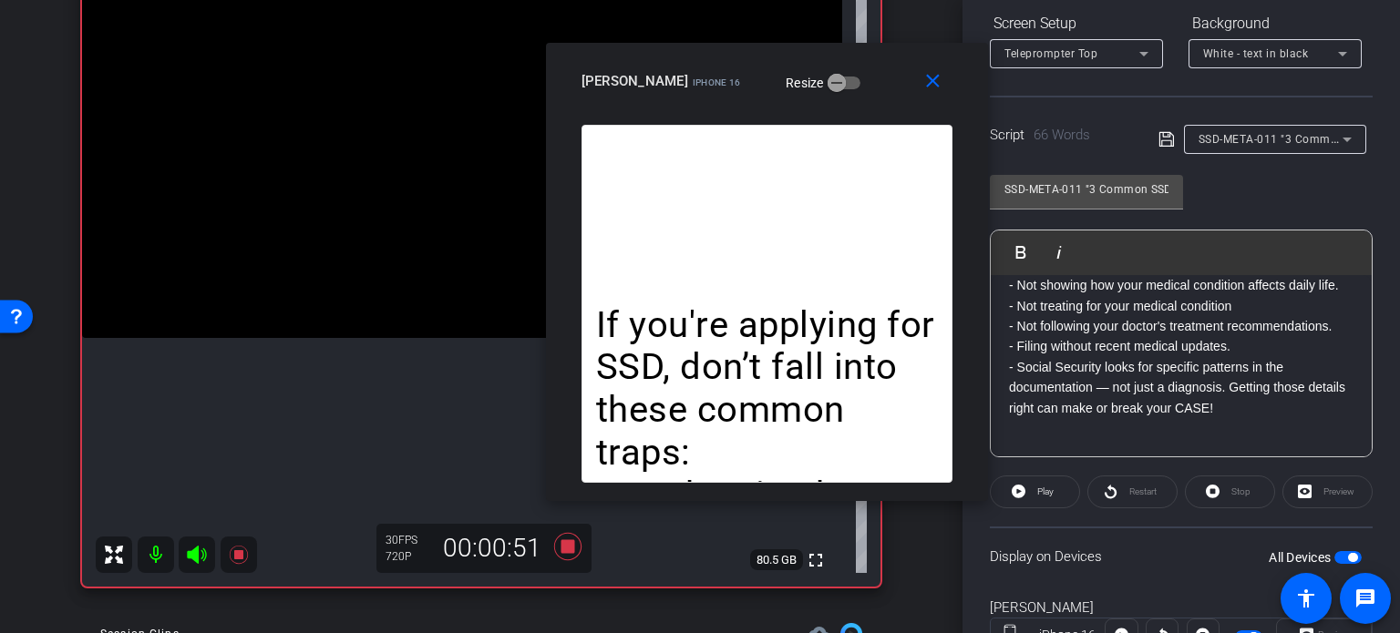
drag, startPoint x: 1324, startPoint y: 549, endPoint x: 1336, endPoint y: 554, distance: 12.7
click at [1334, 551] on button "All Devices" at bounding box center [1347, 557] width 27 height 13
click at [1337, 554] on span "button" at bounding box center [1347, 557] width 27 height 13
click at [1225, 497] on div "Stop" at bounding box center [1230, 492] width 90 height 33
drag, startPoint x: 929, startPoint y: 78, endPoint x: 1073, endPoint y: 256, distance: 228.7
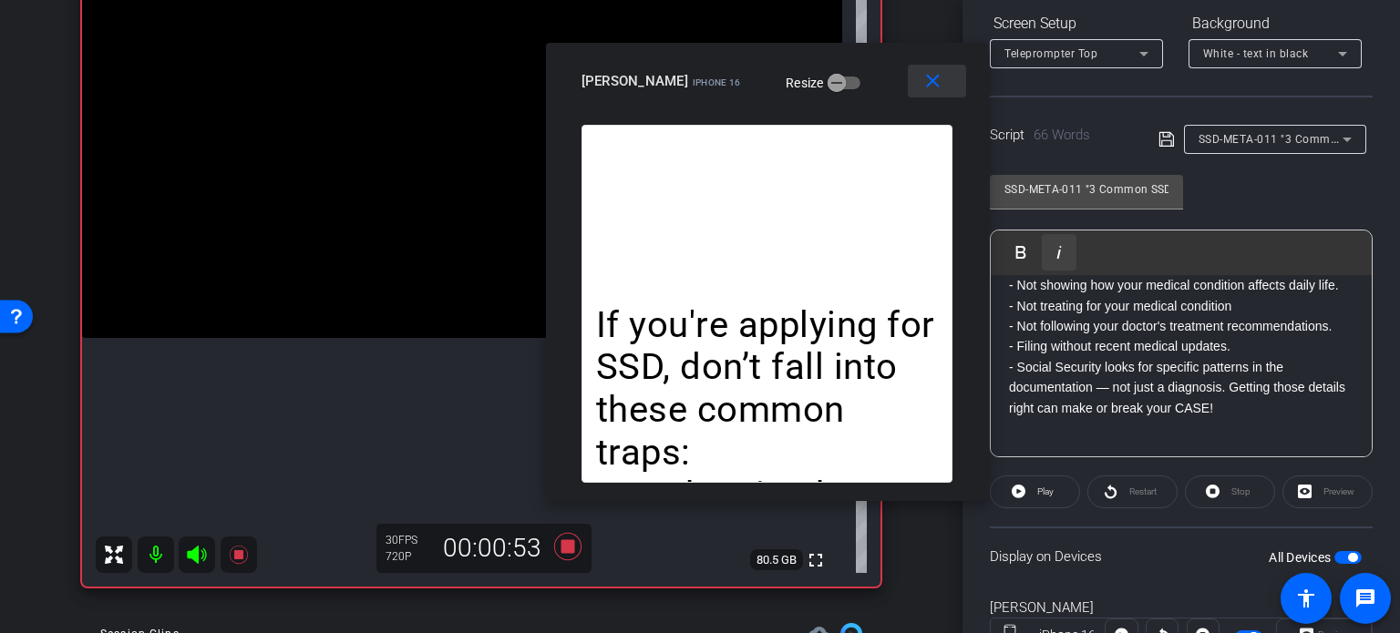
click at [931, 79] on mat-icon "close" at bounding box center [932, 81] width 23 height 23
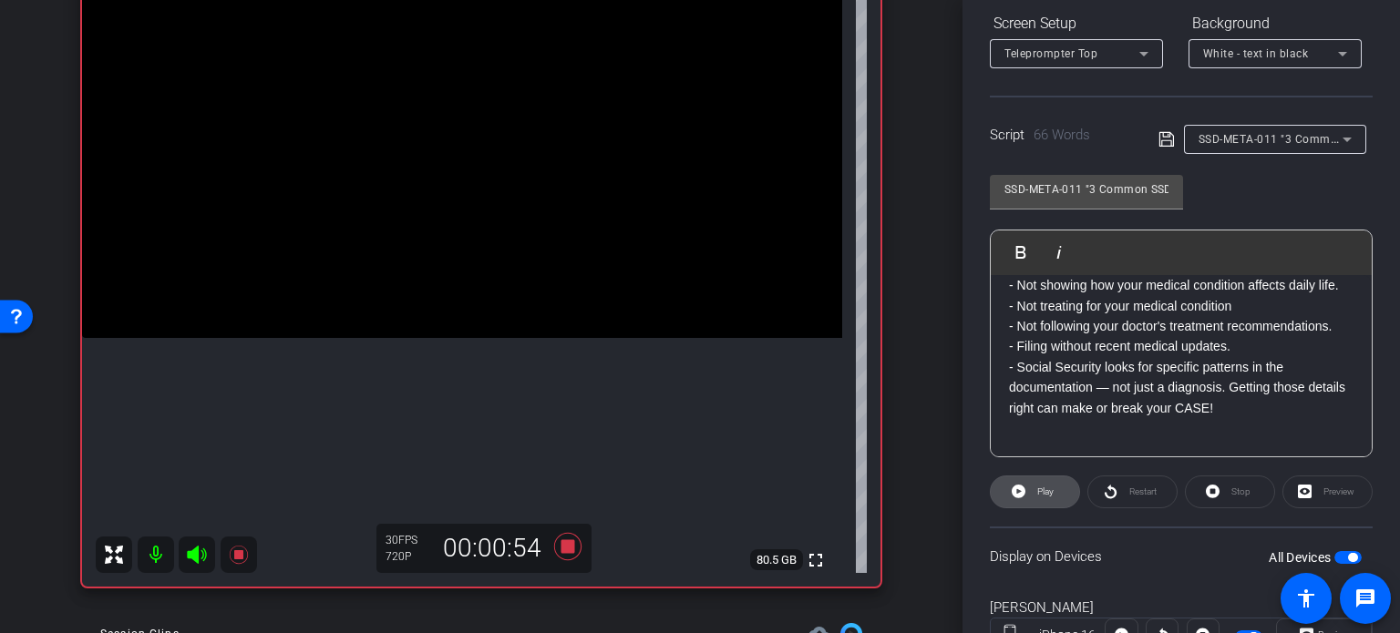
click at [1037, 491] on span "Play" at bounding box center [1045, 492] width 16 height 10
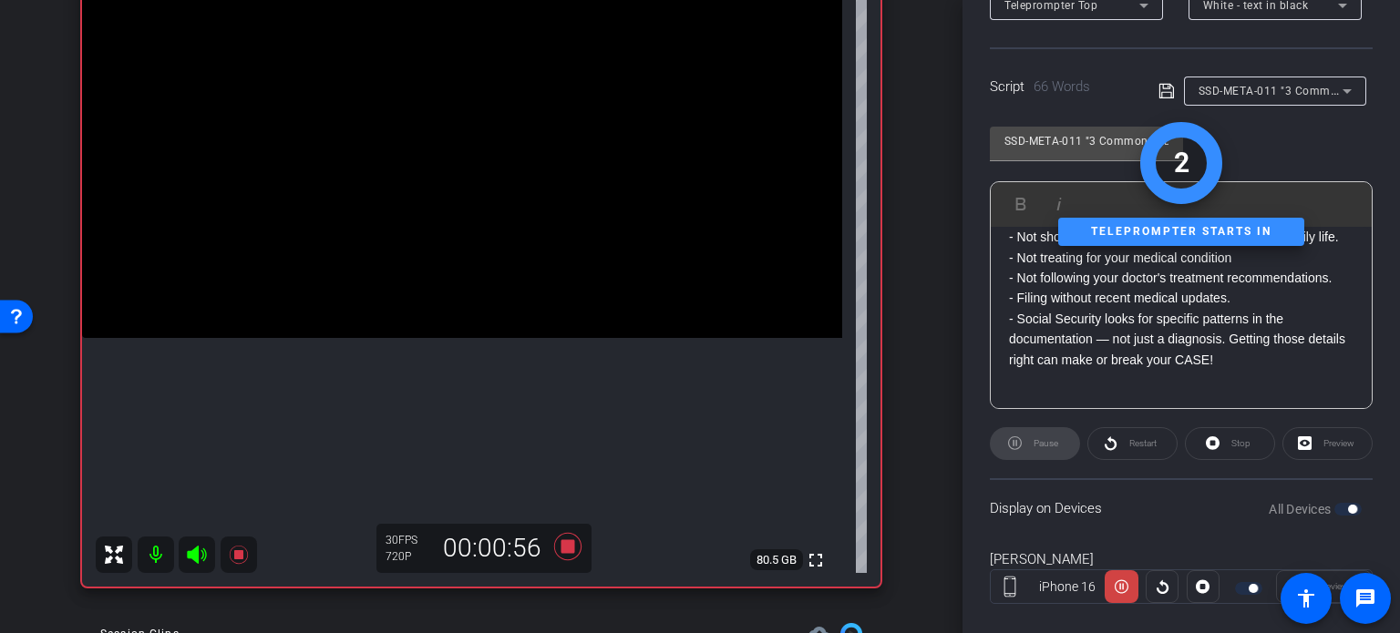
scroll to position [361, 0]
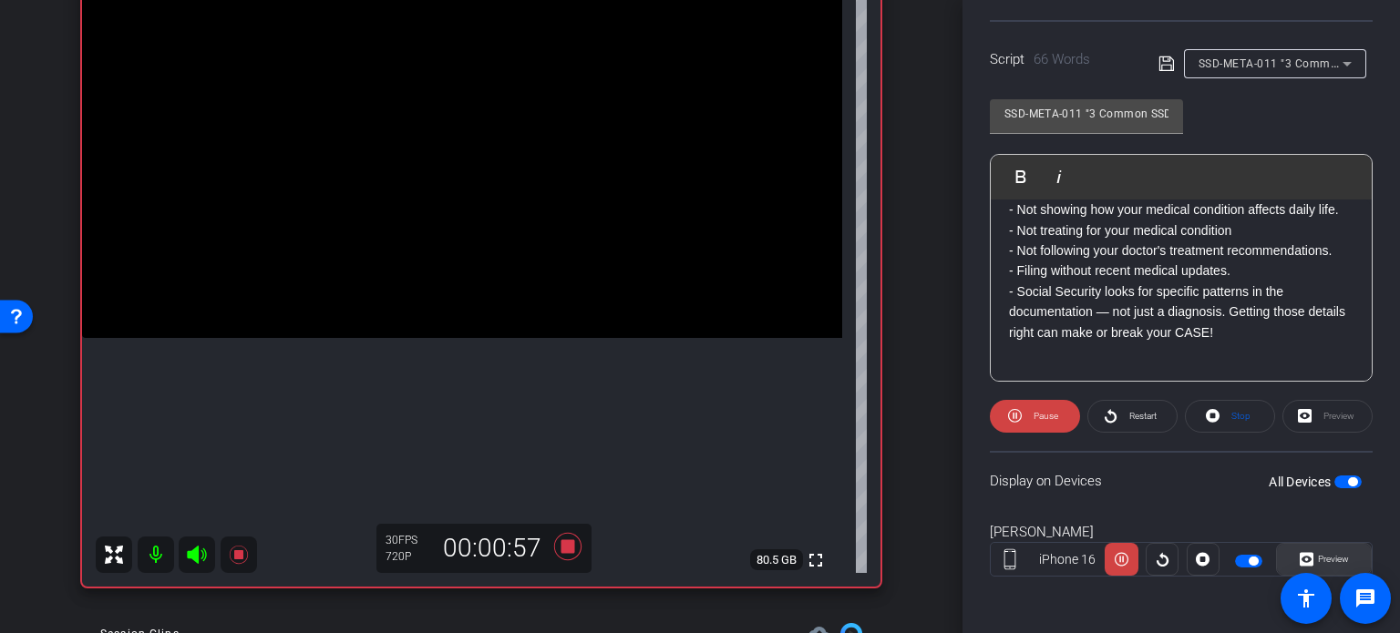
click at [1329, 558] on span "Preview" at bounding box center [1333, 559] width 31 height 10
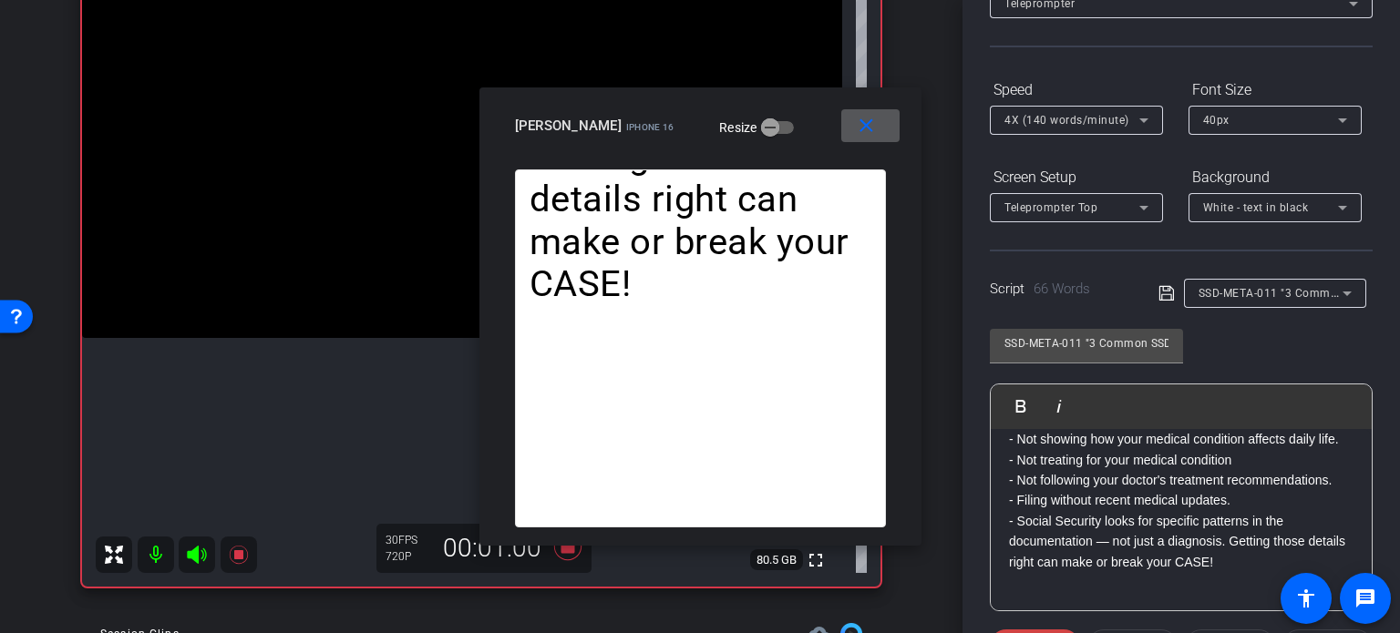
scroll to position [87, 0]
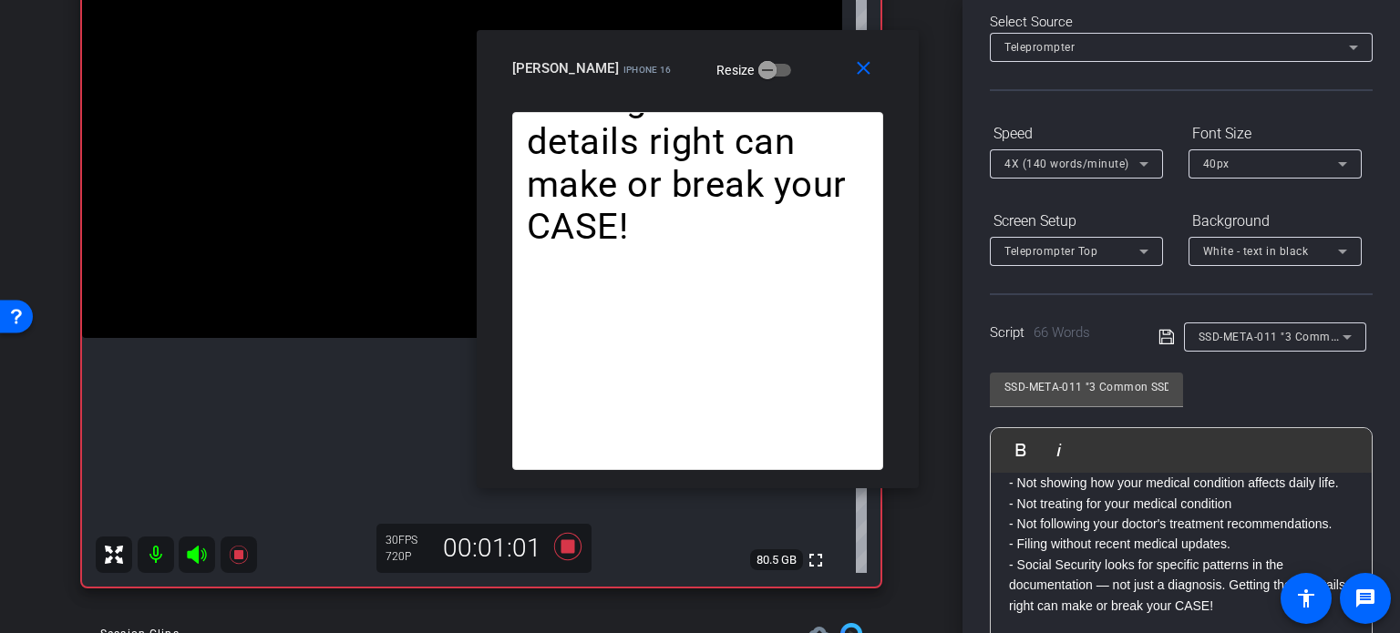
drag, startPoint x: 797, startPoint y: 145, endPoint x: 1007, endPoint y: 208, distance: 218.8
click at [795, 87] on div "close Horace Hunter iPhone 16 Resize" at bounding box center [698, 71] width 442 height 82
click at [1053, 167] on span "4X (140 words/minute)" at bounding box center [1066, 164] width 125 height 13
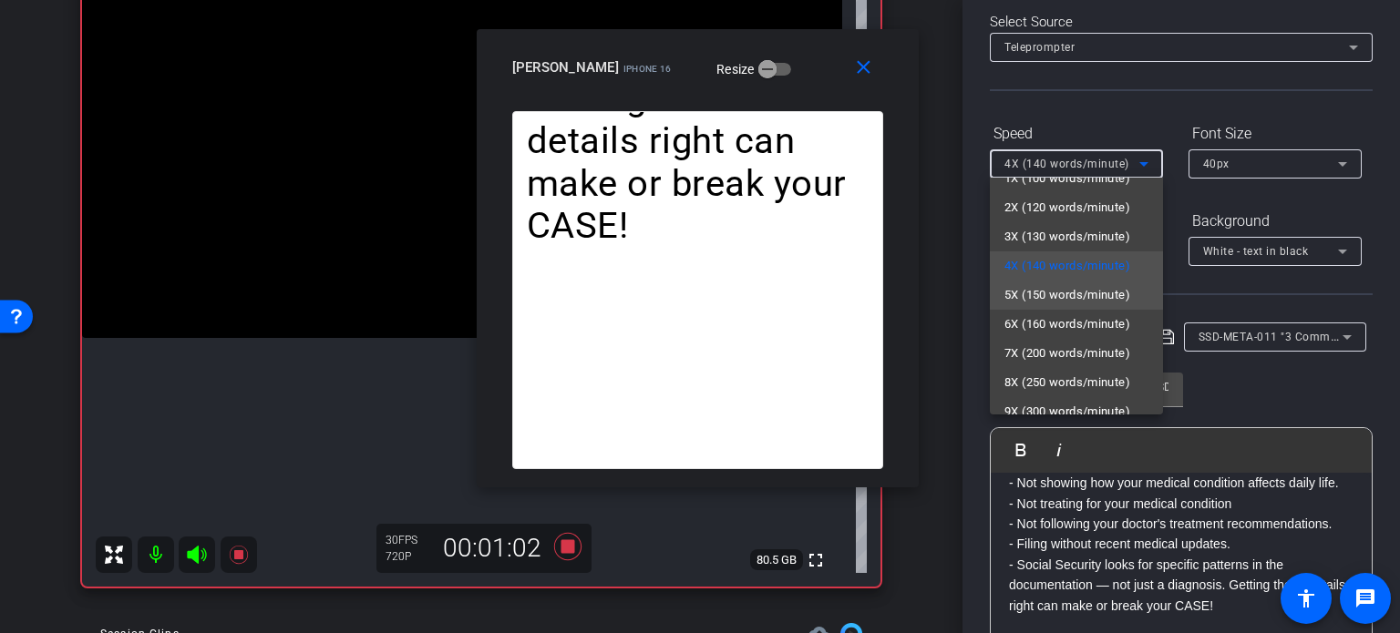
scroll to position [40, 0]
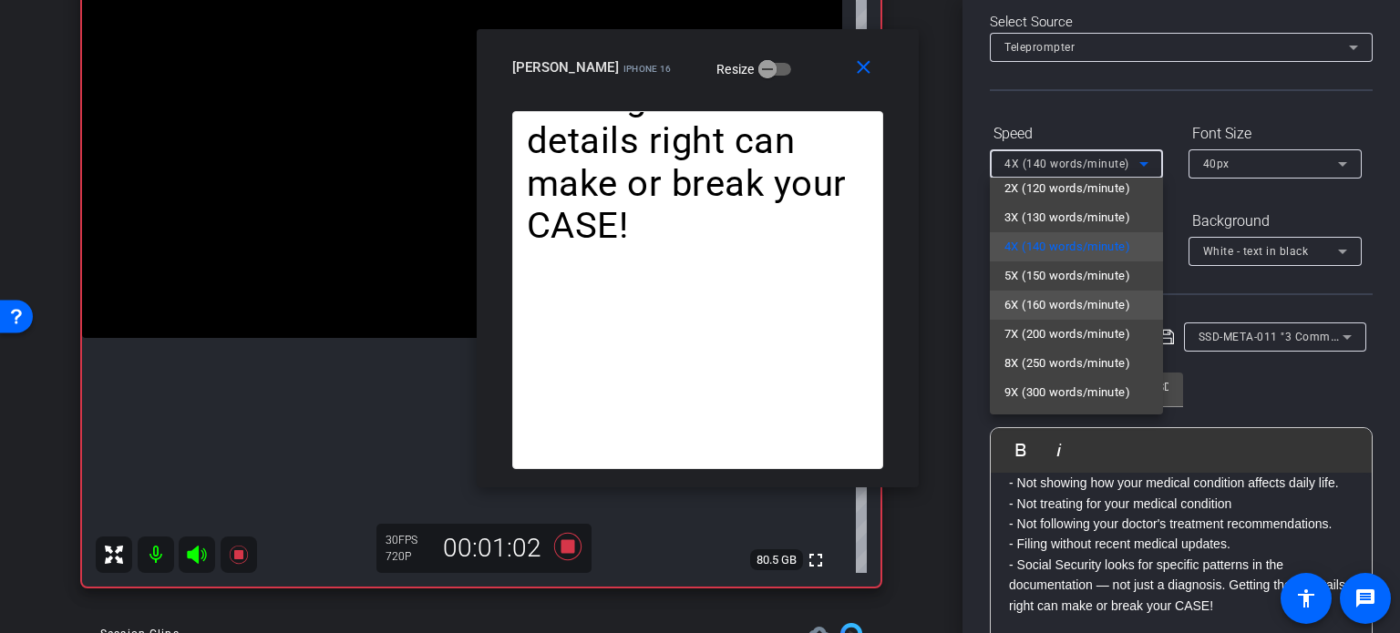
click at [1068, 302] on span "6X (160 words/minute)" at bounding box center [1067, 305] width 126 height 22
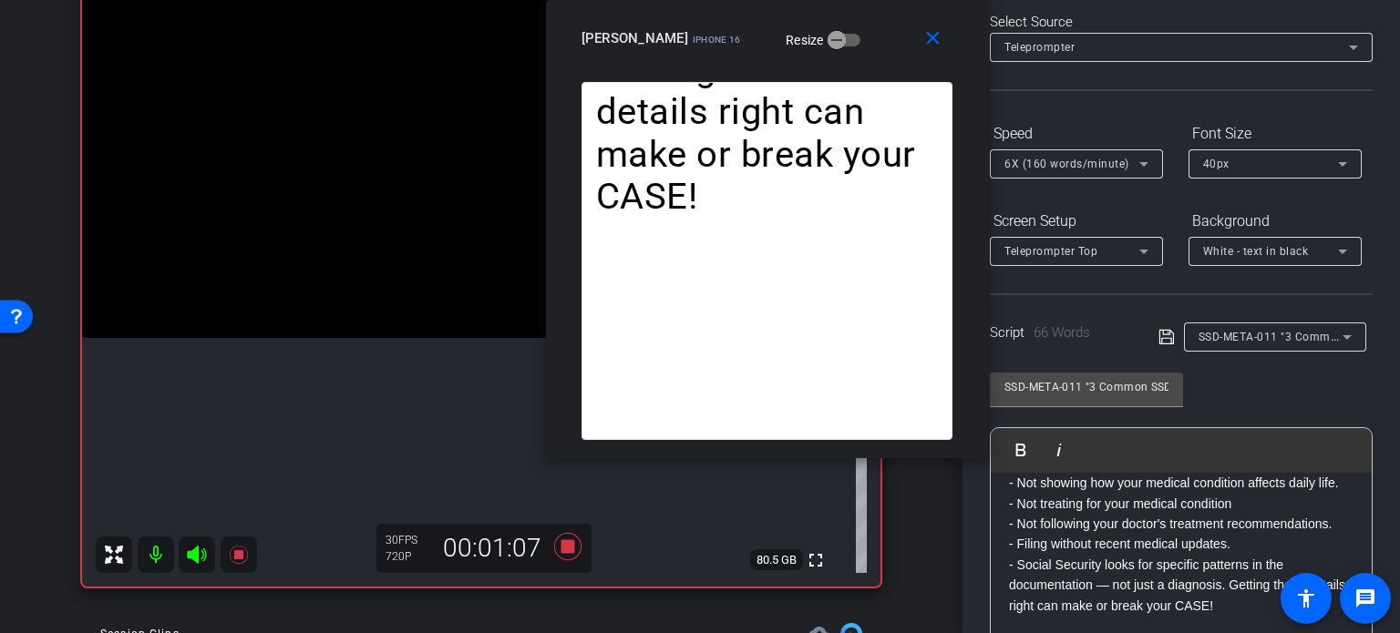
drag, startPoint x: 671, startPoint y: 97, endPoint x: 741, endPoint y: 43, distance: 88.9
click at [741, 43] on div "close Horace Hunter iPhone 16 Resize" at bounding box center [767, 41] width 442 height 82
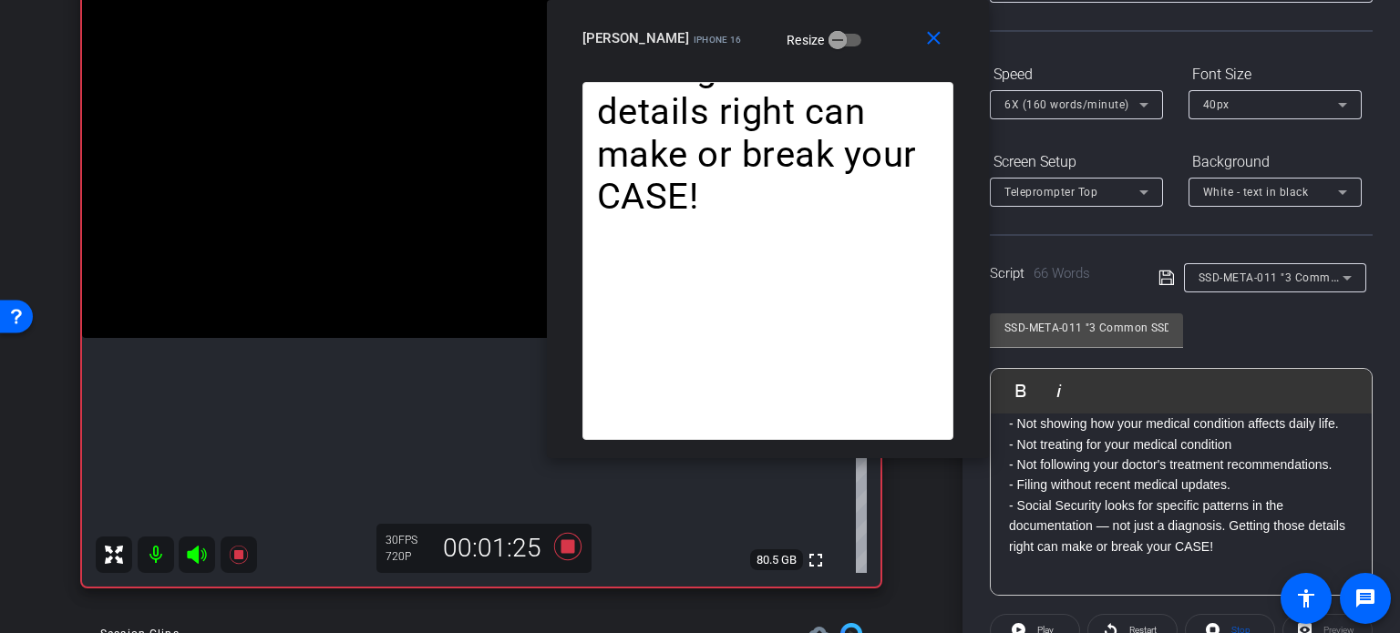
scroll to position [270, 0]
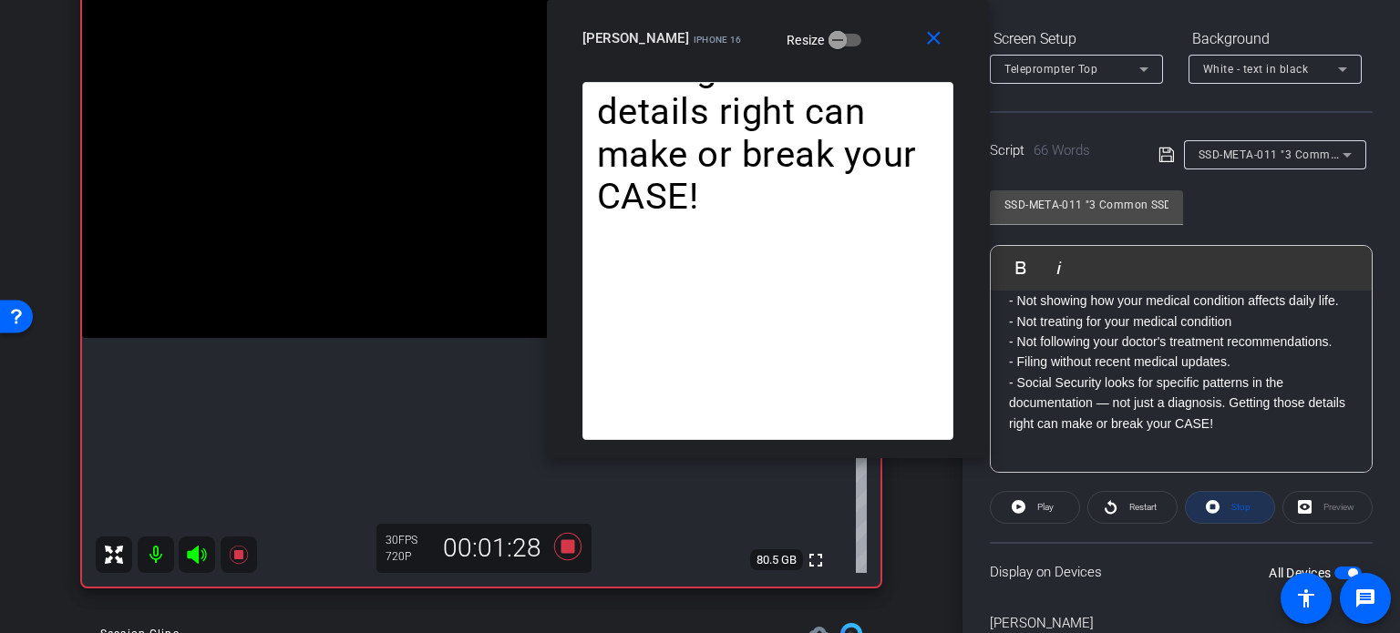
click at [1257, 512] on span at bounding box center [1229, 508] width 88 height 44
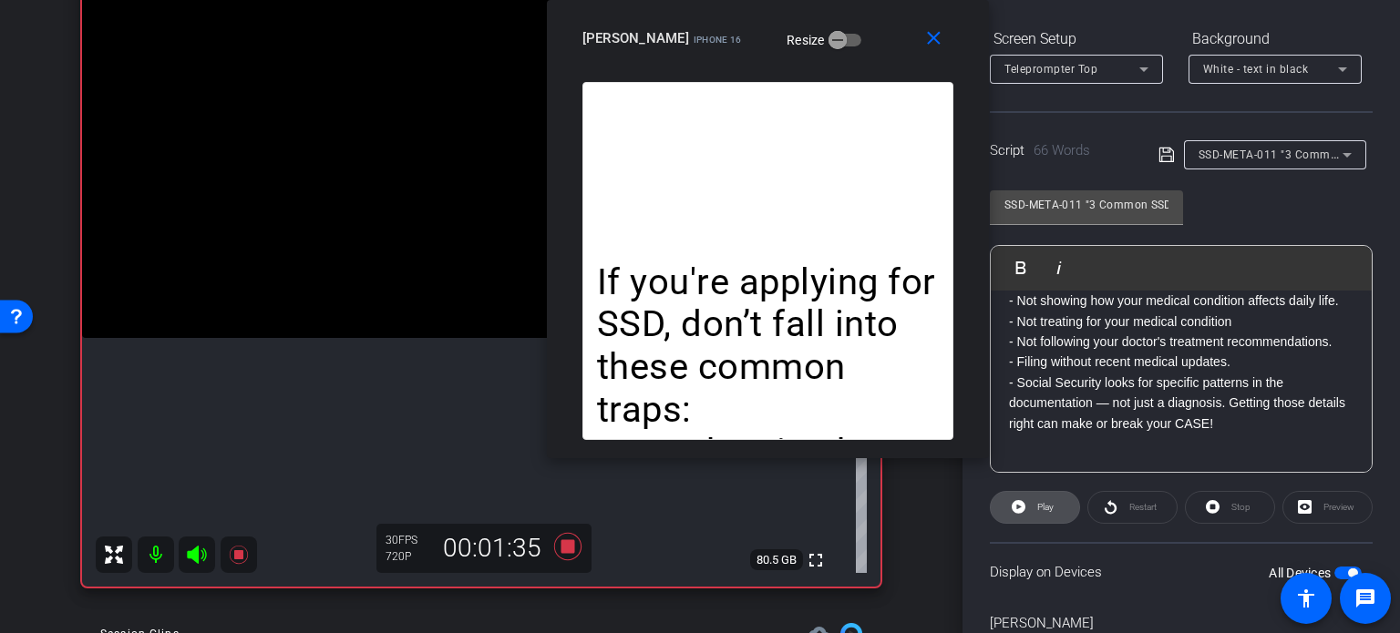
click at [1046, 509] on span "Play" at bounding box center [1045, 507] width 16 height 10
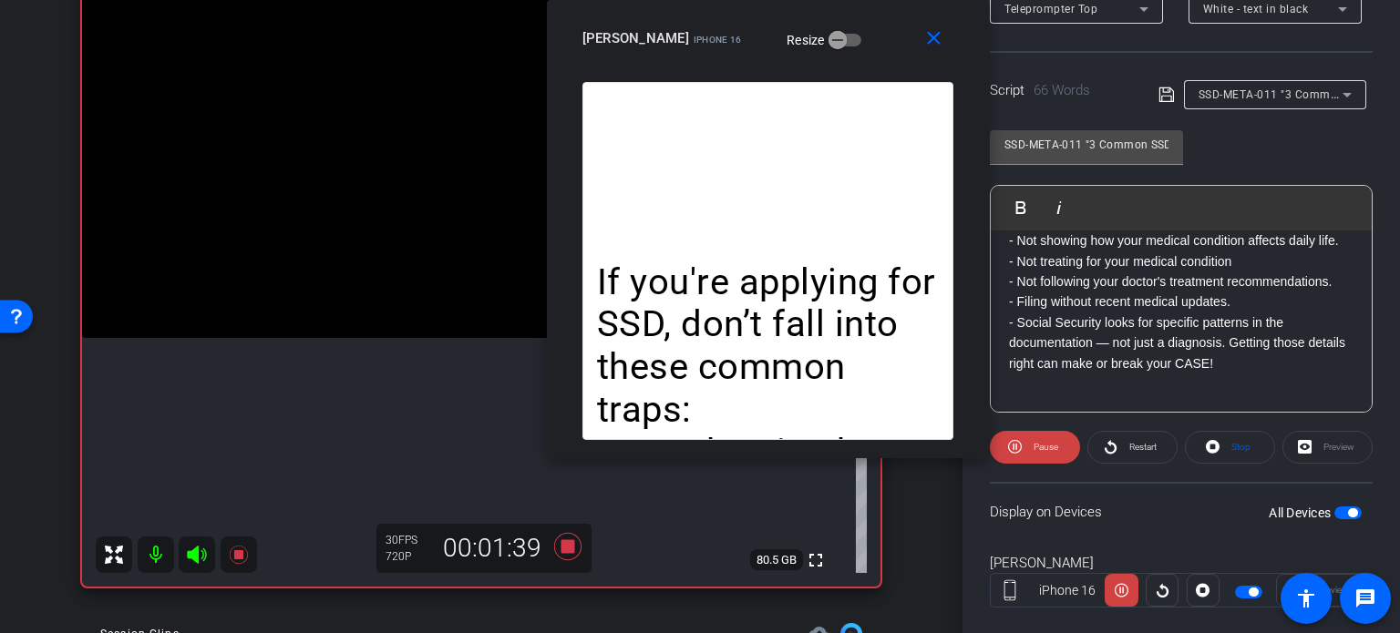
scroll to position [361, 0]
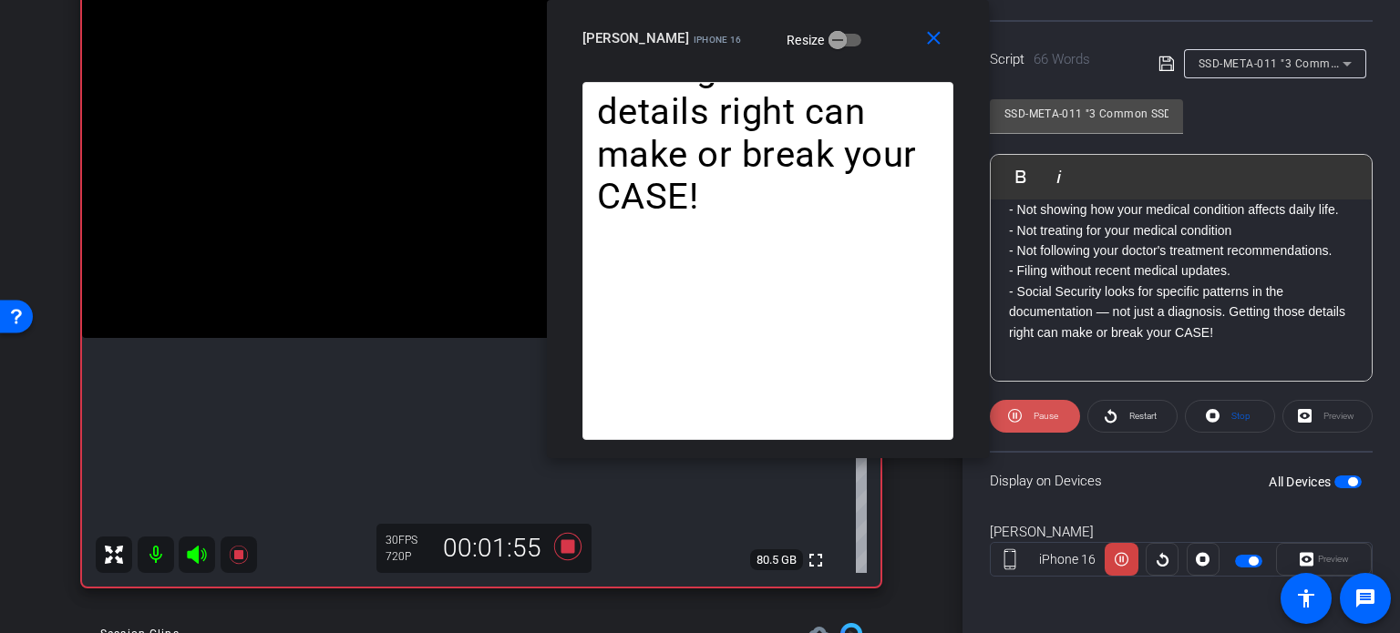
click at [1029, 417] on span "Pause" at bounding box center [1043, 417] width 29 height 26
click at [1226, 411] on span "Stop" at bounding box center [1238, 417] width 24 height 26
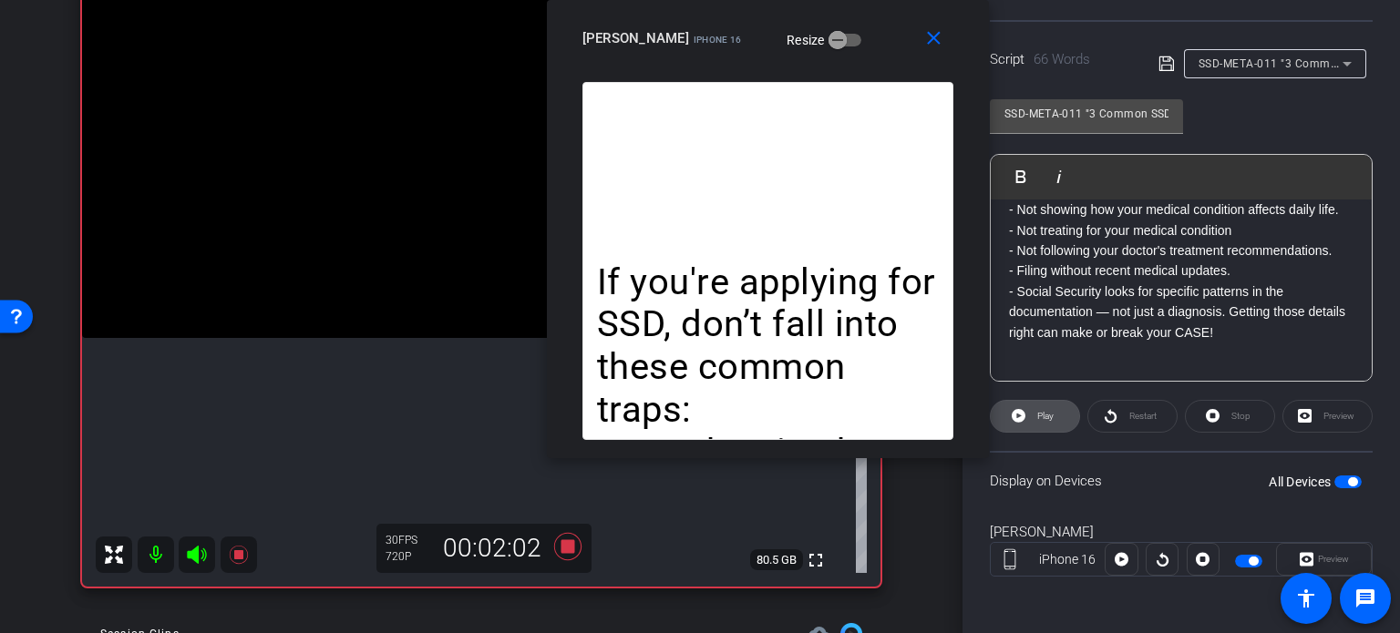
click at [1020, 416] on icon at bounding box center [1018, 416] width 14 height 14
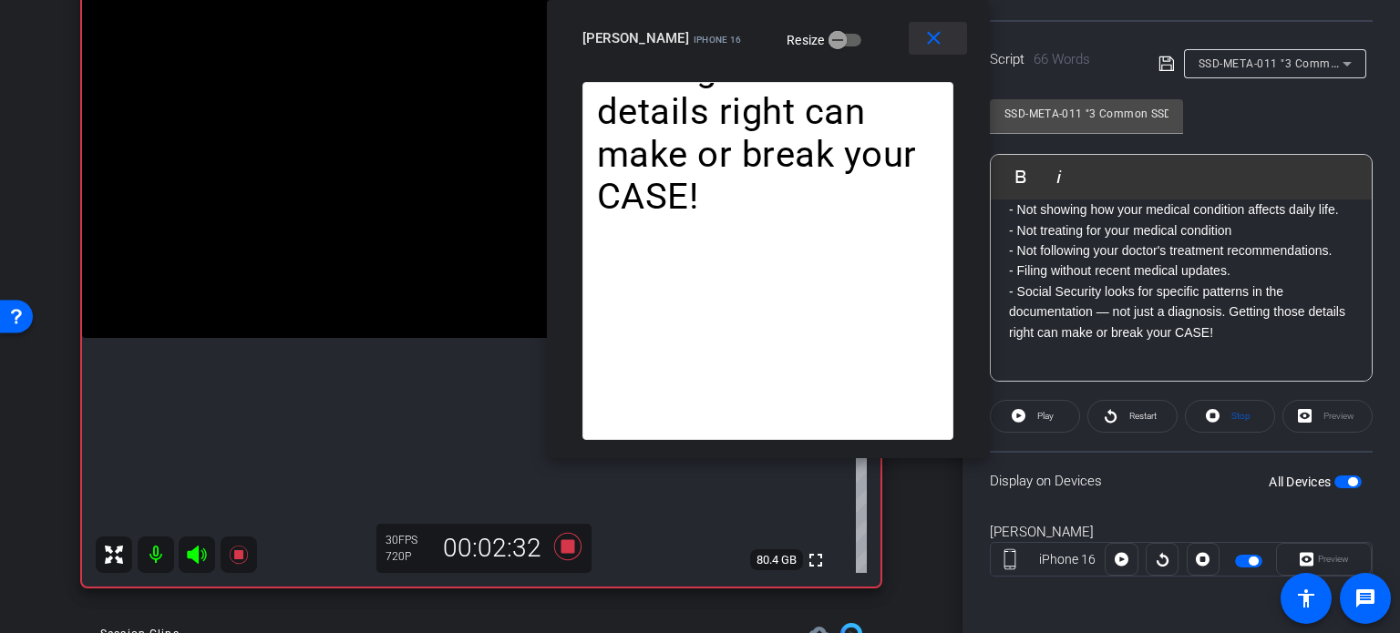
click at [940, 41] on mat-icon "close" at bounding box center [933, 38] width 23 height 23
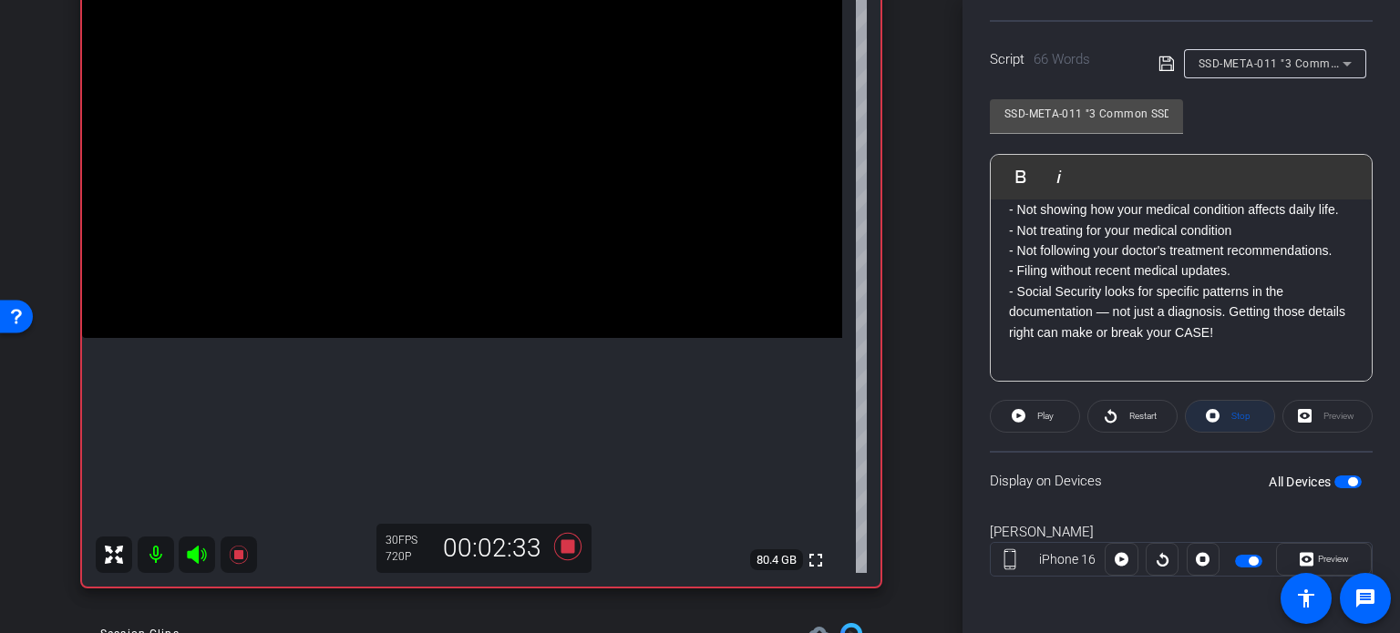
click at [1232, 413] on span "Stop" at bounding box center [1240, 416] width 19 height 10
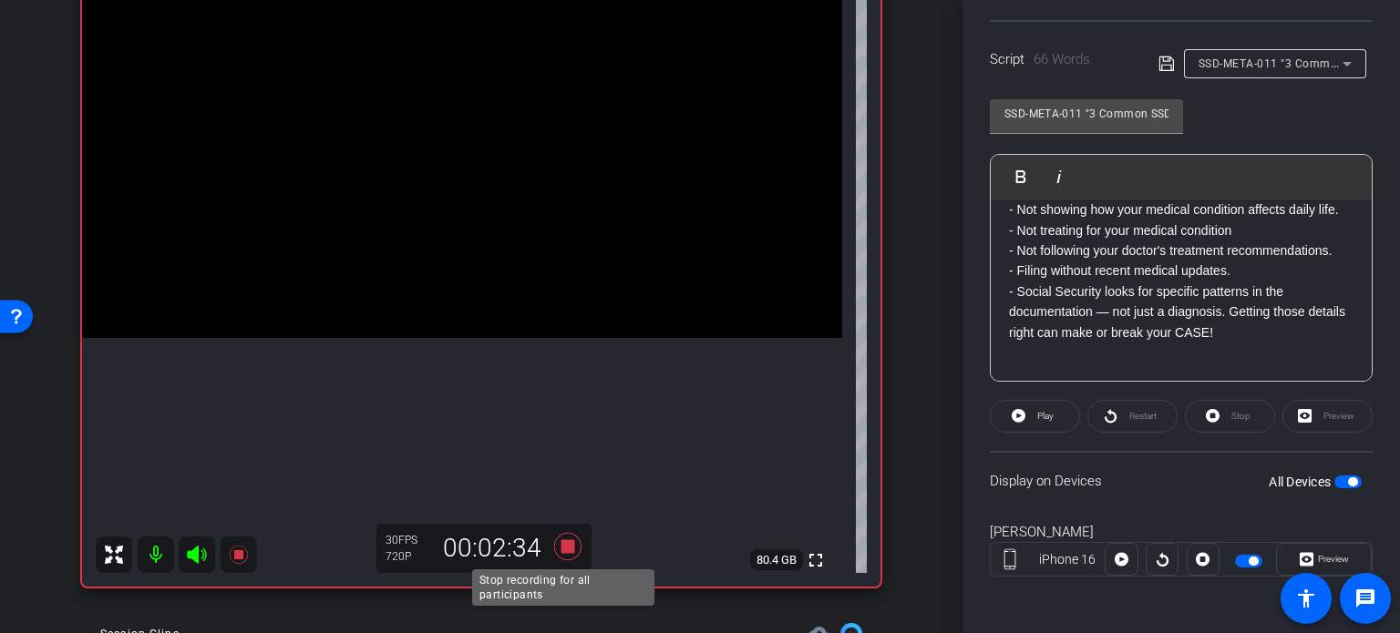
click at [576, 545] on icon at bounding box center [567, 546] width 27 height 27
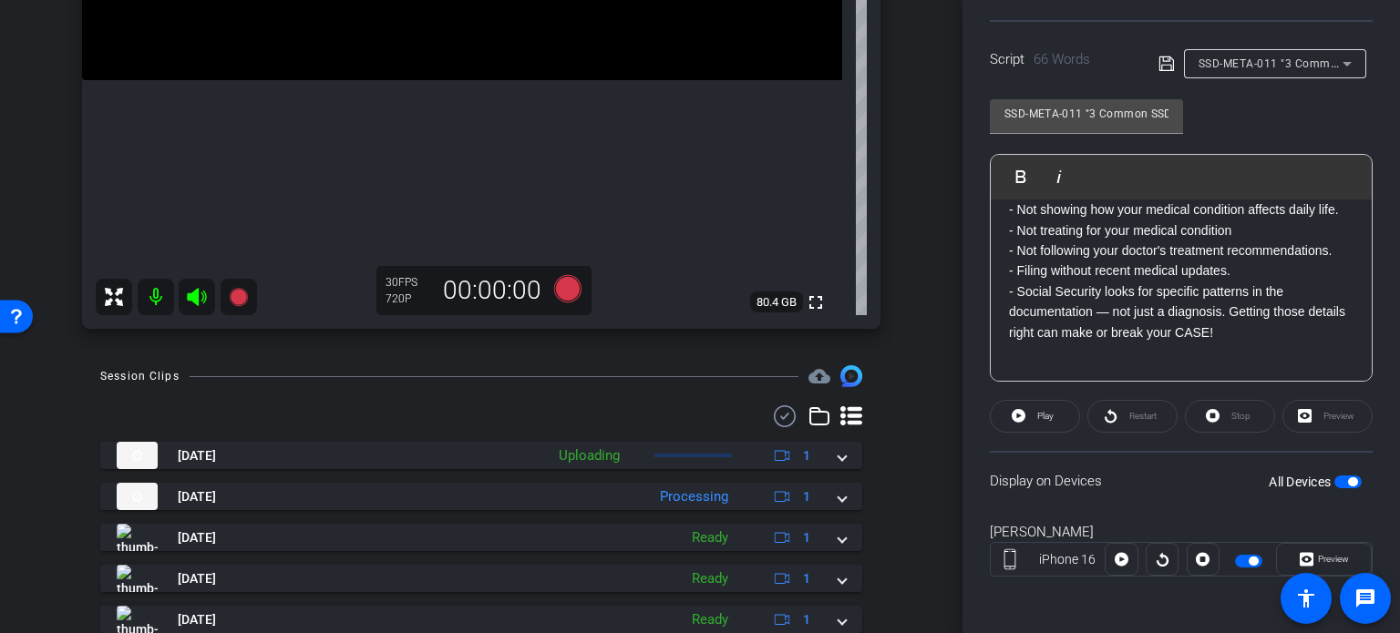
scroll to position [456, 0]
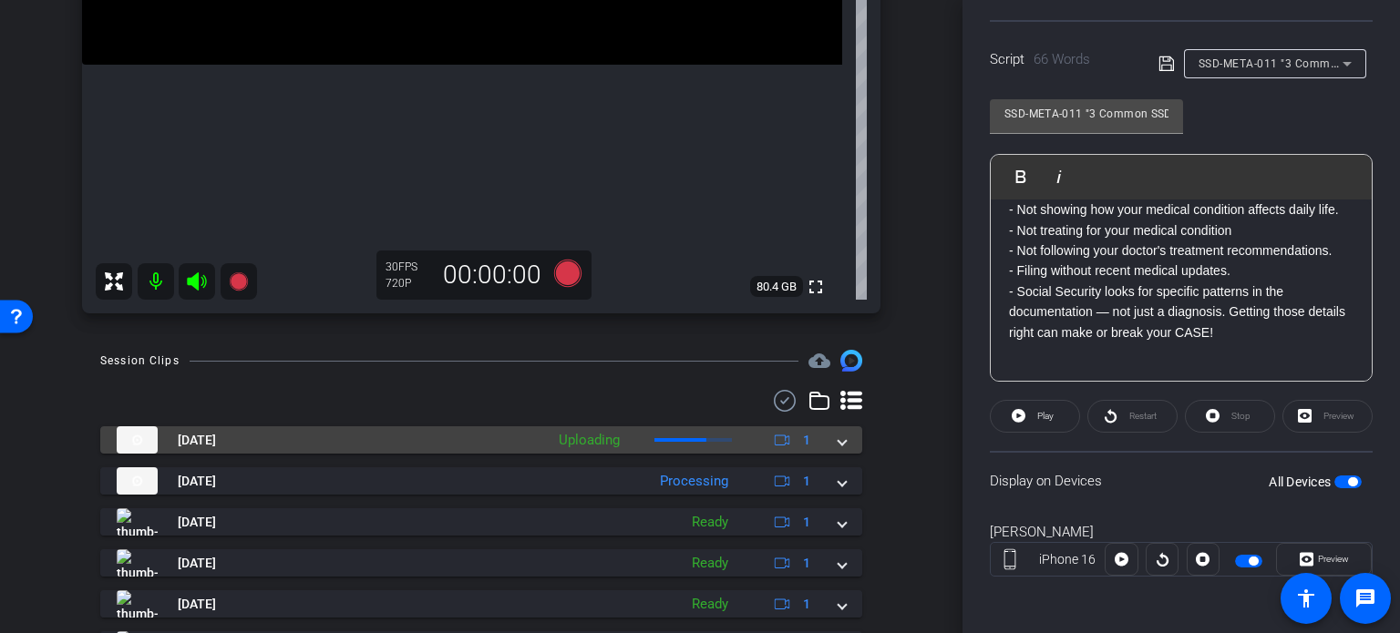
click at [843, 440] on mat-expansion-panel-header "Sep 29, 2025 Uploading 1" at bounding box center [481, 439] width 762 height 27
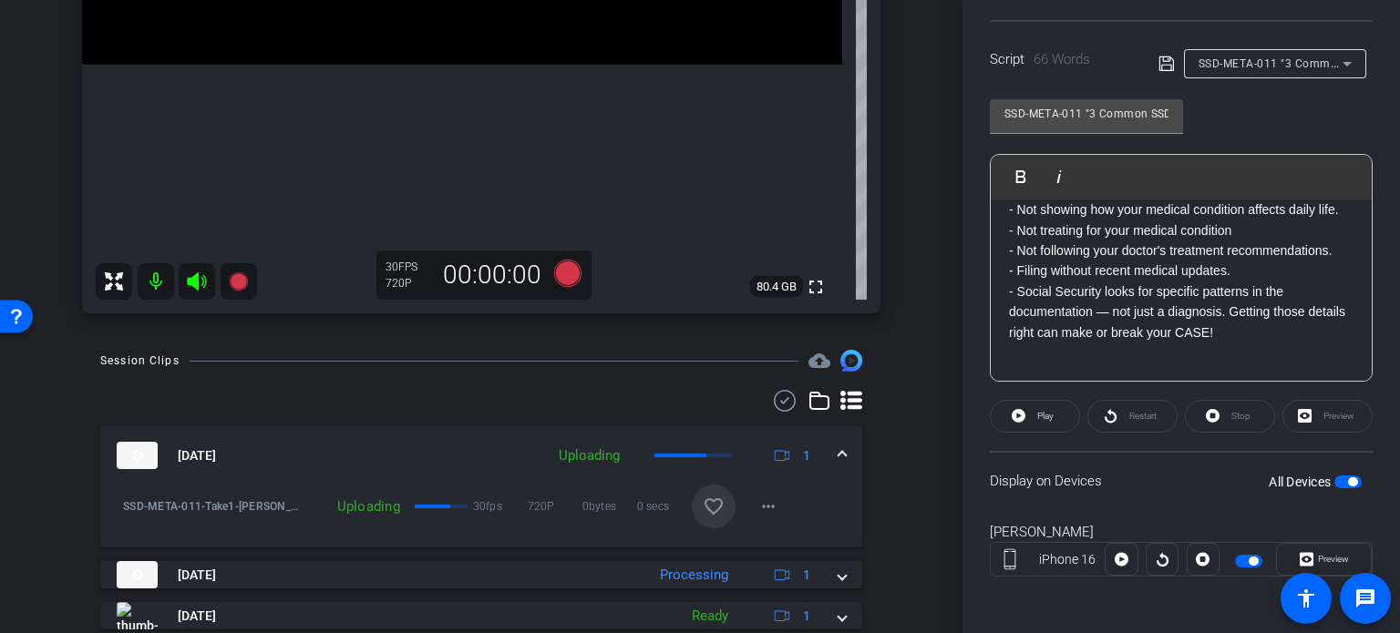
click at [714, 502] on mat-icon "favorite_border" at bounding box center [714, 507] width 22 height 22
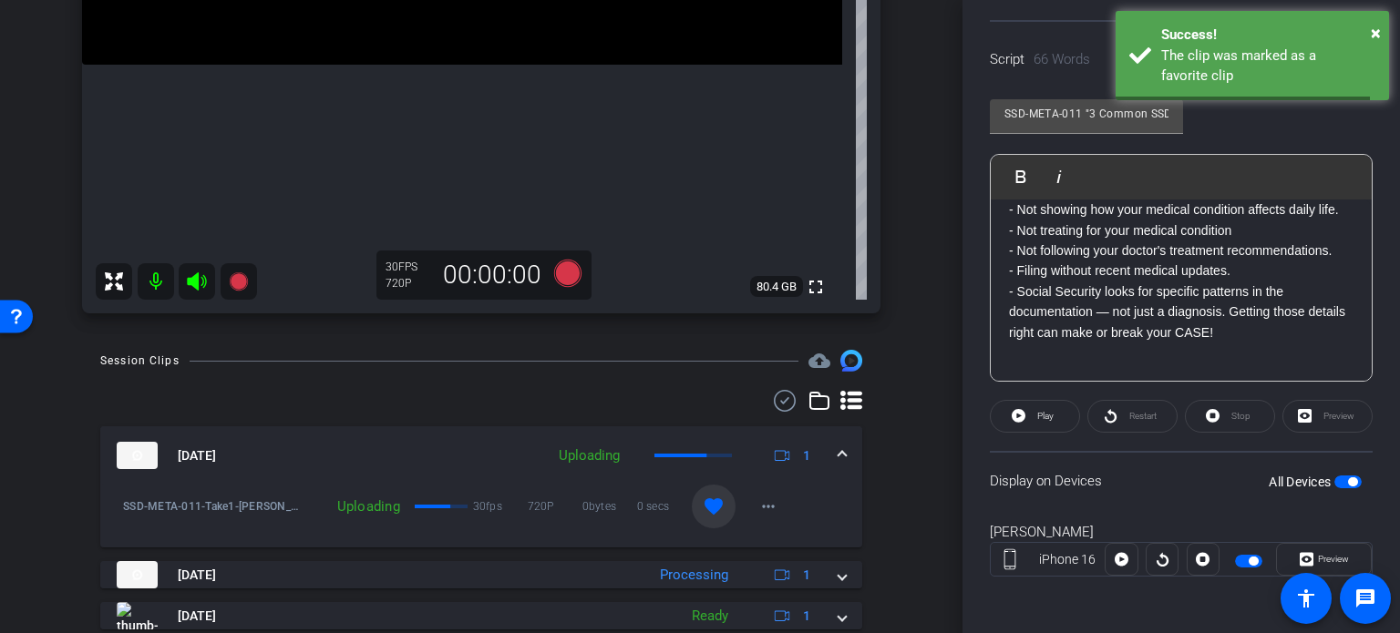
click at [830, 446] on mat-expansion-panel-header "Sep 29, 2025 Uploading 1" at bounding box center [481, 455] width 762 height 58
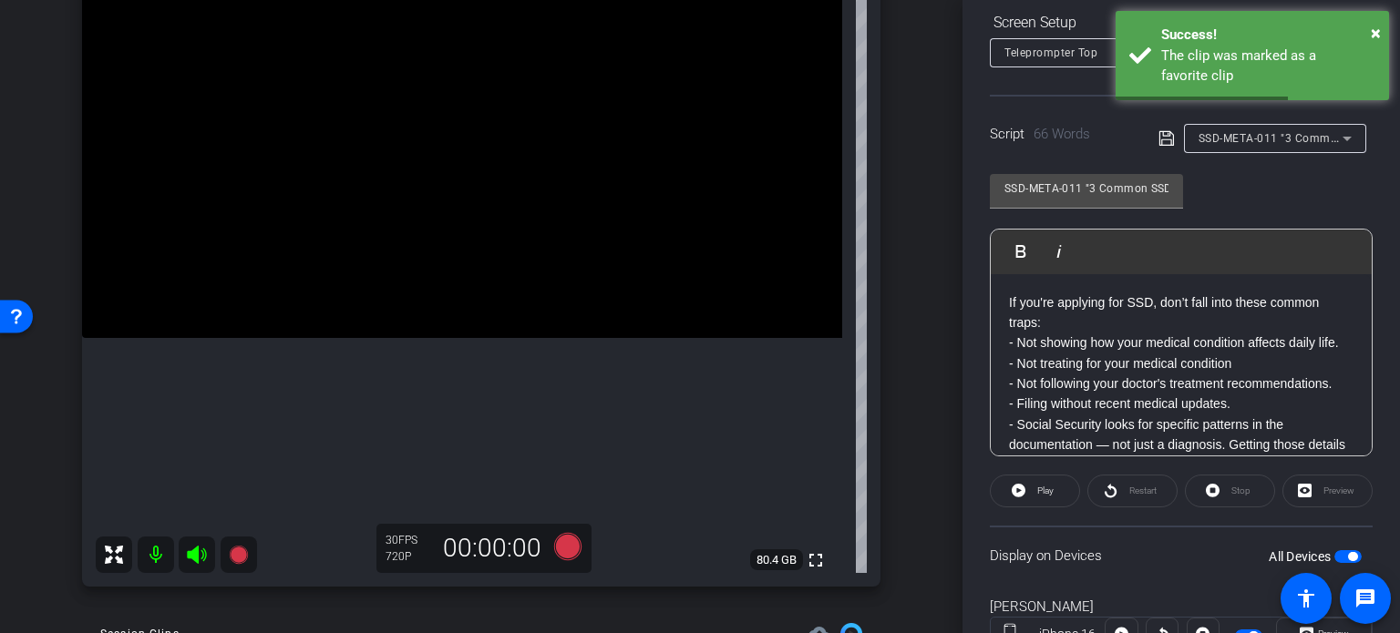
scroll to position [179, 0]
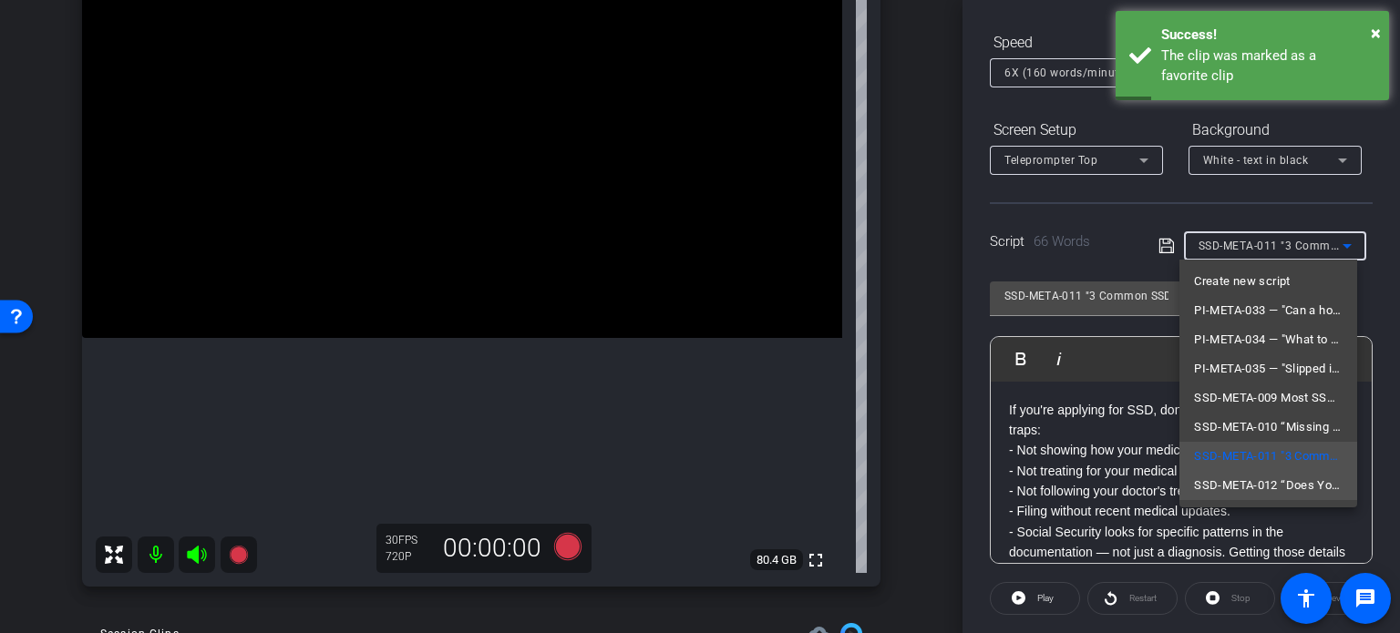
click at [1250, 492] on span "SSD-META-012 “Does Your Doctor Support Your SSD Claim?”" at bounding box center [1268, 486] width 149 height 22
type input "SSD-META-012 “Does Your Doctor Support Your SSD Claim?”"
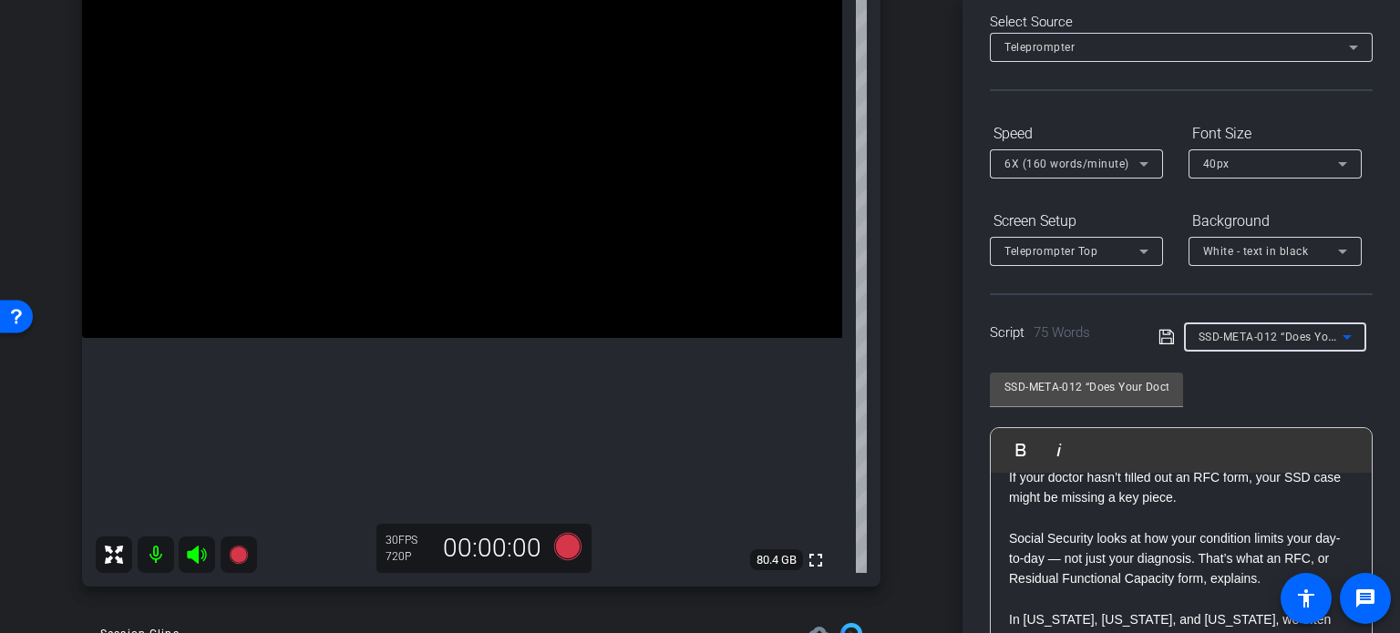
scroll to position [0, 0]
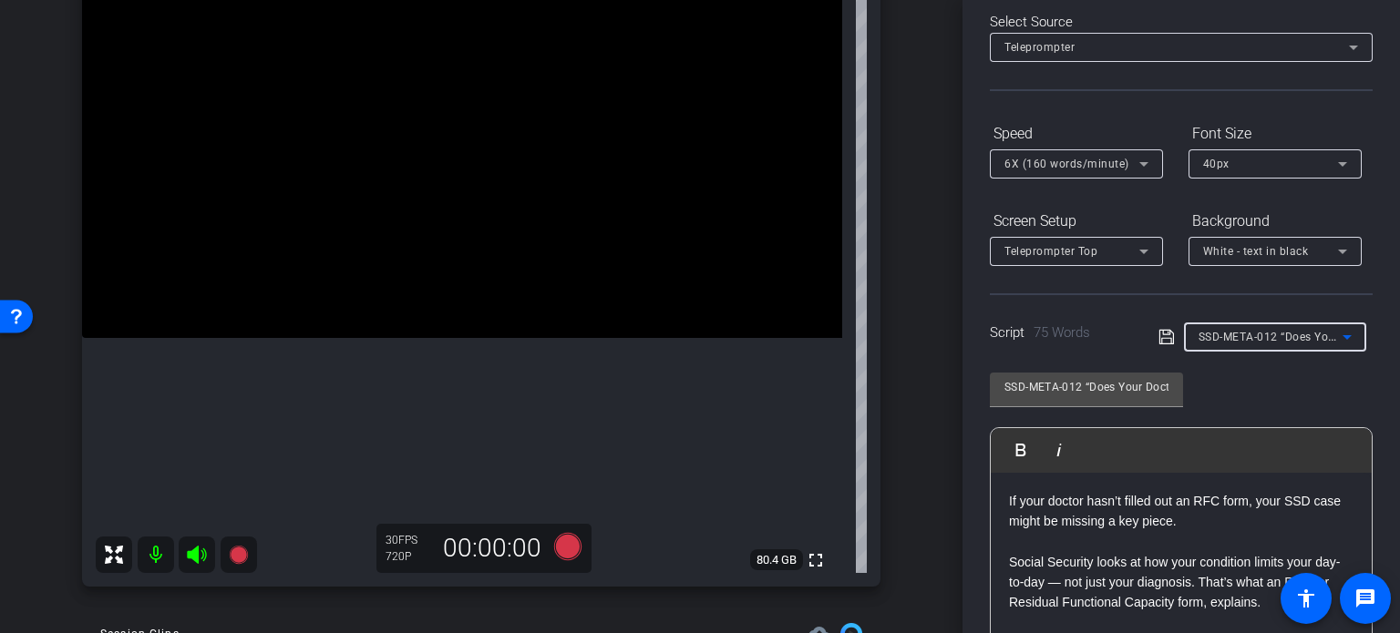
click at [1055, 535] on p "Social Security looks at how your condition limits your day-to-day — not just y…" at bounding box center [1181, 572] width 344 height 82
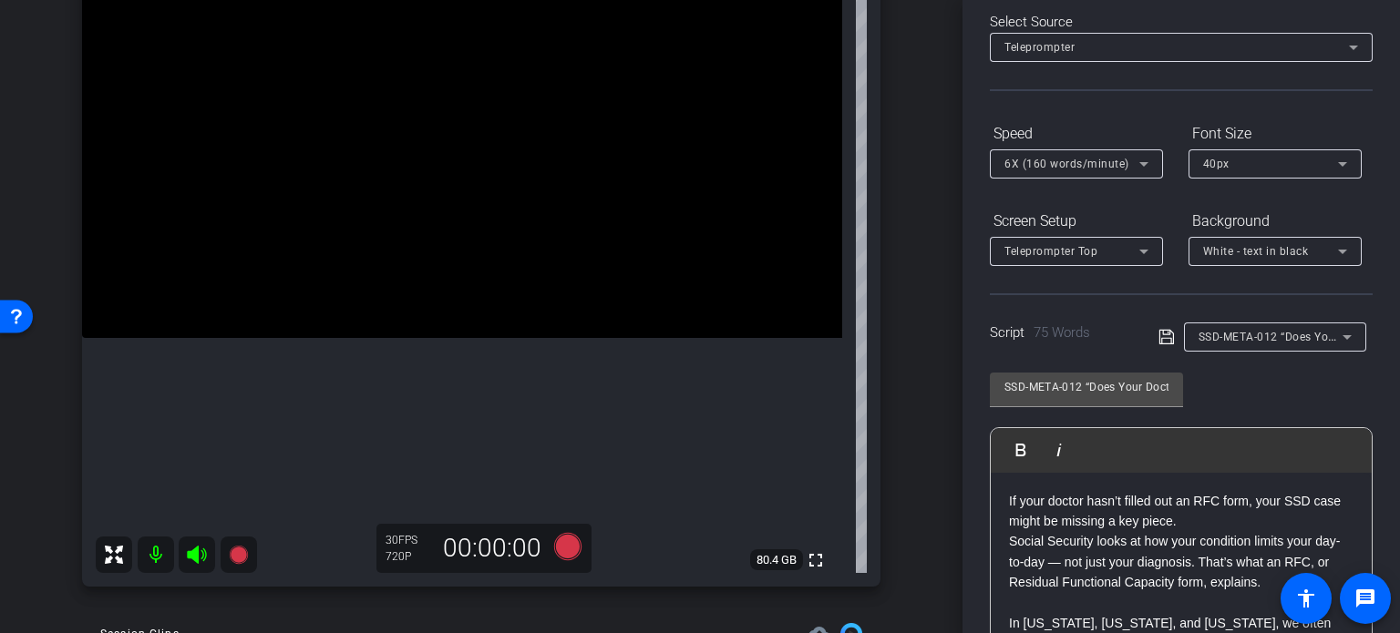
click at [1050, 607] on p "In Alabama, North Carolina, and Virginia, we often help people whose doctors di…" at bounding box center [1181, 633] width 344 height 82
click at [1009, 536] on p "If your doctor hasn’t filled out an RFC form, your SSD case might be missing a …" at bounding box center [1181, 572] width 344 height 163
click at [995, 502] on div "If your doctor hasn’t filled out an RFC form, your SSD case might be missing a …" at bounding box center [1180, 603] width 381 height 261
click at [1000, 593] on div "- If your doctor hasn’t filled out an RFC form, your SSD case might be missing …" at bounding box center [1180, 603] width 381 height 261
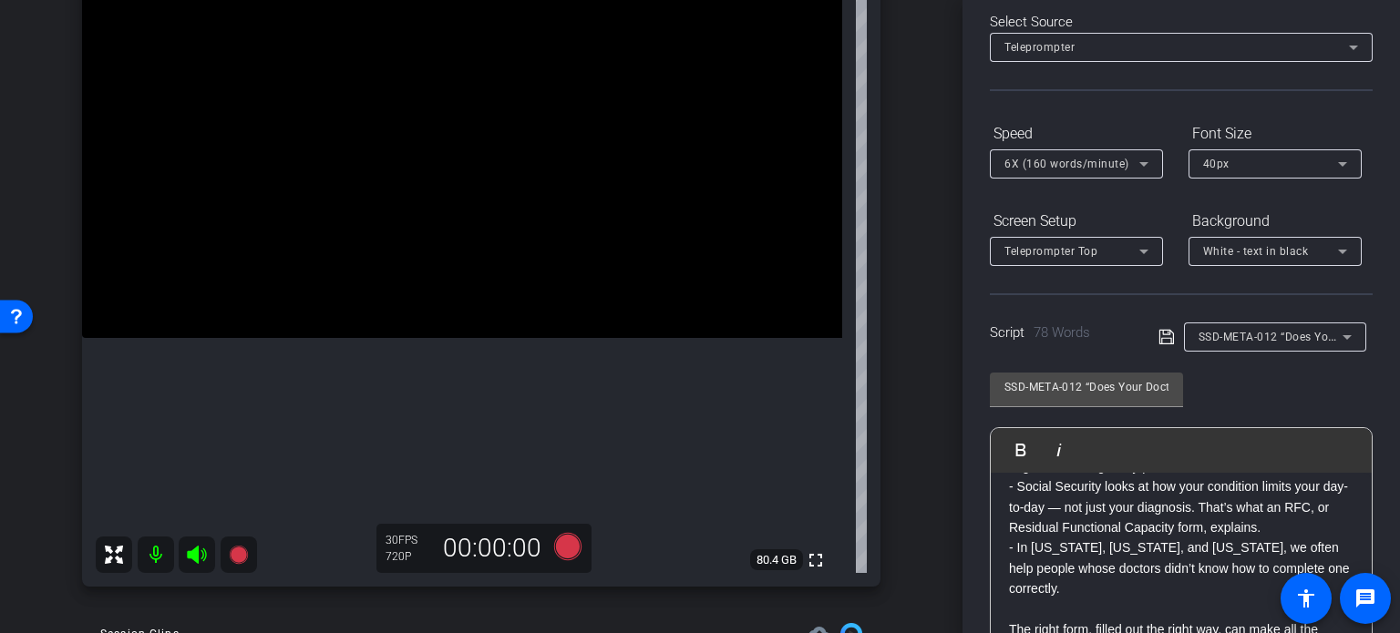
scroll to position [78, 0]
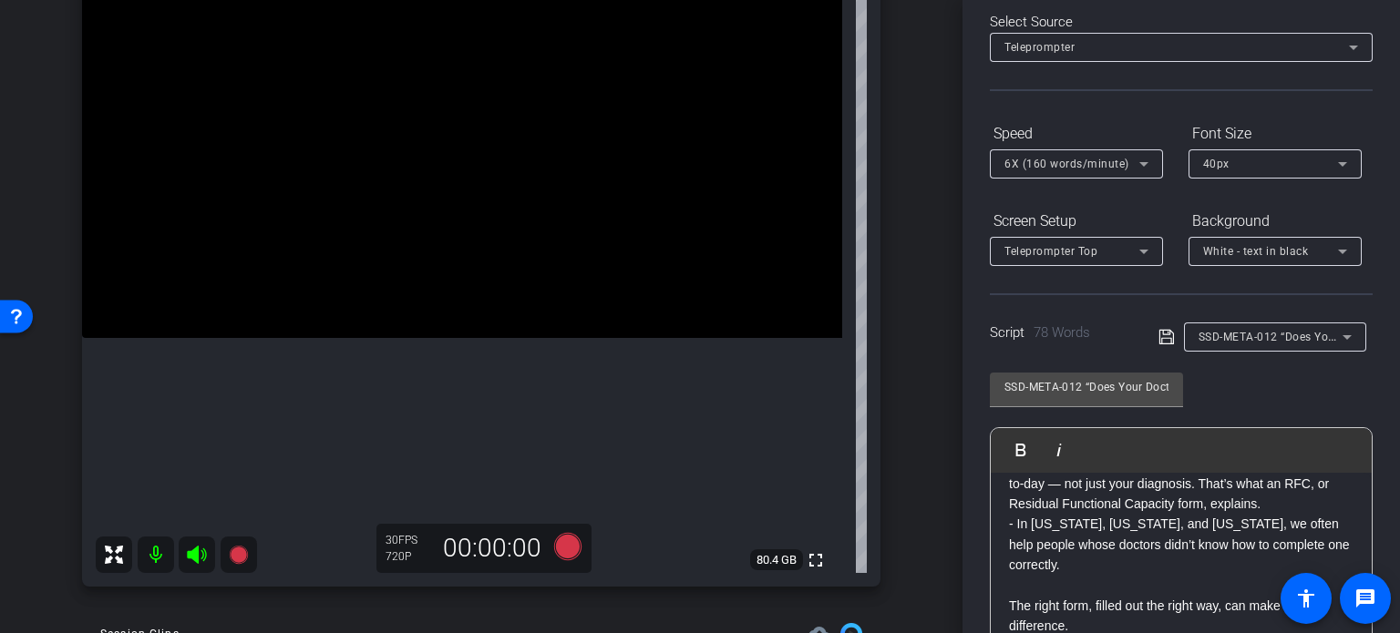
click at [1006, 604] on div "- If your doctor hasn’t filled out an RFC form, your SSD case might be missing …" at bounding box center [1180, 525] width 381 height 261
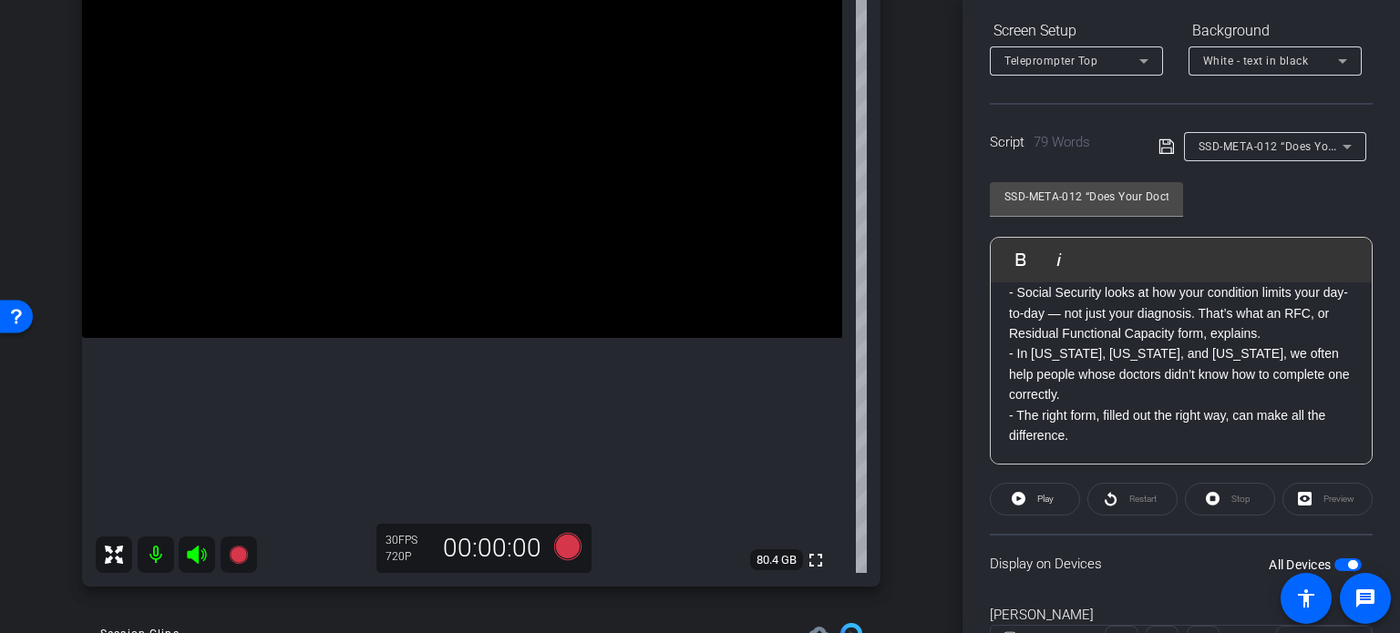
scroll to position [290, 0]
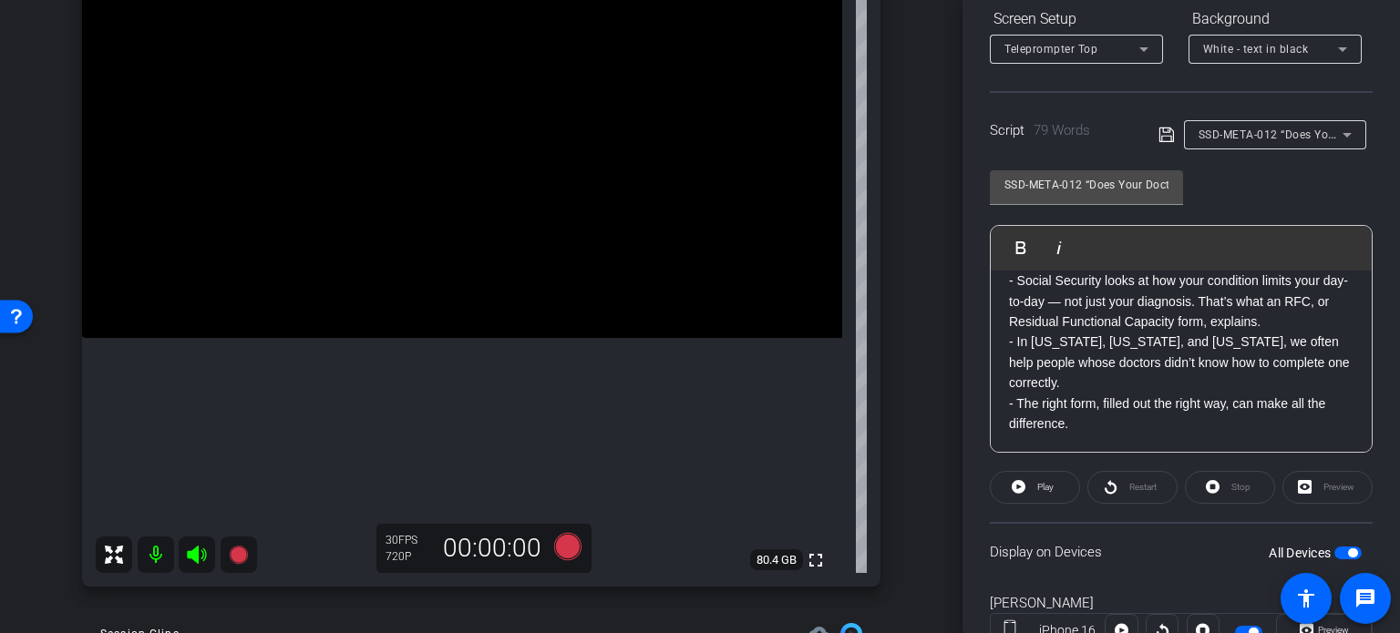
click at [1348, 553] on span "button" at bounding box center [1352, 553] width 9 height 9
click at [1341, 550] on span "button" at bounding box center [1347, 553] width 27 height 13
click at [1018, 487] on icon at bounding box center [1018, 487] width 14 height 14
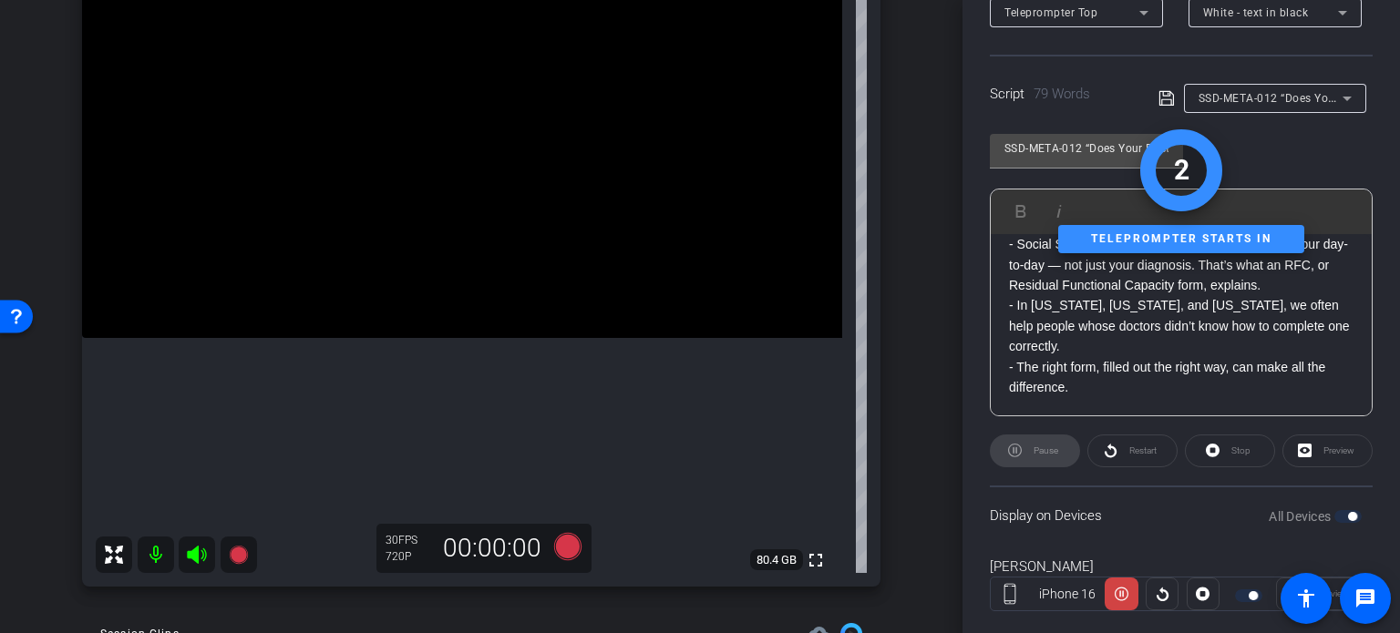
scroll to position [361, 0]
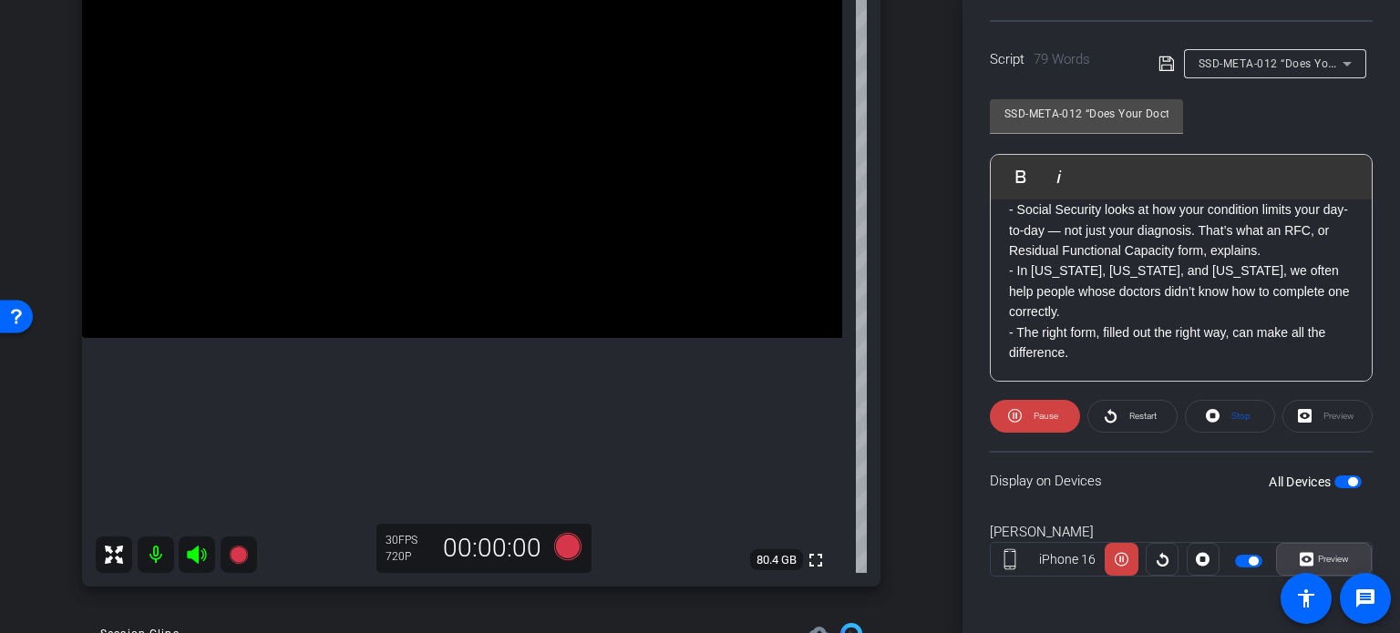
click at [1322, 563] on span "Preview" at bounding box center [1333, 559] width 31 height 10
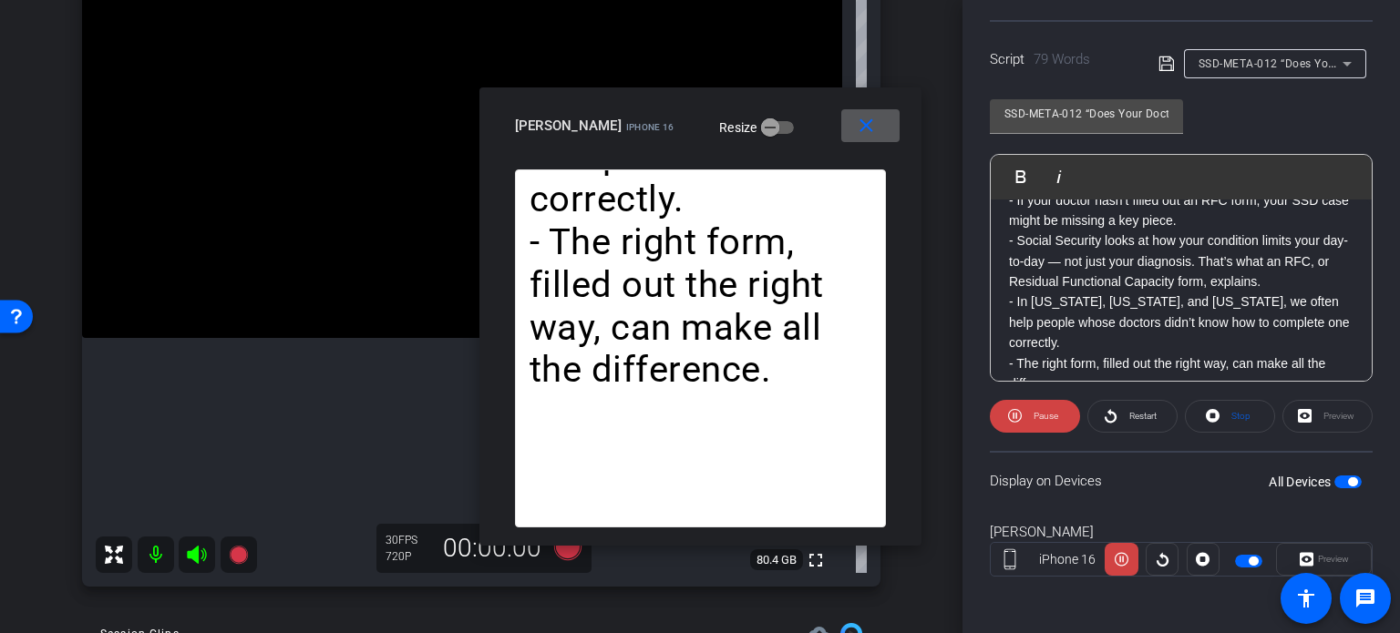
scroll to position [0, 0]
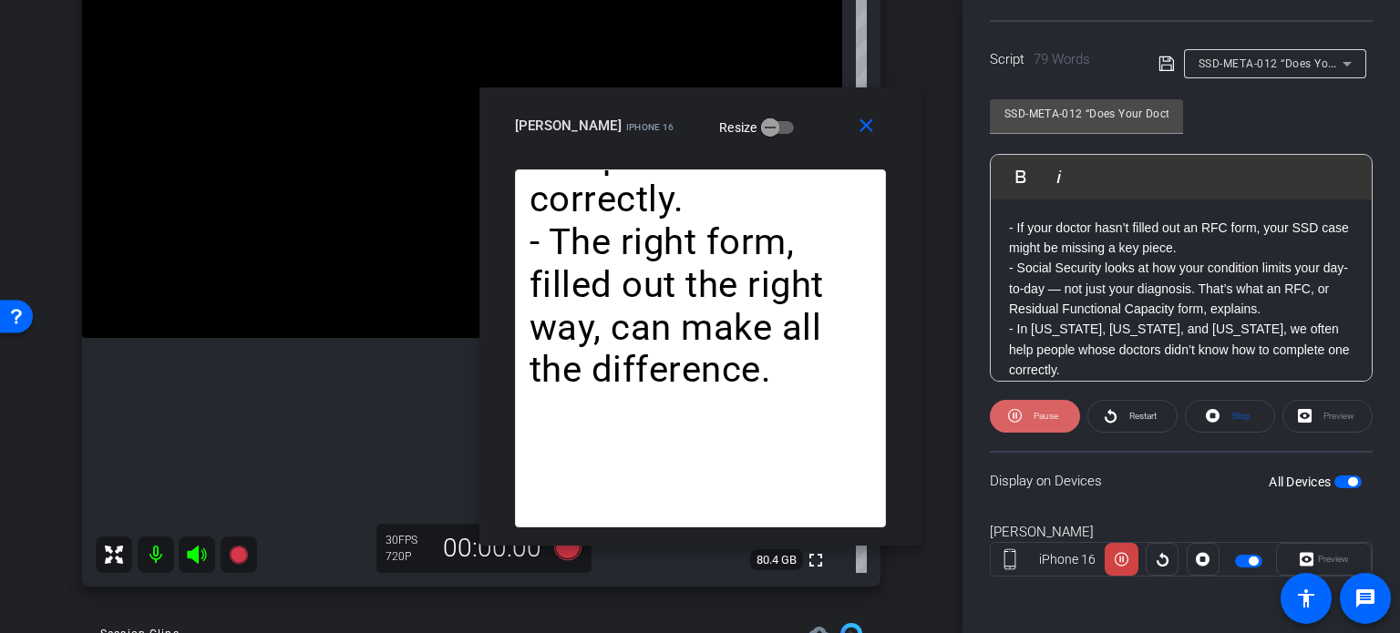
click at [1031, 415] on span "Pause" at bounding box center [1043, 417] width 29 height 26
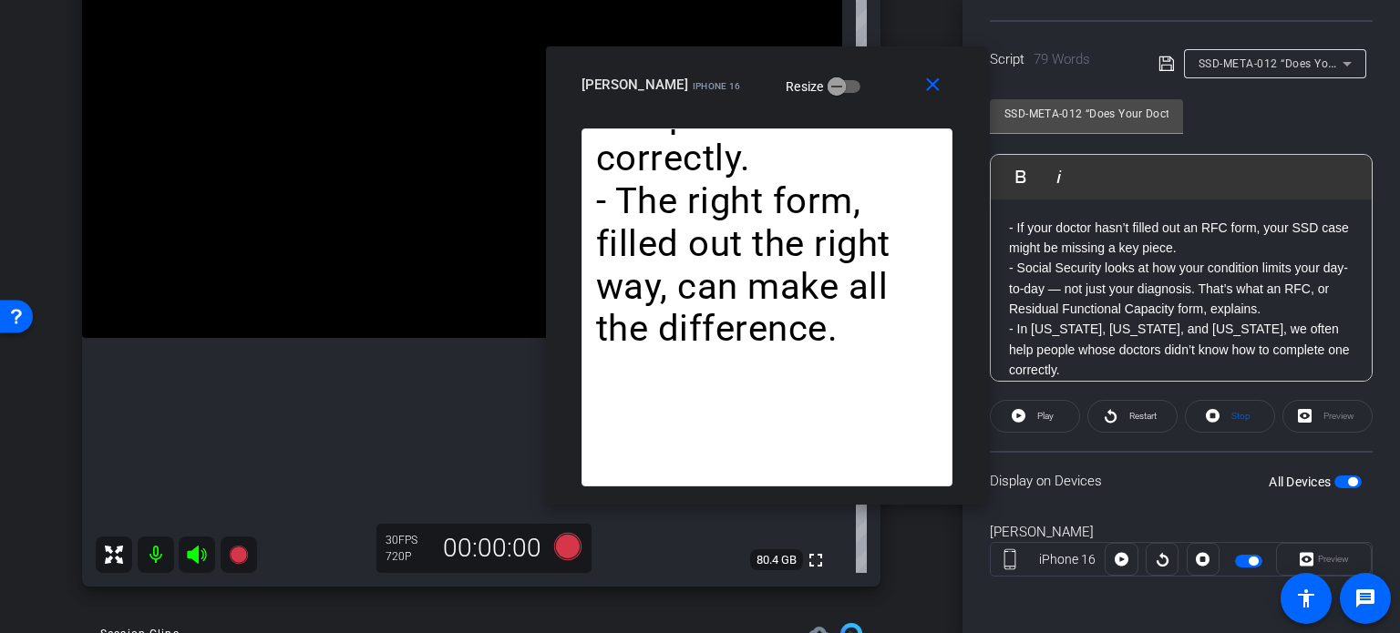
drag, startPoint x: 809, startPoint y: 141, endPoint x: 866, endPoint y: 103, distance: 68.2
click at [866, 103] on div "close Horace Hunter iPhone 16 Resize" at bounding box center [767, 87] width 442 height 82
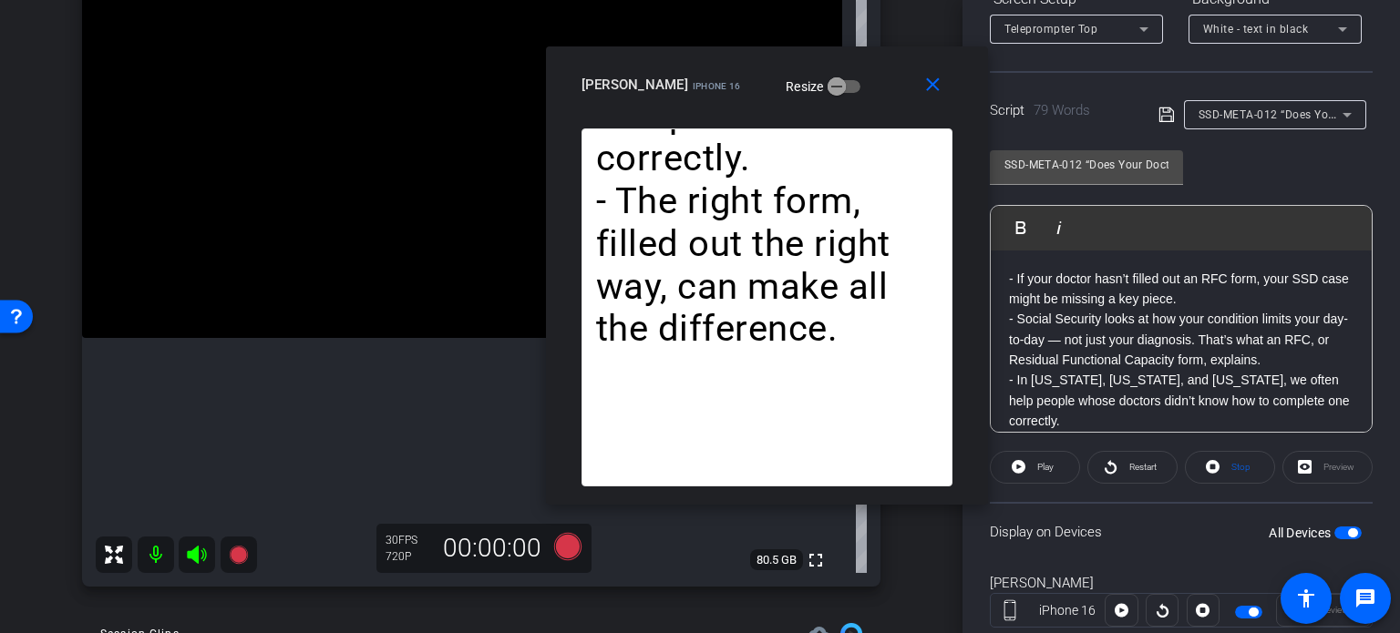
scroll to position [270, 0]
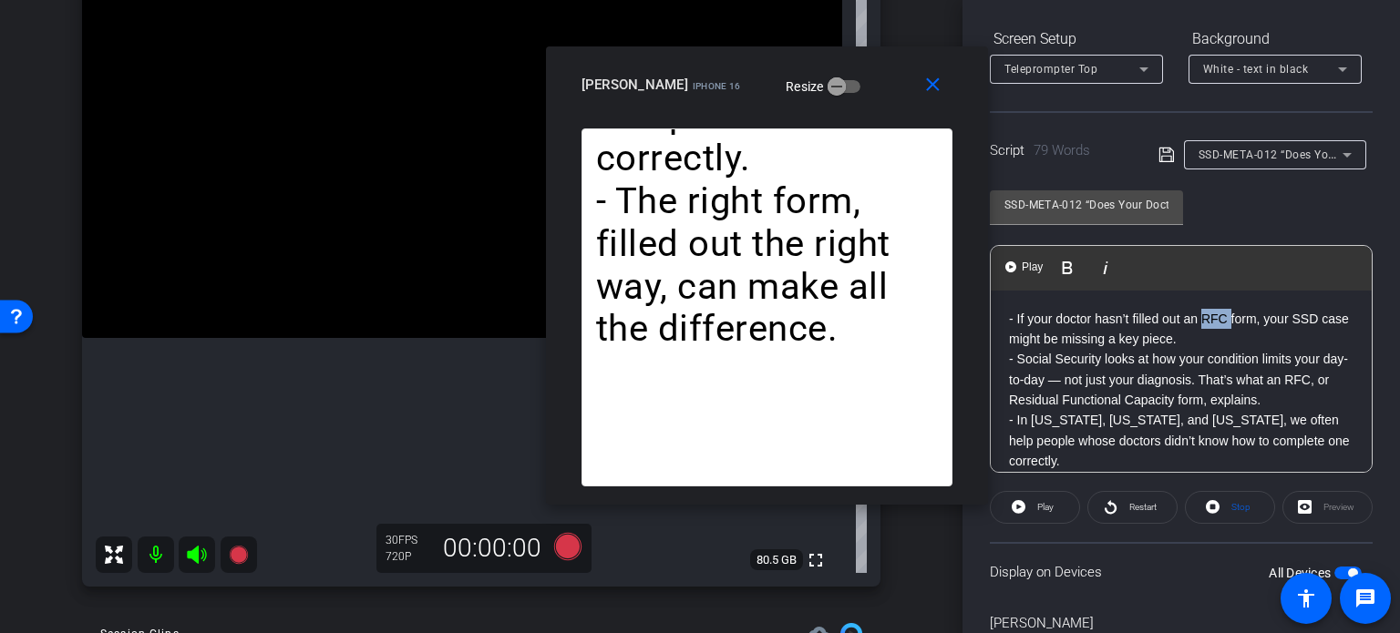
drag, startPoint x: 1228, startPoint y: 314, endPoint x: 1203, endPoint y: 316, distance: 25.6
click at [1203, 315] on p "- If your doctor hasn’t filled out an RFC form, your SSD case might be missing …" at bounding box center [1181, 390] width 344 height 163
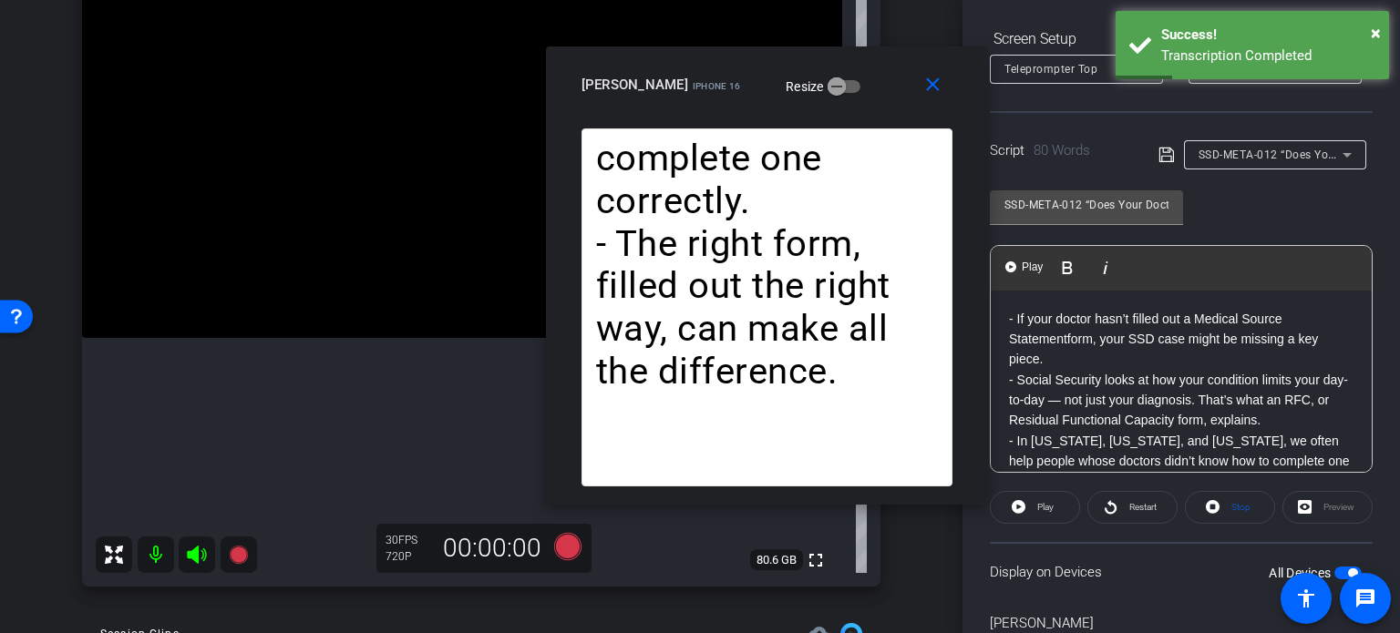
click at [1089, 346] on p "- If your doctor hasn’t filled out a Medical Source Statementform, your SSD cas…" at bounding box center [1181, 401] width 344 height 184
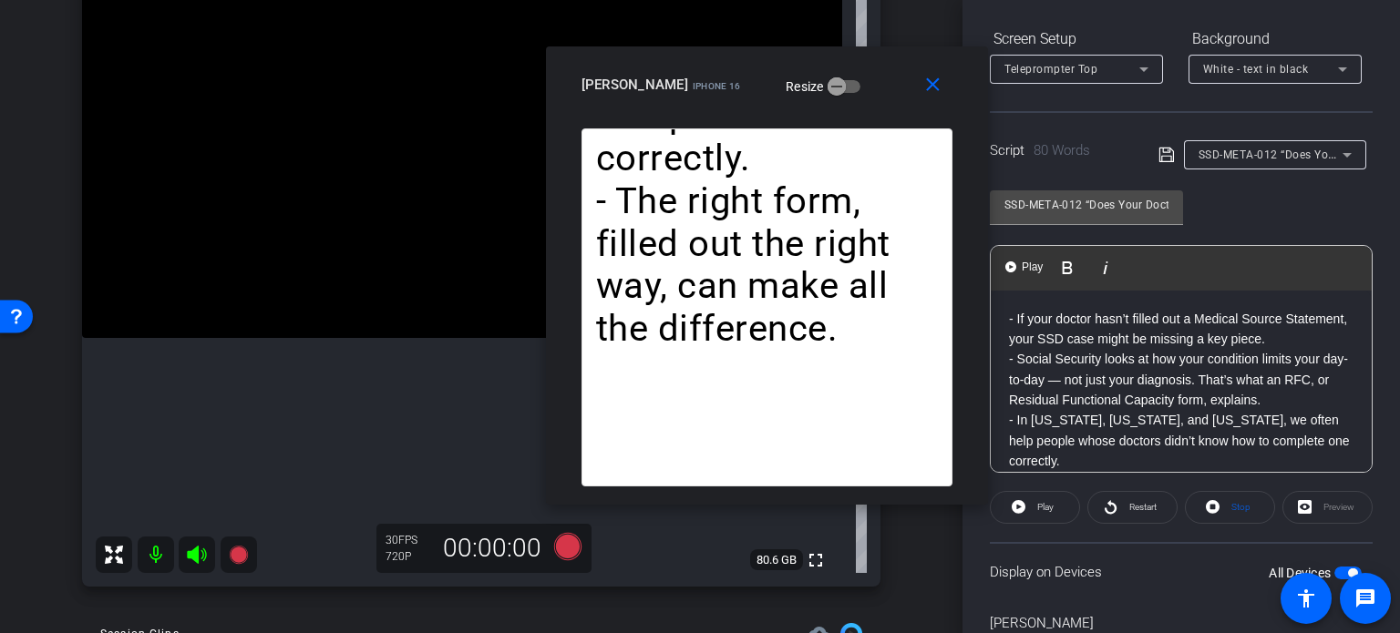
click at [1348, 569] on span "button" at bounding box center [1352, 573] width 9 height 9
click at [1339, 568] on span "button" at bounding box center [1347, 573] width 27 height 13
click at [1042, 506] on span "Play" at bounding box center [1045, 507] width 16 height 10
click at [1042, 506] on span "Pause" at bounding box center [1045, 507] width 25 height 10
click at [1042, 506] on span "Play" at bounding box center [1045, 507] width 16 height 10
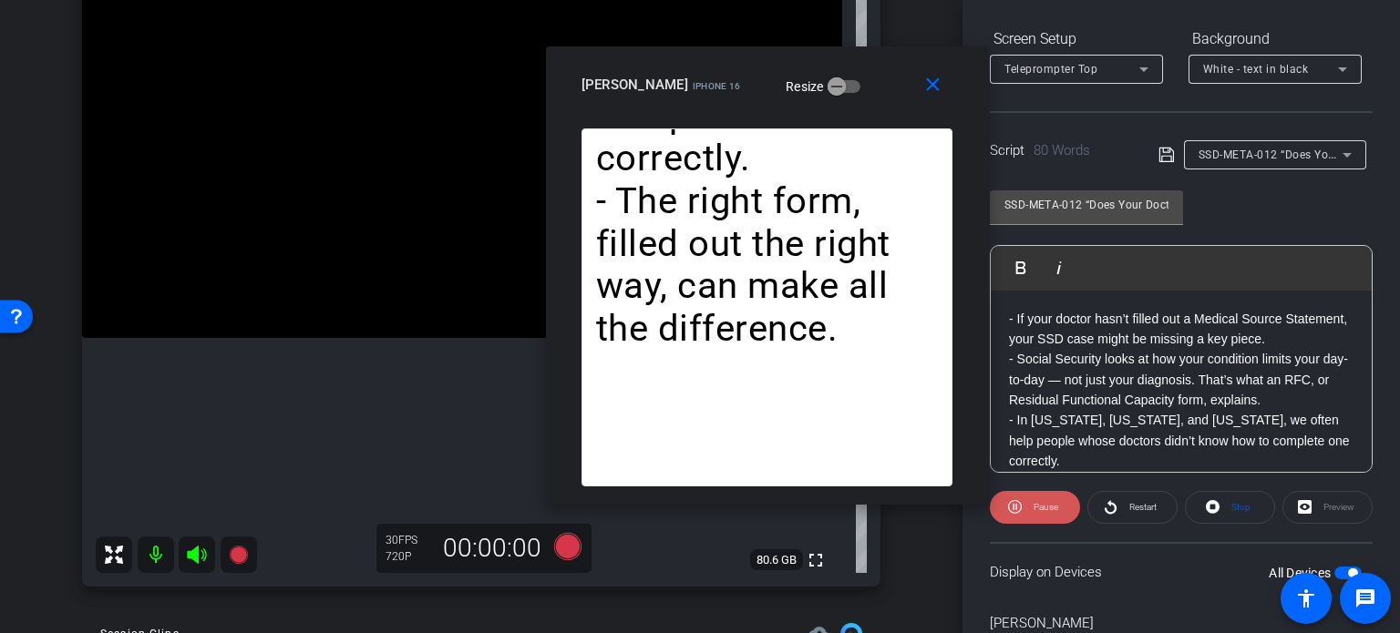
click at [1042, 506] on span "Pause" at bounding box center [1045, 507] width 25 height 10
click at [1225, 400] on p "- If your doctor hasn’t filled out a Medical Source Statement, your SSD case mi…" at bounding box center [1181, 390] width 344 height 163
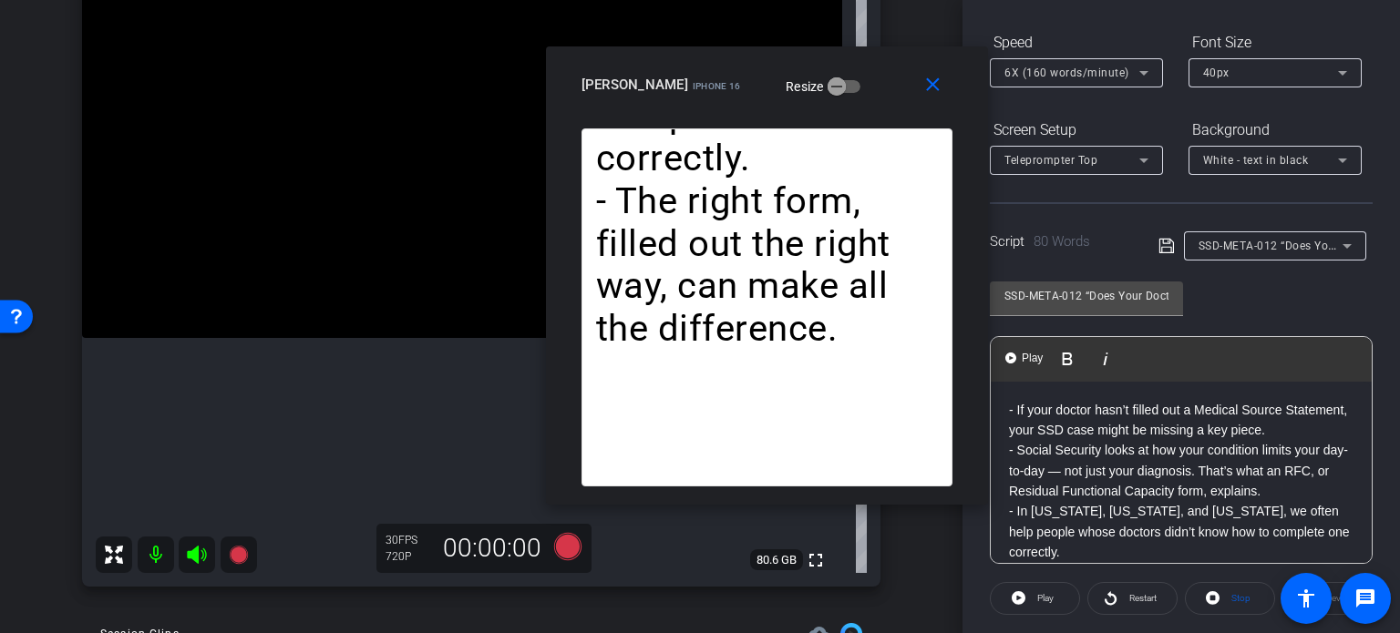
scroll to position [58, 0]
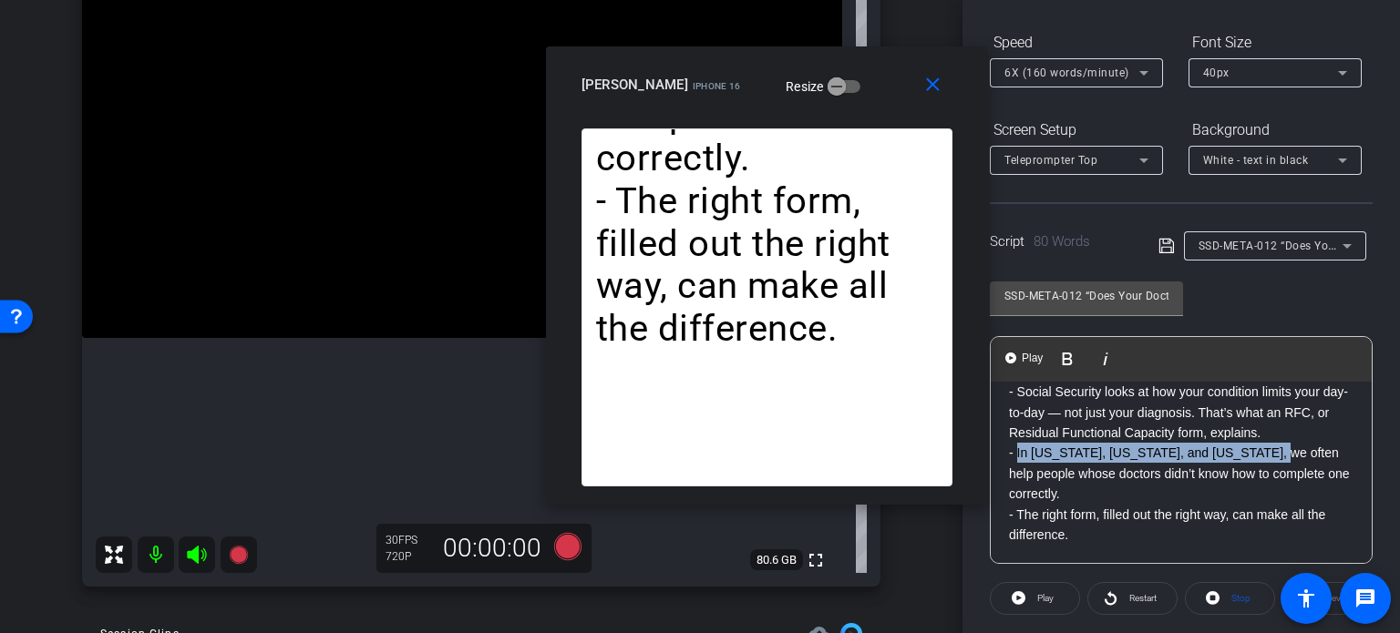
drag, startPoint x: 1257, startPoint y: 459, endPoint x: 1016, endPoint y: 452, distance: 241.6
click at [1016, 452] on p "- If your doctor hasn’t filled out a Medical Source Statement, your SSD case mi…" at bounding box center [1181, 423] width 344 height 163
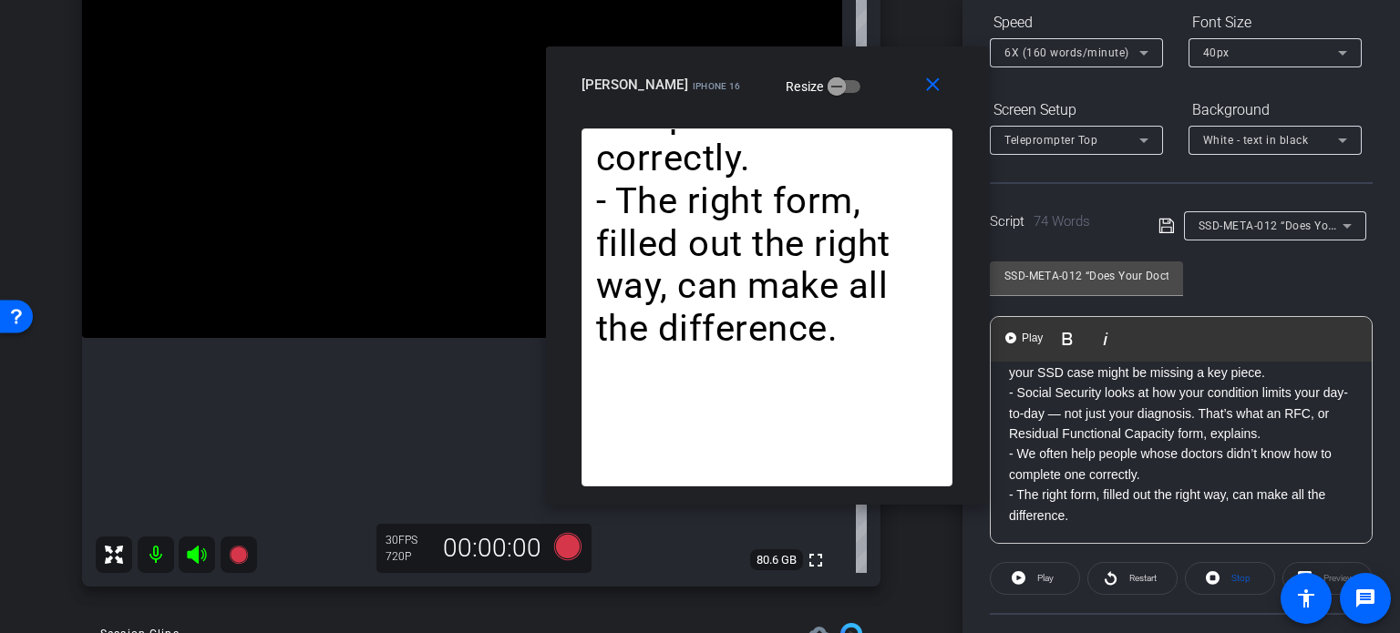
scroll to position [290, 0]
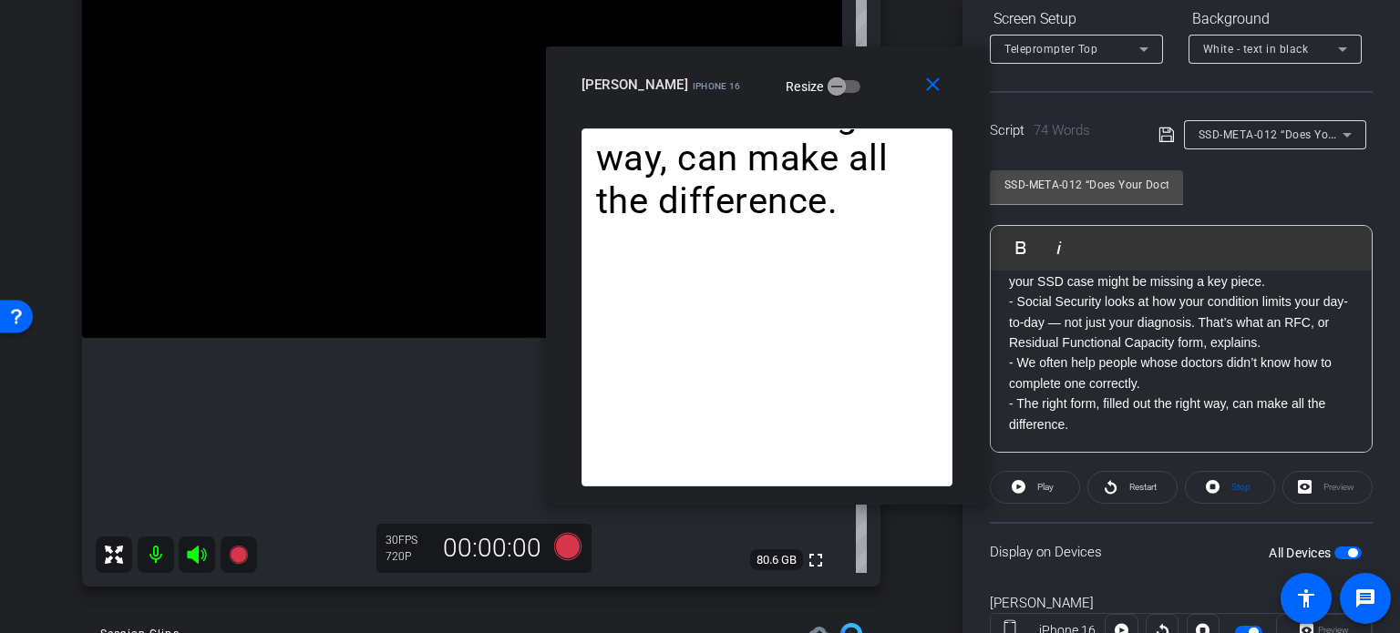
click at [1334, 547] on span "button" at bounding box center [1347, 553] width 27 height 13
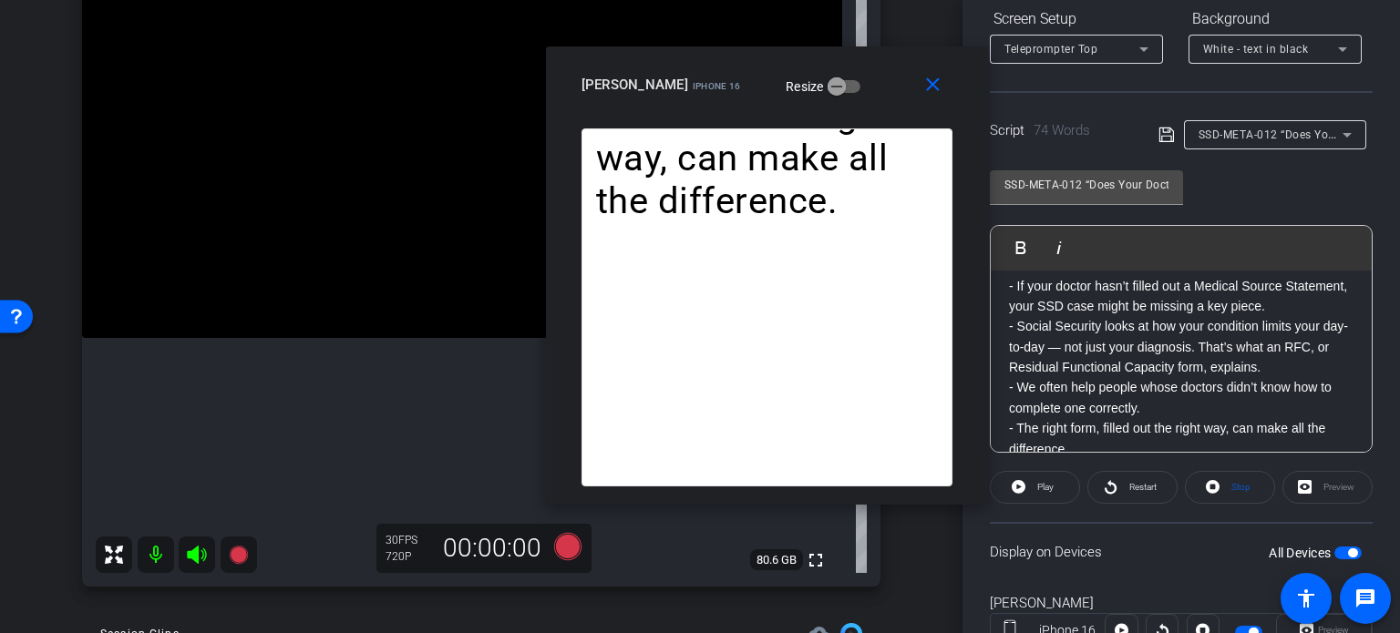
scroll to position [0, 0]
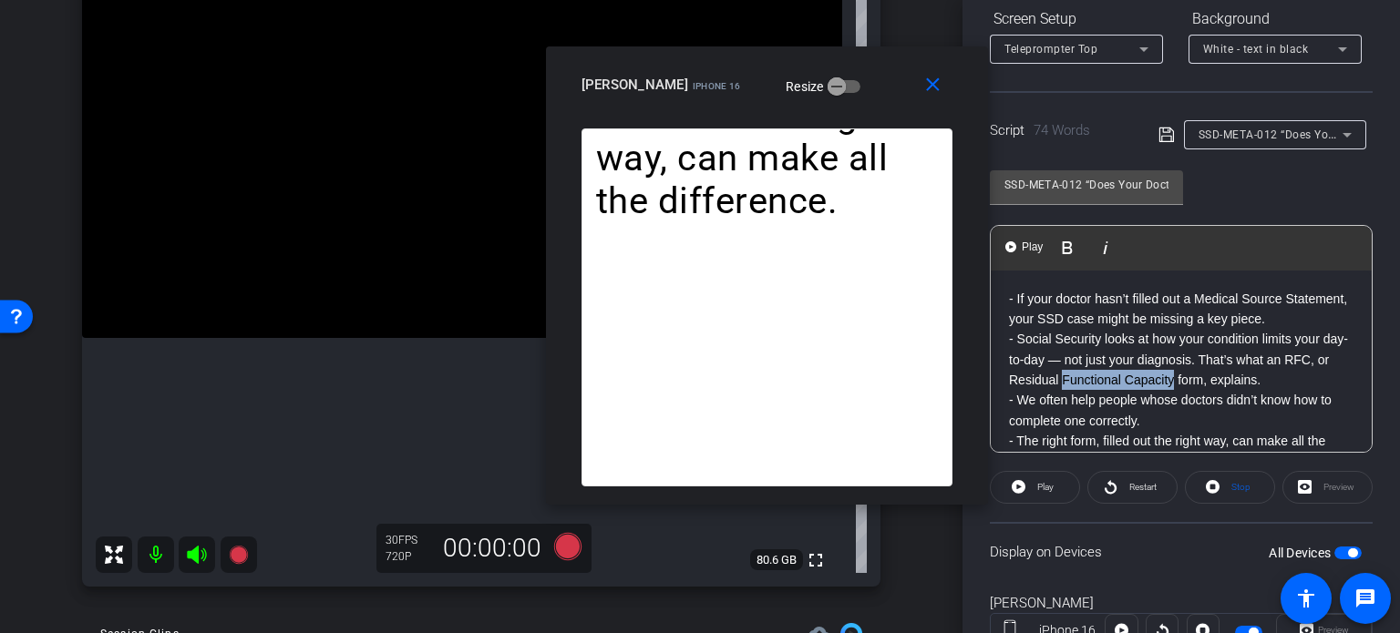
drag, startPoint x: 1223, startPoint y: 381, endPoint x: 1111, endPoint y: 372, distance: 112.4
click at [1111, 372] on p "- If your doctor hasn’t filled out a Medical Source Statement, your SSD case mi…" at bounding box center [1181, 360] width 344 height 143
copy p "Functional Capacity"
click at [1130, 384] on p "- If your doctor hasn’t filled out a Medical Source Statement, your SSD case mi…" at bounding box center [1181, 360] width 344 height 143
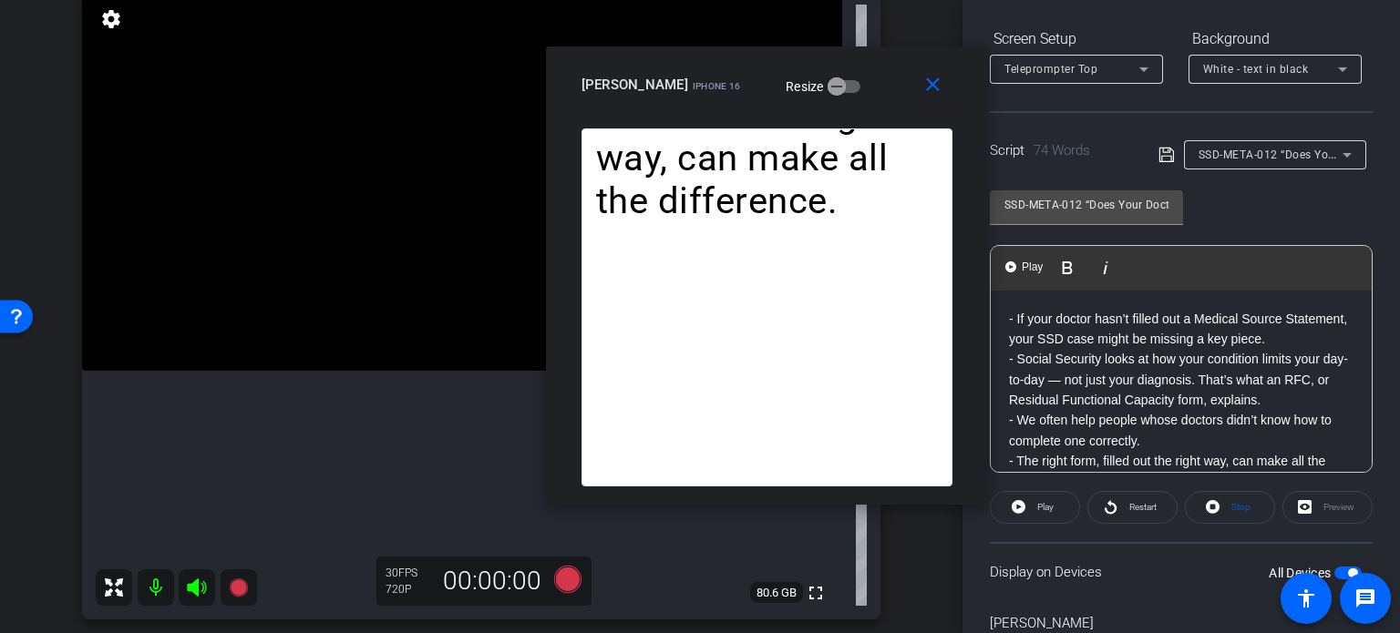
scroll to position [182, 0]
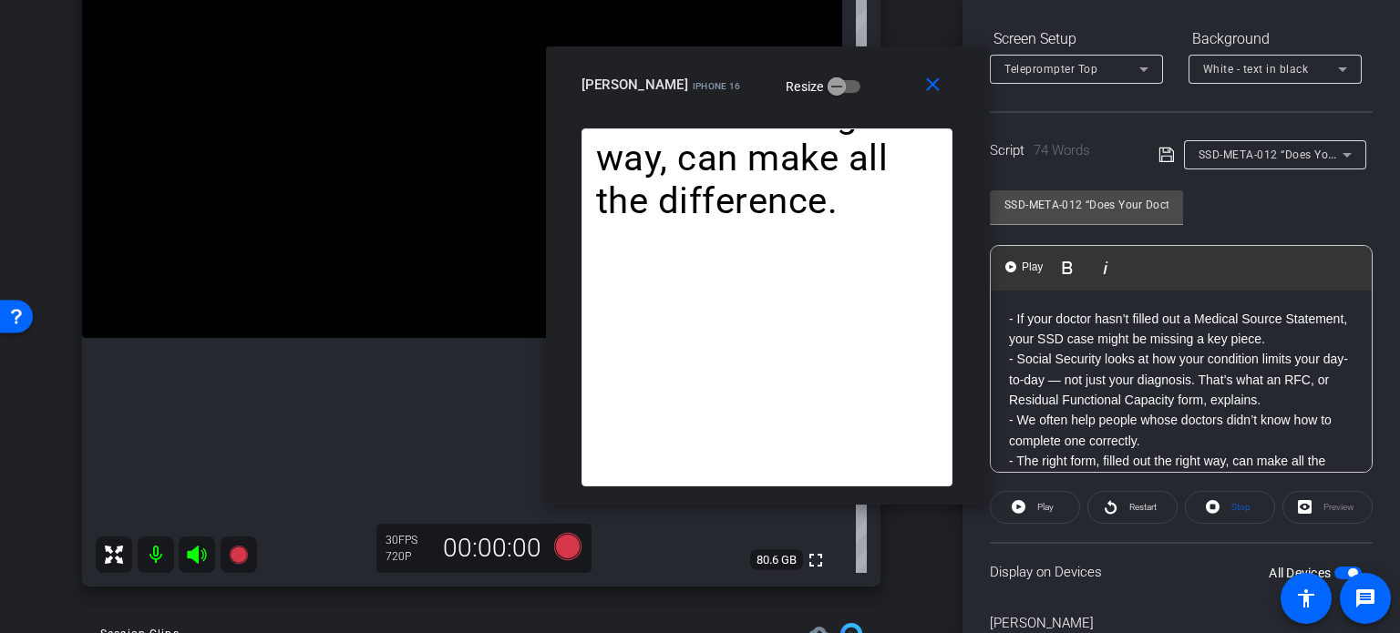
click at [1112, 400] on p "- If your doctor hasn’t filled out a Medical Source Statement, your SSD case mi…" at bounding box center [1181, 380] width 344 height 143
drag, startPoint x: 1058, startPoint y: 398, endPoint x: 1162, endPoint y: 394, distance: 104.0
click at [1162, 394] on p "- If your doctor hasn’t filled out a Medical Source Statement, your SSD case mi…" at bounding box center [1181, 380] width 344 height 143
drag, startPoint x: 1103, startPoint y: 399, endPoint x: 1089, endPoint y: 396, distance: 13.9
click at [1096, 396] on p "- If your doctor hasn’t filled out a Medical Source Statement, your SSD case mi…" at bounding box center [1181, 380] width 344 height 143
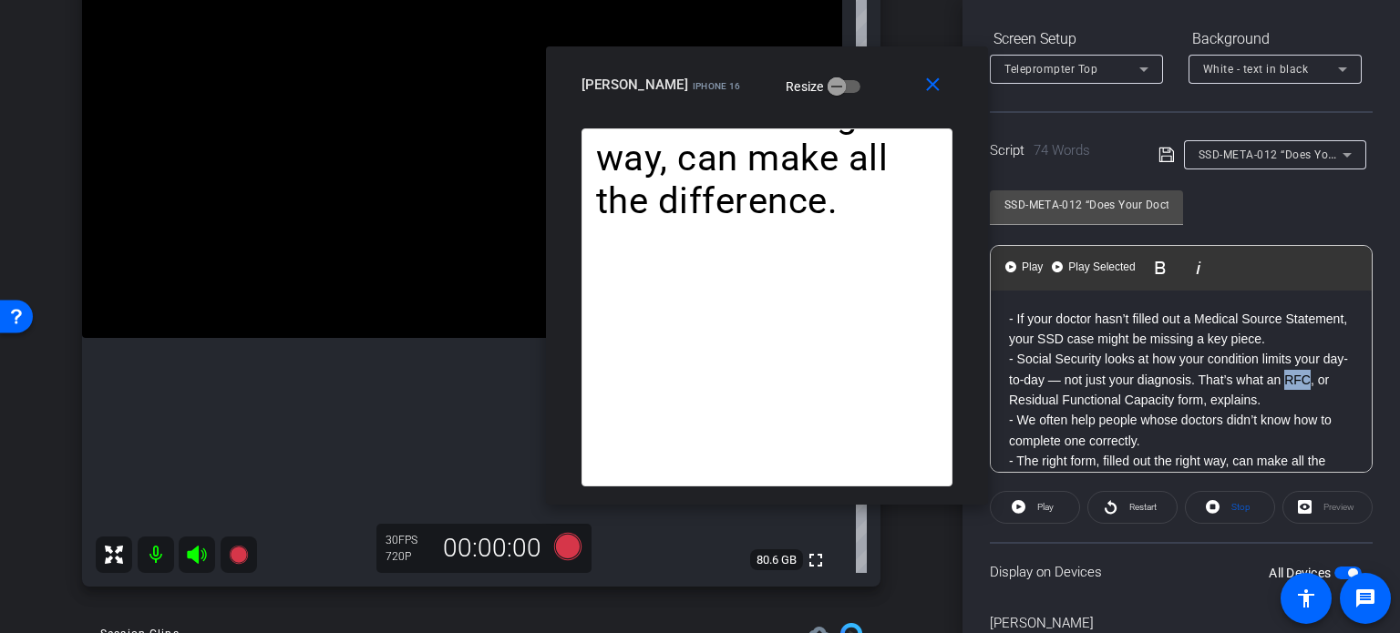
drag, startPoint x: 1032, startPoint y: 396, endPoint x: 1010, endPoint y: 393, distance: 23.1
click at [1010, 393] on p "- If your doctor hasn’t filled out a Medical Source Statement, your SSD case mi…" at bounding box center [1181, 380] width 344 height 143
copy p "RFC"
click at [1063, 335] on p "- If your doctor hasn’t filled out a Medical Source Statement, your SSD case mi…" at bounding box center [1181, 380] width 344 height 143
drag, startPoint x: 1066, startPoint y: 335, endPoint x: 1192, endPoint y: 311, distance: 128.1
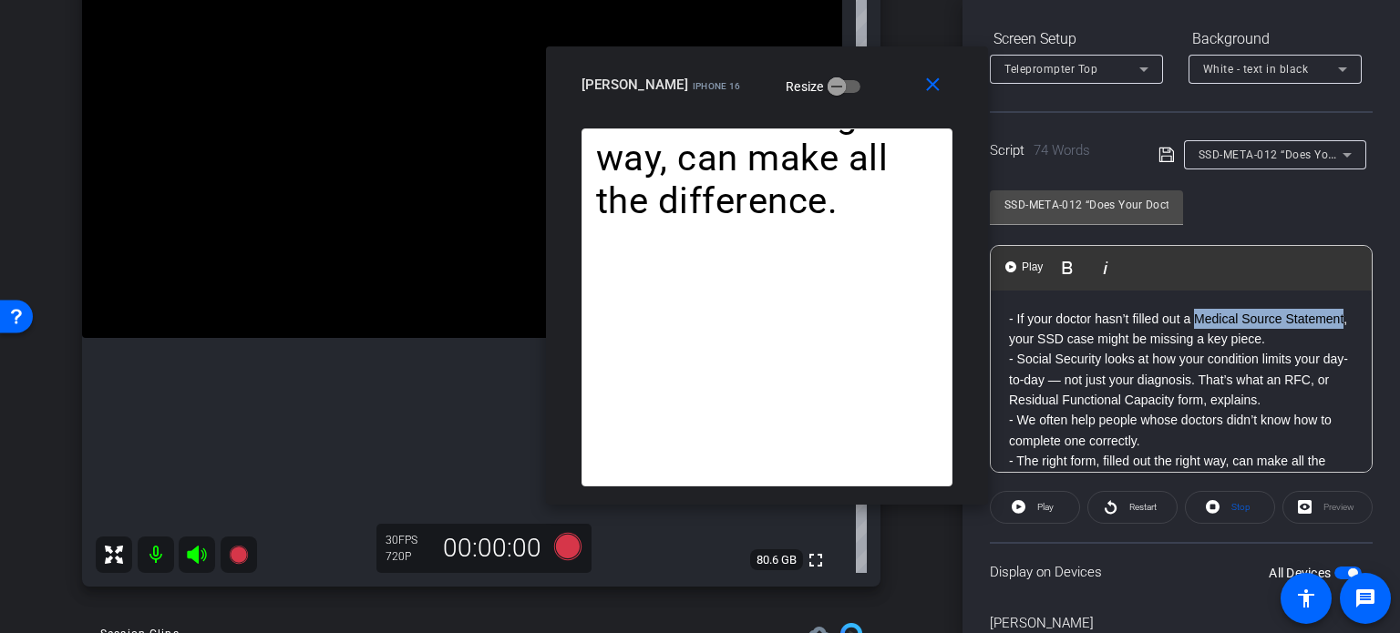
click at [1192, 311] on p "- If your doctor hasn’t filled out a Medical Source Statement, your SSD case mi…" at bounding box center [1181, 380] width 344 height 143
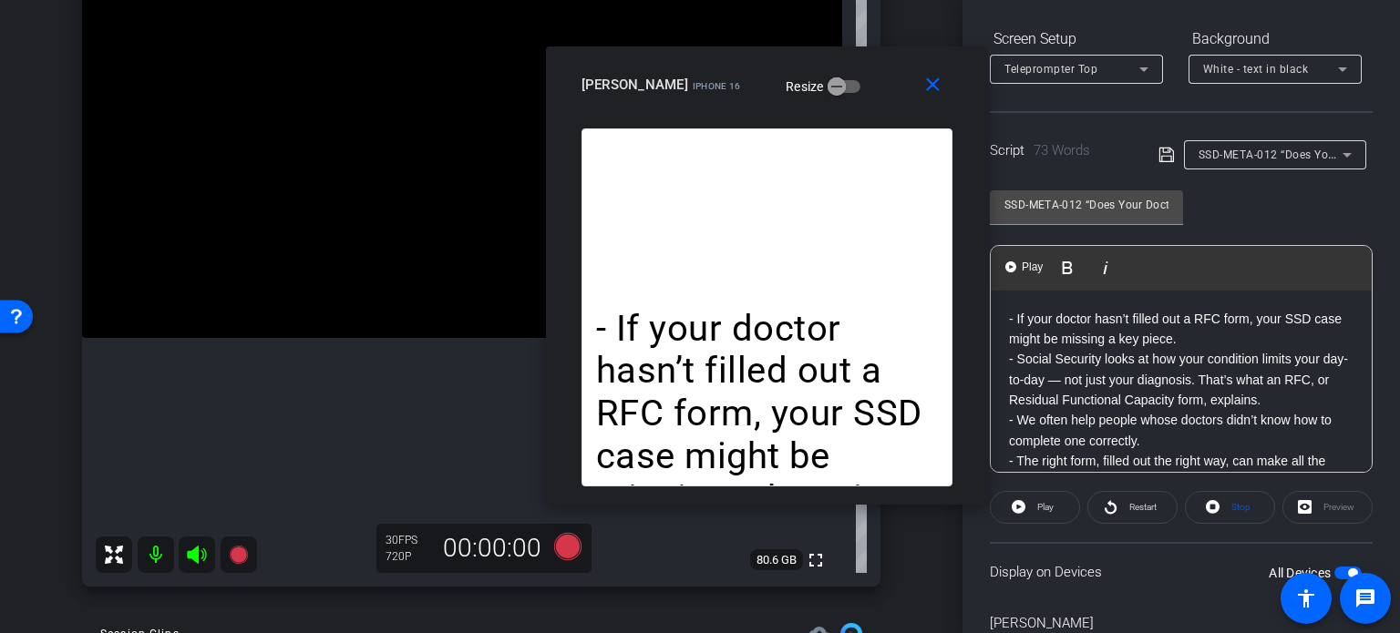
scroll to position [37, 0]
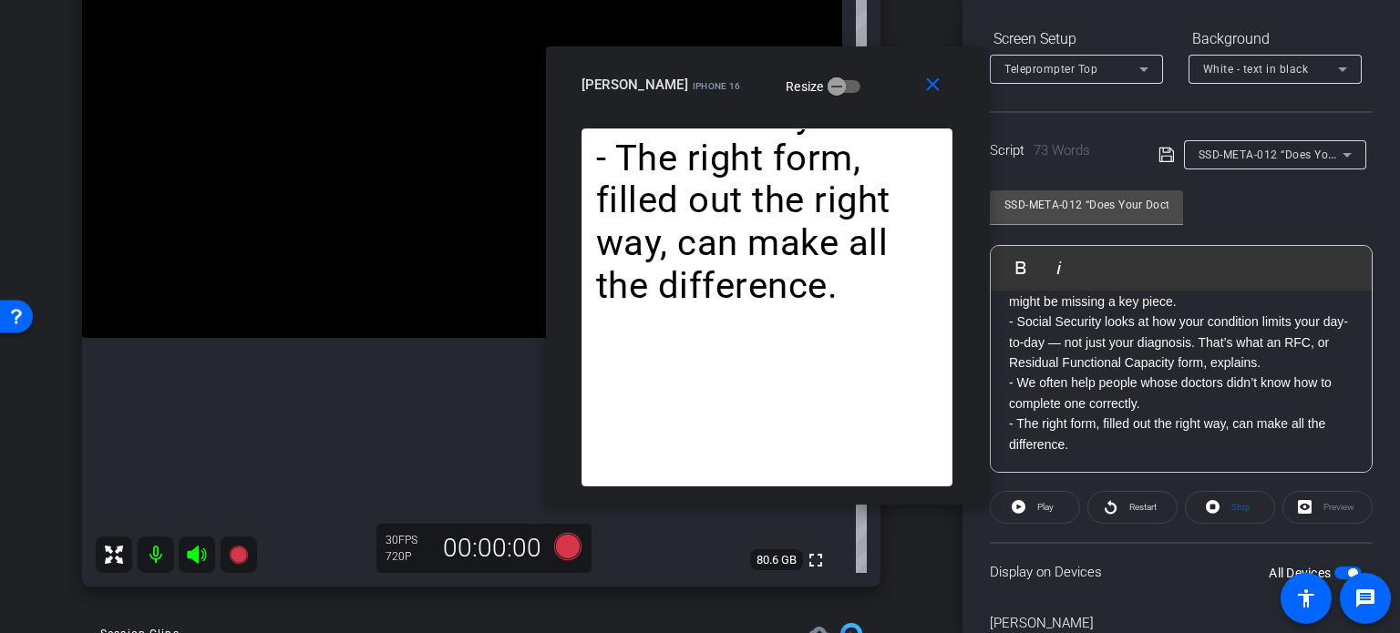
click at [1348, 569] on span "button" at bounding box center [1352, 573] width 9 height 9
click at [1344, 569] on span "button" at bounding box center [1347, 573] width 27 height 13
drag, startPoint x: 1230, startPoint y: 511, endPoint x: 1091, endPoint y: 489, distance: 141.1
click at [1229, 511] on span "Stop" at bounding box center [1238, 508] width 24 height 26
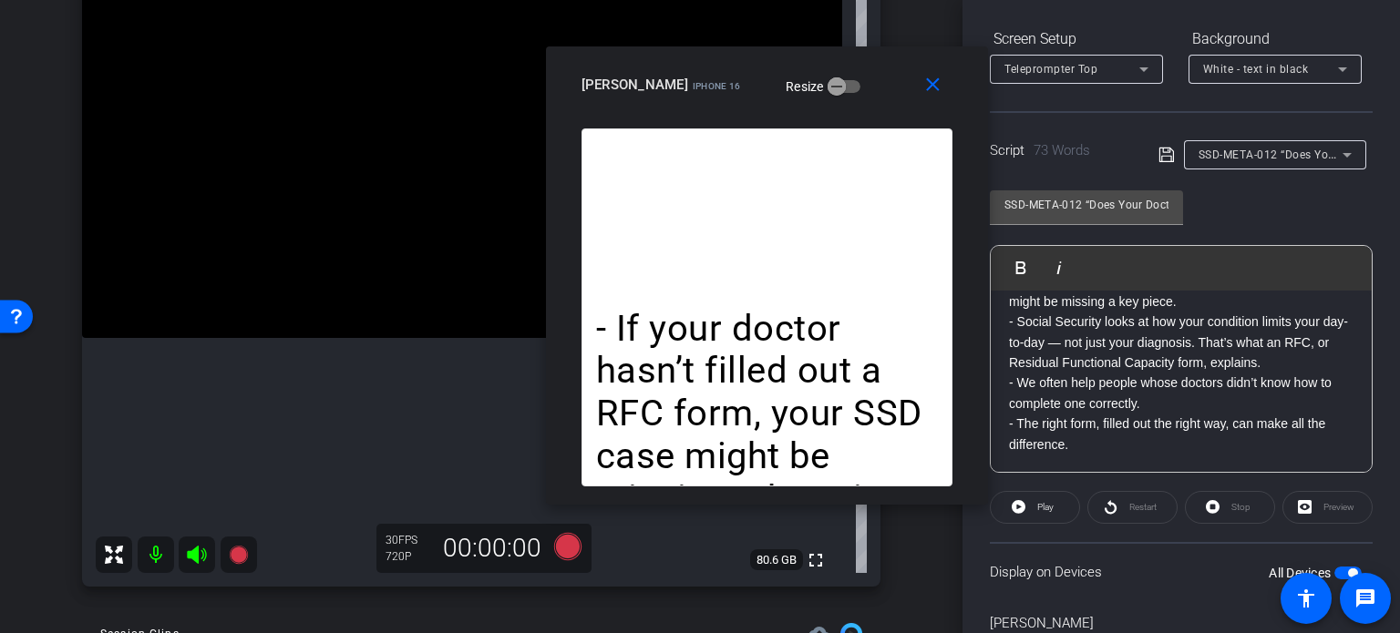
click at [1086, 362] on p "- If your doctor hasn’t filled out a RFC form, your SSD case might be missing a…" at bounding box center [1181, 343] width 344 height 143
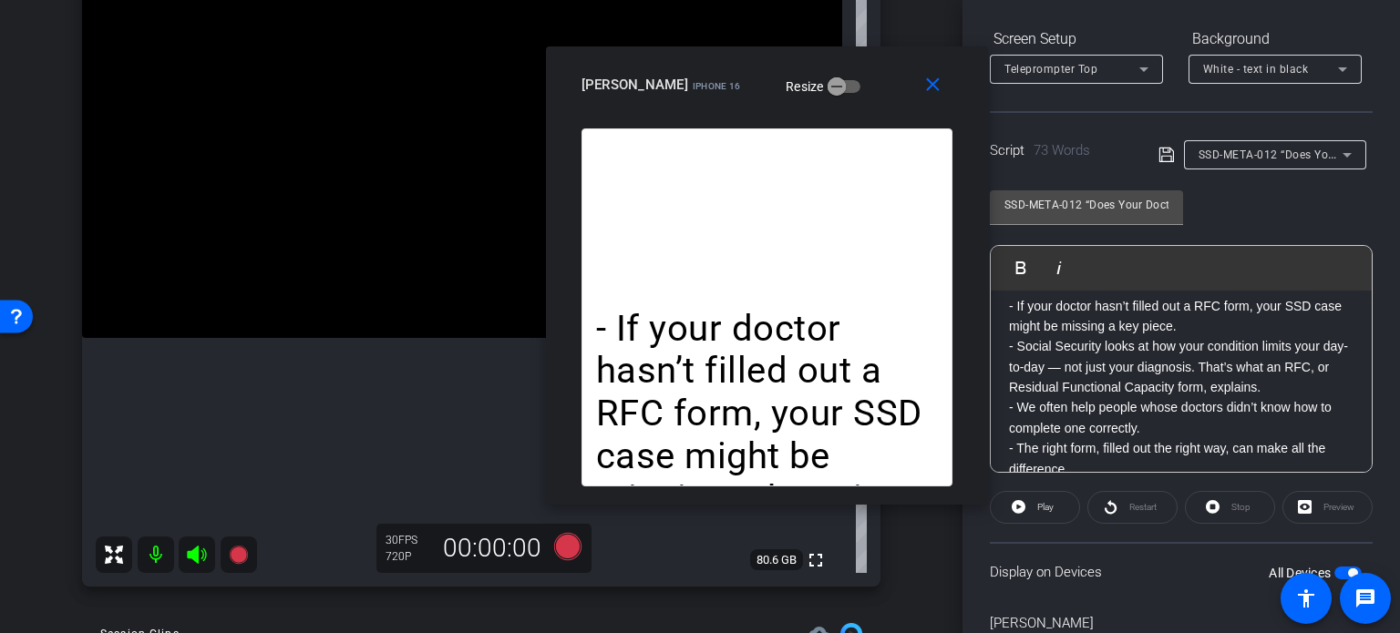
scroll to position [0, 0]
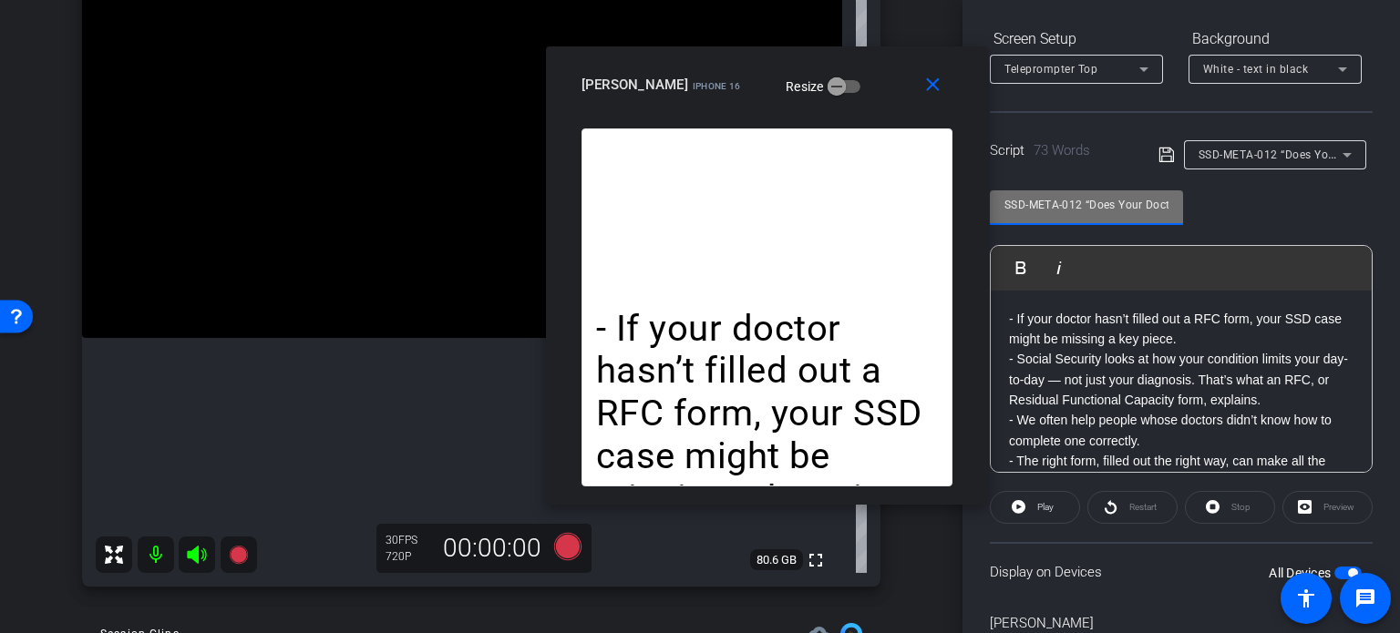
drag, startPoint x: 1083, startPoint y: 200, endPoint x: 826, endPoint y: 133, distance: 266.3
click at [826, 133] on body "Accessibility Screen-Reader Guide, Feedback, and Issue Reporting | New window m…" at bounding box center [700, 316] width 1400 height 633
click at [944, 92] on span at bounding box center [937, 85] width 58 height 44
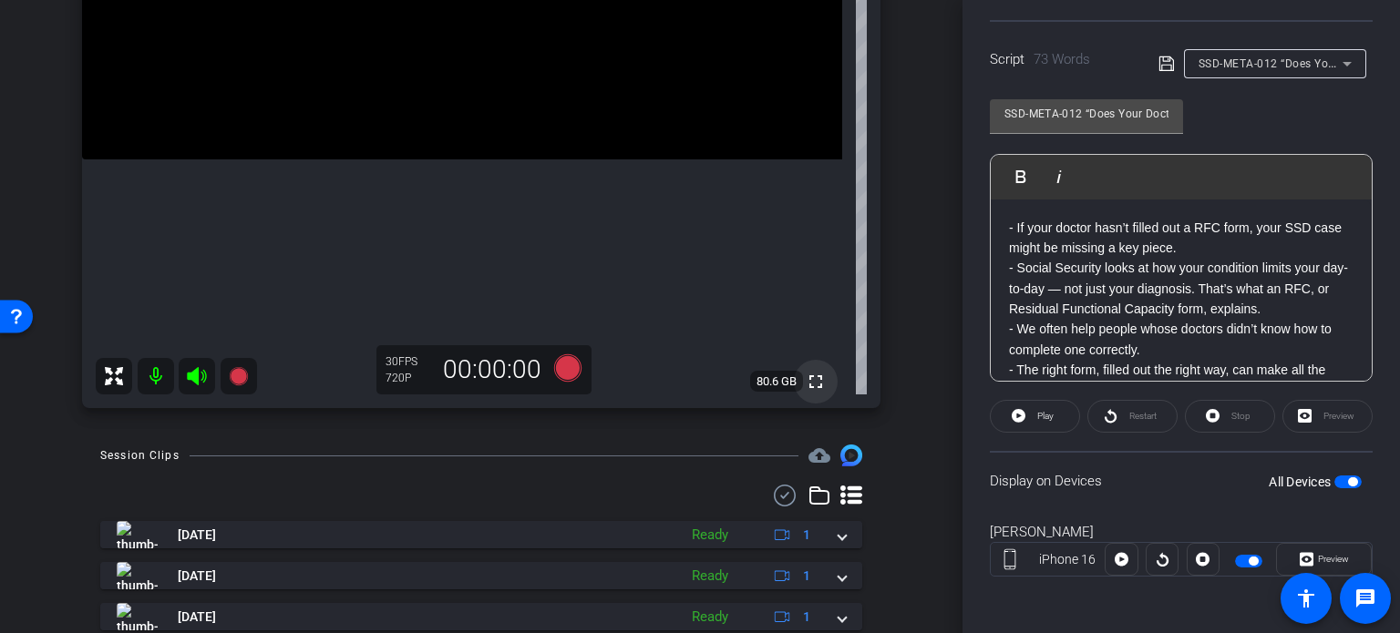
scroll to position [364, 0]
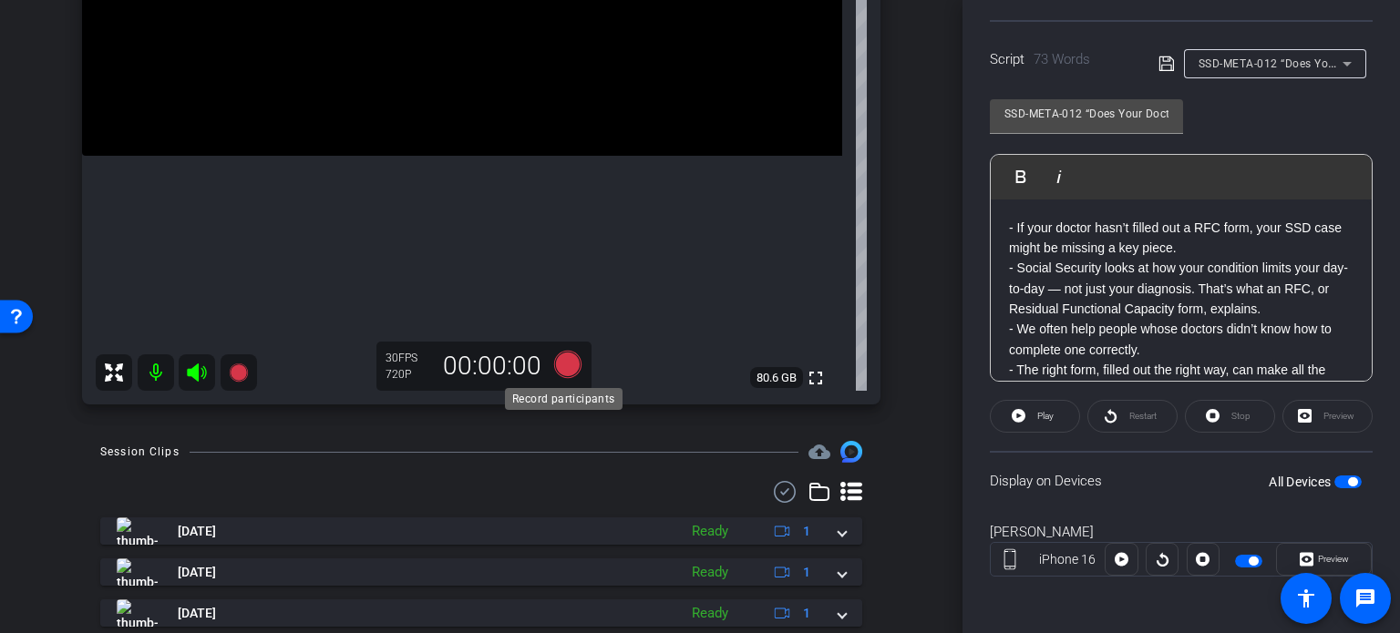
click at [569, 355] on icon at bounding box center [567, 364] width 27 height 27
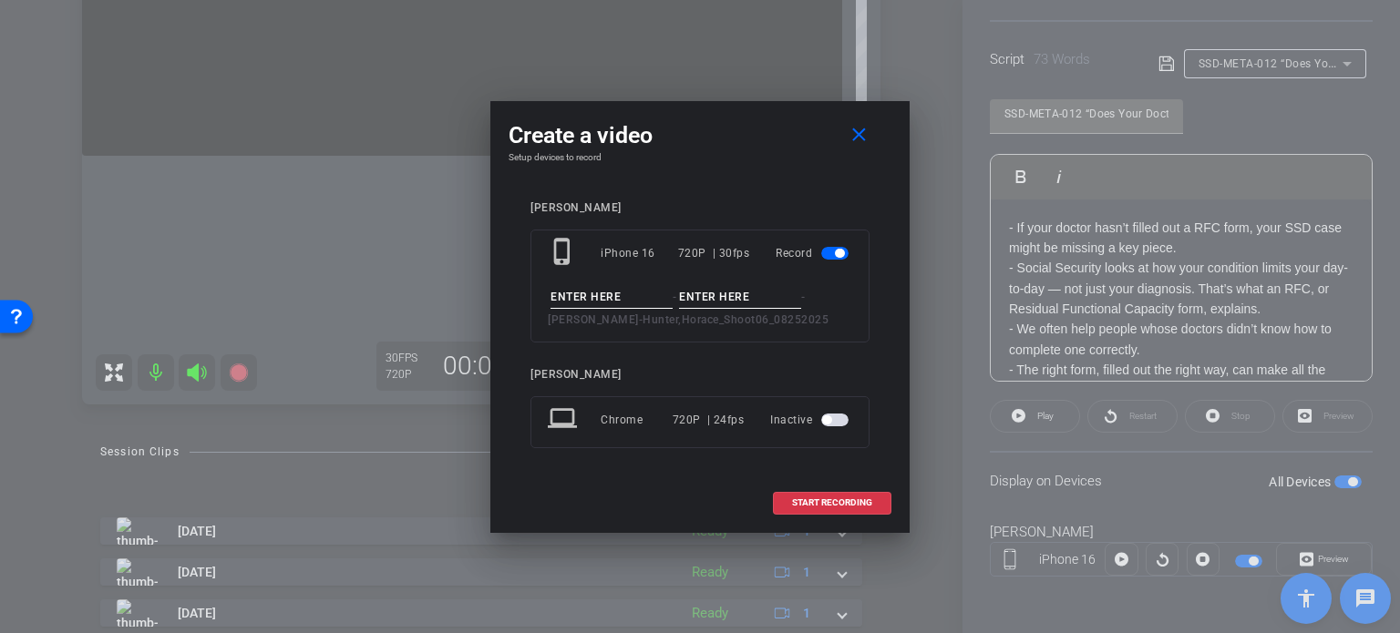
click at [596, 291] on input at bounding box center [611, 297] width 122 height 23
paste input "SSD-META-012"
type input "SSD-META-012"
click at [711, 305] on input at bounding box center [740, 297] width 122 height 23
type input "Take1"
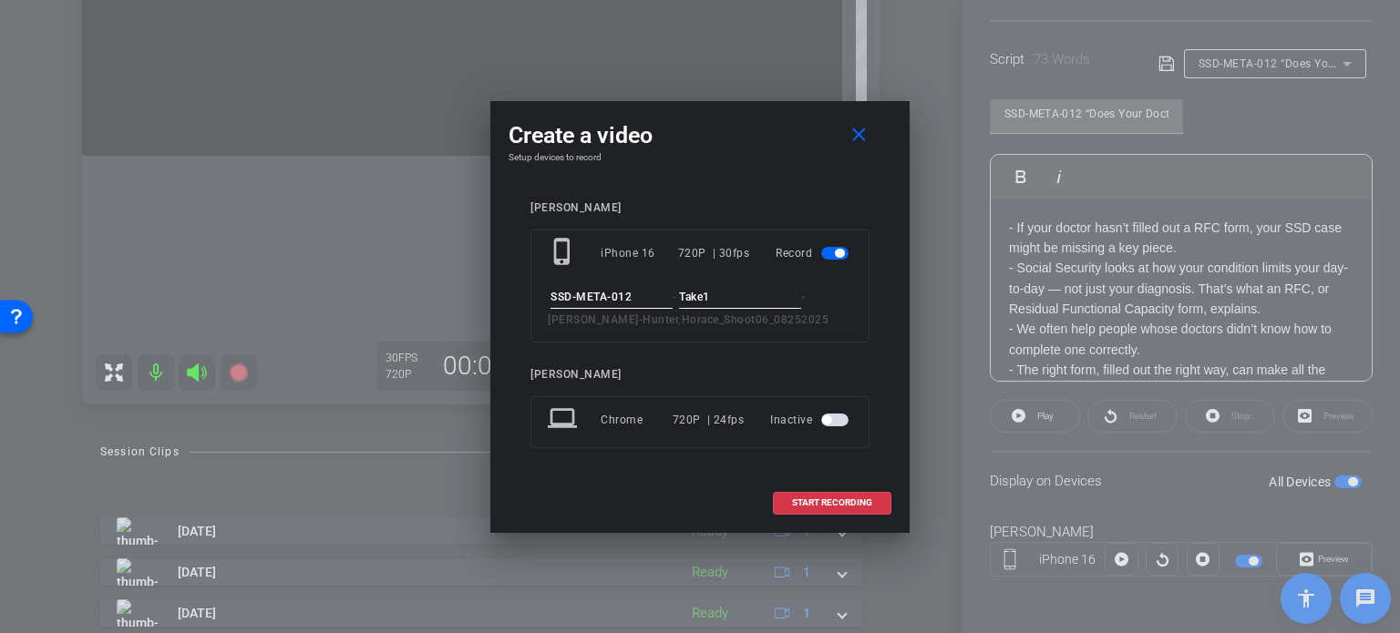
click at [699, 170] on div "Create a video close Setup devices to record Horace Hunter phone_iphone iPhone …" at bounding box center [699, 317] width 419 height 432
click at [861, 499] on span "START RECORDING" at bounding box center [832, 502] width 80 height 9
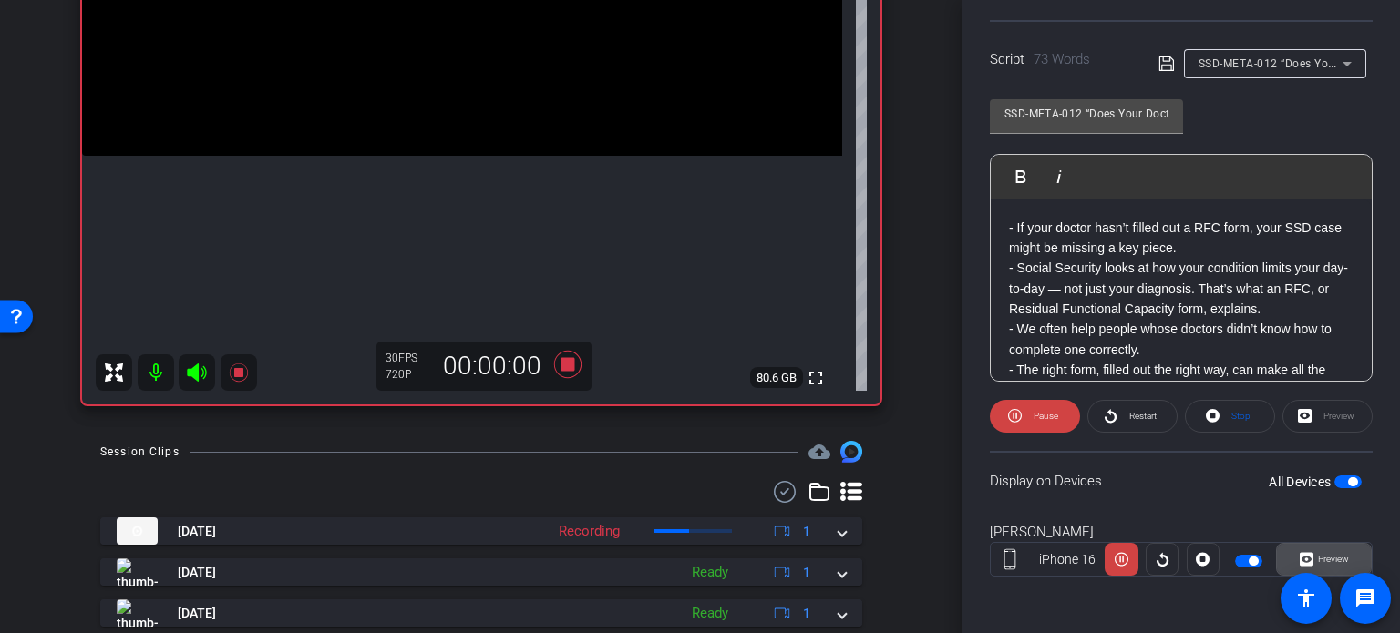
click at [1336, 554] on span "Preview" at bounding box center [1333, 559] width 31 height 10
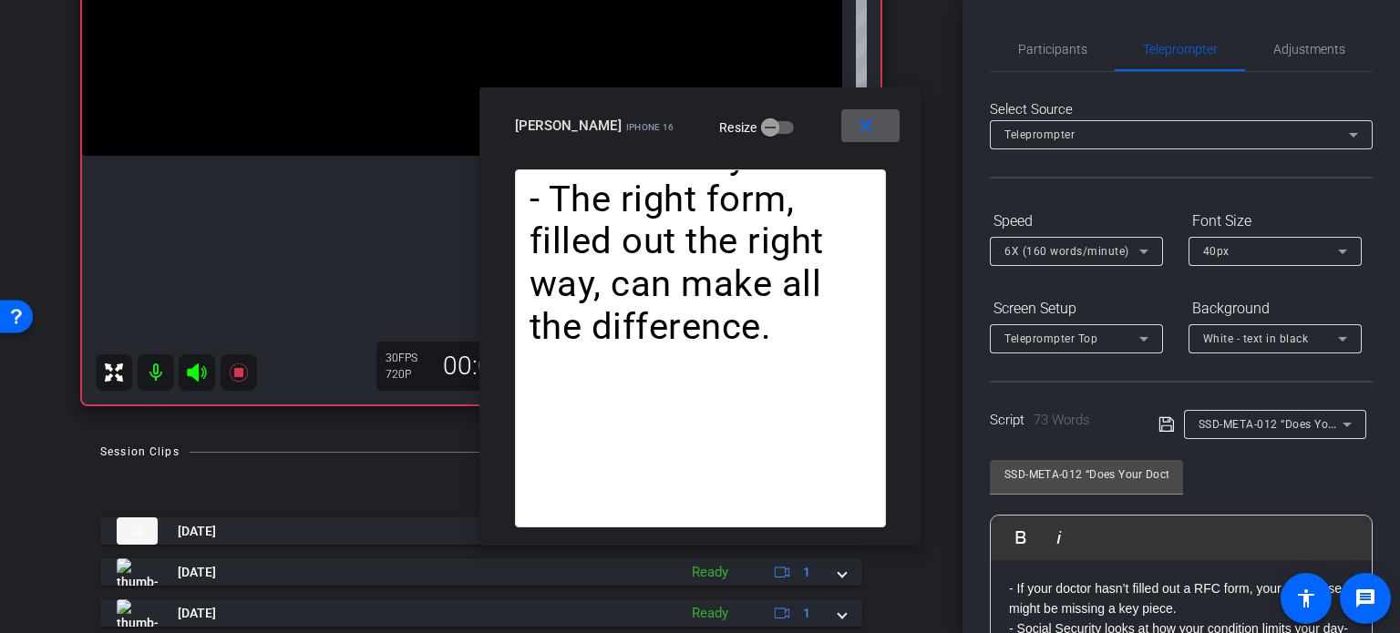
scroll to position [0, 0]
click at [1072, 247] on span "6X (160 words/minute)" at bounding box center [1066, 251] width 125 height 13
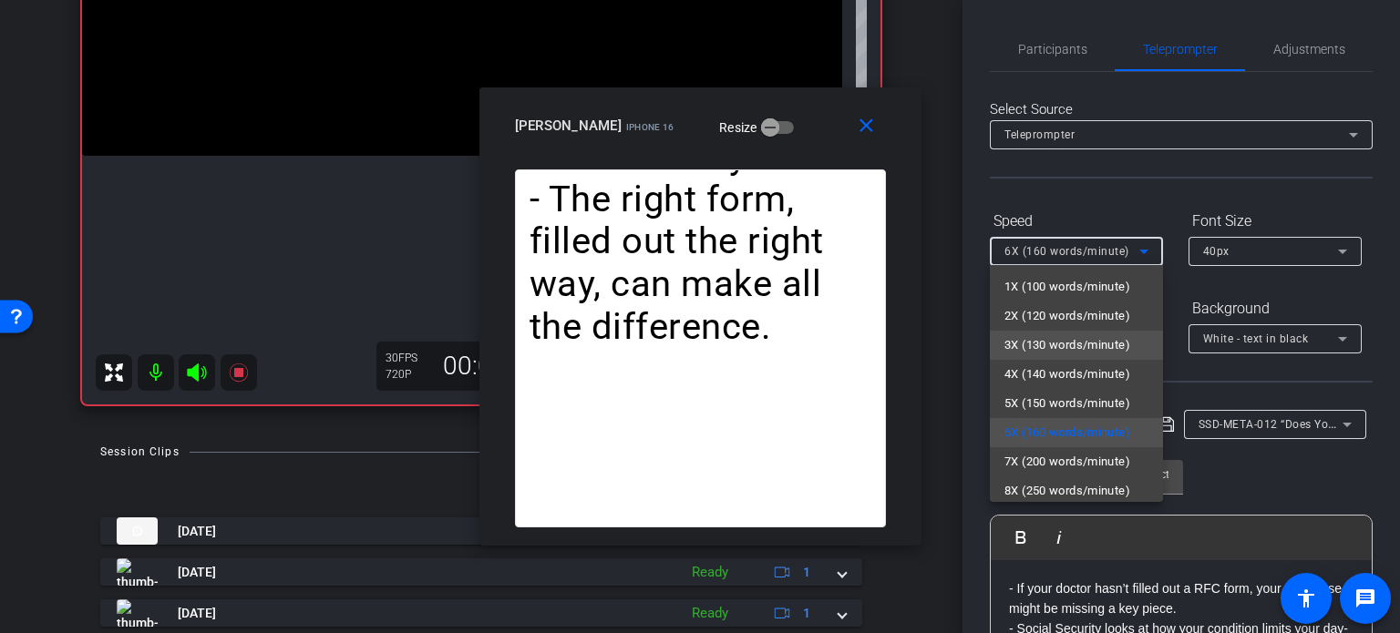
click at [1093, 338] on span "3X (130 words/minute)" at bounding box center [1067, 345] width 126 height 22
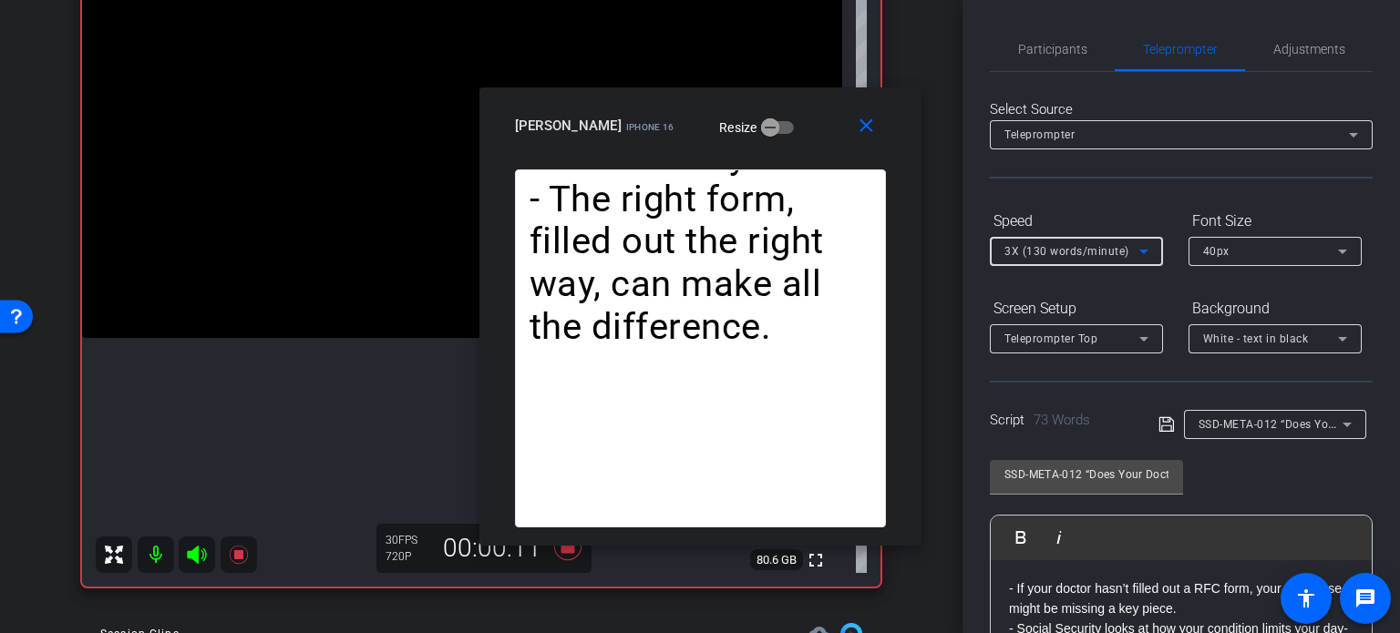
scroll to position [91, 0]
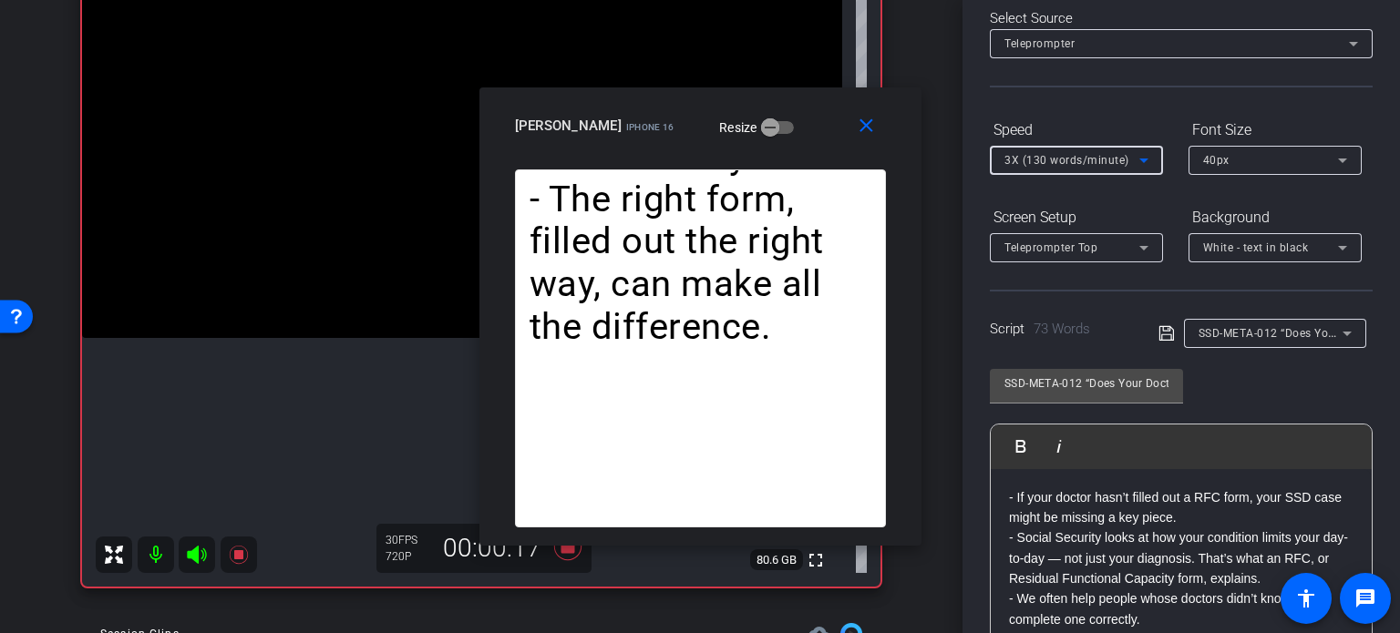
click at [1048, 161] on span "3X (130 words/minute)" at bounding box center [1066, 160] width 125 height 13
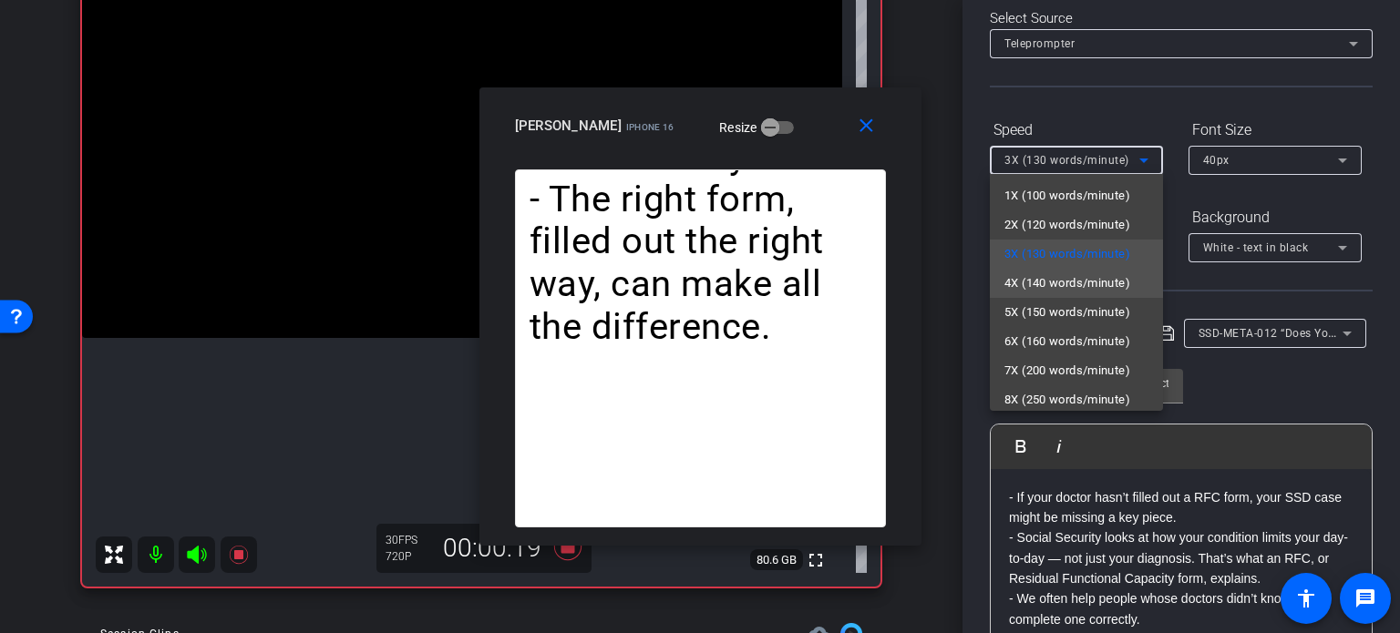
scroll to position [40, 0]
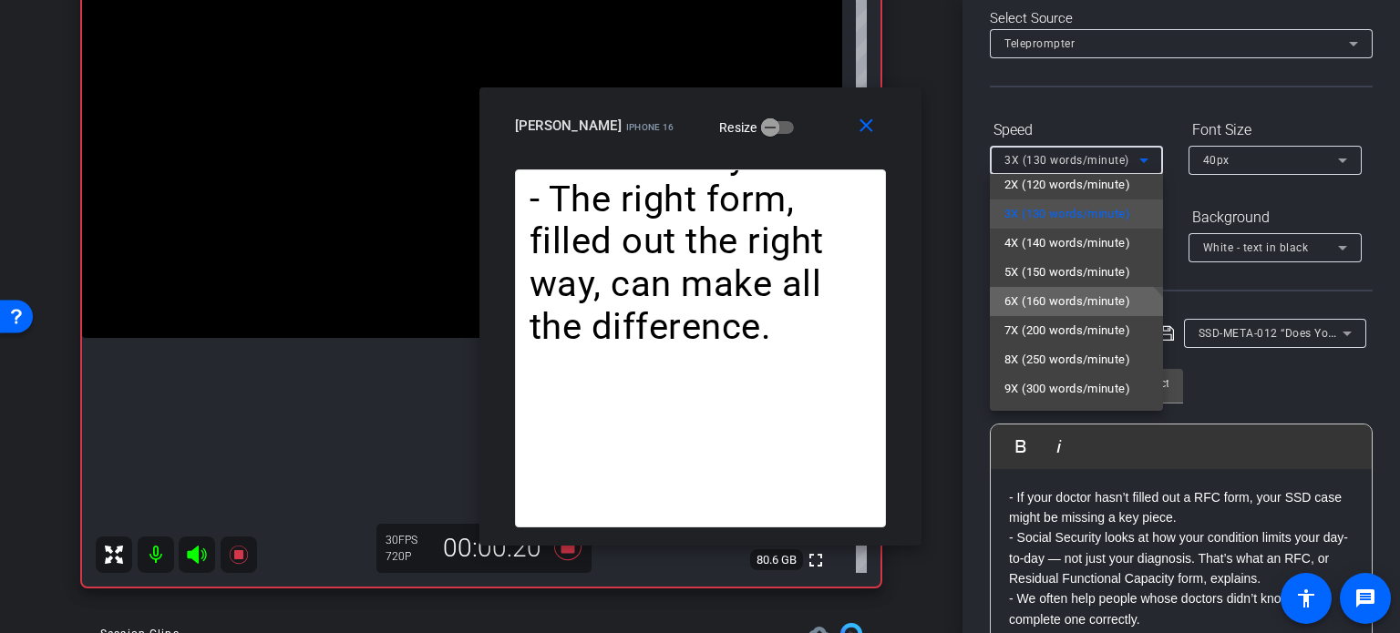
click at [1064, 292] on span "6X (160 words/minute)" at bounding box center [1067, 302] width 126 height 22
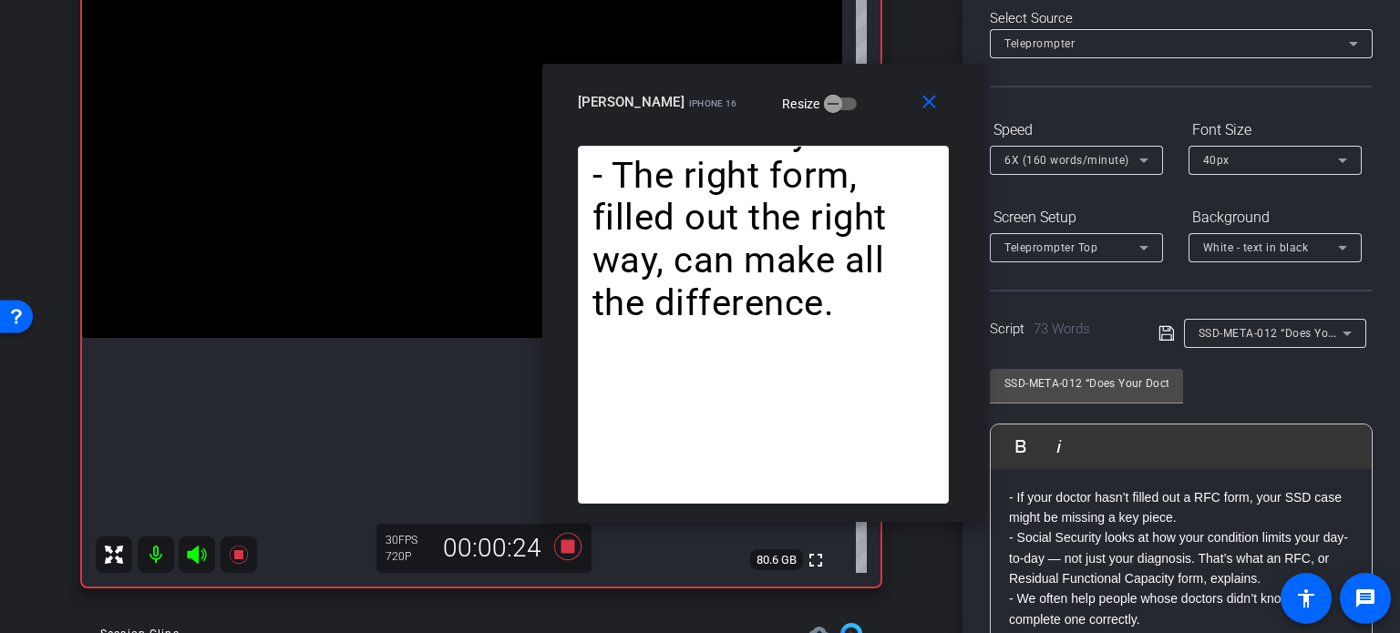
drag, startPoint x: 809, startPoint y: 144, endPoint x: 867, endPoint y: 119, distance: 63.3
click at [867, 119] on div "close Horace Hunter iPhone 16 Resize" at bounding box center [763, 105] width 442 height 82
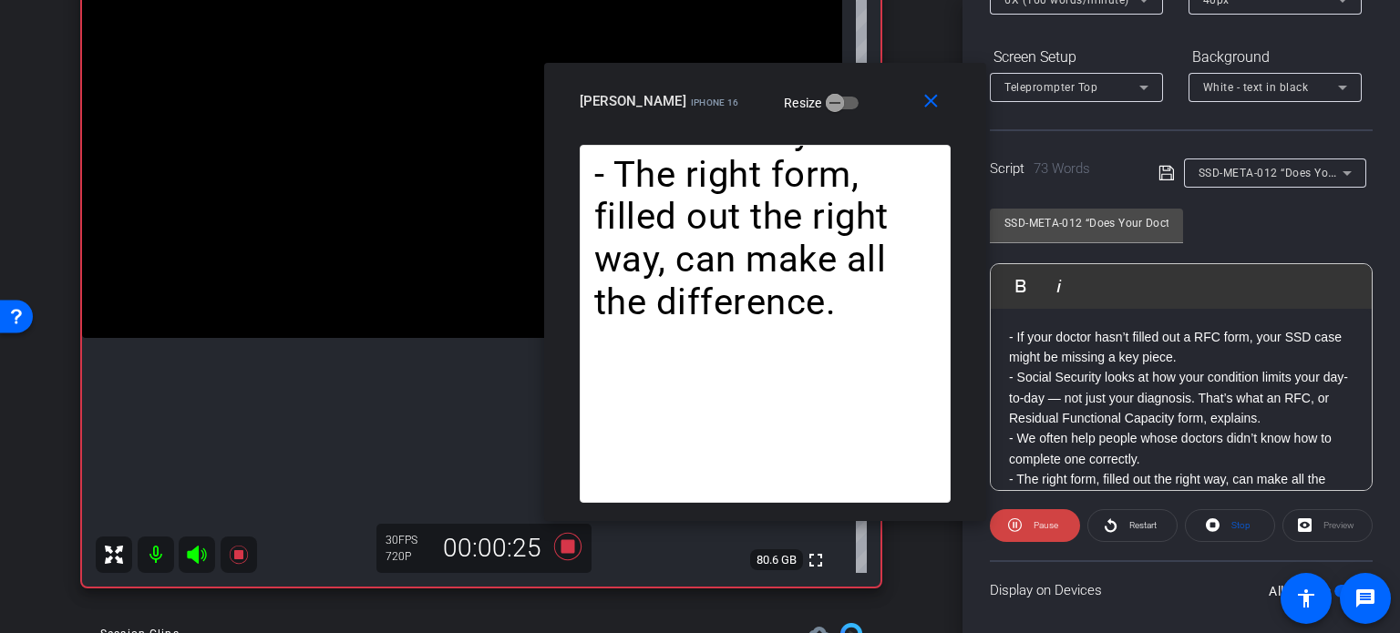
scroll to position [273, 0]
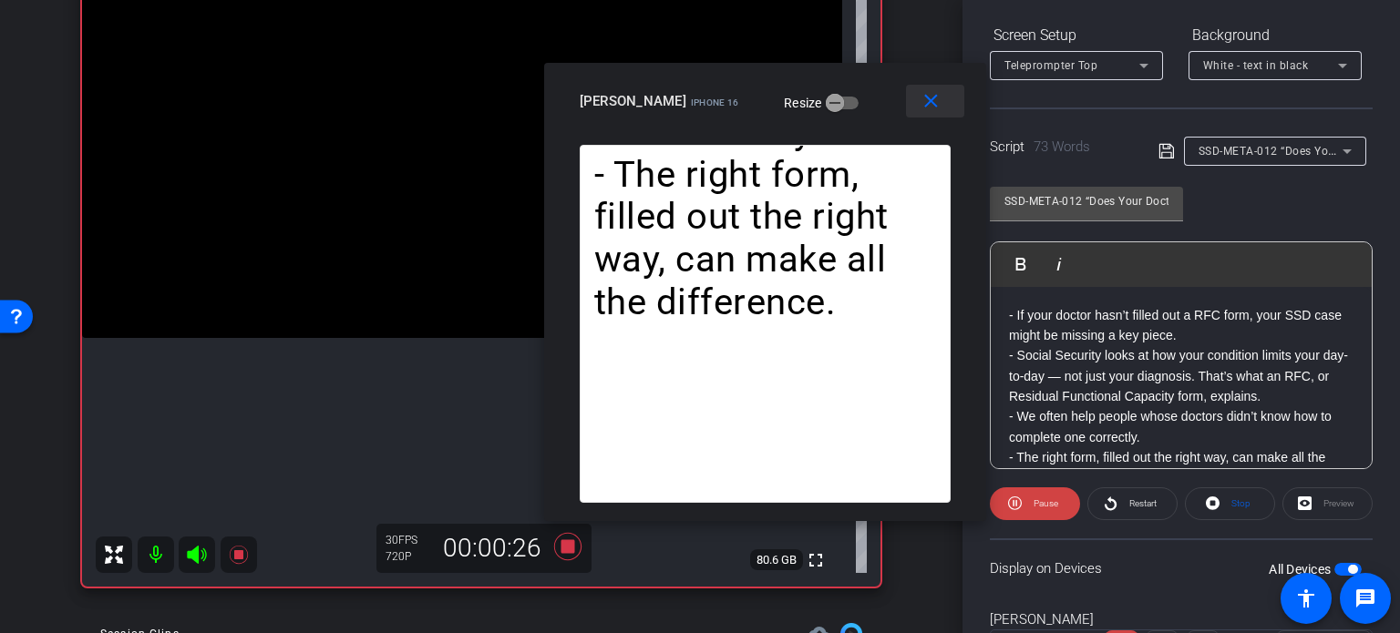
click at [930, 104] on mat-icon "close" at bounding box center [930, 101] width 23 height 23
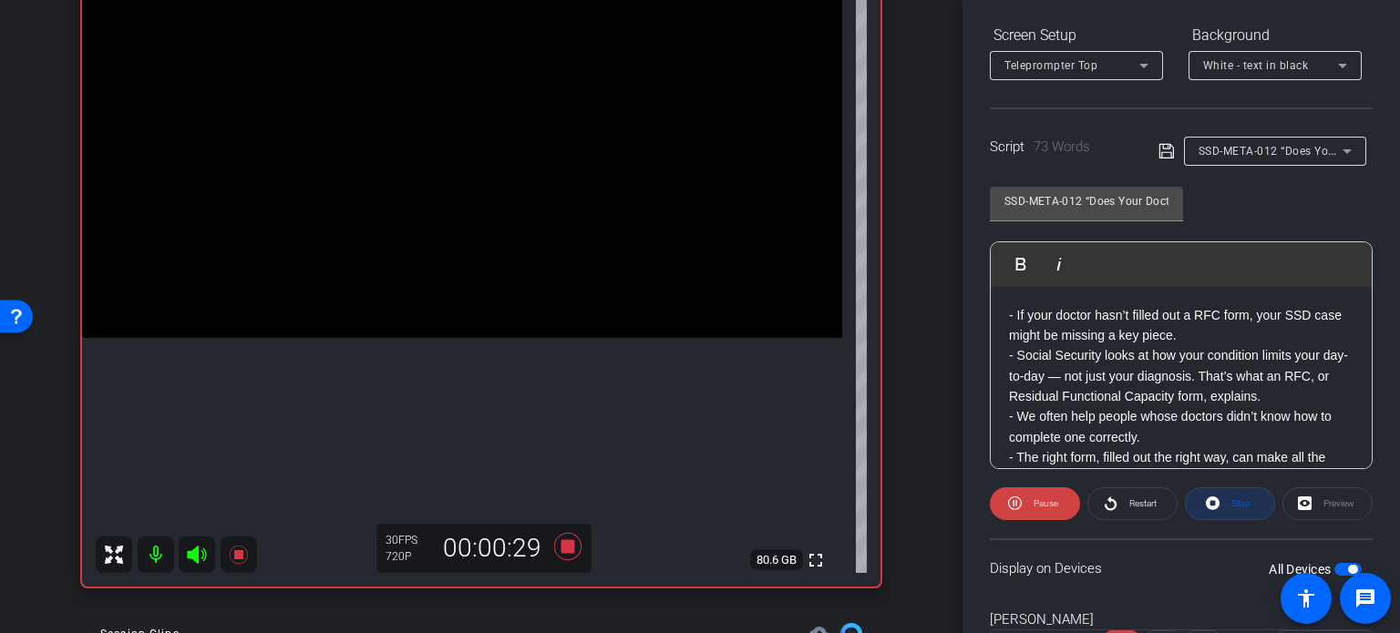
click at [1239, 508] on span "Stop" at bounding box center [1238, 504] width 24 height 26
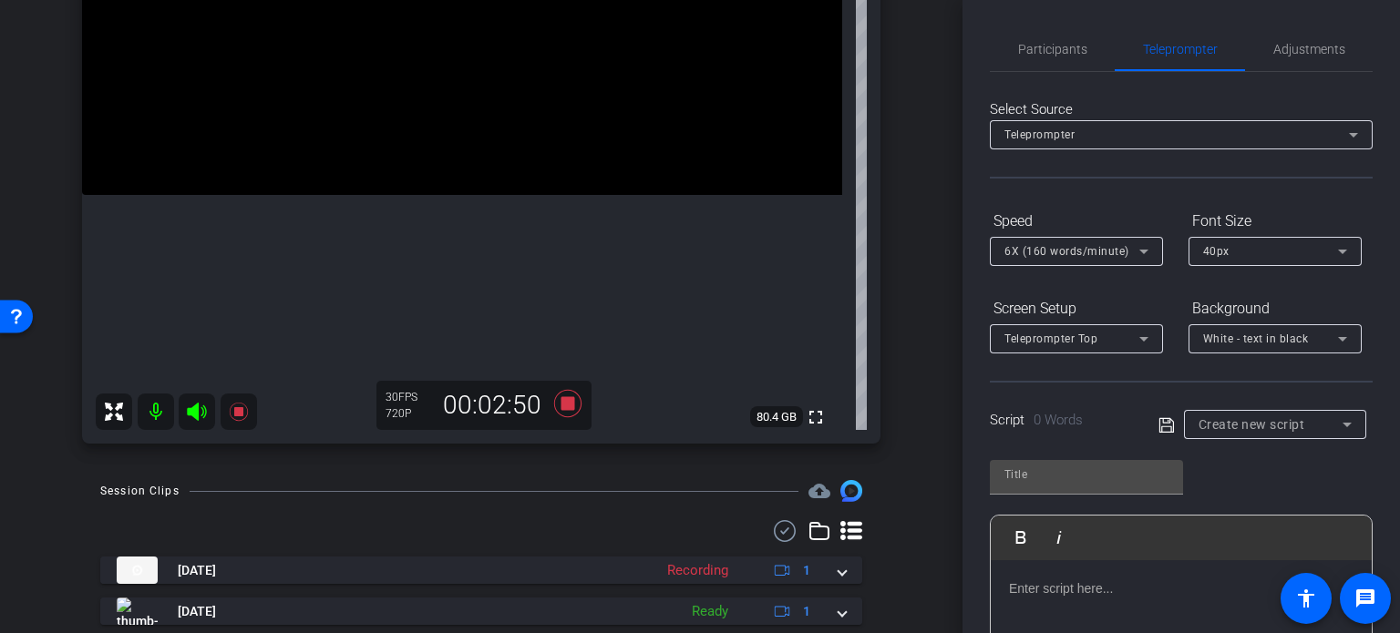
scroll to position [364, 0]
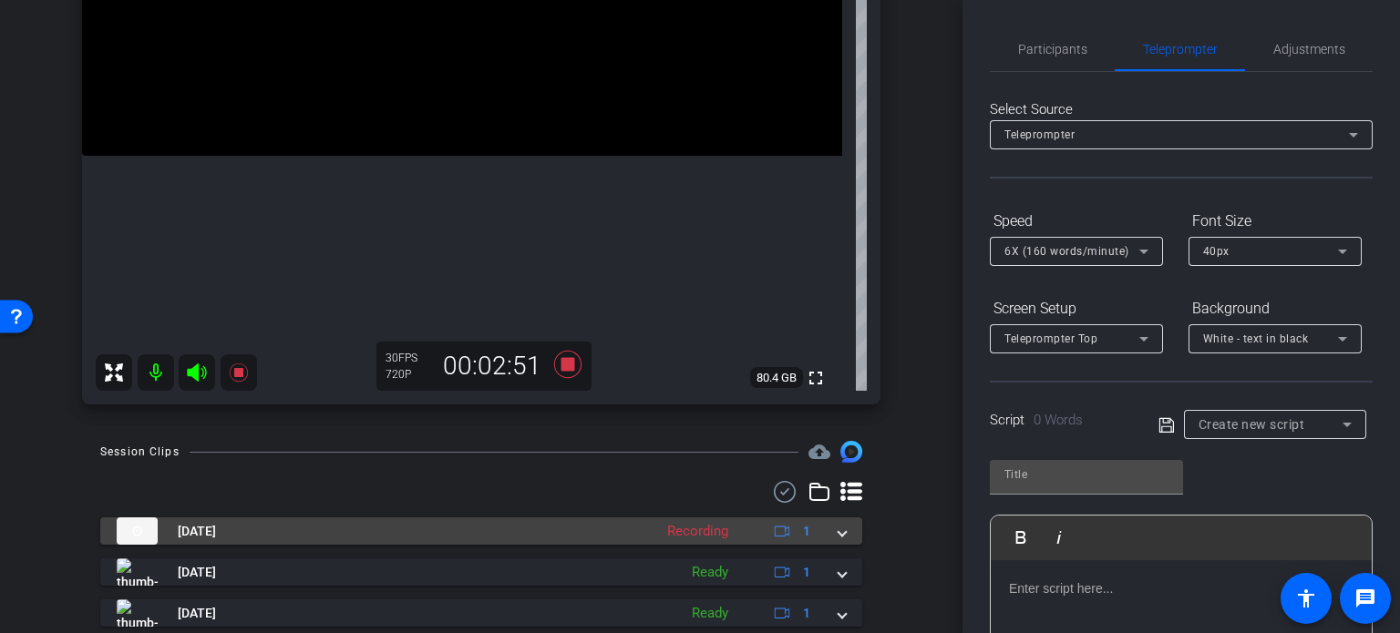
click at [838, 536] on span at bounding box center [841, 531] width 7 height 19
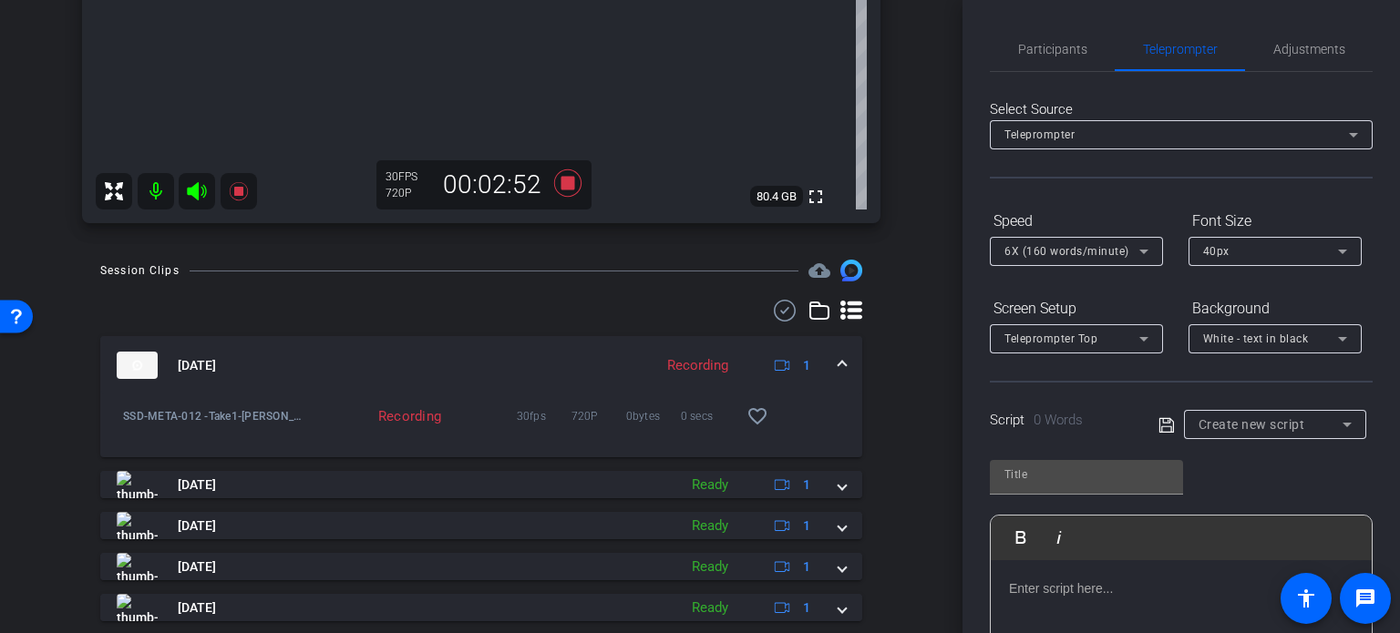
scroll to position [547, 0]
click at [838, 368] on span at bounding box center [841, 364] width 7 height 19
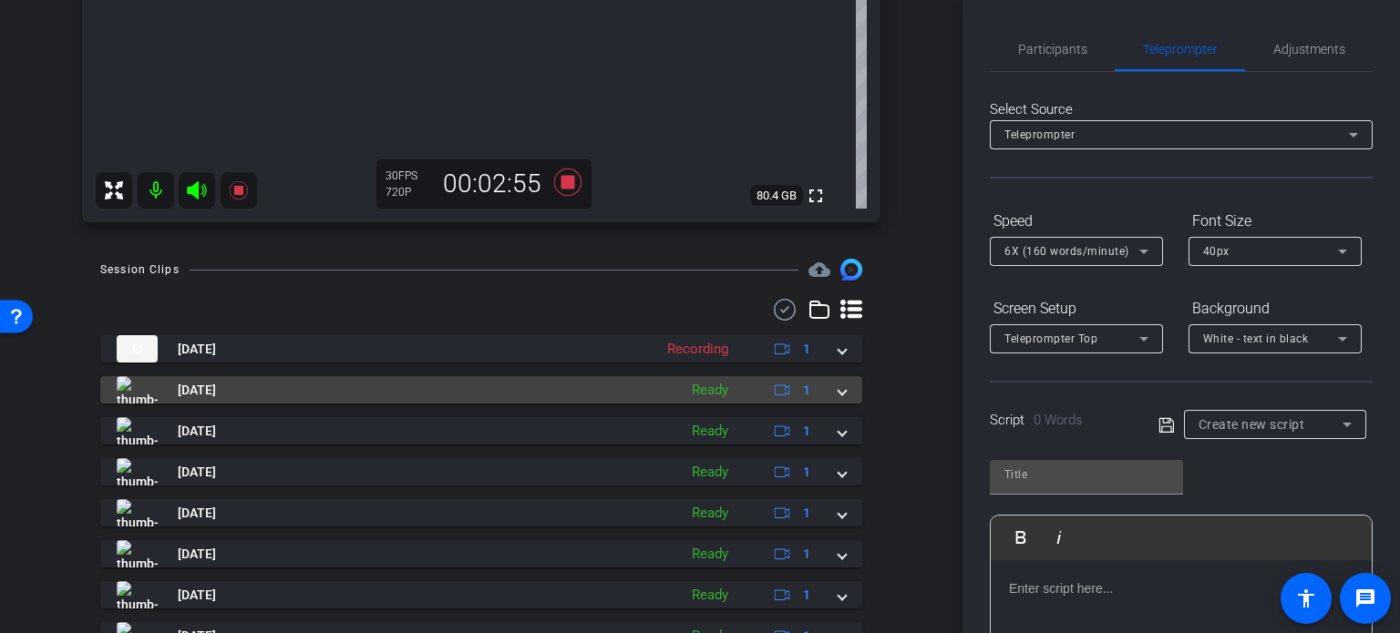
click at [836, 401] on mat-expansion-panel-header "[DATE] Ready 1" at bounding box center [481, 389] width 762 height 27
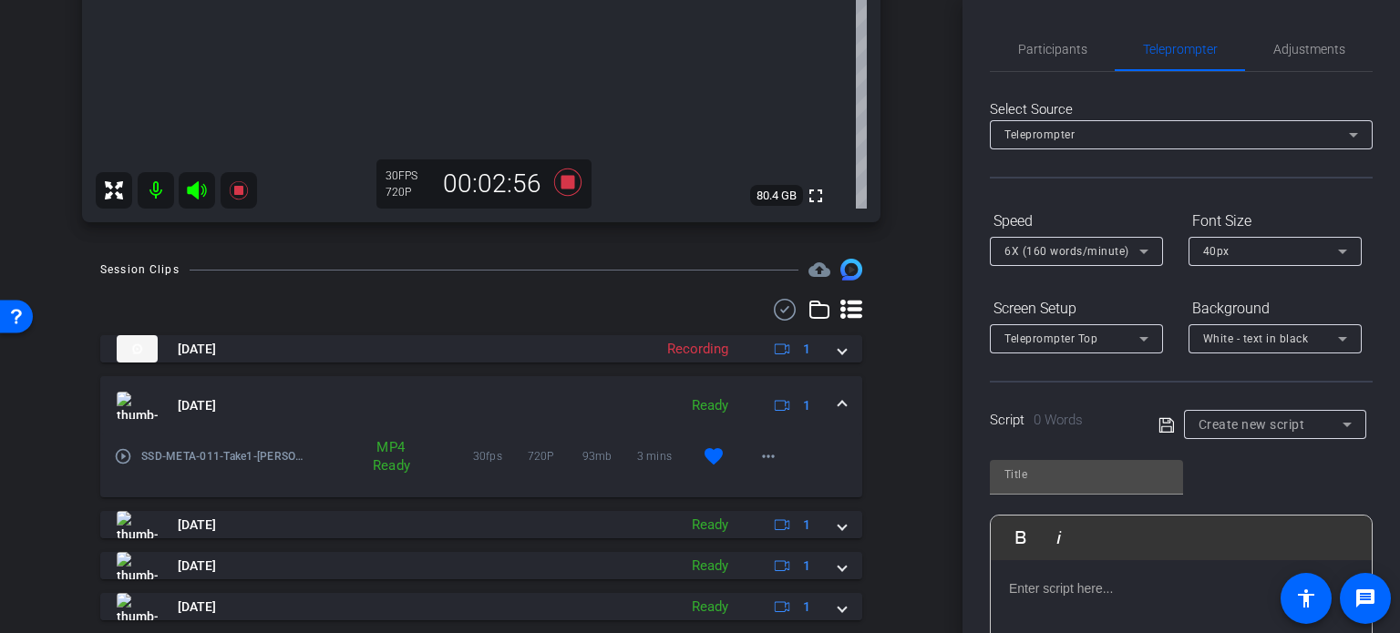
click at [836, 401] on mat-expansion-panel-header "[DATE] Ready 1" at bounding box center [481, 405] width 762 height 58
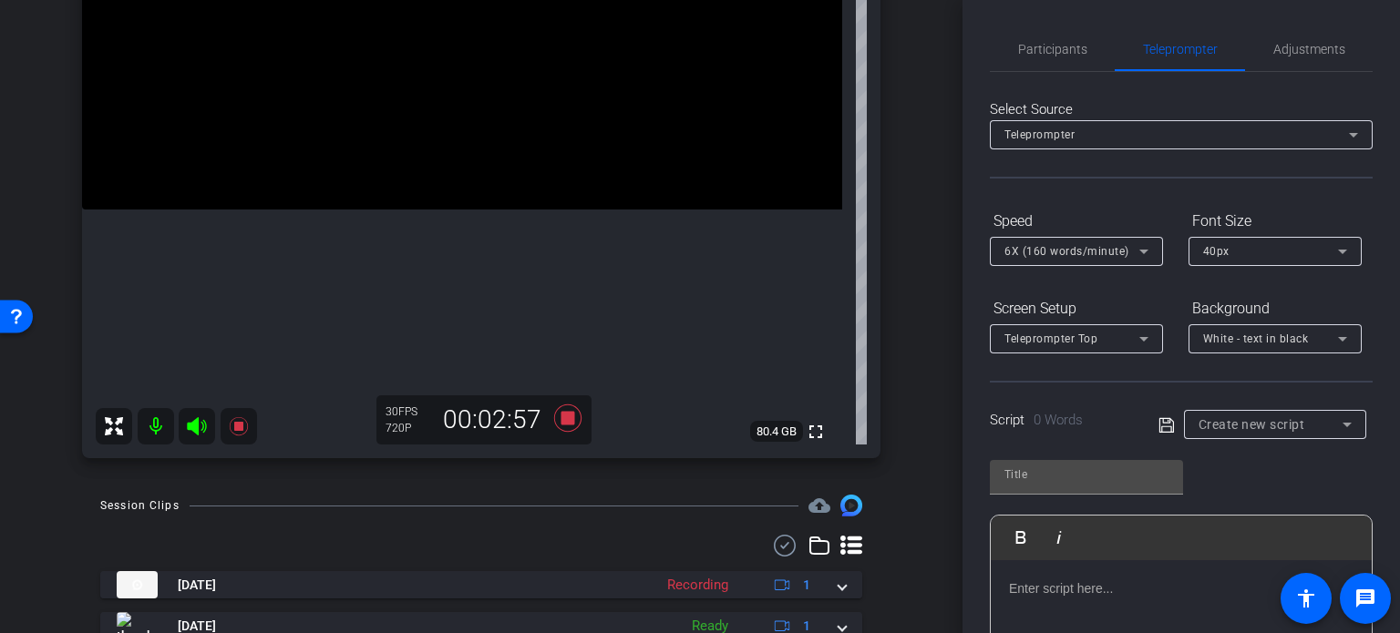
scroll to position [273, 0]
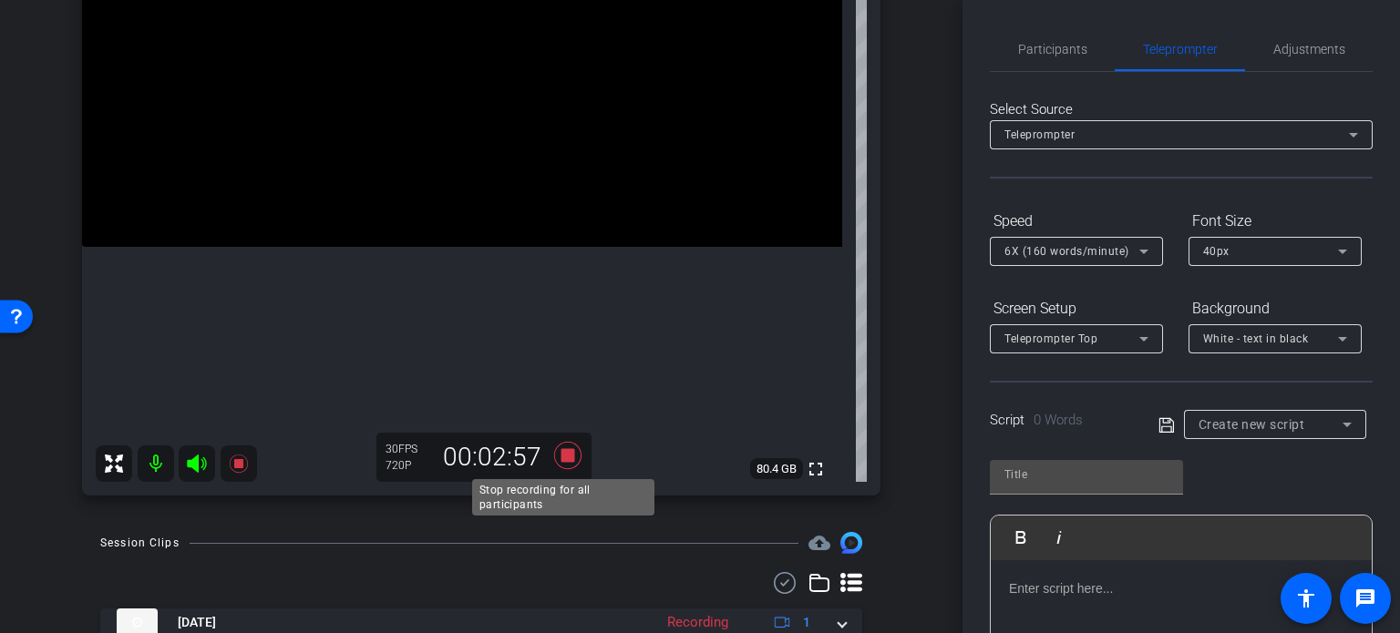
drag, startPoint x: 567, startPoint y: 452, endPoint x: 741, endPoint y: 418, distance: 177.3
click at [570, 452] on icon at bounding box center [568, 455] width 44 height 33
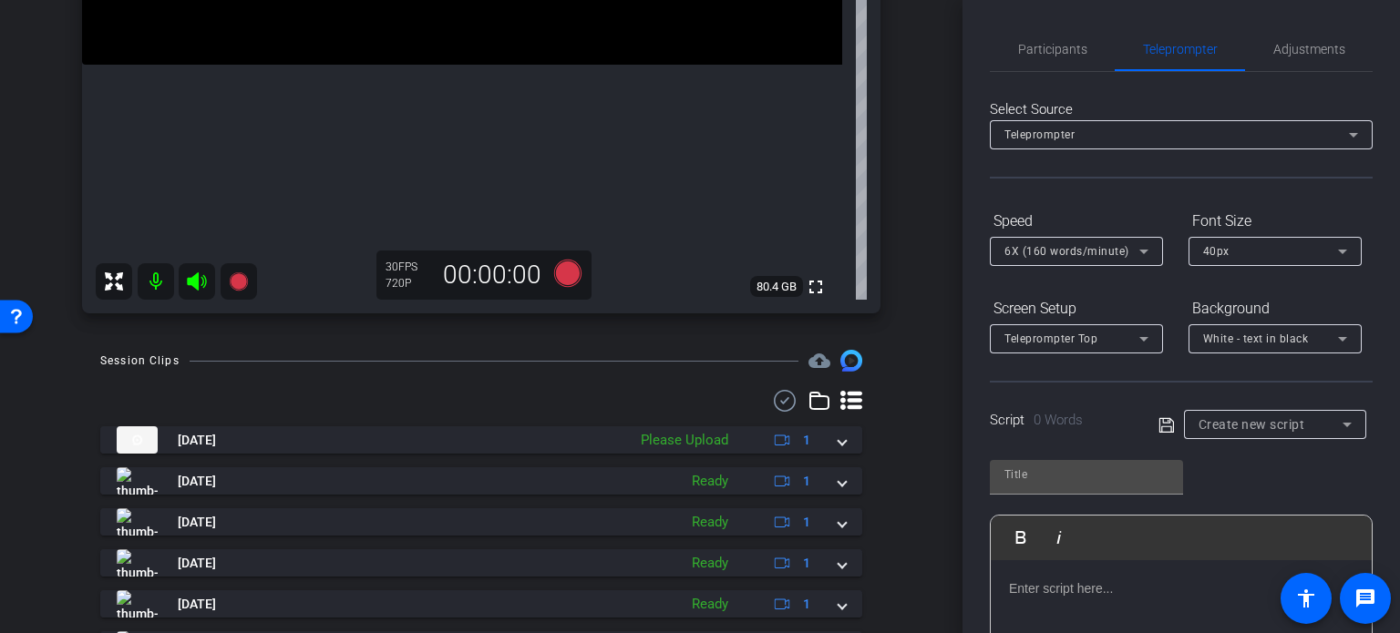
scroll to position [547, 0]
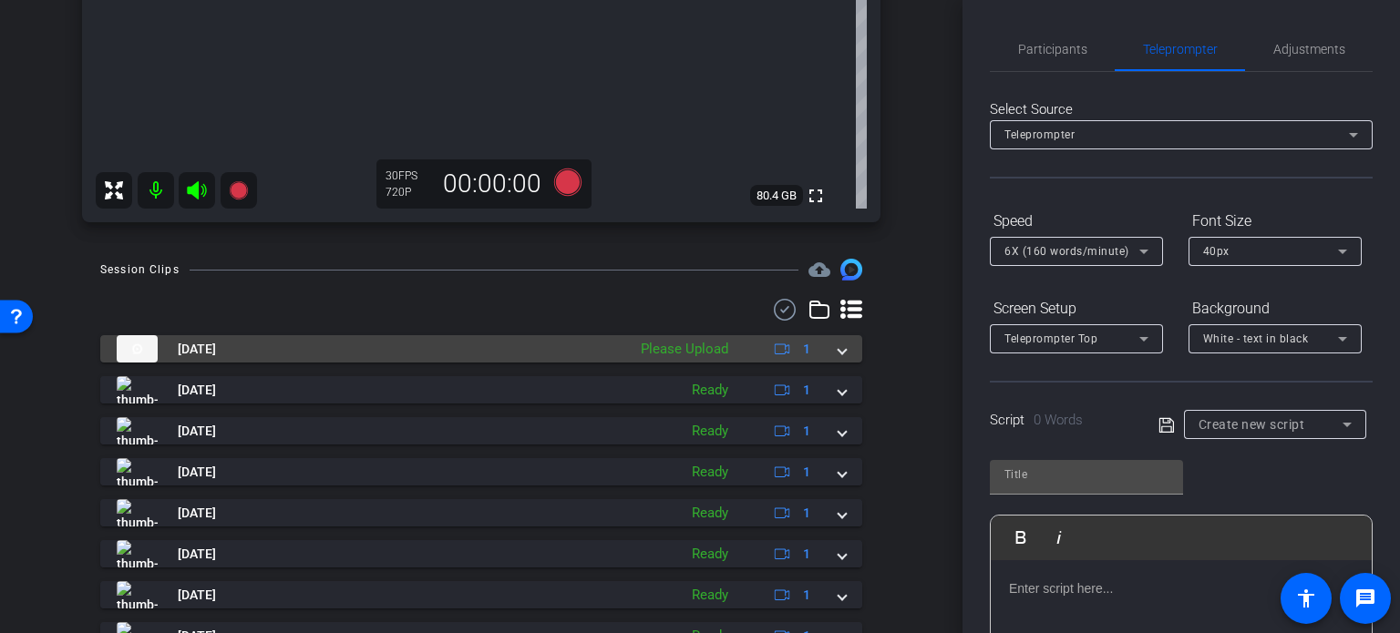
click at [838, 349] on mat-expansion-panel-header "[DATE] Please Upload 1" at bounding box center [481, 348] width 762 height 27
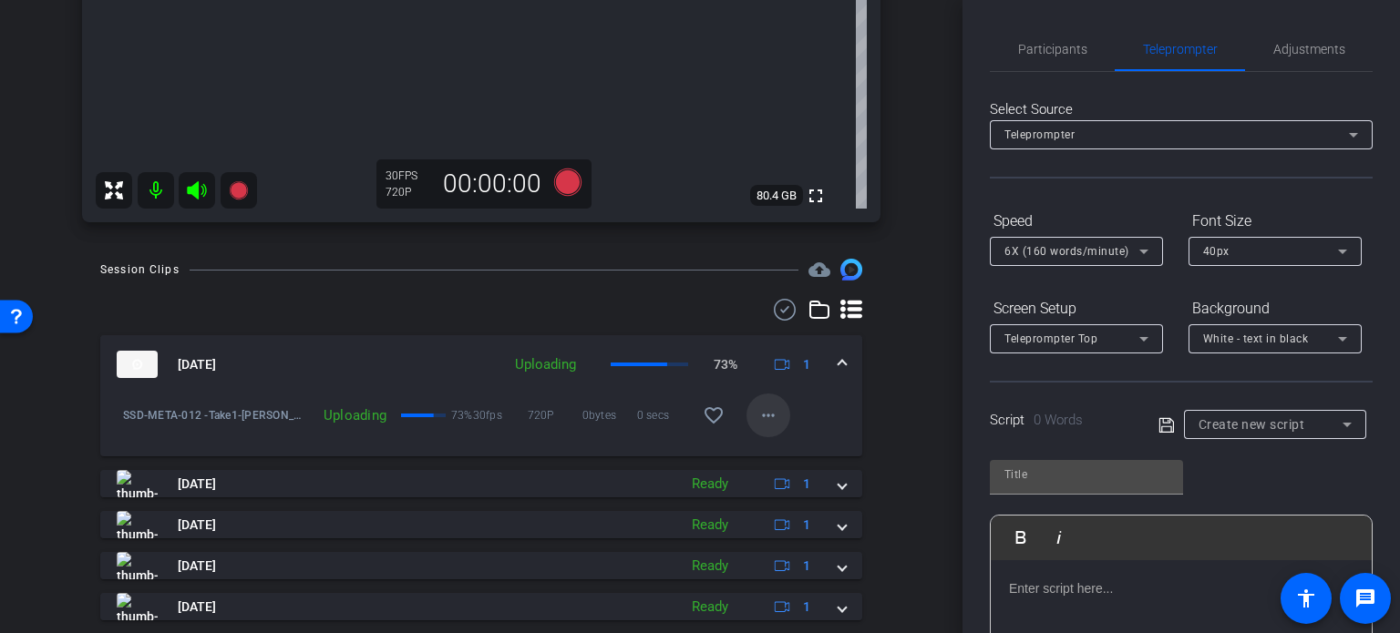
click at [762, 411] on mat-icon "more_horiz" at bounding box center [768, 416] width 22 height 22
click at [792, 447] on span "Cancel Upload" at bounding box center [790, 454] width 77 height 22
click at [839, 359] on mat-expansion-panel-header "[DATE] Uploading 78% 1" at bounding box center [481, 364] width 762 height 58
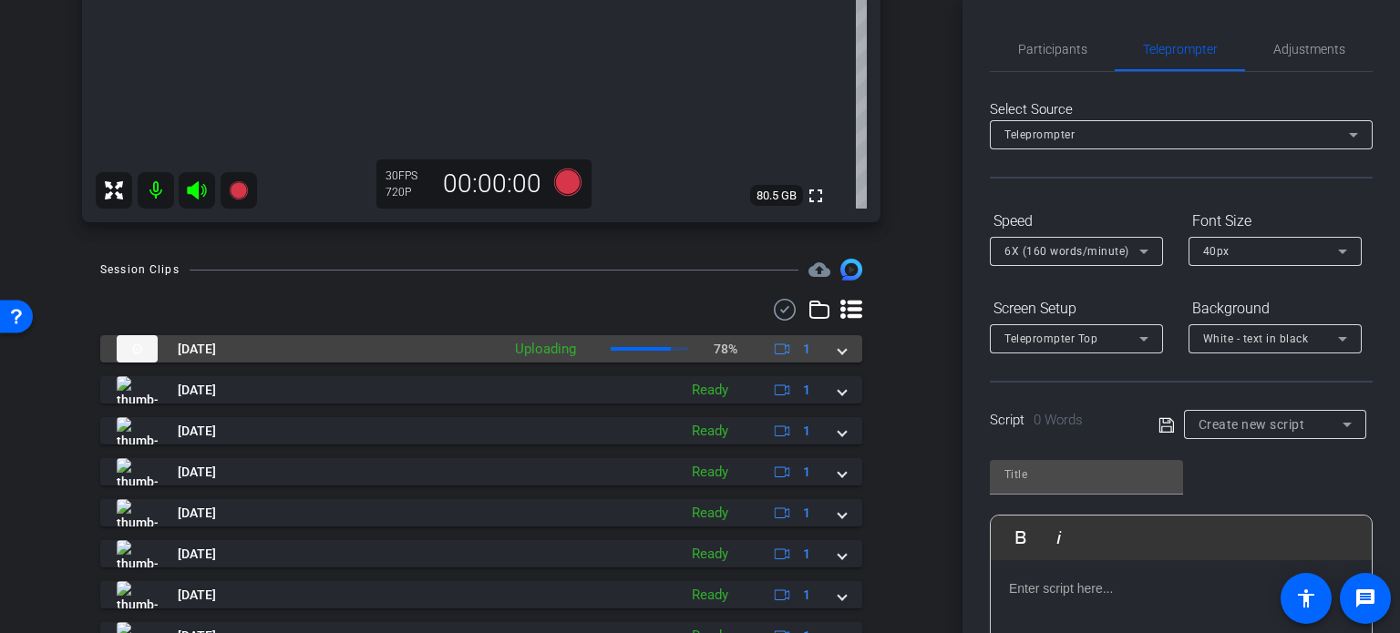
click at [838, 358] on mat-expansion-panel-header "[DATE] Uploading 78% 1" at bounding box center [481, 348] width 762 height 27
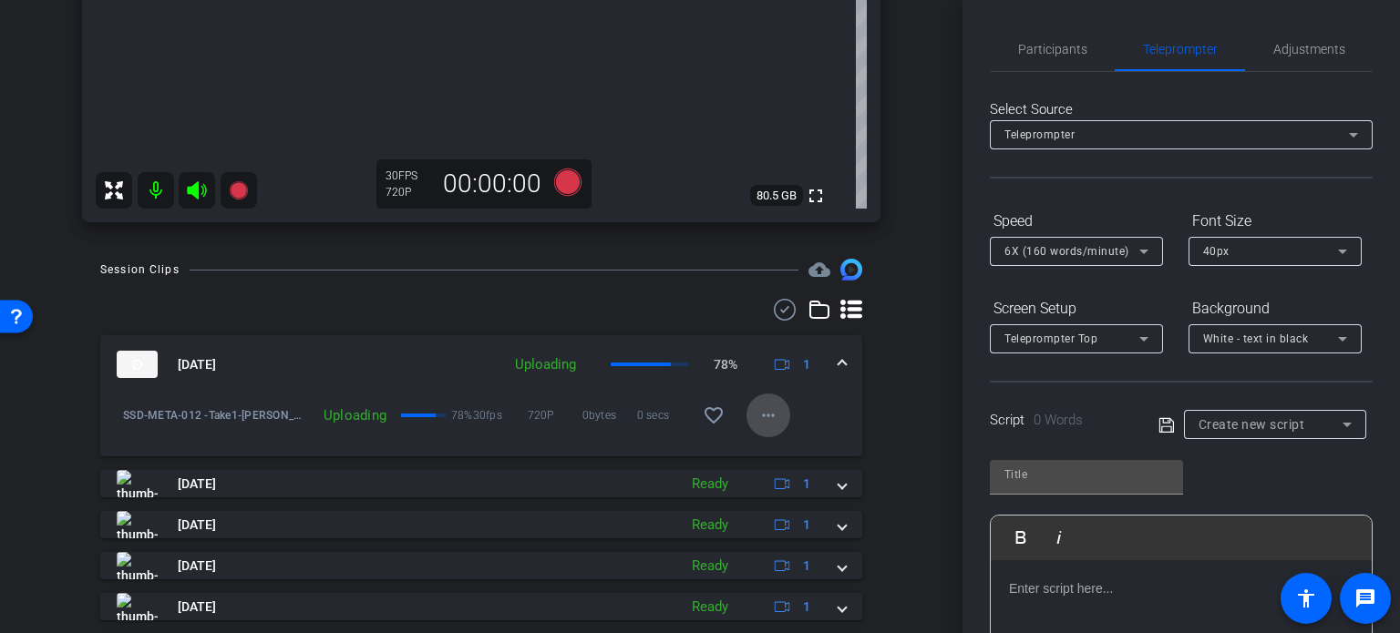
click at [762, 417] on mat-icon "more_horiz" at bounding box center [768, 416] width 22 height 22
click at [762, 447] on span "Cancel Upload" at bounding box center [790, 454] width 77 height 22
click at [838, 357] on span at bounding box center [841, 364] width 7 height 19
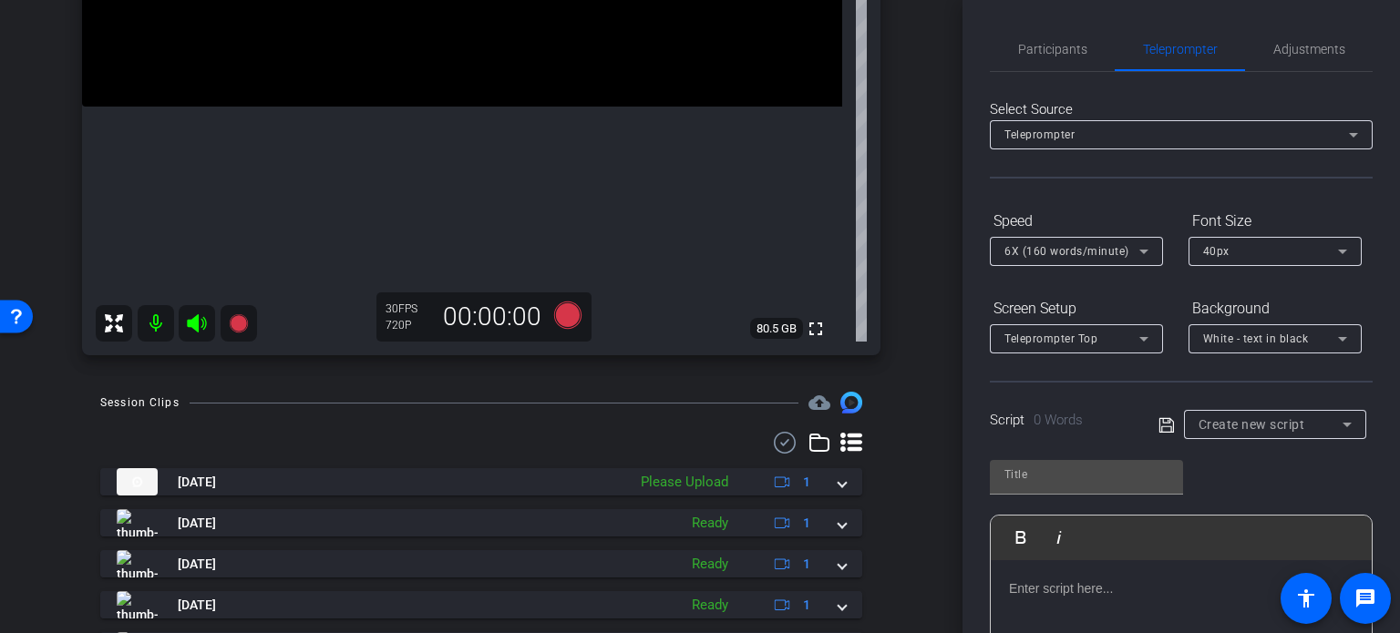
scroll to position [273, 0]
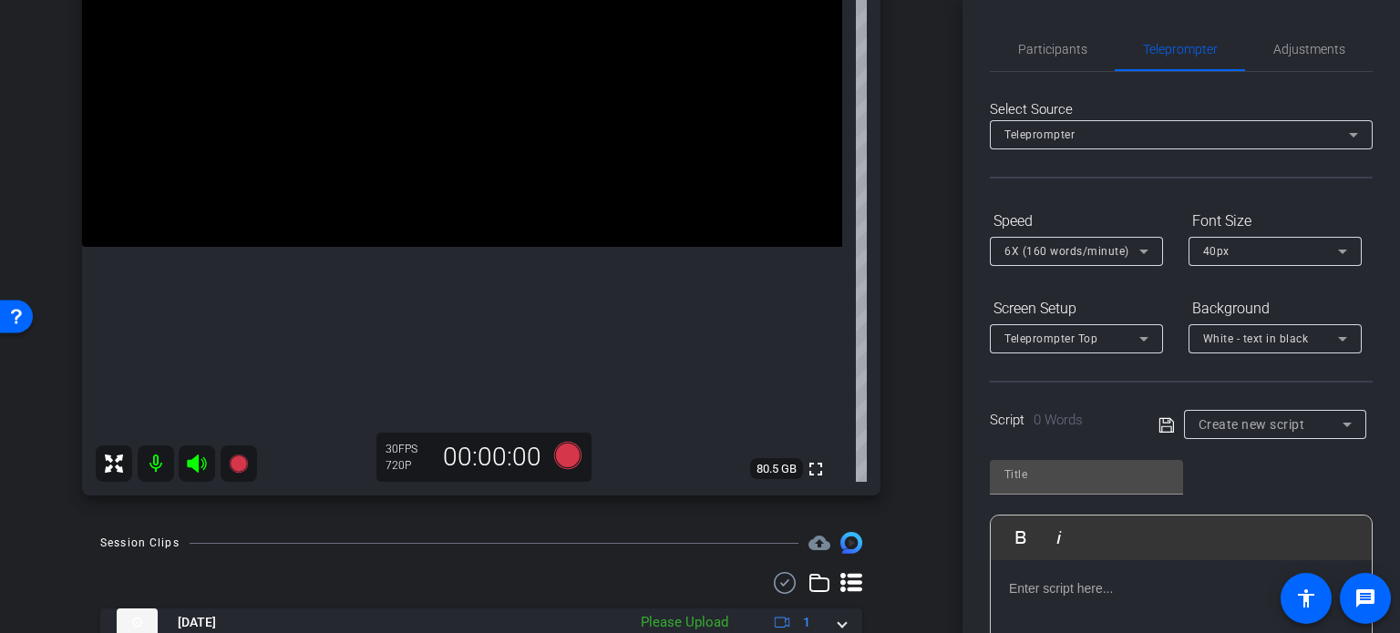
click at [1236, 426] on span "Create new script" at bounding box center [1251, 424] width 107 height 15
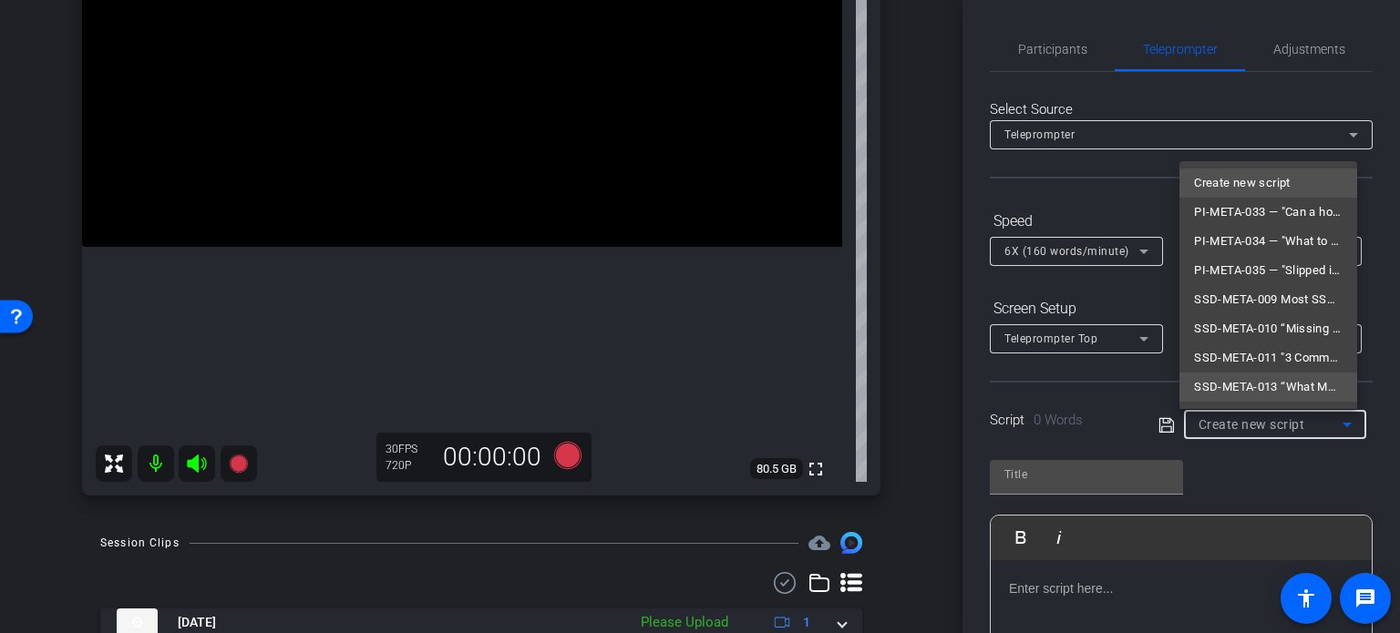
click at [1256, 377] on span "SSD-META-013 “What Medical Records Do You Actually Need for SSD?”" at bounding box center [1268, 387] width 149 height 22
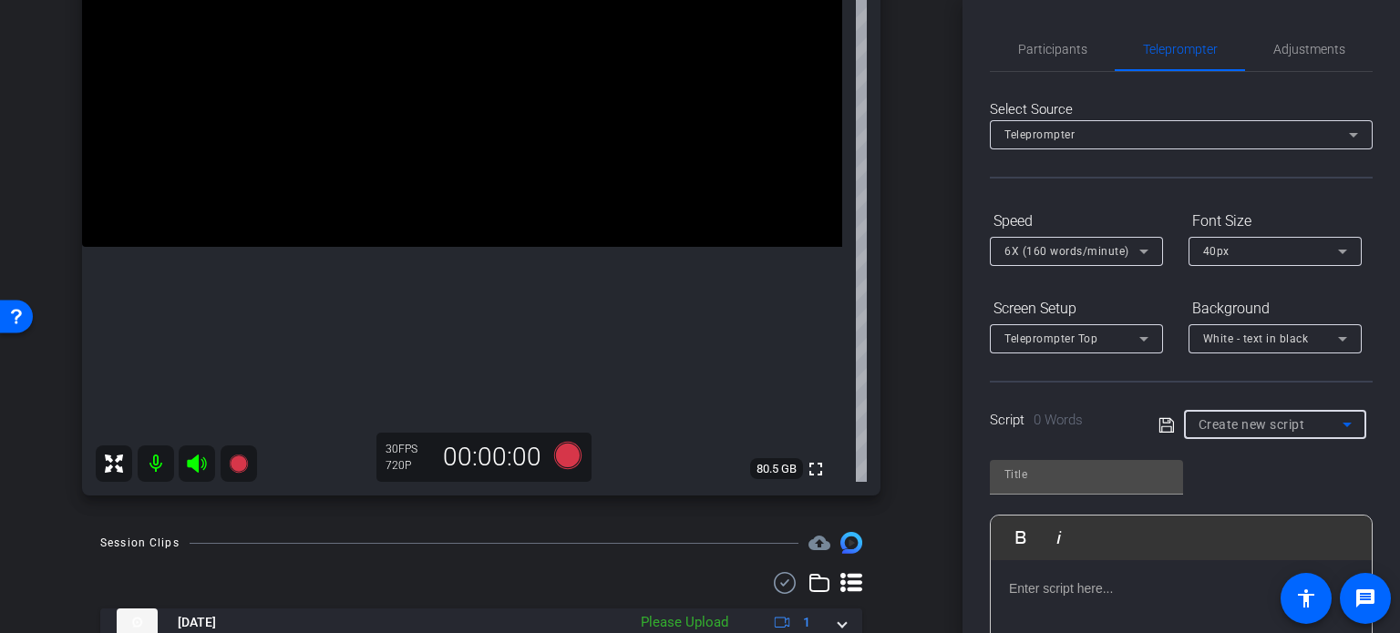
type input "SSD-META-013 “What Medical Records Do You Actually Need for SSD?”"
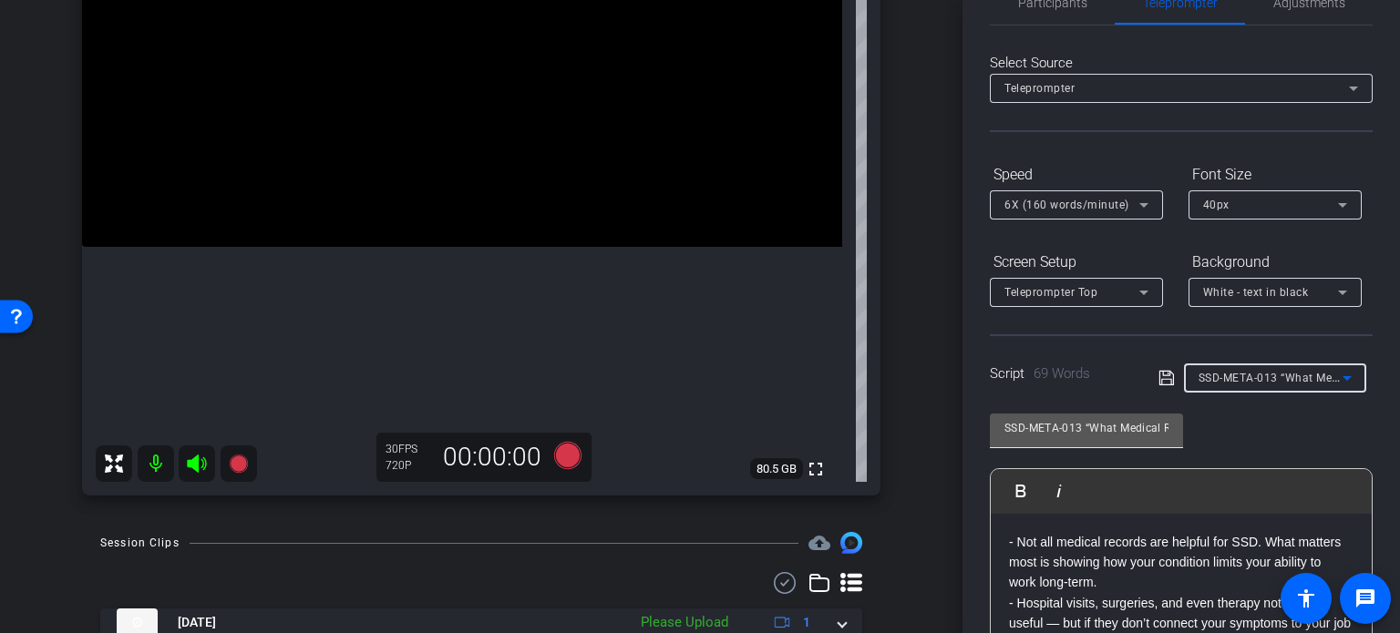
scroll to position [182, 0]
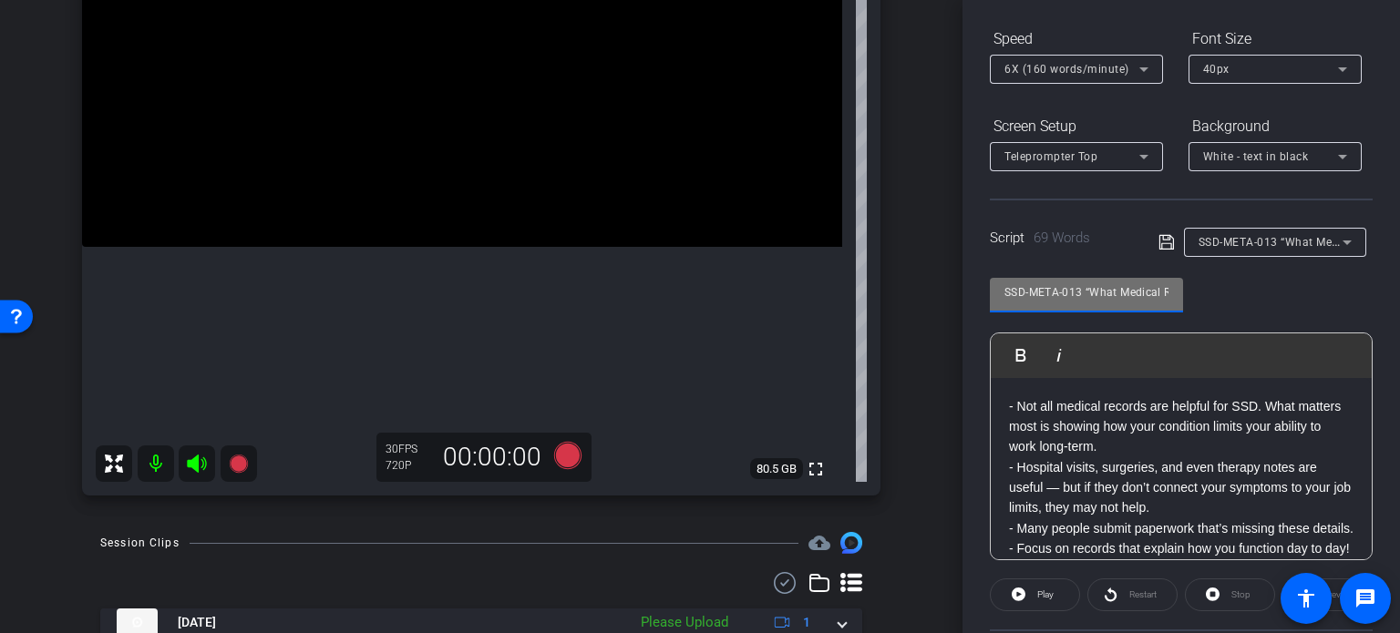
drag, startPoint x: 1079, startPoint y: 287, endPoint x: 911, endPoint y: 251, distance: 171.6
click at [912, 251] on div "arrow_back Hunter,Horace_Shoot06_08252025 Back to project Send invite account_b…" at bounding box center [700, 316] width 1400 height 633
click at [948, 369] on div "arrow_back Hunter,Horace_Shoot06_08252025 Back to project Send invite account_b…" at bounding box center [481, 316] width 962 height 633
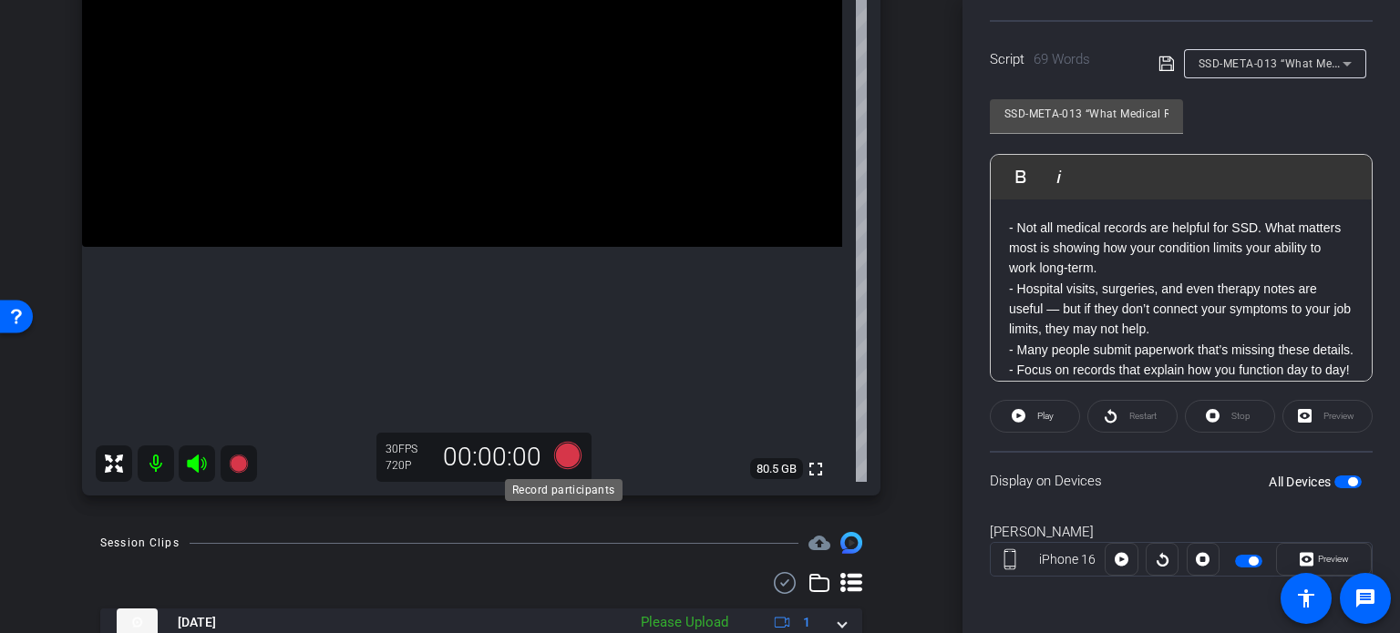
click at [565, 452] on icon at bounding box center [567, 455] width 27 height 27
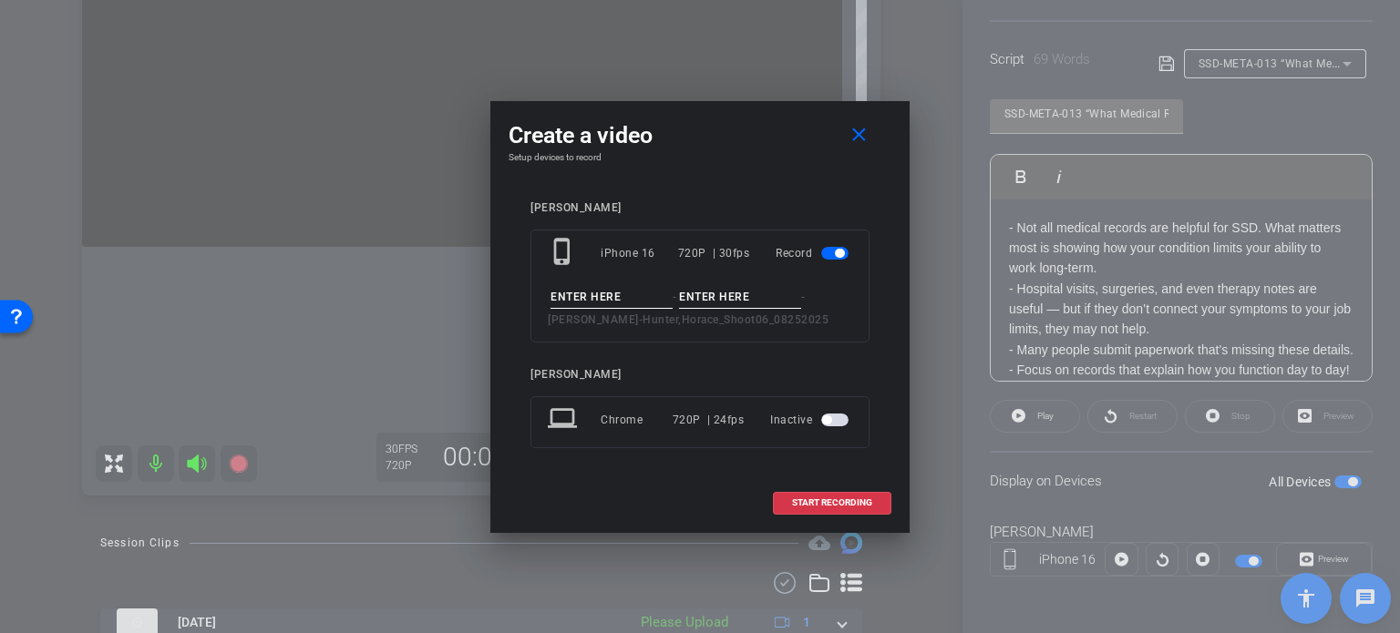
click at [630, 293] on input at bounding box center [611, 297] width 122 height 23
paste input "SSD-META-013"
type input "SSD-META-013"
click at [712, 301] on input at bounding box center [740, 297] width 122 height 23
type input "Take1"
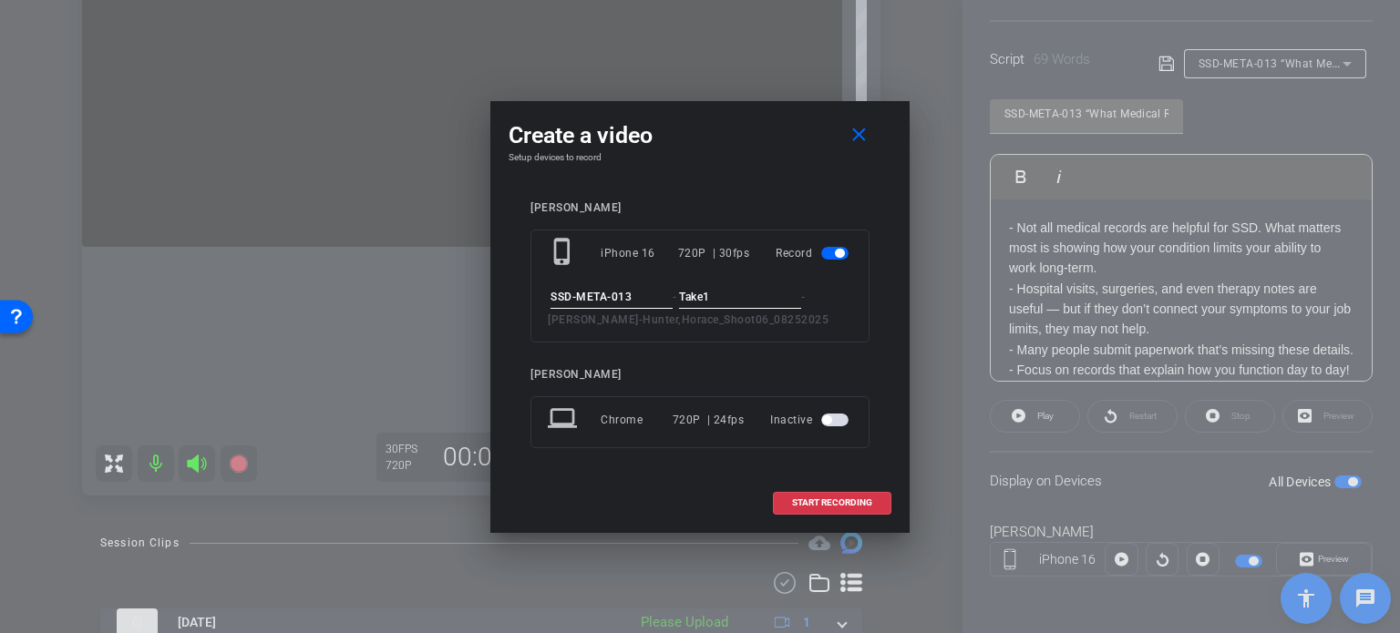
click at [711, 196] on div "[PERSON_NAME] phone_iphone iPhone 16 720P | 30fps Record SSD-META-013 - Take1 -…" at bounding box center [699, 337] width 383 height 309
click at [847, 507] on span "START RECORDING" at bounding box center [832, 502] width 80 height 9
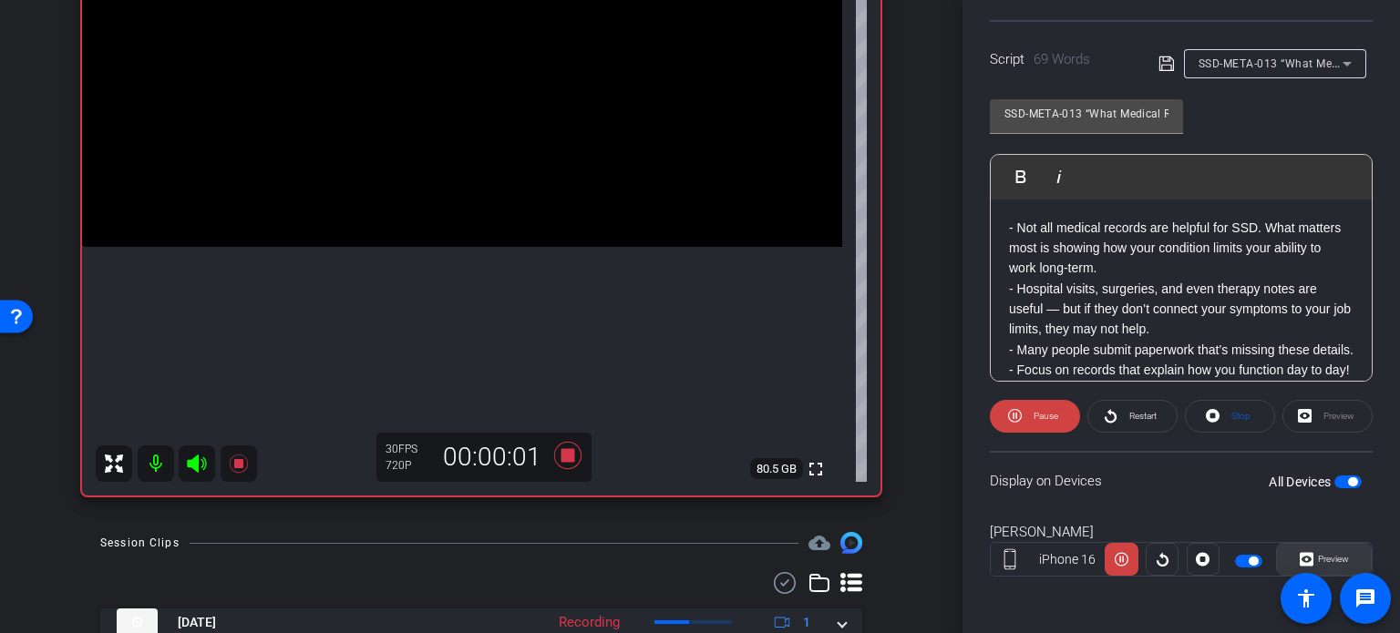
click at [1342, 553] on span at bounding box center [1324, 560] width 94 height 44
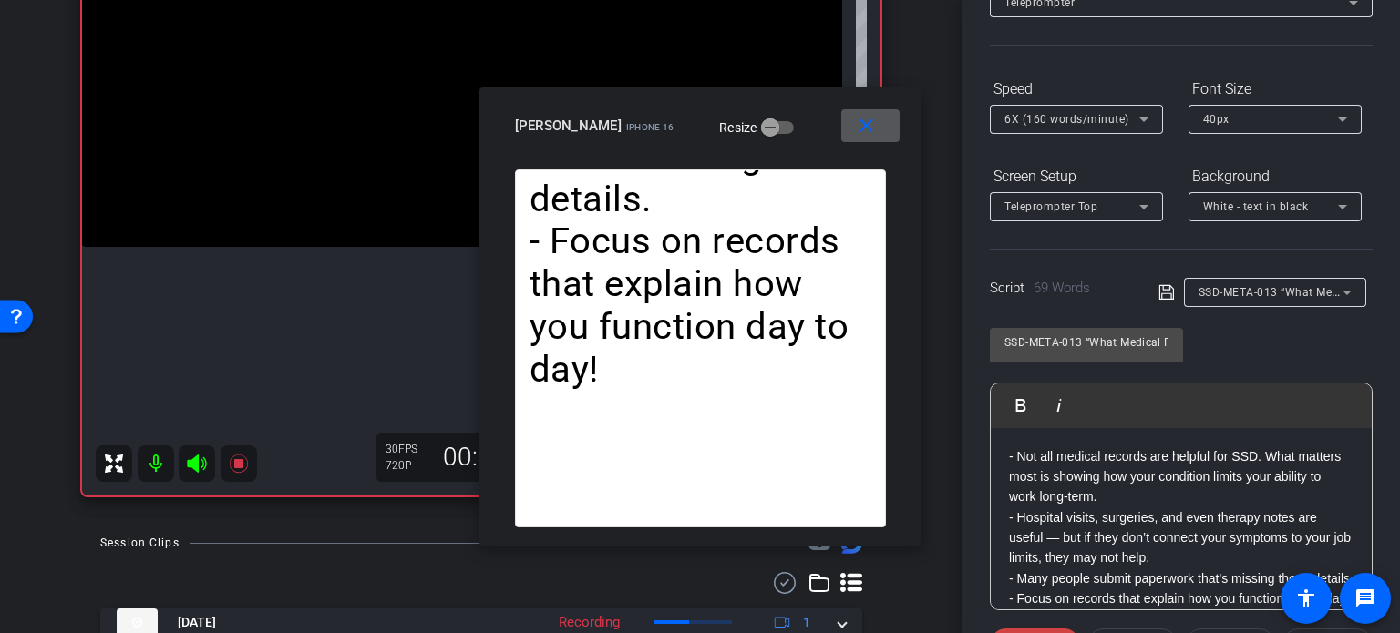
scroll to position [87, 0]
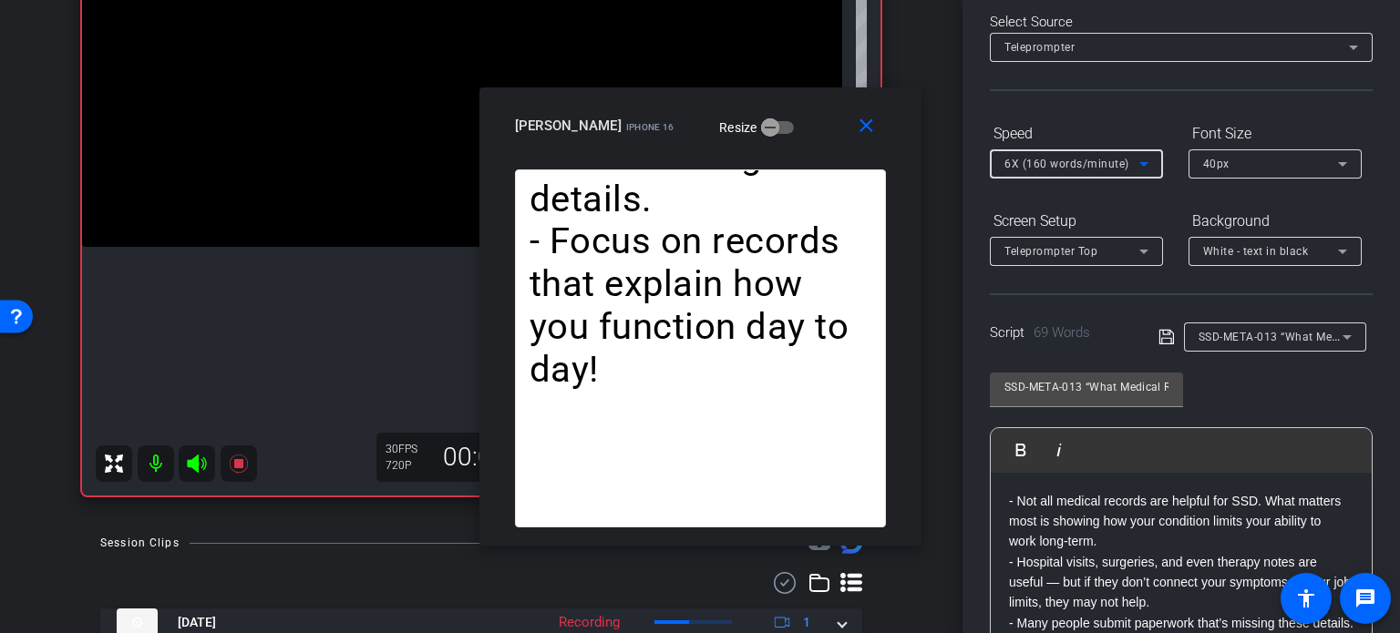
click at [1082, 166] on span "6X (160 words/minute)" at bounding box center [1066, 164] width 125 height 13
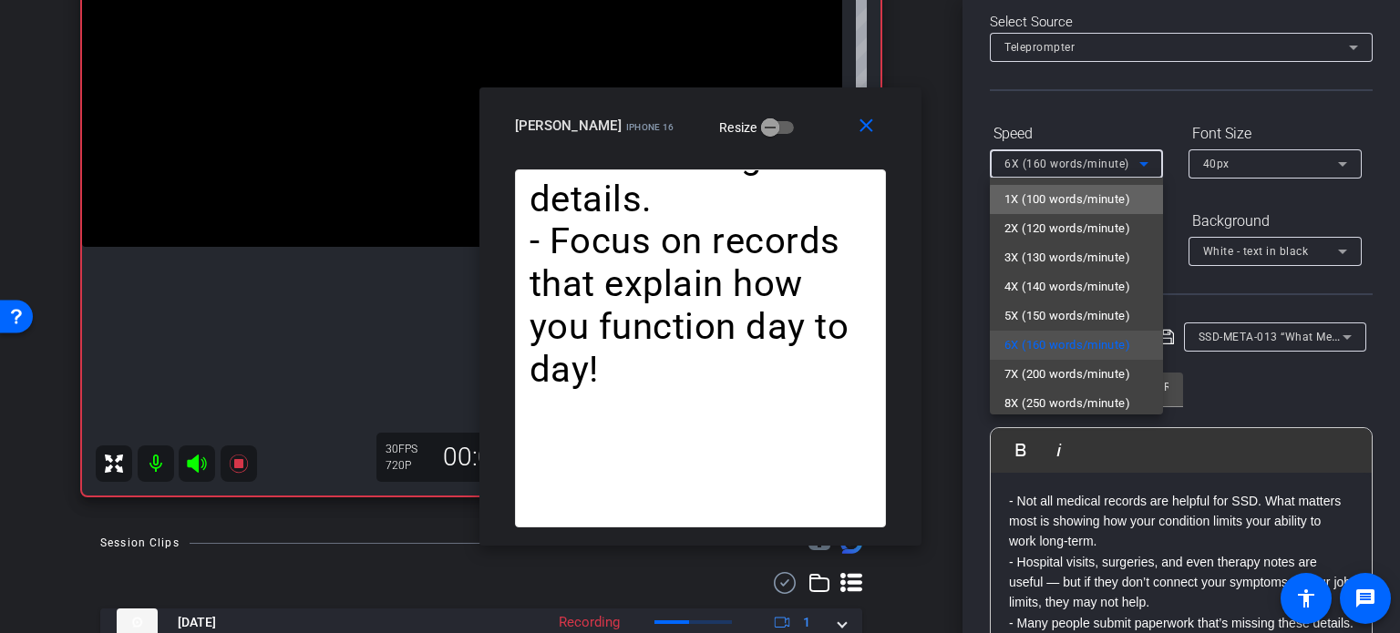
click at [1086, 200] on span "1X (100 words/minute)" at bounding box center [1067, 200] width 126 height 22
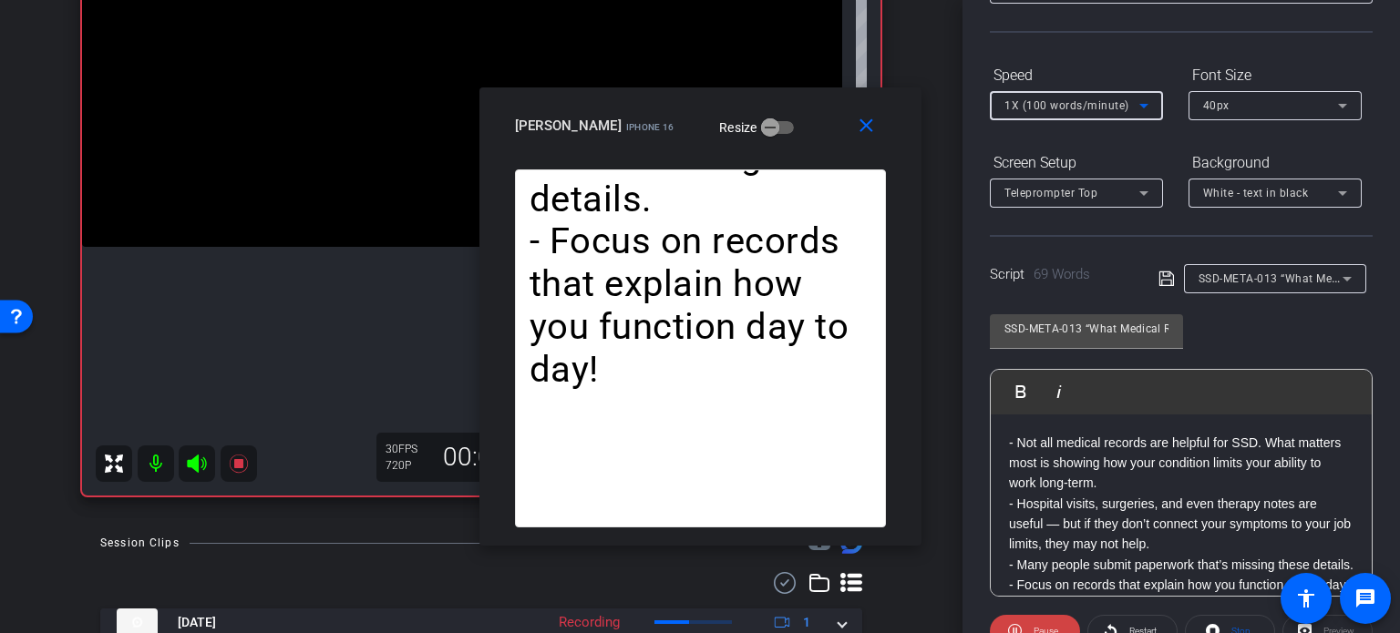
scroll to position [270, 0]
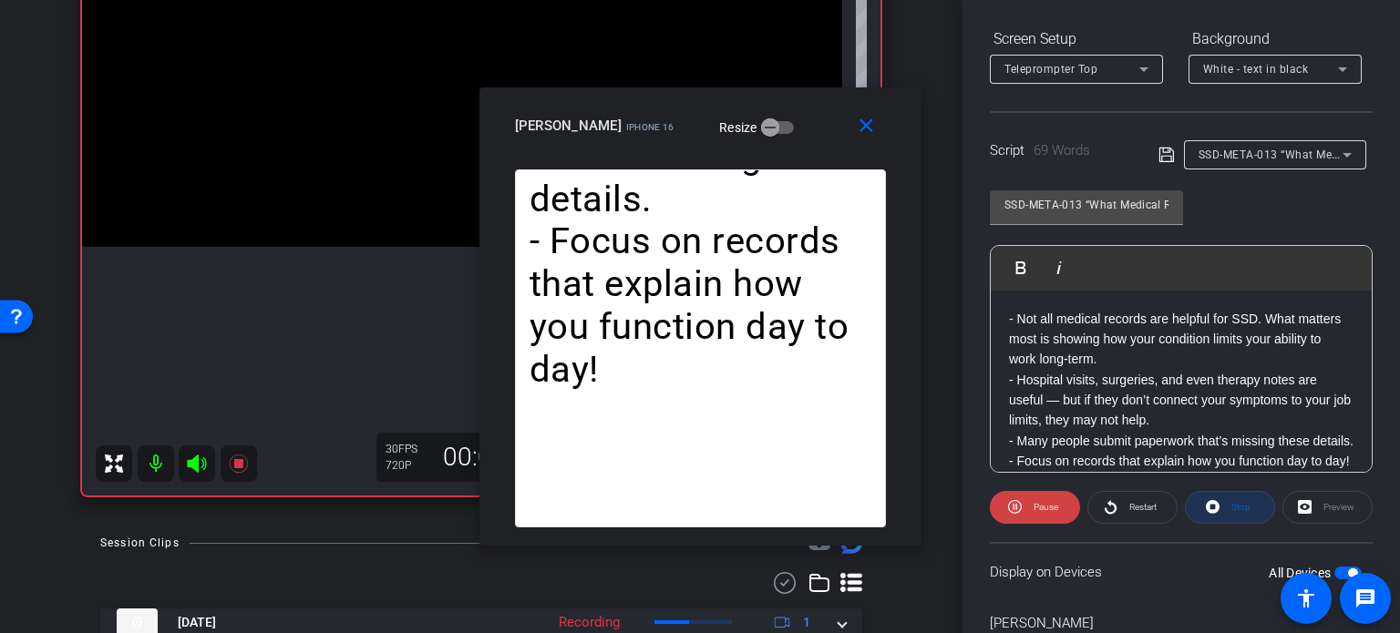
click at [1231, 510] on span "Stop" at bounding box center [1240, 507] width 19 height 10
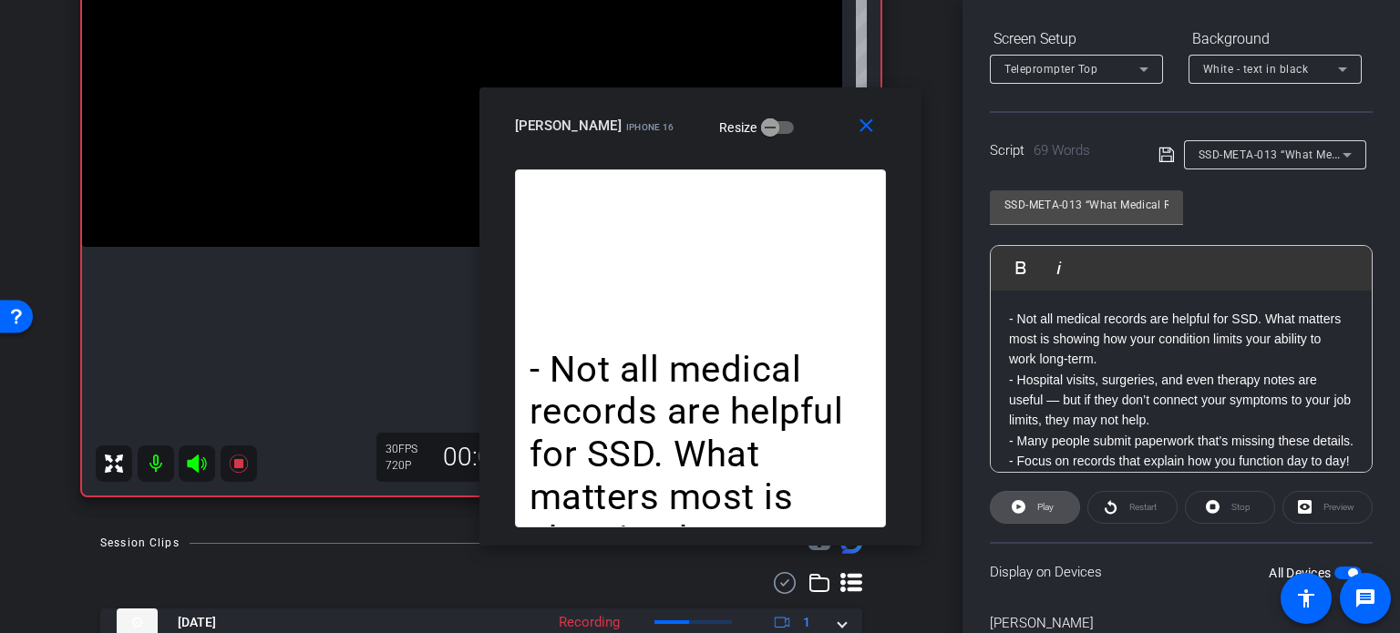
click at [1048, 507] on span "Play" at bounding box center [1045, 507] width 16 height 10
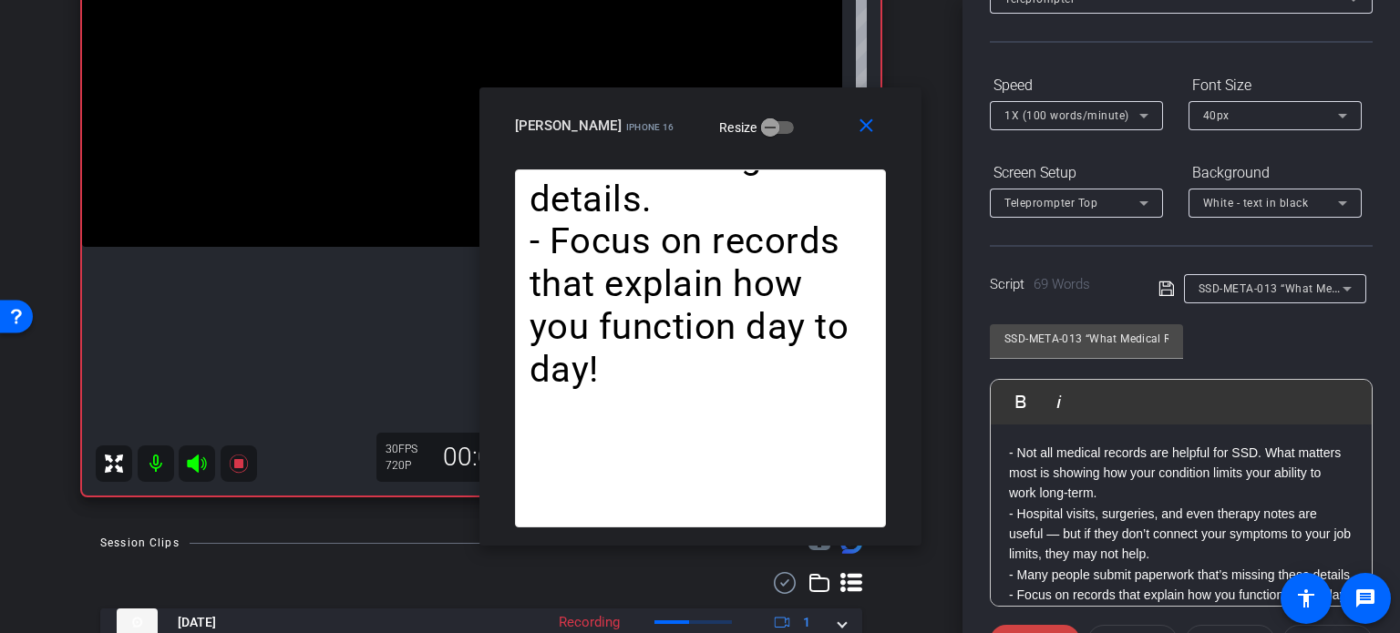
scroll to position [87, 0]
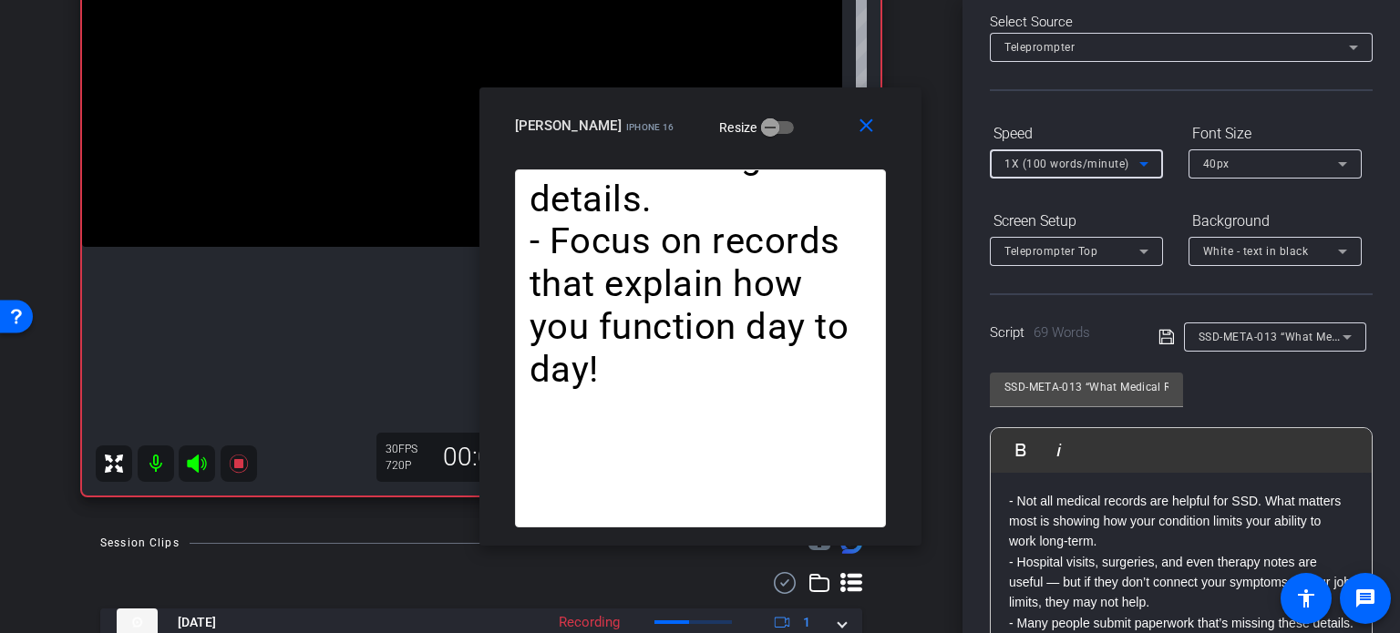
click at [1045, 166] on span "1X (100 words/minute)" at bounding box center [1066, 164] width 125 height 13
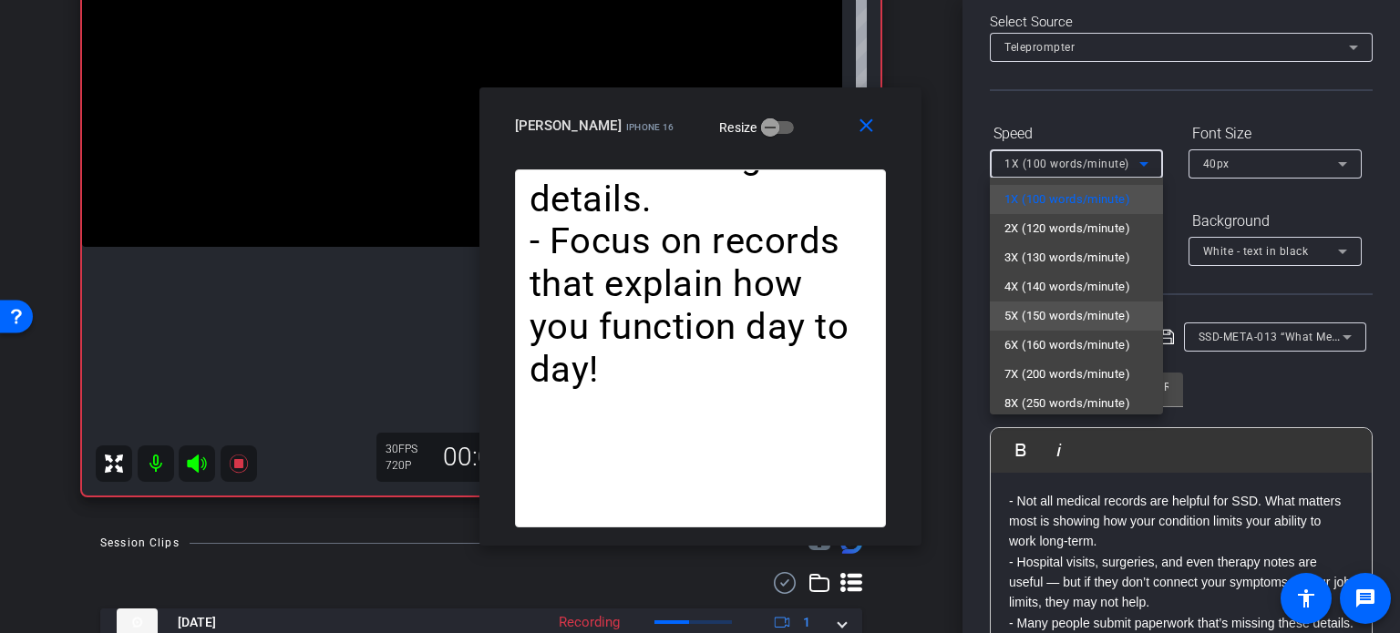
click at [1068, 317] on span "5X (150 words/minute)" at bounding box center [1067, 316] width 126 height 22
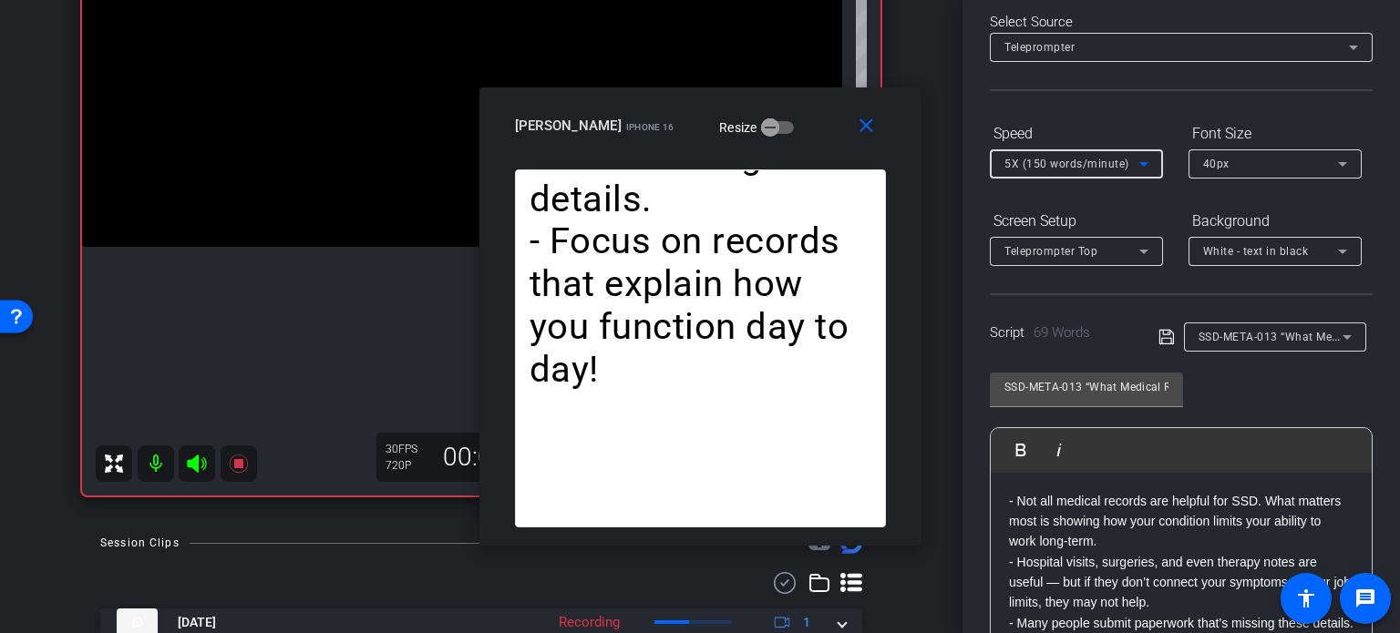
click at [1053, 165] on span "5X (150 words/minute)" at bounding box center [1066, 164] width 125 height 13
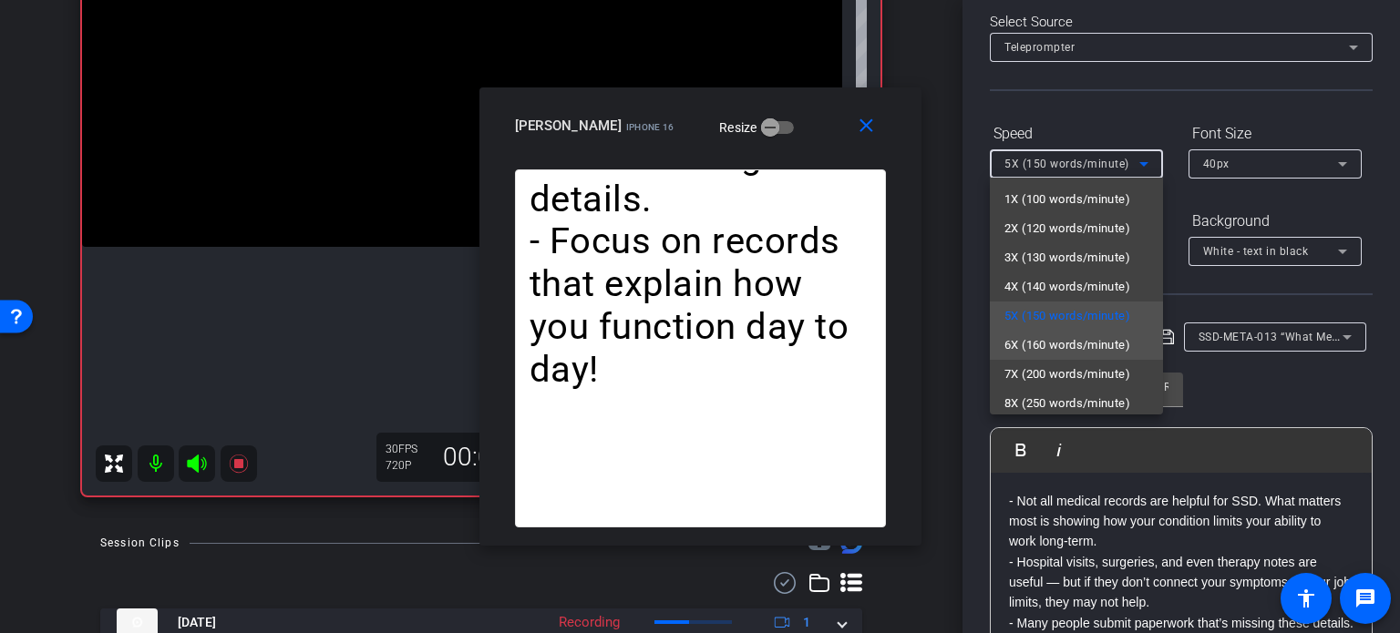
click at [1090, 337] on span "6X (160 words/minute)" at bounding box center [1067, 345] width 126 height 22
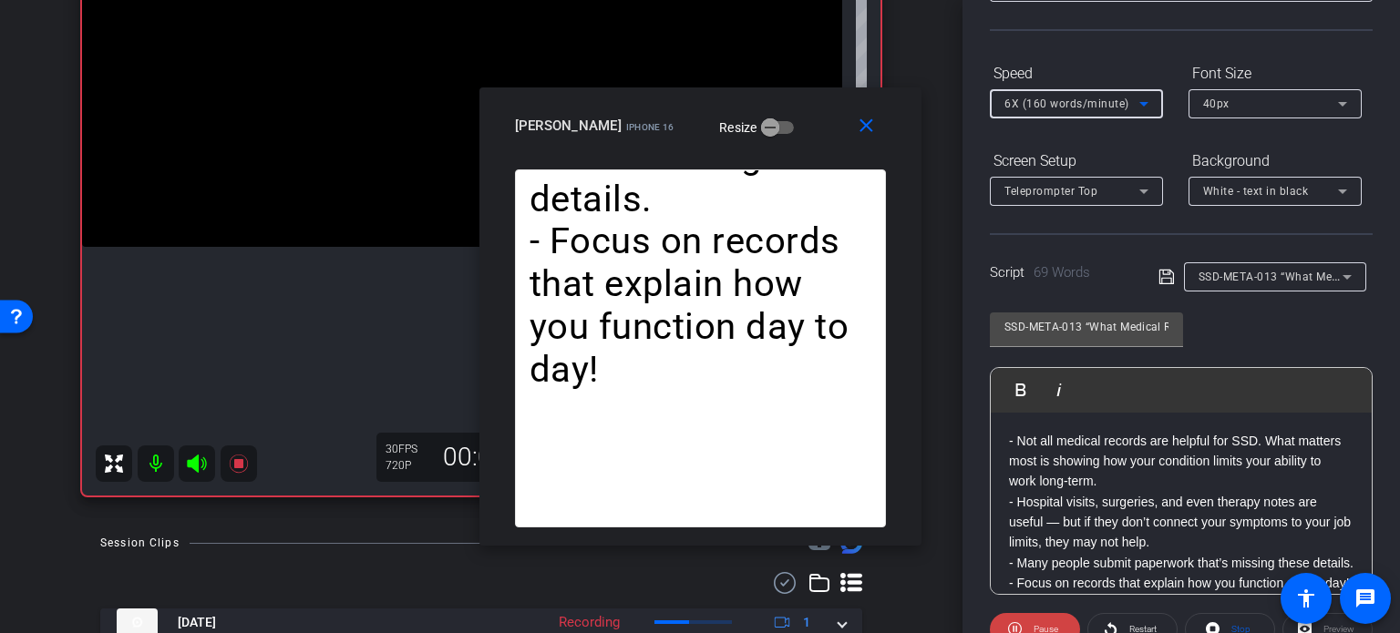
scroll to position [270, 0]
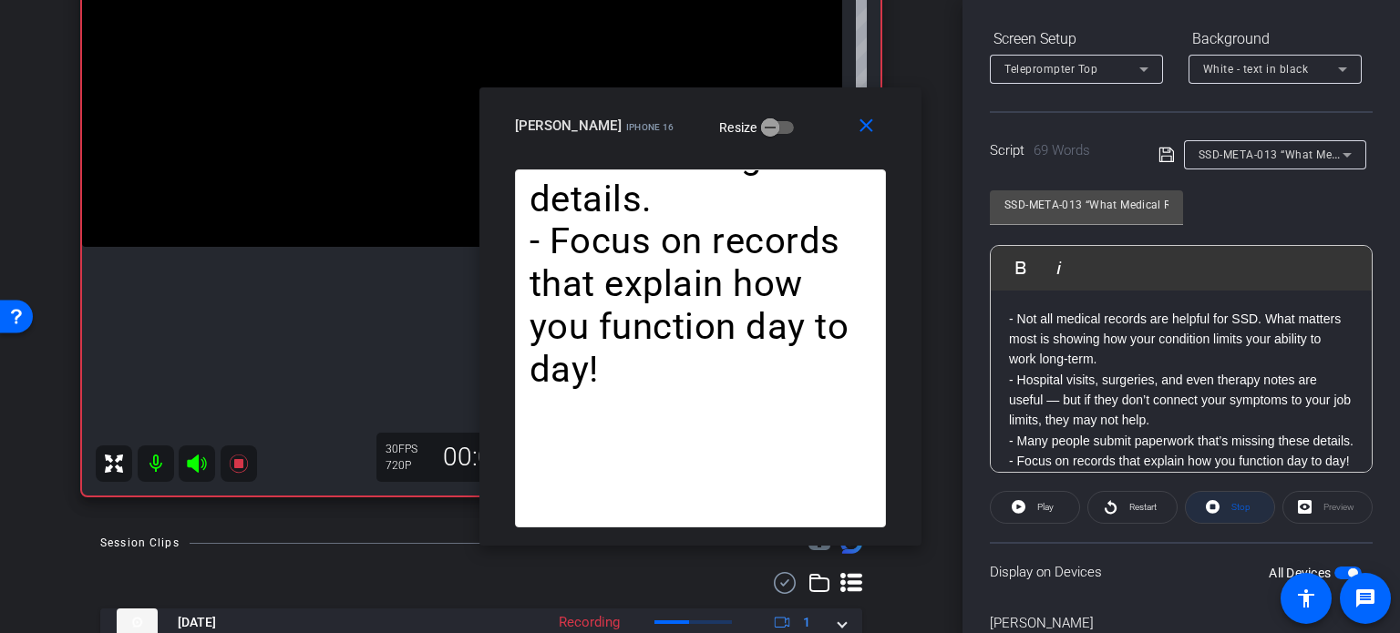
click at [1234, 503] on span "Stop" at bounding box center [1240, 507] width 19 height 10
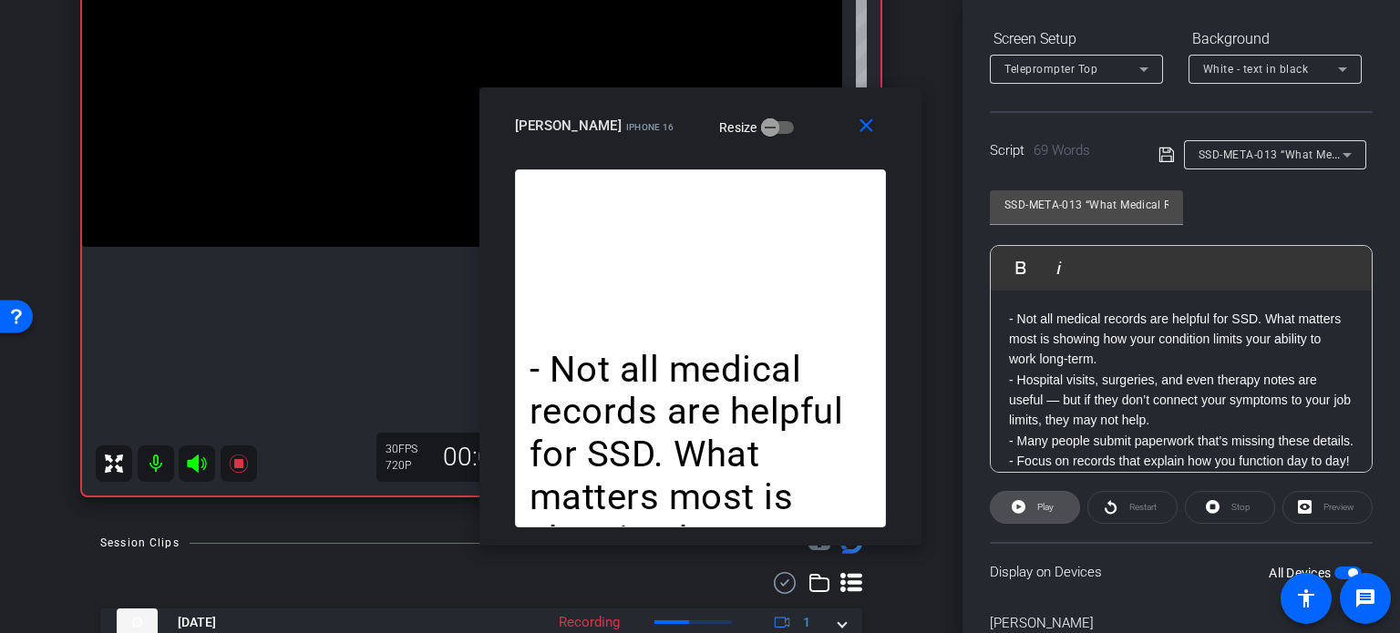
click at [1049, 502] on span "Play" at bounding box center [1045, 507] width 16 height 10
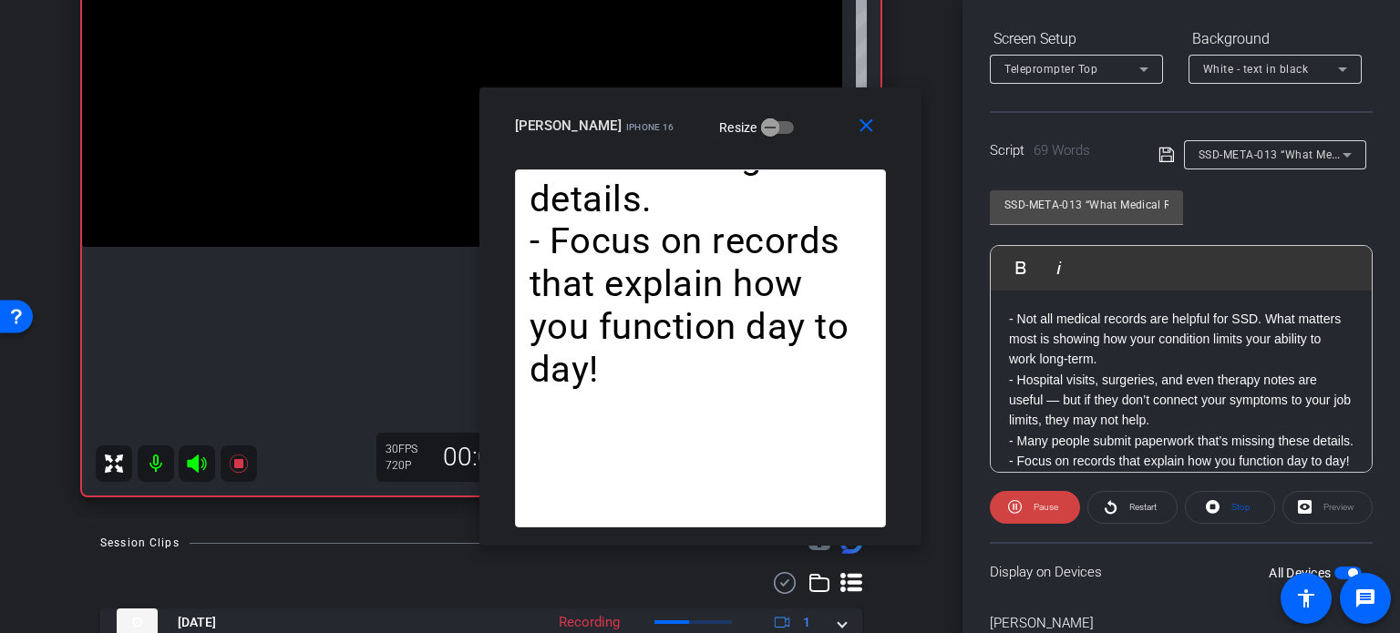
drag, startPoint x: 864, startPoint y: 121, endPoint x: 999, endPoint y: 231, distance: 173.6
click at [864, 122] on mat-icon "close" at bounding box center [866, 126] width 23 height 23
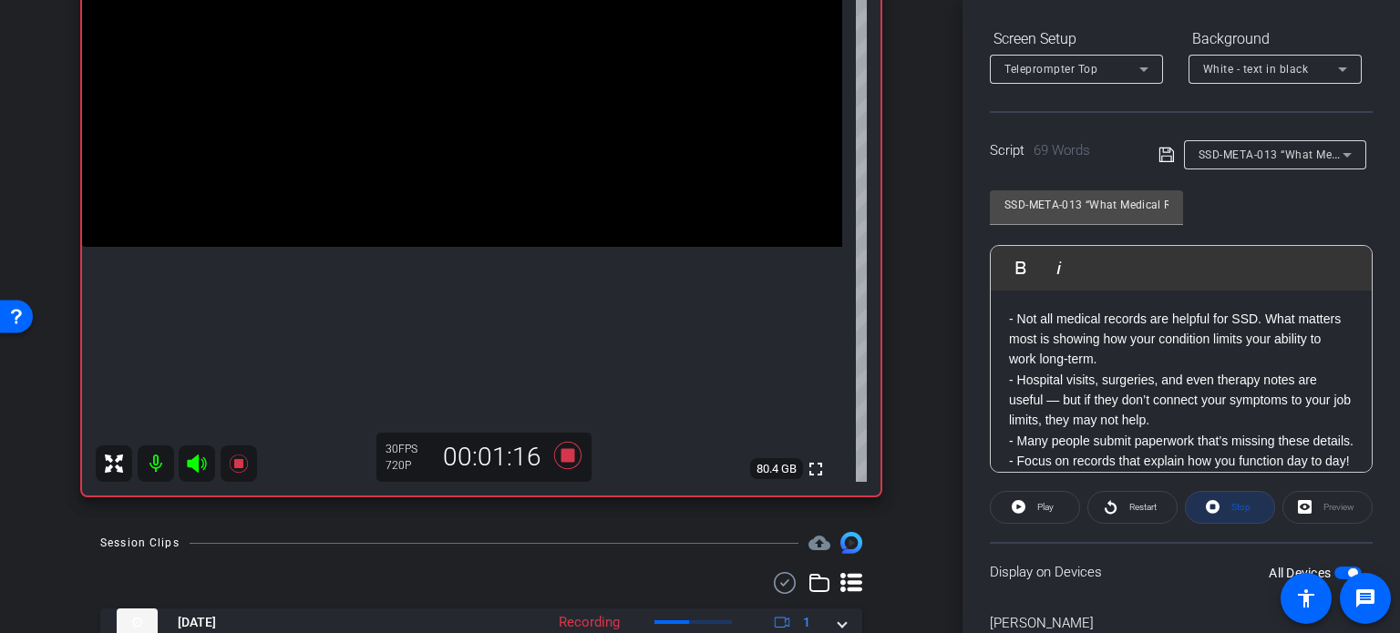
drag, startPoint x: 1236, startPoint y: 509, endPoint x: 1206, endPoint y: 506, distance: 29.4
click at [1236, 508] on span "Stop" at bounding box center [1240, 507] width 19 height 10
click at [569, 446] on icon at bounding box center [568, 455] width 44 height 33
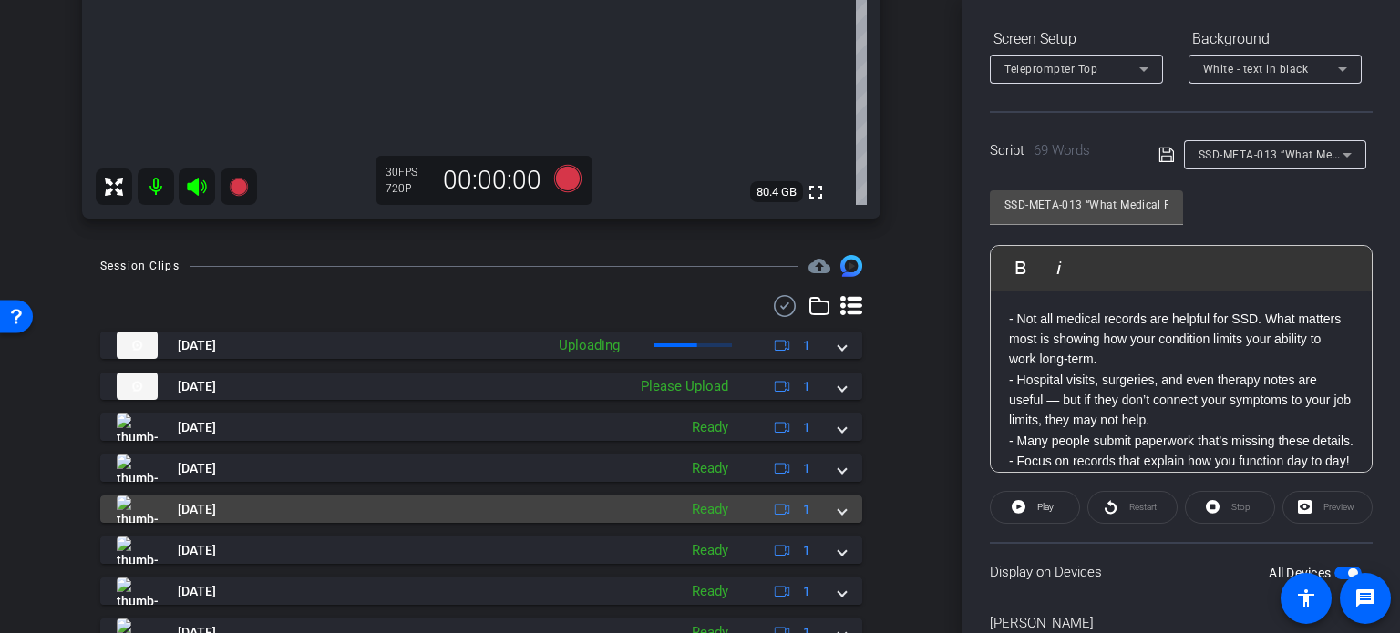
scroll to position [638, 0]
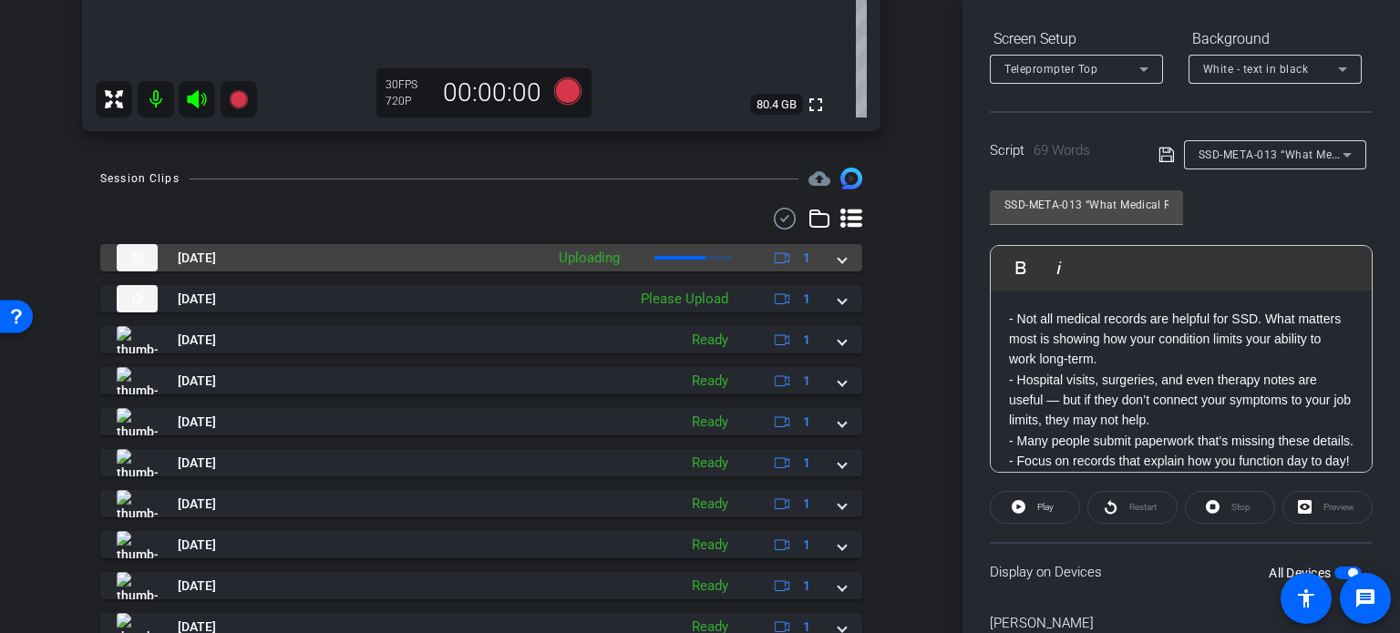
click at [838, 254] on span at bounding box center [841, 258] width 7 height 19
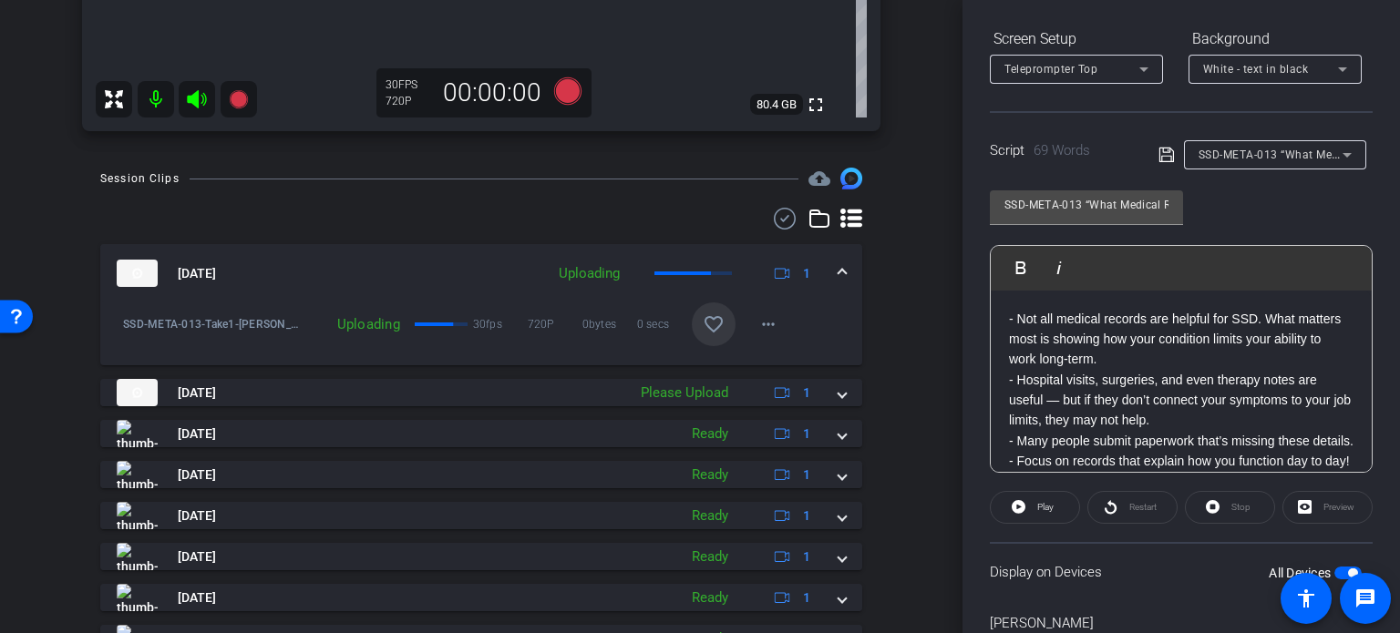
click at [703, 327] on mat-icon "favorite_border" at bounding box center [714, 324] width 22 height 22
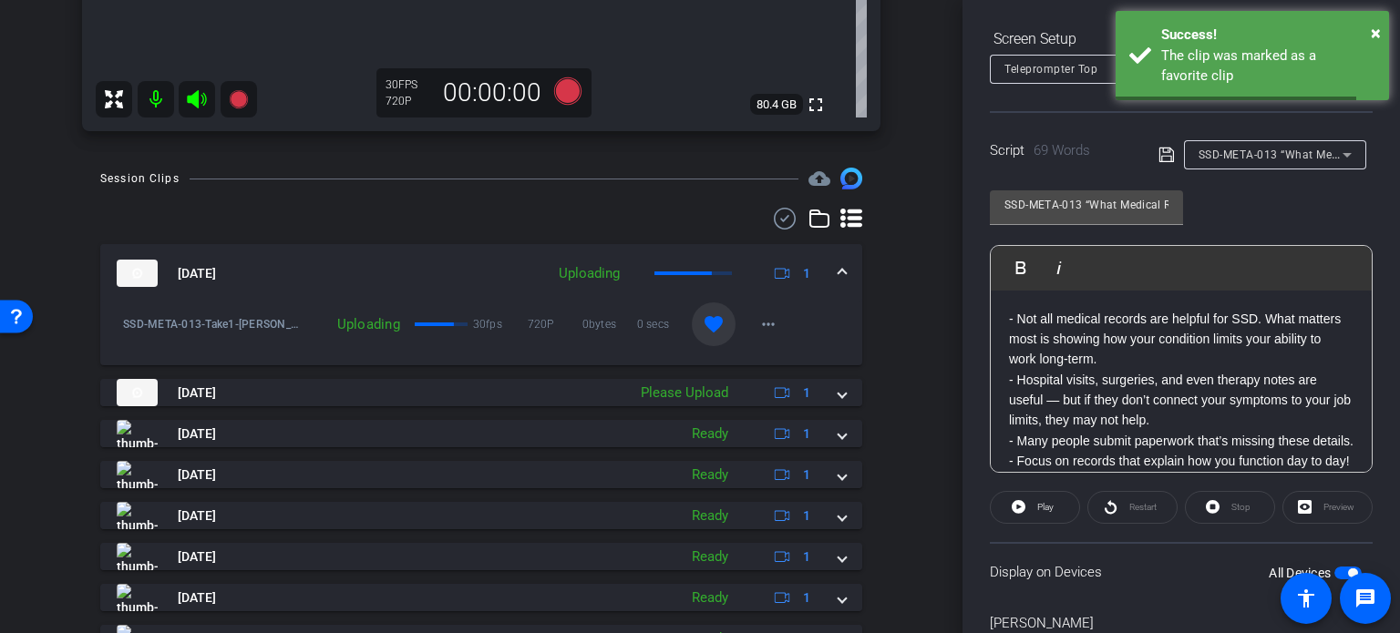
click at [838, 272] on span at bounding box center [841, 273] width 7 height 19
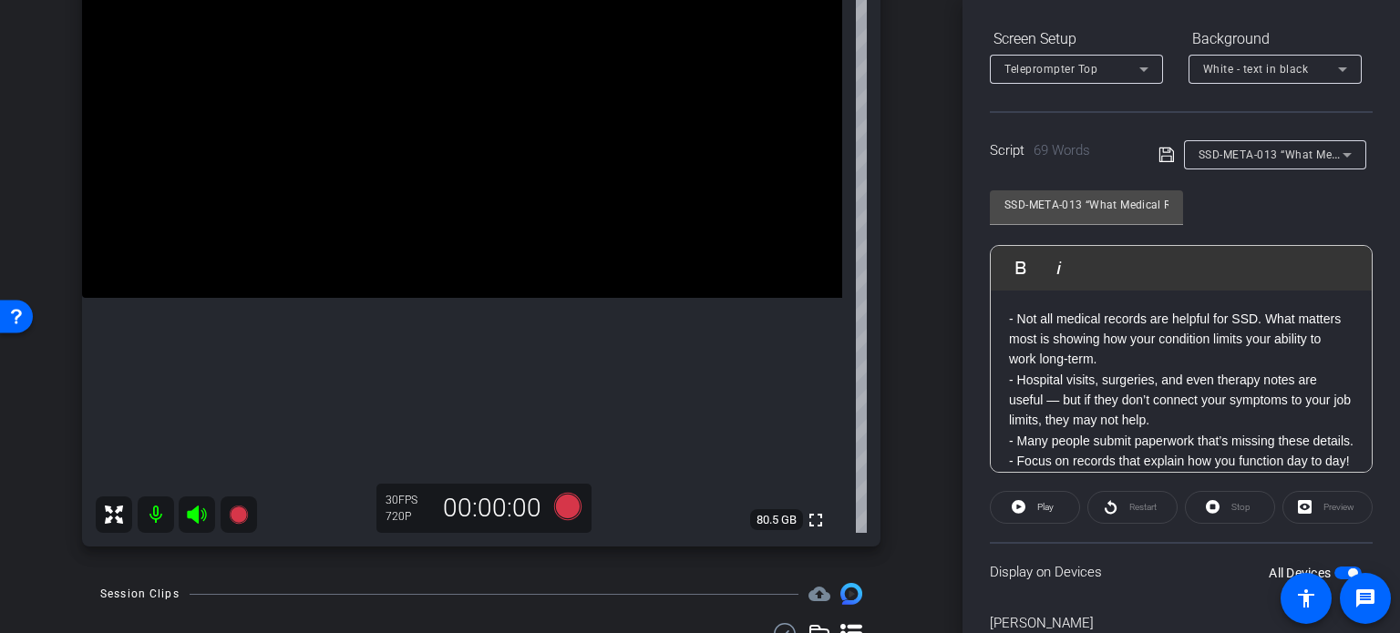
scroll to position [182, 0]
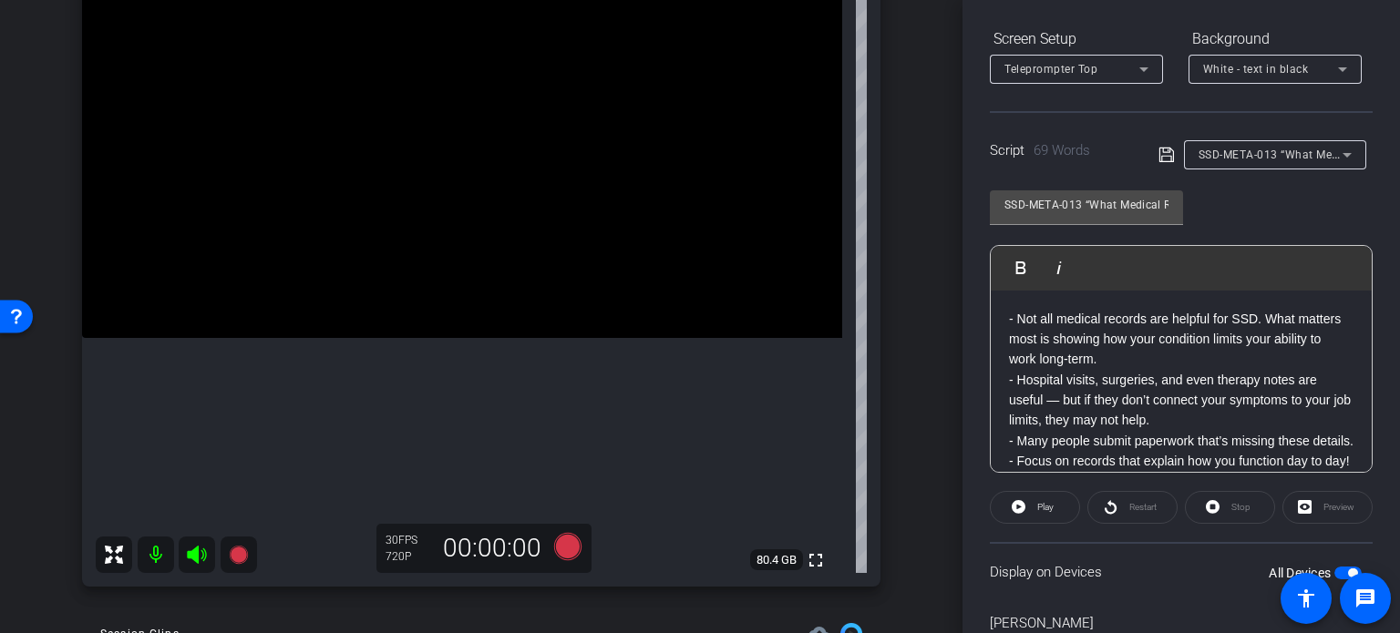
click at [877, 492] on div "[PERSON_NAME] iPhone 16 info ROOM ID: 814204930 75% battery_std fullscreen sett…" at bounding box center [481, 250] width 871 height 709
click at [912, 194] on div "arrow_back Hunter,Horace_Shoot06_08252025 Back to project Send invite account_b…" at bounding box center [481, 134] width 962 height 633
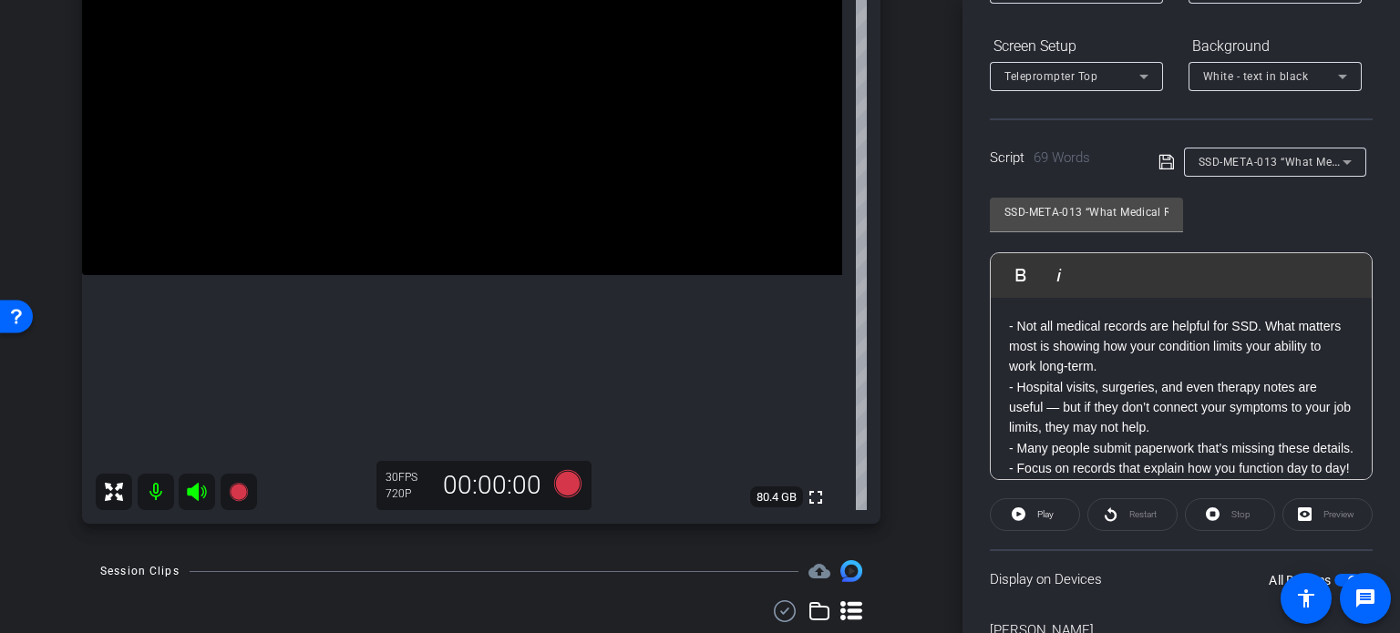
scroll to position [0, 0]
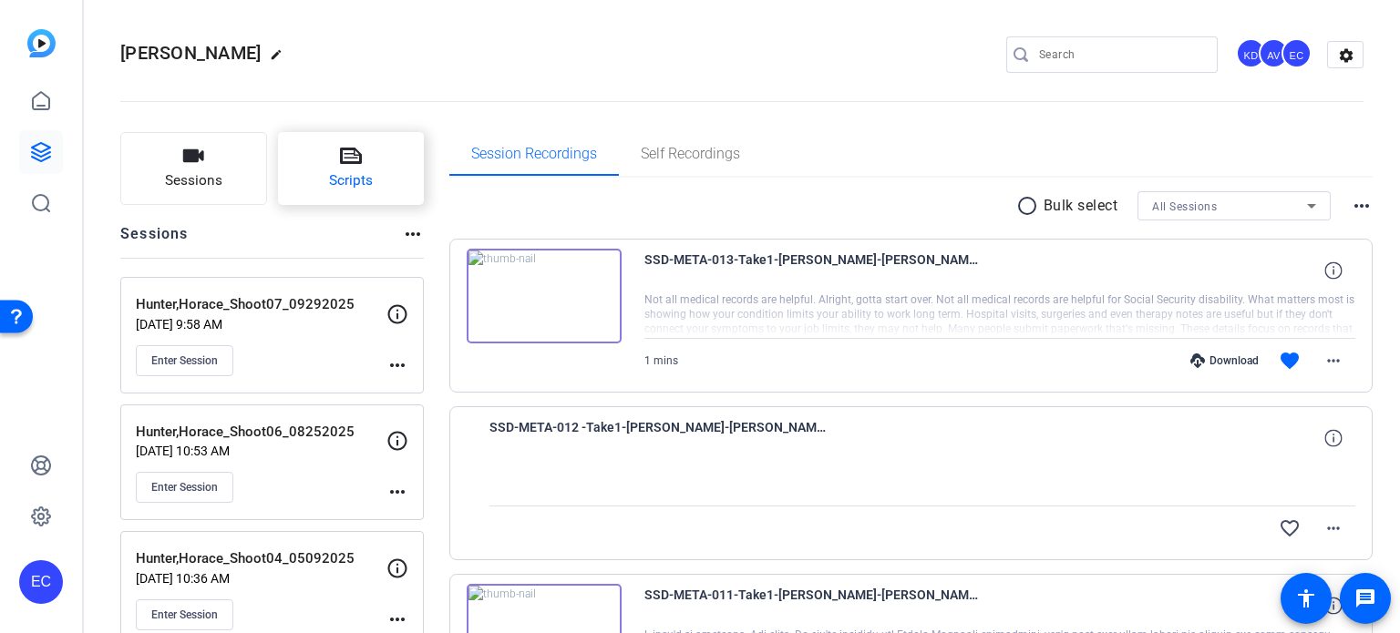
click at [381, 148] on button "Scripts" at bounding box center [351, 168] width 147 height 73
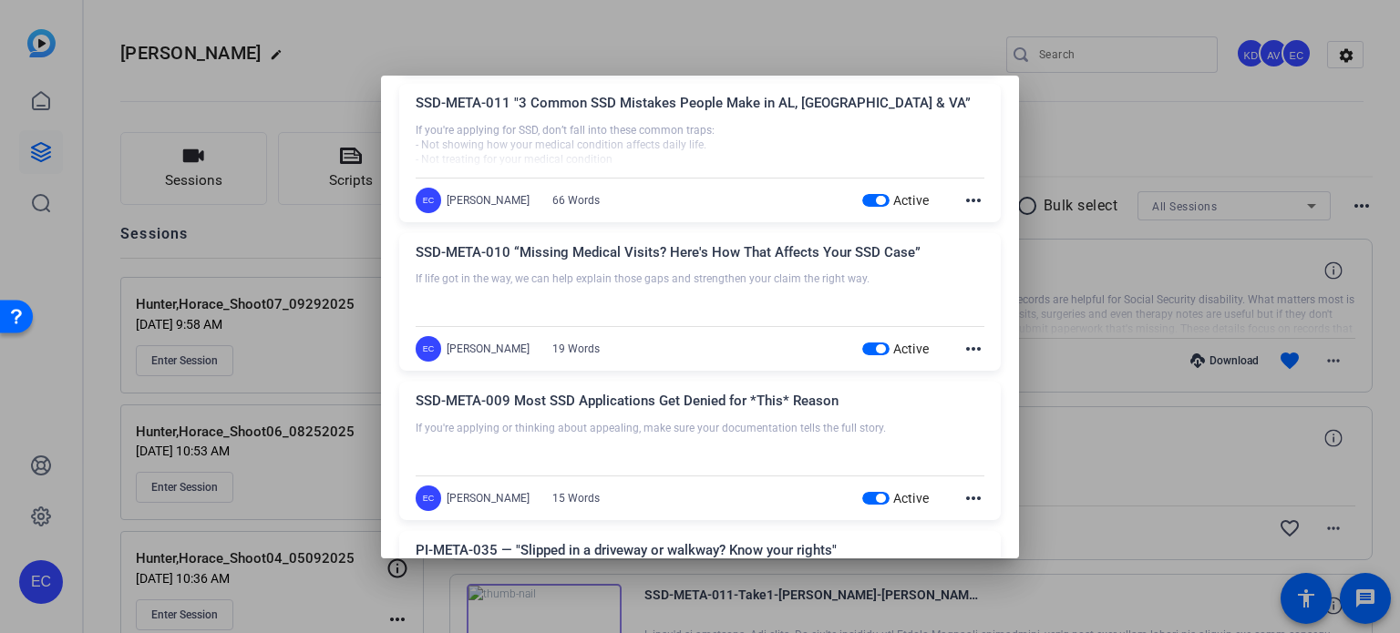
scroll to position [273, 0]
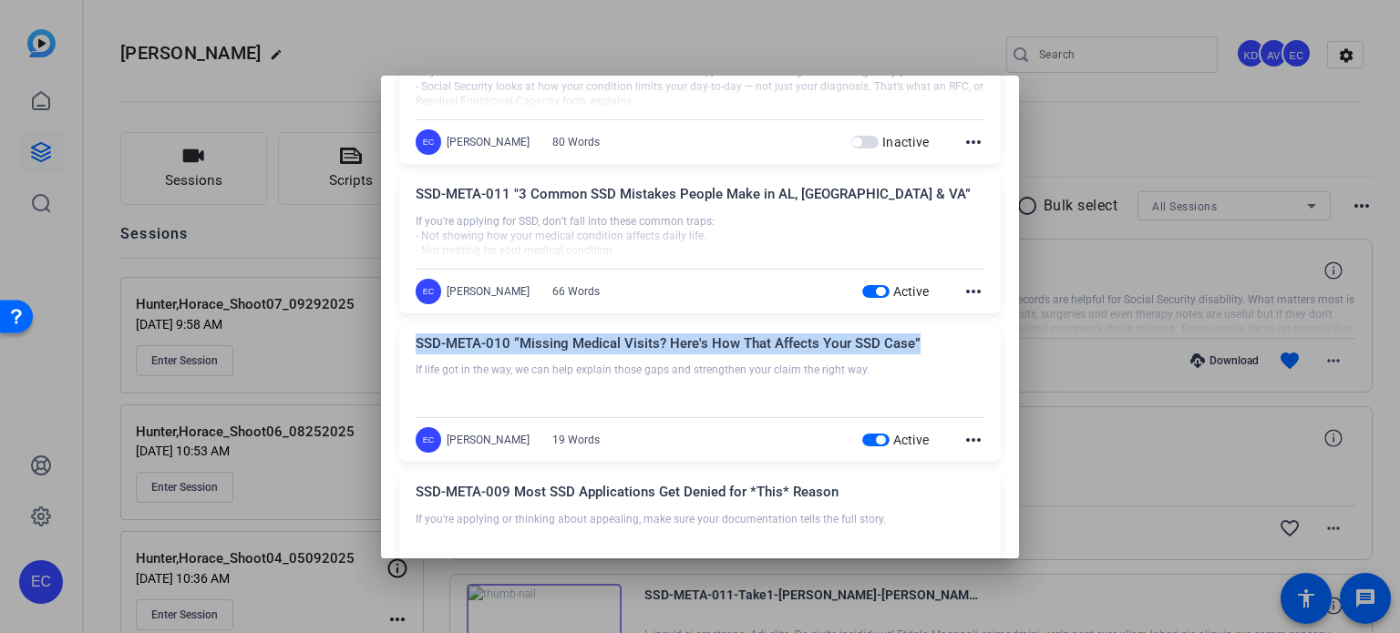
drag, startPoint x: 918, startPoint y: 339, endPoint x: 408, endPoint y: 341, distance: 510.3
click at [408, 341] on div "SSD-META-010 “Missing Medical Visits? Here's How That Affects Your SSD Case” If…" at bounding box center [699, 393] width 601 height 139
copy div "SSD-META-010 “Missing Medical Visits? Here's How That Affects Your SSD Case”"
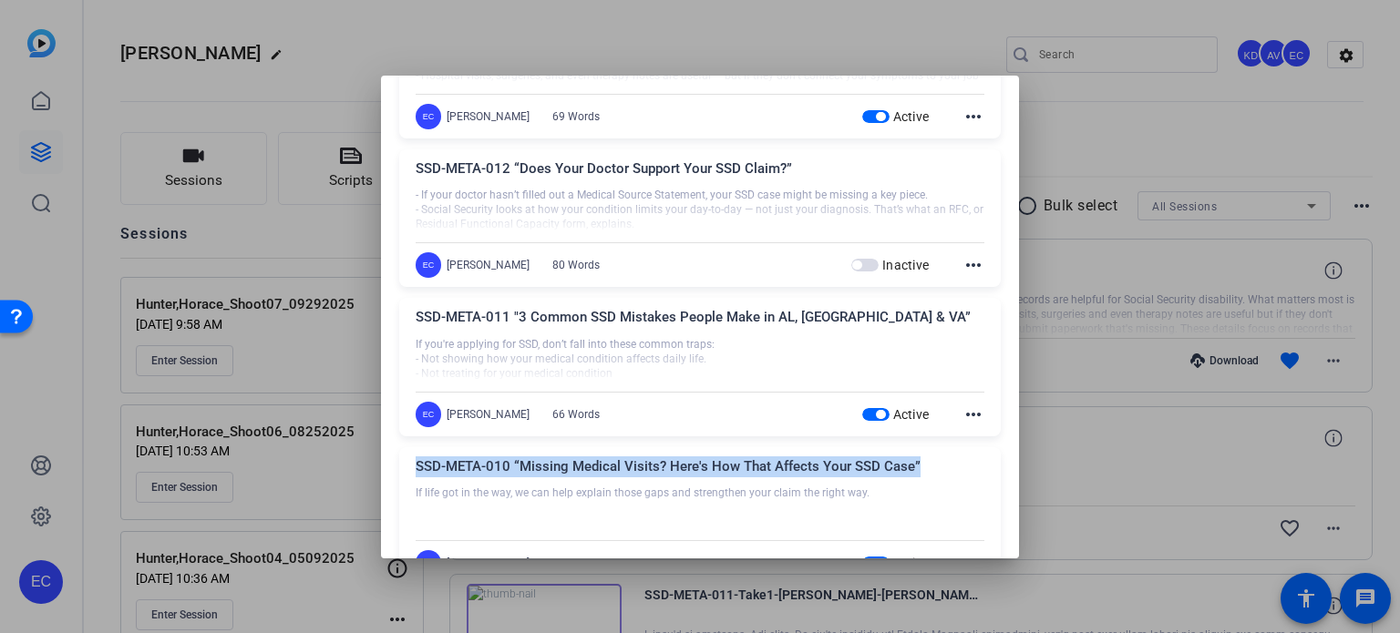
scroll to position [91, 0]
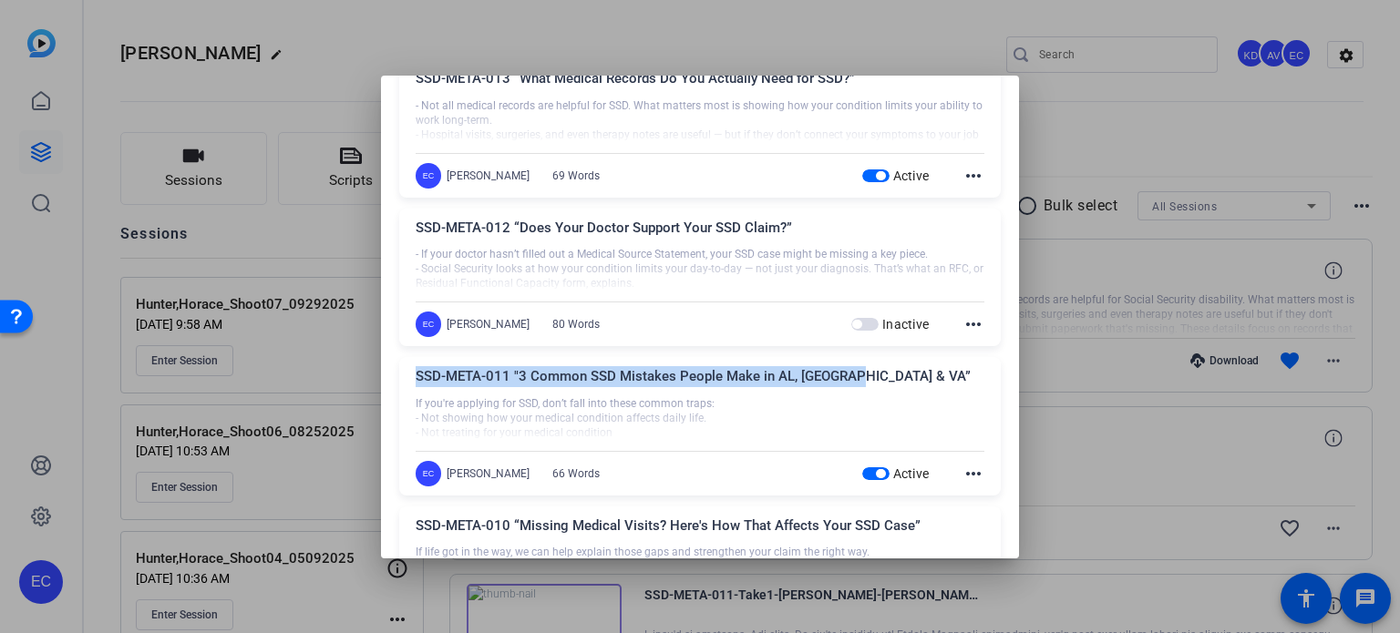
drag, startPoint x: 857, startPoint y: 376, endPoint x: 409, endPoint y: 375, distance: 447.4
click at [410, 374] on div "SSD-META-011 "3 Common SSD Mistakes People Make in AL, [GEOGRAPHIC_DATA] & VA” …" at bounding box center [699, 426] width 601 height 139
copy div "SSD-META-011 "3 Common SSD Mistakes People Make in AL, [GEOGRAPHIC_DATA] & VA”"
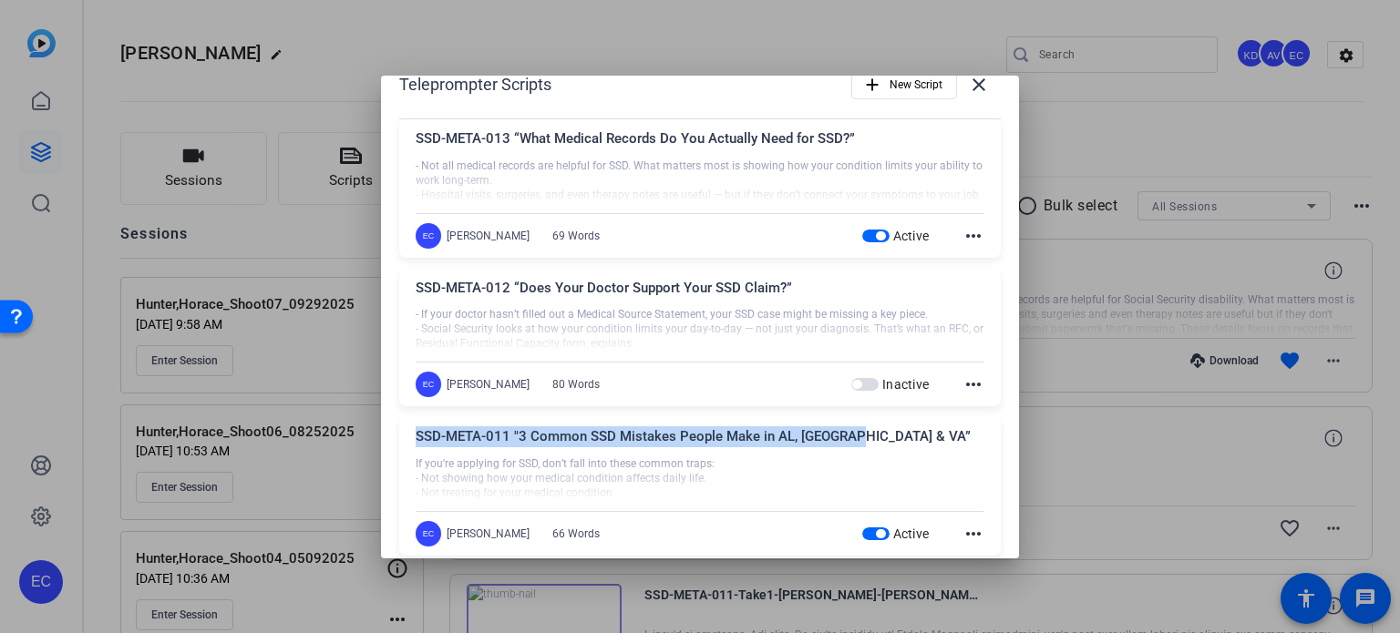
scroll to position [0, 0]
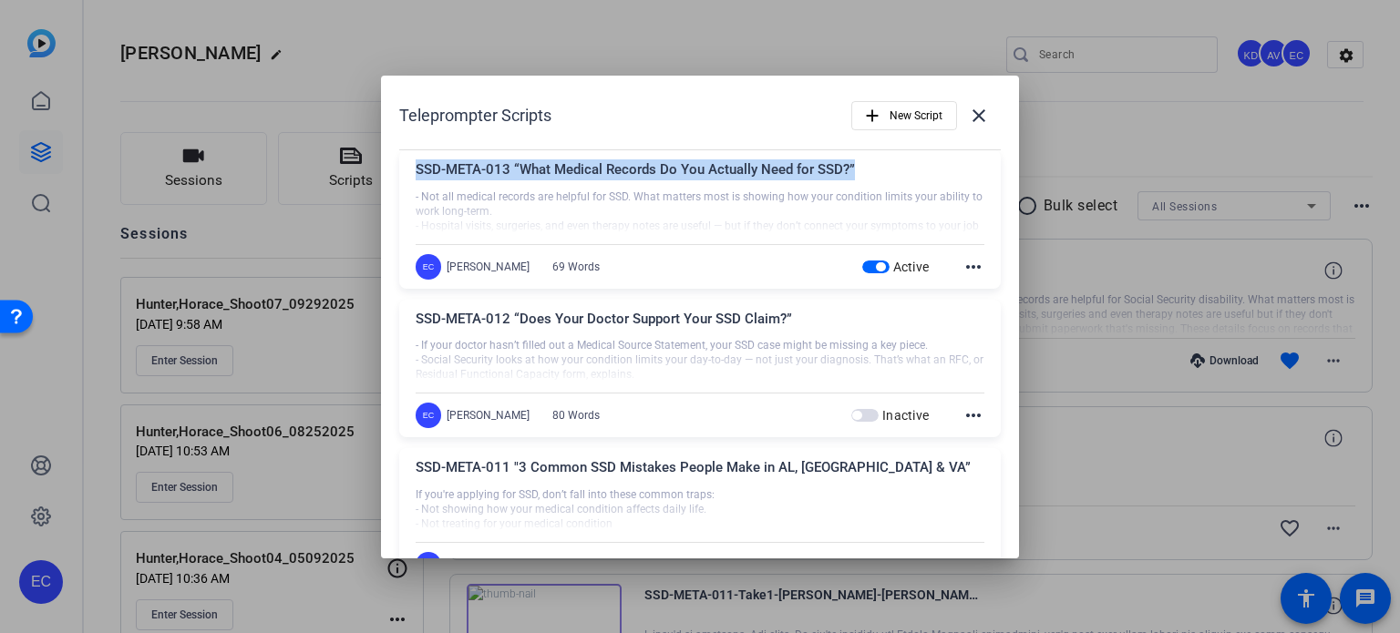
drag, startPoint x: 857, startPoint y: 169, endPoint x: 393, endPoint y: 161, distance: 464.8
copy div "SSD-META-013 “What Medical Records Do You Actually Need for SSD?”"
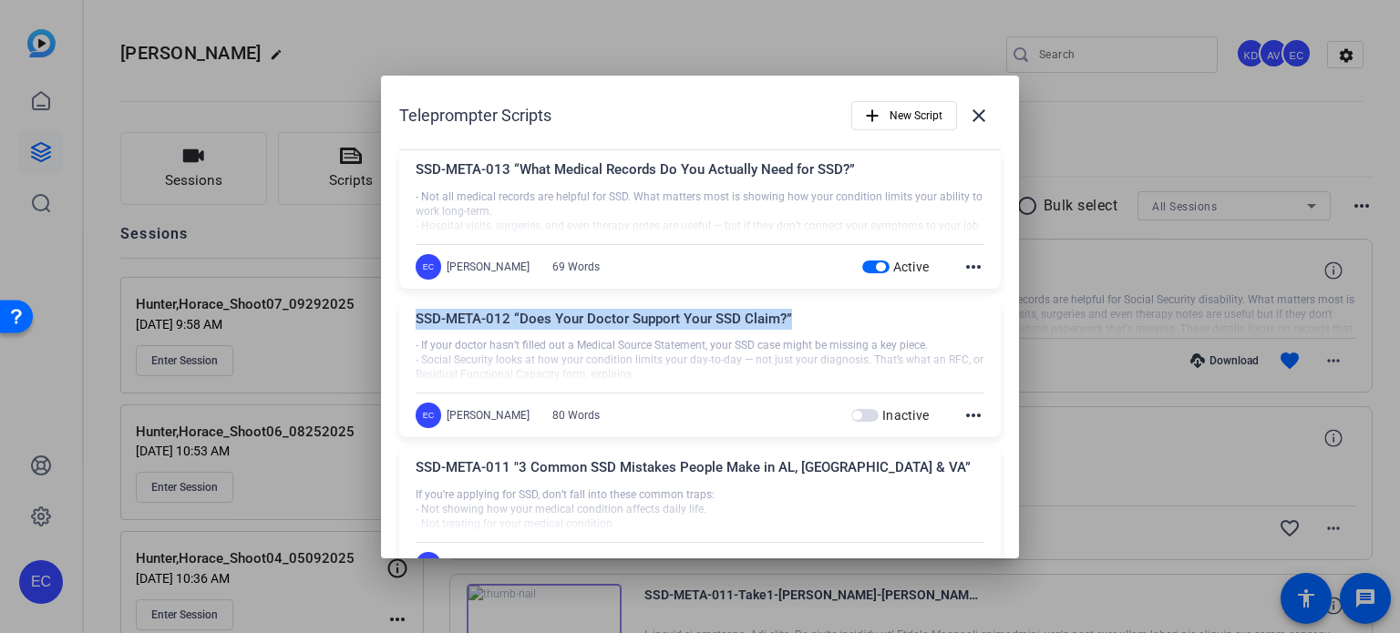
drag, startPoint x: 747, startPoint y: 320, endPoint x: 414, endPoint y: 313, distance: 333.6
click at [414, 313] on div "SSD-META-012 “Does Your Doctor Support Your SSD Claim?” - If your doctor hasn’t…" at bounding box center [699, 369] width 601 height 139
copy div "SSD-META-012 “Does Your Doctor Support Your SSD Claim?”"
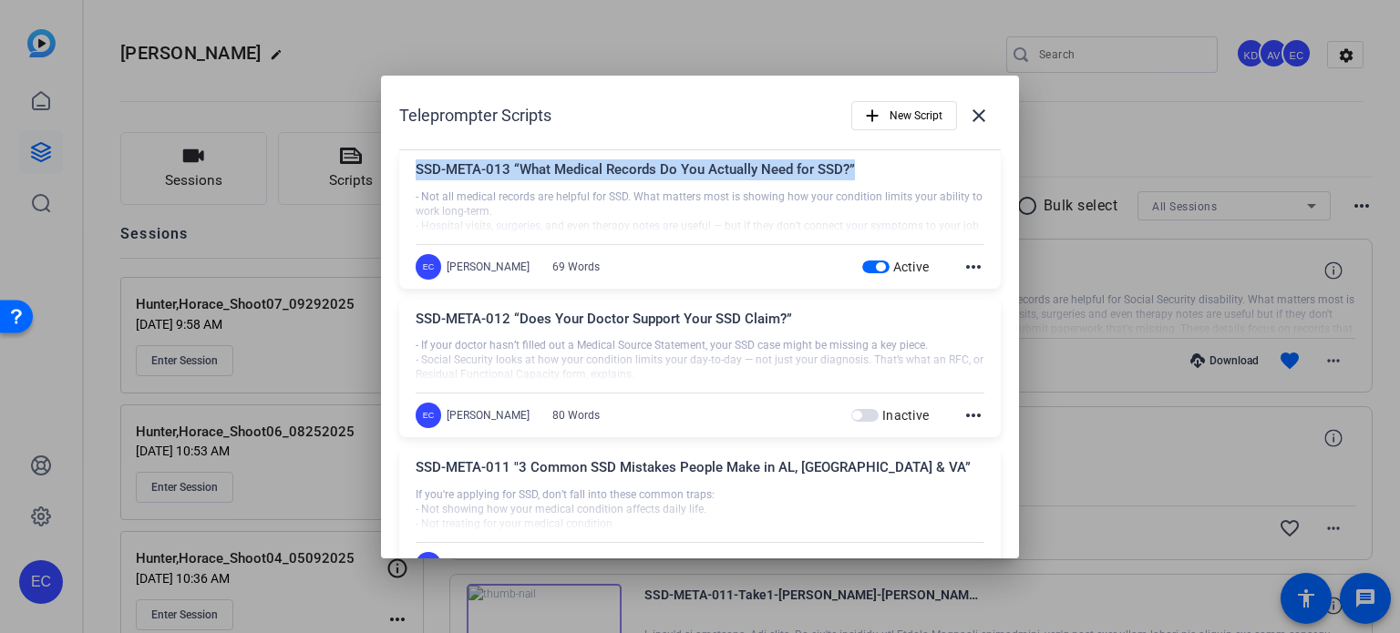
drag, startPoint x: 851, startPoint y: 169, endPoint x: 406, endPoint y: 159, distance: 444.8
click at [406, 159] on div "SSD-META-013 “What Medical Records Do You Actually Need for SSD?” - Not all med…" at bounding box center [699, 219] width 601 height 139
copy div "SSD-META-013 “What Medical Records Do You Actually Need for SSD?”"
click at [876, 270] on span "button" at bounding box center [880, 266] width 9 height 9
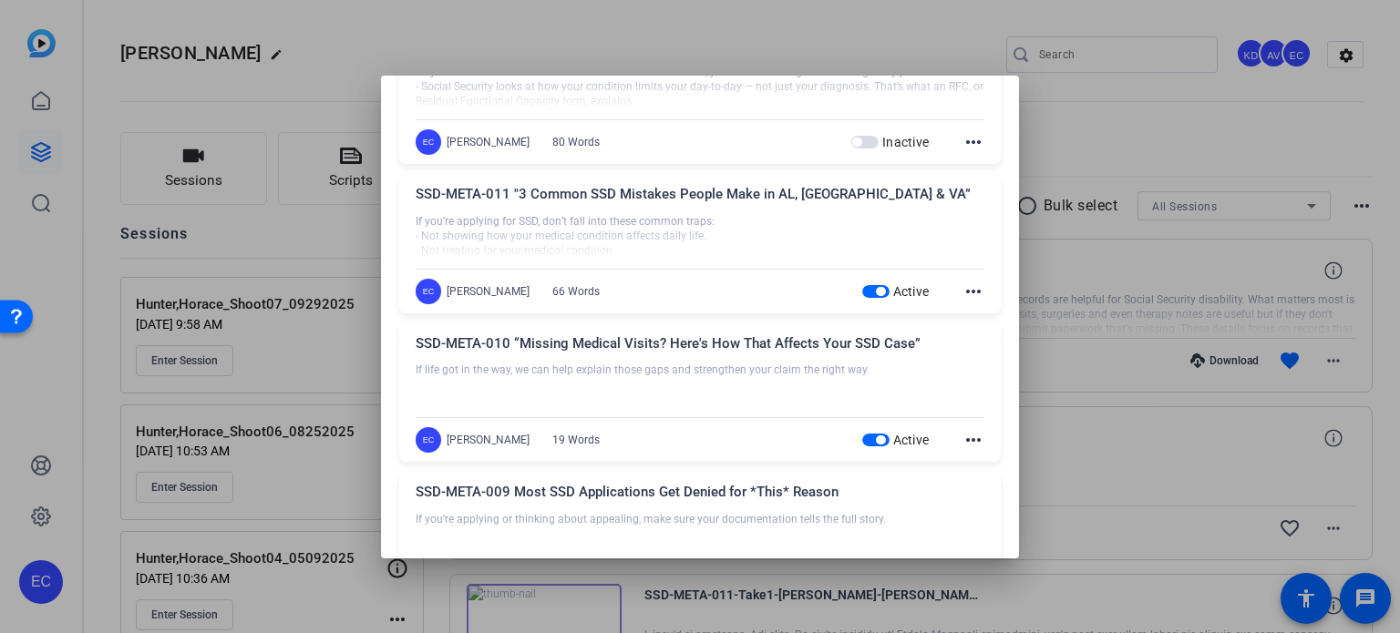
scroll to position [364, 0]
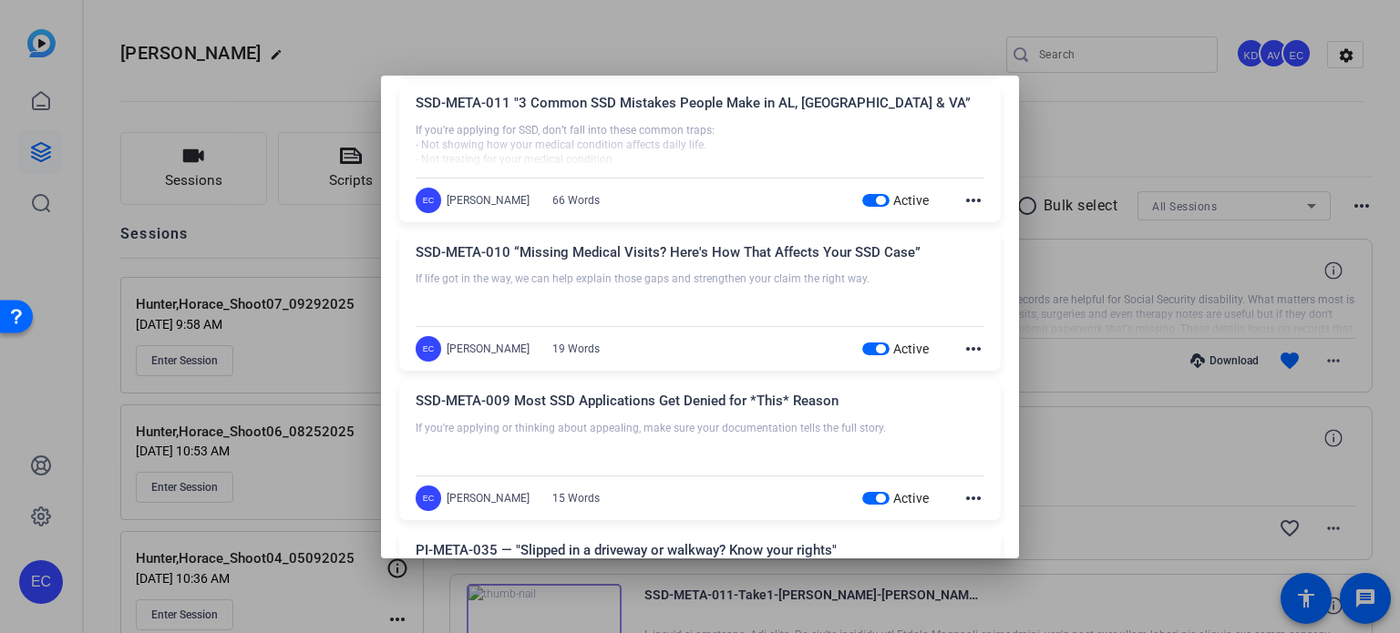
click at [866, 204] on span "button" at bounding box center [875, 200] width 27 height 13
click at [876, 349] on span "button" at bounding box center [880, 348] width 9 height 9
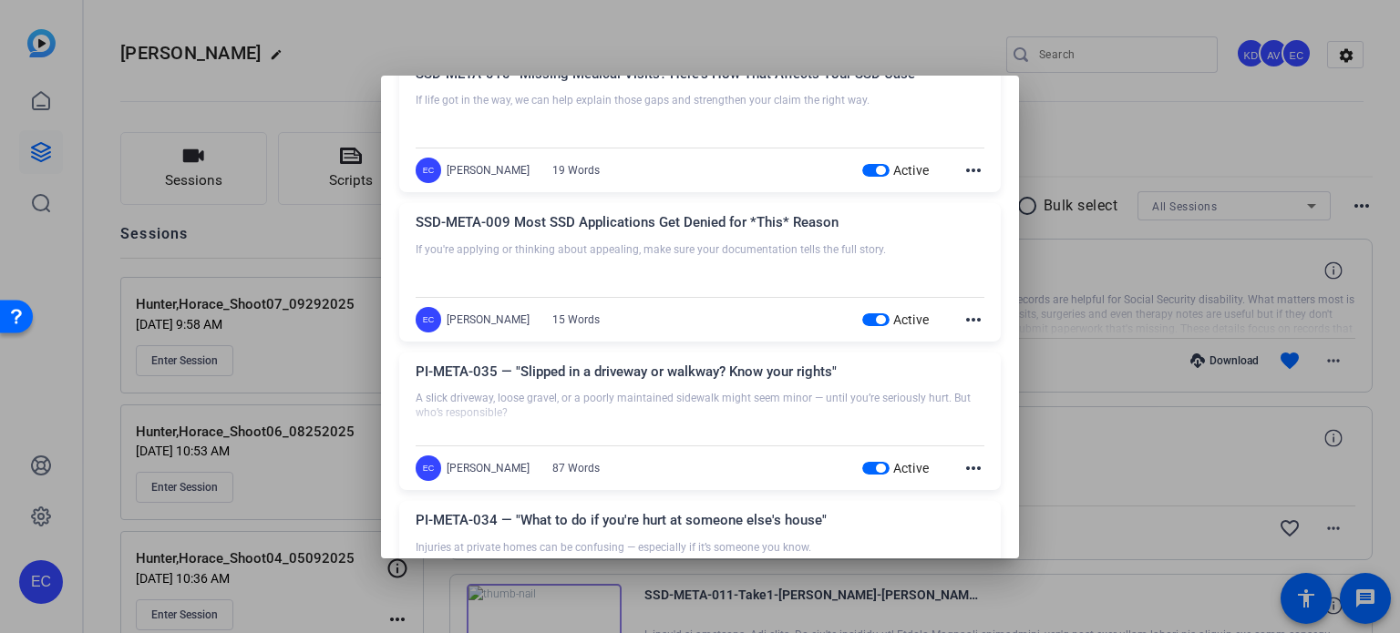
scroll to position [547, 0]
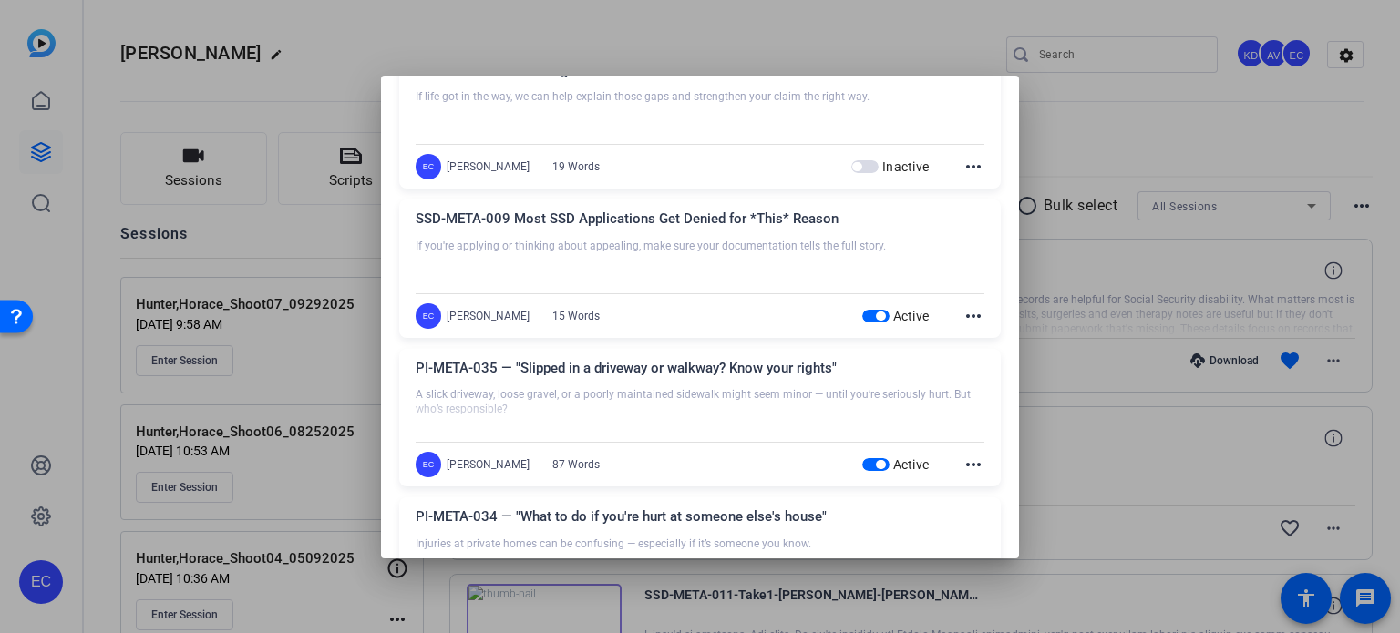
click at [862, 322] on div "Active" at bounding box center [895, 316] width 67 height 18
click at [862, 311] on span "button" at bounding box center [875, 316] width 27 height 13
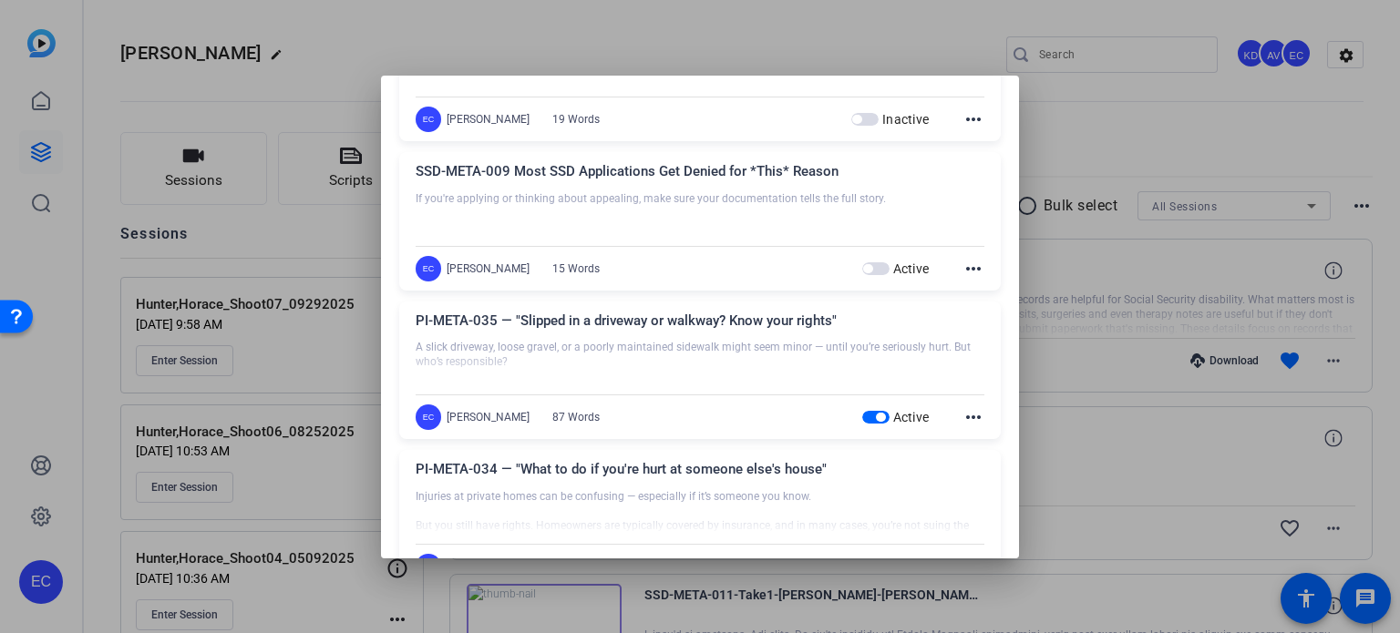
scroll to position [638, 0]
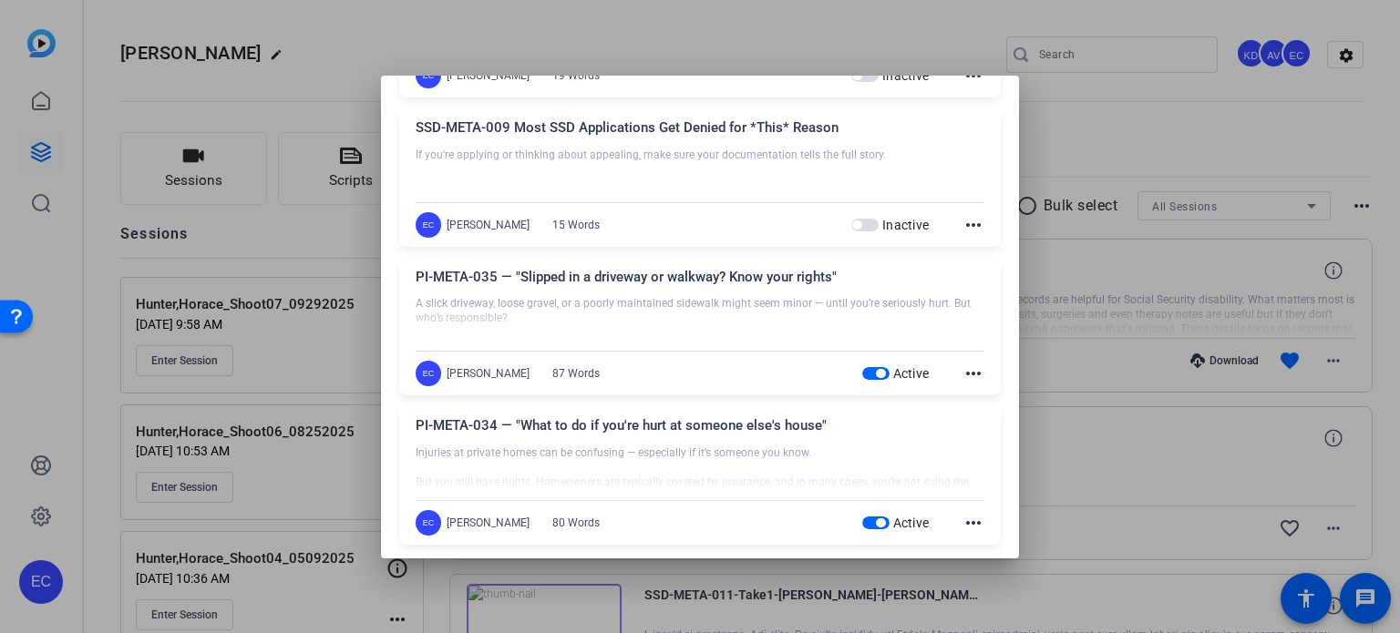
click at [876, 373] on span "button" at bounding box center [880, 373] width 9 height 9
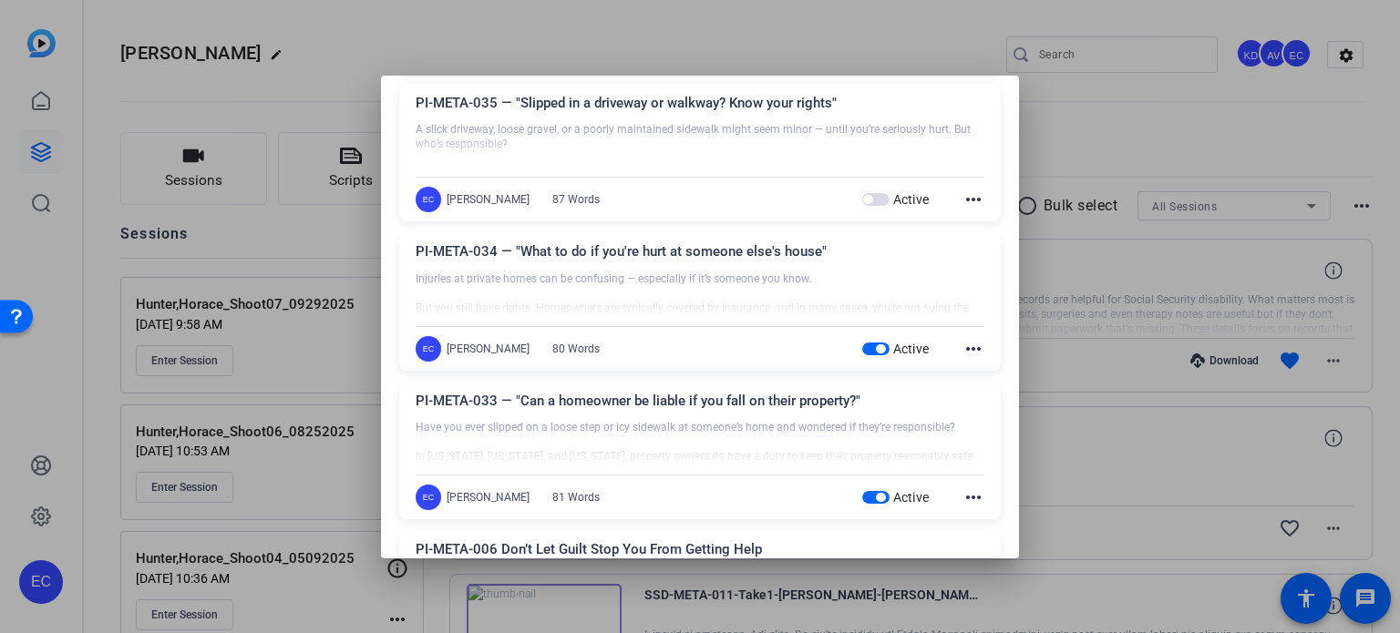
scroll to position [820, 0]
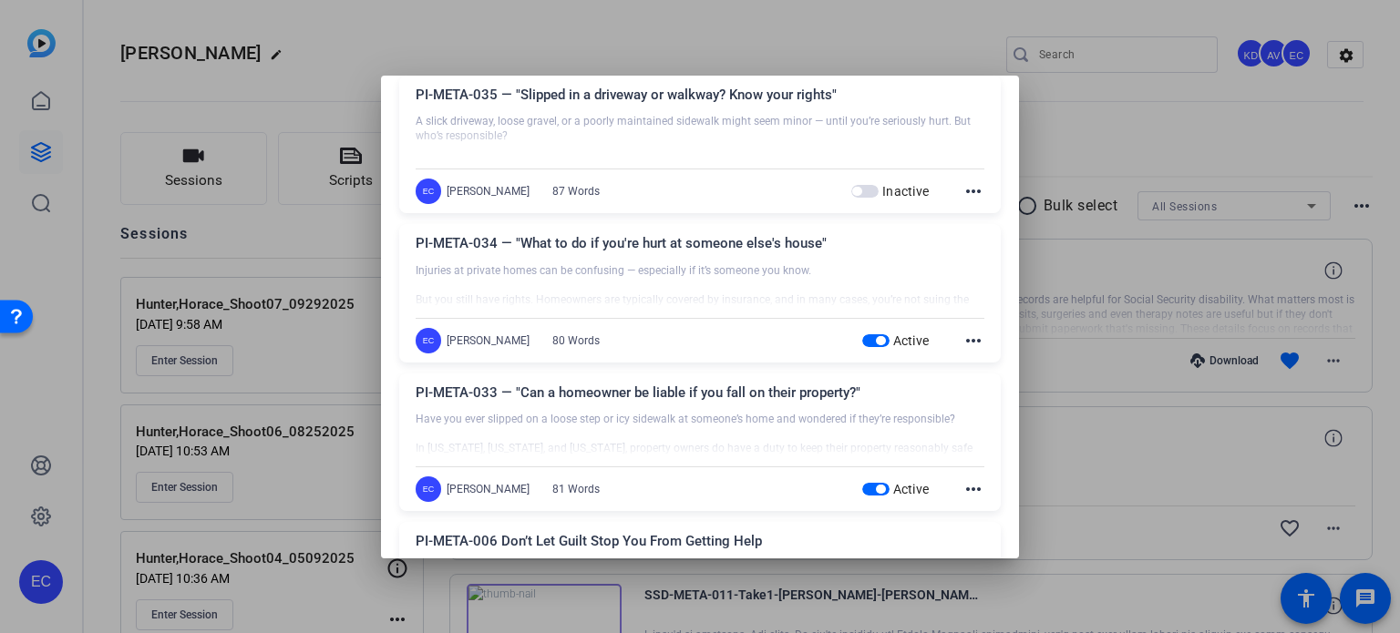
click at [866, 334] on span "button" at bounding box center [875, 340] width 27 height 13
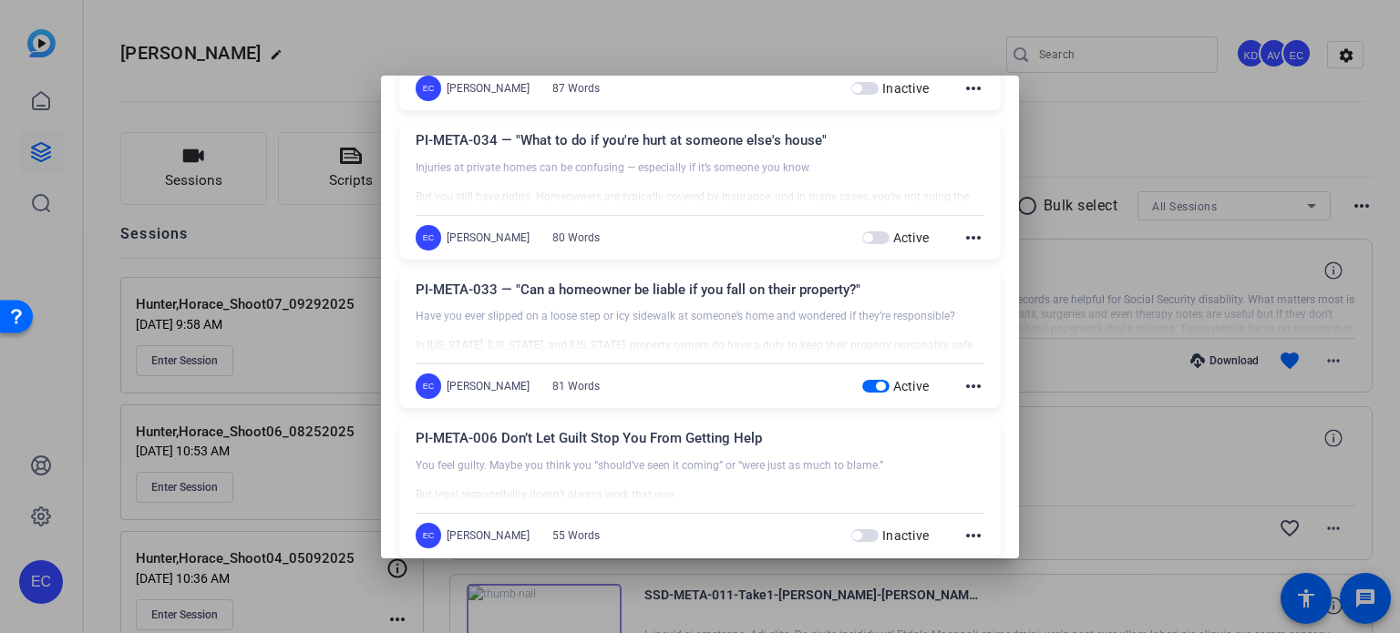
scroll to position [1002, 0]
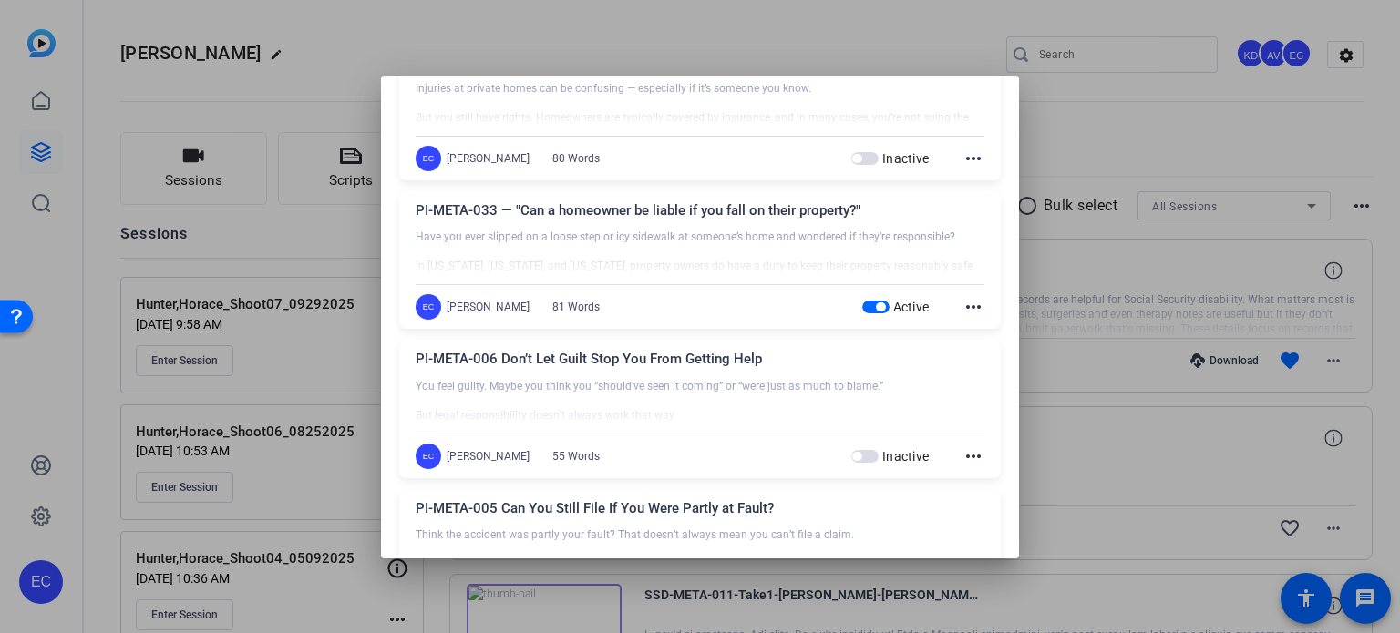
click at [862, 304] on span "button" at bounding box center [875, 307] width 27 height 13
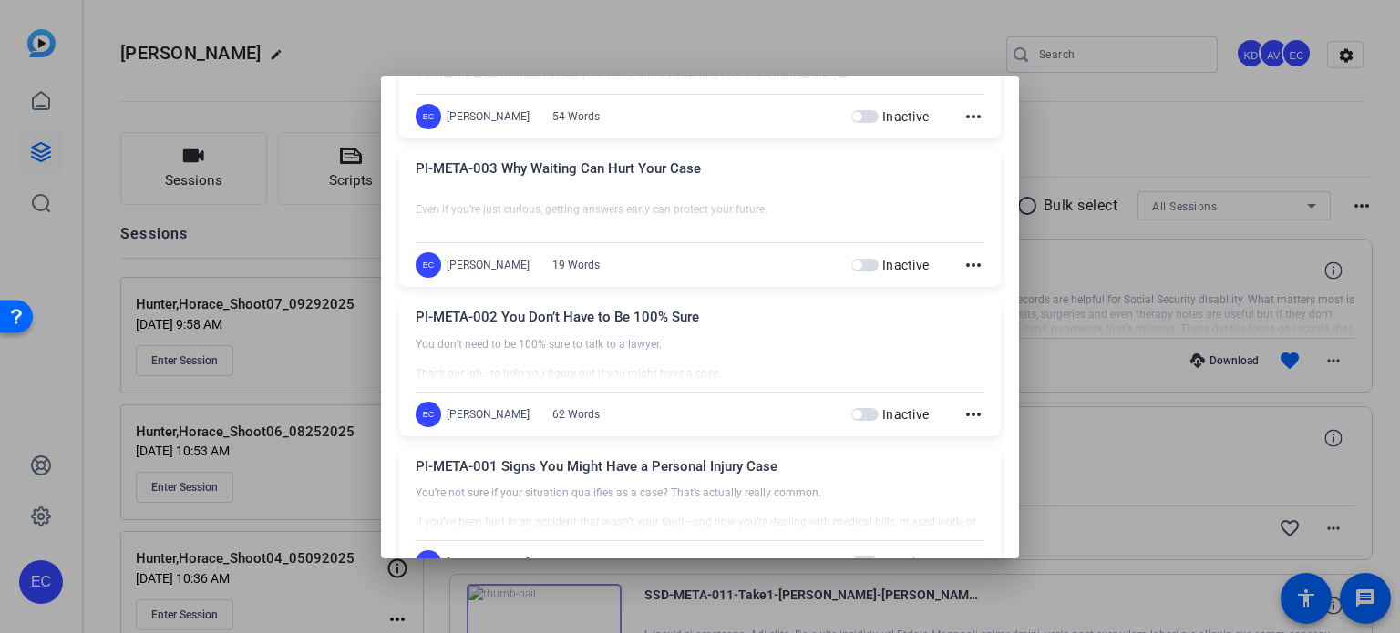
scroll to position [6962, 0]
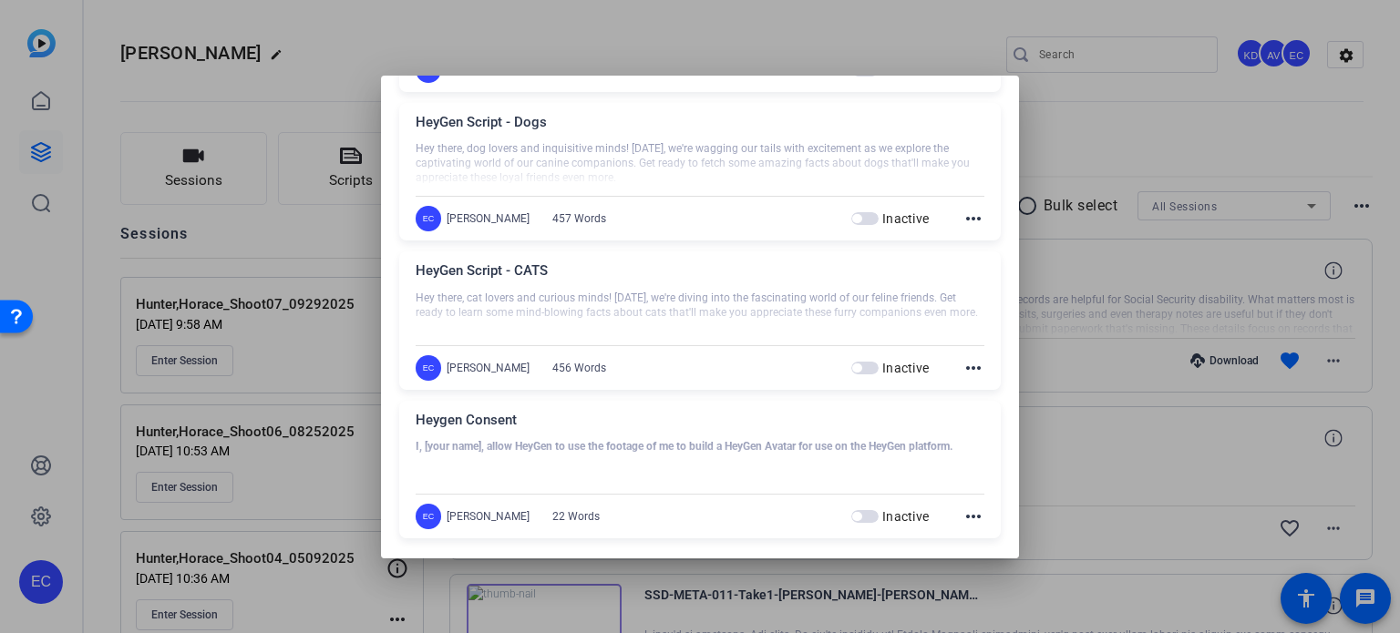
click at [1062, 469] on div at bounding box center [700, 316] width 1400 height 633
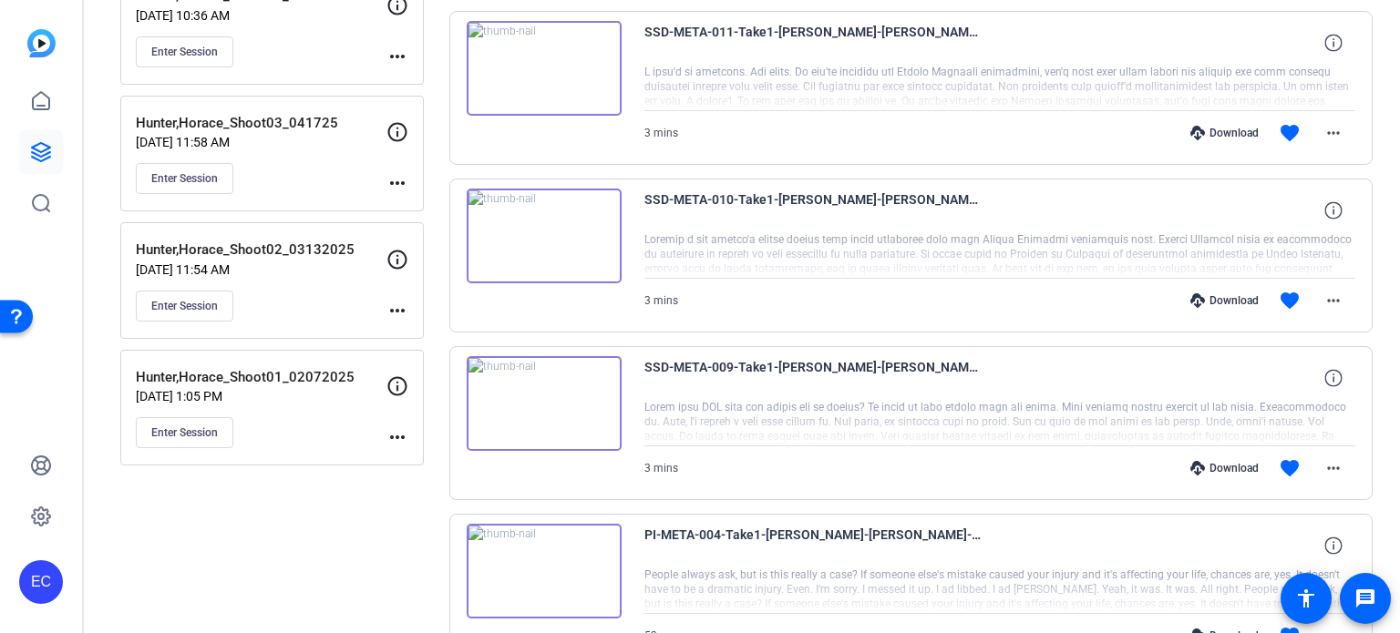
scroll to position [547, 0]
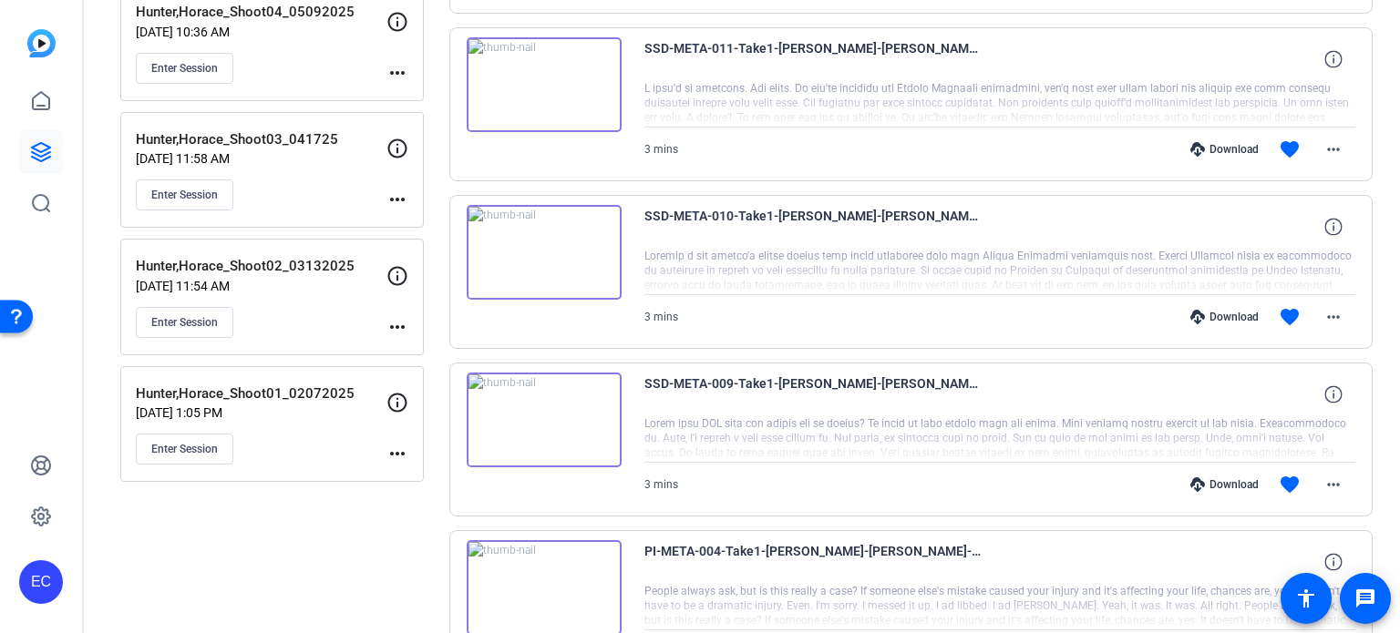
click at [1232, 480] on div "Download" at bounding box center [1224, 484] width 87 height 15
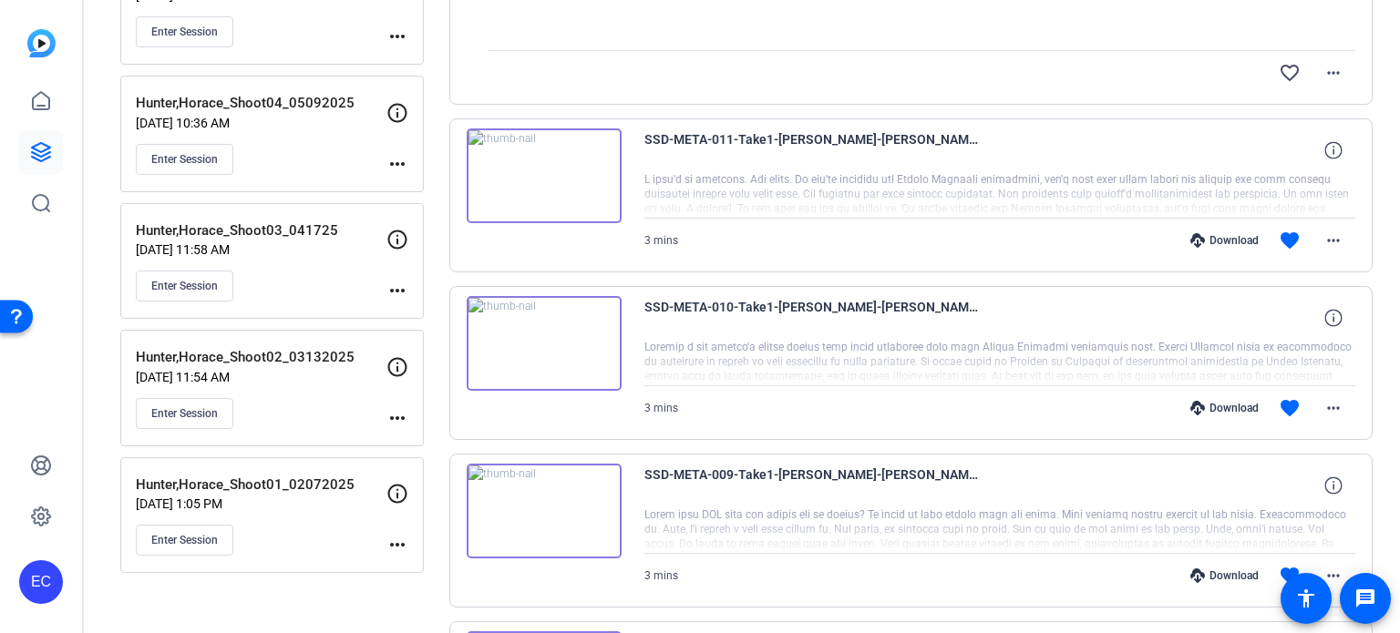
click at [1210, 405] on div "Download" at bounding box center [1224, 408] width 87 height 15
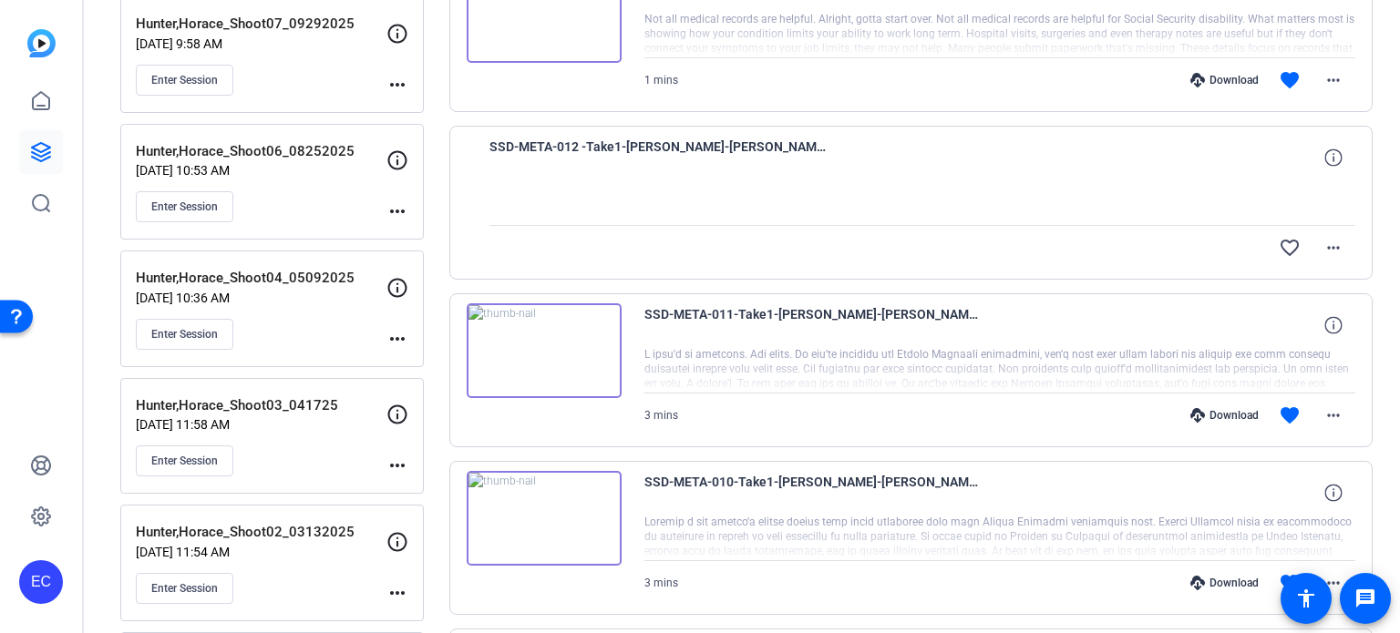
scroll to position [273, 0]
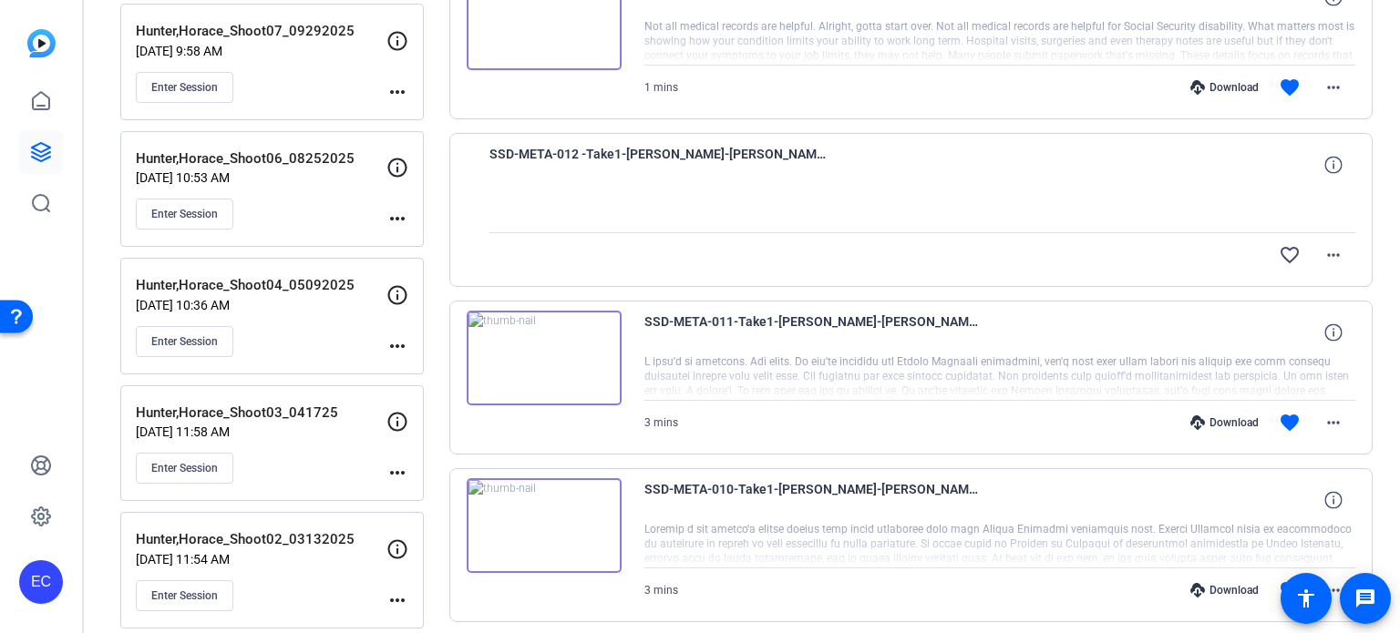
click at [1225, 416] on div "Download" at bounding box center [1224, 423] width 87 height 15
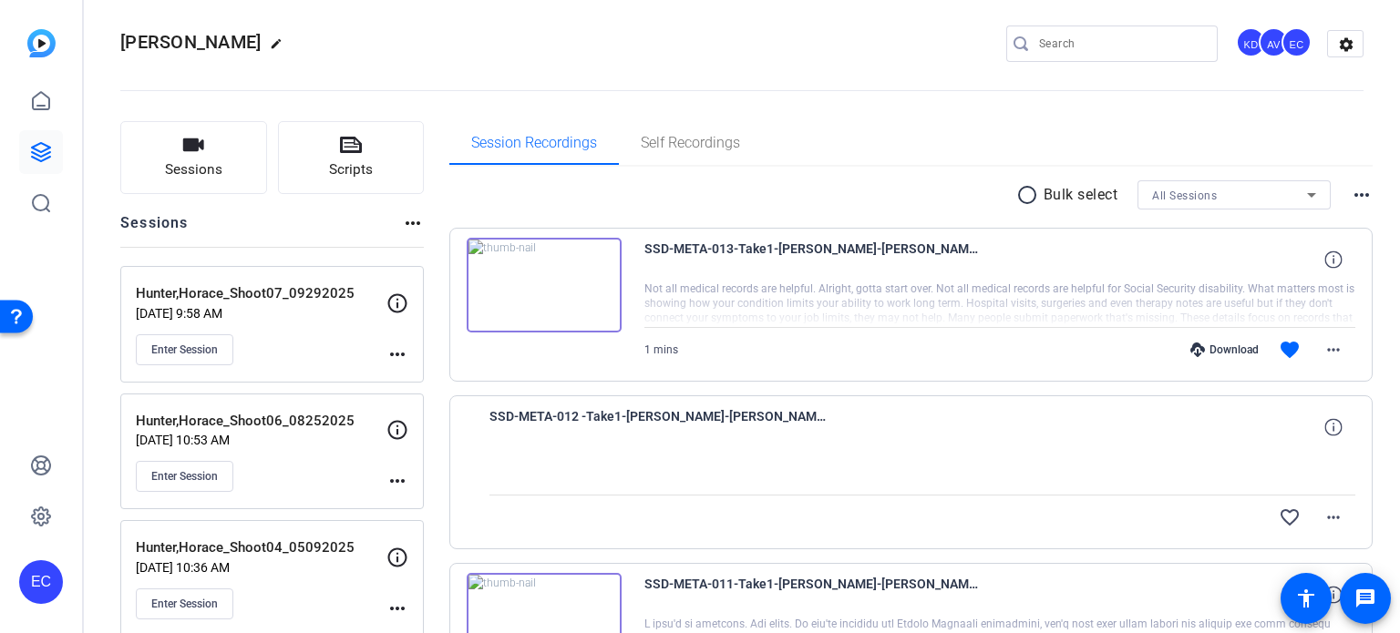
scroll to position [0, 0]
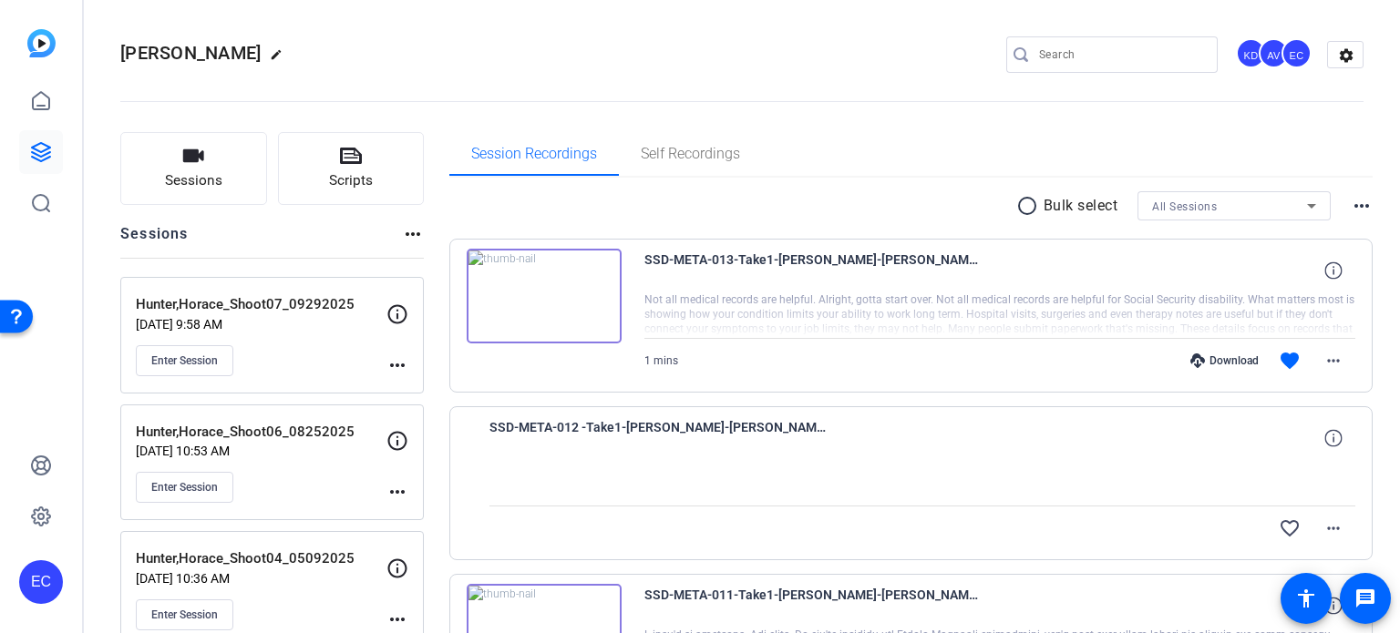
click at [1221, 364] on div "Download" at bounding box center [1224, 361] width 87 height 15
click at [390, 358] on mat-icon "more_horiz" at bounding box center [397, 365] width 22 height 22
click at [416, 384] on span "Edit Session" at bounding box center [442, 391] width 83 height 22
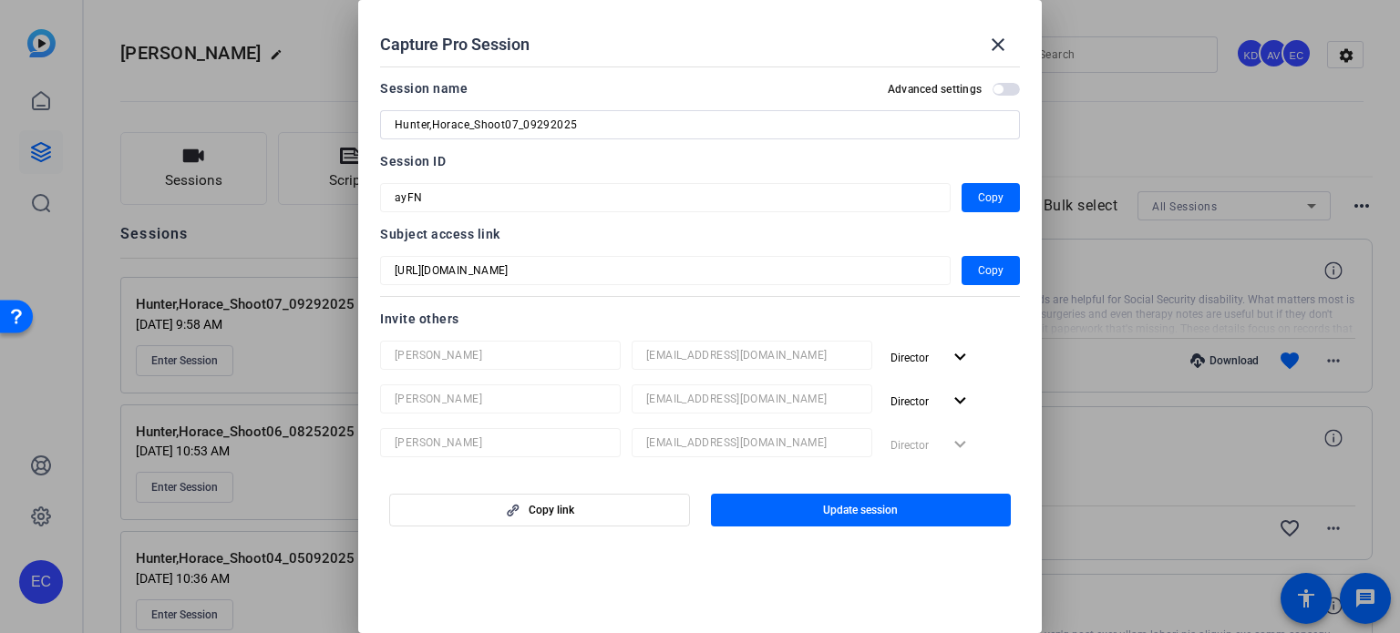
drag, startPoint x: 605, startPoint y: 125, endPoint x: 210, endPoint y: 52, distance: 402.1
click at [210, 52] on div "Capture Pro Session close Session name Advanced settings Hunter,Horace_Shoot07_…" at bounding box center [700, 316] width 1400 height 633
drag, startPoint x: 995, startPoint y: 34, endPoint x: 991, endPoint y: 50, distance: 16.8
click at [995, 34] on mat-icon "close" at bounding box center [998, 45] width 22 height 22
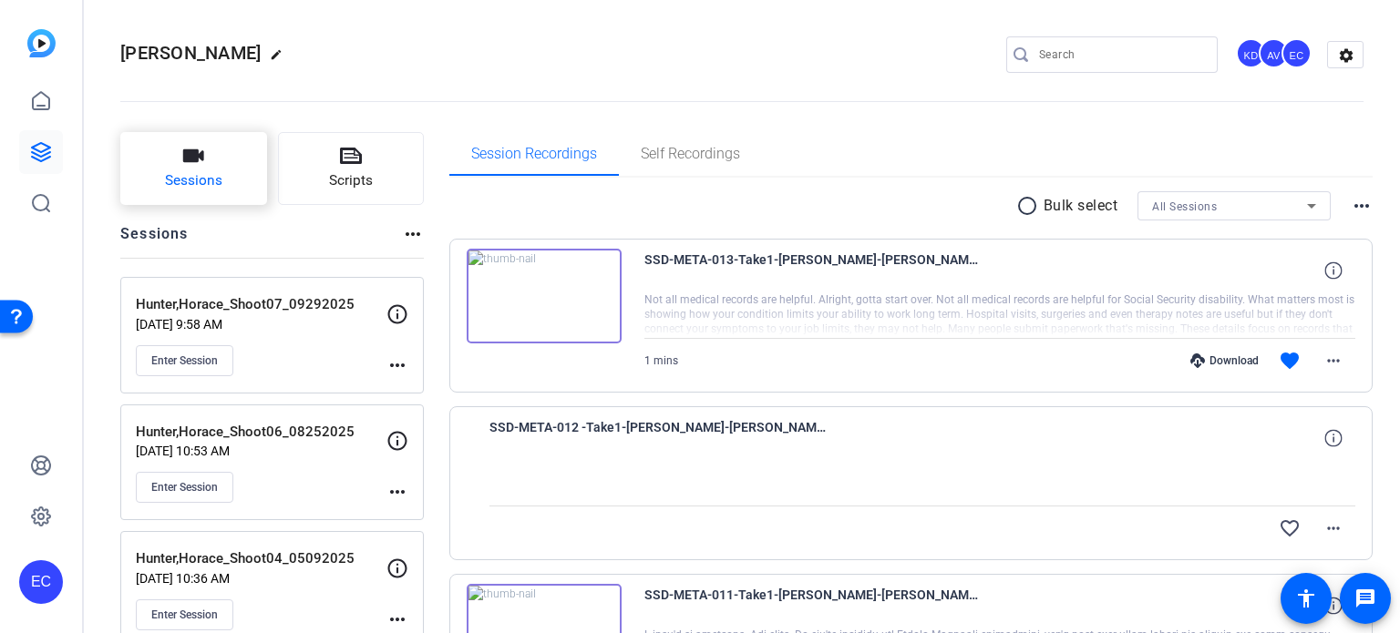
click at [174, 159] on button "Sessions" at bounding box center [193, 168] width 147 height 73
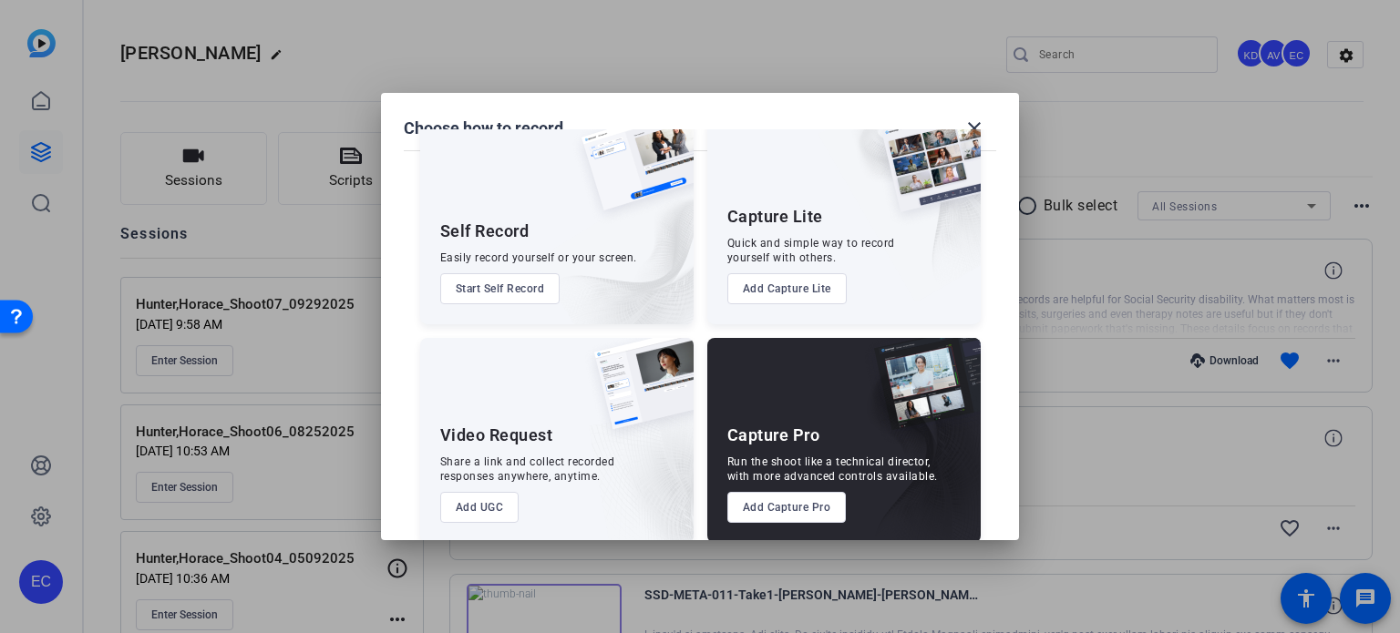
scroll to position [66, 0]
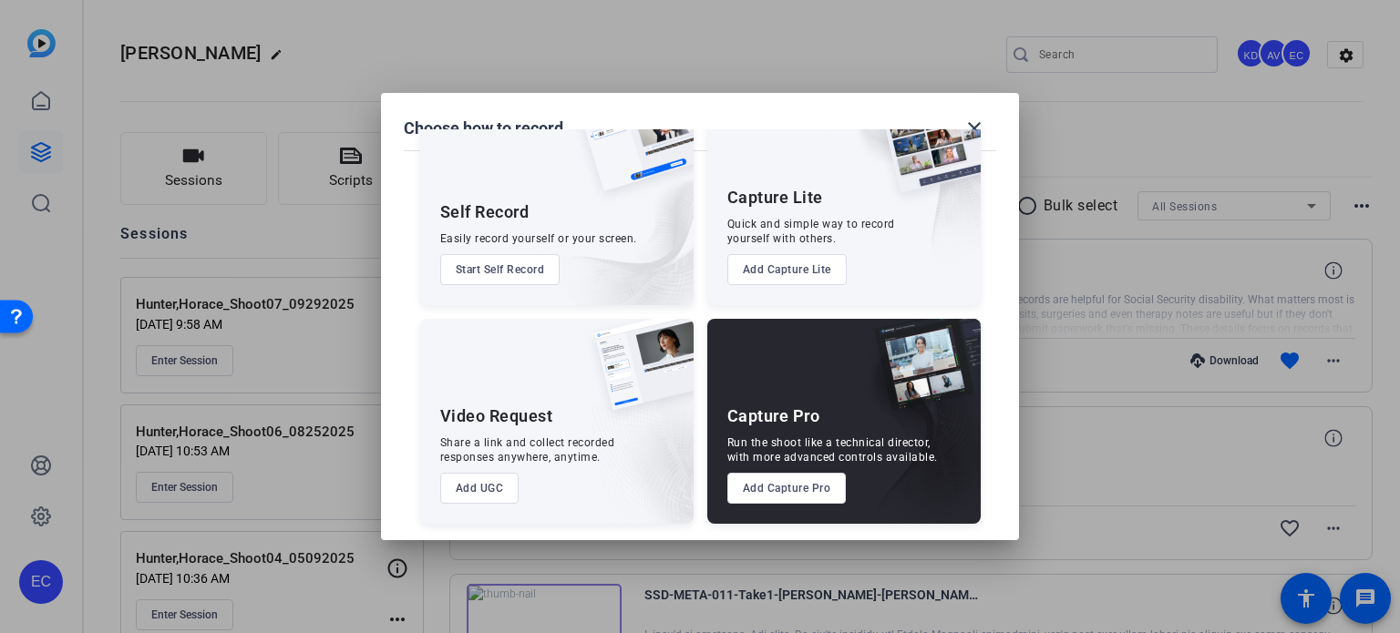
click at [805, 495] on button "Add Capture Pro" at bounding box center [786, 488] width 119 height 31
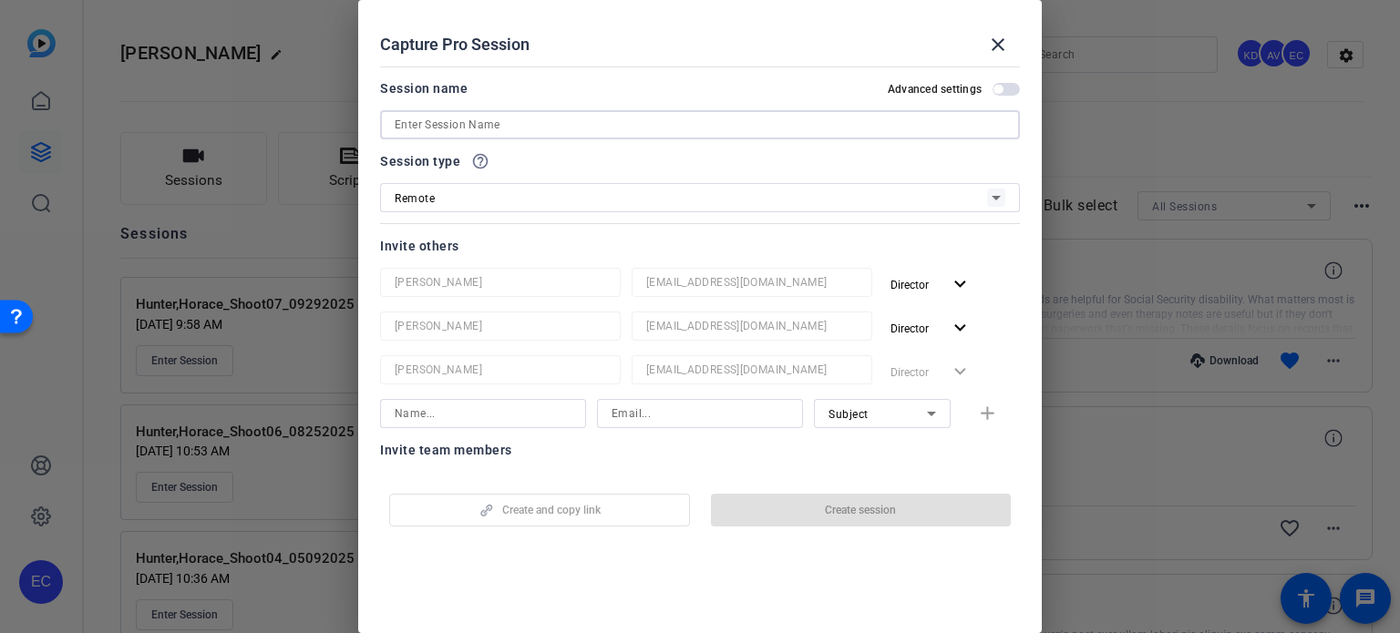
click at [481, 118] on input at bounding box center [700, 125] width 611 height 22
paste input "Hunter,Horace_Shoot07_09292025"
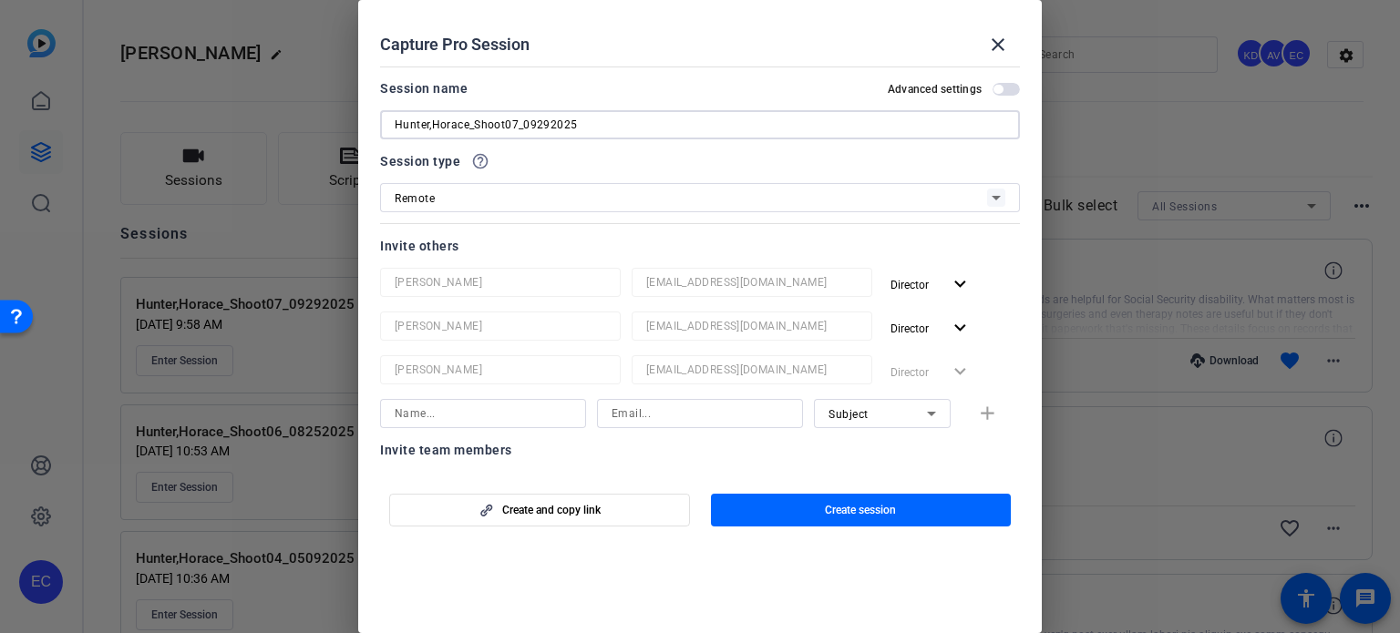
click at [514, 124] on input "Hunter,Horace_Shoot07_09292025" at bounding box center [700, 125] width 611 height 22
click at [533, 127] on input "Hunter,Horace_Shoot08_09292025" at bounding box center [700, 125] width 611 height 22
click at [546, 124] on input "Hunter,Horace_Shoot08_11292025" at bounding box center [700, 125] width 611 height 22
type input "Hunter,Horace_Shoot08_11072025"
click at [871, 517] on span "Create session" at bounding box center [860, 510] width 71 height 15
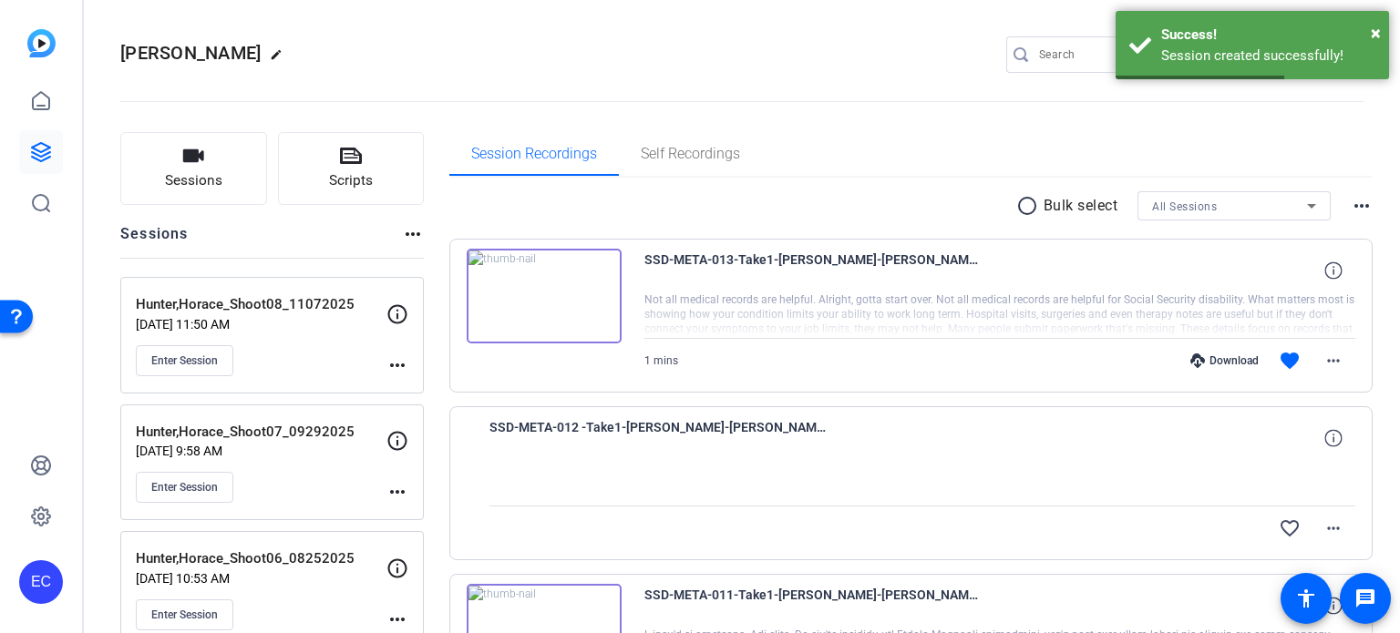
click at [394, 363] on mat-icon "more_horiz" at bounding box center [397, 365] width 22 height 22
click at [447, 395] on span "Edit Session" at bounding box center [442, 391] width 83 height 22
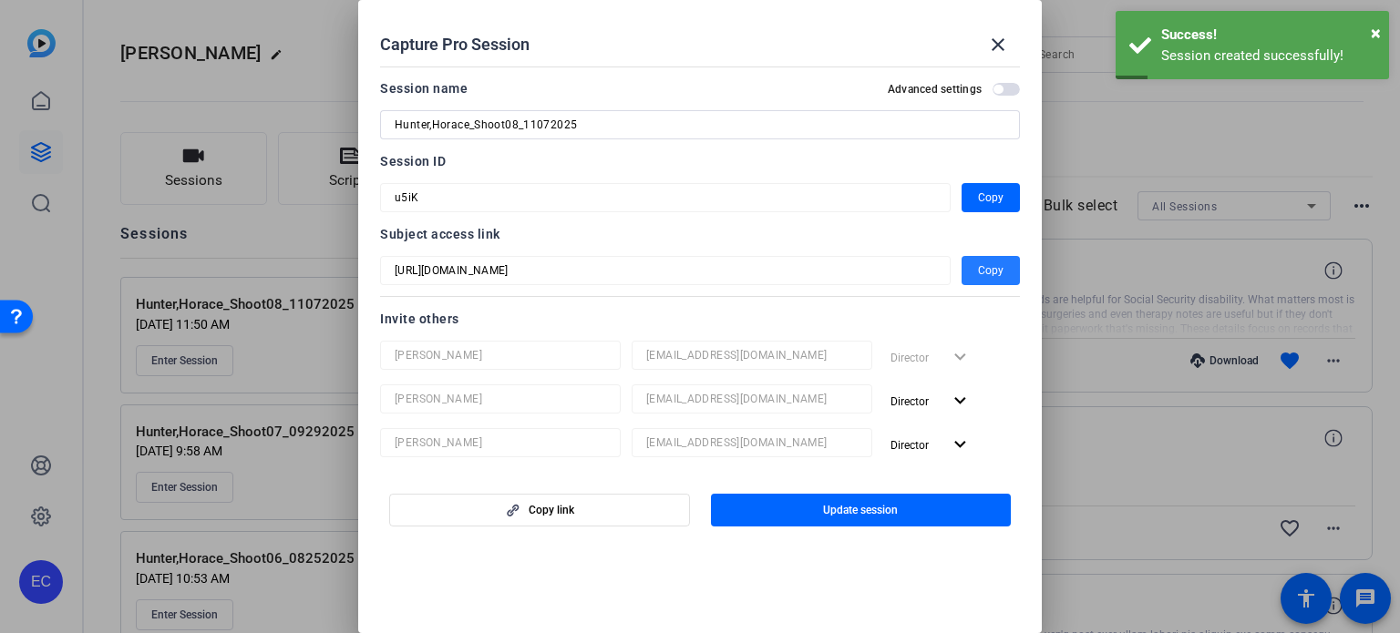
click at [982, 262] on span "Copy" at bounding box center [991, 271] width 26 height 22
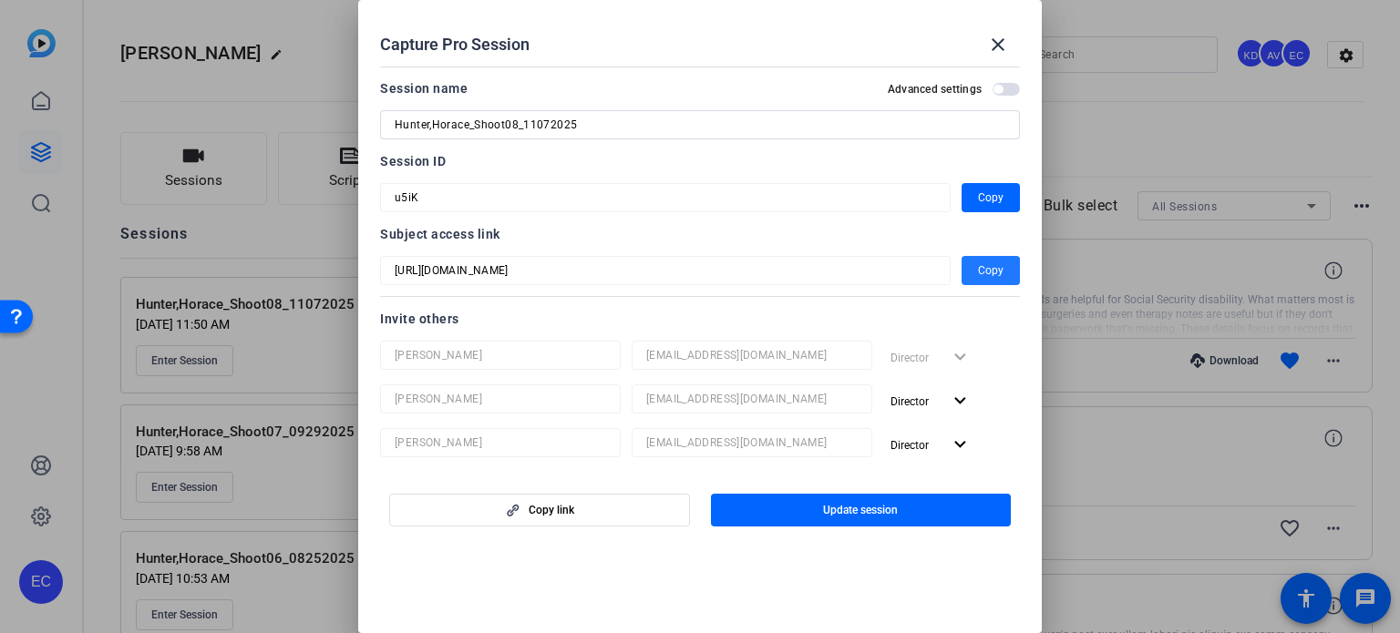
click at [964, 270] on span "button" at bounding box center [990, 271] width 58 height 44
click at [998, 50] on mat-icon "close" at bounding box center [998, 45] width 22 height 22
